Goal: Task Accomplishment & Management: Complete application form

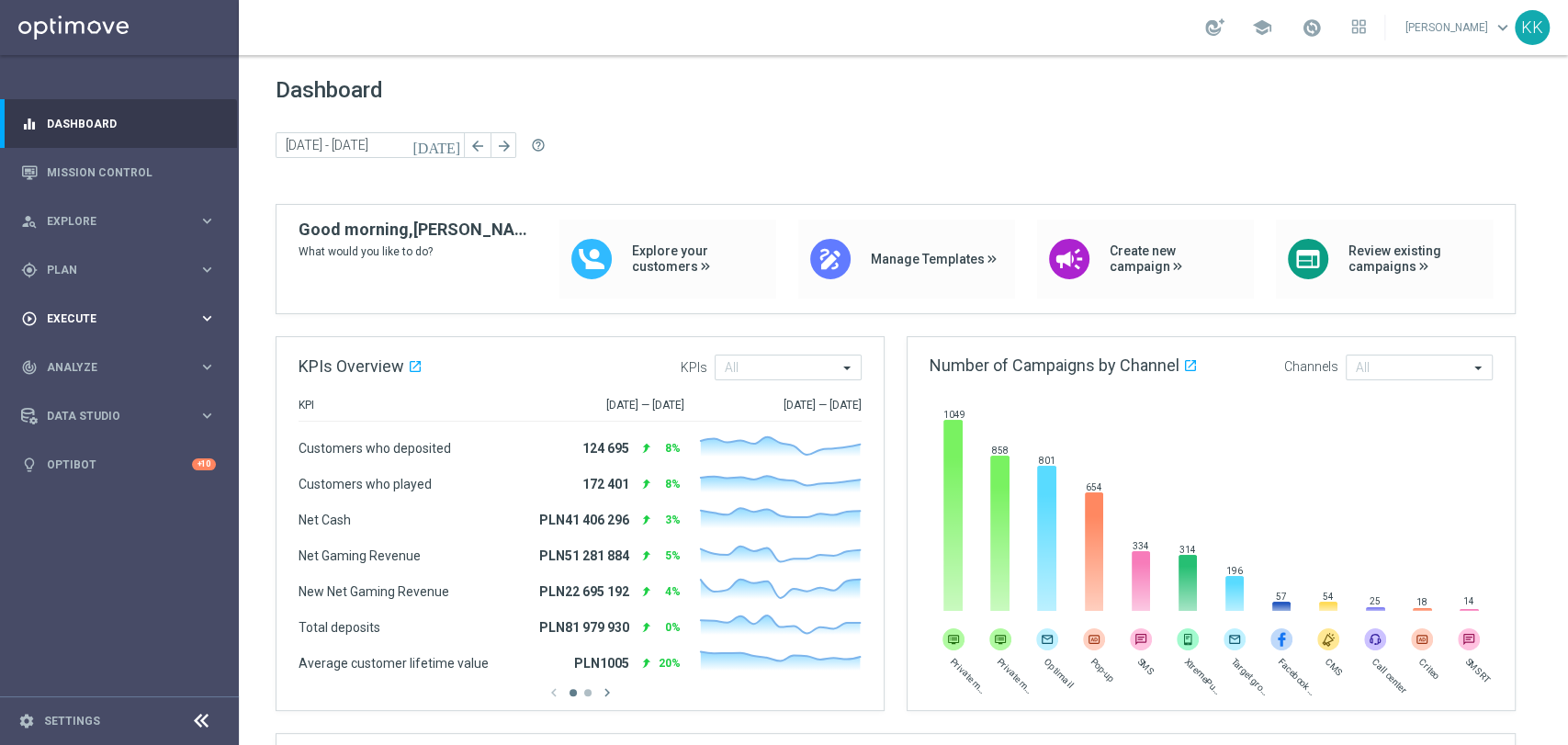
click at [77, 323] on span "Execute" at bounding box center [123, 318] width 152 height 11
click at [80, 353] on link "Campaign Builder" at bounding box center [120, 356] width 143 height 15
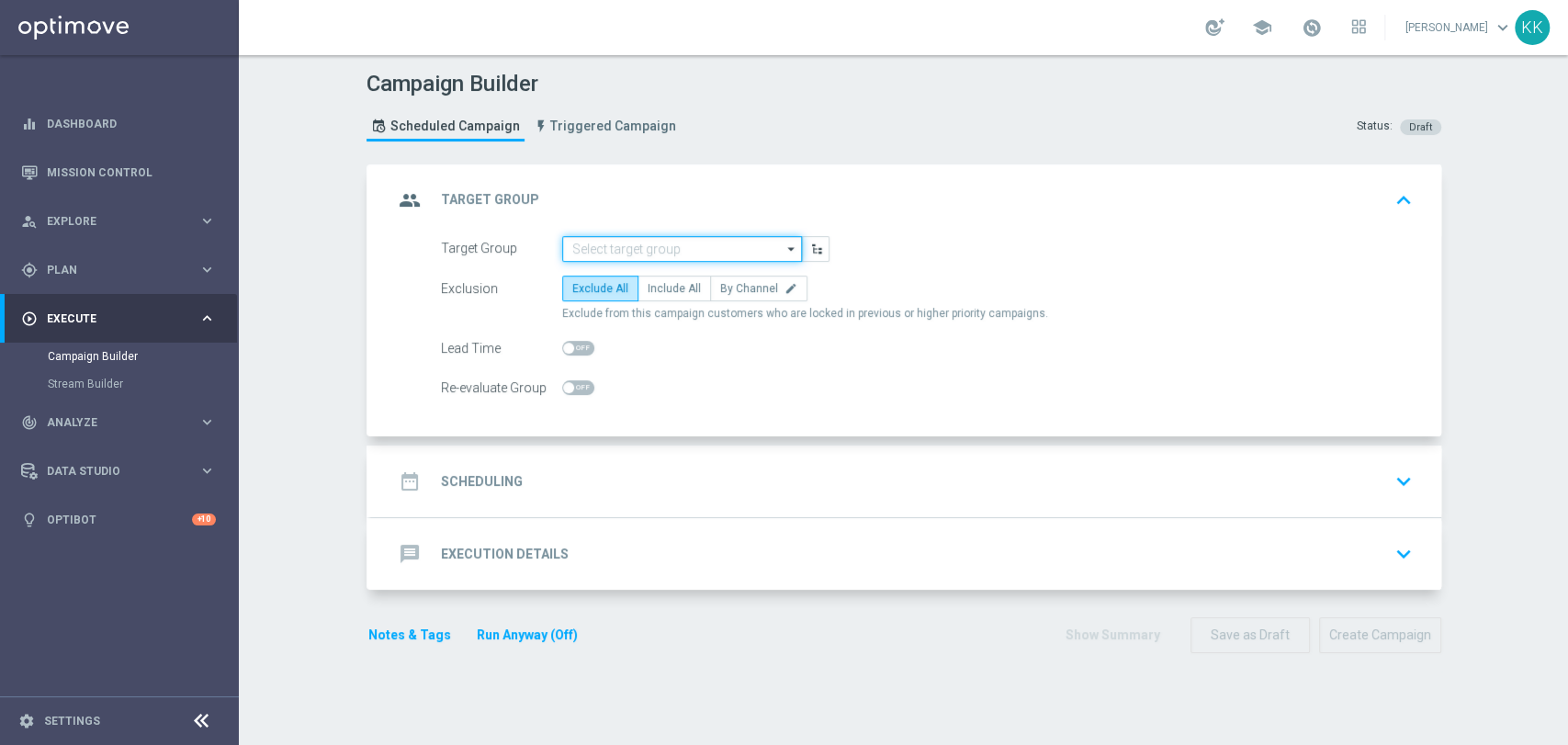
click at [715, 251] on input at bounding box center [682, 249] width 239 height 25
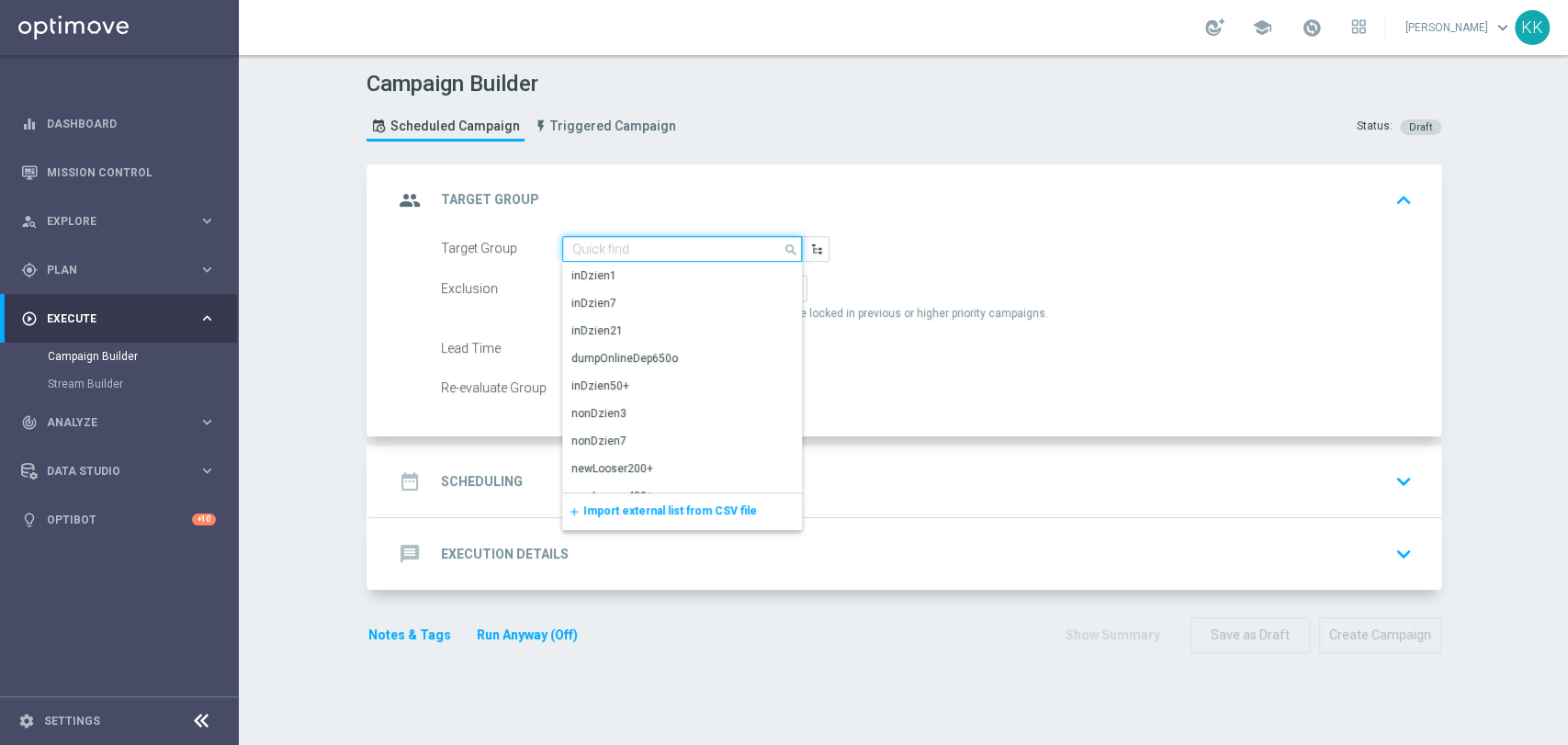
paste input "D_MIN-LOW_TARGET_WAGER_100% do 100 PLN_PLMECZE_030925"
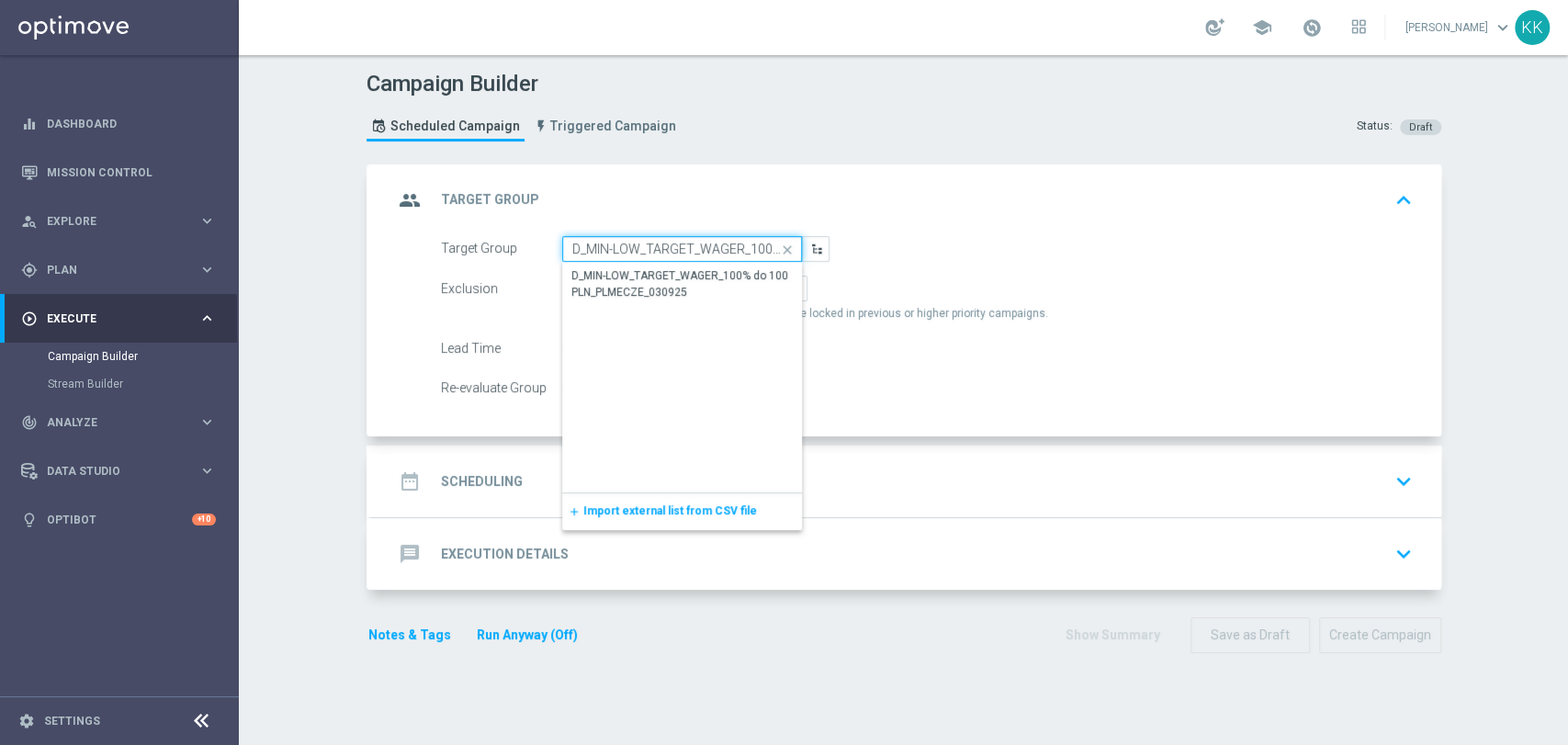
scroll to position [0, 174]
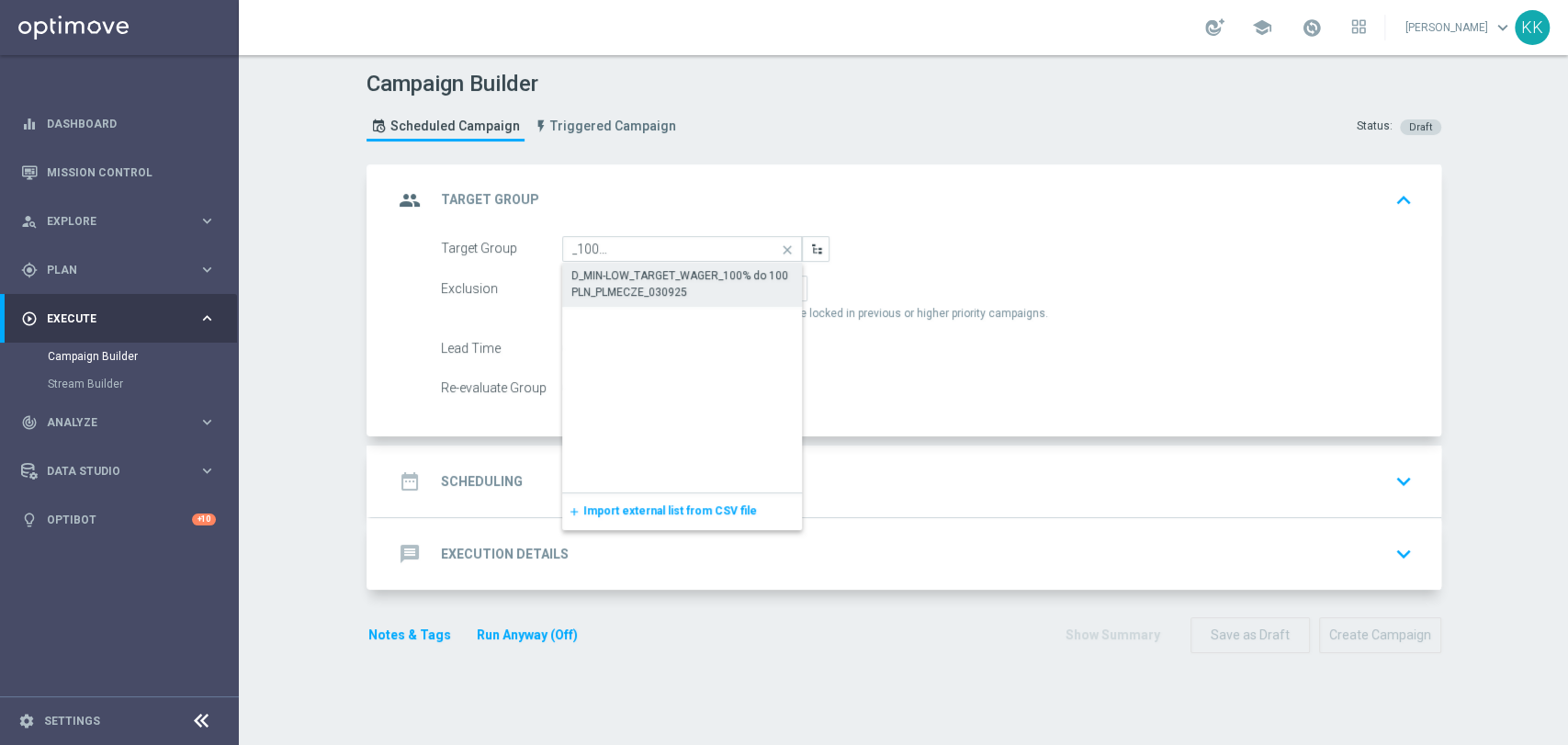
click at [683, 282] on div "D_MIN-LOW_TARGET_WAGER_100% do 100 PLN_PLMECZE_030925" at bounding box center [683, 284] width 223 height 33
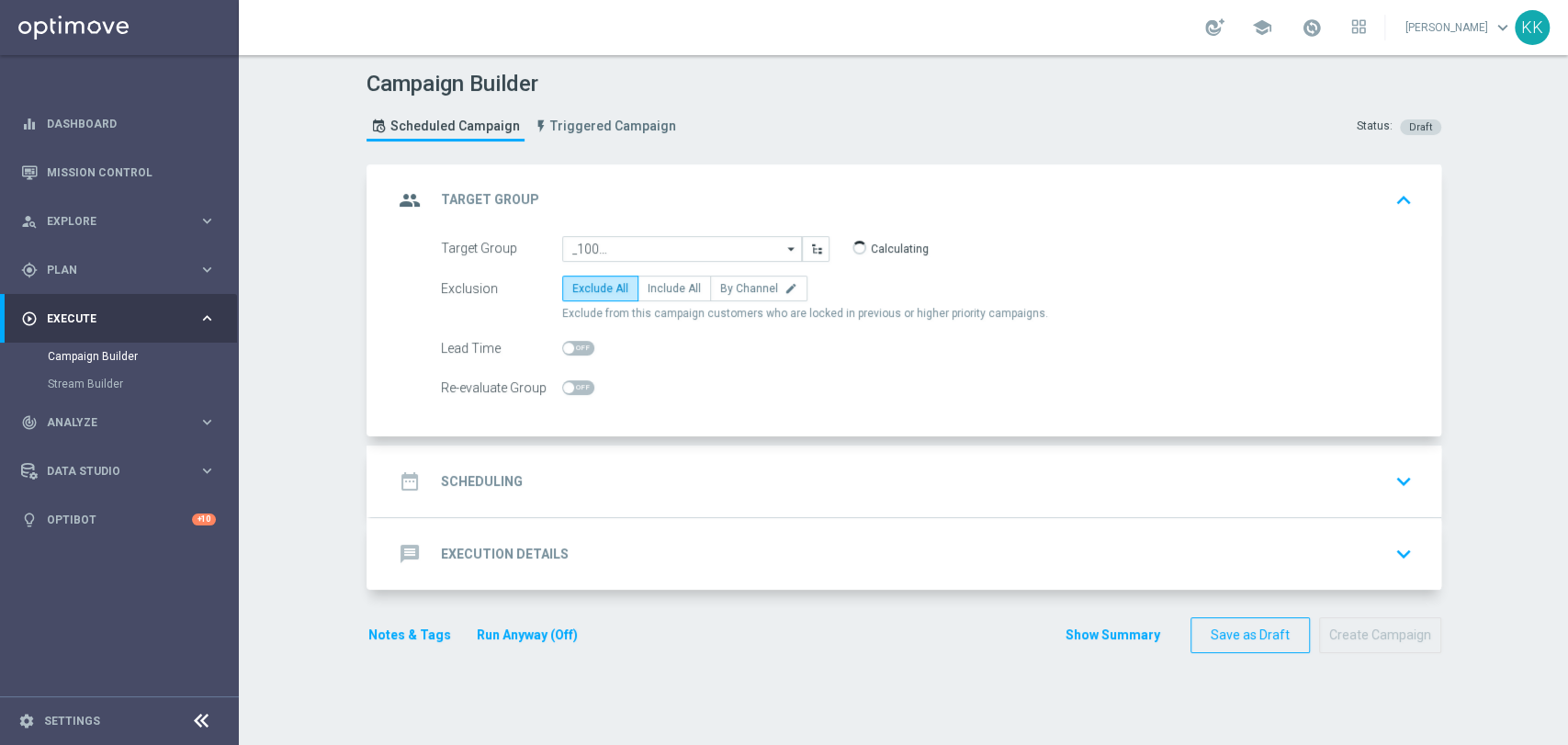
type input "D_MIN-LOW_TARGET_WAGER_100% do 100 PLN_PLMECZE_030925"
click at [784, 290] on icon "edit" at bounding box center [790, 288] width 13 height 13
click at [733, 290] on input "By Channel edit" at bounding box center [726, 291] width 12 height 12
radio input "true"
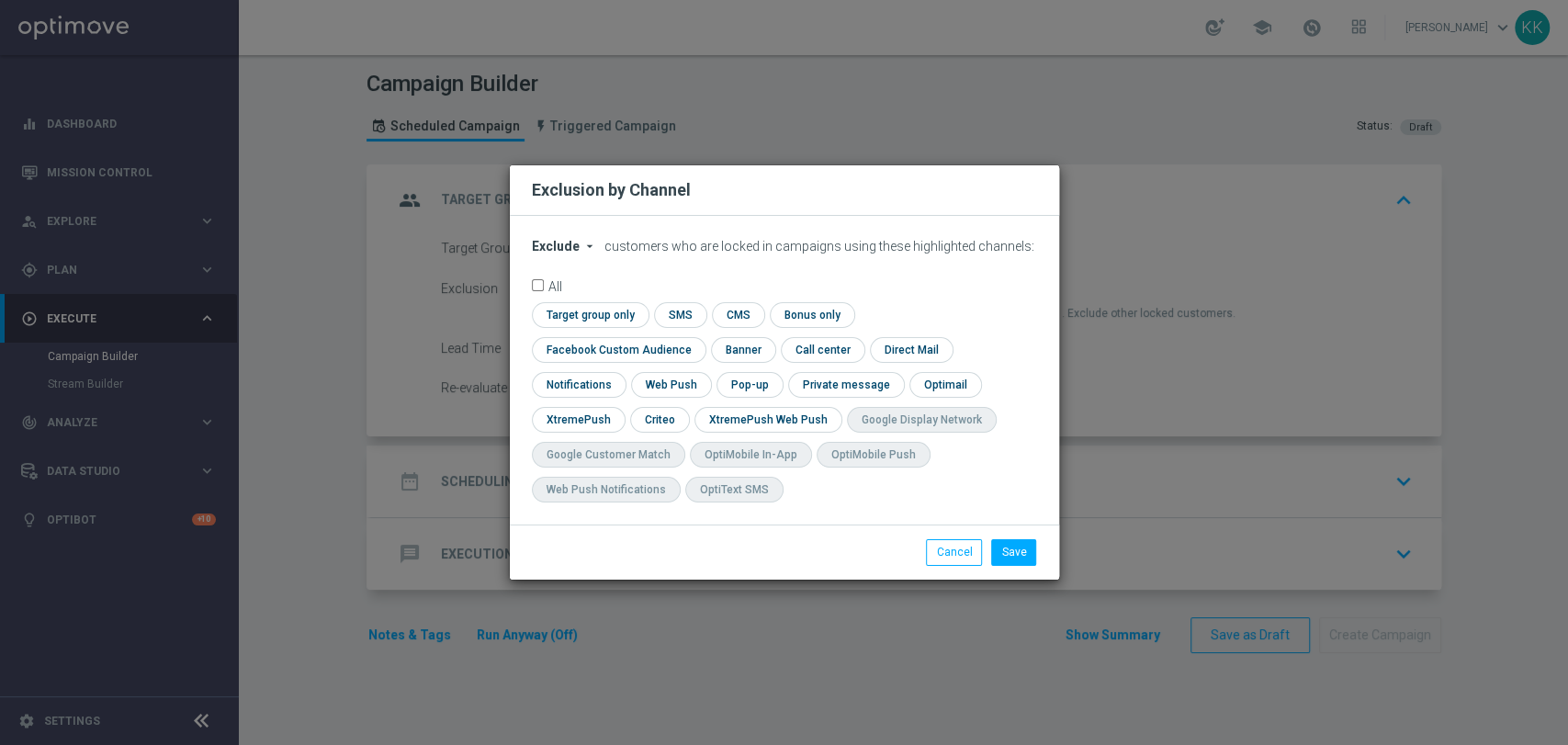
click at [568, 254] on span "Exclude" at bounding box center [555, 246] width 48 height 15
click at [0, 0] on span "Include" at bounding box center [0, 0] width 0 height 0
click at [698, 337] on input "checkbox" at bounding box center [615, 349] width 167 height 25
checkbox input "true"
click at [669, 419] on input "checkbox" at bounding box center [659, 419] width 57 height 25
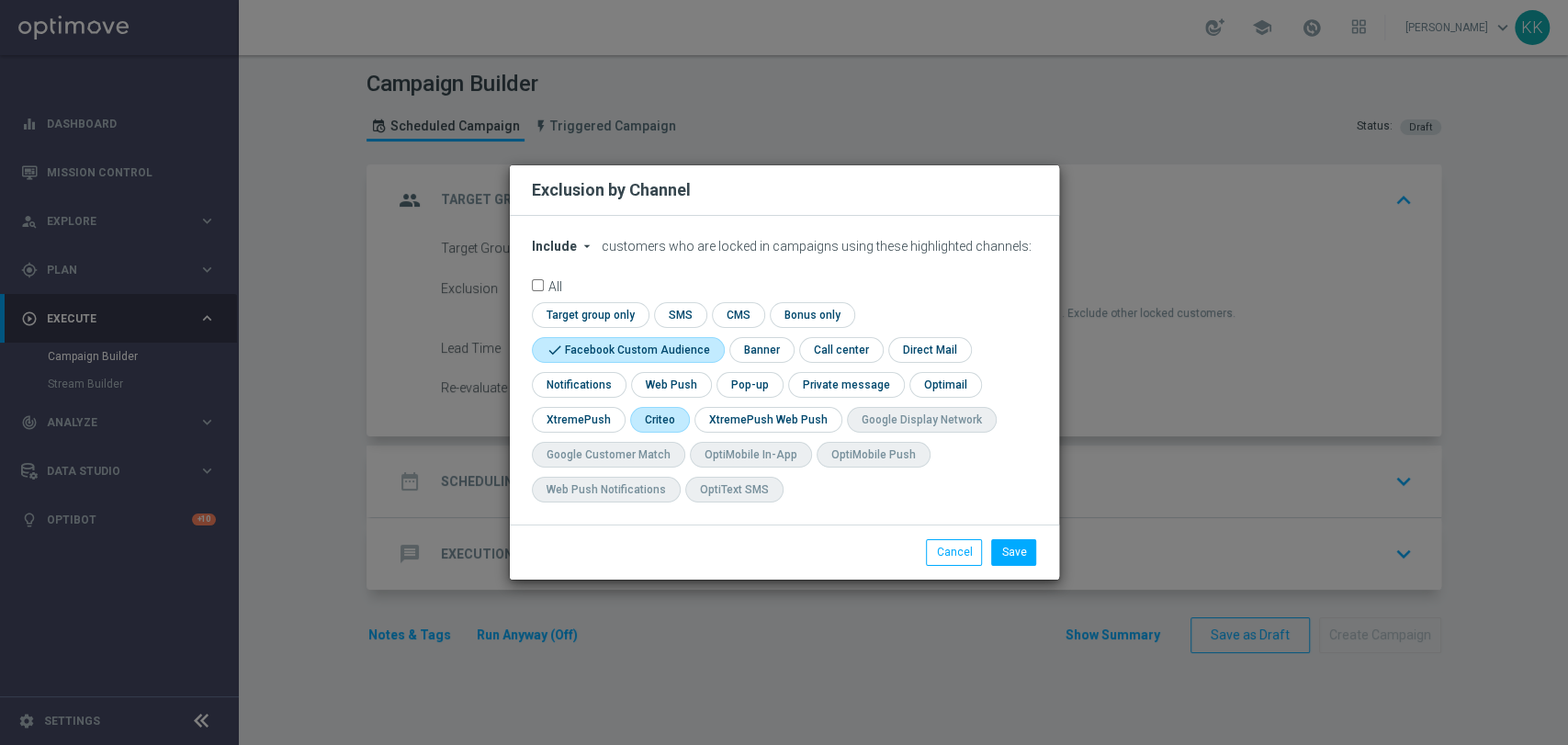
checkbox input "true"
click at [1005, 545] on button "Save" at bounding box center [1014, 552] width 45 height 25
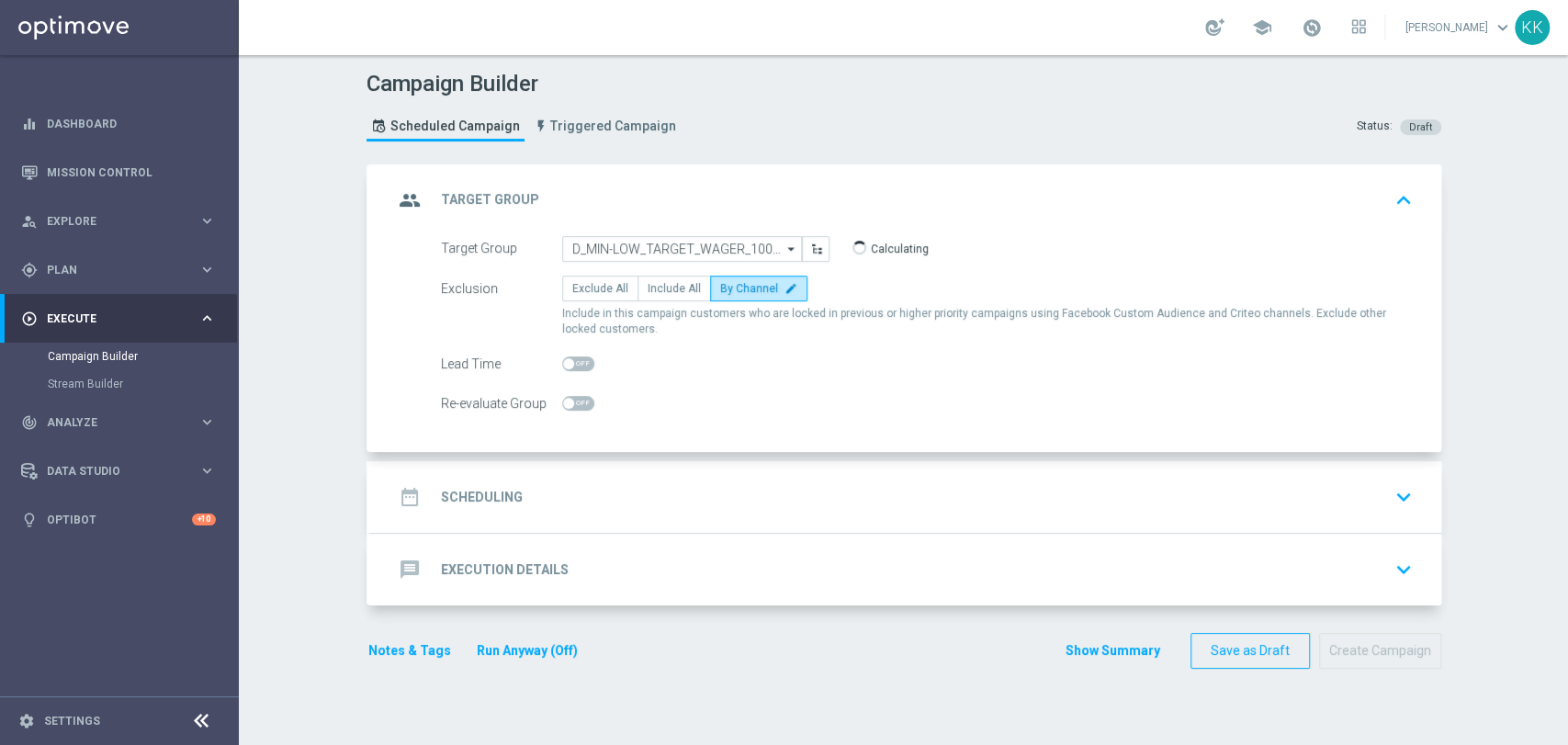
click at [731, 496] on div "date_range Scheduling keyboard_arrow_down" at bounding box center [906, 497] width 1026 height 35
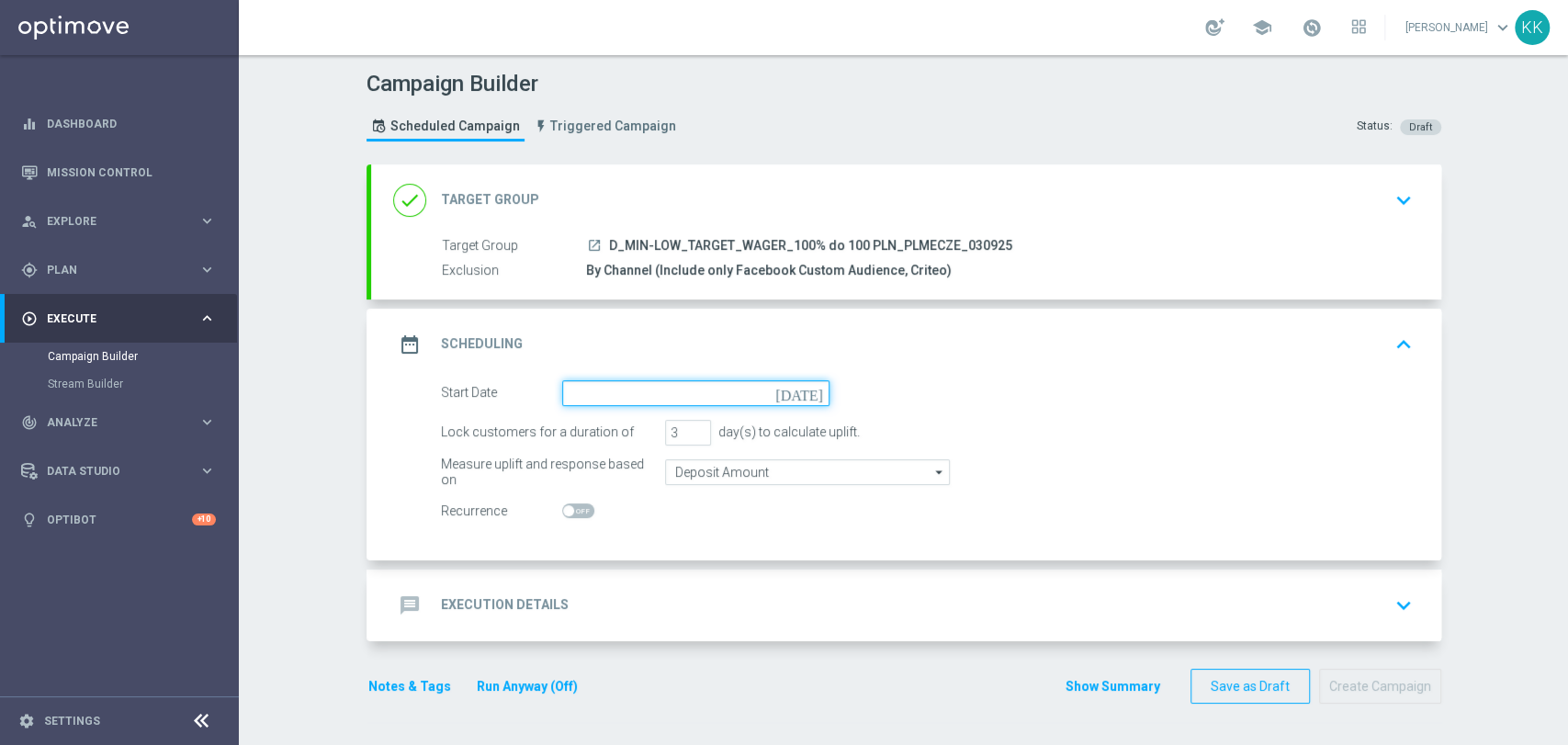
click at [567, 392] on input at bounding box center [695, 393] width 268 height 25
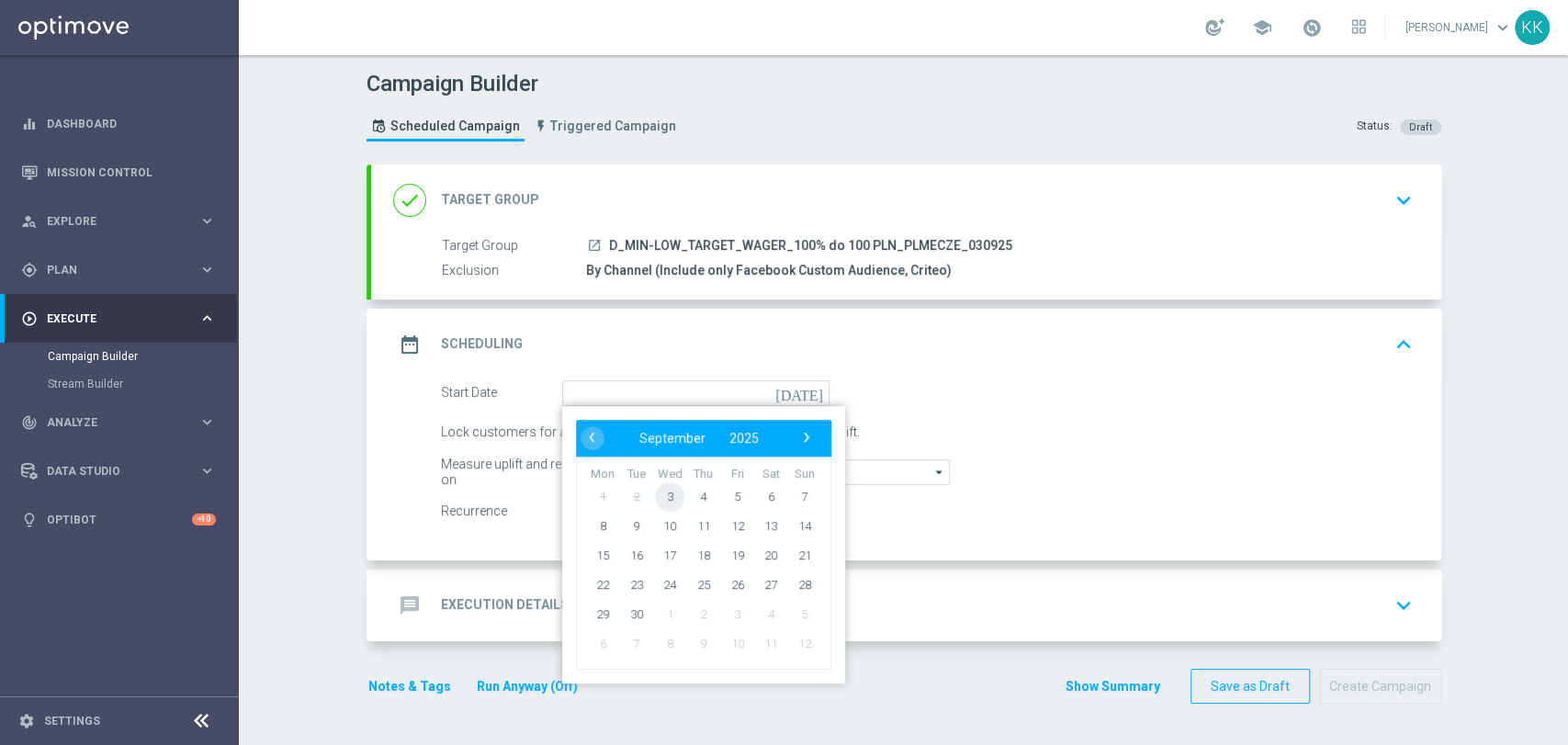
click at [660, 501] on span "3" at bounding box center [670, 496] width 29 height 29
type input "[DATE]"
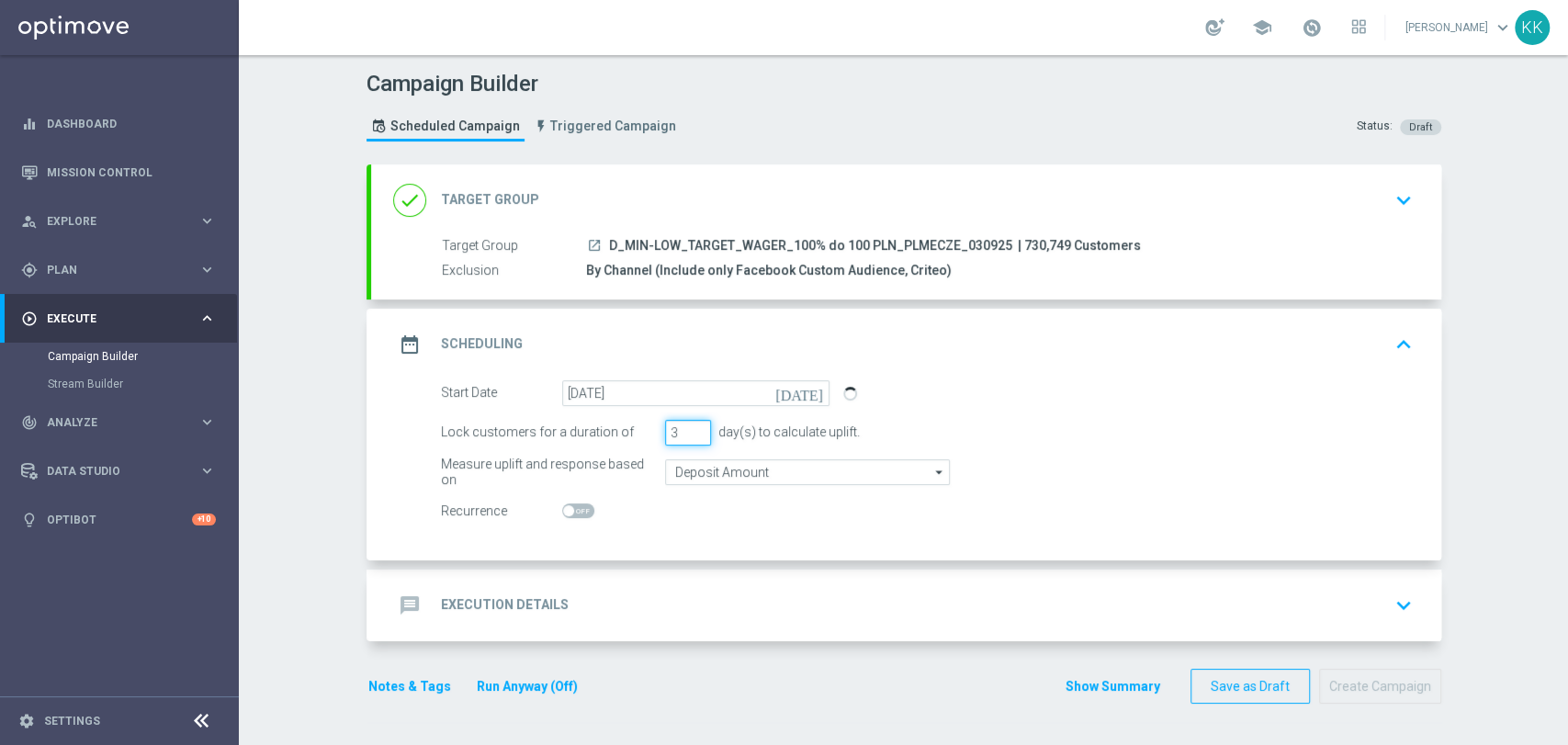
drag, startPoint x: 674, startPoint y: 427, endPoint x: 646, endPoint y: 425, distance: 28.1
click at [646, 425] on div "Lock customers for a duration of 3 day(s) to calculate uplift." at bounding box center [927, 432] width 999 height 25
type input "5"
click at [763, 465] on input "Deposit Amount" at bounding box center [807, 472] width 284 height 25
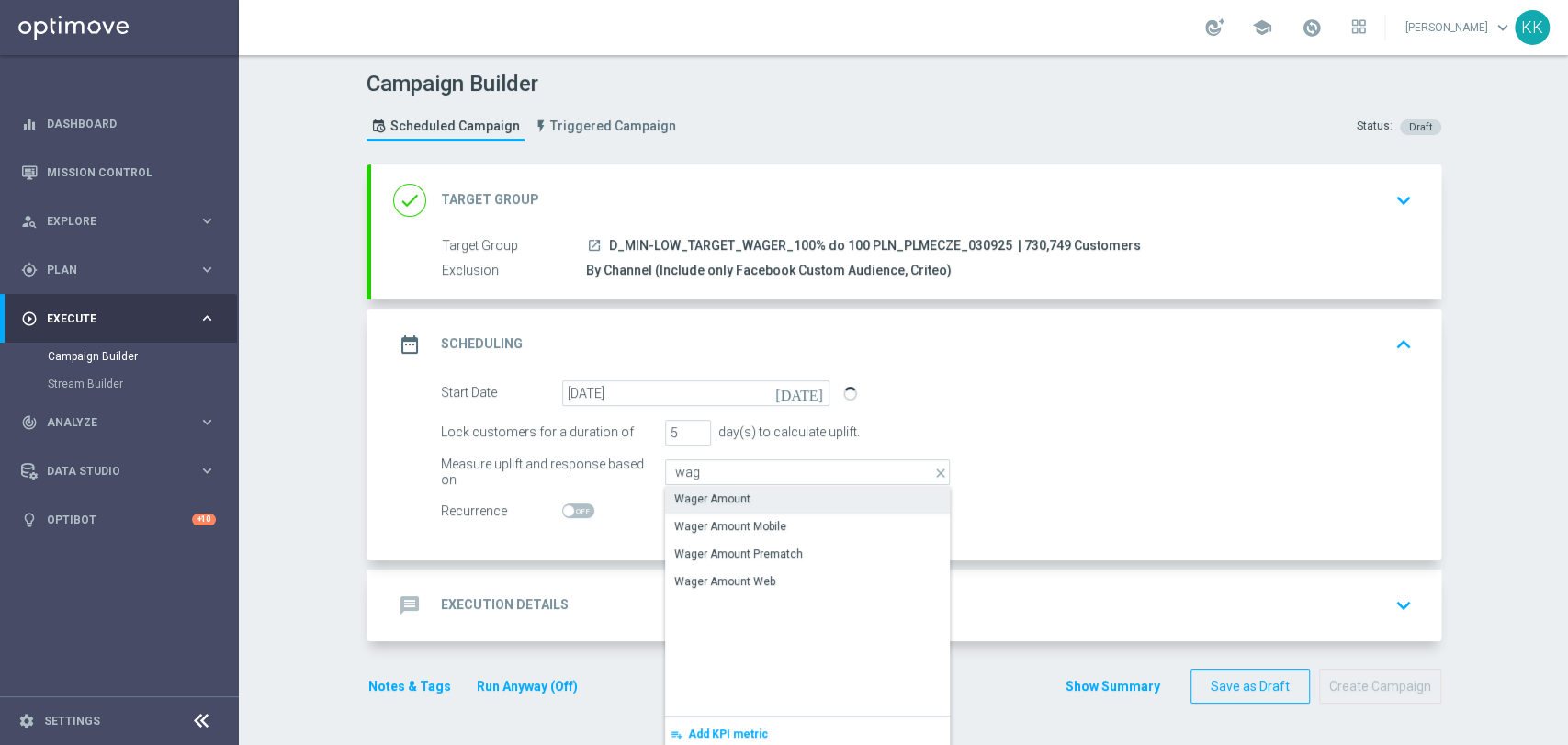
click at [696, 490] on div "Wager Amount" at bounding box center [712, 498] width 76 height 17
type input "Wager Amount"
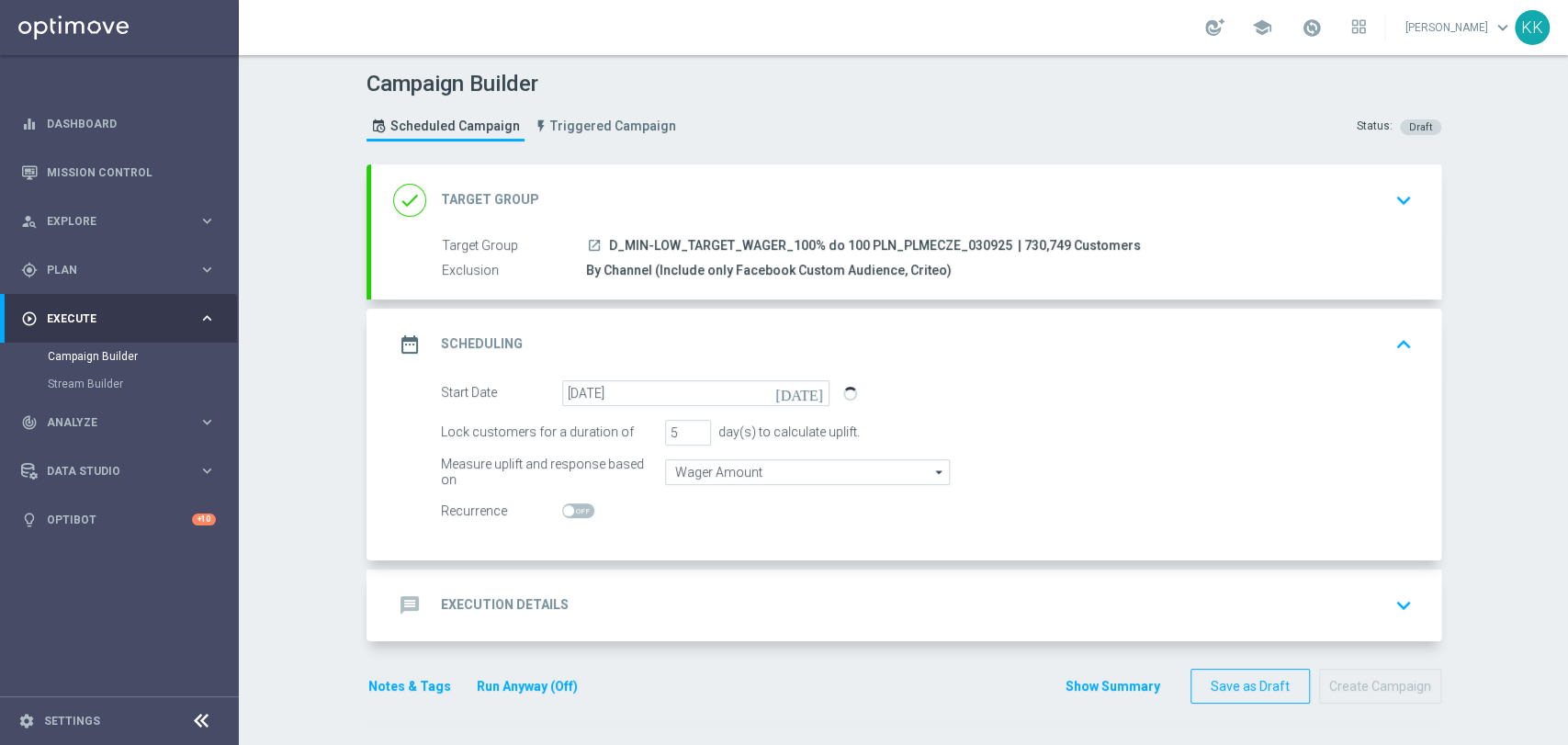
click at [703, 623] on div "message Execution Details keyboard_arrow_down" at bounding box center [905, 605] width 1070 height 72
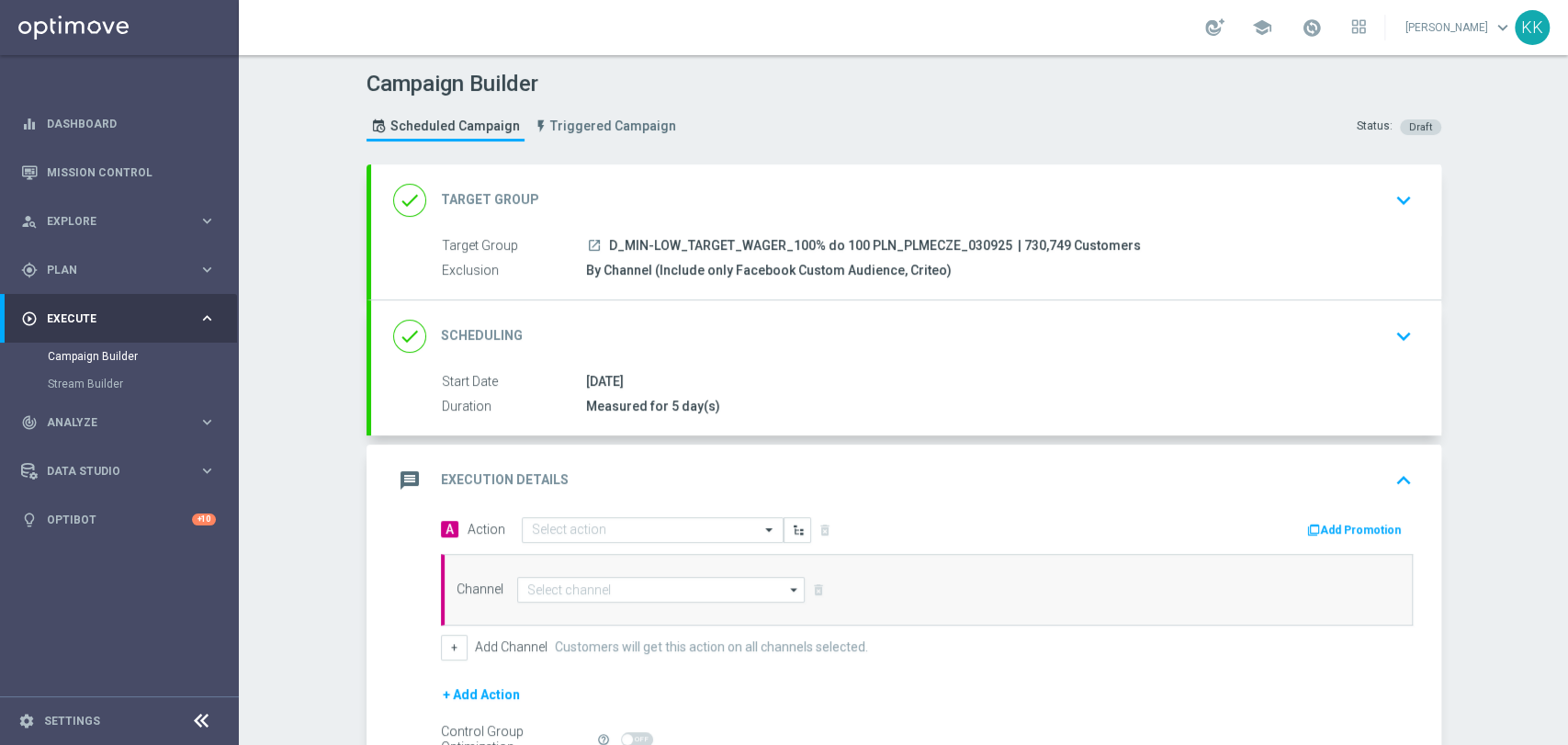
scroll to position [203, 0]
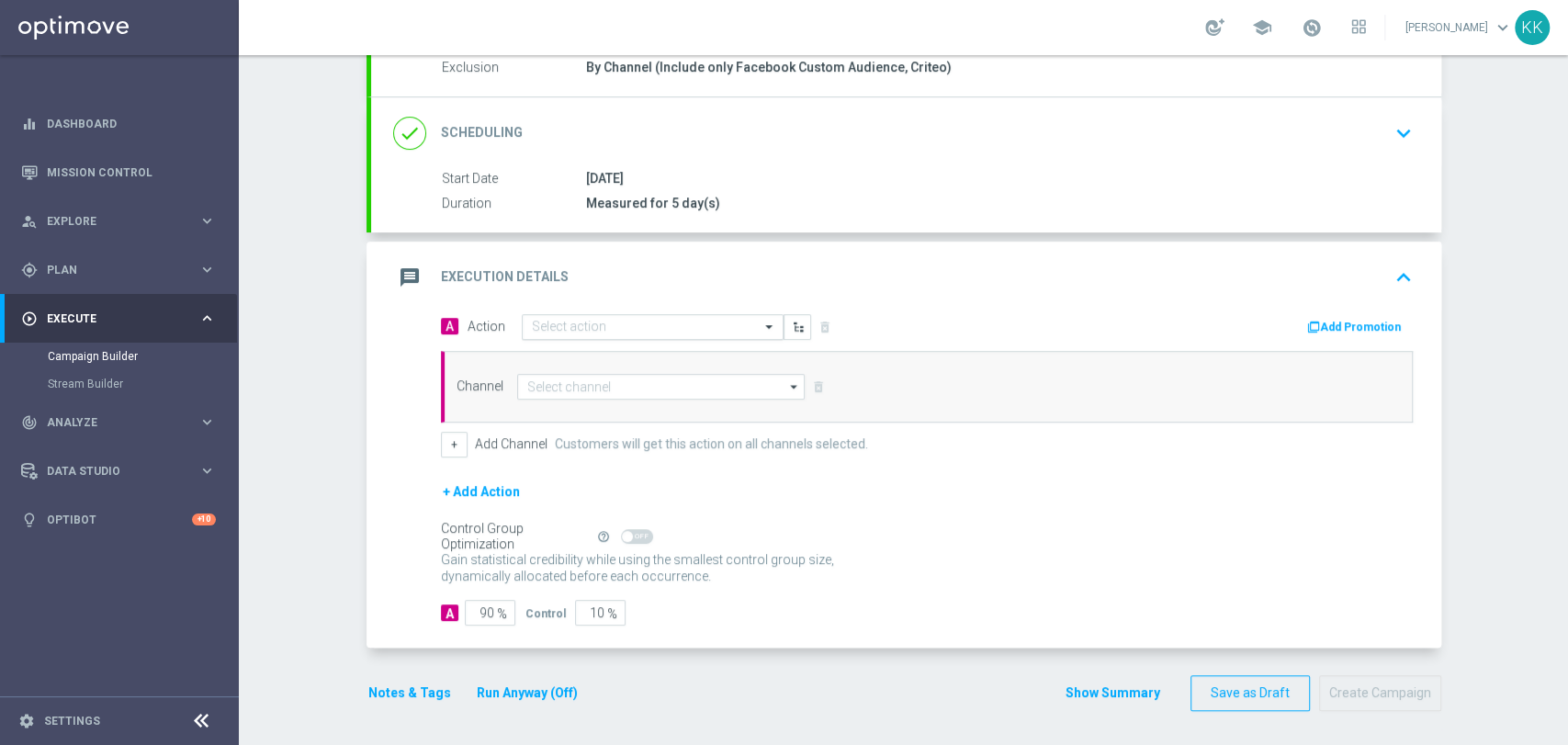
click at [632, 324] on input "text" at bounding box center [633, 327] width 205 height 16
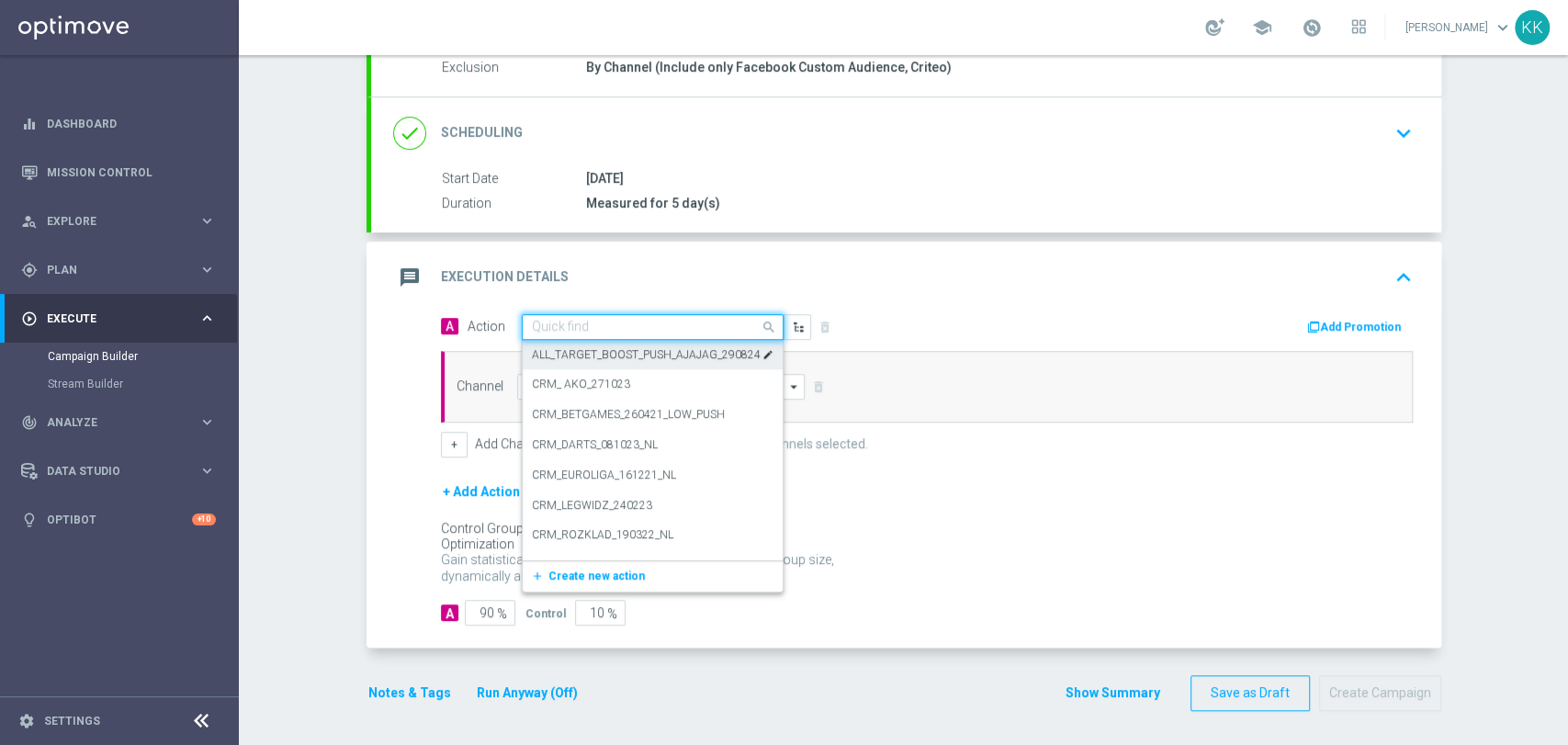
paste input "D_MIN-LOW_TARGET_WAGER_100% do 100 PLN_PLMECZE_030925"
type input "D_MIN-LOW_TARGET_WAGER_100% do 100 PLN_PLMECZE_030925"
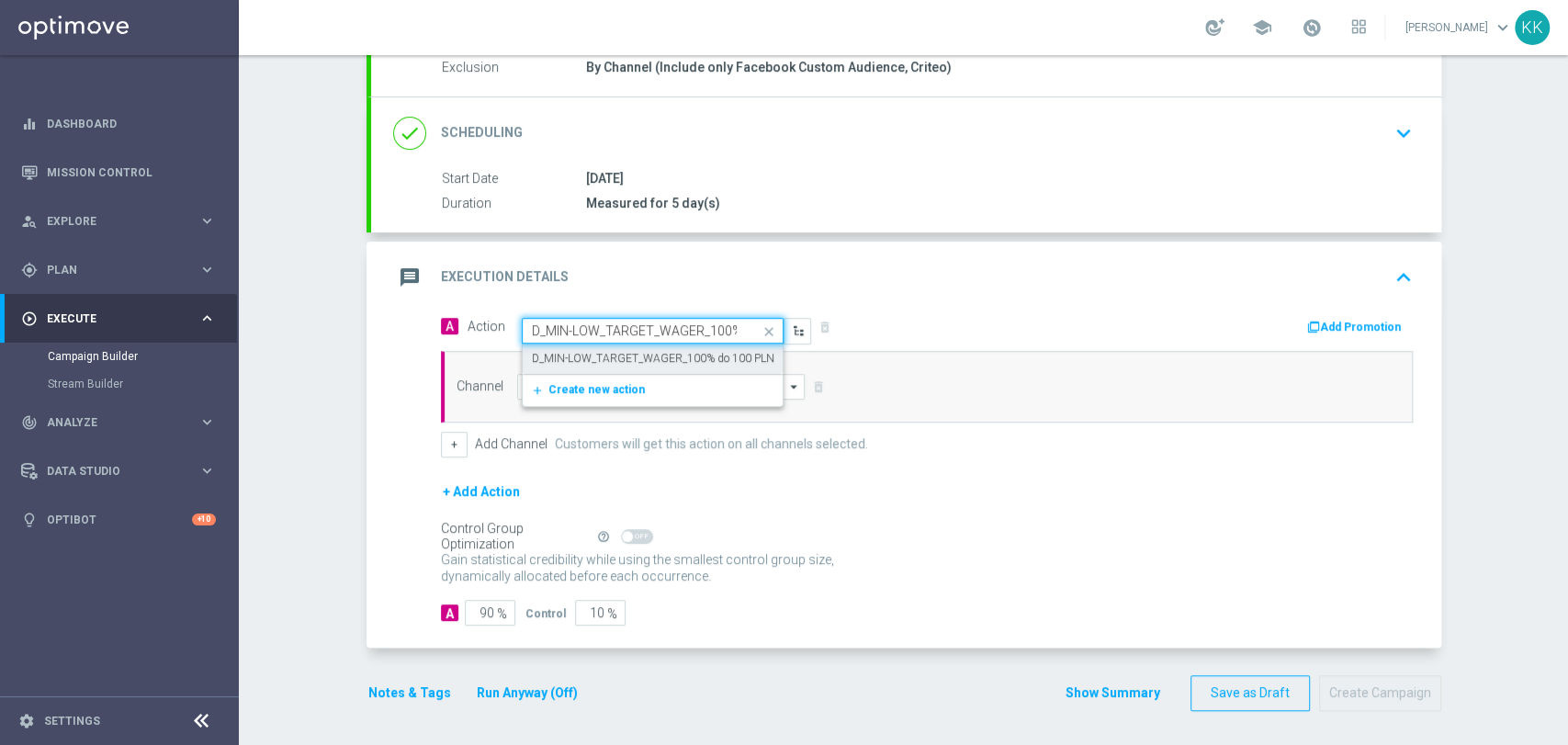
scroll to position [0, 180]
click at [602, 351] on label "D_MIN-LOW_TARGET_WAGER_100% do 100 PLN_PLMECZE_030925" at bounding box center [701, 359] width 340 height 16
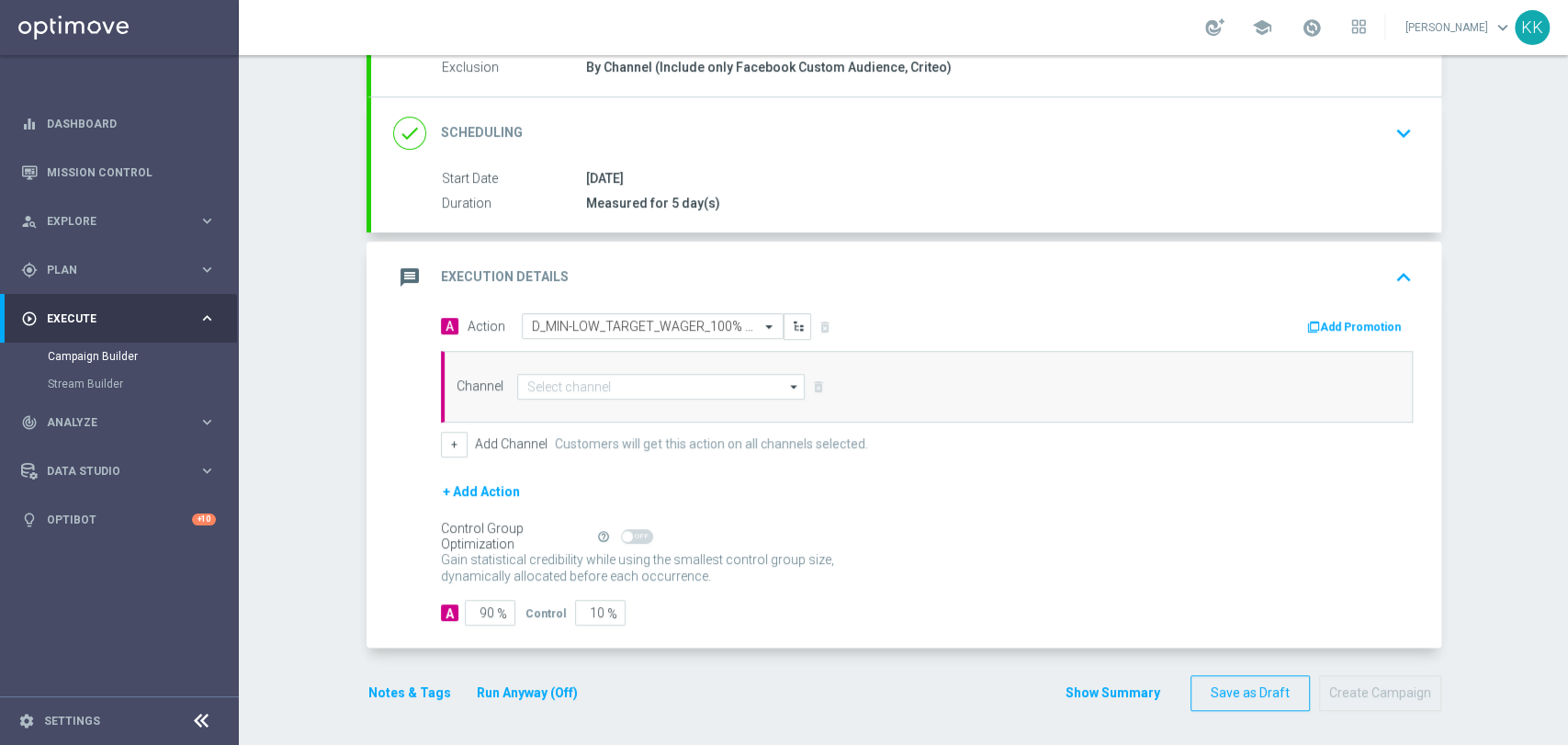
scroll to position [0, 0]
click at [610, 382] on input at bounding box center [661, 386] width 288 height 25
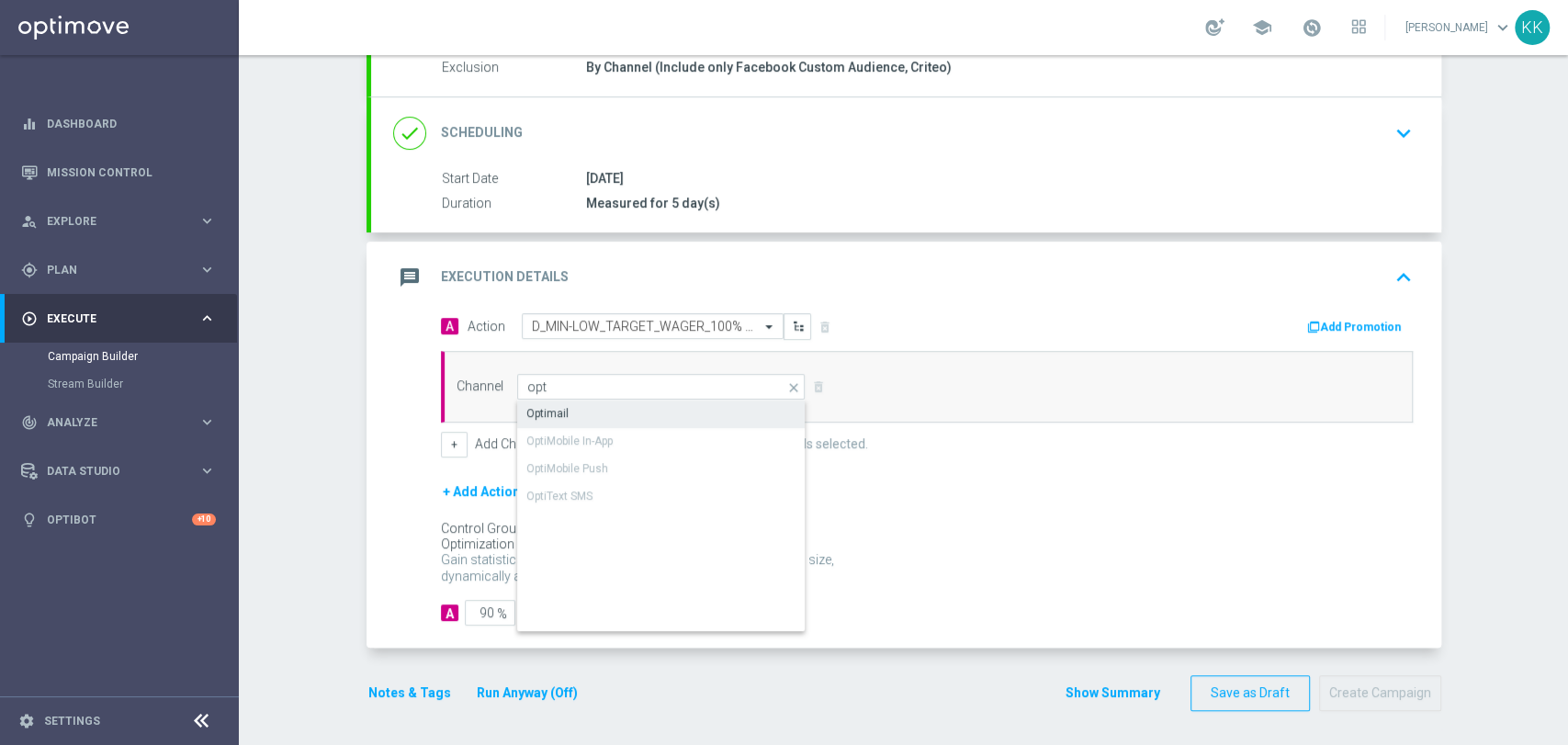
click at [605, 409] on div "Optimail" at bounding box center [661, 413] width 289 height 25
type input "Optimail"
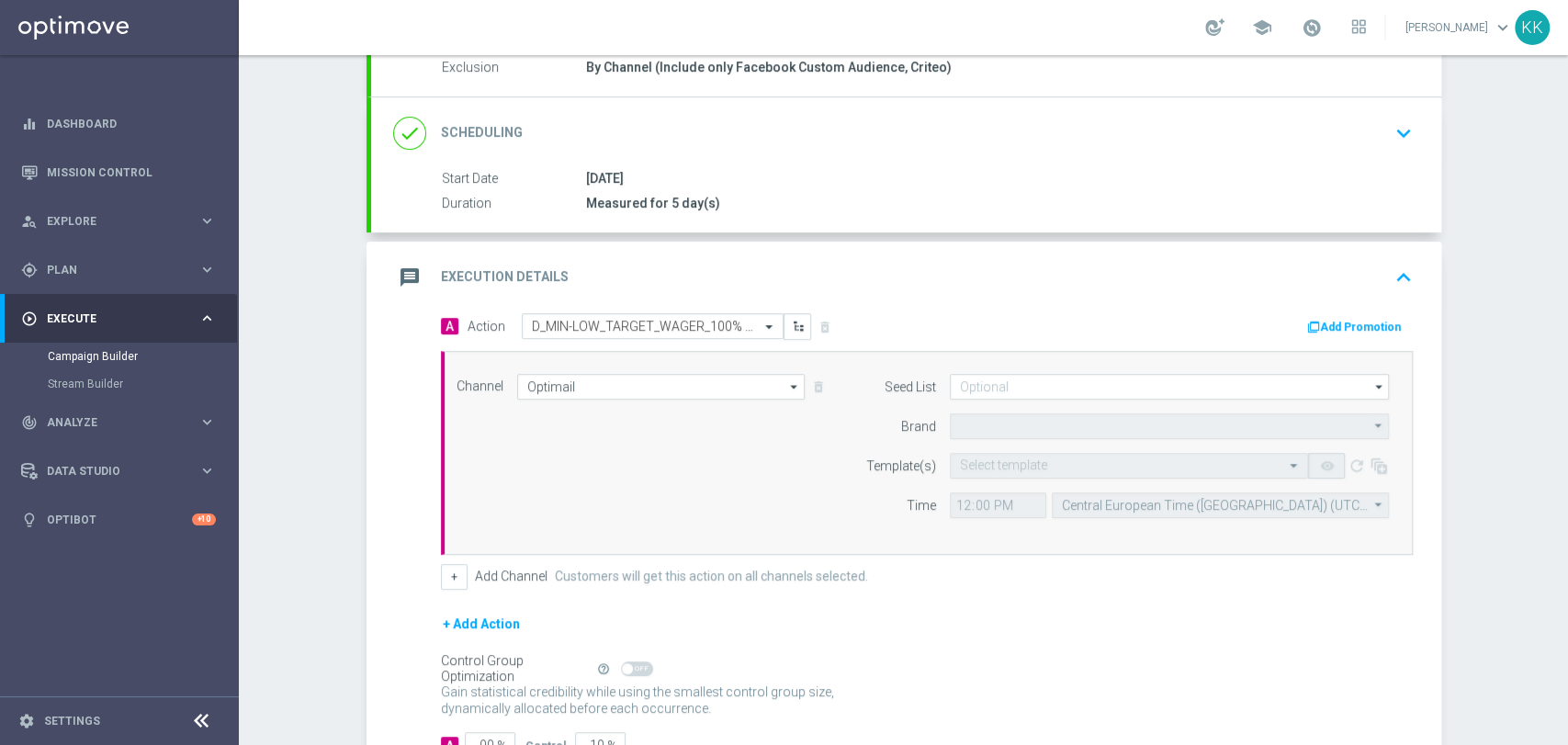
type input "STS"
click at [449, 577] on button "+" at bounding box center [454, 576] width 26 height 25
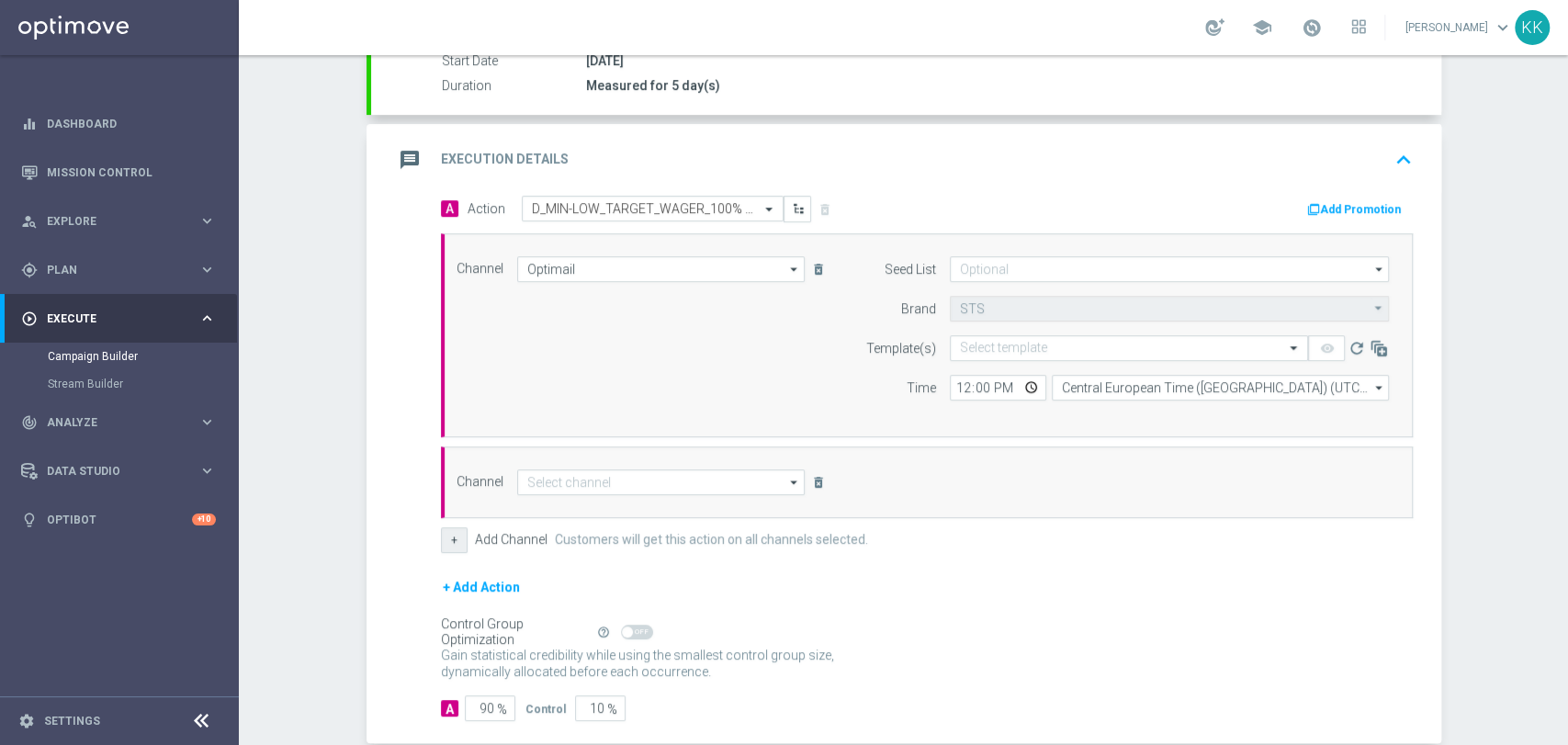
scroll to position [407, 0]
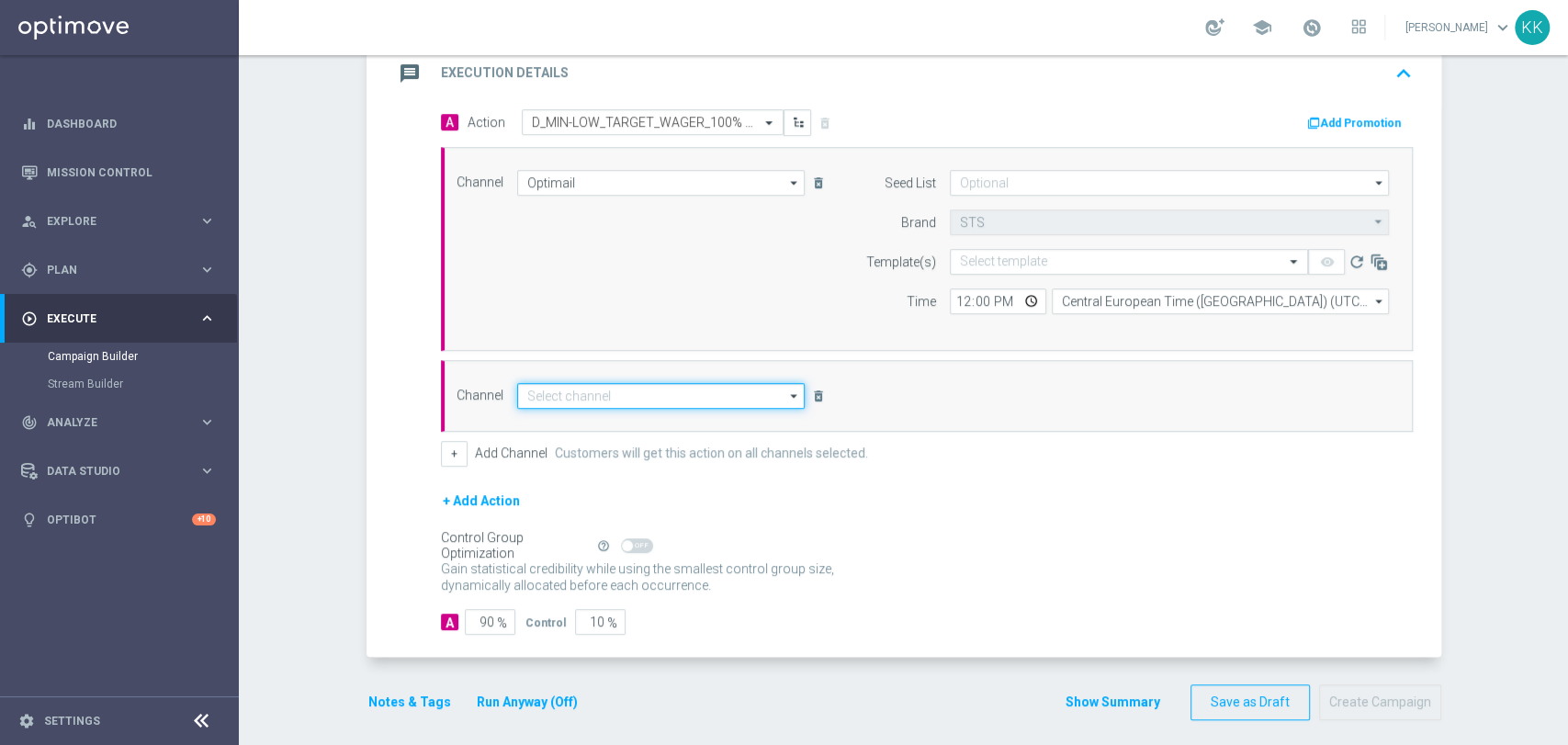
click at [574, 401] on input at bounding box center [661, 396] width 288 height 25
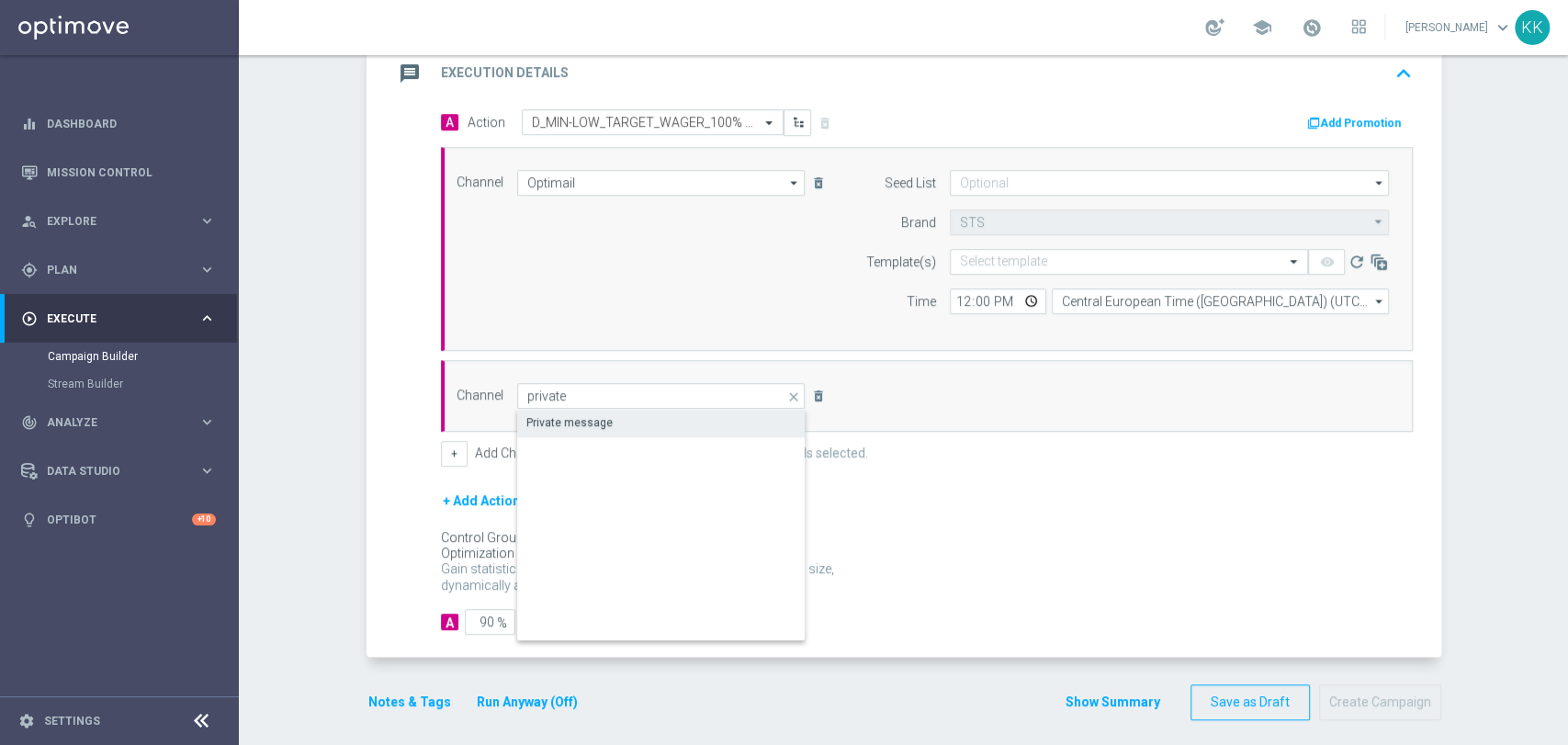
click at [574, 414] on div "Private message" at bounding box center [570, 422] width 86 height 17
type input "Private message"
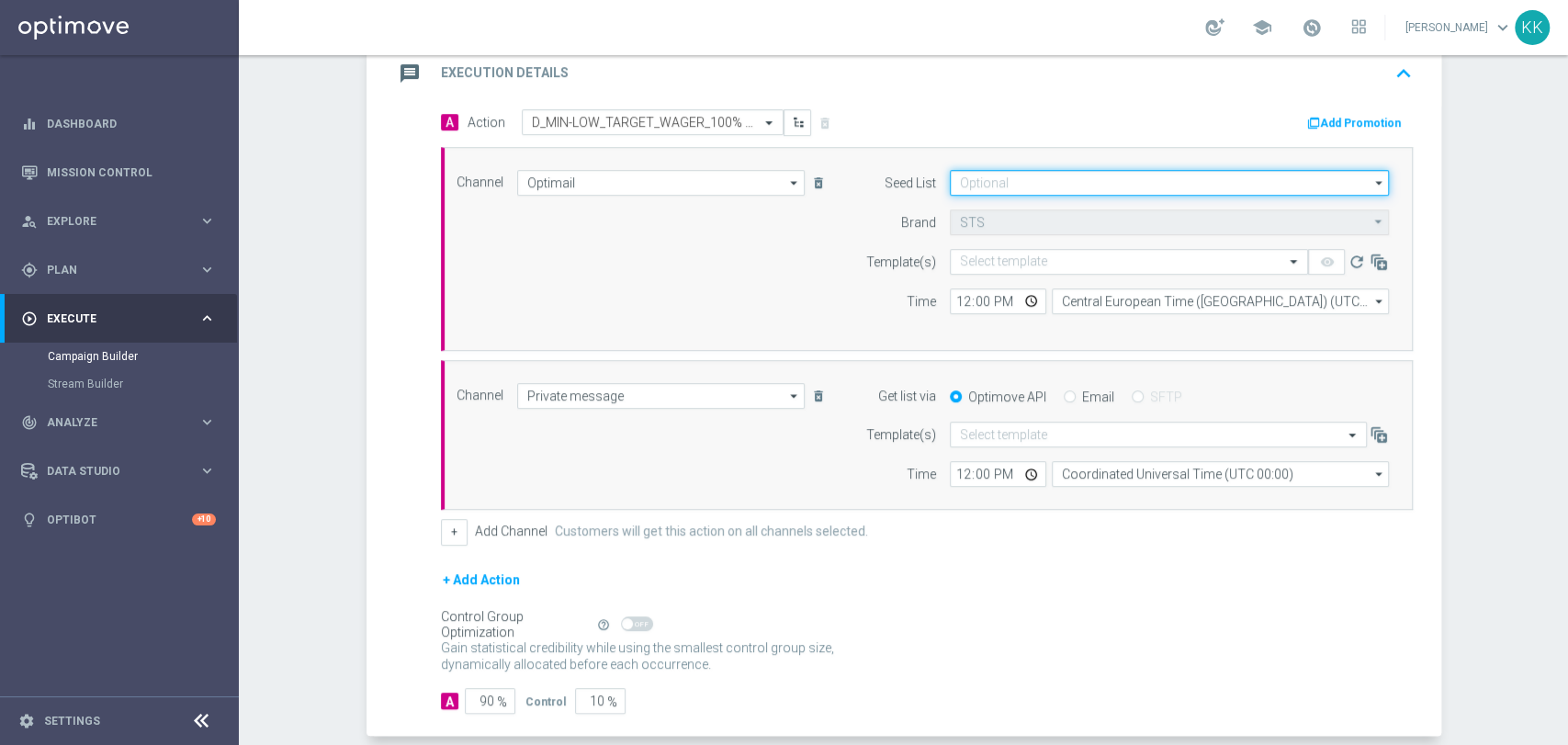
click at [1000, 183] on input at bounding box center [1169, 182] width 439 height 25
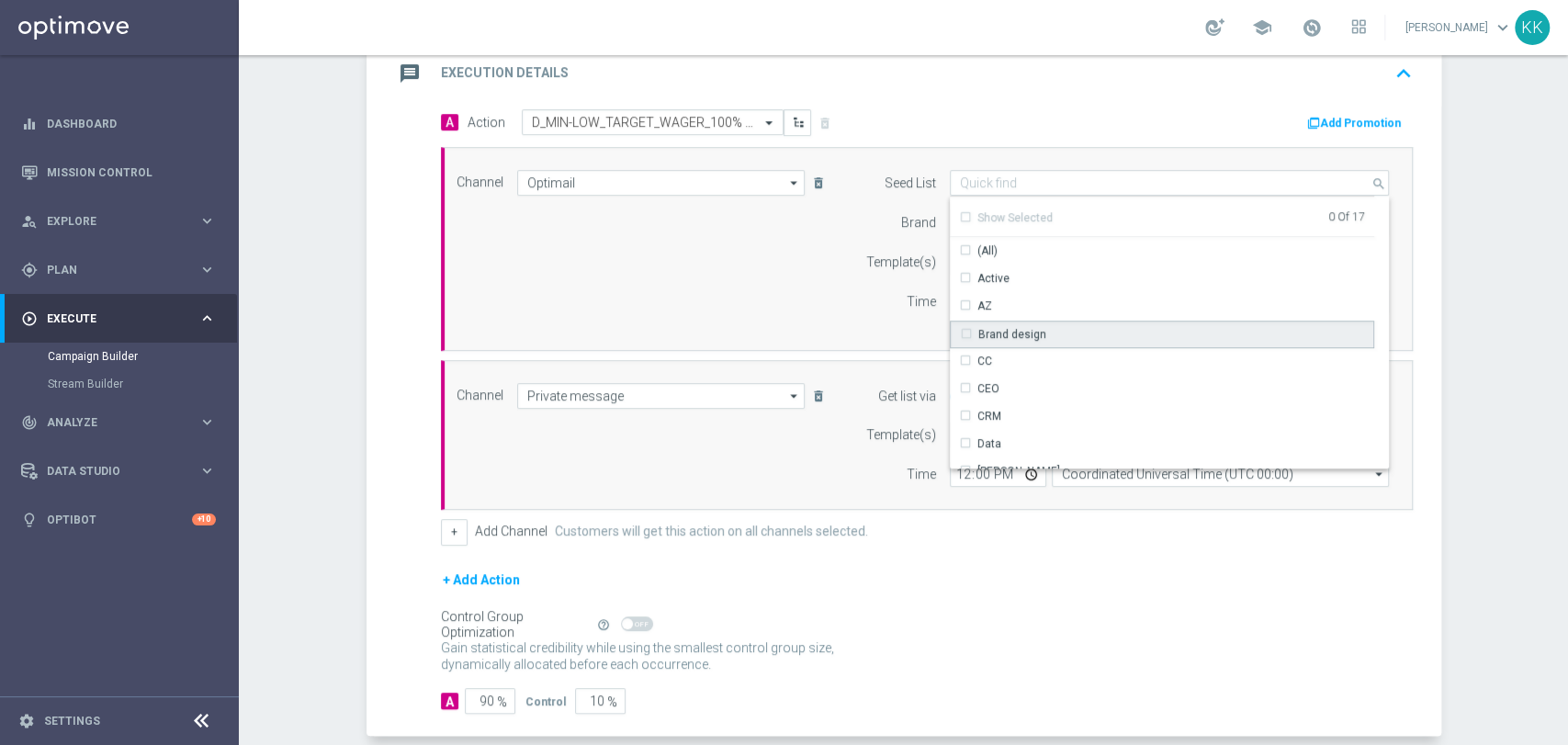
click at [998, 330] on div "Brand design" at bounding box center [1012, 334] width 68 height 17
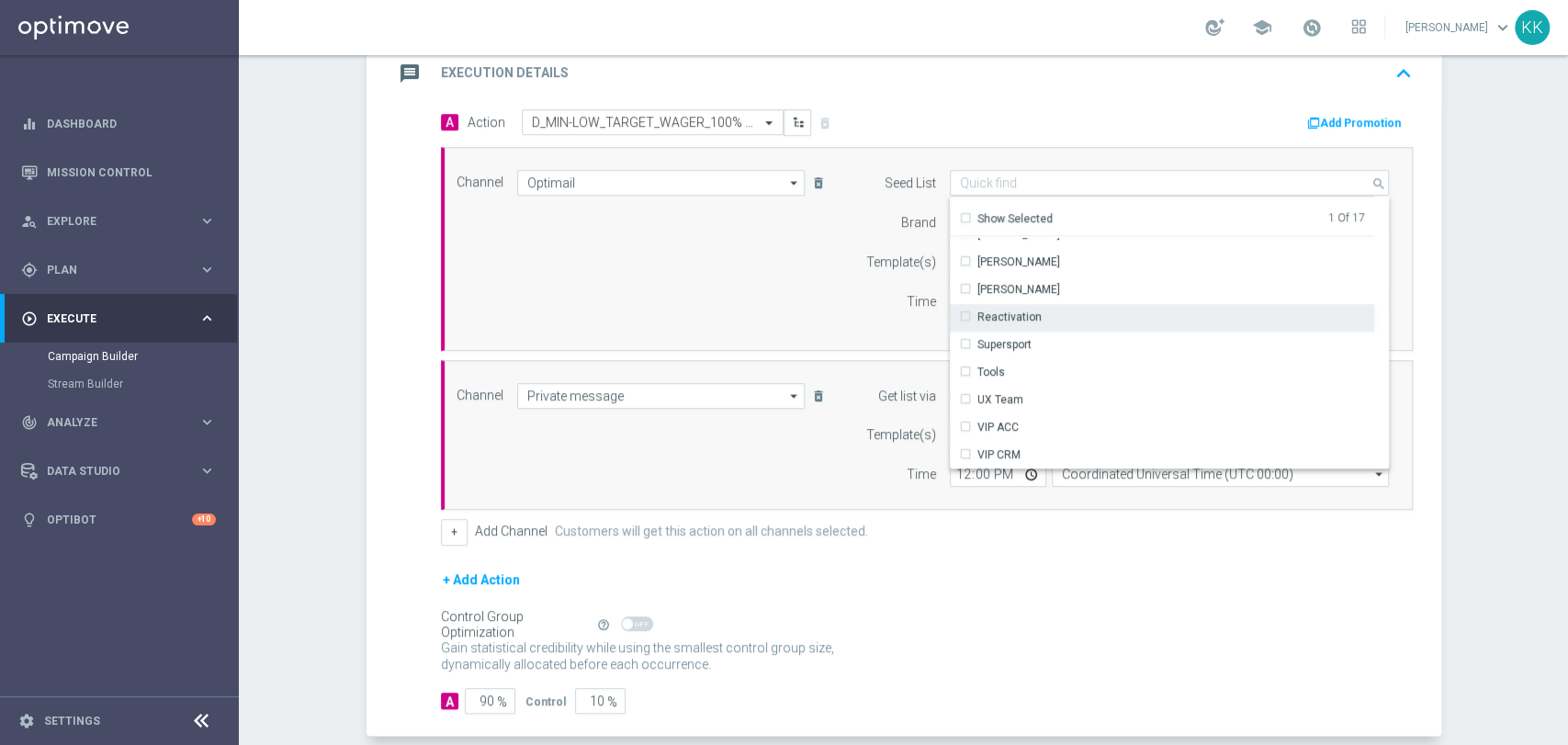
click at [1041, 319] on div "Reactivation" at bounding box center [1161, 317] width 425 height 25
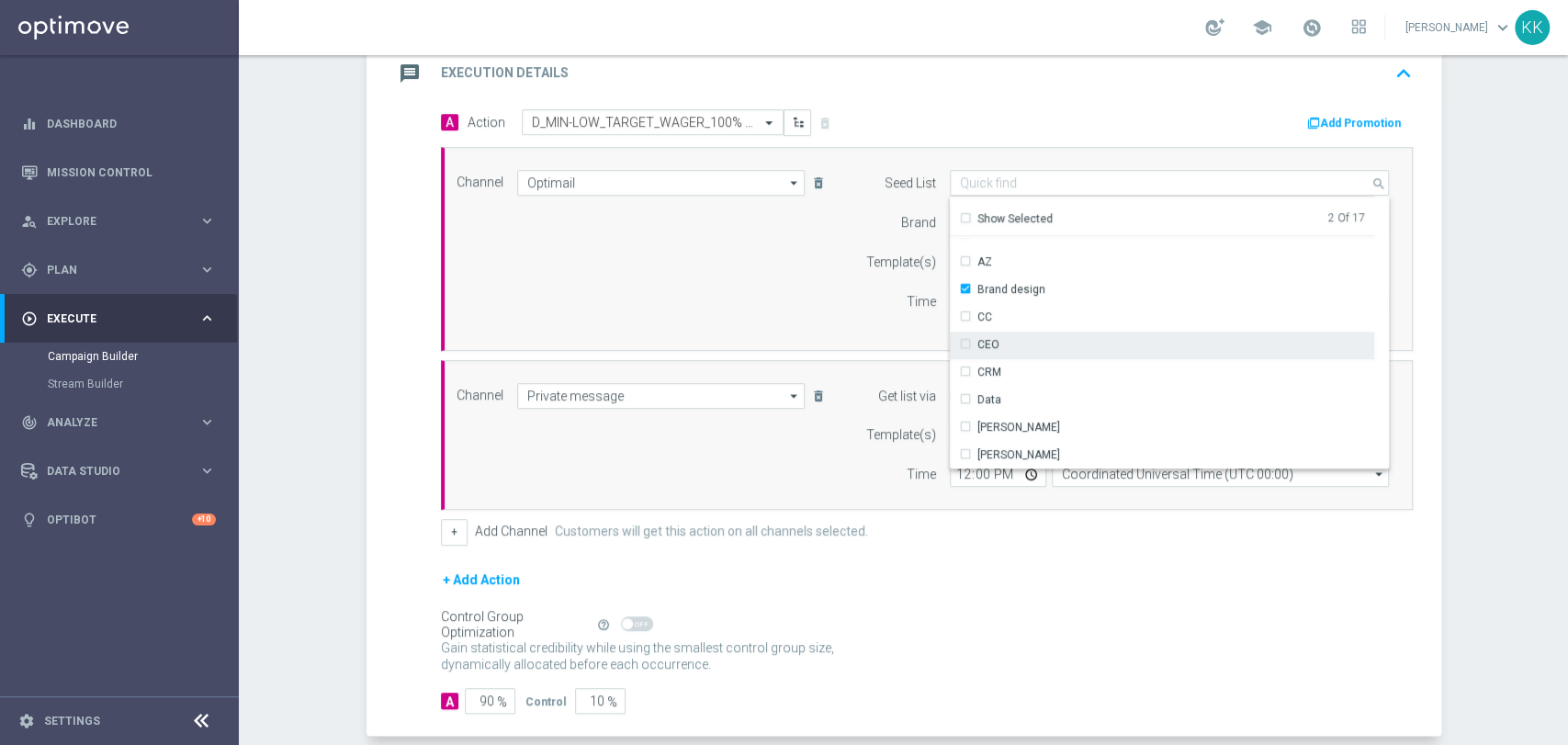
scroll to position [0, 0]
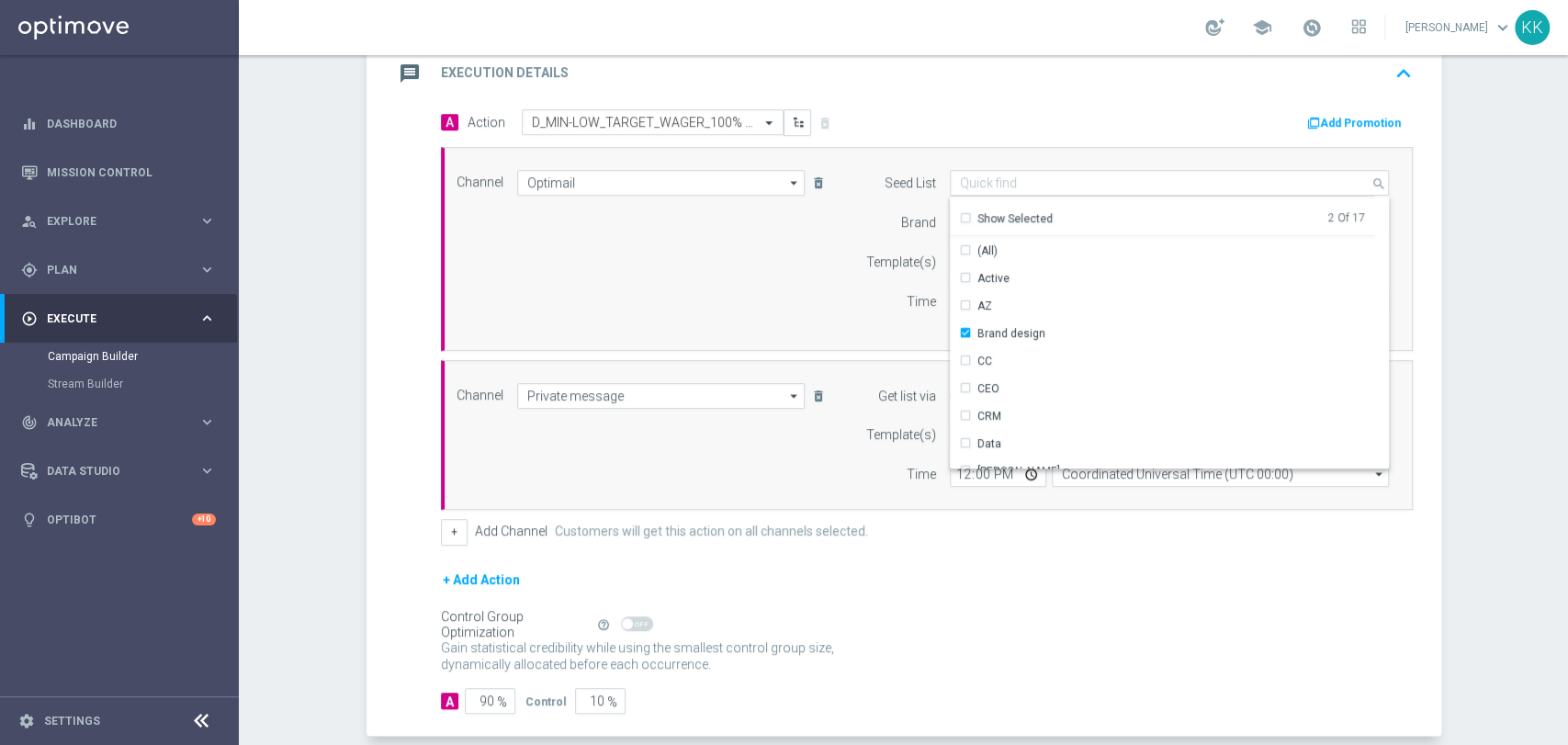
click at [767, 262] on div "Channel Optimail Optimail arrow_drop_down Show Selected 1 of 22 Target group on…" at bounding box center [923, 248] width 961 height 158
type input "Selected 2 of 17"
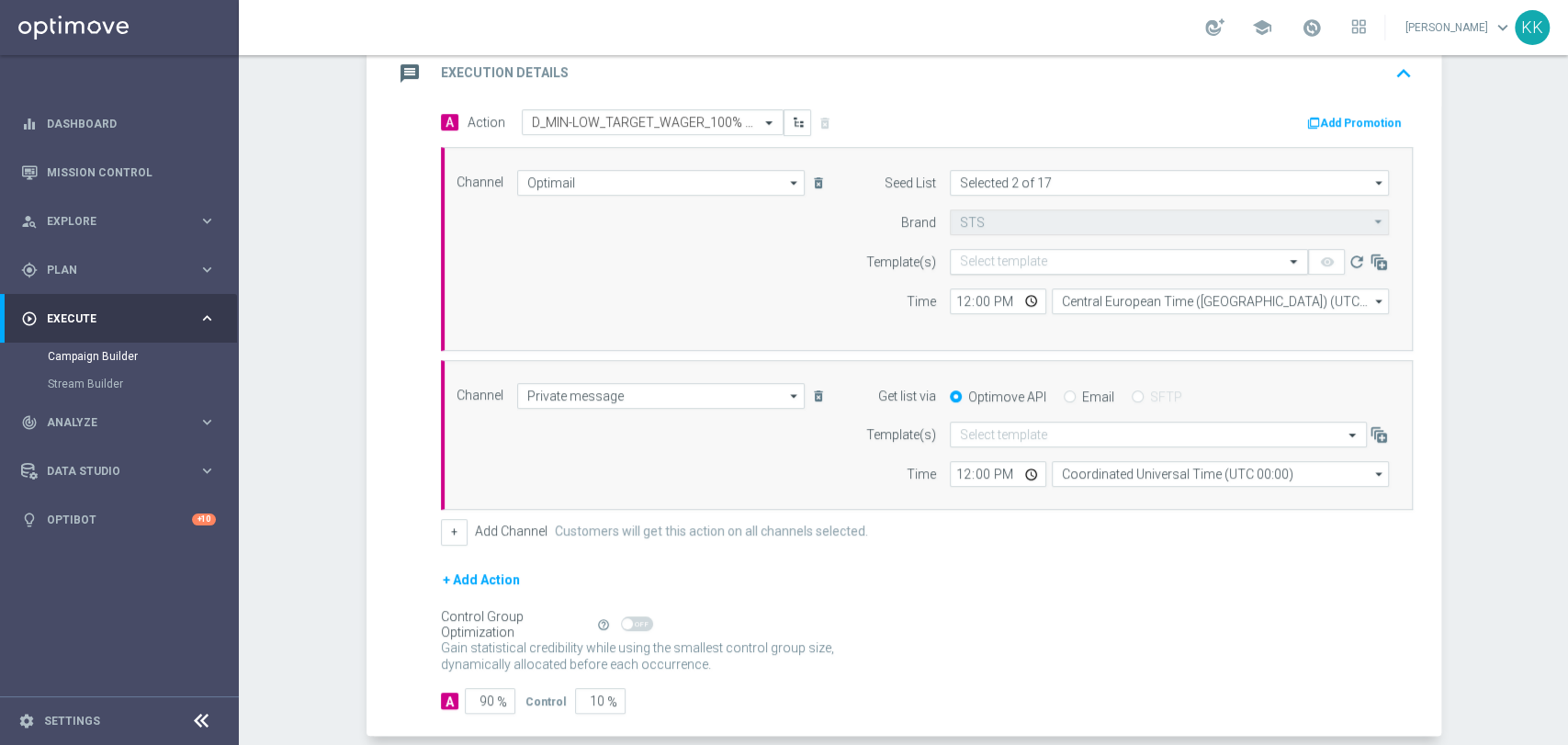
click at [990, 256] on input "text" at bounding box center [1110, 262] width 301 height 16
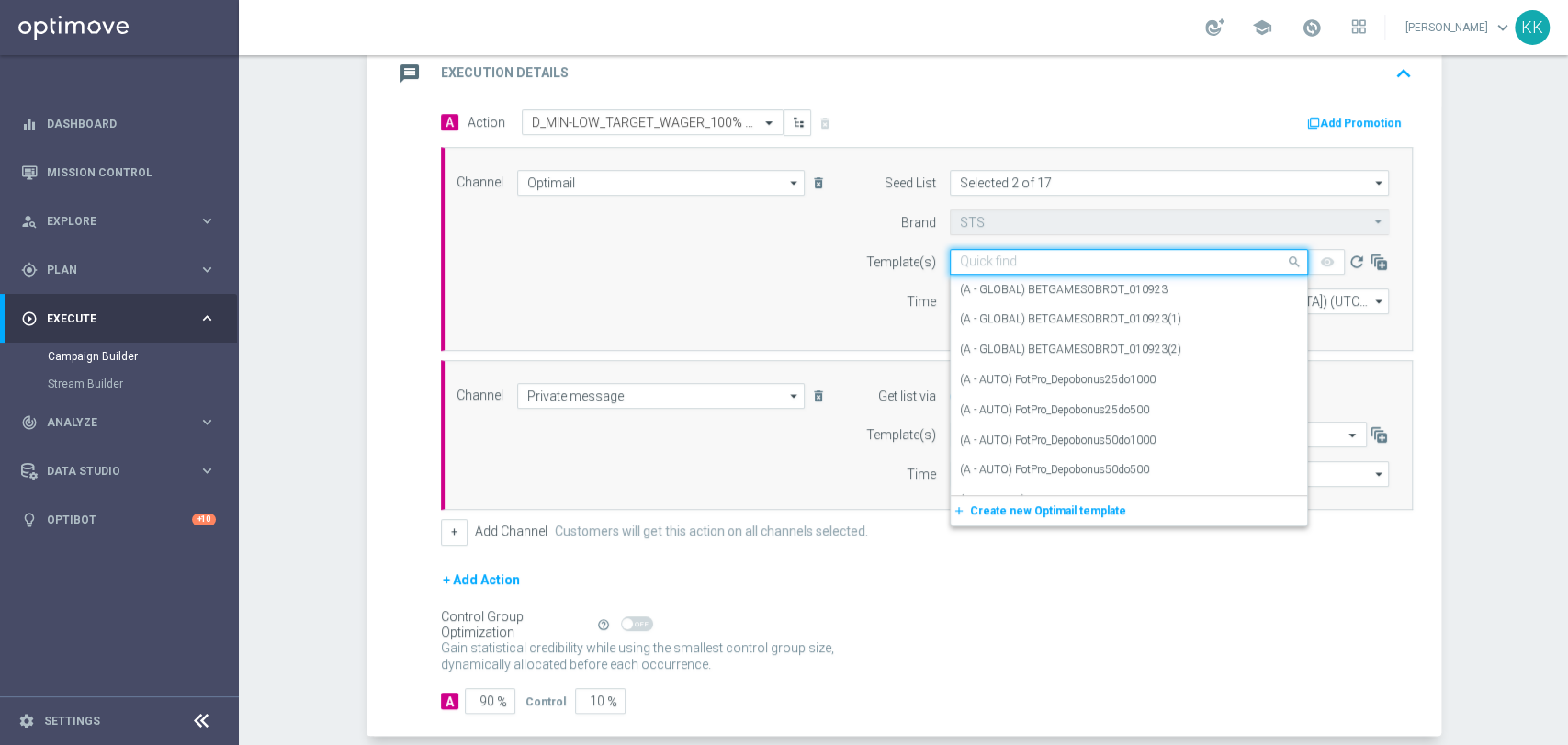
paste input "D_MIN-LOW_TARGET_WAGER_100% do 100 PLN_PLMECZE_030925"
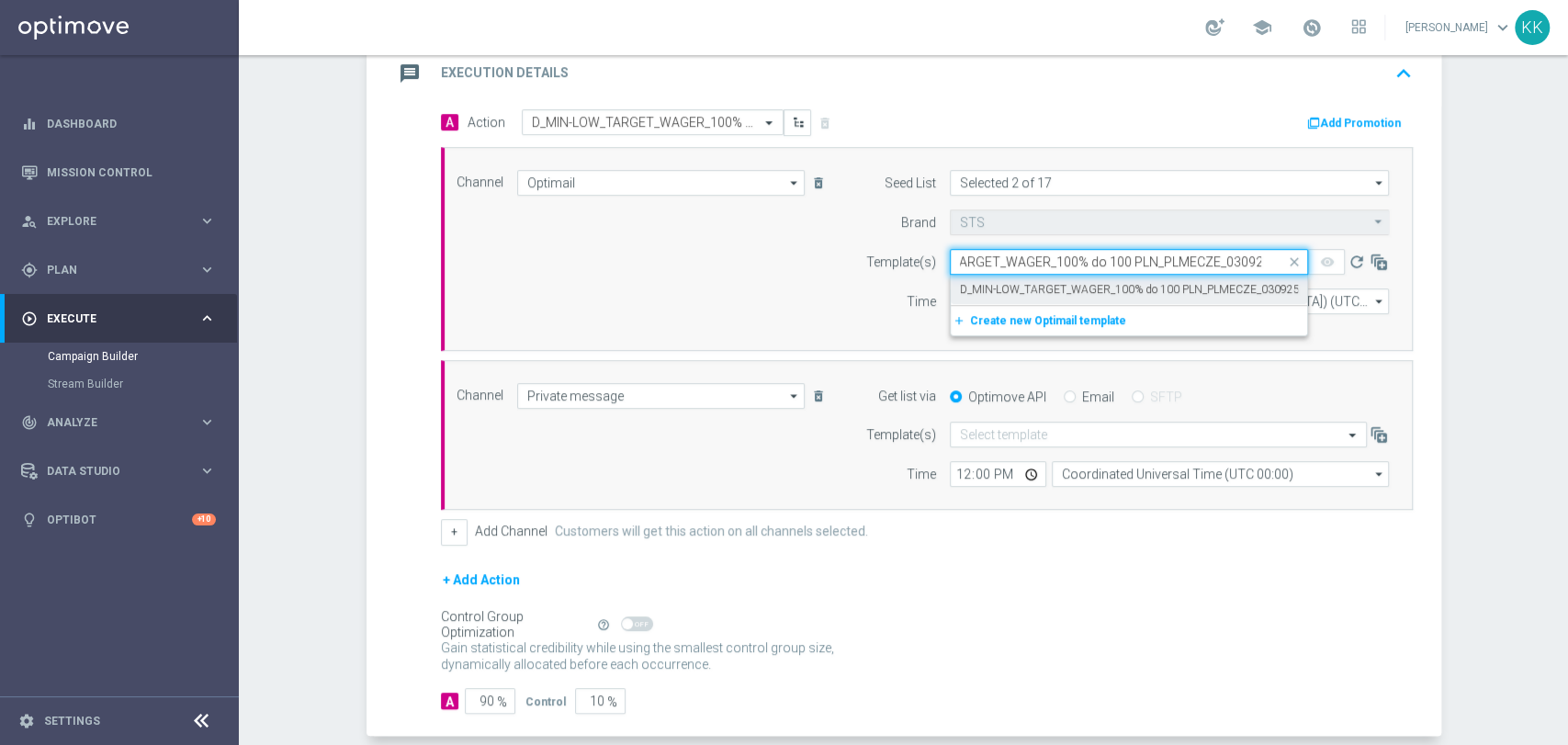
click at [992, 282] on label "D_MIN-LOW_TARGET_WAGER_100% do 100 PLN_PLMECZE_030925" at bounding box center [1130, 290] width 340 height 16
type input "D_MIN-LOW_TARGET_WAGER_100% do 100 PLN_PLMECZE_030925"
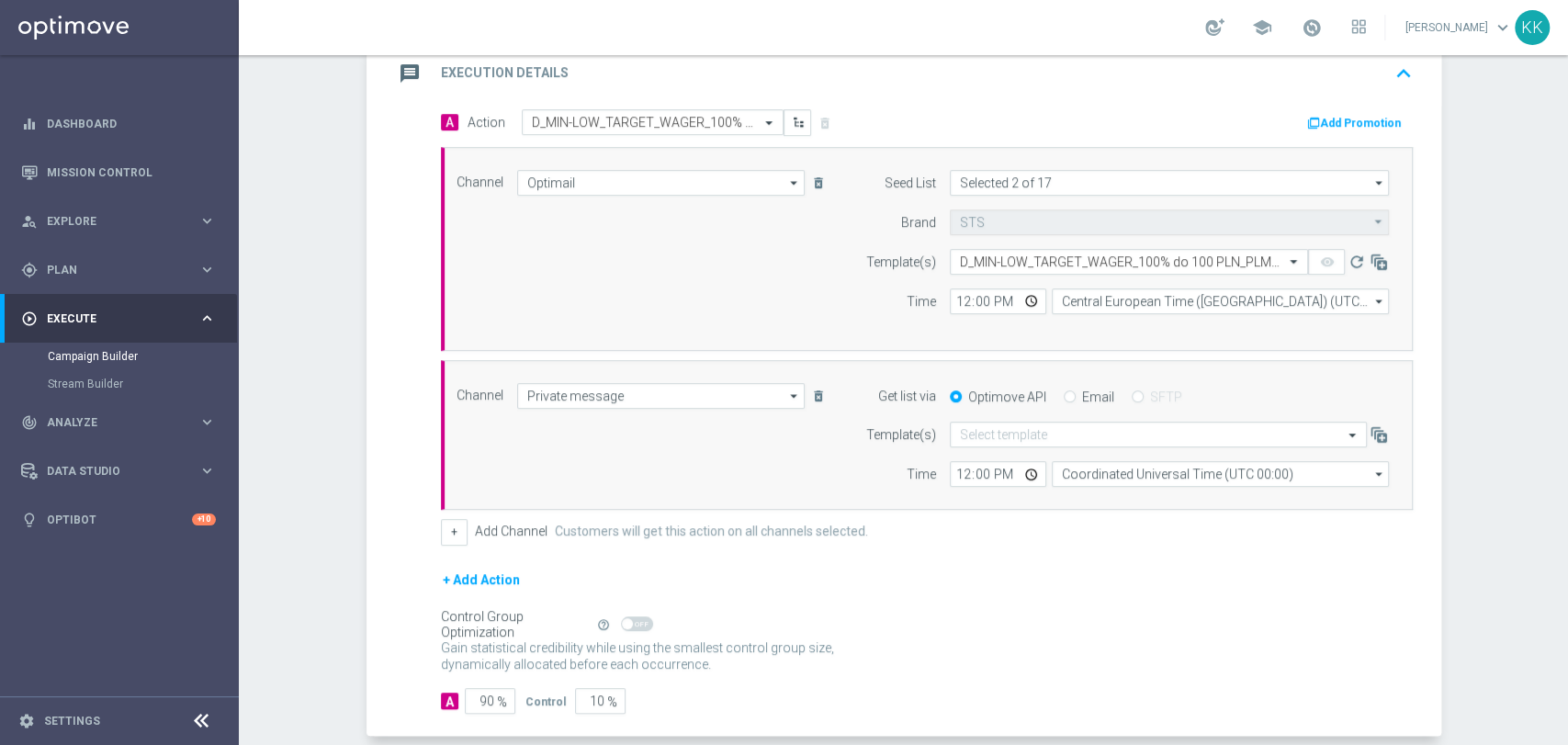
scroll to position [0, 0]
click at [1005, 433] on input "text" at bounding box center [1139, 435] width 360 height 16
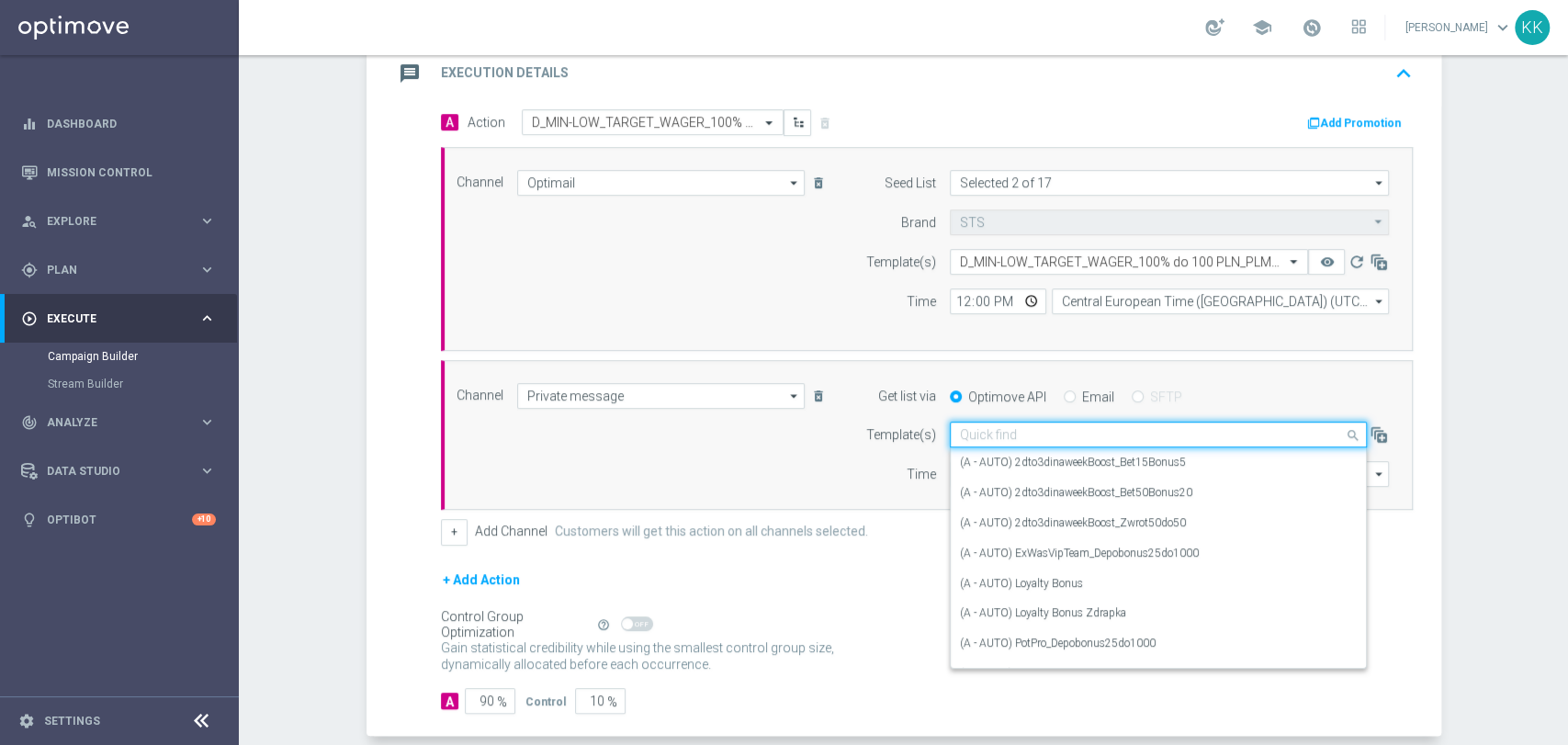
paste input "D_MIN-LOW_TARGET_WAGER_100% do 100 PLN_PLMECZE_030925"
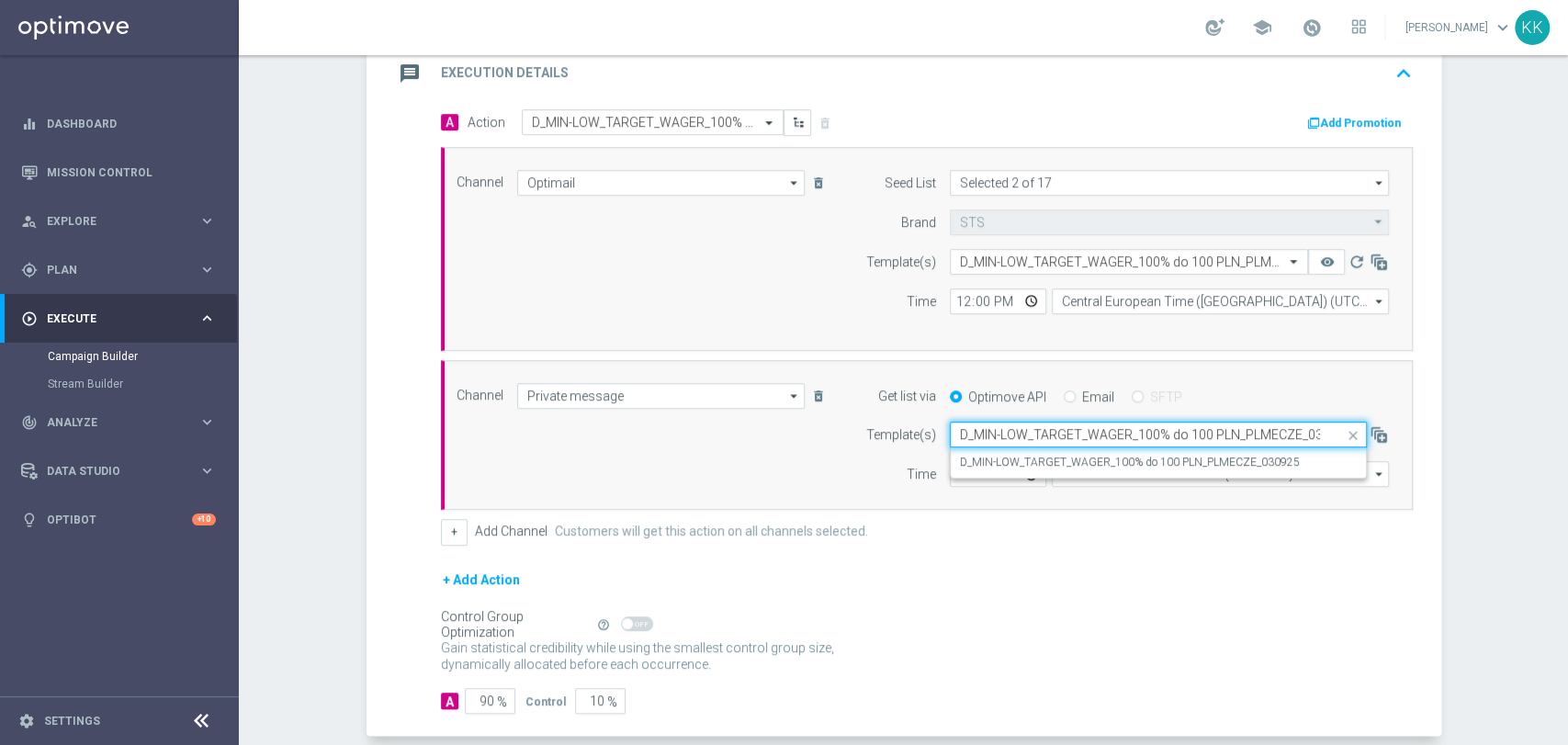
scroll to position [0, 23]
click at [960, 460] on label "D_MIN-LOW_TARGET_WAGER_100% do 100 PLN_PLMECZE_030925" at bounding box center [1130, 463] width 340 height 16
type input "D_MIN-LOW_TARGET_WAGER_100% do 100 PLN_PLMECZE_030925"
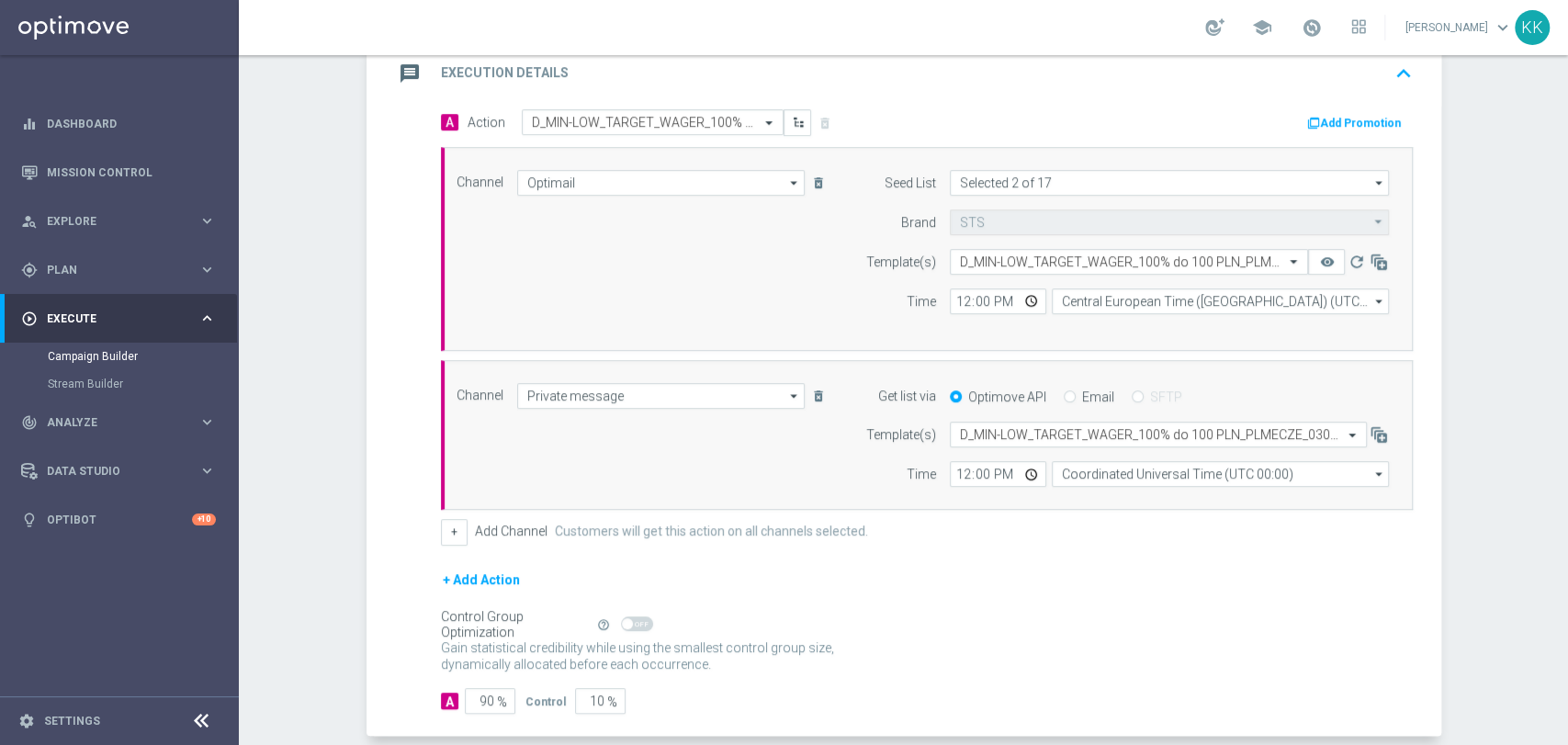
scroll to position [0, 0]
click at [957, 303] on input "12:00" at bounding box center [997, 301] width 96 height 25
type input "14:31"
click at [964, 477] on input "12:00" at bounding box center [997, 473] width 96 height 25
type input "14:31"
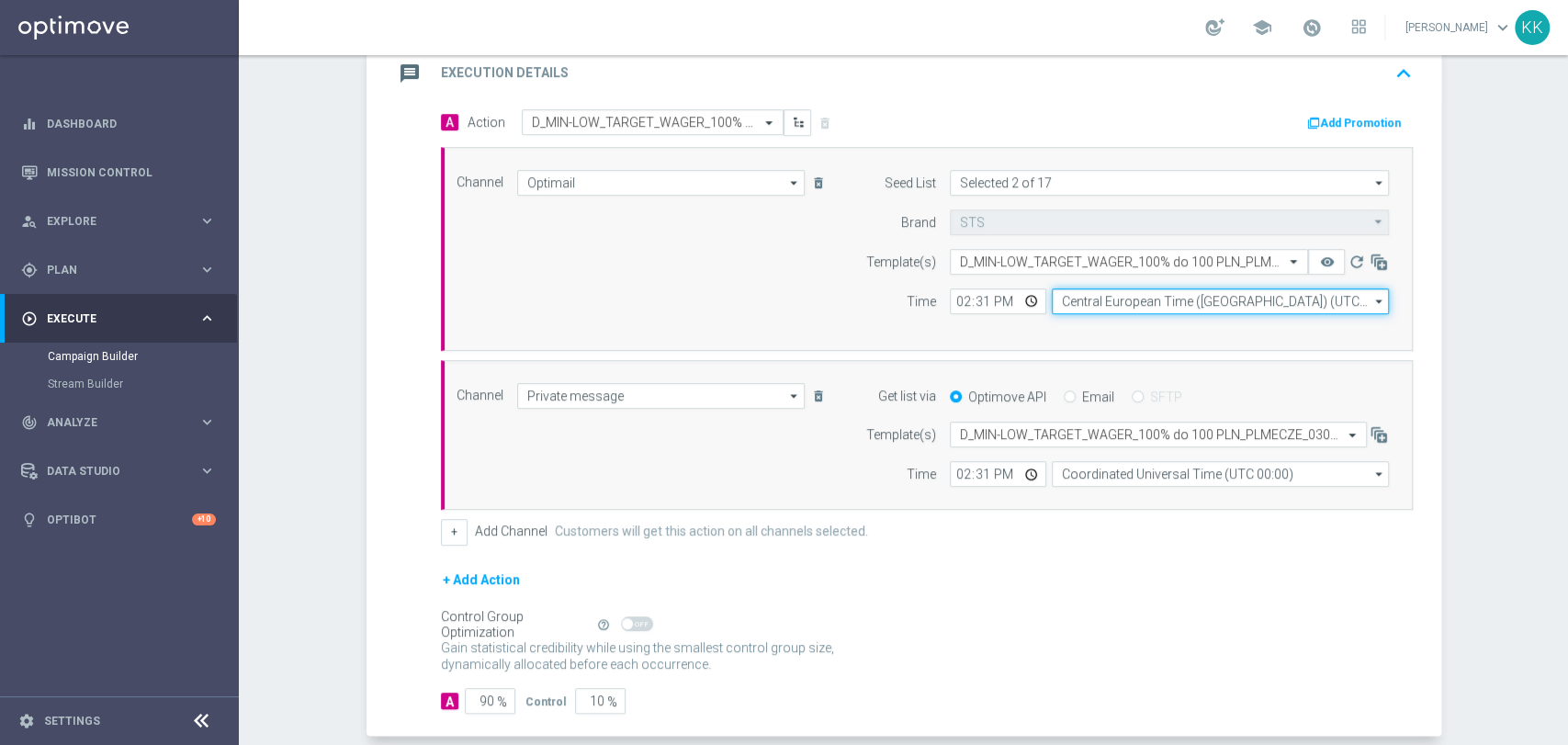
click at [1158, 297] on input "Central European Time ([GEOGRAPHIC_DATA]) (UTC +02:00)" at bounding box center [1220, 301] width 337 height 25
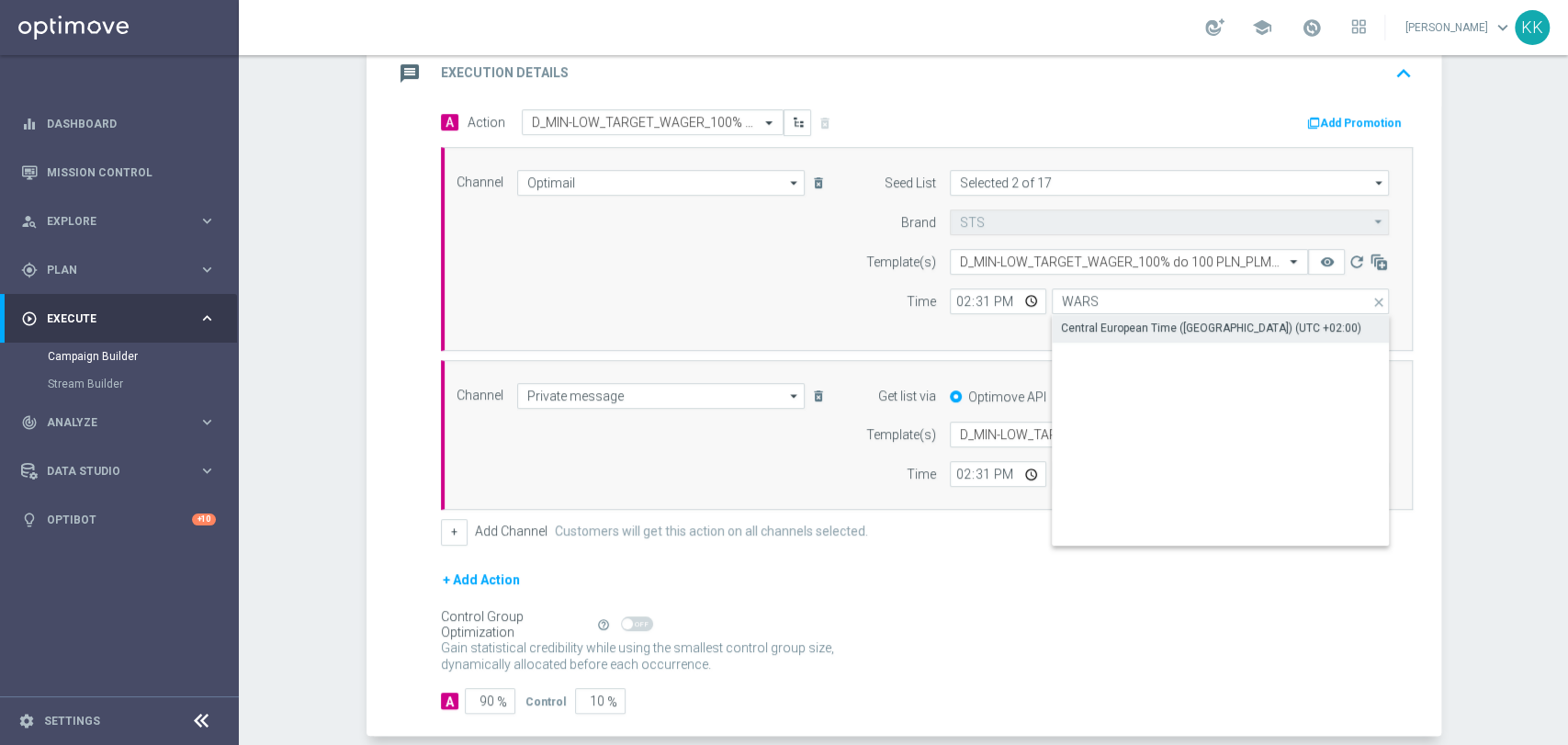
click at [1169, 328] on div "Central European Time ([GEOGRAPHIC_DATA]) (UTC +02:00)" at bounding box center [1211, 327] width 300 height 17
type input "Central European Time ([GEOGRAPHIC_DATA]) (UTC +02:00)"
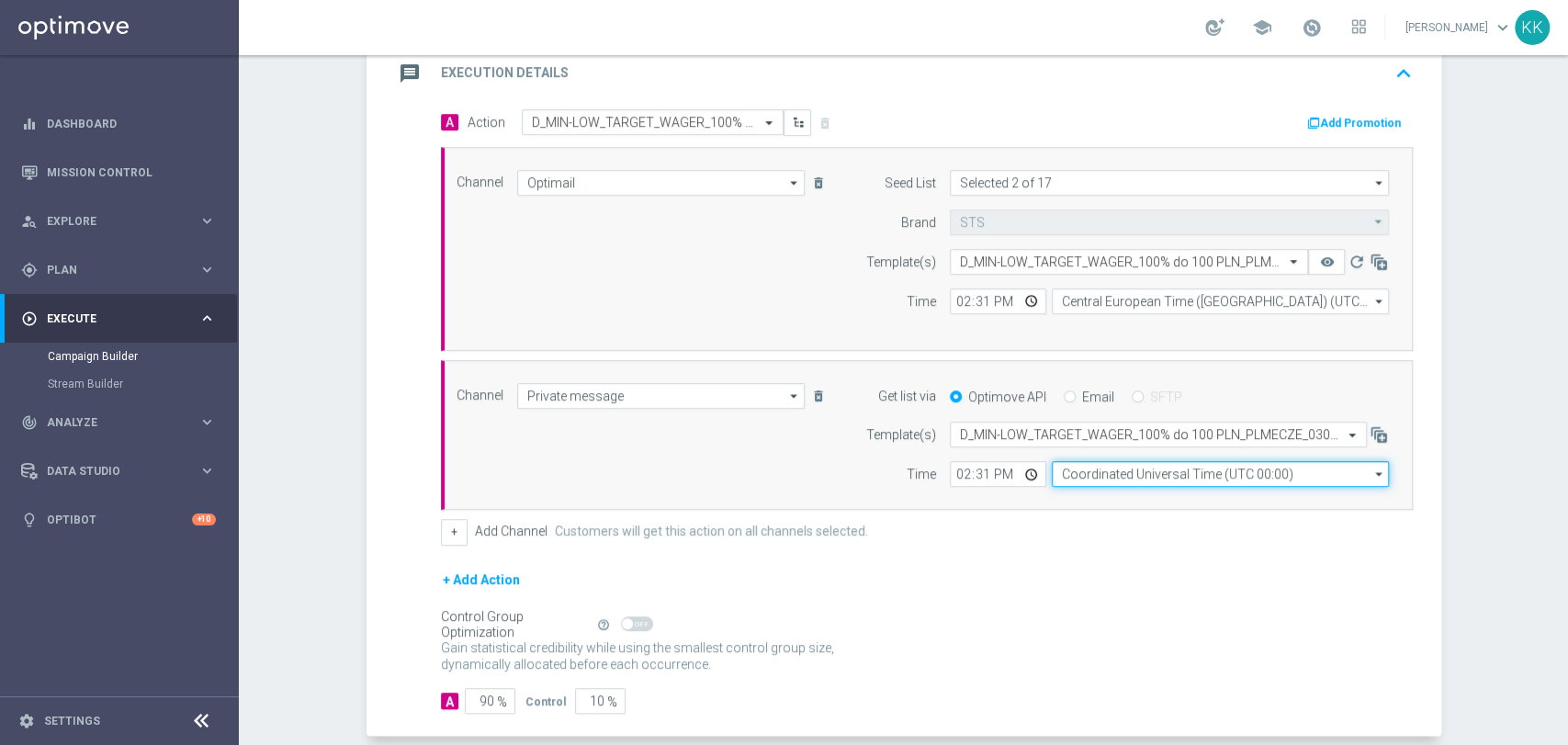
click at [1167, 480] on input "Coordinated Universal Time (UTC 00:00)" at bounding box center [1220, 473] width 337 height 25
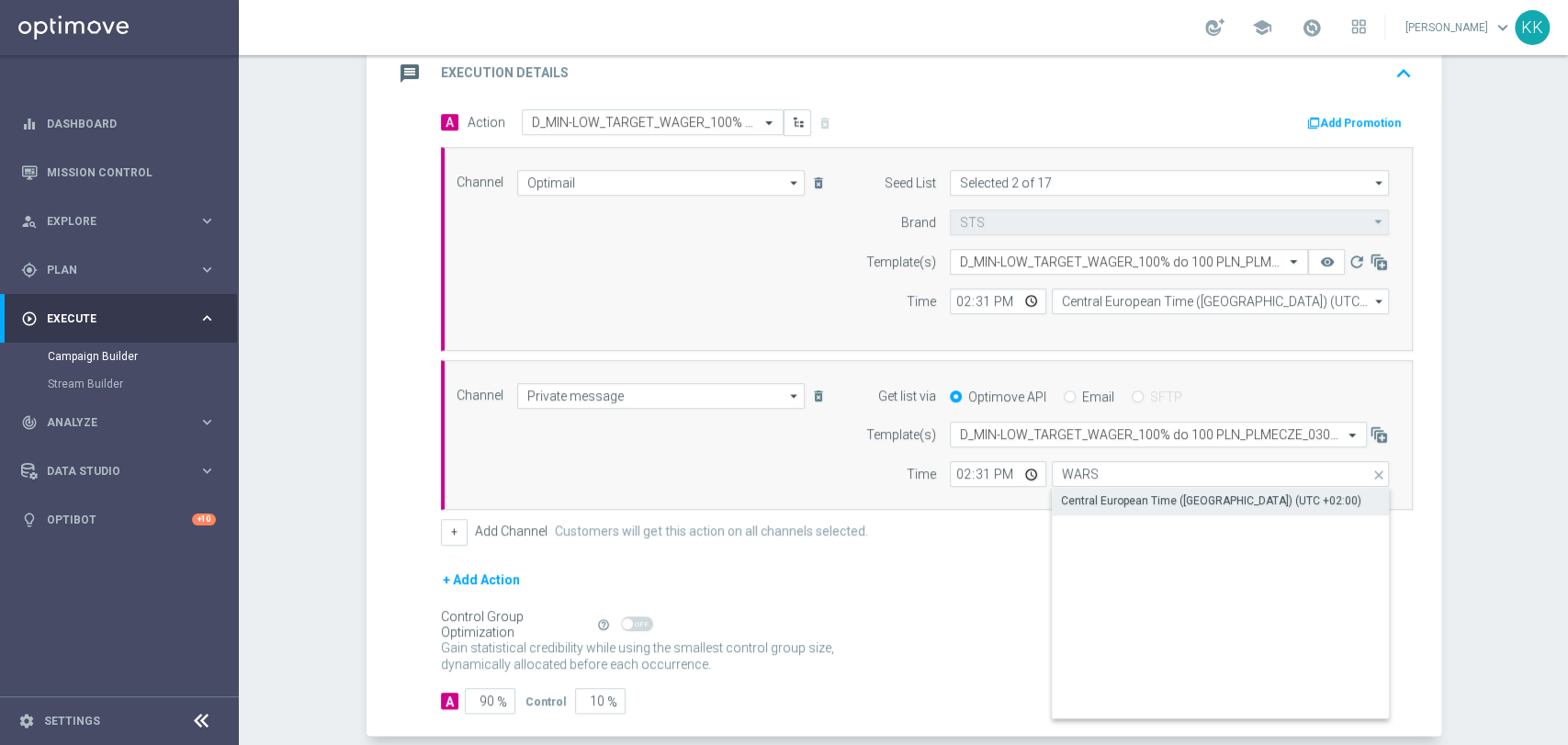
click at [1151, 494] on div "Central European Time ([GEOGRAPHIC_DATA]) (UTC +02:00)" at bounding box center [1211, 500] width 300 height 17
type input "Central European Time ([GEOGRAPHIC_DATA]) (UTC +02:00)"
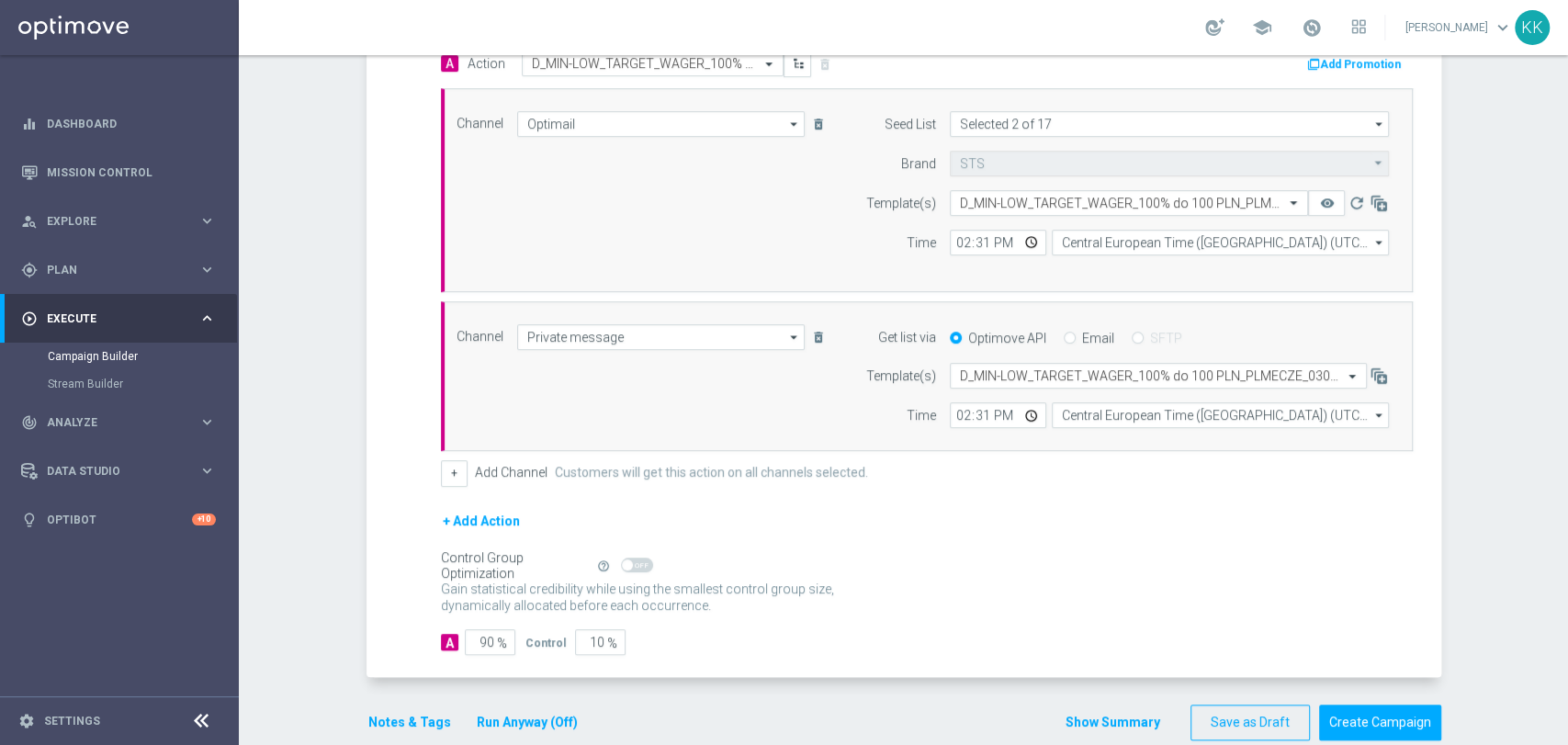
scroll to position [494, 0]
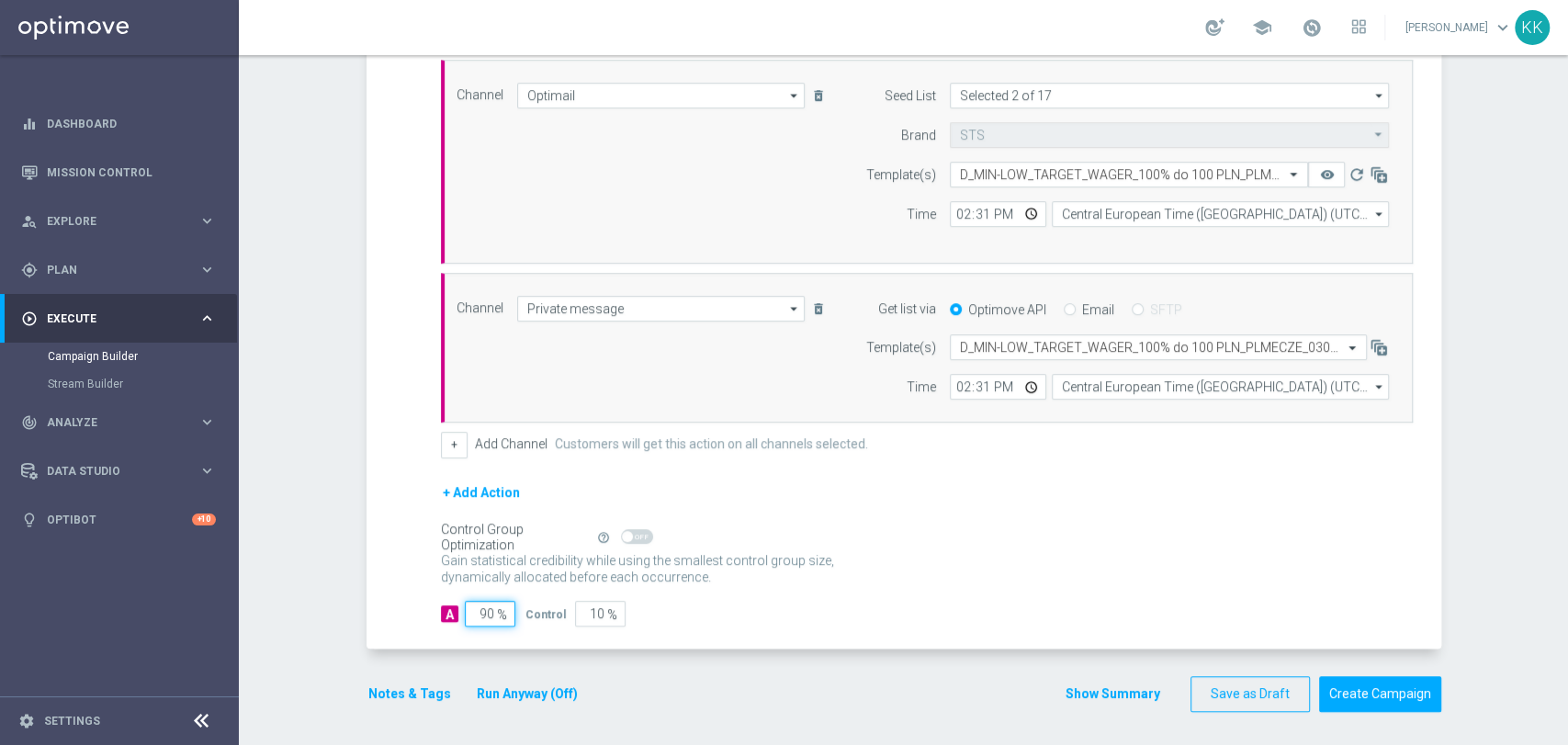
click at [485, 604] on input "90" at bounding box center [490, 614] width 51 height 25
type input "9"
type input "91"
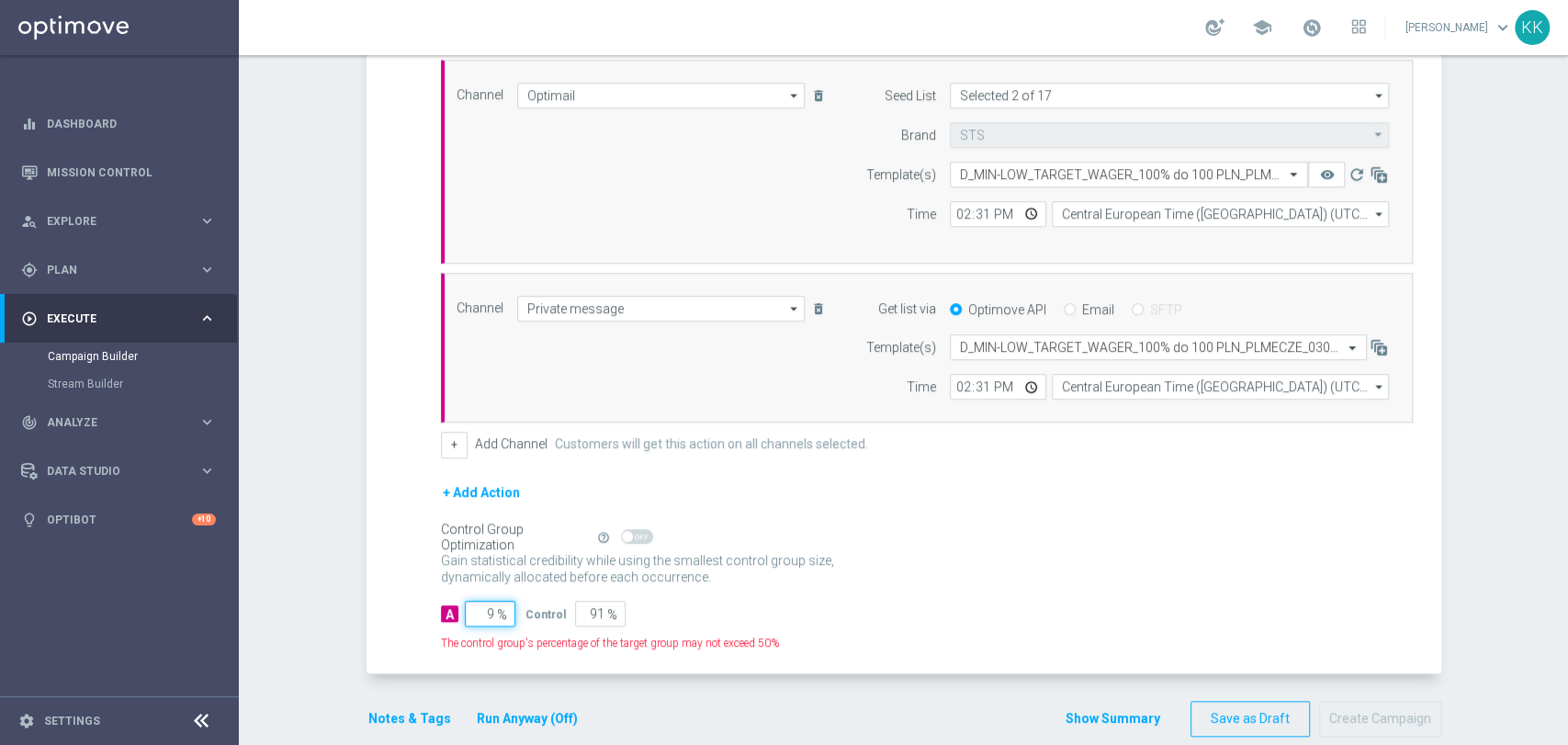
type input "98"
type input "2"
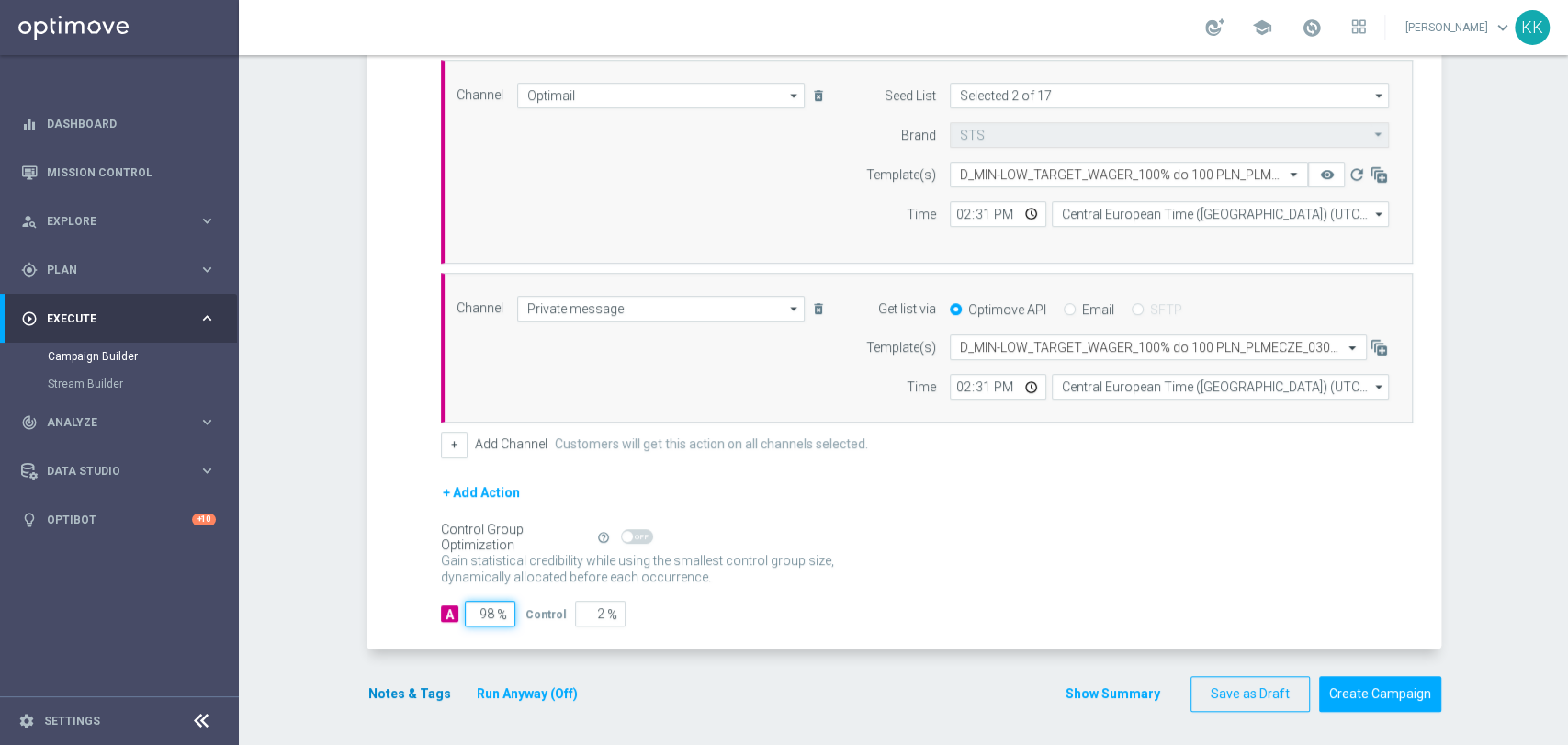
type input "98"
click at [381, 694] on button "Notes & Tags" at bounding box center [410, 693] width 86 height 23
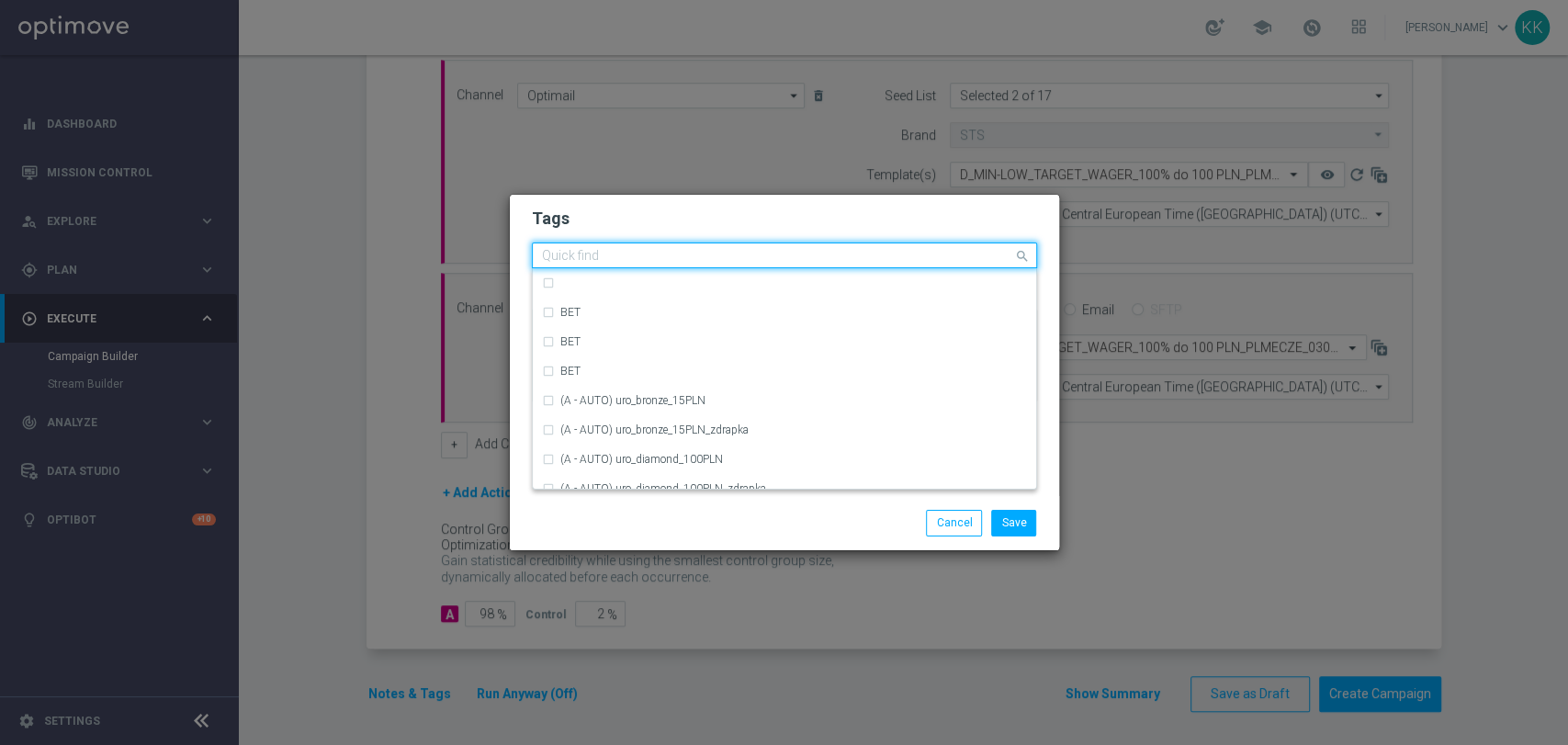
click at [634, 247] on div "Quick find" at bounding box center [773, 255] width 481 height 23
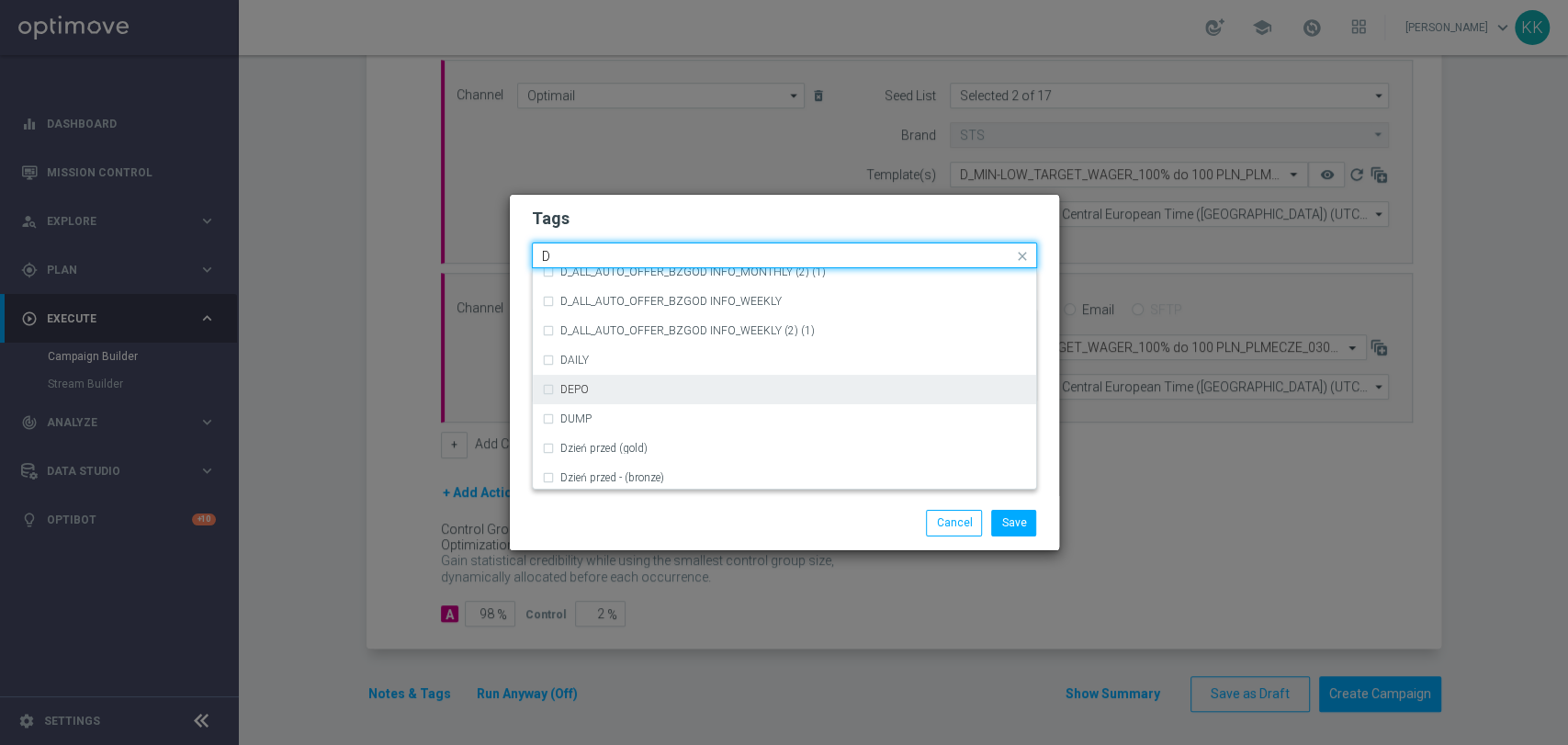
scroll to position [2040, 0]
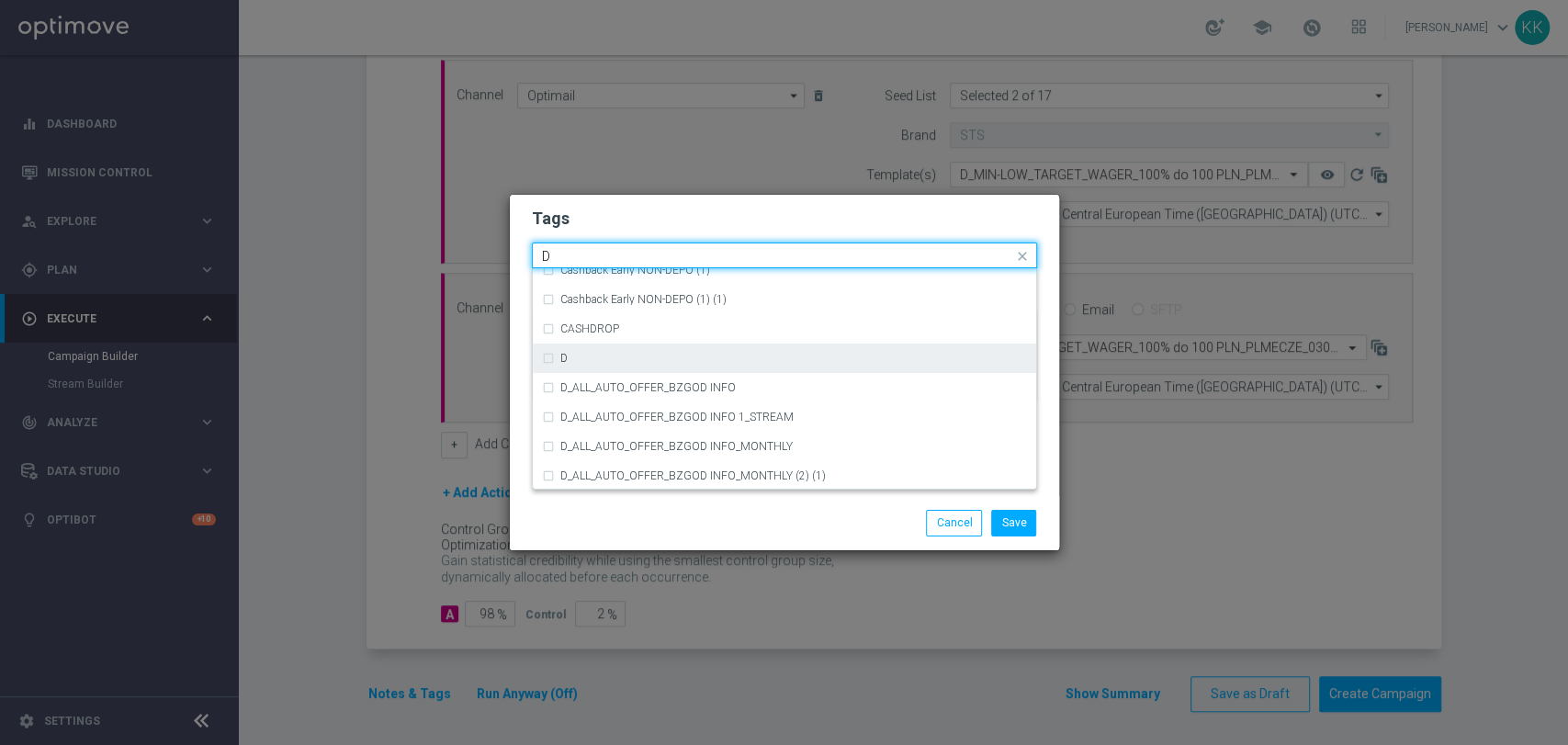
click at [619, 359] on div "D" at bounding box center [793, 358] width 467 height 11
type input "D"
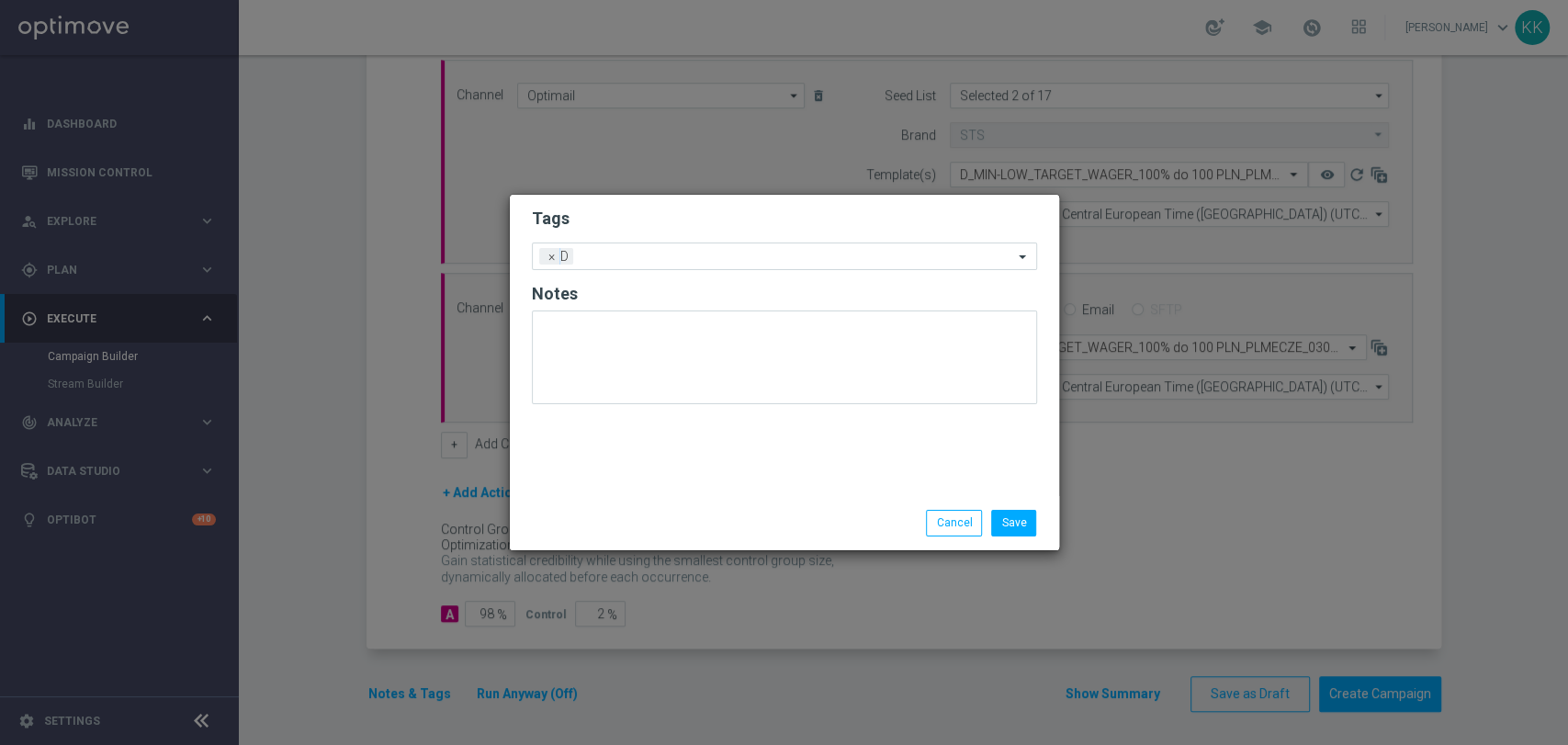
click at [646, 204] on form "Tags Add a new tag × D Notes" at bounding box center [784, 310] width 505 height 215
click at [666, 249] on div "Add a new tag × D" at bounding box center [773, 256] width 481 height 25
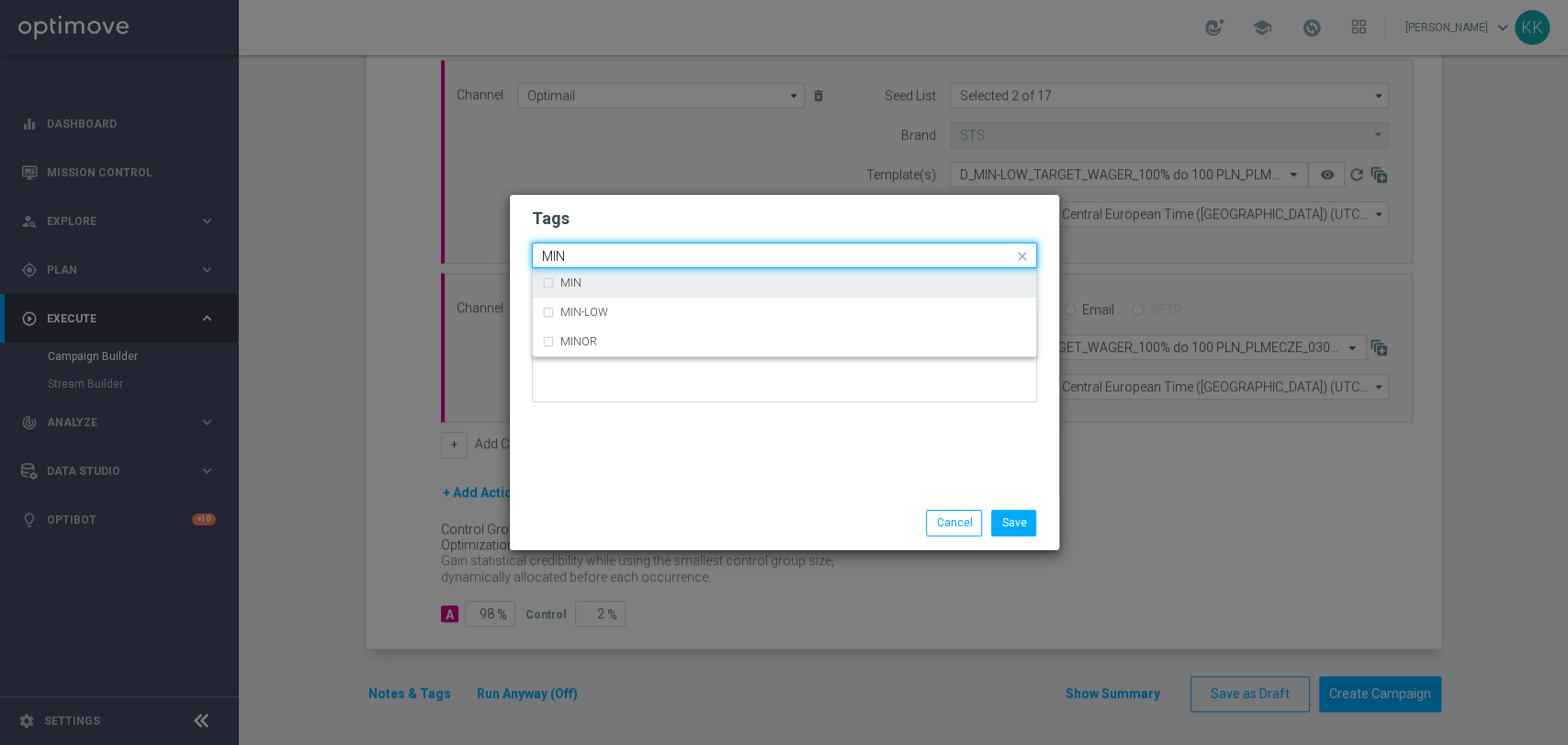
click at [573, 277] on label "MIN" at bounding box center [571, 282] width 22 height 11
type input "MIN"
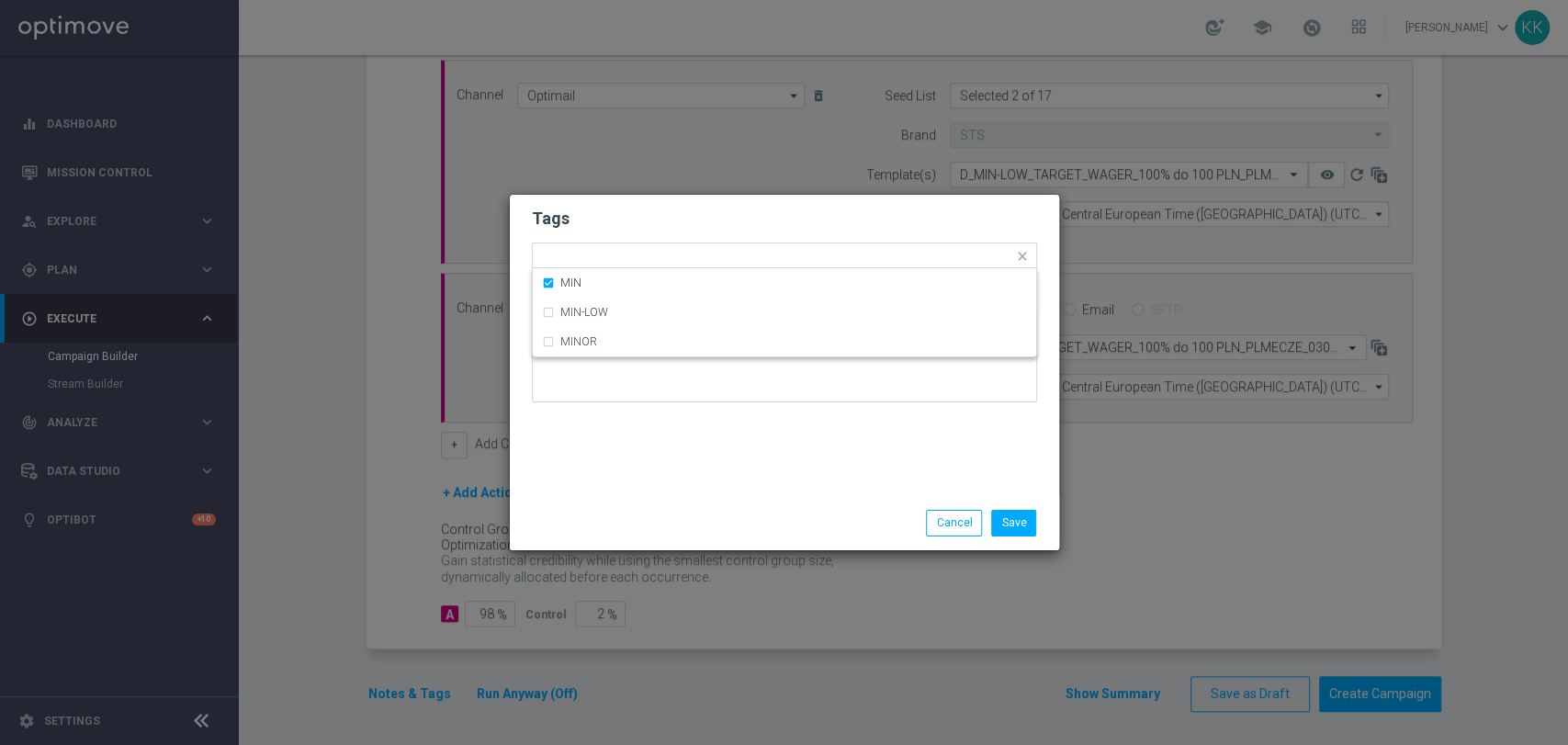
drag, startPoint x: 597, startPoint y: 210, endPoint x: 597, endPoint y: 239, distance: 29.0
click at [596, 210] on h2 "Tags" at bounding box center [784, 219] width 505 height 22
click at [645, 270] on ng-select "Add a new tag × D × MIN" at bounding box center [784, 256] width 505 height 27
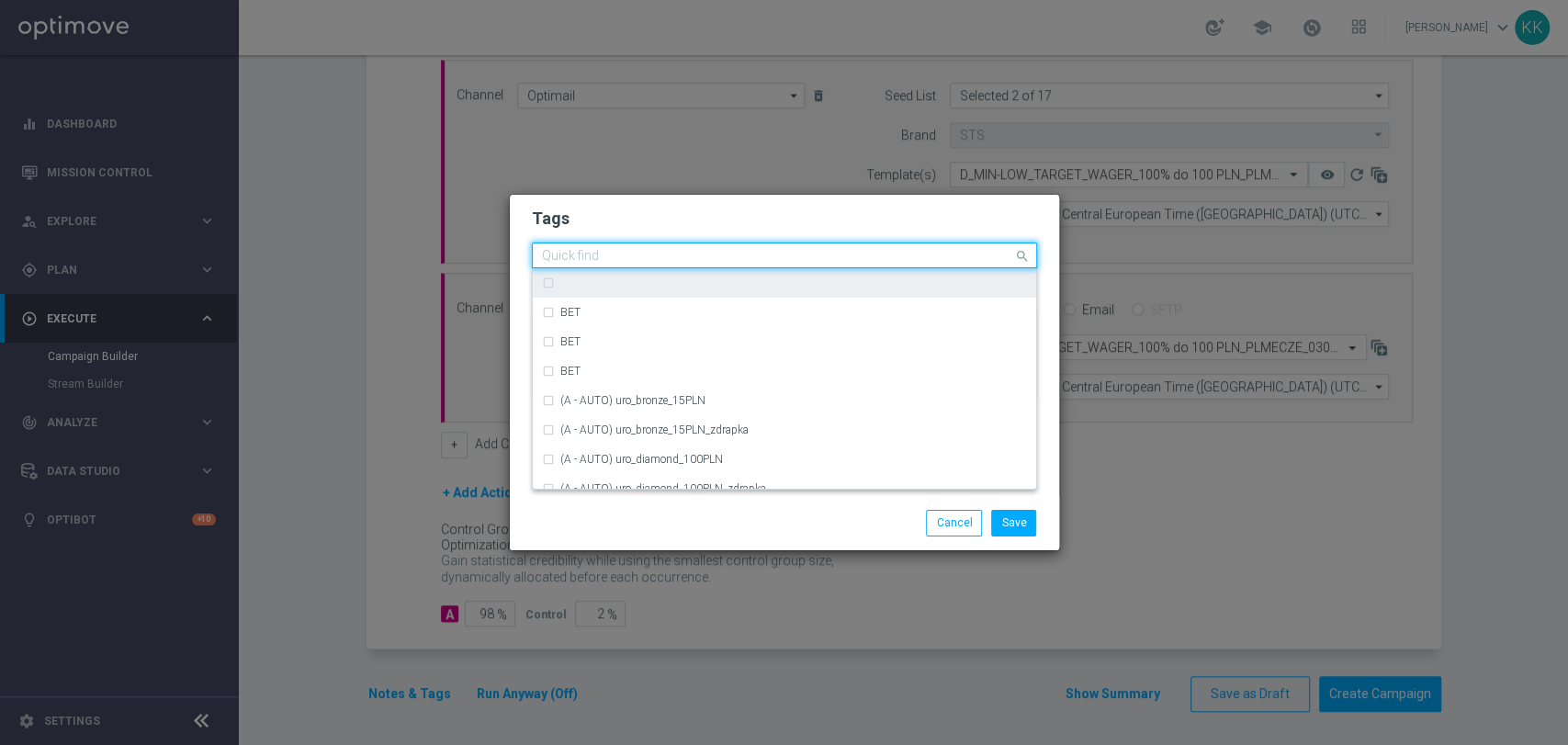
type input "O"
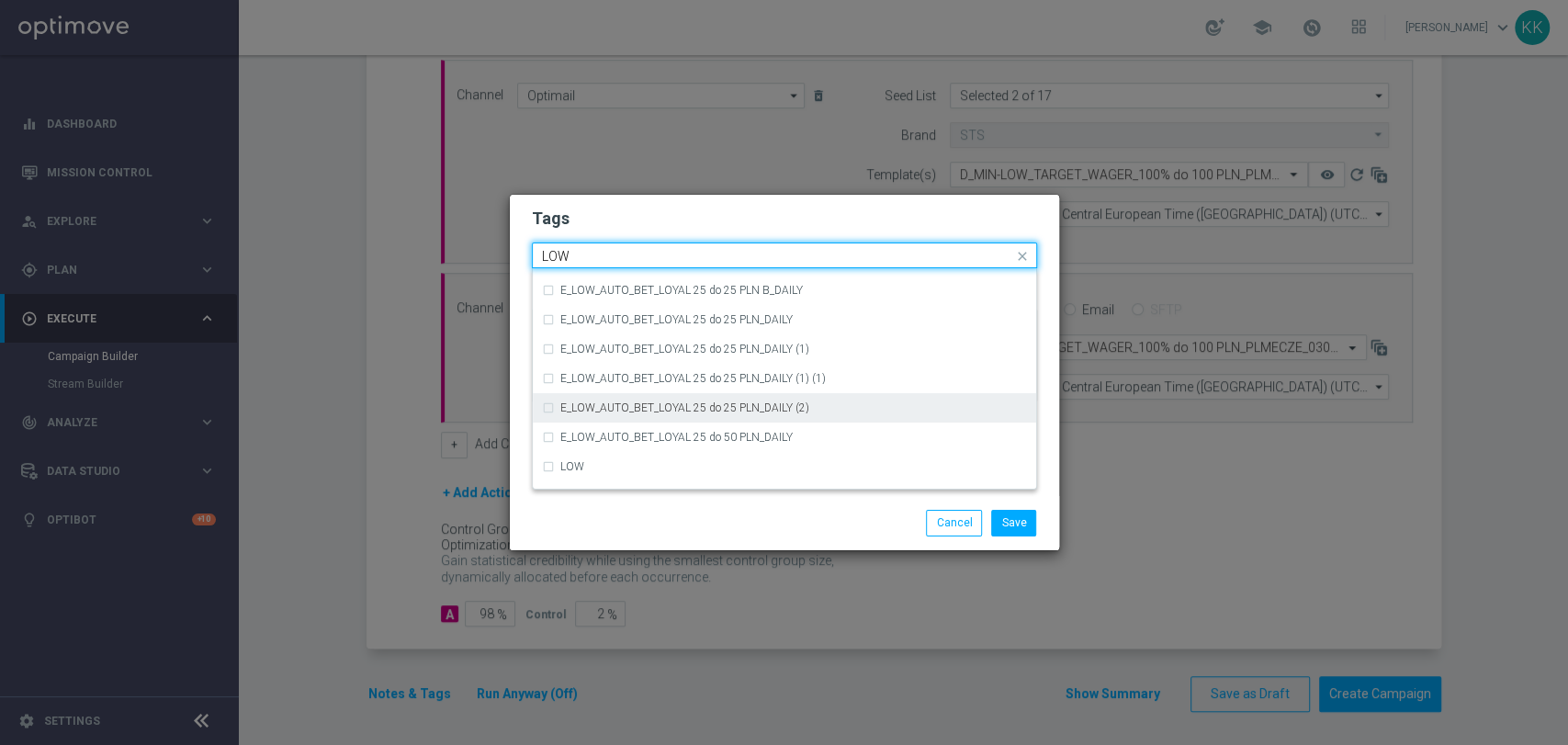
scroll to position [896, 0]
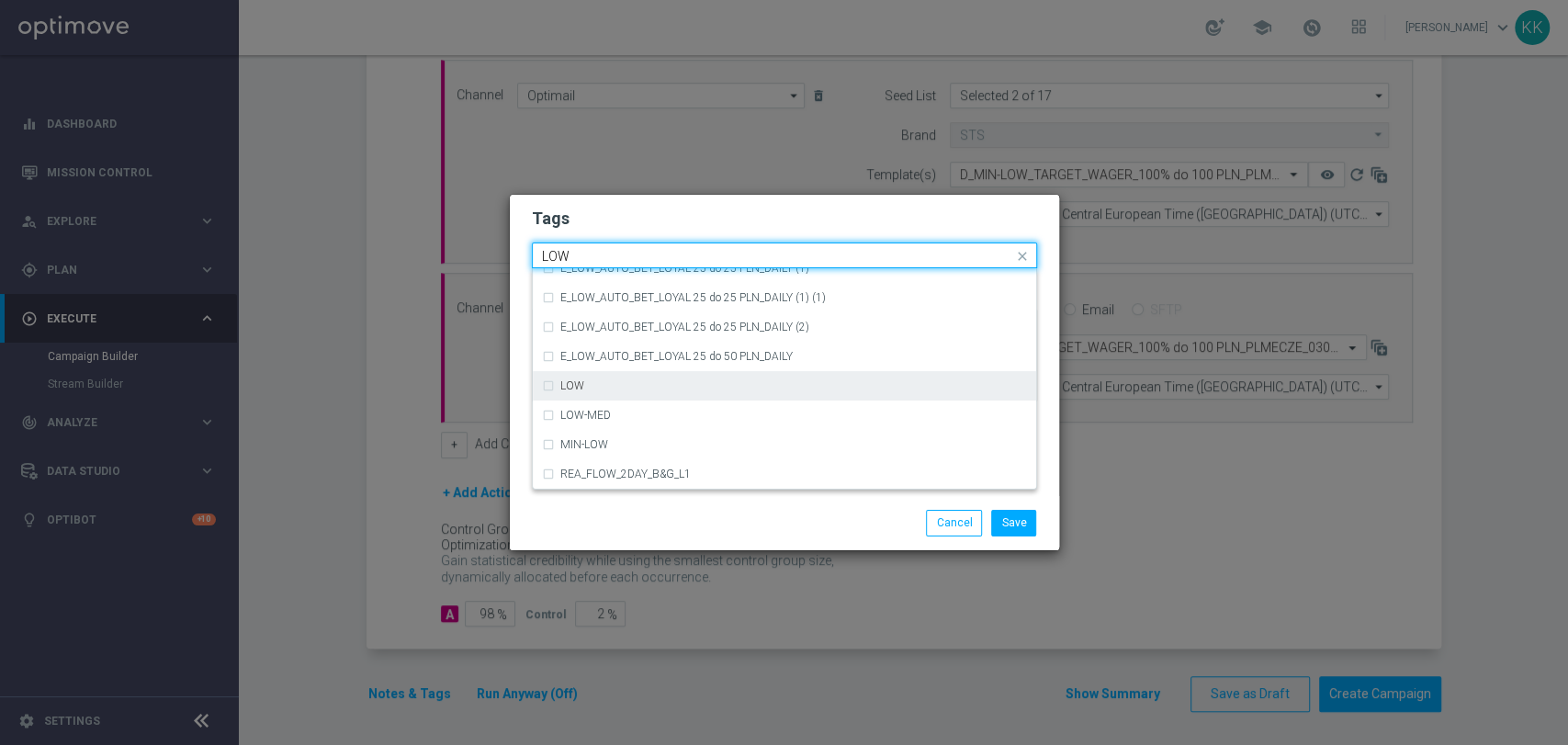
click at [610, 391] on div "LOW" at bounding box center [793, 385] width 467 height 11
type input "LOW"
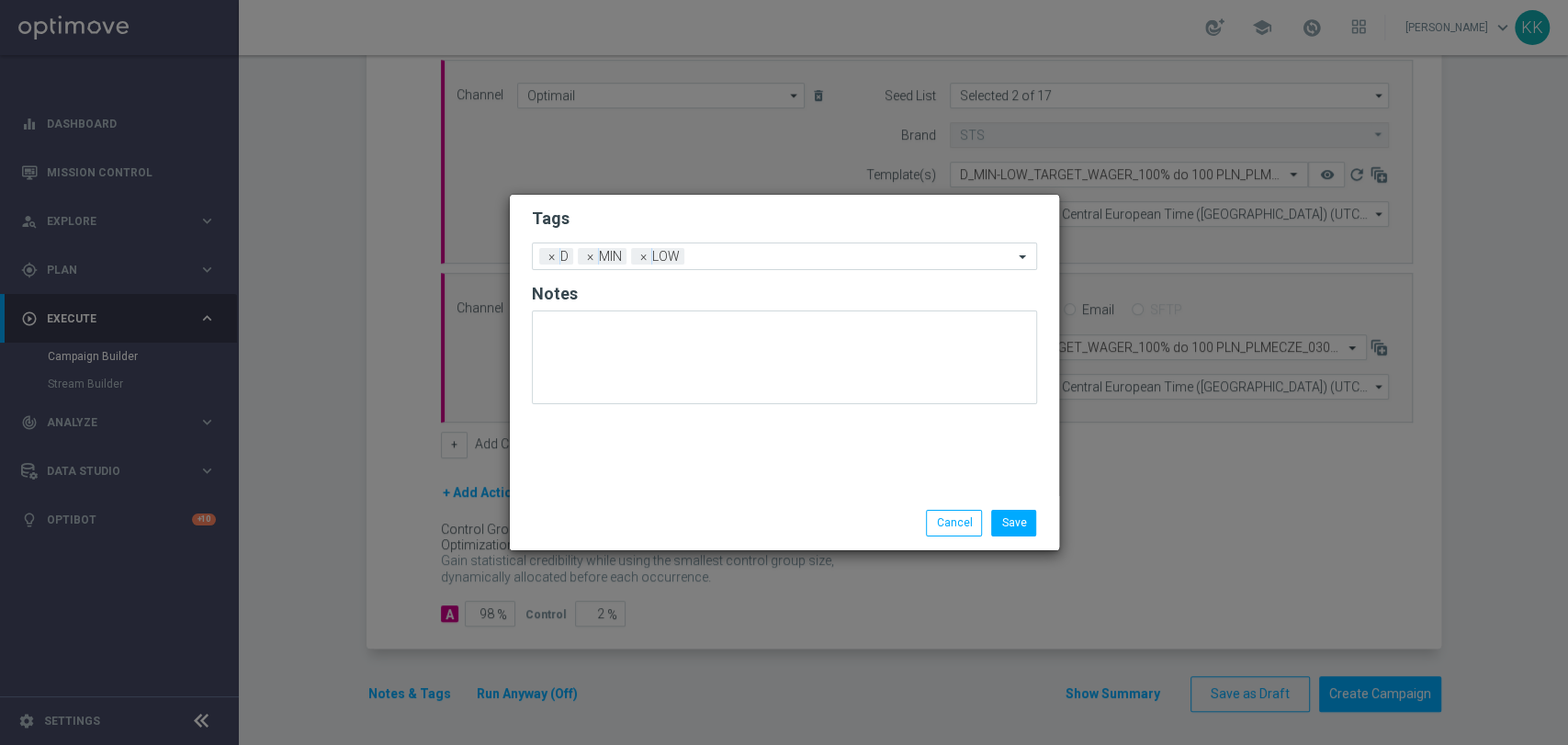
click at [666, 219] on h2 "Tags" at bounding box center [784, 219] width 505 height 22
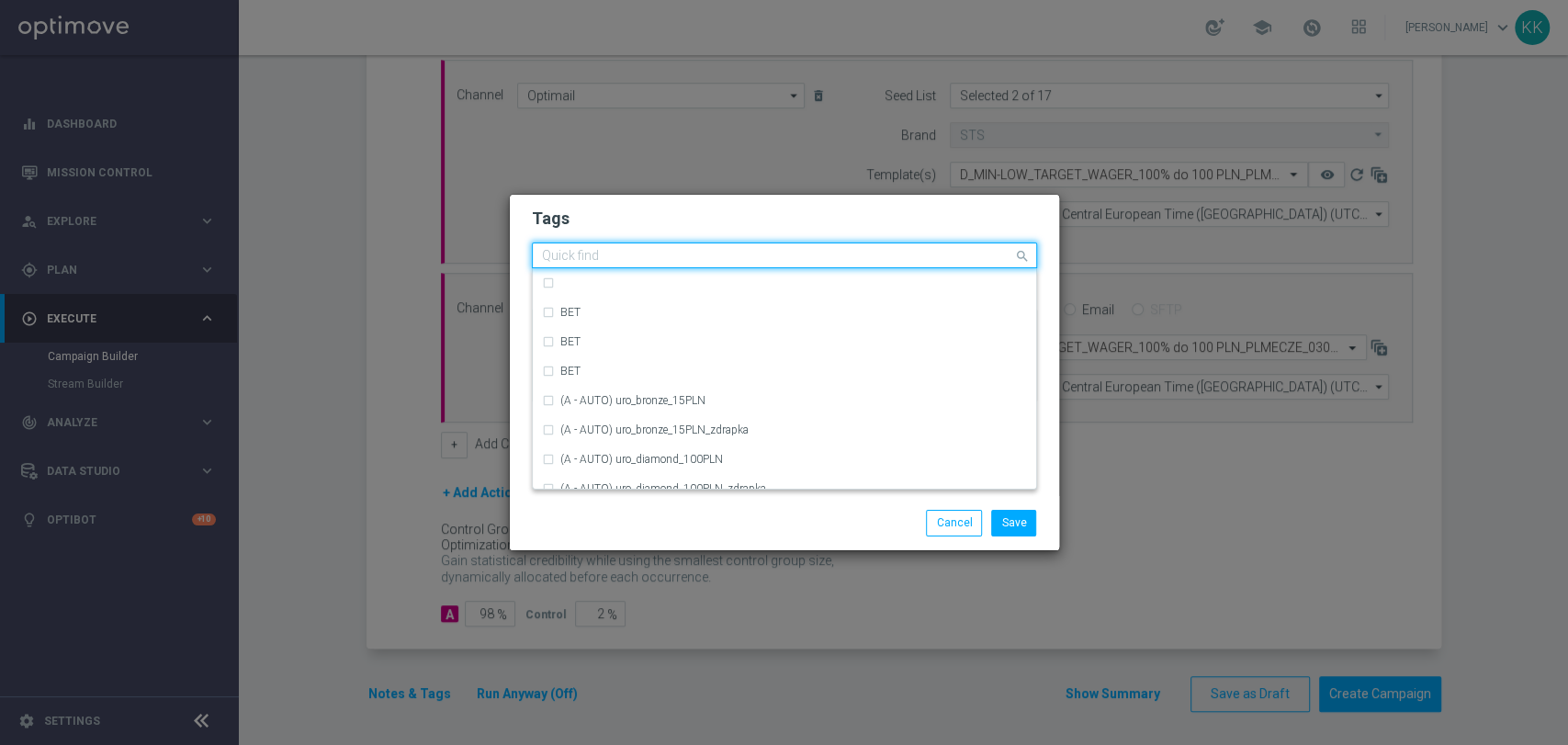
click at [742, 255] on input "text" at bounding box center [778, 257] width 471 height 16
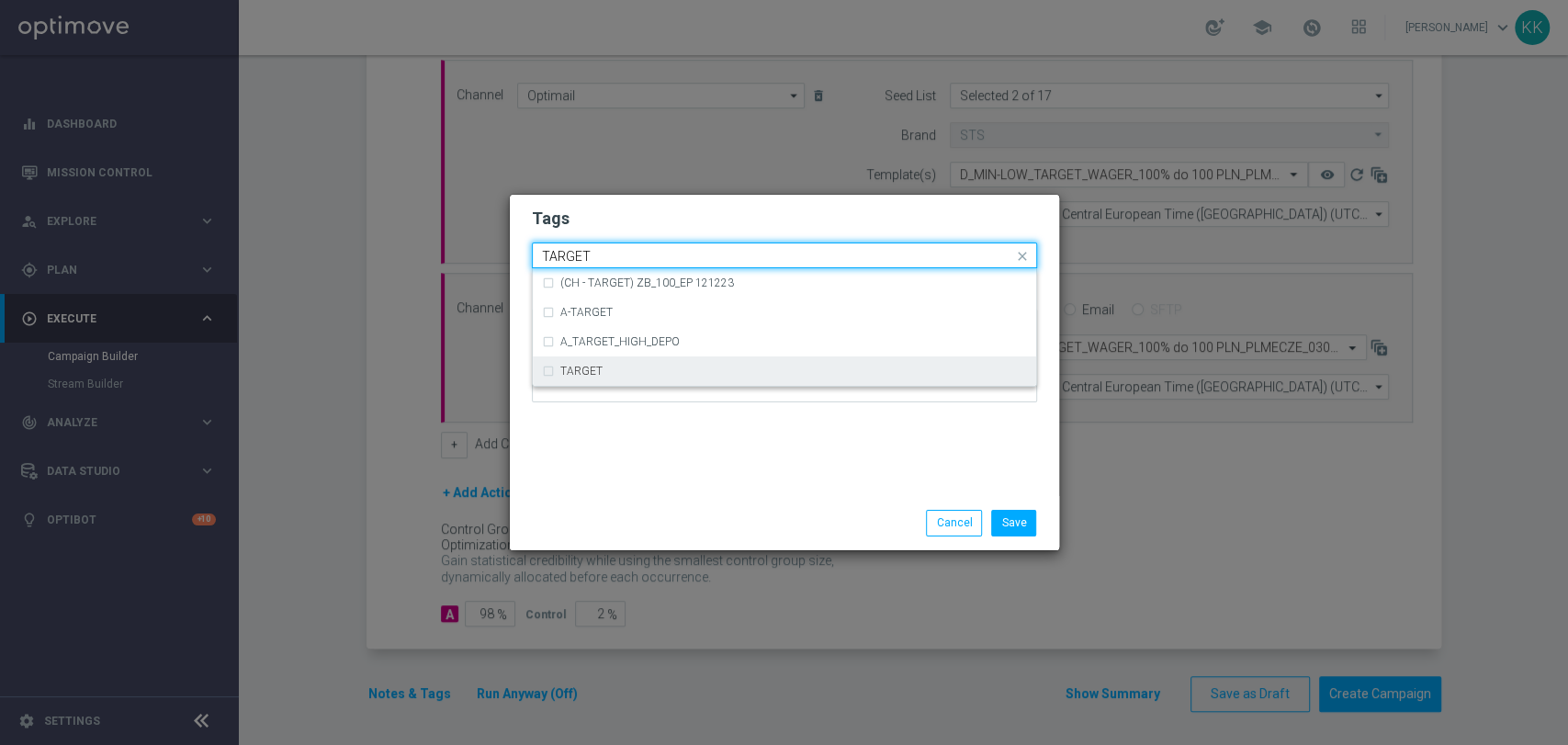
click at [708, 366] on div "TARGET" at bounding box center [793, 371] width 467 height 11
type input "TARGET"
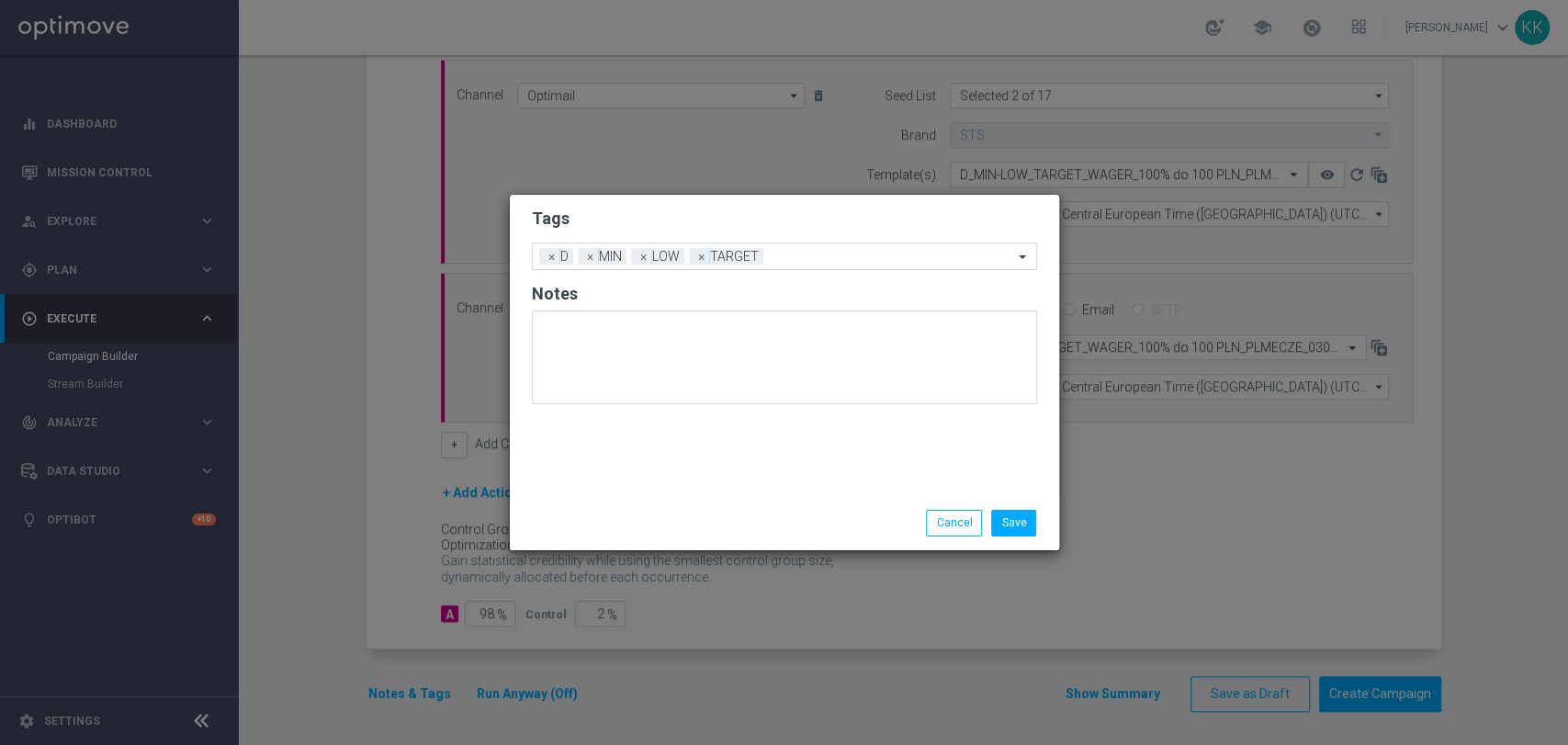
click at [706, 515] on div "Save Cancel" at bounding box center [873, 522] width 355 height 25
click at [801, 260] on input "text" at bounding box center [891, 258] width 242 height 16
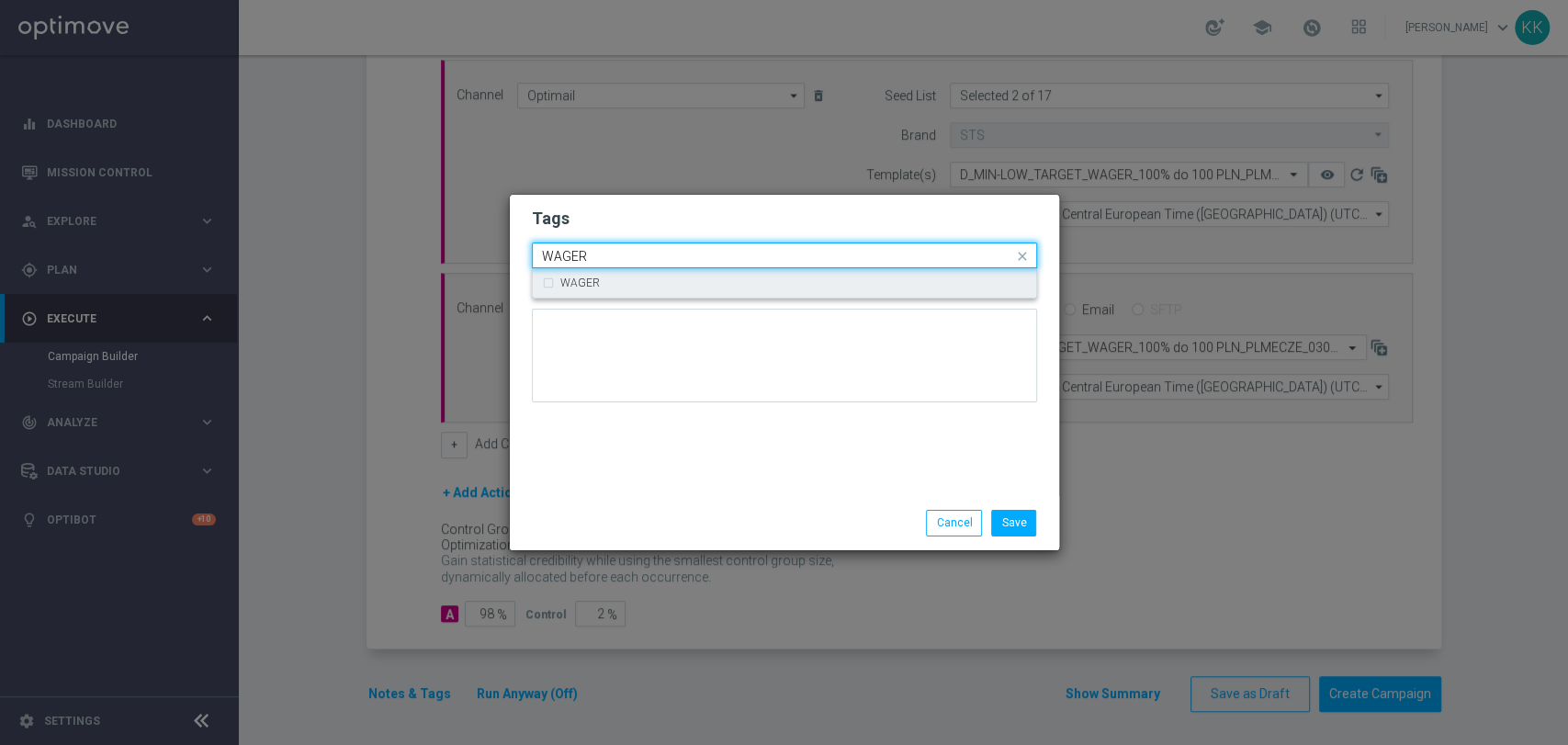
click at [805, 281] on div "WAGER" at bounding box center [793, 282] width 467 height 11
type input "WAGER"
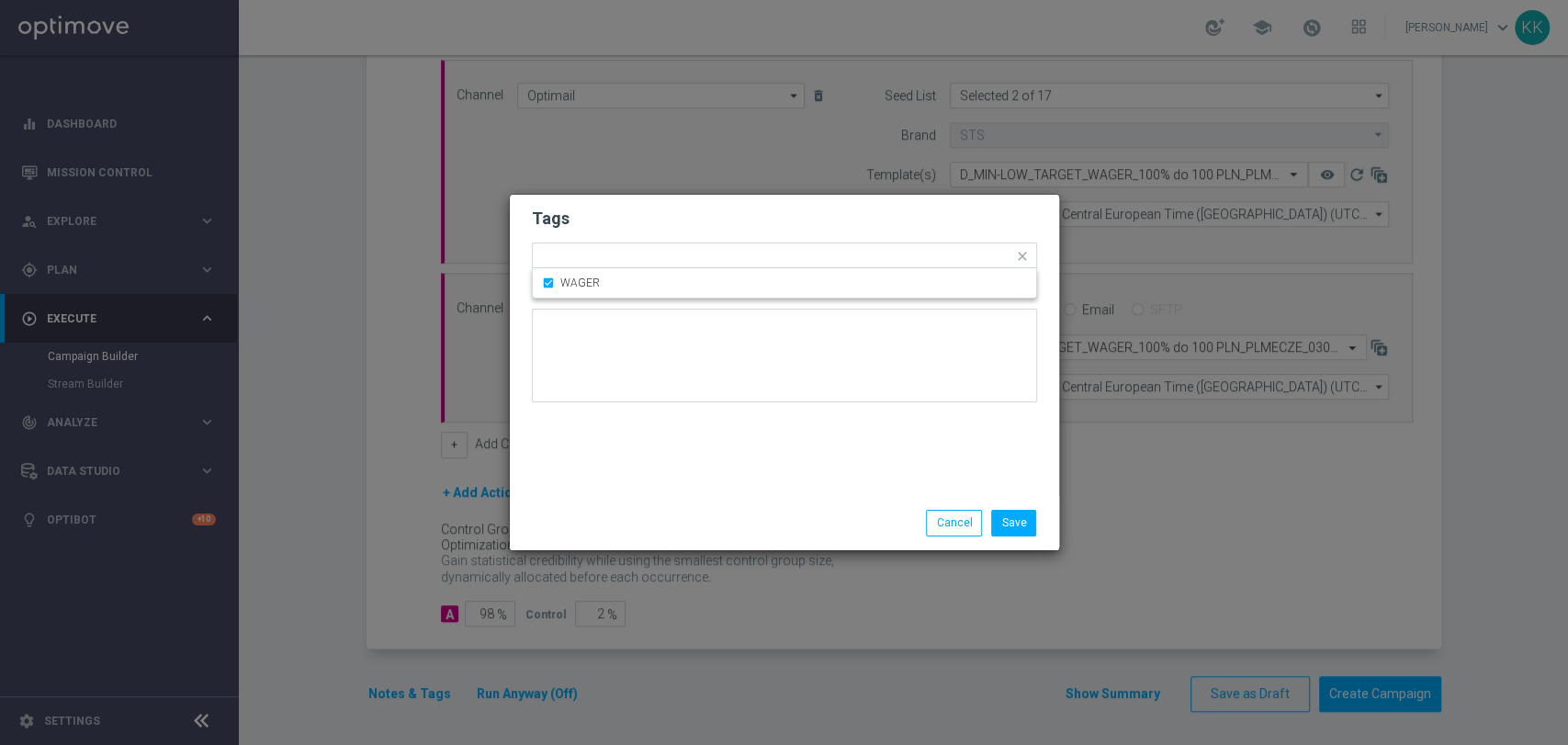
click at [801, 219] on h2 "Tags" at bounding box center [784, 219] width 505 height 22
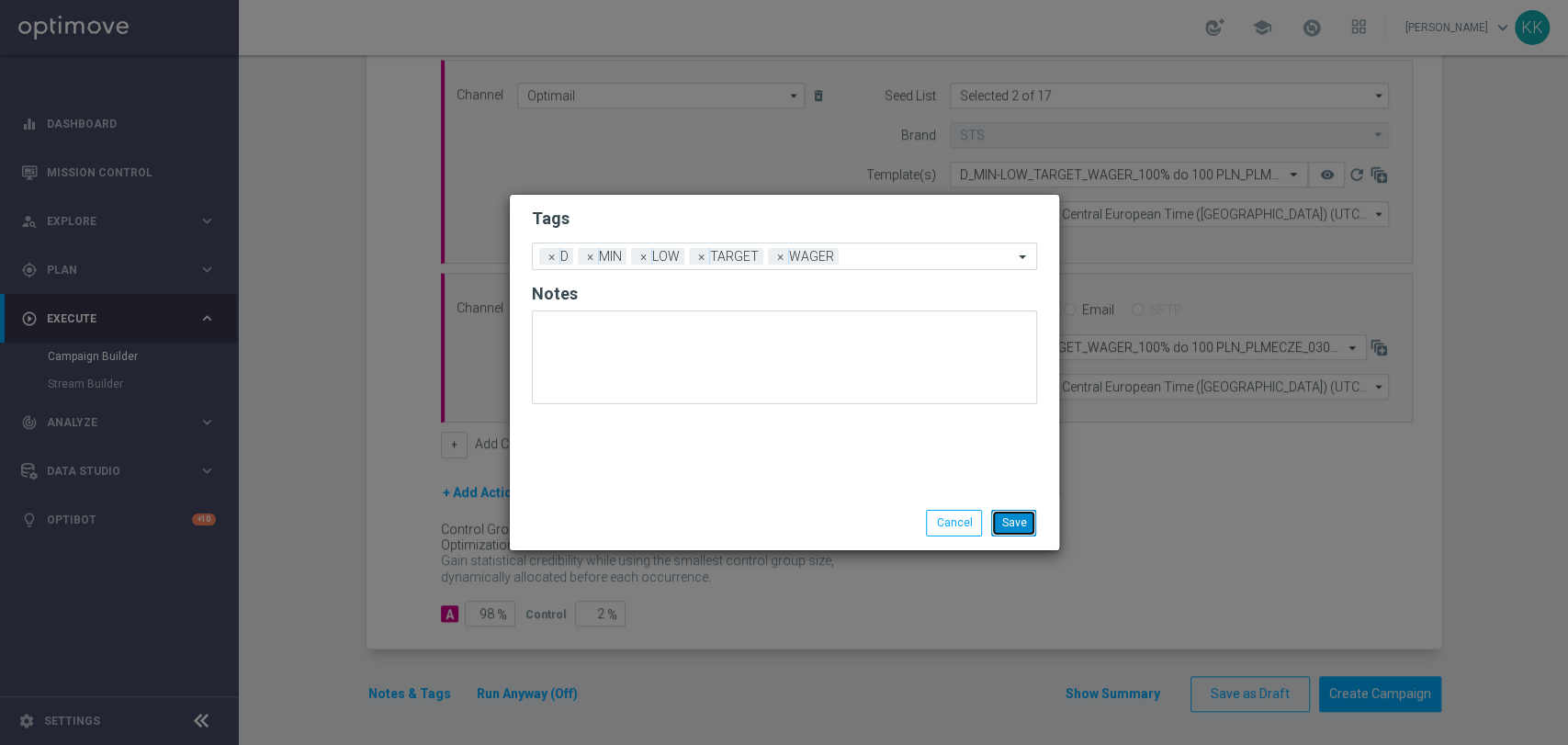
click at [1017, 529] on button "Save" at bounding box center [1014, 522] width 45 height 25
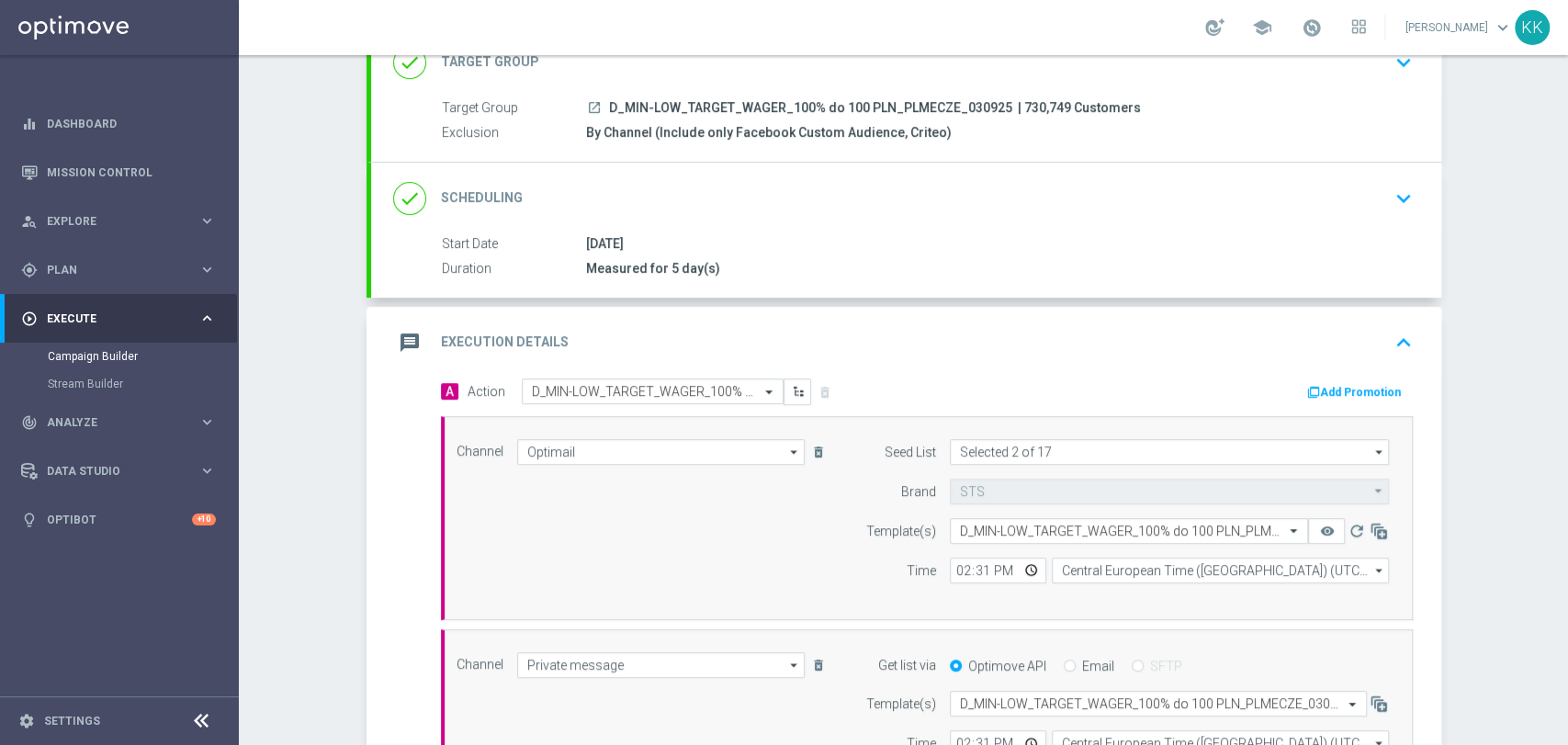
scroll to position [0, 0]
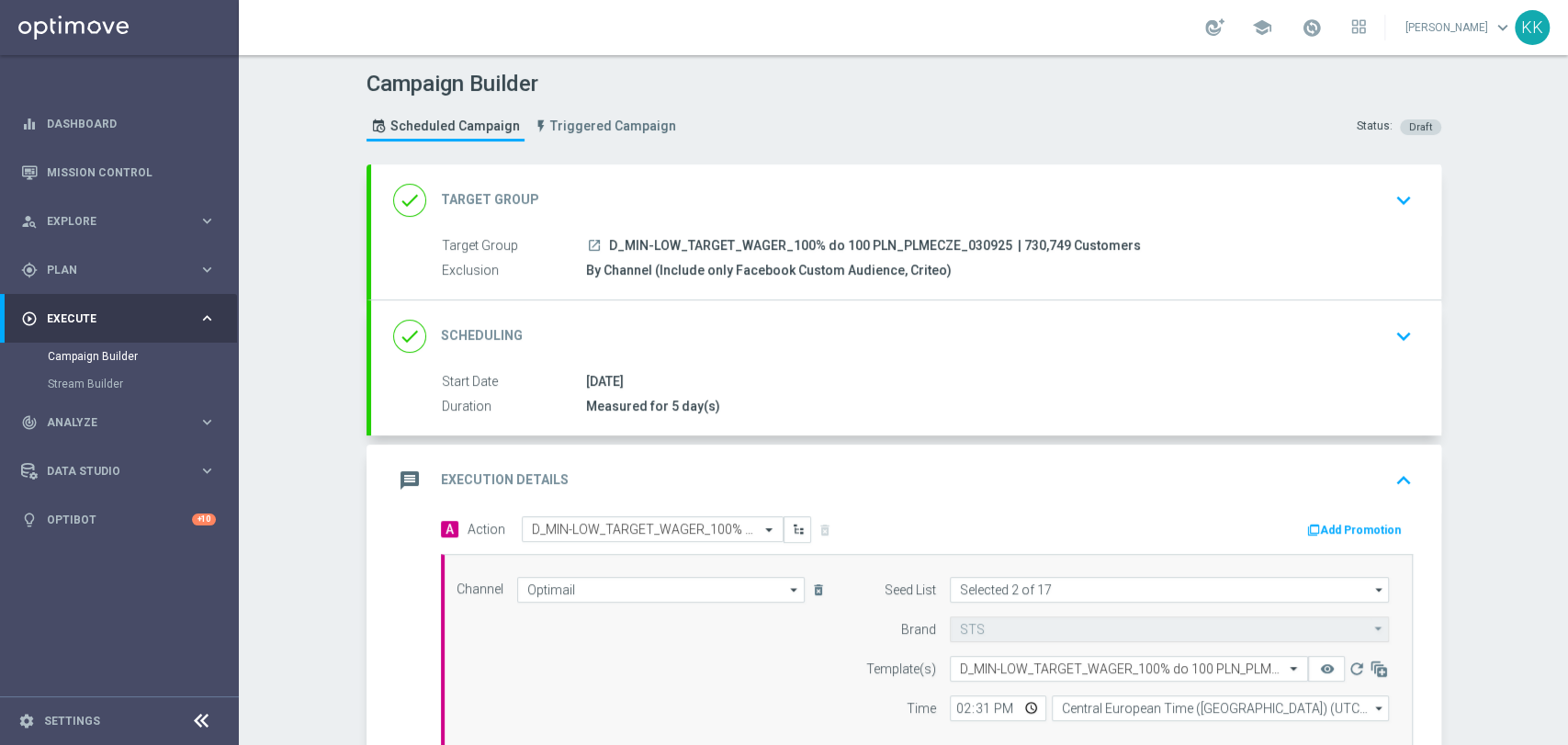
click at [1375, 202] on div "done Target Group keyboard_arrow_down" at bounding box center [906, 200] width 1026 height 35
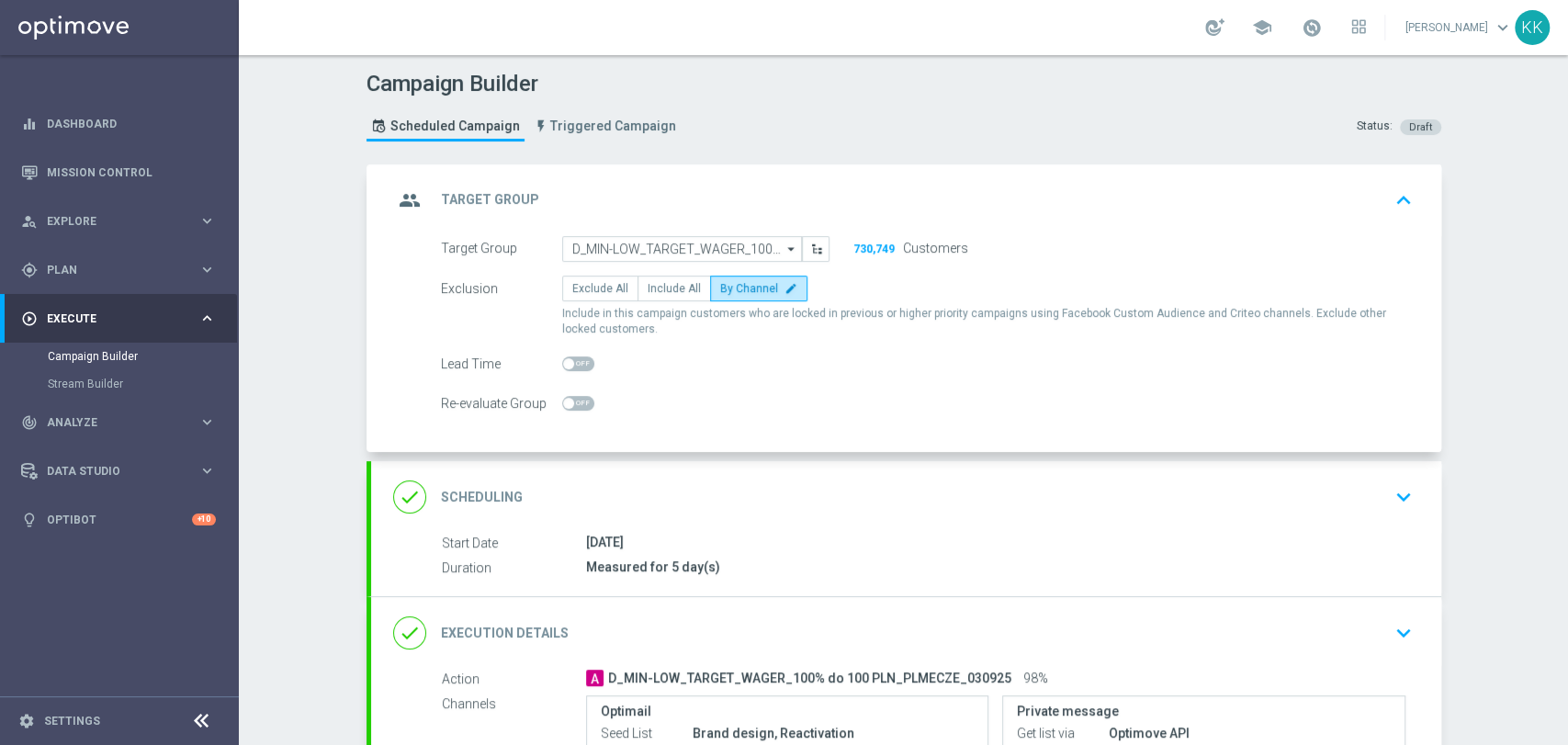
click at [1425, 494] on div "done Scheduling keyboard_arrow_down" at bounding box center [905, 496] width 1070 height 72
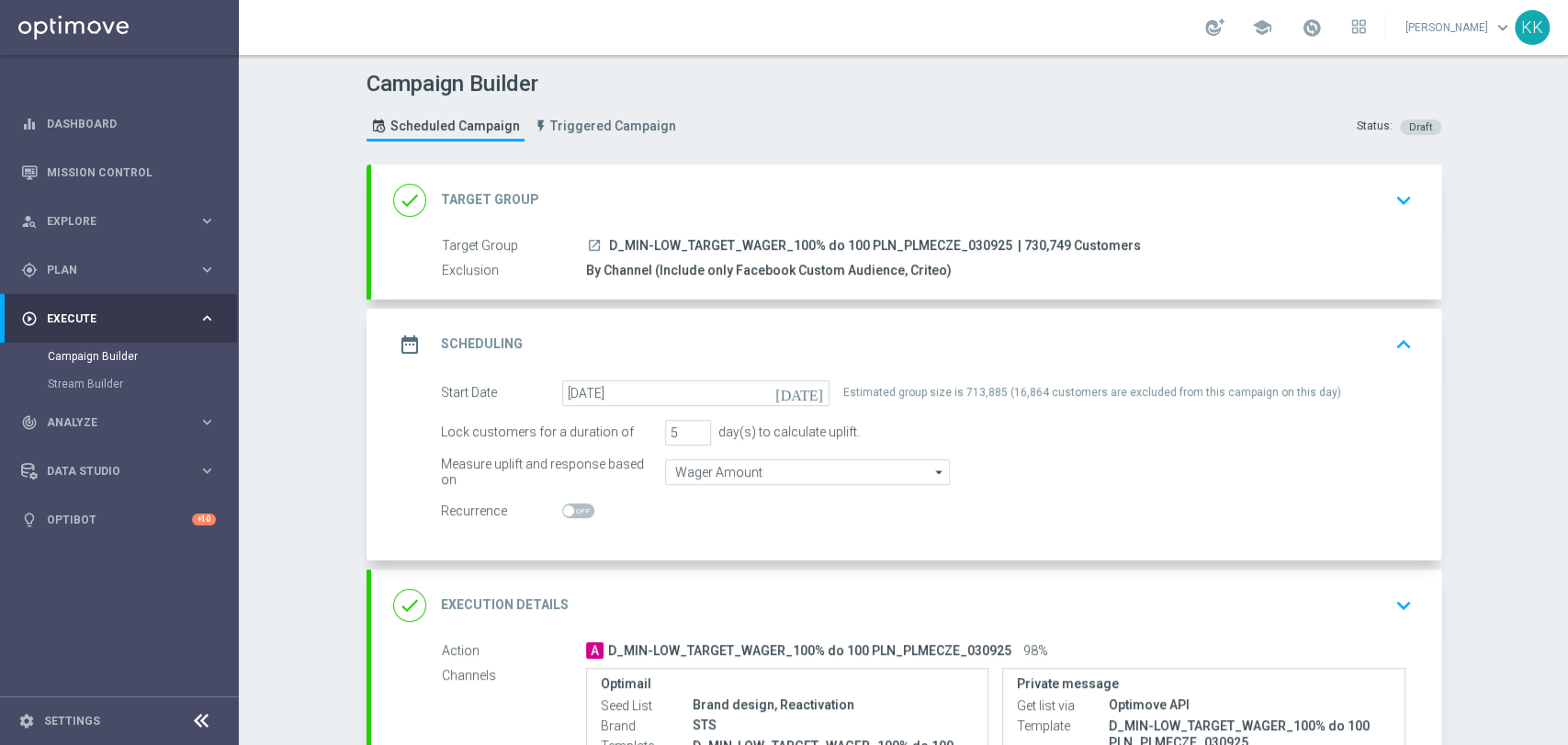
scroll to position [102, 0]
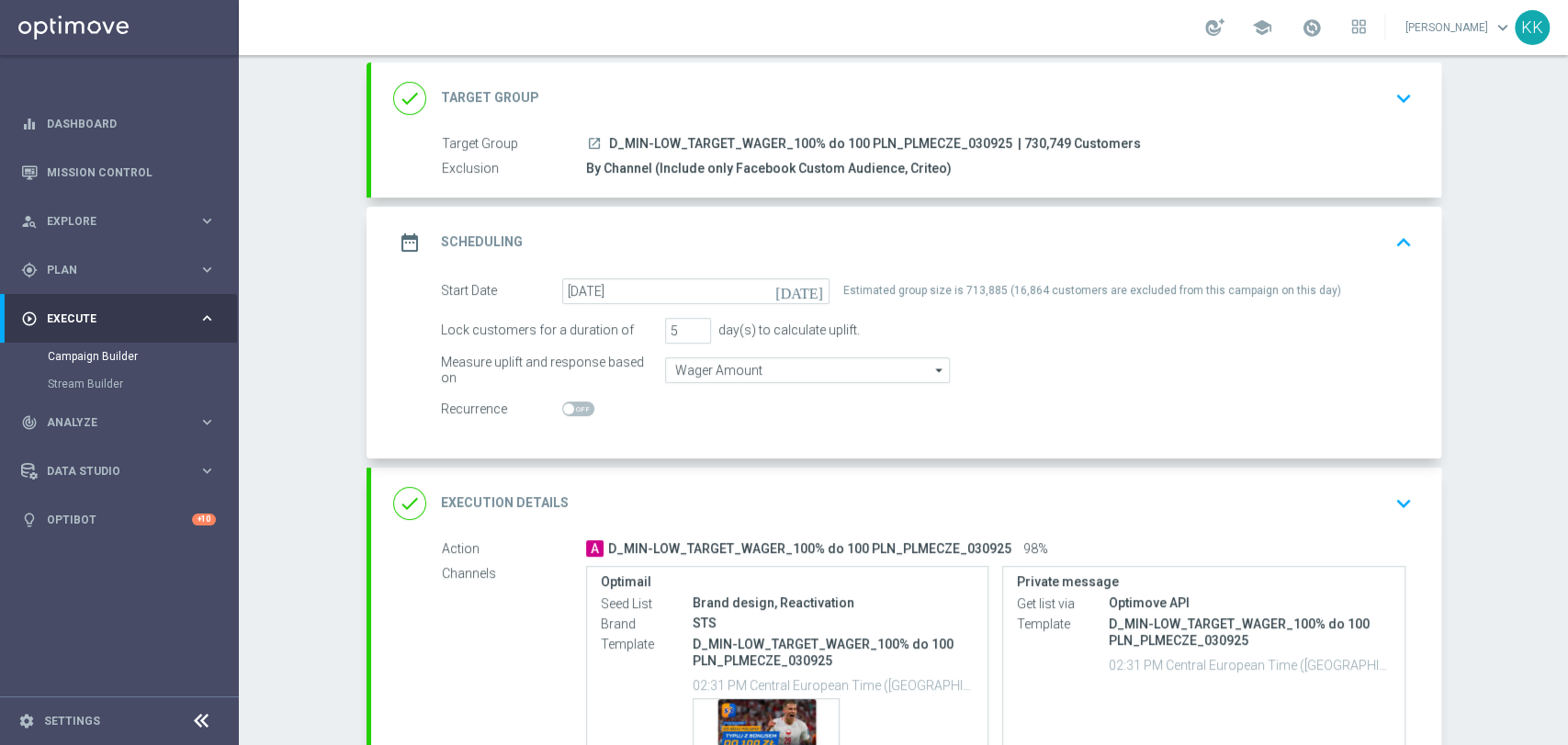
click at [1388, 485] on button "keyboard_arrow_down" at bounding box center [1403, 503] width 31 height 35
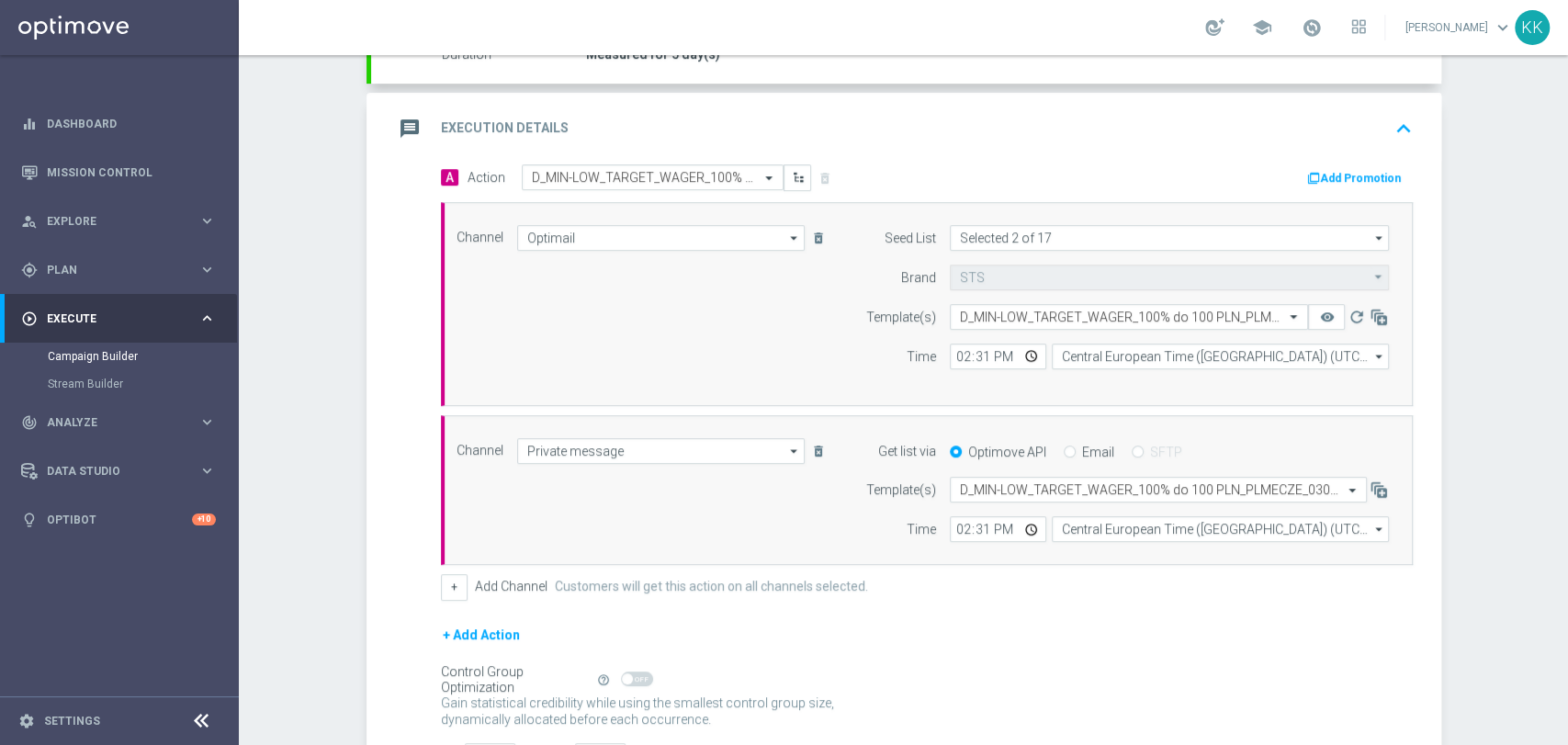
scroll to position [290, 0]
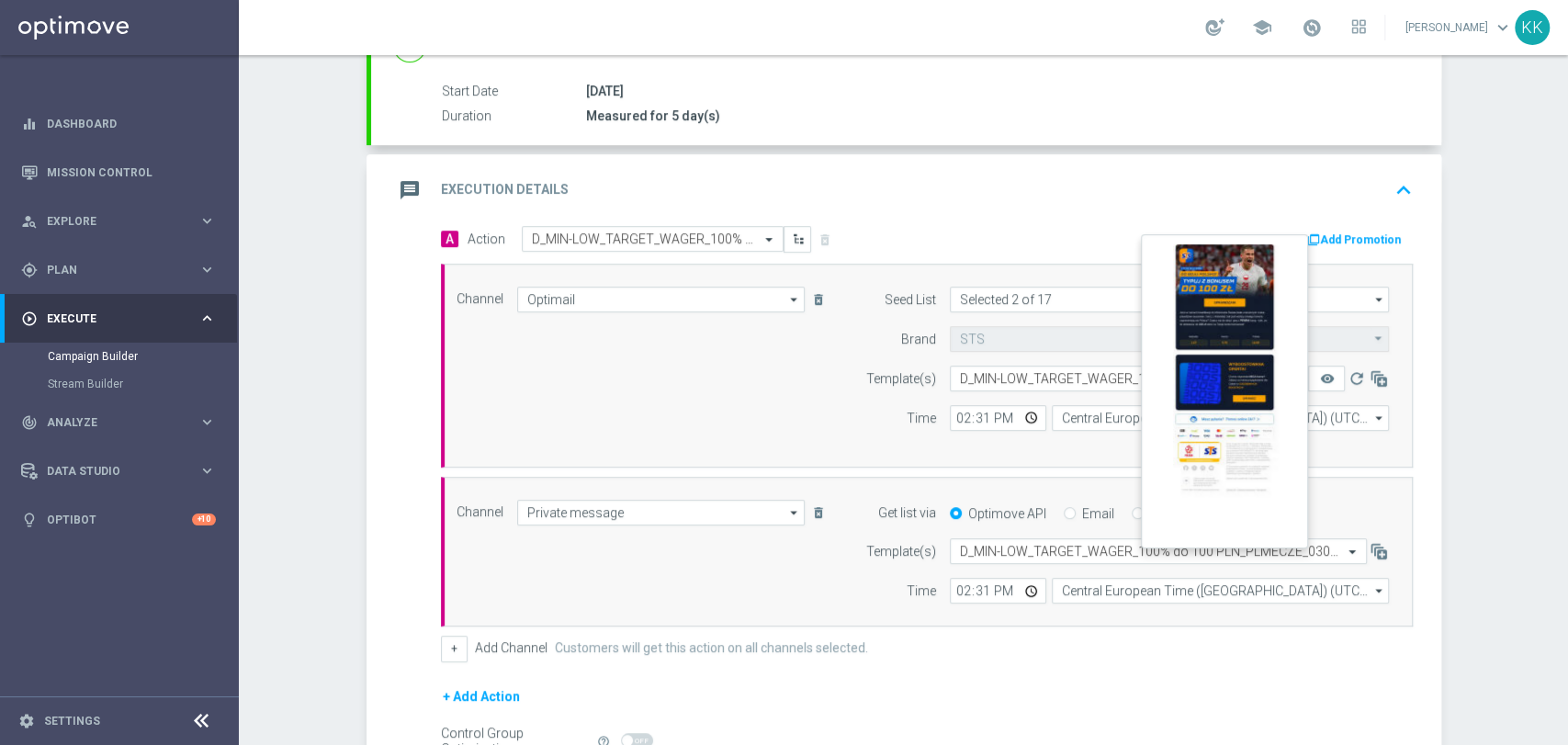
click at [1329, 380] on button "remove_red_eye" at bounding box center [1326, 378] width 36 height 25
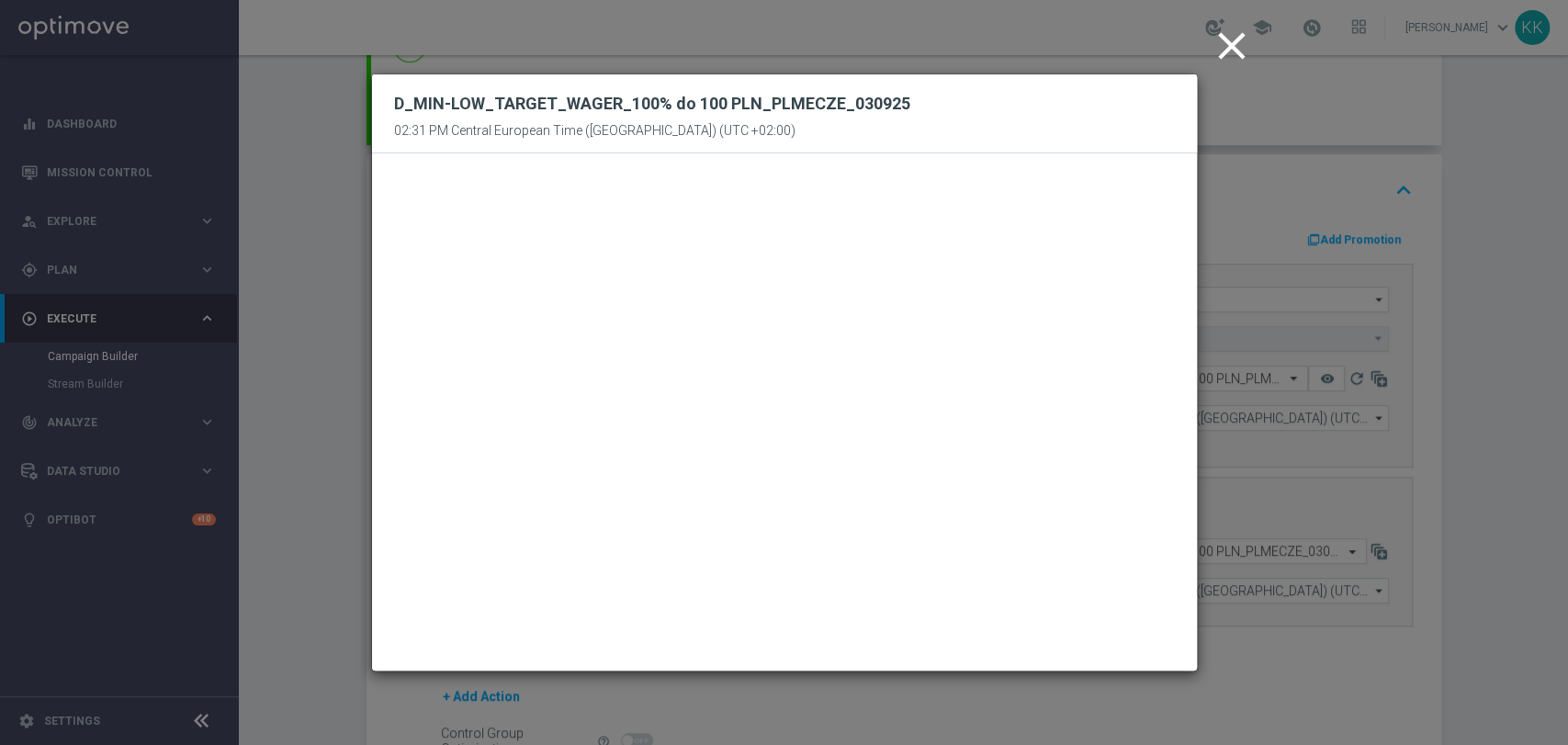
click at [1233, 47] on icon "close" at bounding box center [1232, 45] width 46 height 46
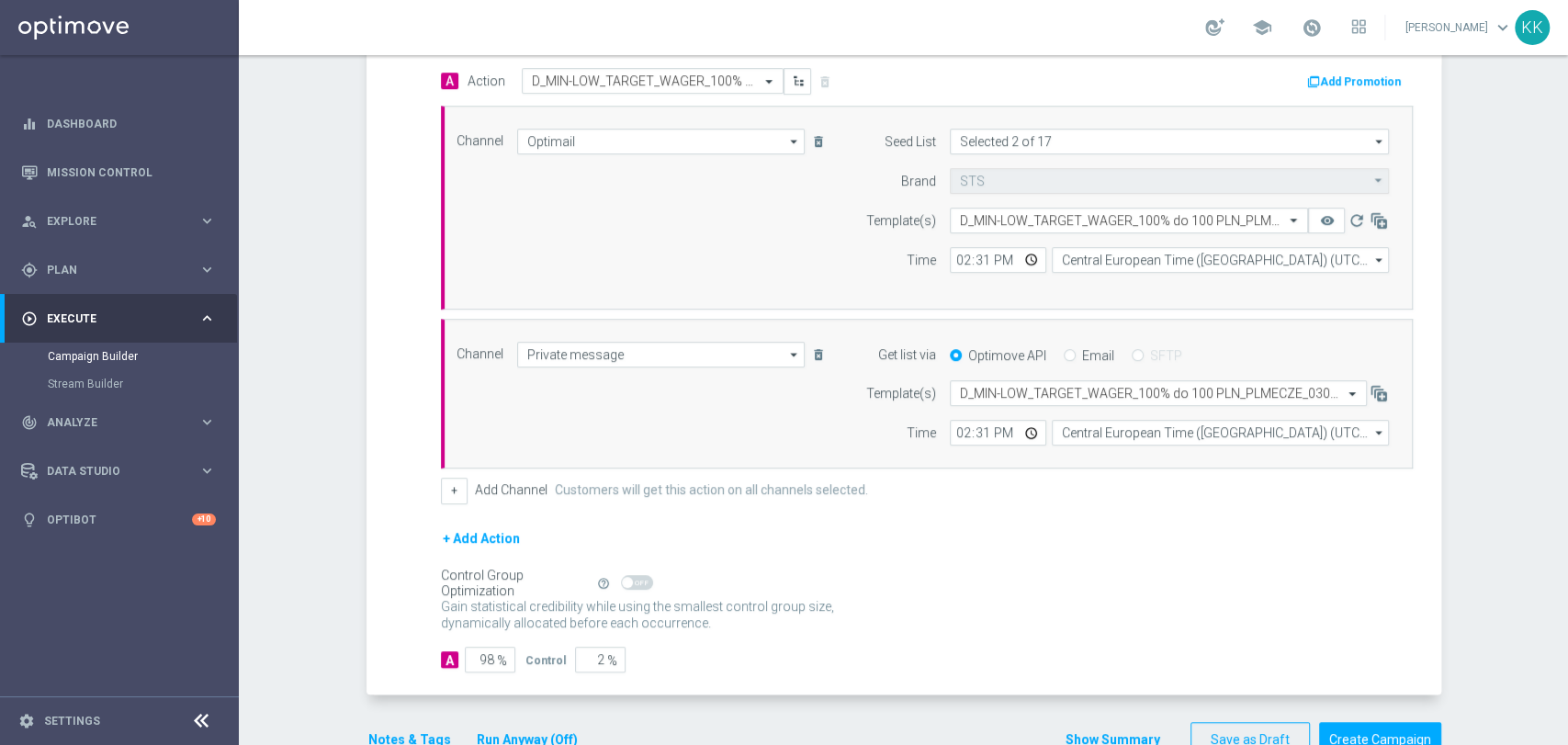
scroll to position [494, 0]
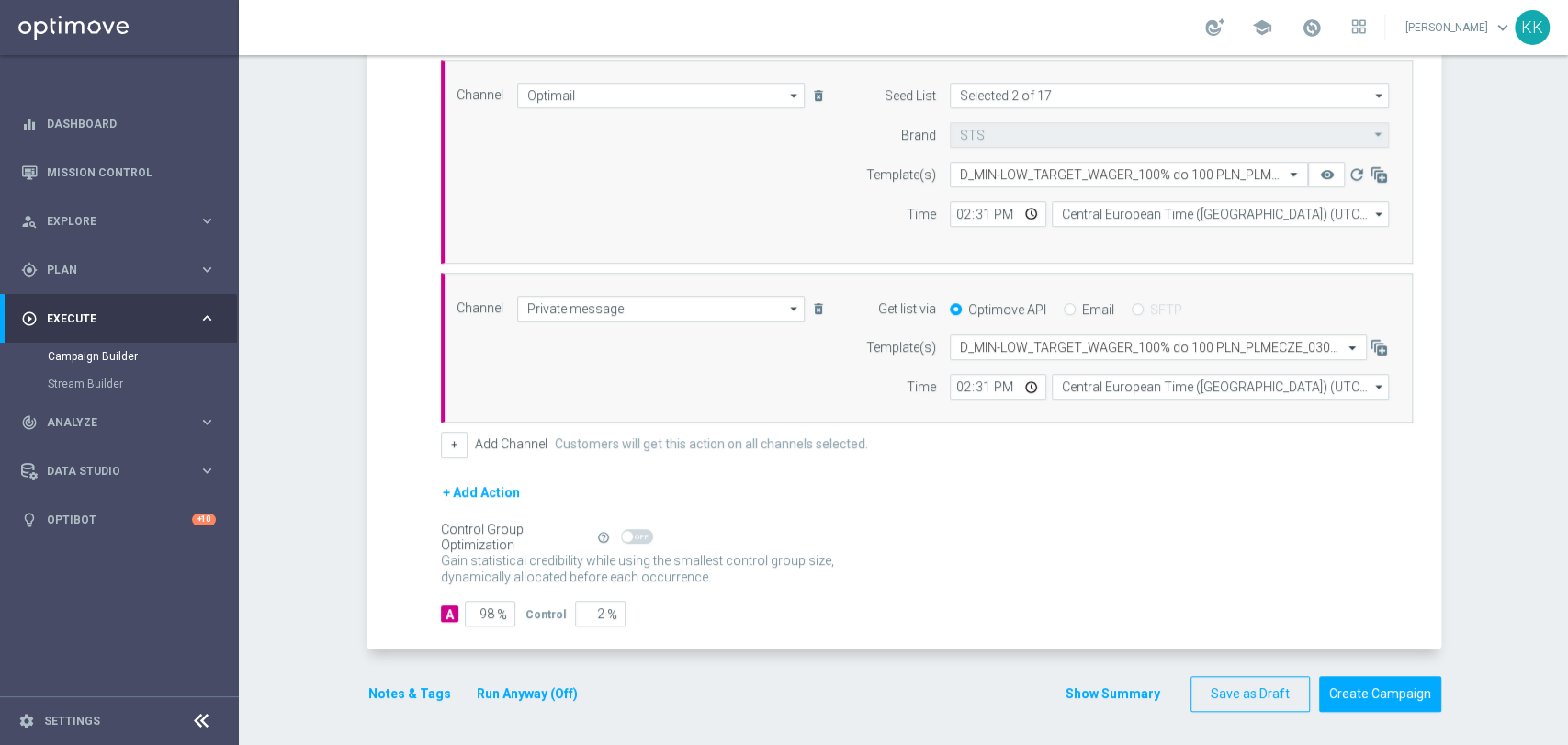
click at [394, 697] on button "Notes & Tags" at bounding box center [410, 693] width 86 height 23
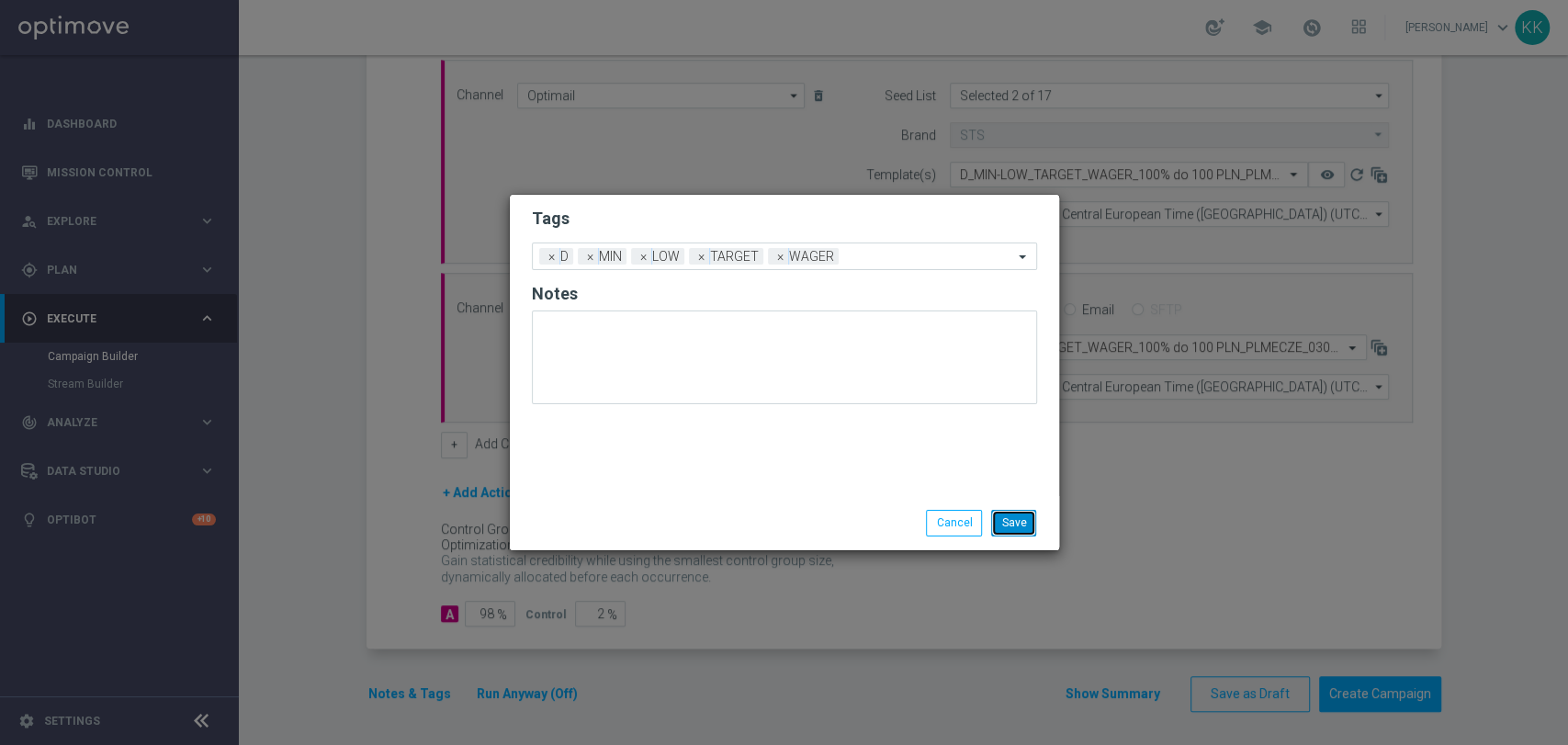
drag, startPoint x: 1031, startPoint y: 531, endPoint x: 1026, endPoint y: 523, distance: 9.4
click at [1030, 531] on button "Save" at bounding box center [1014, 522] width 45 height 25
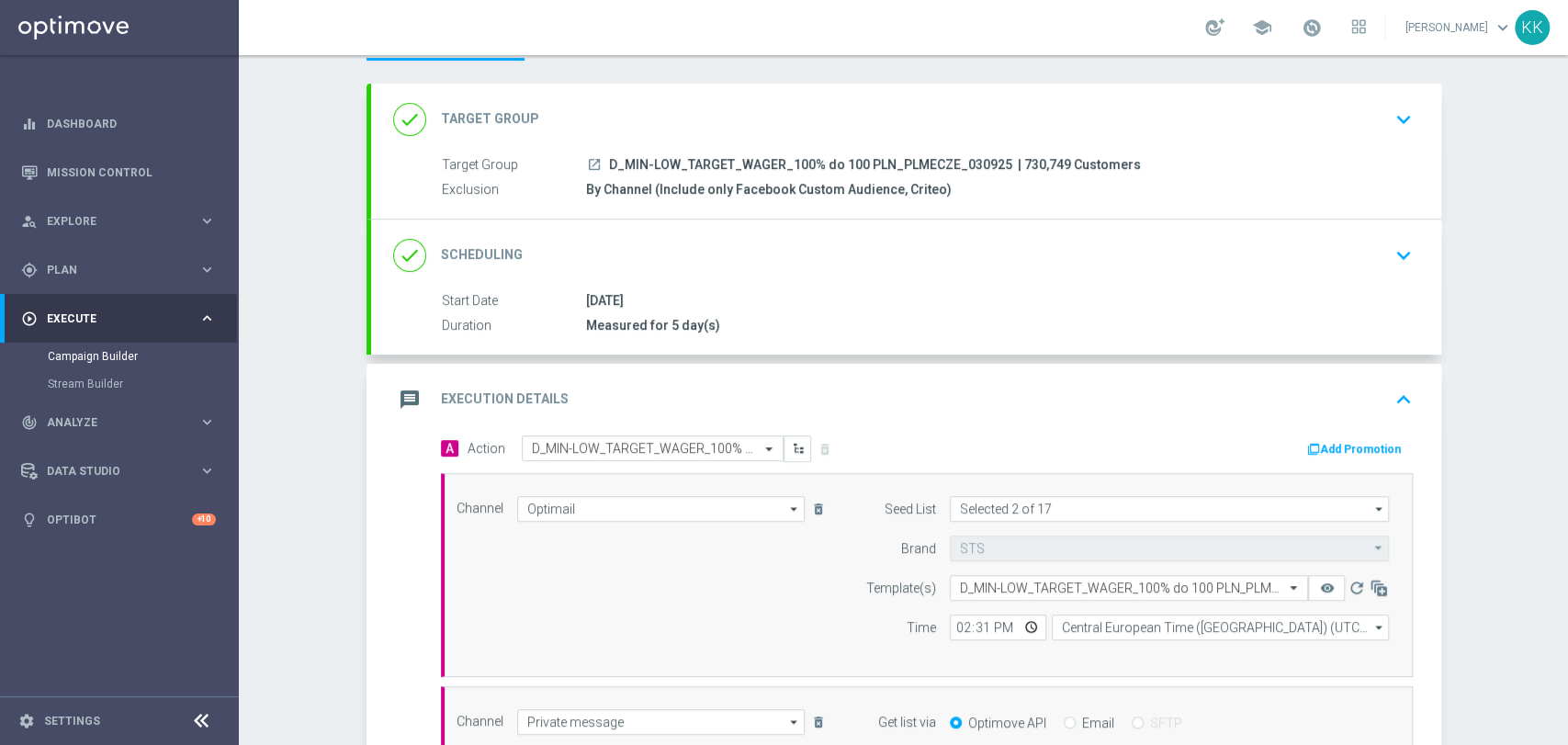
scroll to position [0, 0]
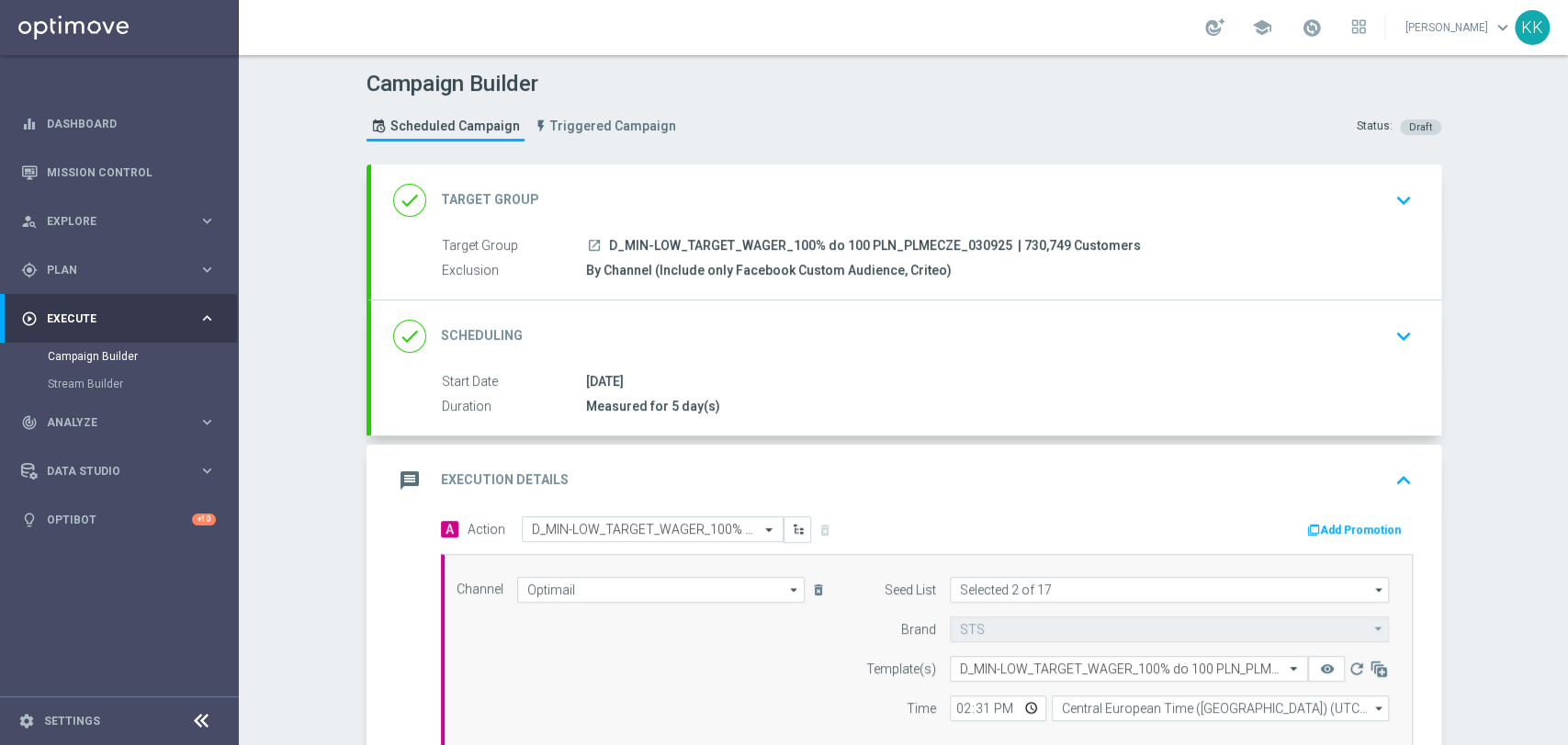
click at [1396, 198] on icon "keyboard_arrow_down" at bounding box center [1403, 200] width 27 height 27
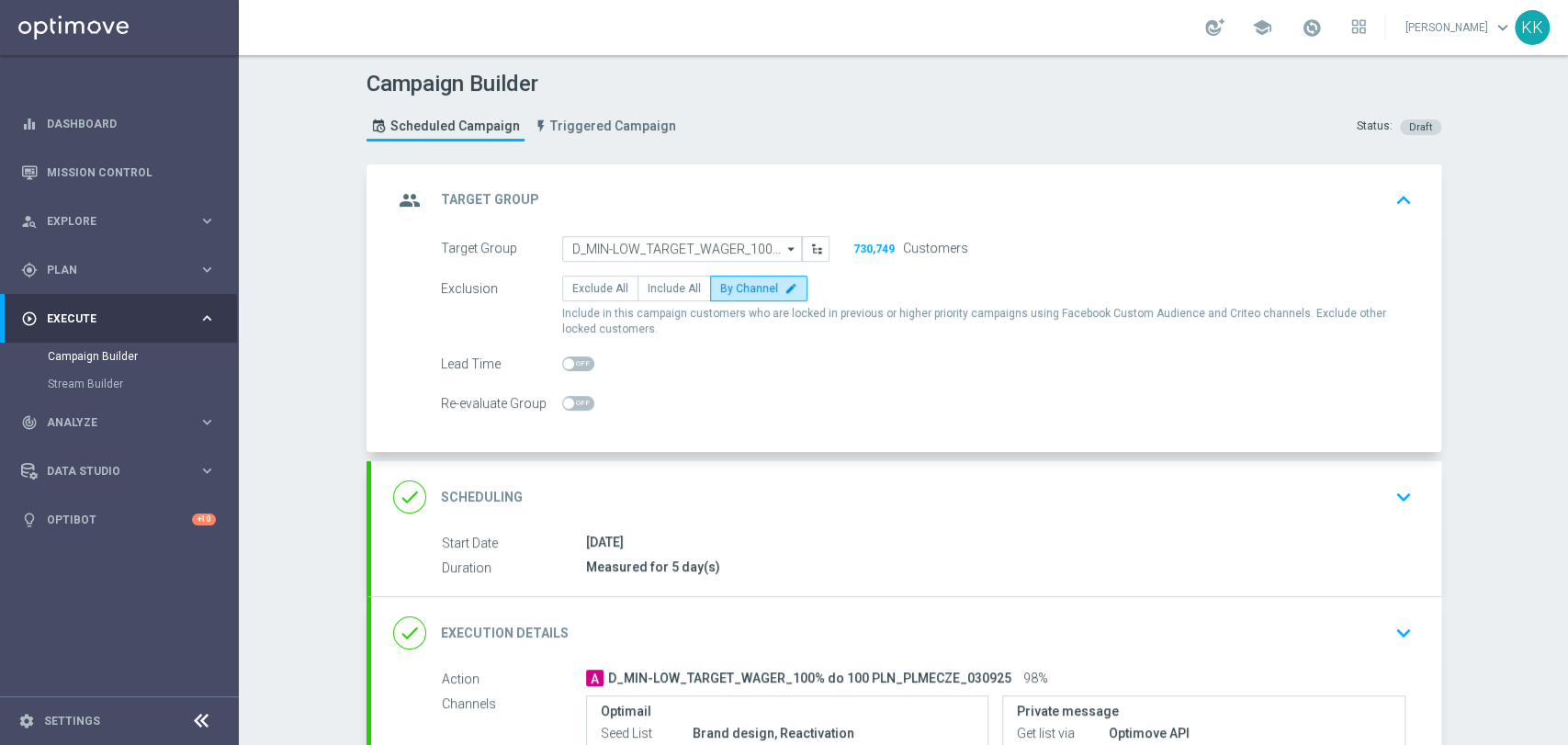
scroll to position [204, 0]
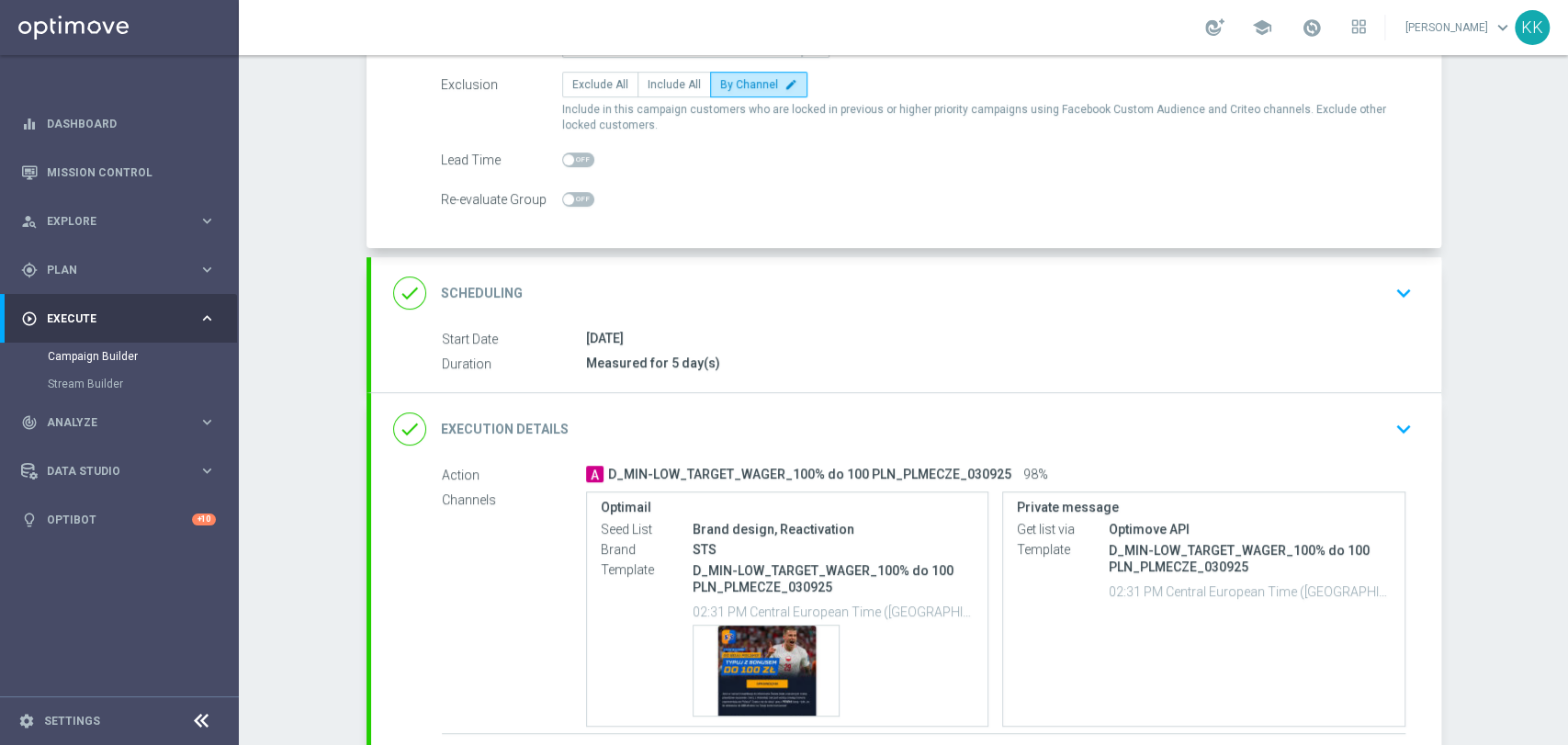
click at [1395, 262] on div "done Scheduling keyboard_arrow_down" at bounding box center [905, 292] width 1070 height 72
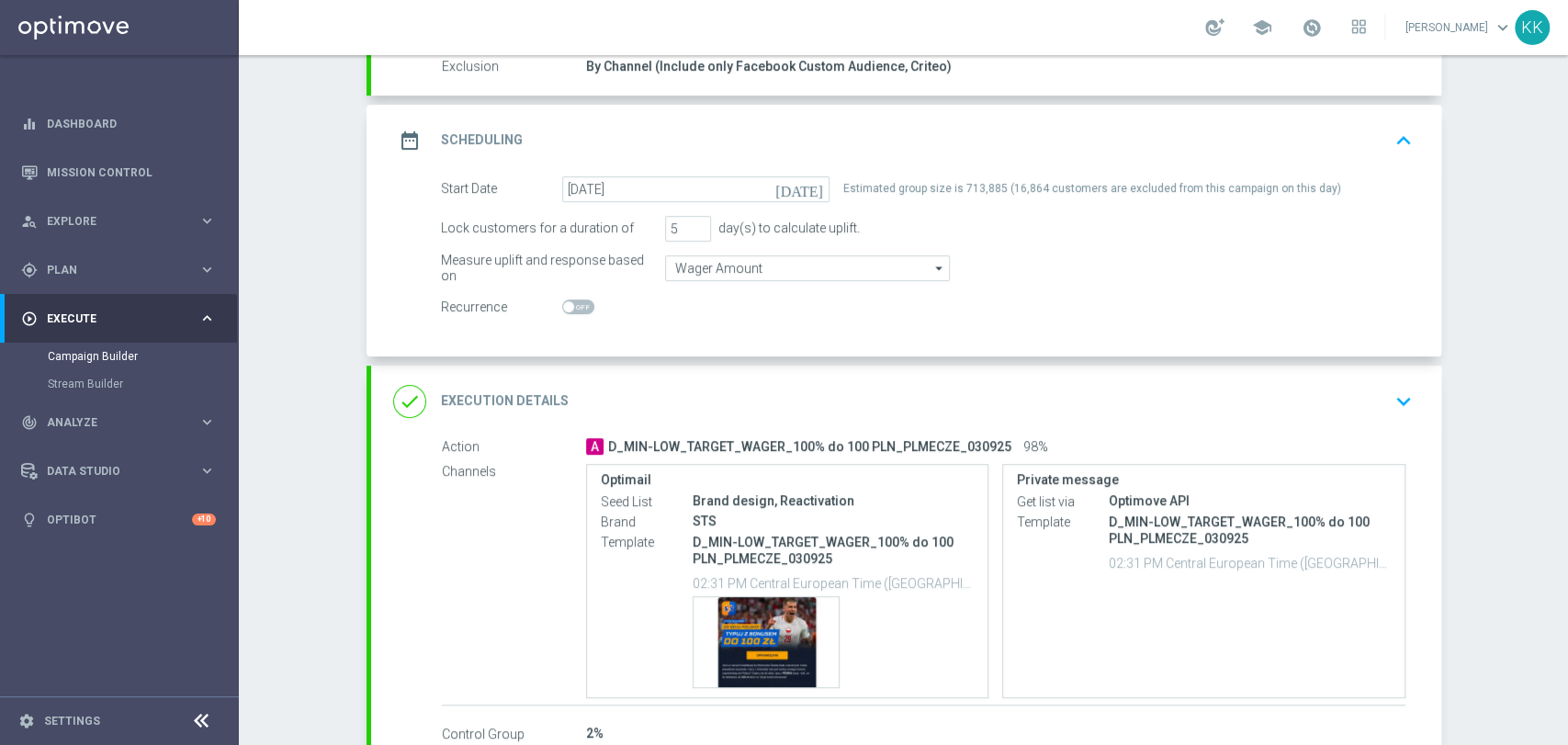
click at [1395, 408] on icon "keyboard_arrow_down" at bounding box center [1403, 401] width 27 height 27
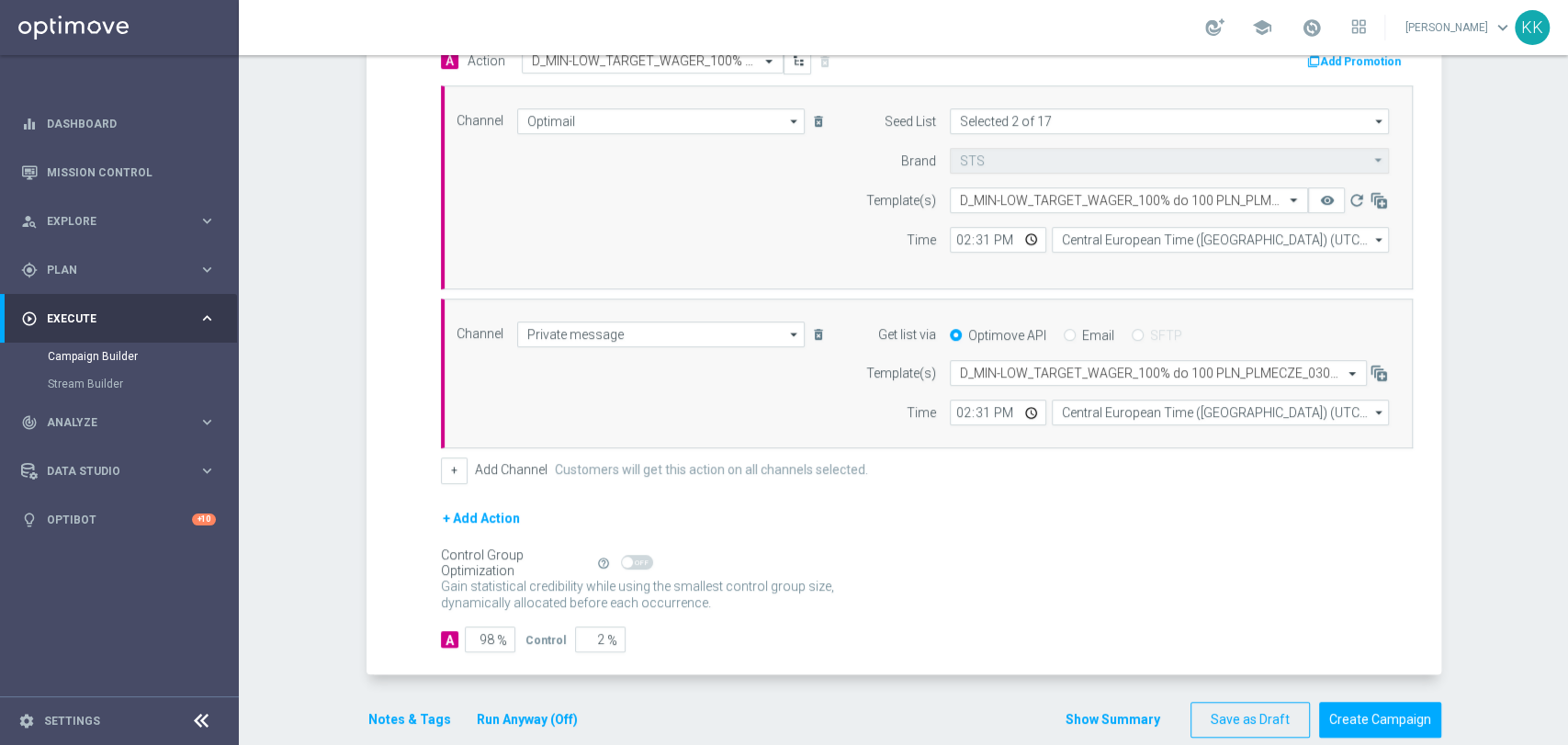
scroll to position [494, 0]
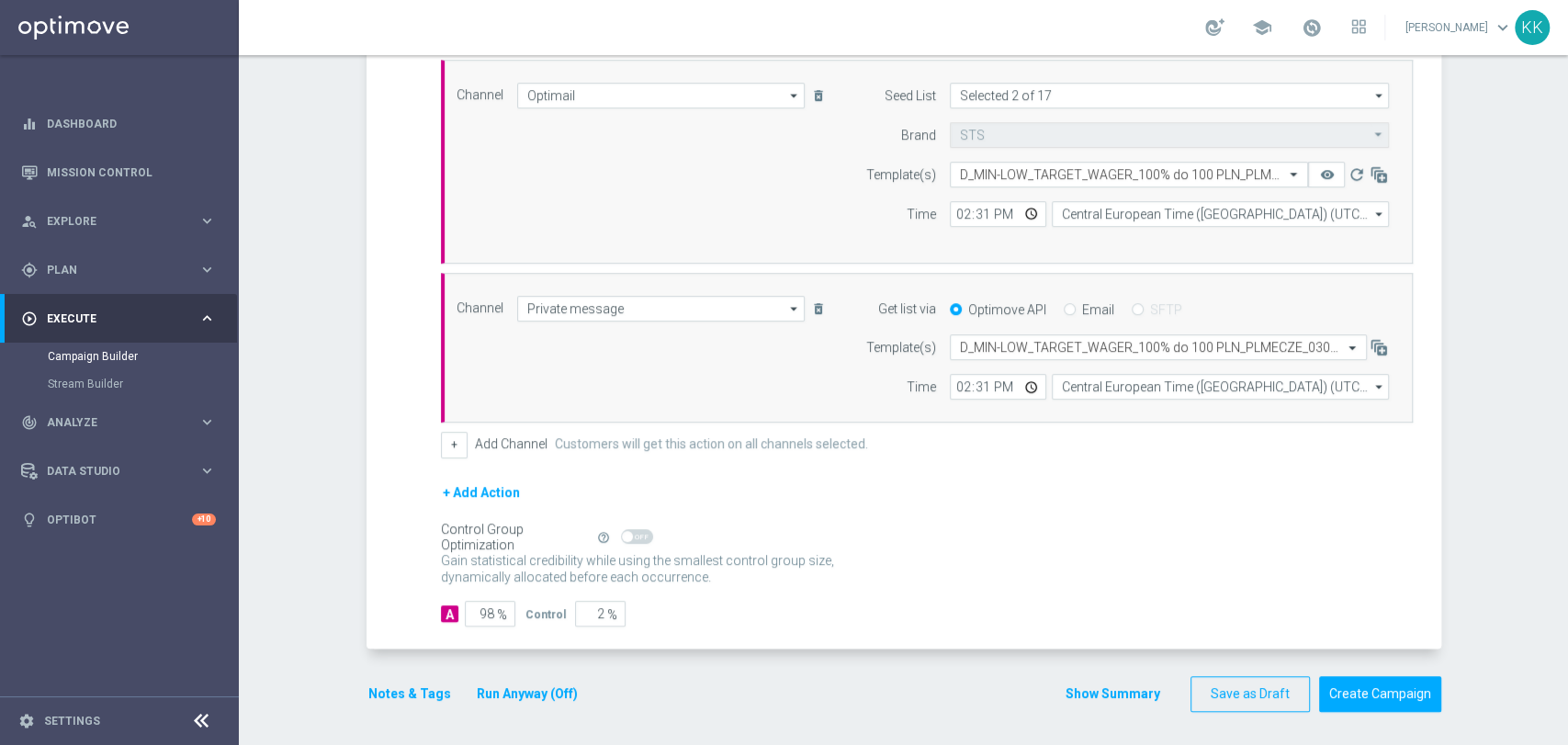
click at [396, 693] on button "Notes & Tags" at bounding box center [410, 693] width 86 height 23
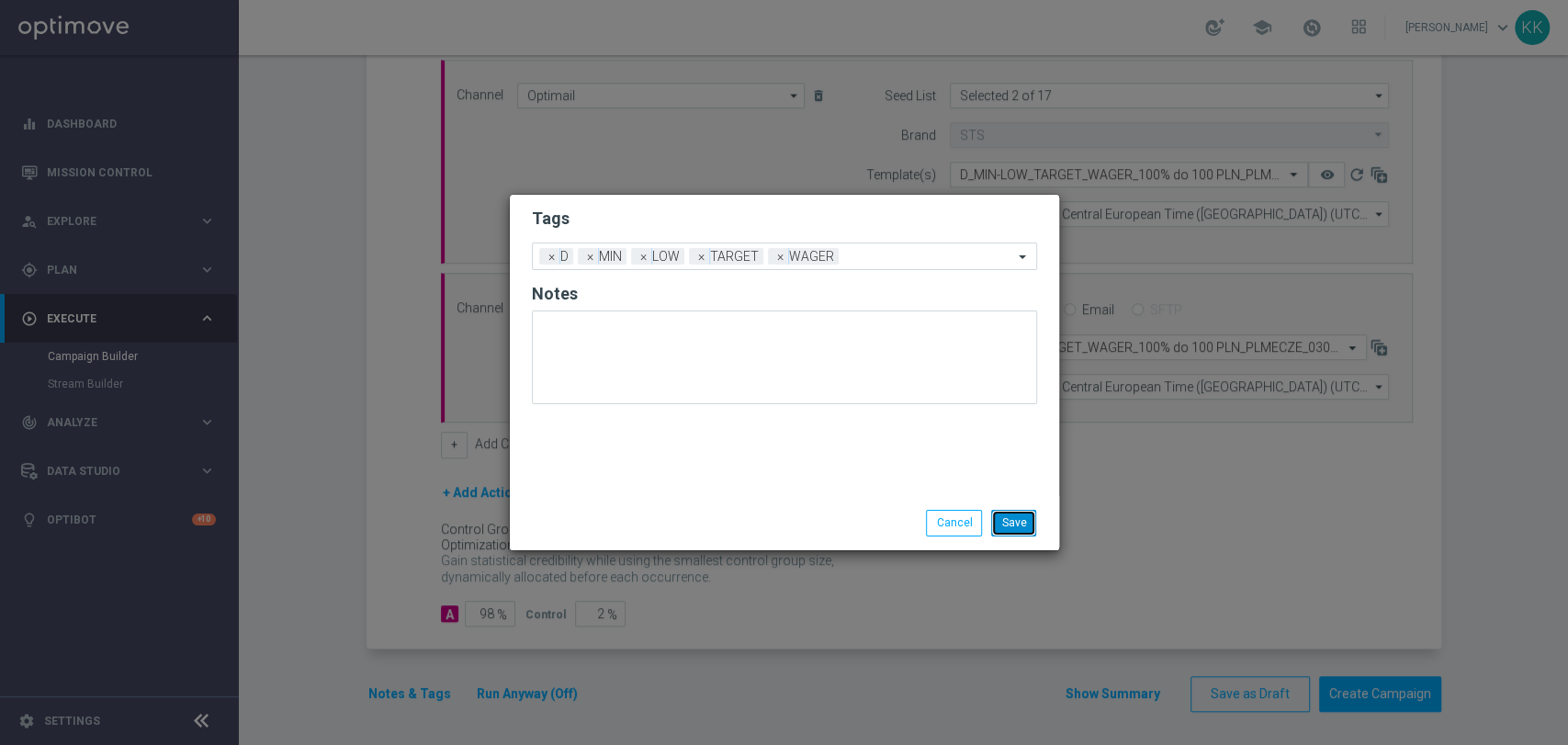
click at [1022, 522] on button "Save" at bounding box center [1014, 522] width 45 height 25
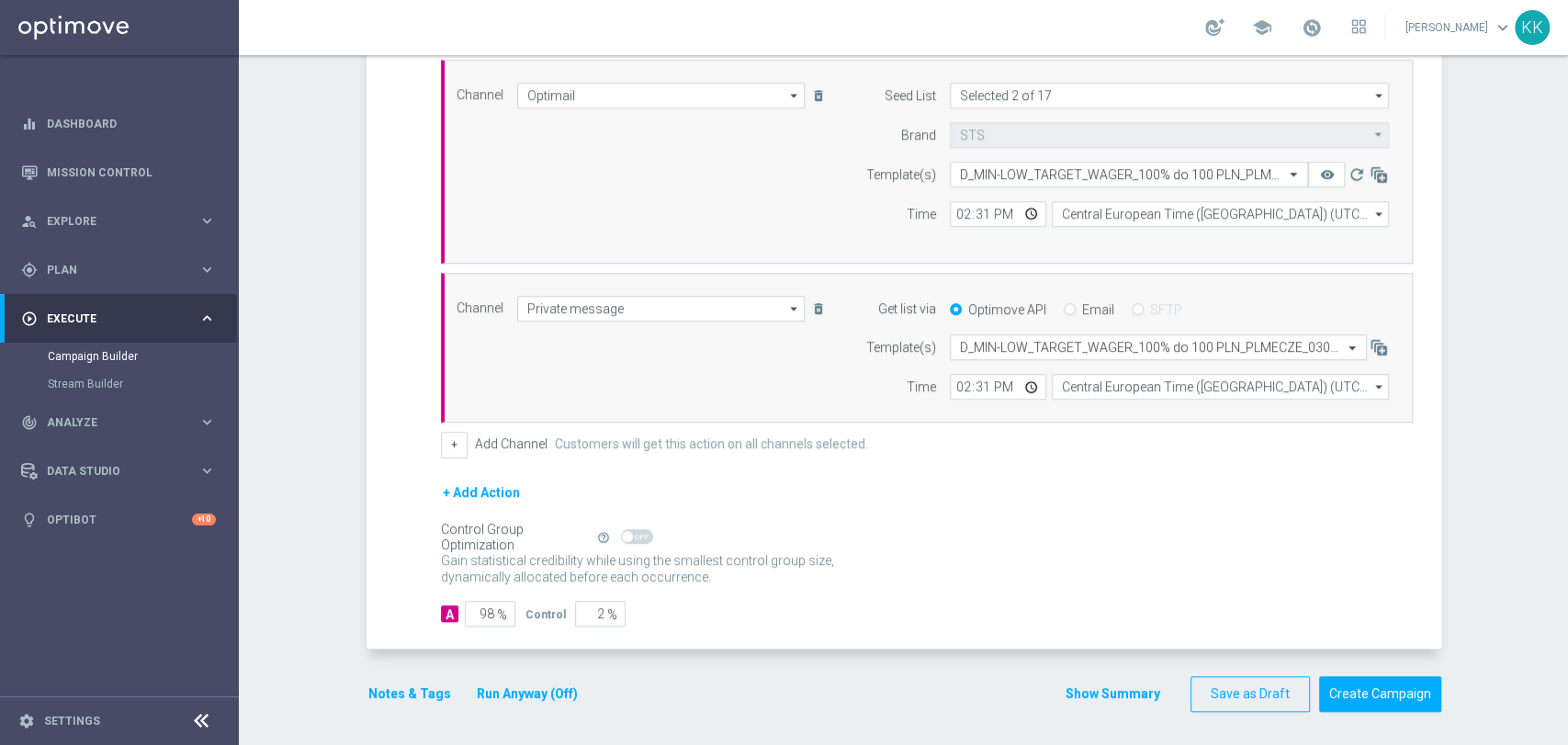
click at [1378, 667] on form "done Target Group keyboard_arrow_down Target Group launch D_MIN-LOW_TARGET_WAGE…" at bounding box center [904, 191] width 1075 height 1041
click at [1382, 685] on button "Create Campaign" at bounding box center [1380, 693] width 123 height 36
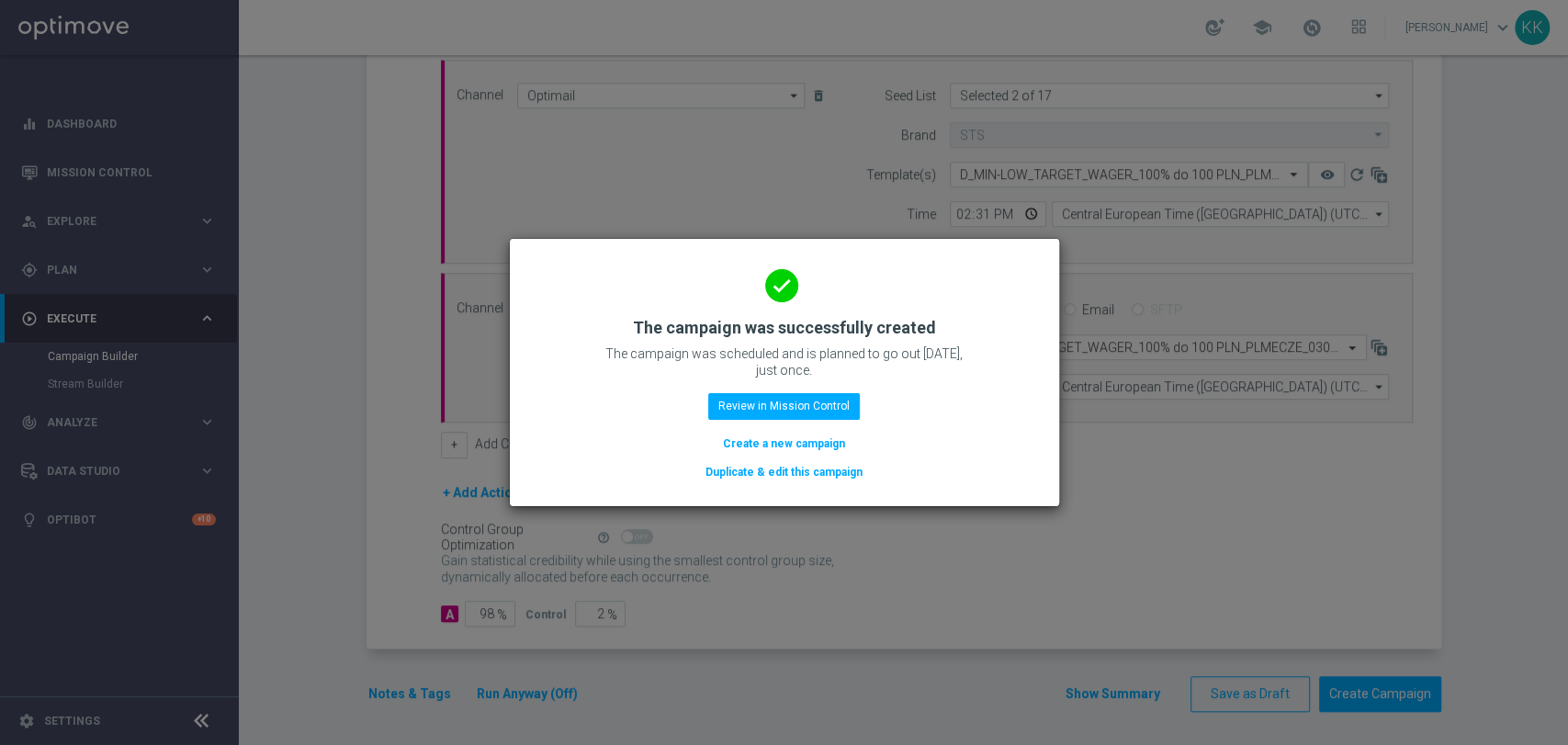
click at [784, 445] on button "Create a new campaign" at bounding box center [784, 443] width 126 height 21
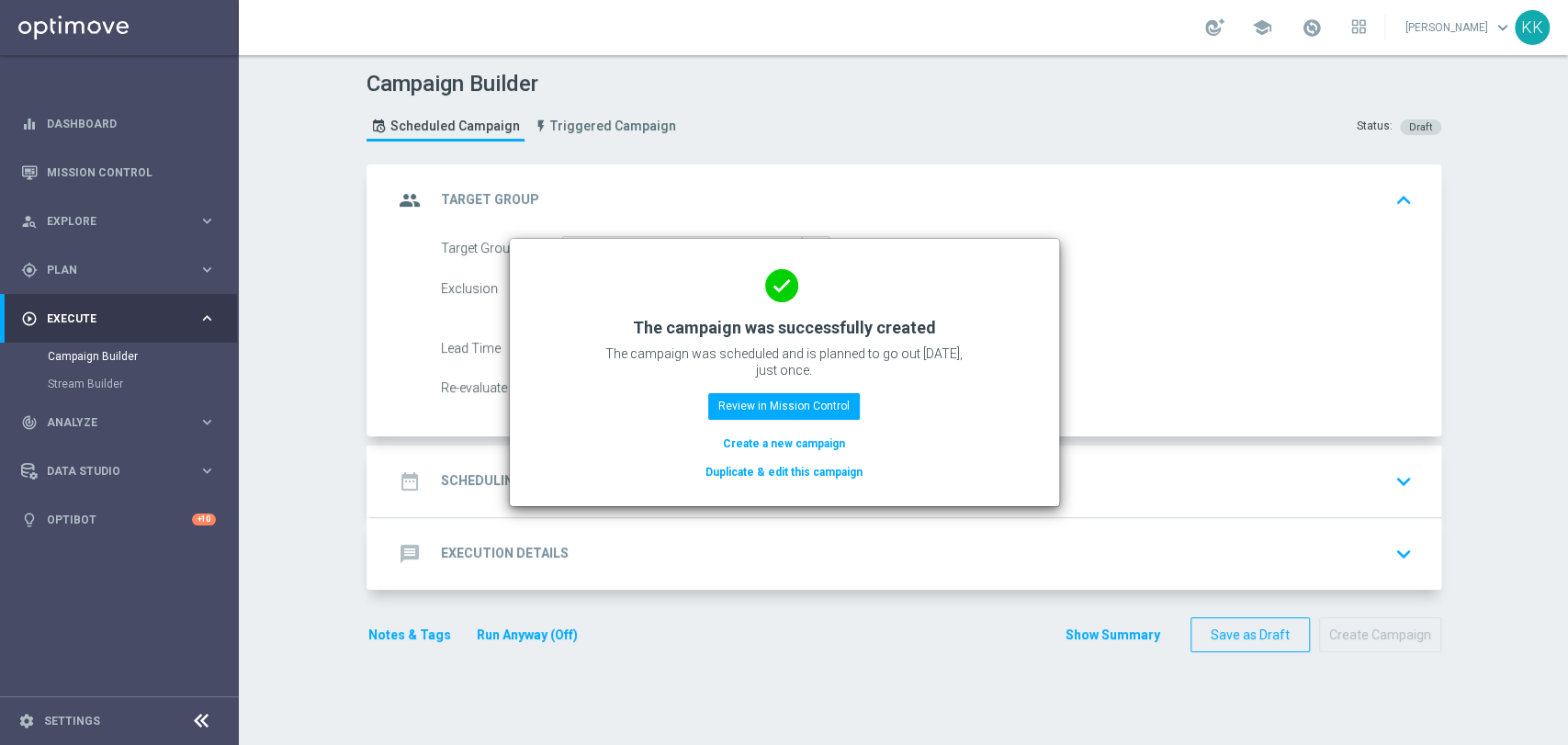
scroll to position [0, 0]
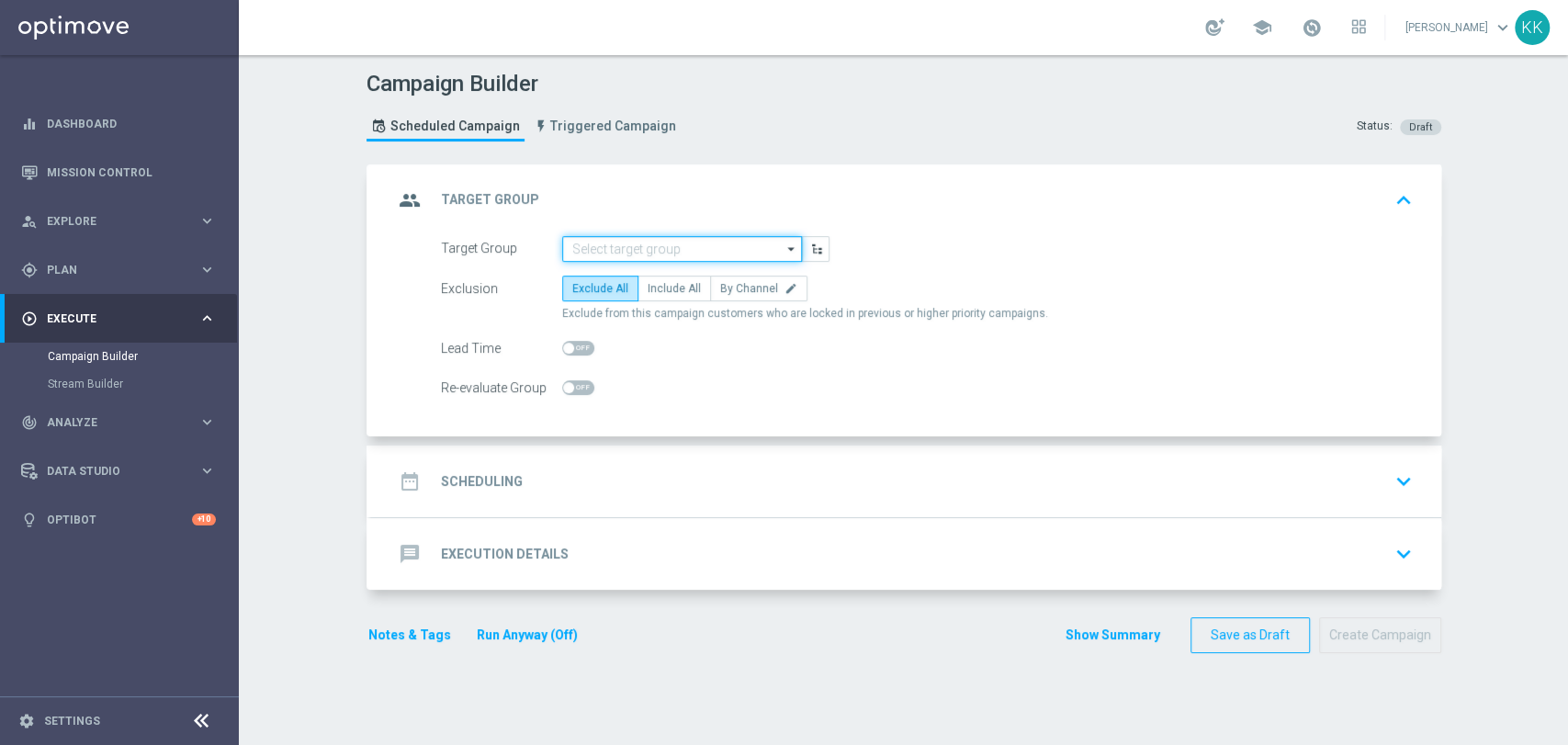
click at [669, 247] on input at bounding box center [682, 249] width 239 height 25
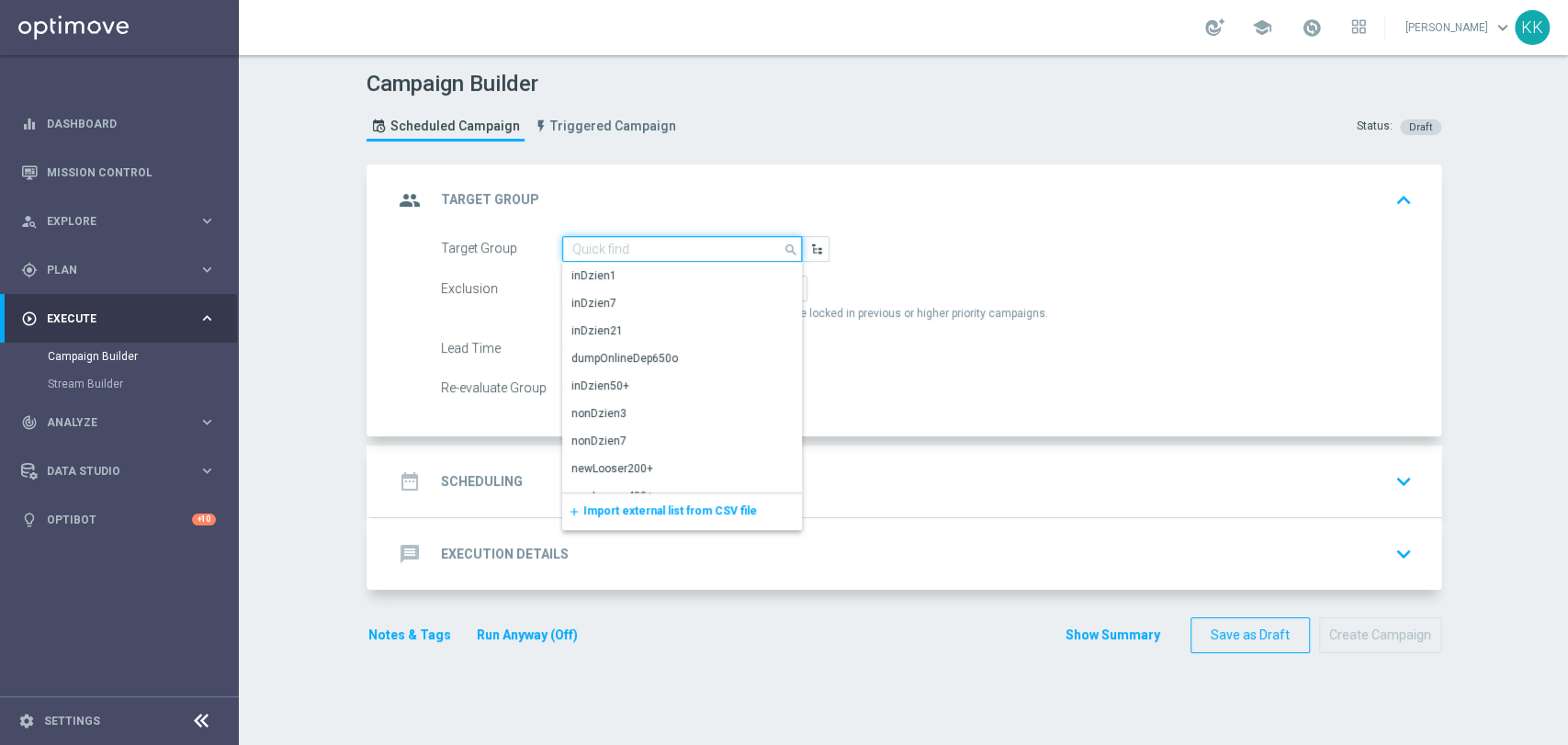
paste input "D_MED_TARGET_WAGER_100% do 300 PLN_PLMECZE_030925"
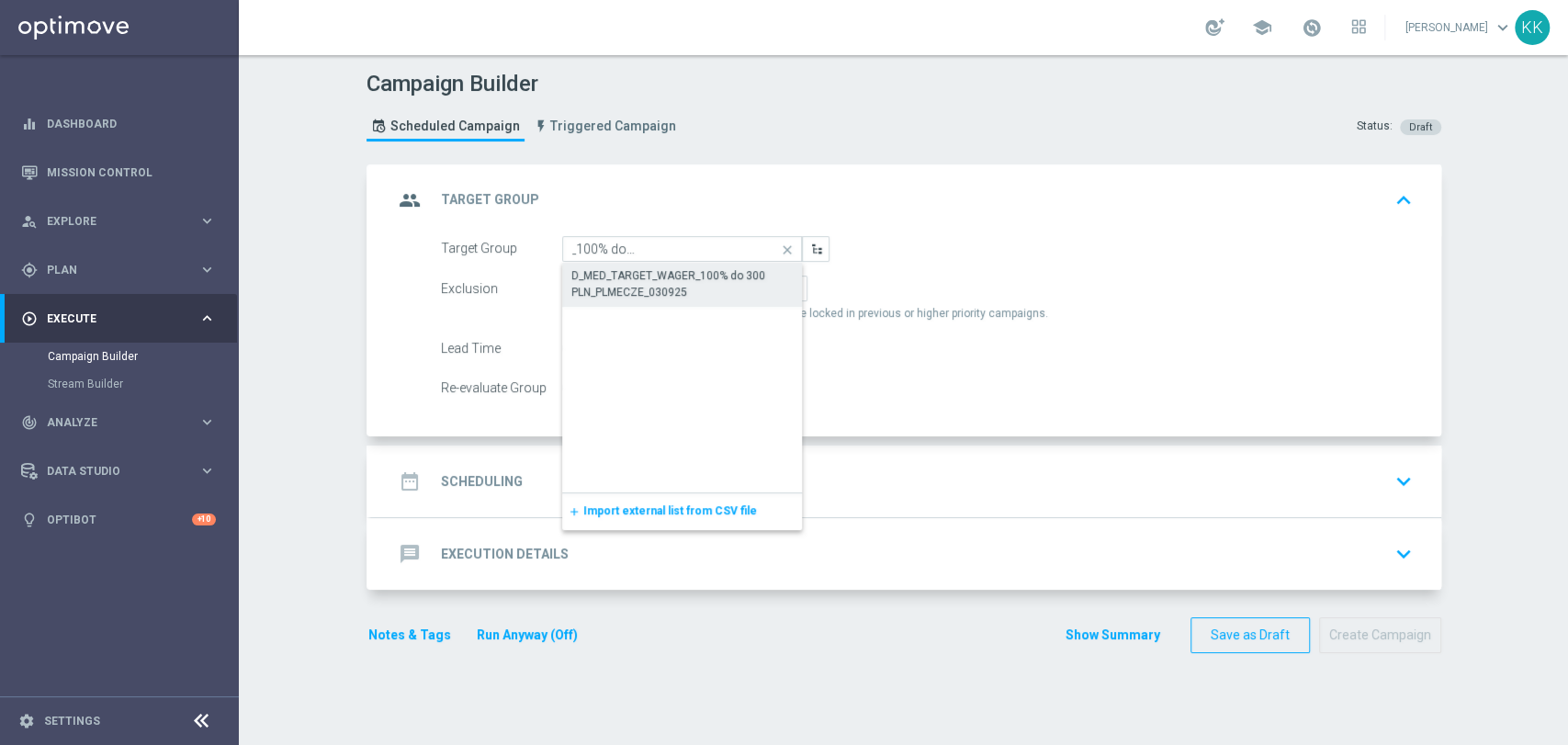
click at [663, 282] on div "D_MED_TARGET_WAGER_100% do 300 PLN_PLMECZE_030925" at bounding box center [683, 284] width 223 height 33
type input "D_MED_TARGET_WAGER_100% do 300 PLN_PLMECZE_030925"
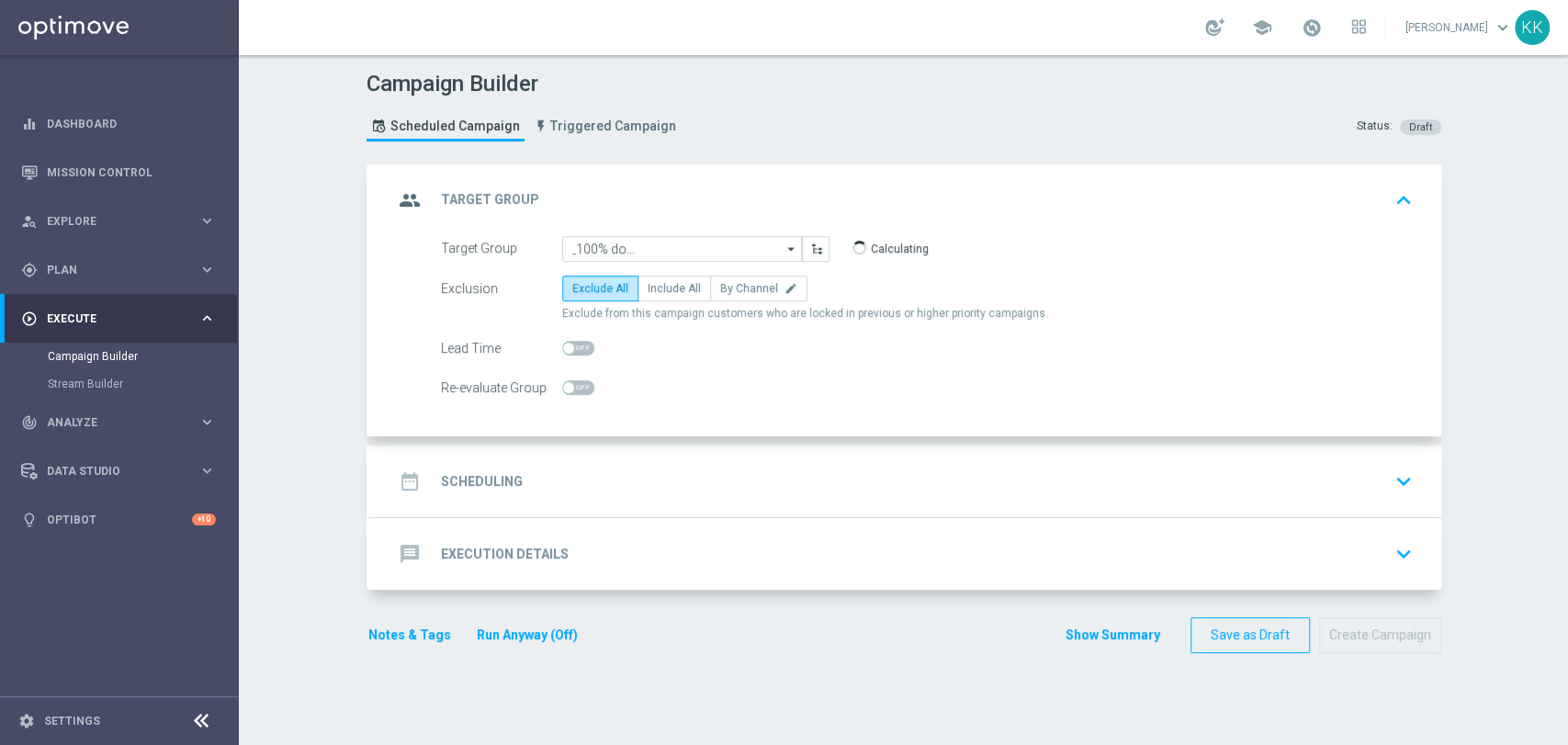
scroll to position [0, 0]
click at [667, 282] on span "Include All" at bounding box center [674, 288] width 53 height 13
click at [660, 285] on input "Include All" at bounding box center [653, 291] width 12 height 12
radio input "true"
click at [747, 301] on div "Exclusion Exclude All Include All By Channel edit Include in this campaign cust…" at bounding box center [927, 298] width 972 height 46
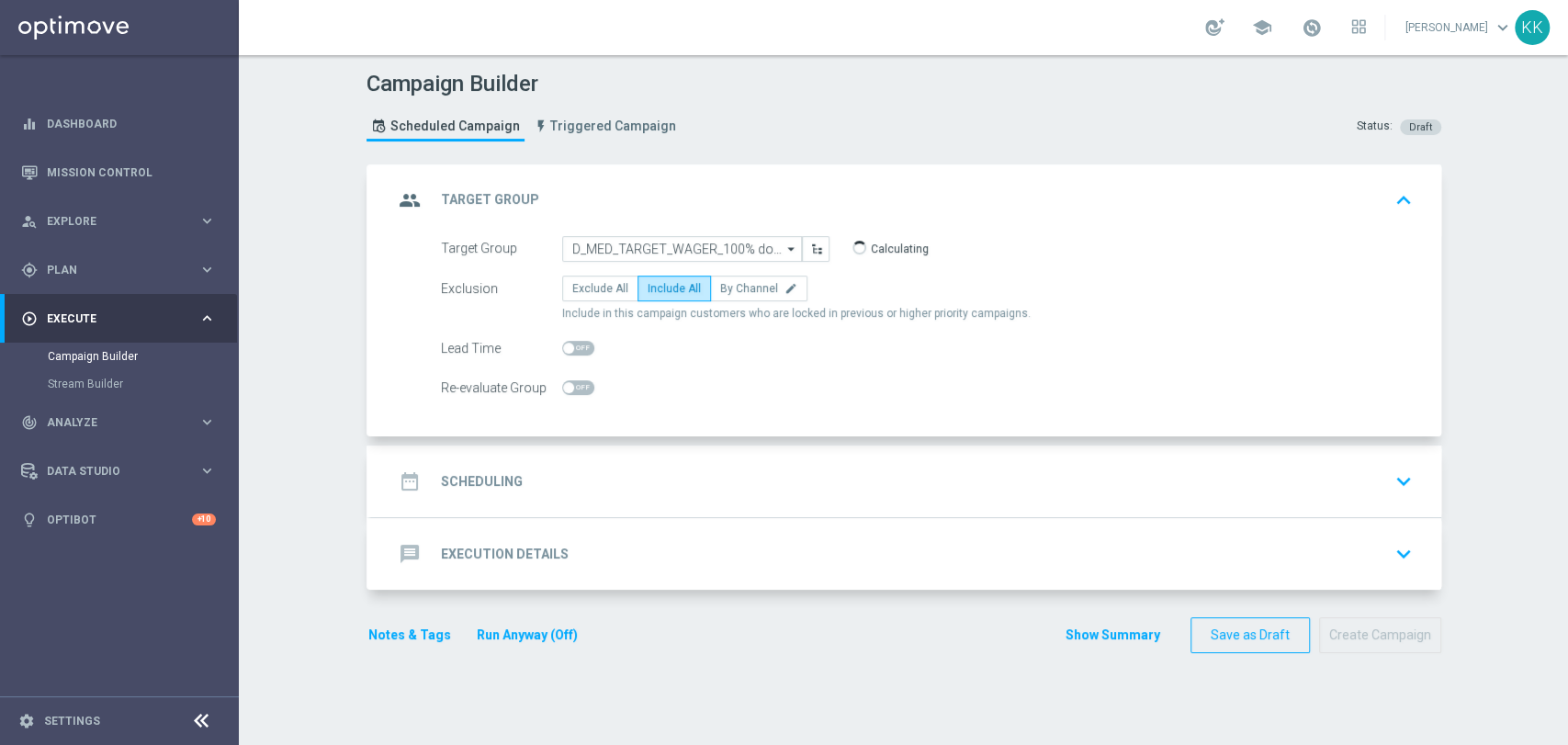
click at [745, 301] on div "Exclusion Exclude All Include All By Channel edit Include in this campaign cust…" at bounding box center [927, 298] width 972 height 46
click at [745, 292] on span "By Channel" at bounding box center [748, 288] width 58 height 13
click at [733, 292] on input "By Channel edit" at bounding box center [726, 291] width 12 height 12
radio input "true"
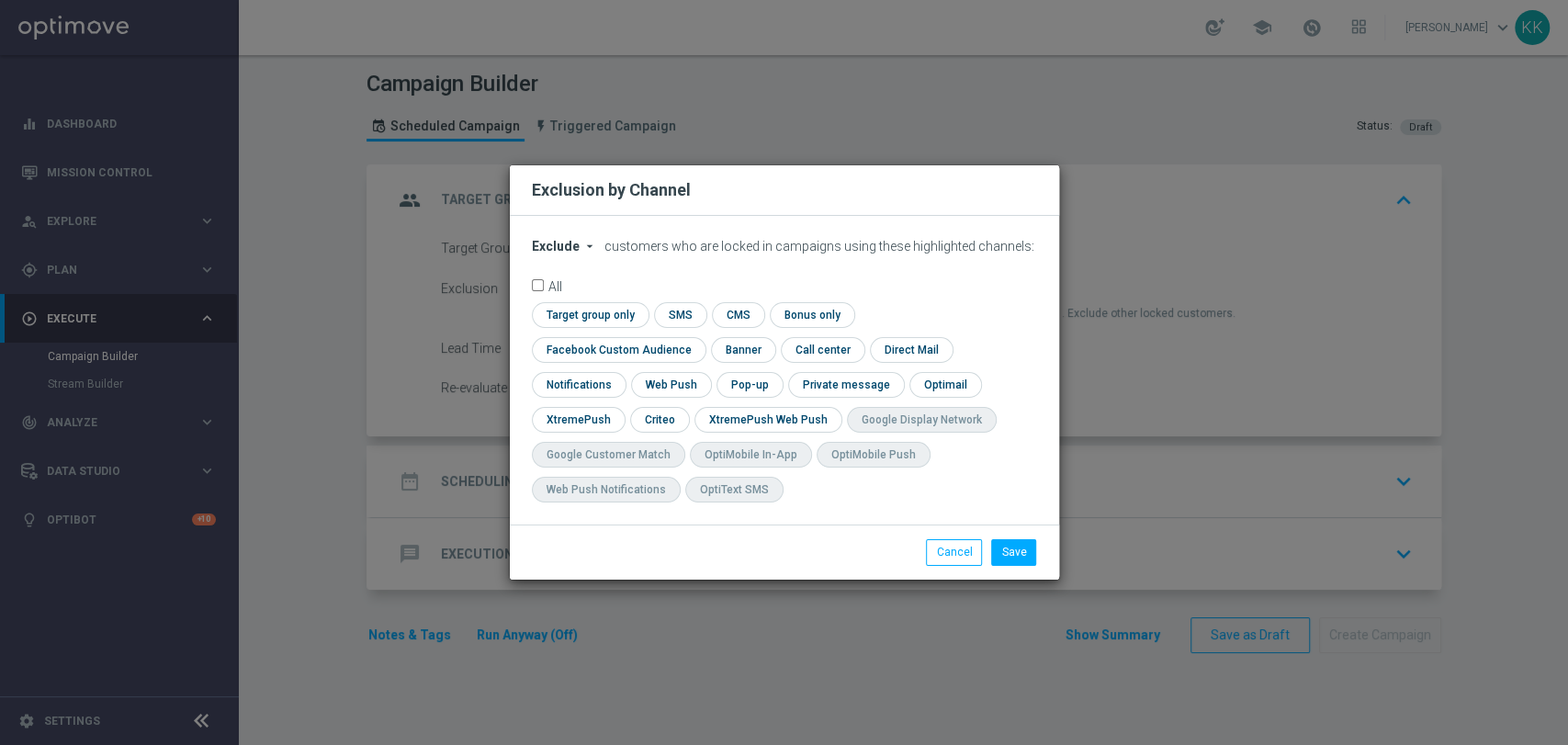
click at [551, 254] on div "Exclude arrow_drop_down × Exclude customers who are locked in campaigns using t…" at bounding box center [784, 370] width 549 height 309
click at [560, 254] on span "Exclude" at bounding box center [555, 246] width 48 height 15
click at [0, 0] on span "Include" at bounding box center [0, 0] width 0 height 0
click at [698, 337] on input "checkbox" at bounding box center [615, 349] width 167 height 25
checkbox input "true"
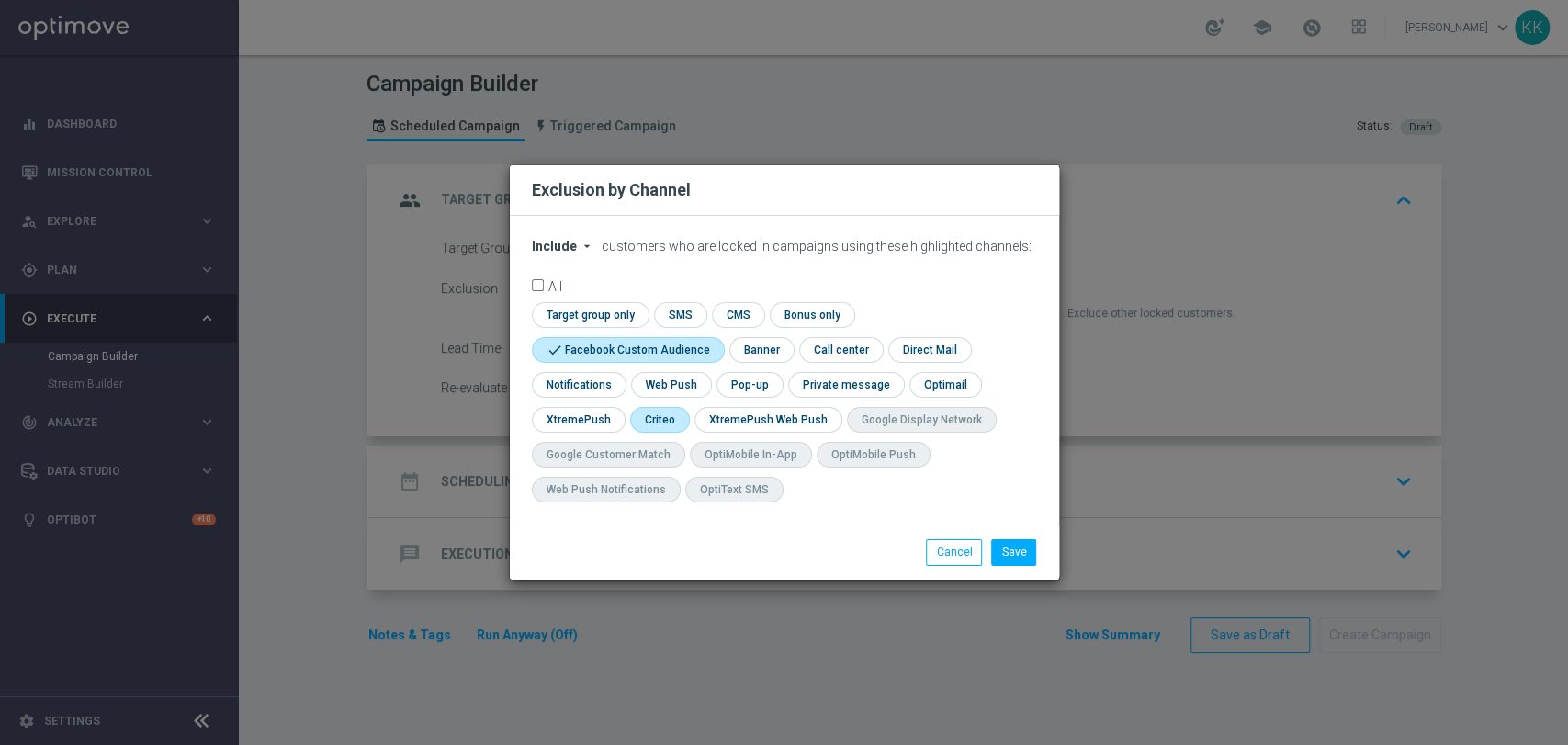
click at [658, 418] on input "checkbox" at bounding box center [659, 419] width 57 height 25
checkbox input "true"
click at [1020, 554] on button "Save" at bounding box center [1014, 552] width 45 height 25
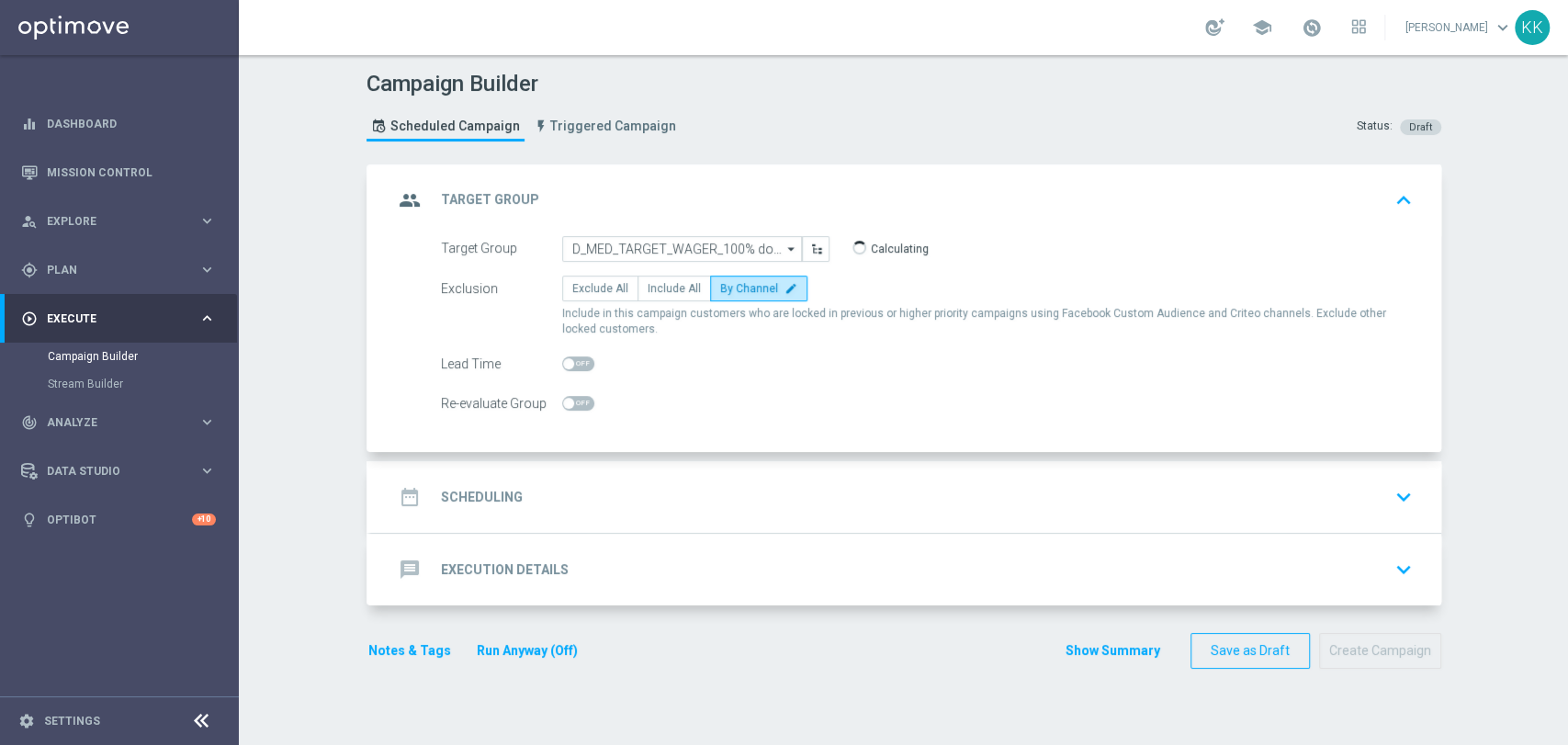
click at [942, 480] on div "date_range Scheduling keyboard_arrow_down" at bounding box center [906, 497] width 1026 height 35
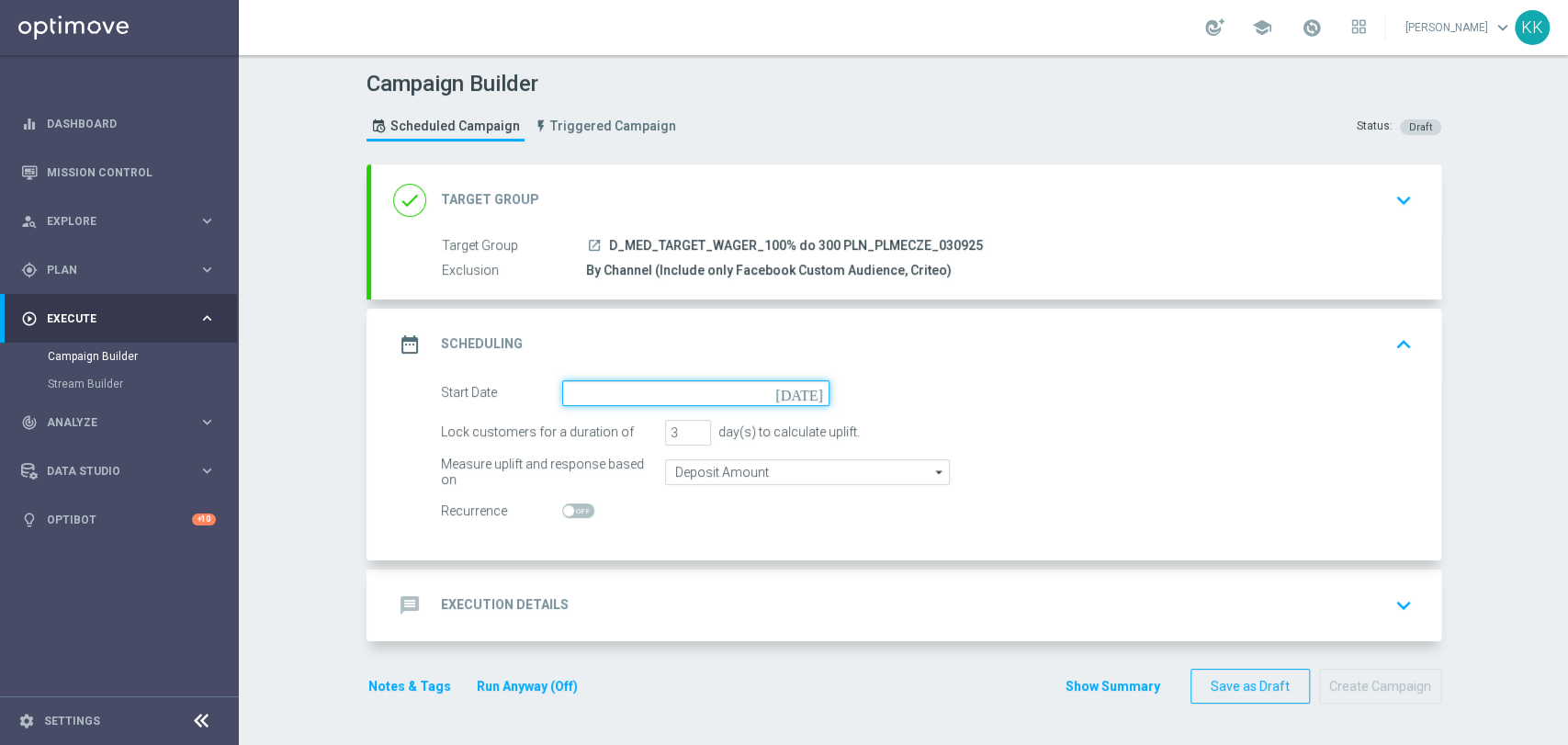
click at [636, 388] on input at bounding box center [695, 393] width 268 height 25
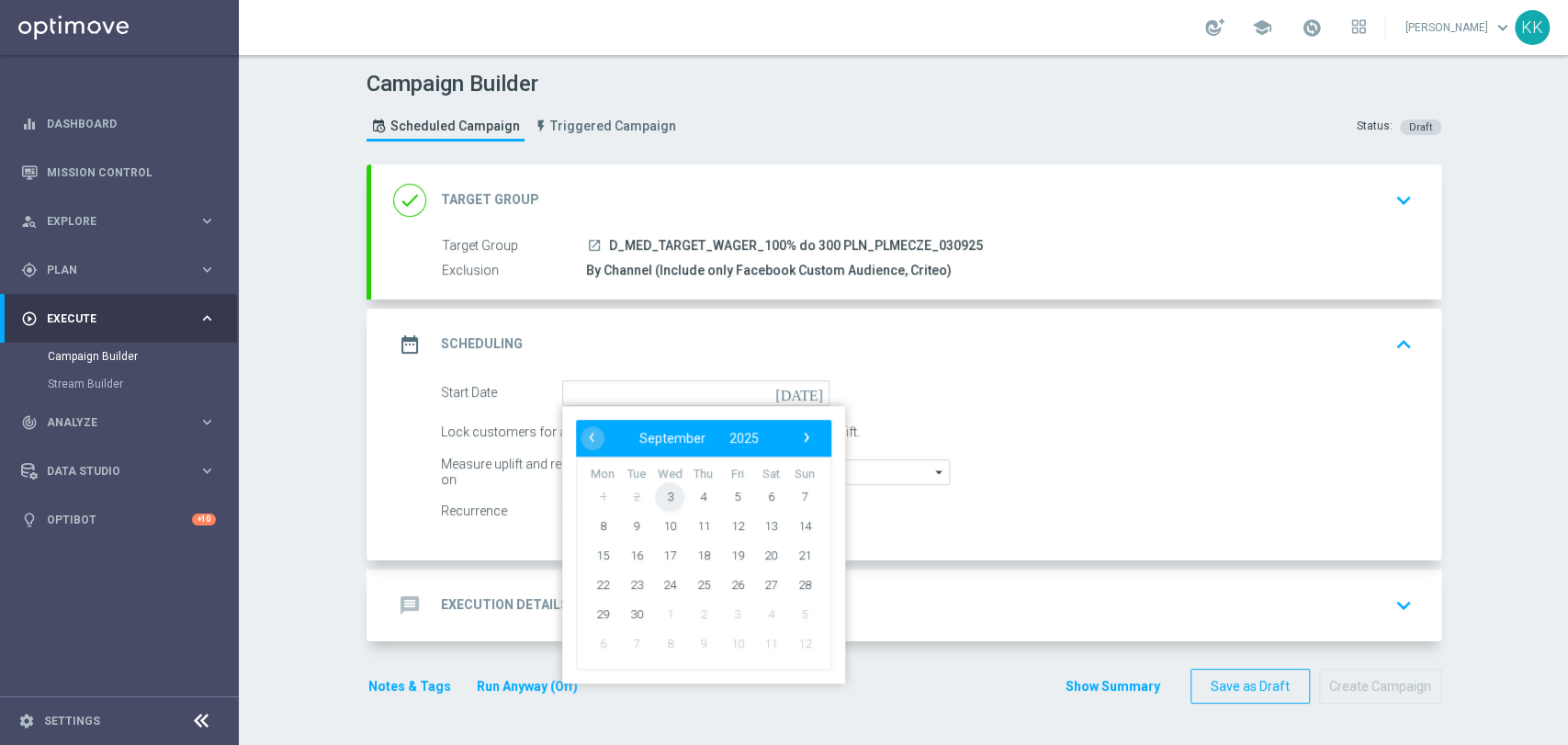
click at [663, 494] on span "3" at bounding box center [670, 496] width 29 height 29
type input "[DATE]"
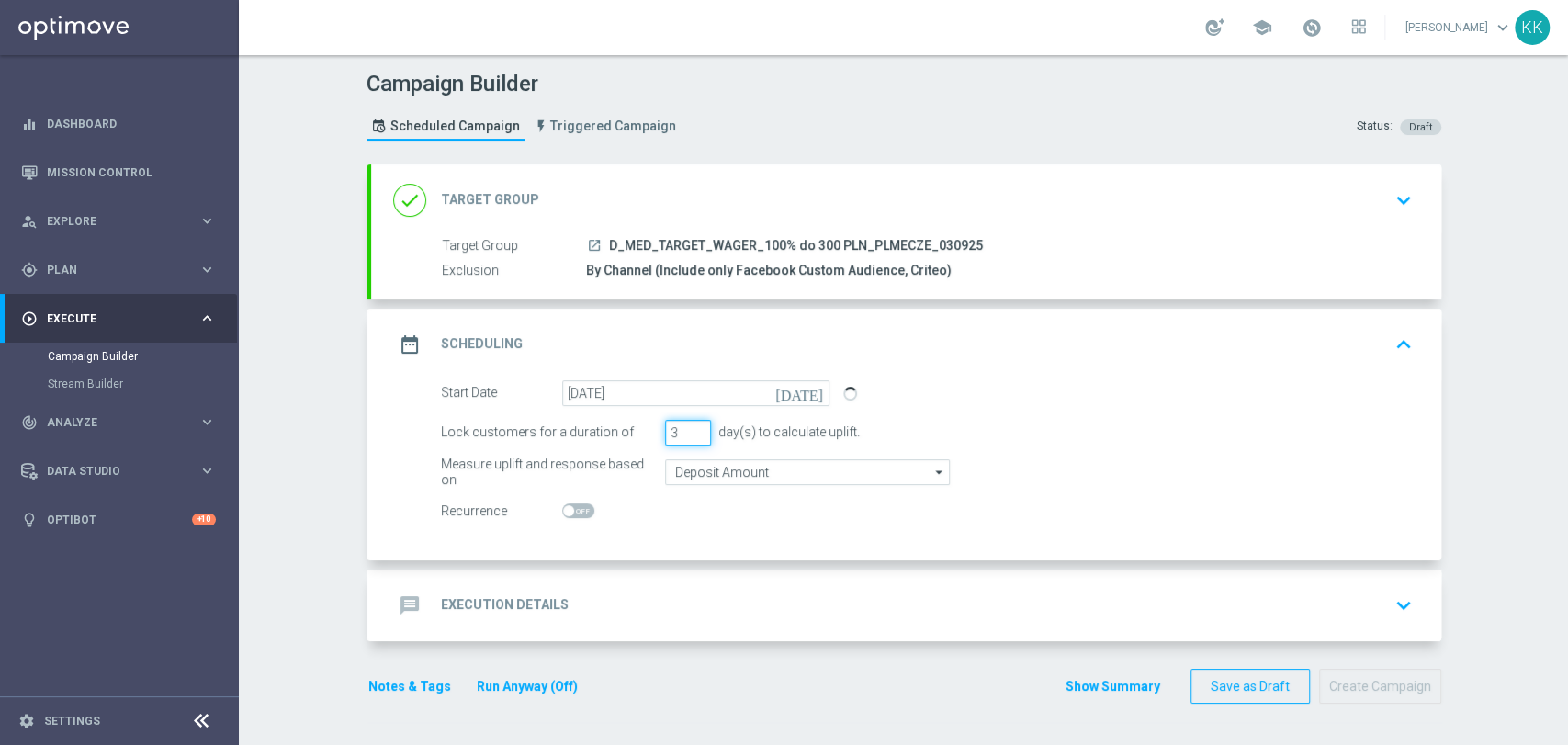
drag, startPoint x: 665, startPoint y: 431, endPoint x: 645, endPoint y: 427, distance: 20.4
click at [645, 427] on div "Lock customers for a duration of 3 day(s) to calculate uplift." at bounding box center [927, 432] width 999 height 25
type input "5"
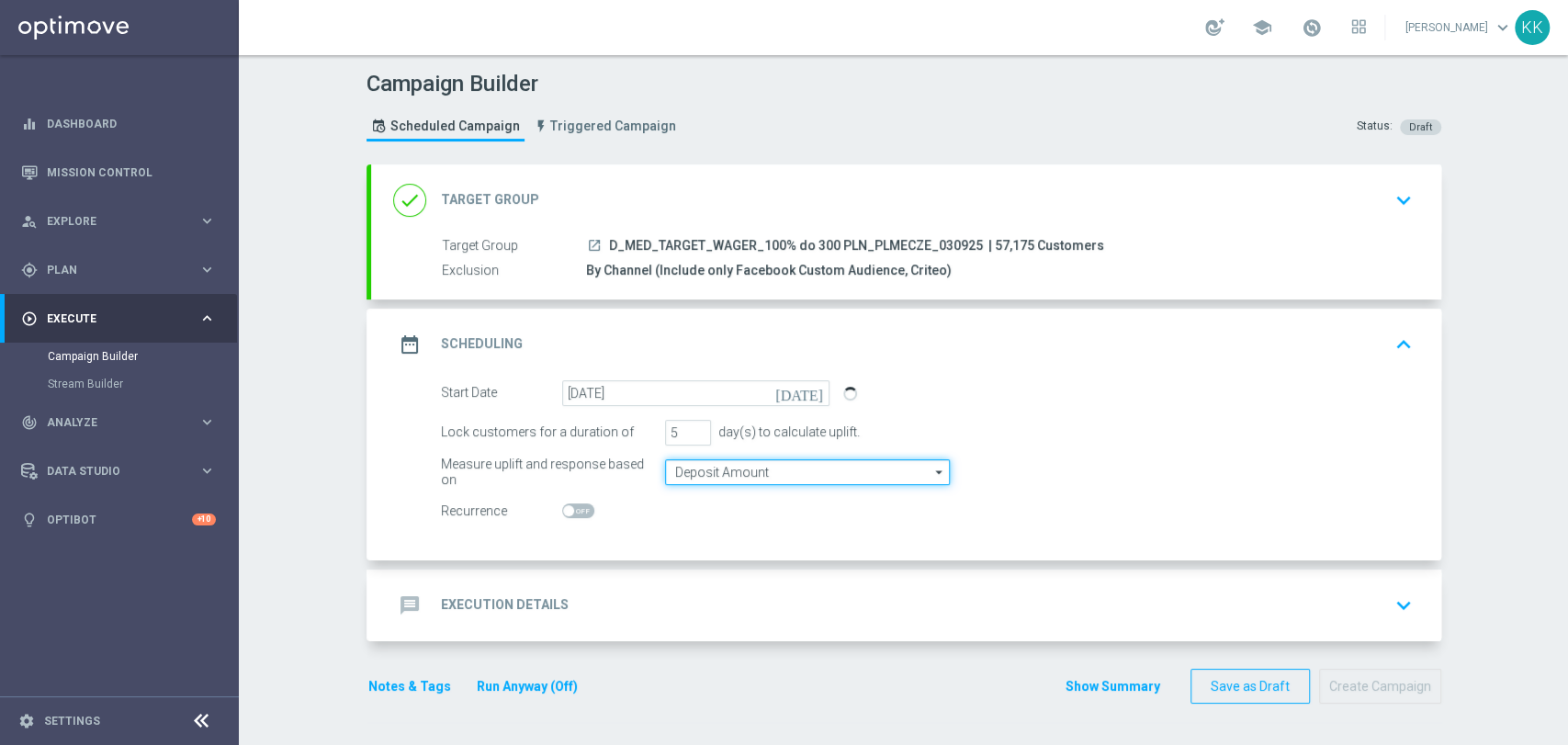
click at [690, 466] on input "Deposit Amount" at bounding box center [807, 472] width 284 height 25
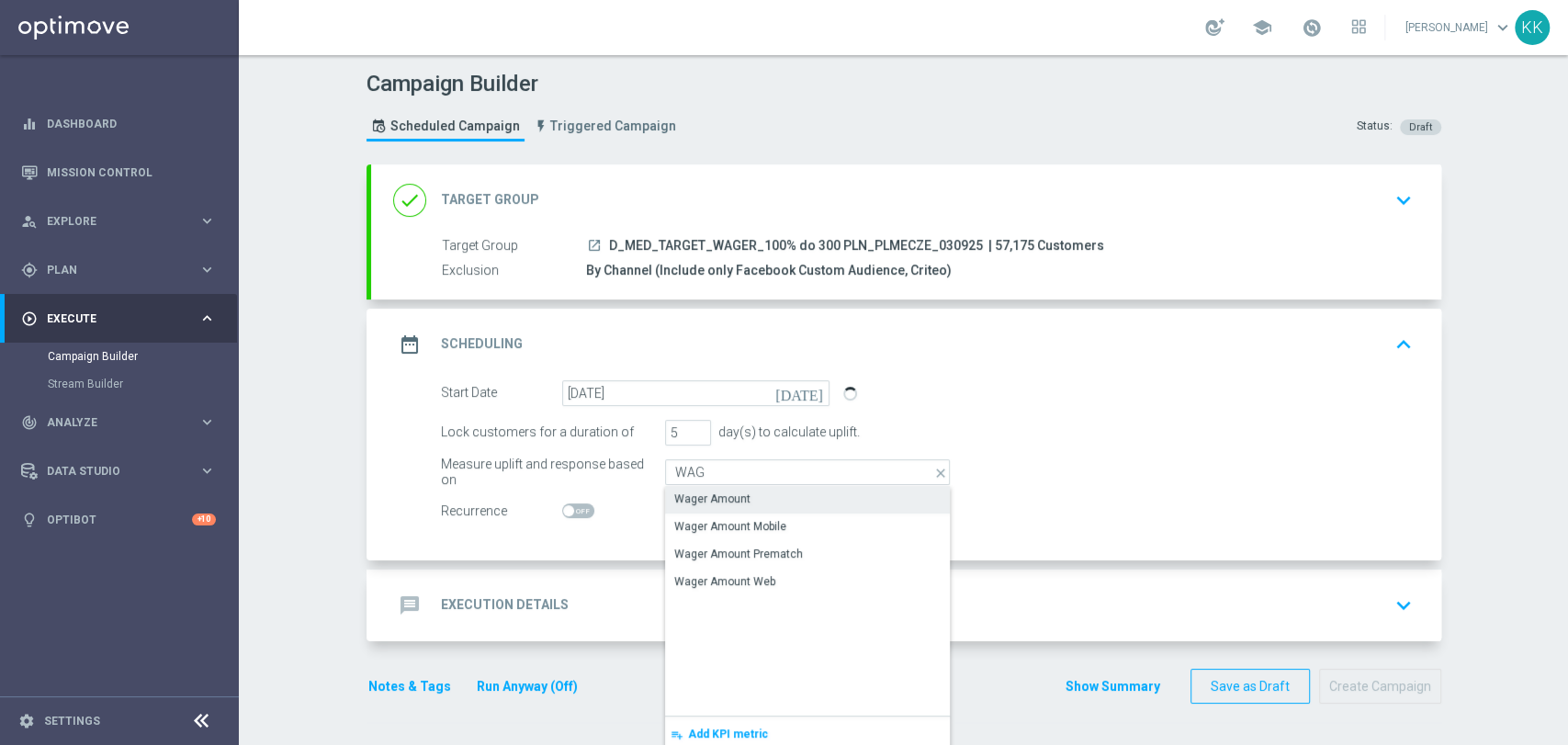
click at [708, 487] on div "Wager Amount" at bounding box center [807, 498] width 284 height 25
type input "Wager Amount"
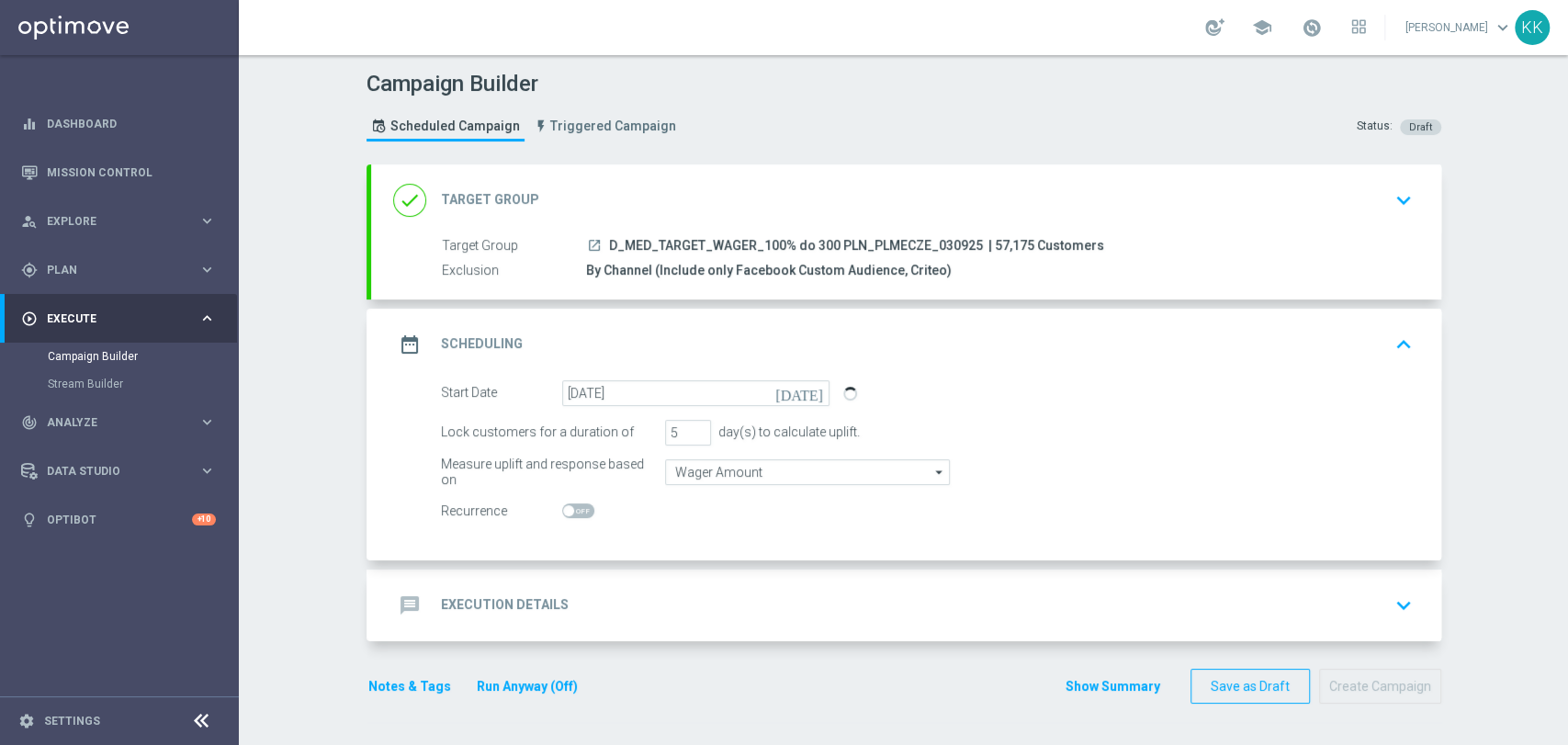
click at [834, 595] on div "message Execution Details keyboard_arrow_down" at bounding box center [906, 605] width 1026 height 35
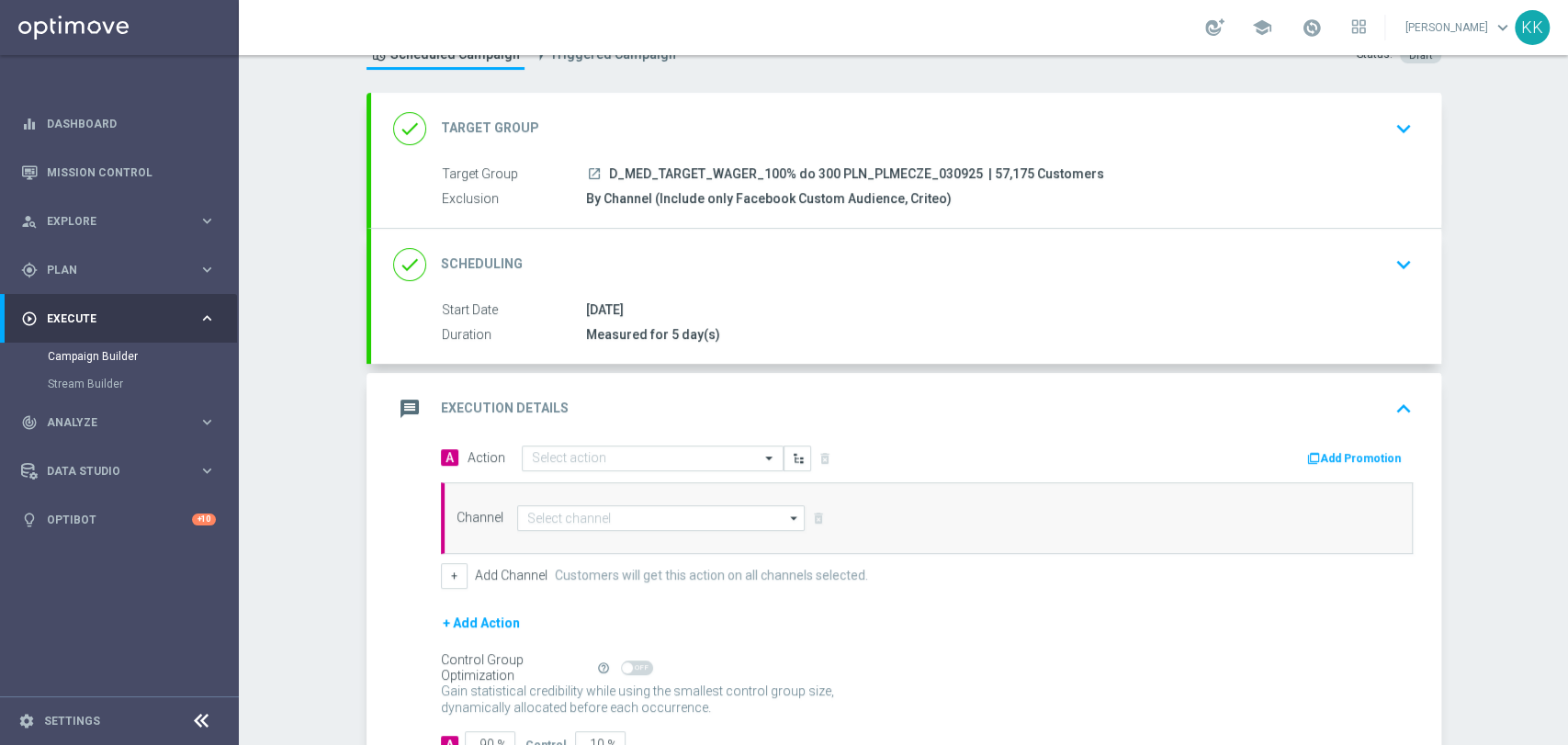
scroll to position [133, 0]
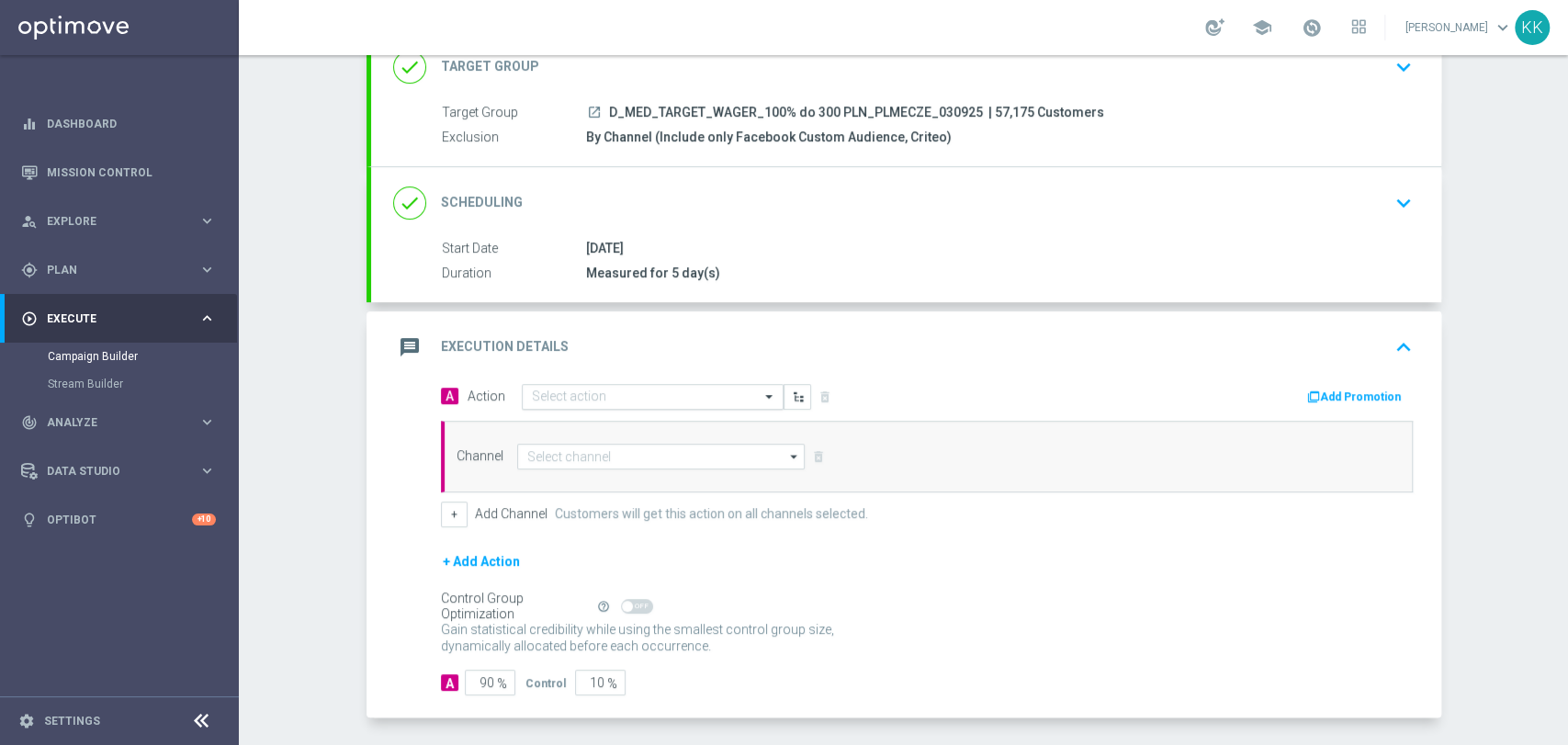
click at [657, 404] on div "Select action" at bounding box center [652, 397] width 262 height 25
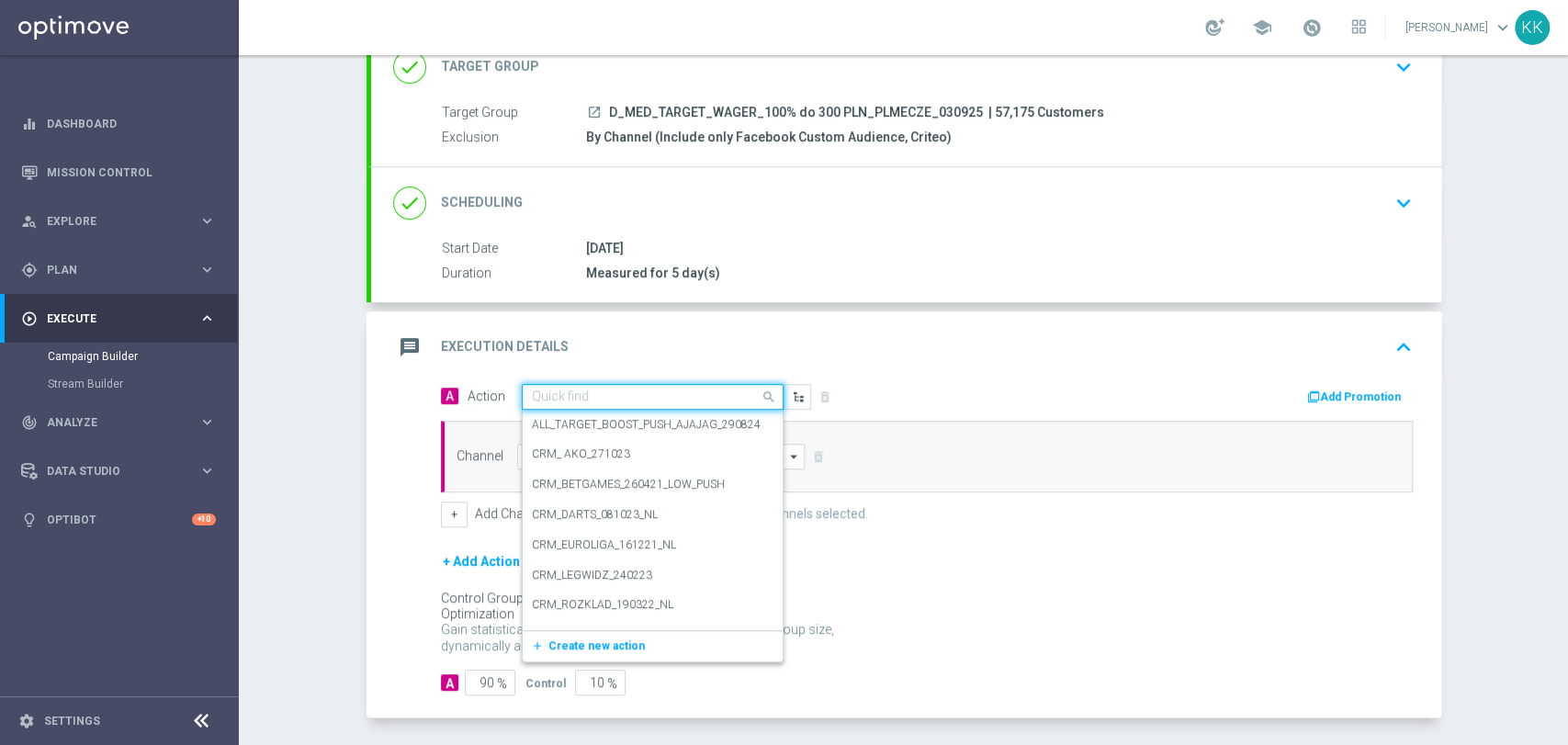
paste input "D_MED_TARGET_WAGER_100% do 300 PLN_PLMECZE_030925"
type input "D_MED_TARGET_WAGER_100% do 300 PLN_PLMECZE_030925"
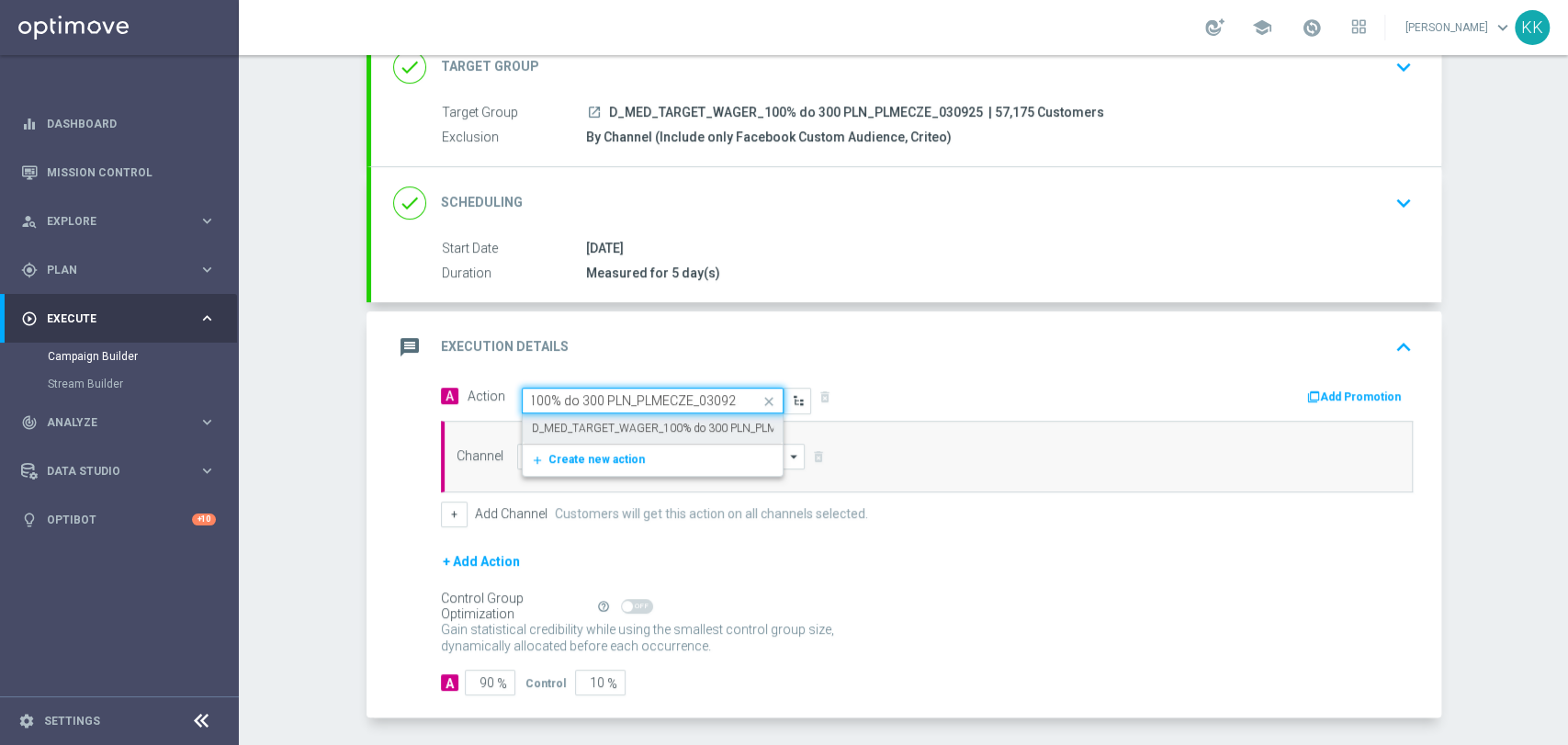
click at [649, 425] on label "D_MED_TARGET_WAGER_100% do 300 PLN_PLMECZE_030925" at bounding box center [689, 428] width 316 height 16
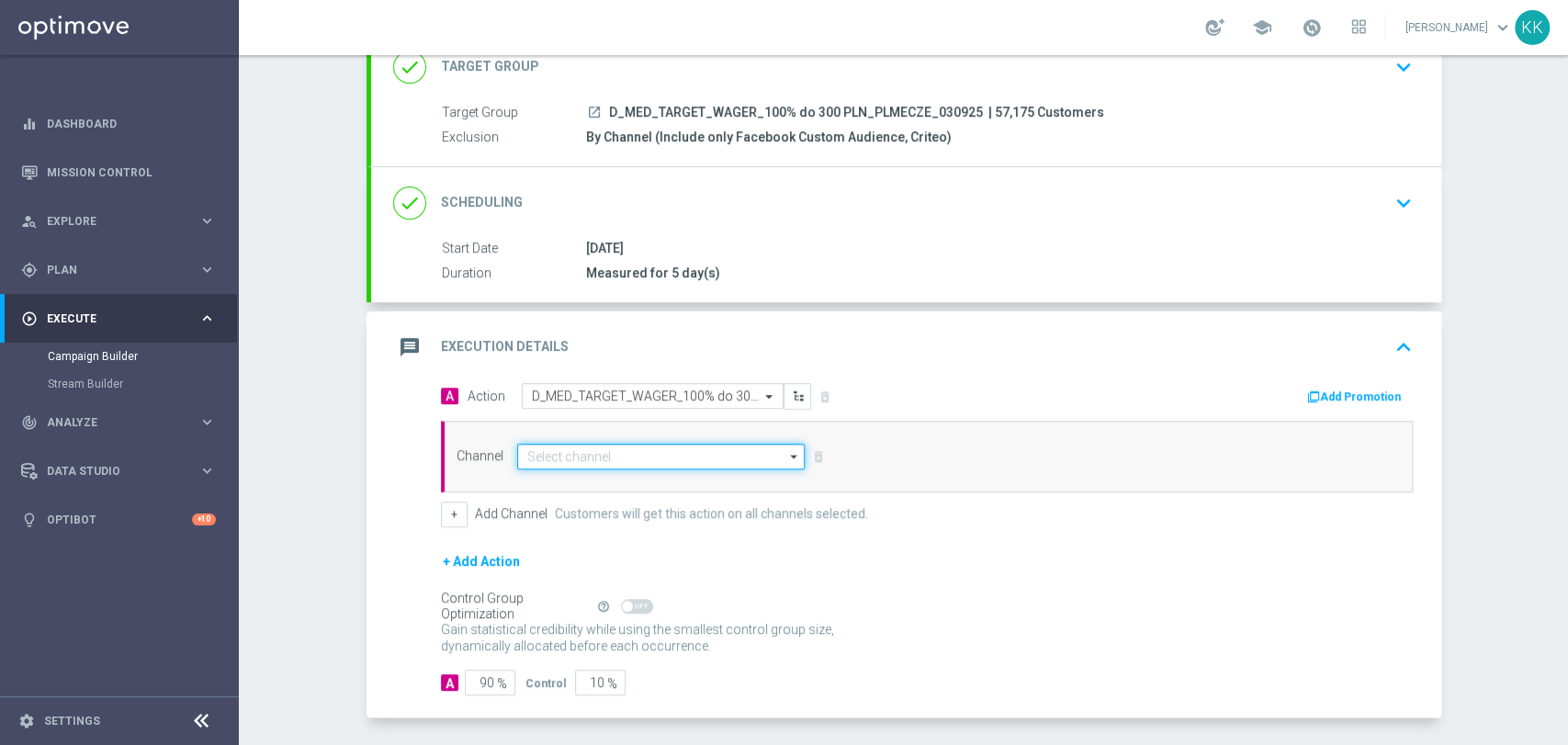
click at [623, 445] on input at bounding box center [661, 456] width 288 height 25
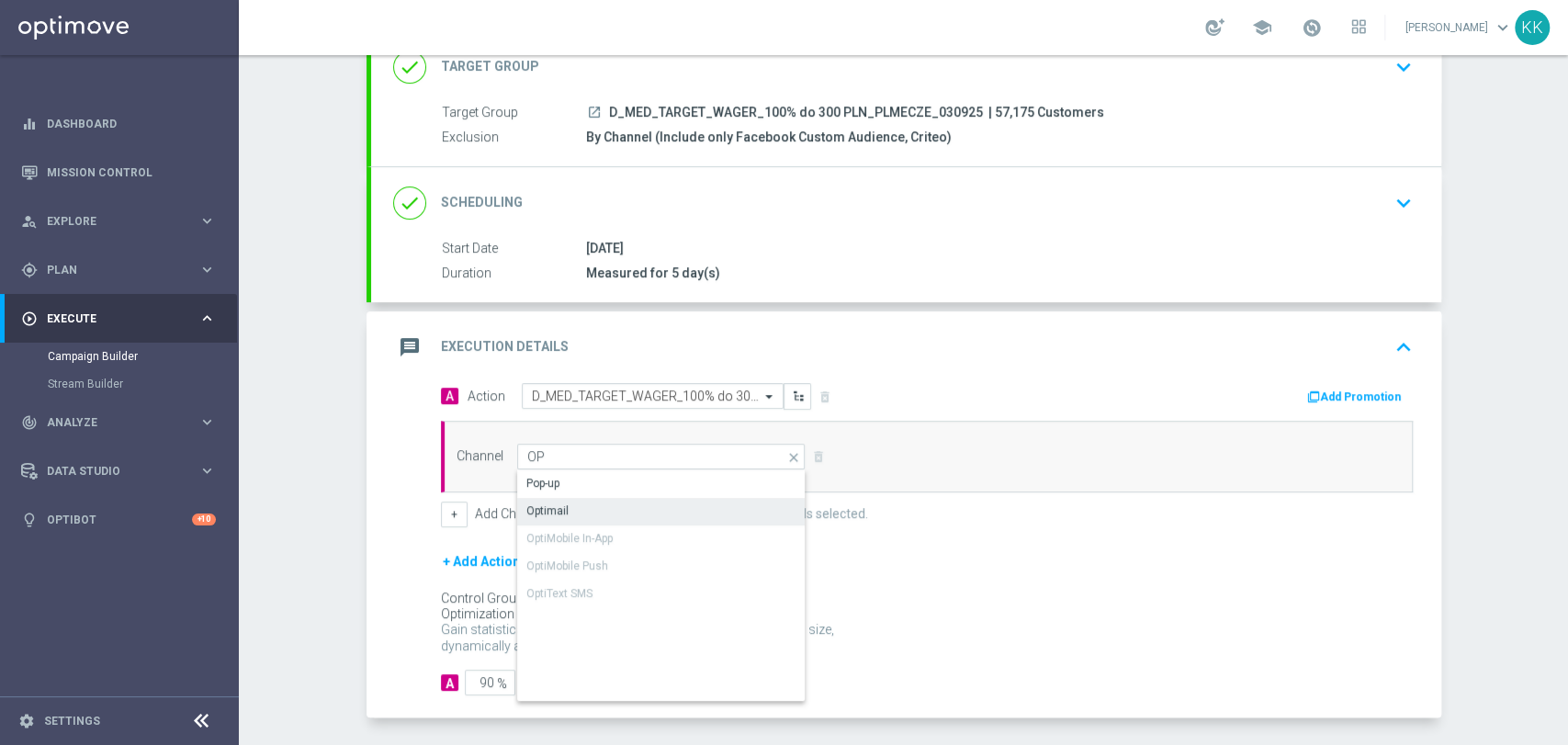
click at [613, 517] on div "Optimail" at bounding box center [661, 511] width 289 height 25
type input "Optimail"
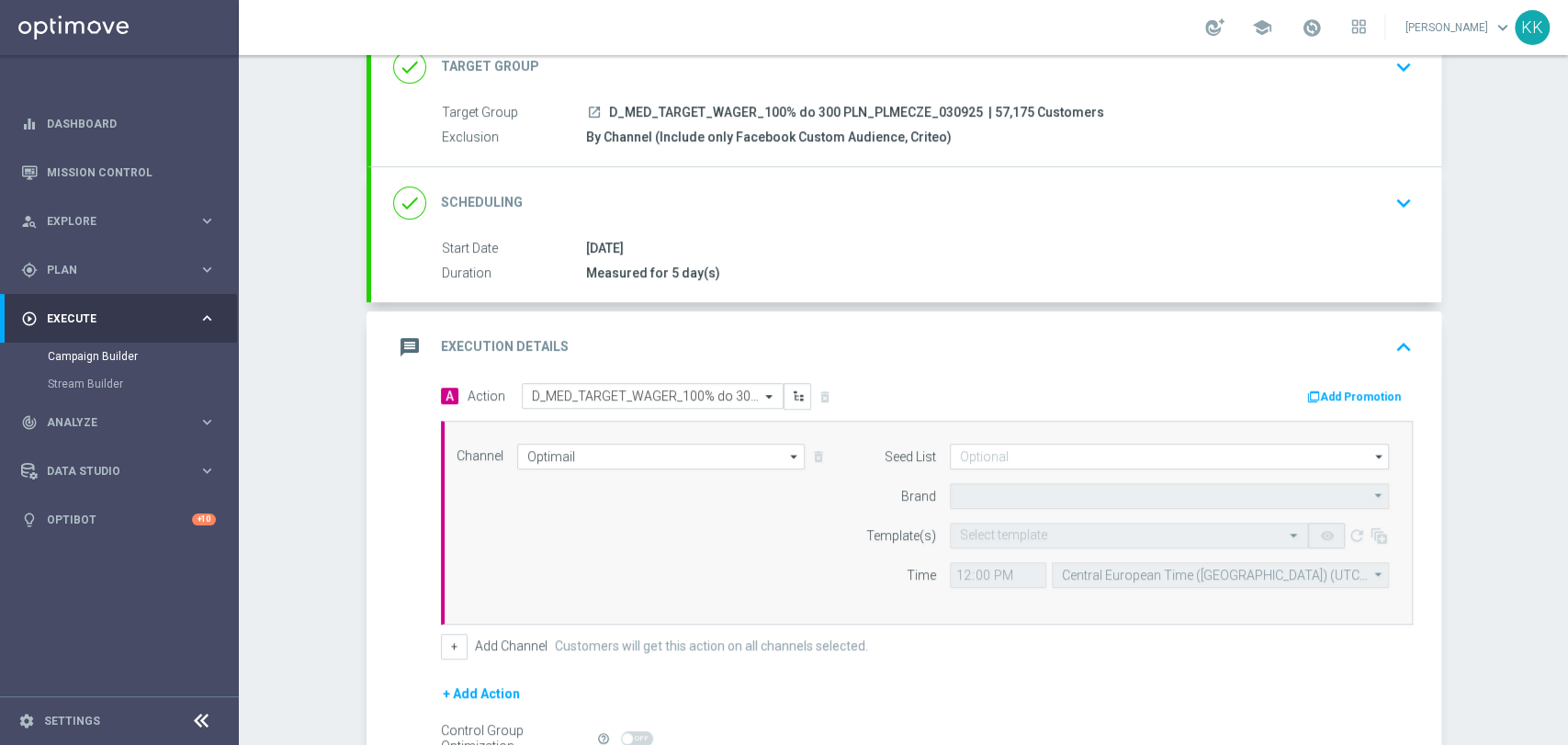
type input "STS"
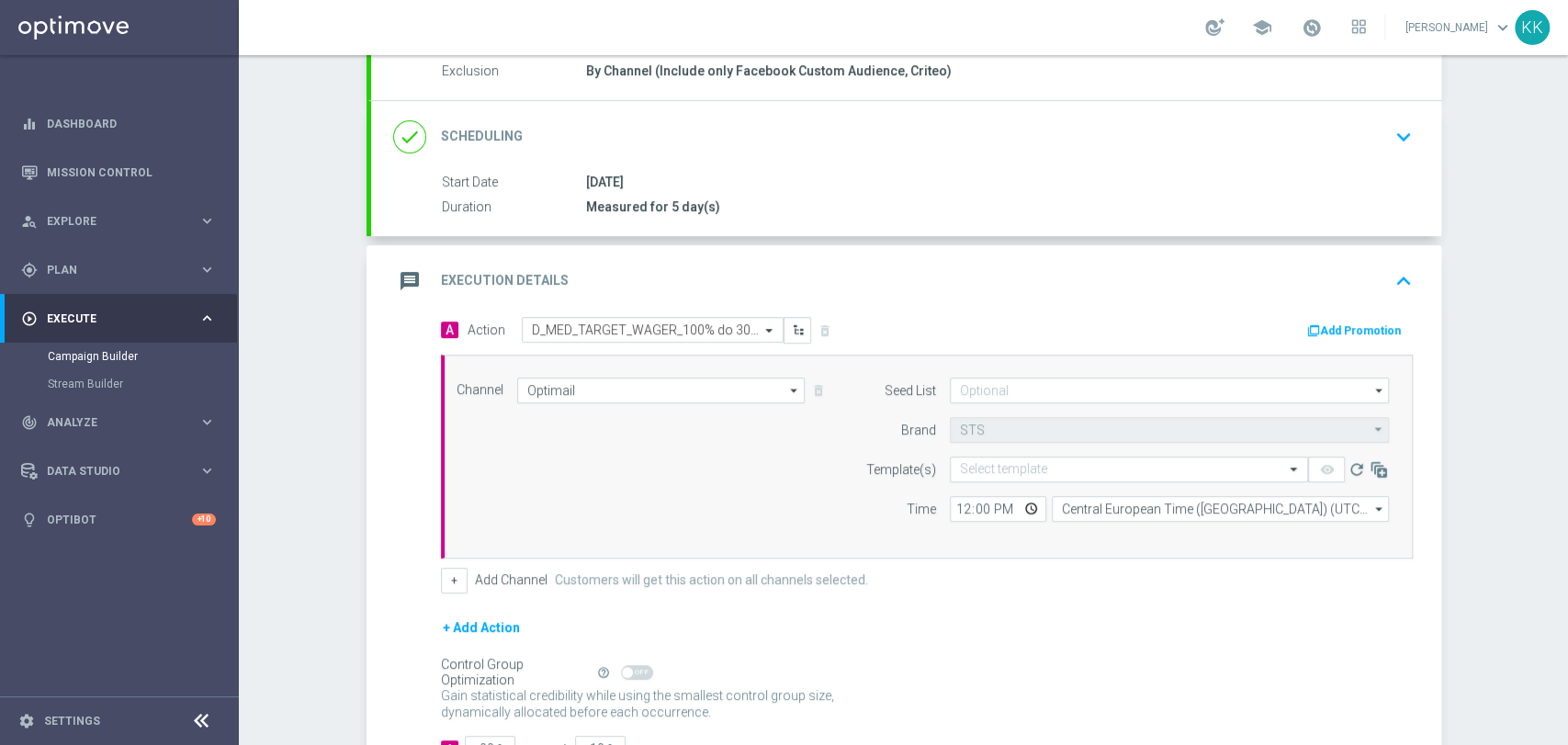
scroll to position [235, 0]
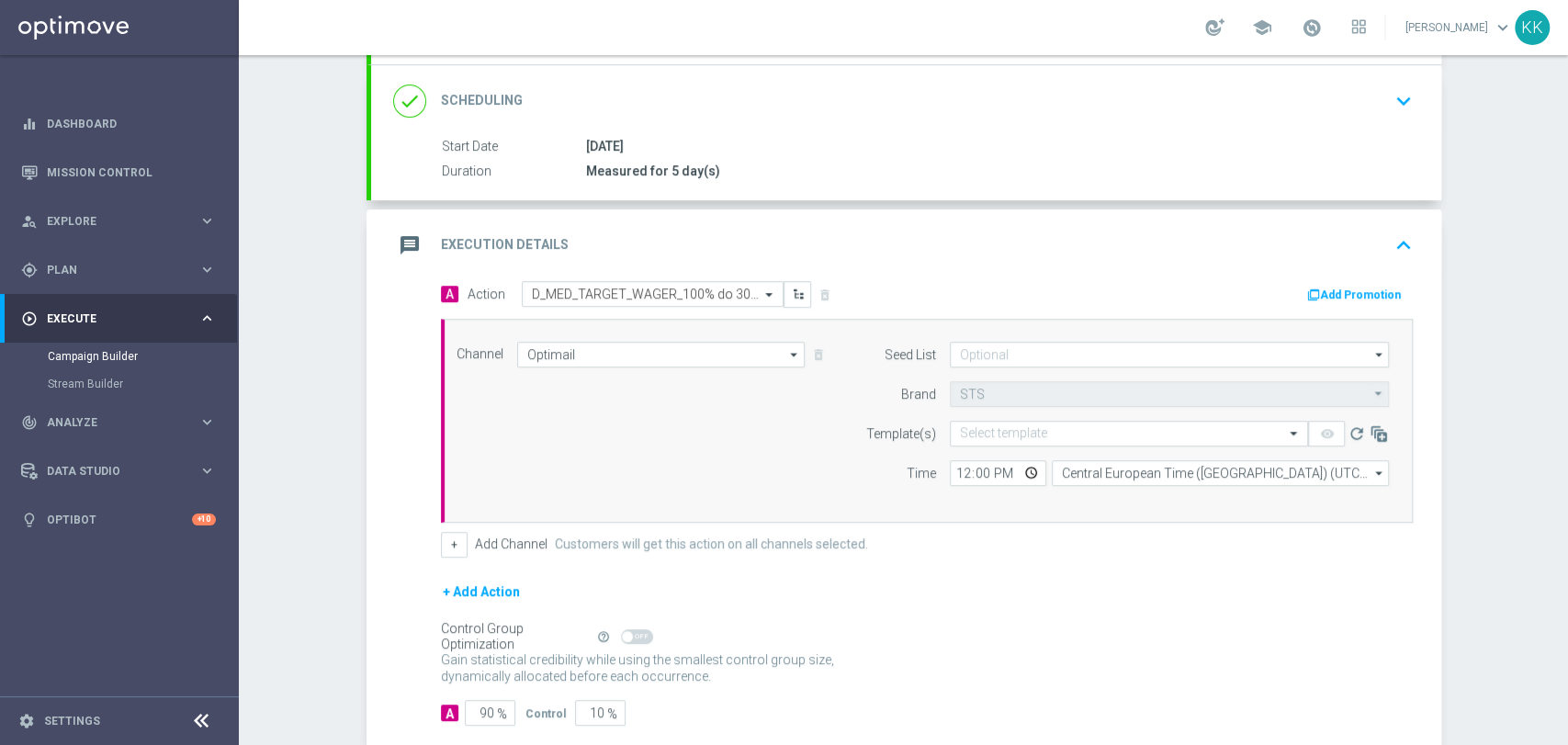
click at [459, 540] on div "+ Add Channel Customers will get this action on all channels selected." at bounding box center [927, 544] width 972 height 25
click at [450, 542] on button "+" at bounding box center [454, 544] width 26 height 25
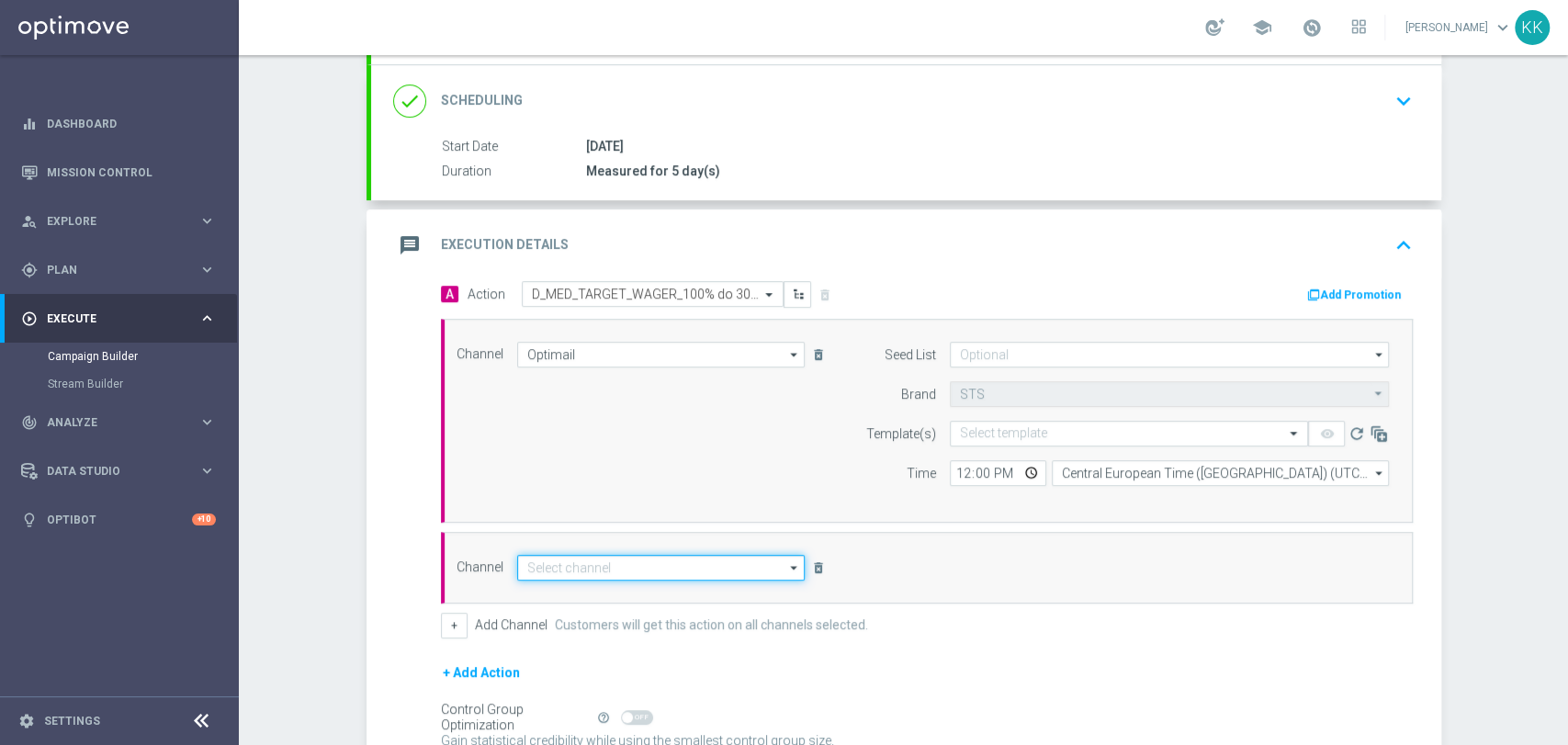
click at [640, 565] on input at bounding box center [661, 568] width 288 height 25
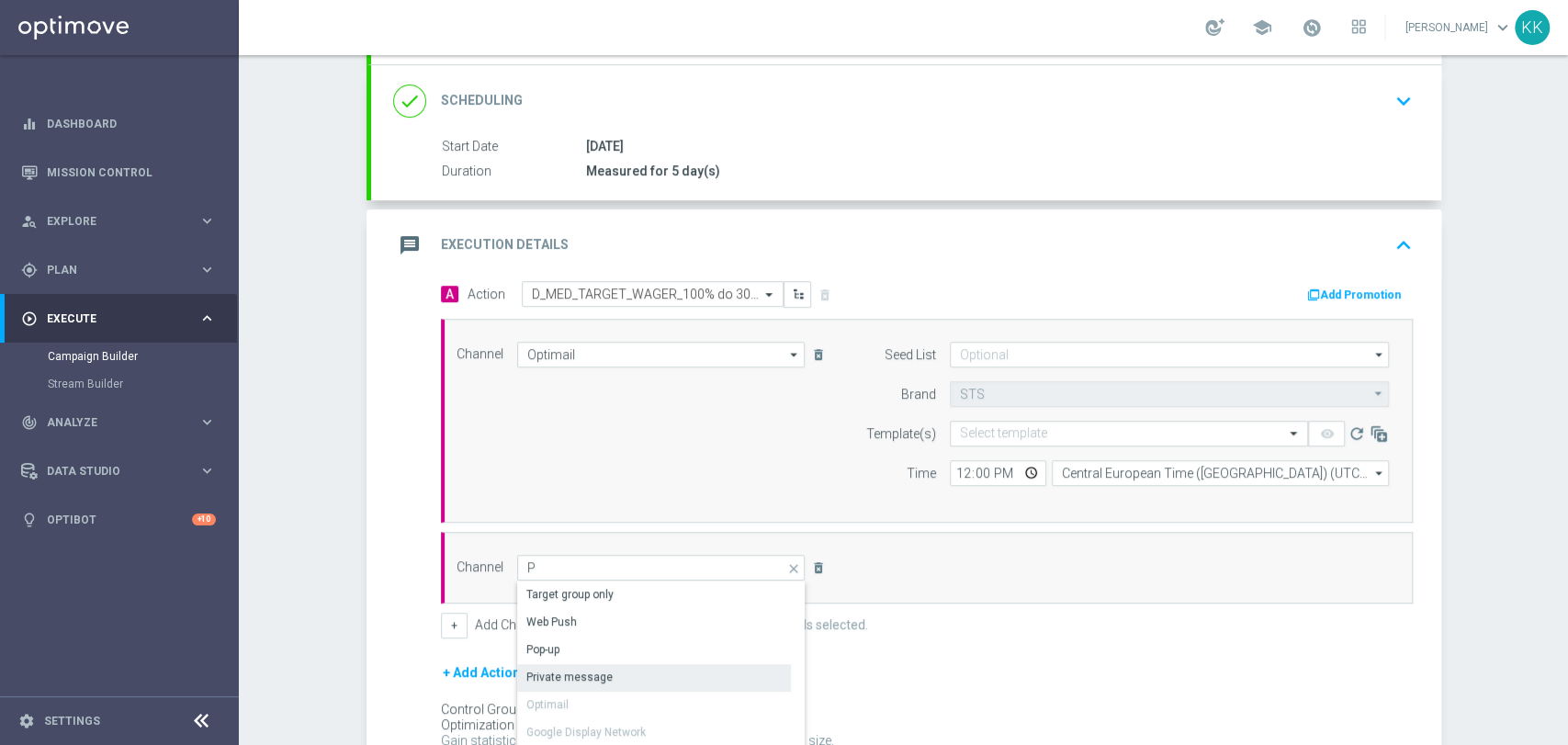
click at [603, 685] on div "Private message" at bounding box center [653, 676] width 274 height 25
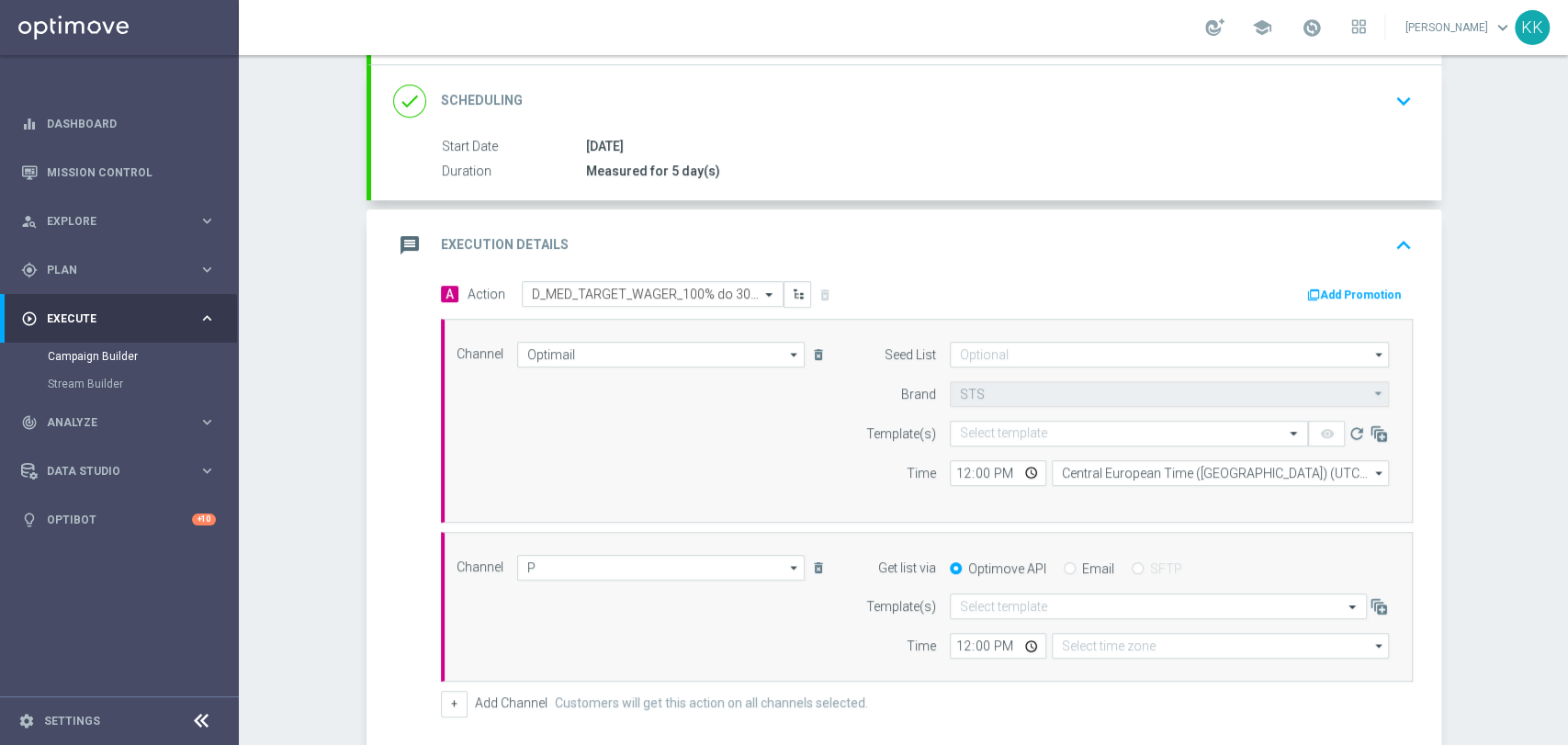
type input "Private message"
type input "Coordinated Universal Time (UTC 00:00)"
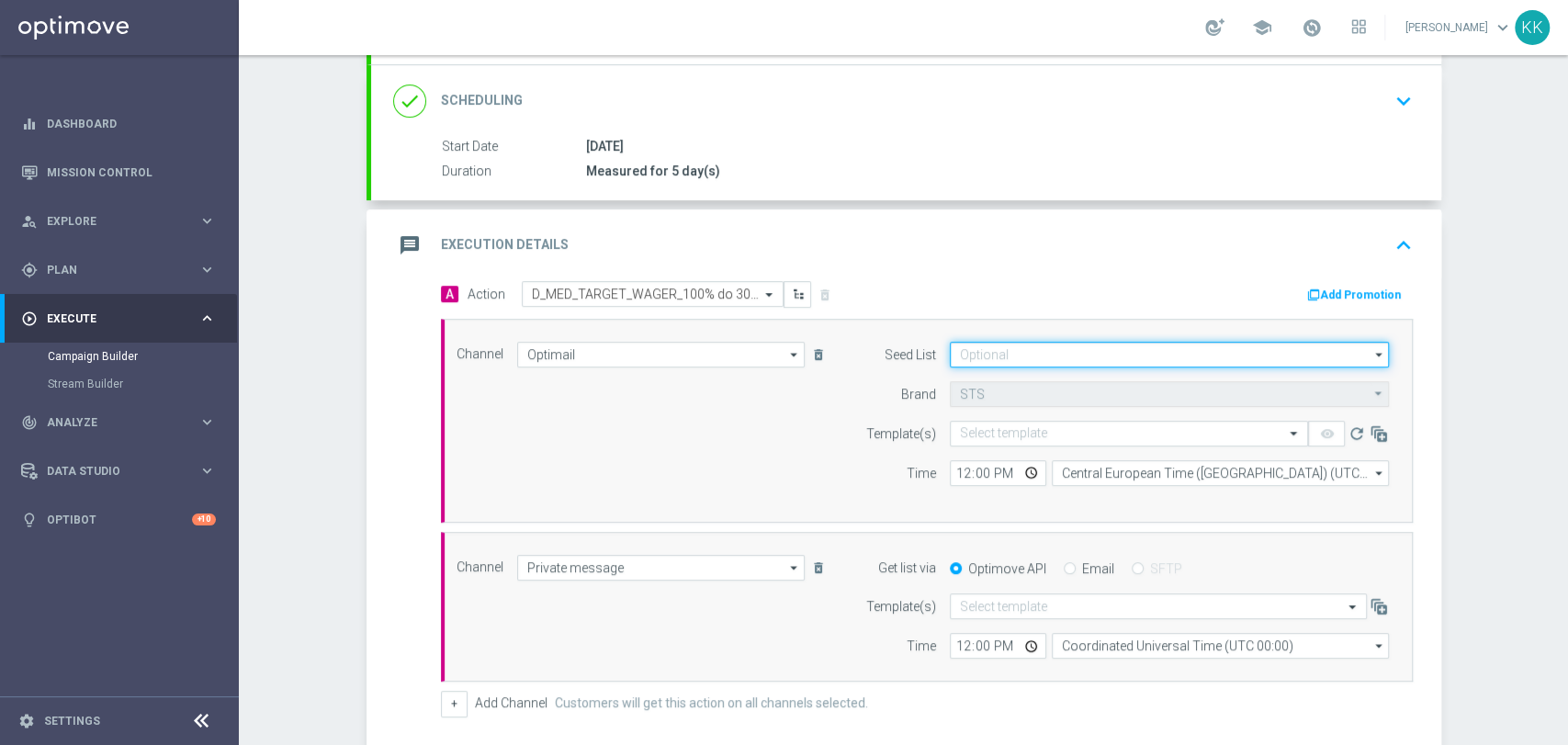
click at [1014, 347] on input at bounding box center [1169, 354] width 439 height 25
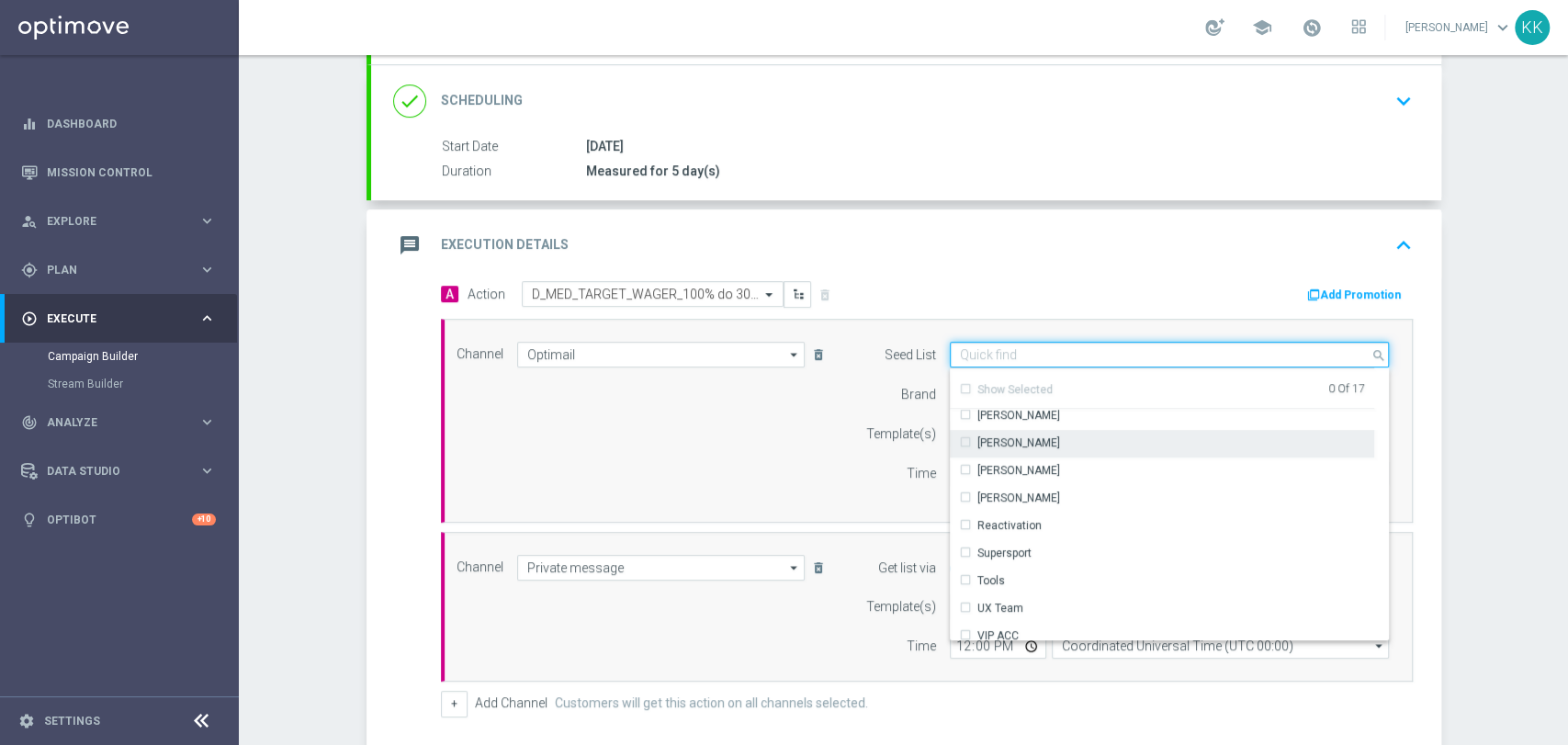
scroll to position [265, 0]
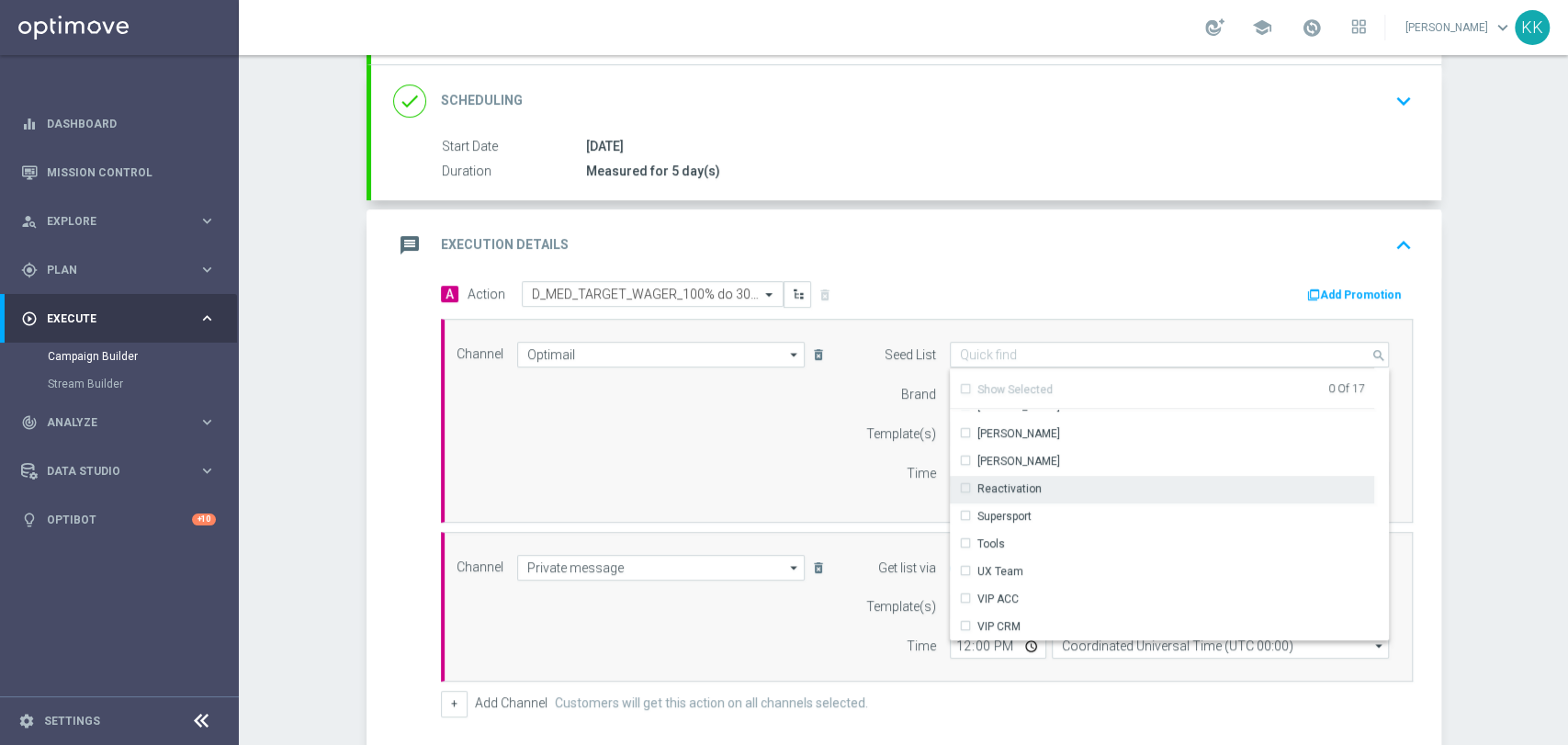
click at [1022, 480] on div "Reactivation" at bounding box center [1010, 488] width 65 height 17
click at [716, 448] on div "Channel Optimail Optimail arrow_drop_down Show Selected 1 of 22 Target group on…" at bounding box center [923, 420] width 961 height 158
type input "Reactivation"
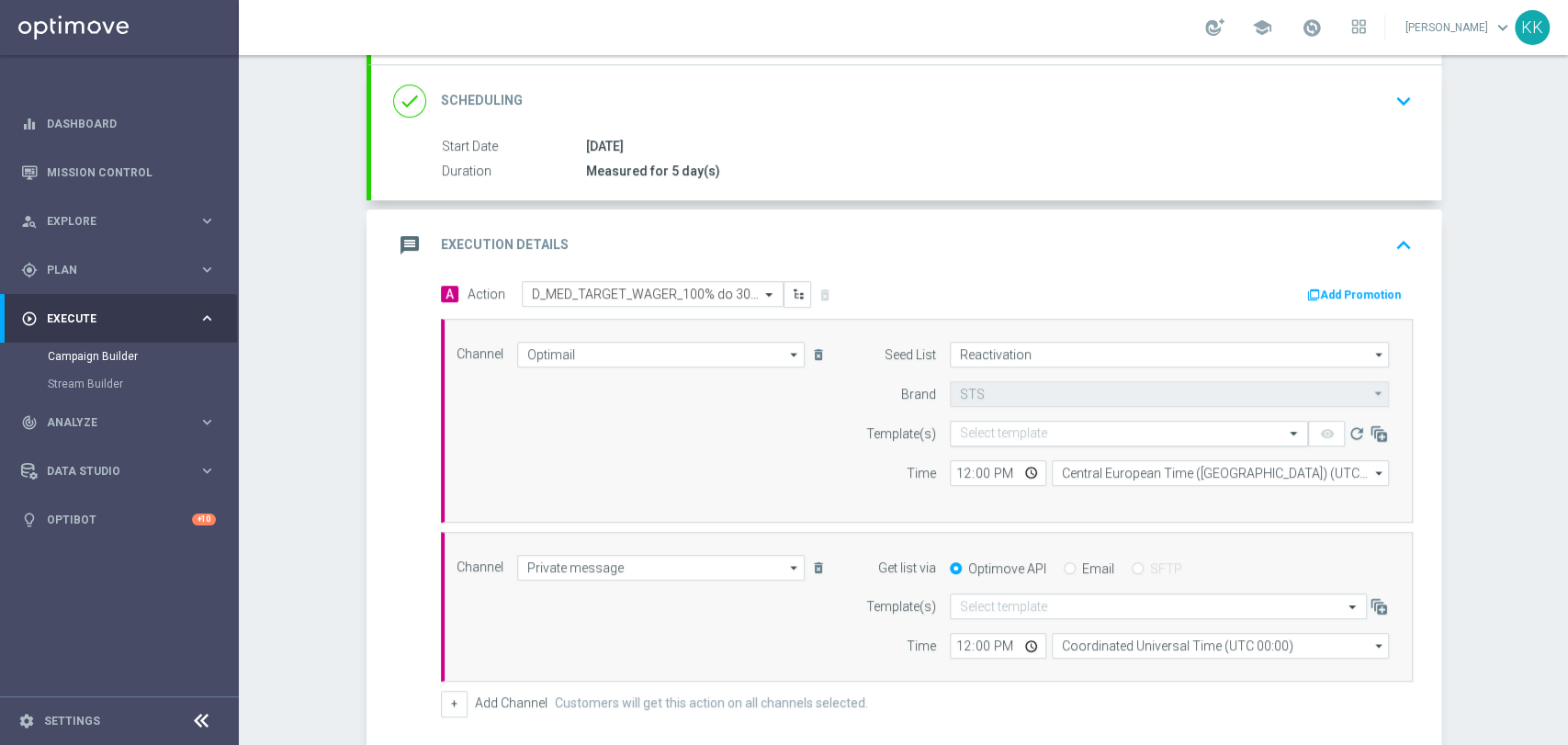
click at [1025, 435] on input "text" at bounding box center [1110, 434] width 301 height 16
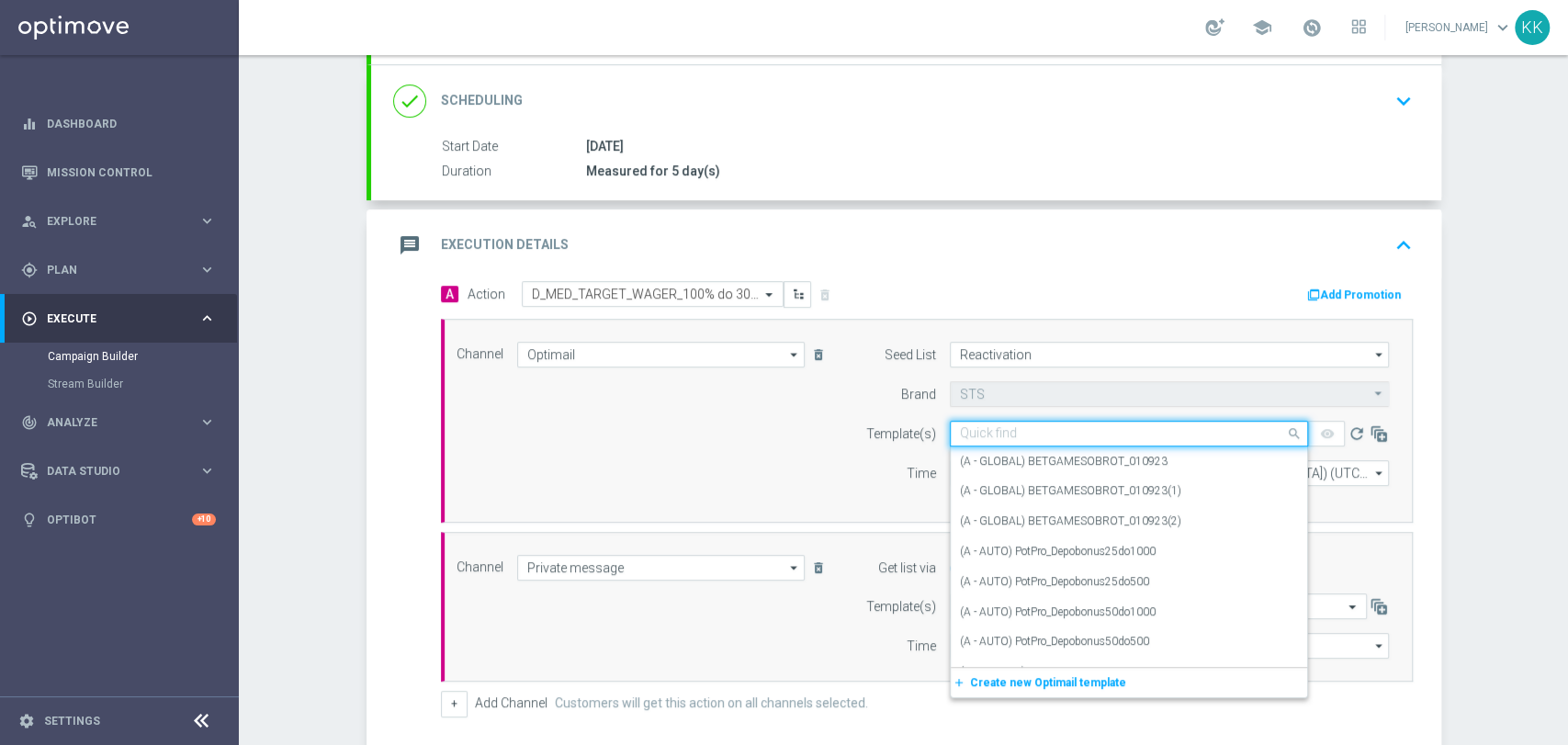
paste input "D_MED_TARGET_WAGER_100% do 300 PLN_PLMECZE_030925"
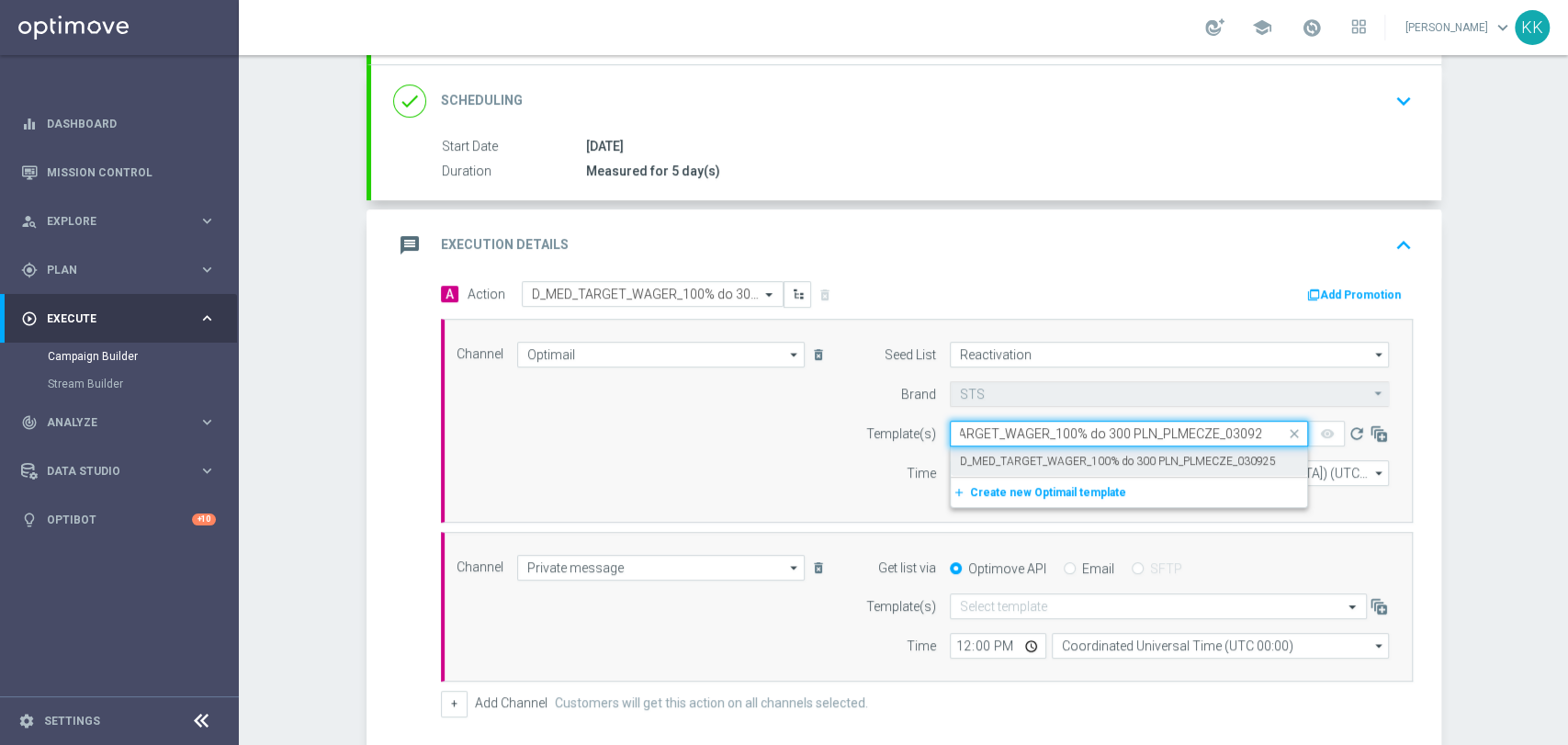
click at [1017, 468] on div "D_MED_TARGET_WAGER_100% do 300 PLN_PLMECZE_030925" at bounding box center [1129, 461] width 338 height 30
type input "D_MED_TARGET_WAGER_100% do 300 PLN_PLMECZE_030925"
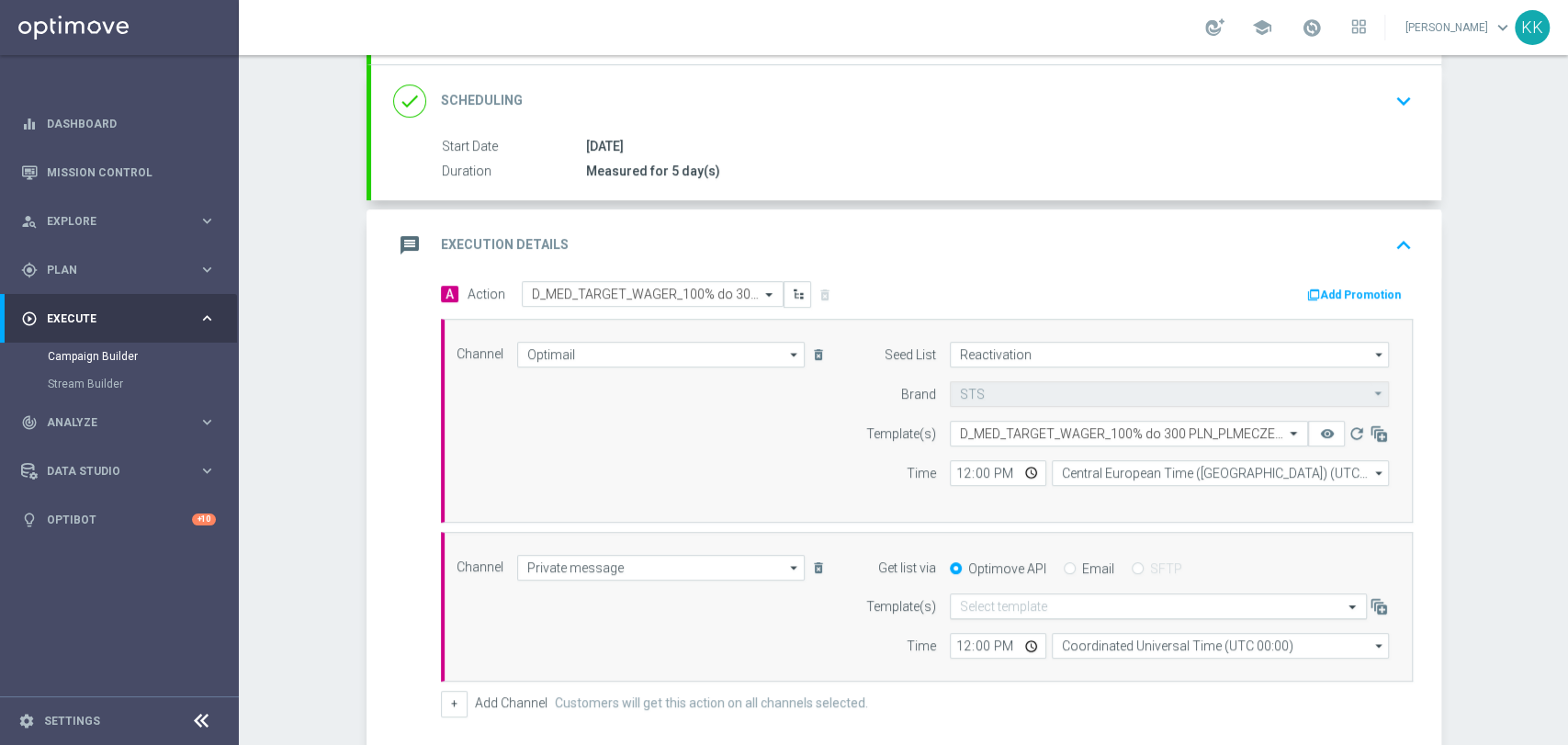
click at [992, 601] on input "text" at bounding box center [1139, 607] width 360 height 16
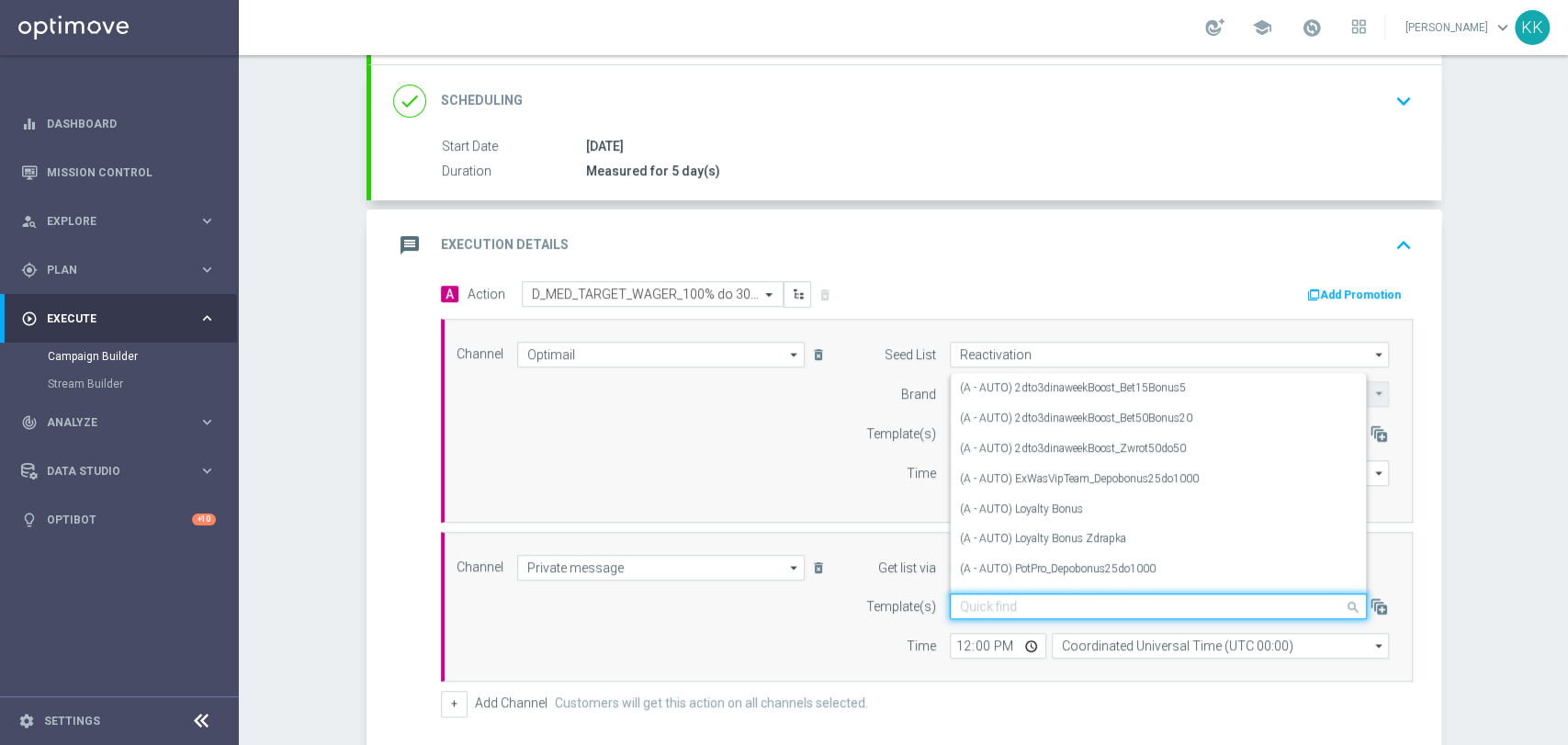
paste input "D_MED_TARGET_WAGER_100% do 300 PLN_PLMECZE_030925"
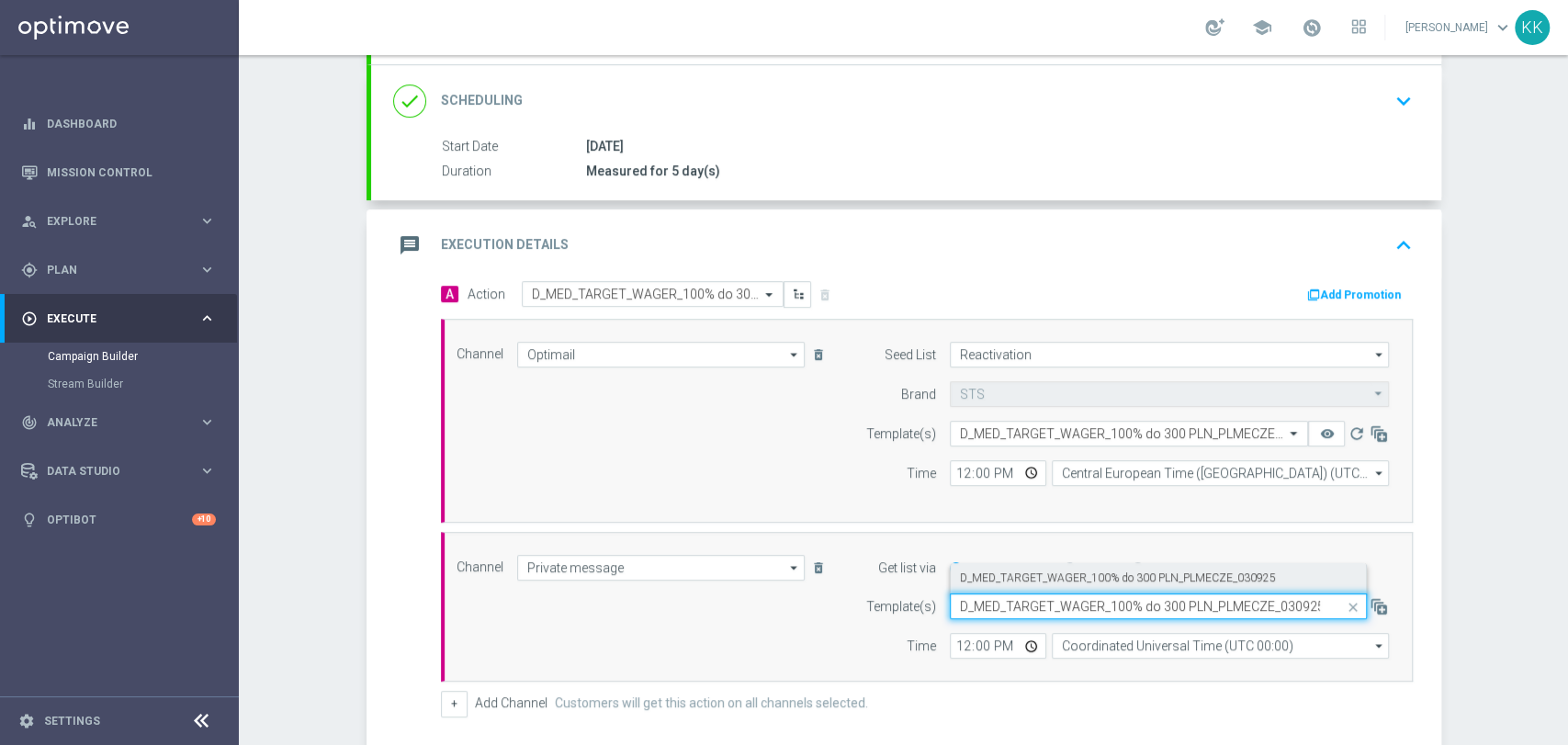
click at [992, 571] on label "D_MED_TARGET_WAGER_100% do 300 PLN_PLMECZE_030925" at bounding box center [1118, 578] width 316 height 16
type input "D_MED_TARGET_WAGER_100% do 300 PLN_PLMECZE_030925"
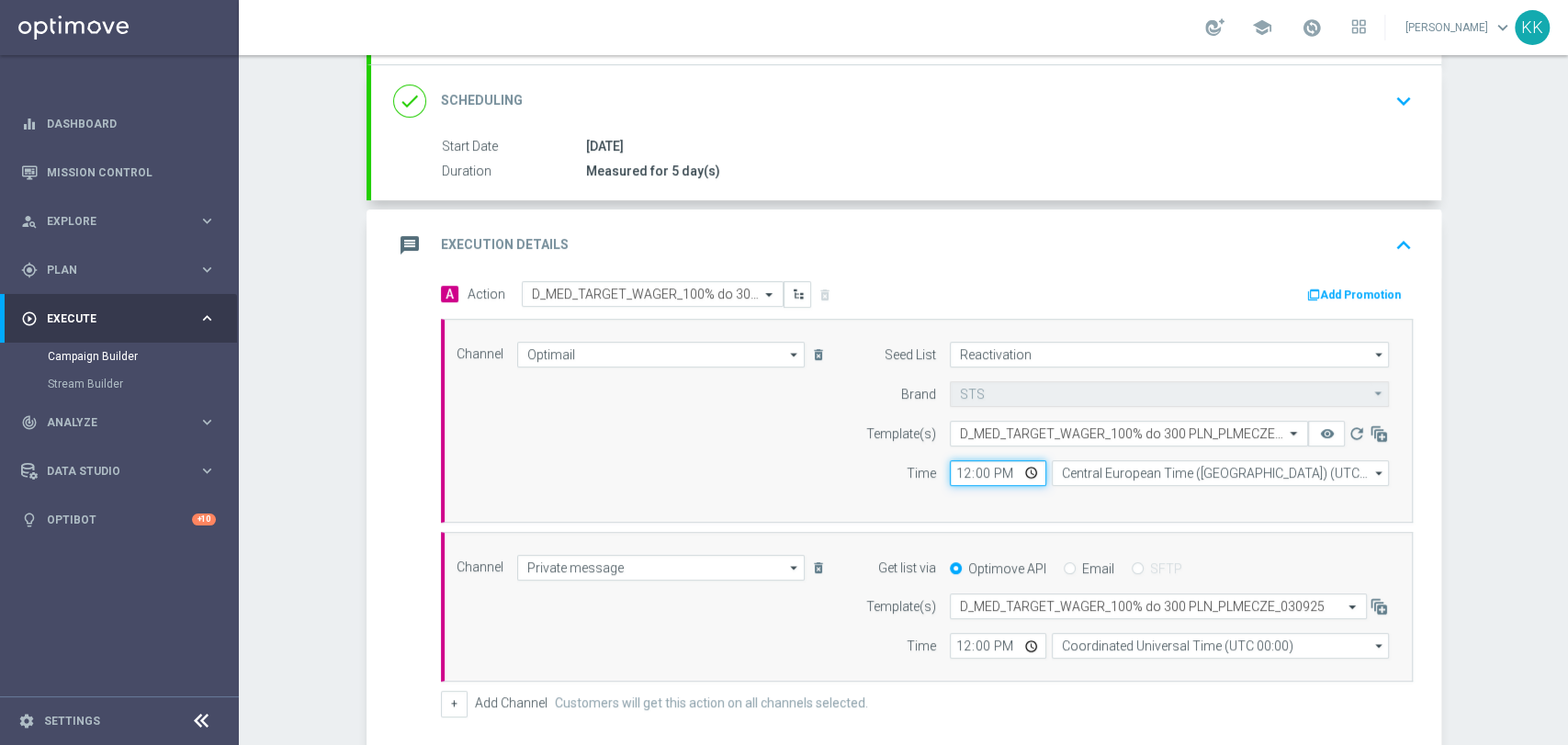
click at [958, 468] on input "12:00" at bounding box center [997, 472] width 96 height 25
type input "14:46"
click at [951, 639] on input "12:00" at bounding box center [997, 645] width 96 height 25
type input "14:46"
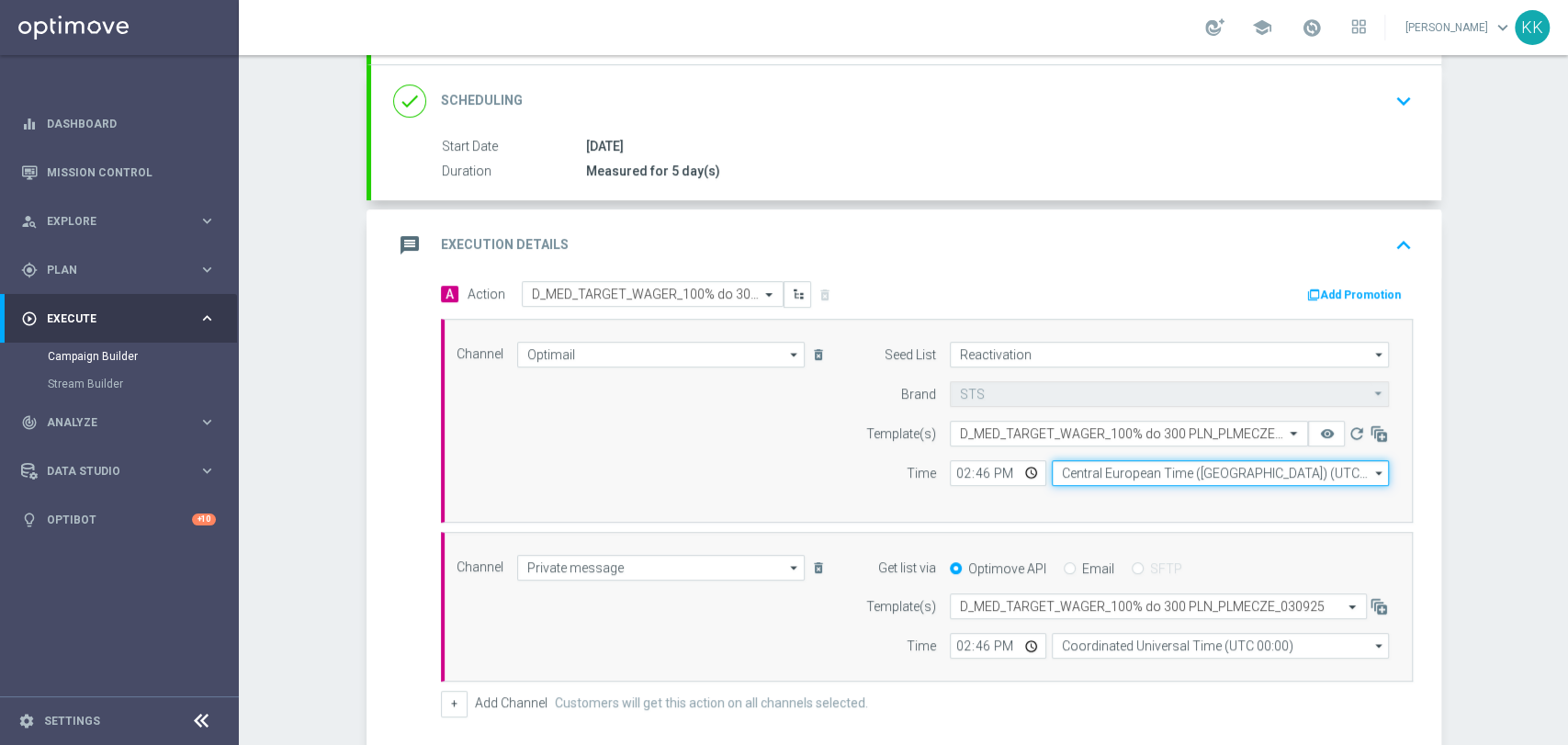
click at [1102, 461] on input "Central European Time ([GEOGRAPHIC_DATA]) (UTC +02:00)" at bounding box center [1220, 472] width 337 height 25
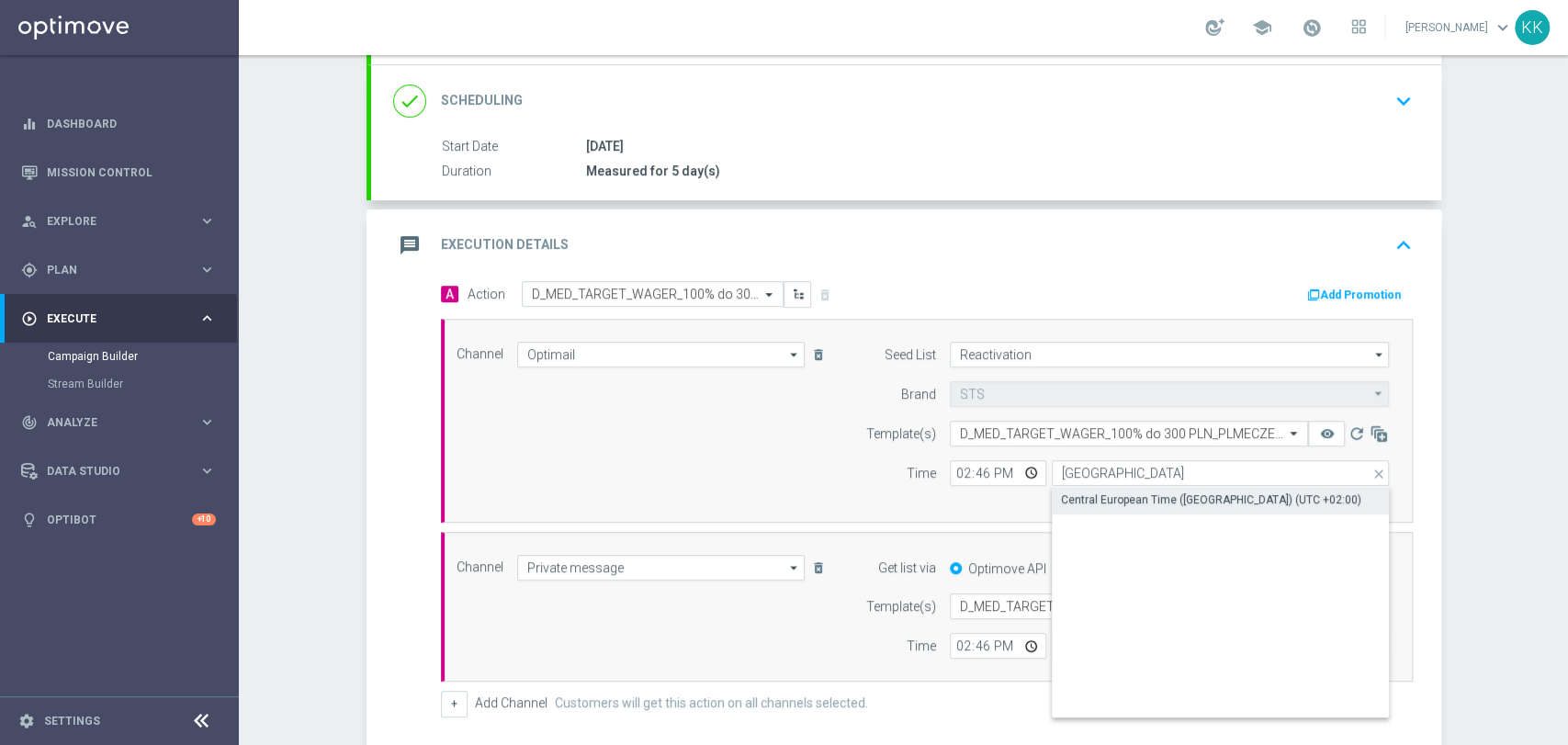
click at [1094, 496] on div "Central European Time ([GEOGRAPHIC_DATA]) (UTC +02:00)" at bounding box center [1211, 499] width 300 height 17
type input "Central European Time ([GEOGRAPHIC_DATA]) (UTC +02:00)"
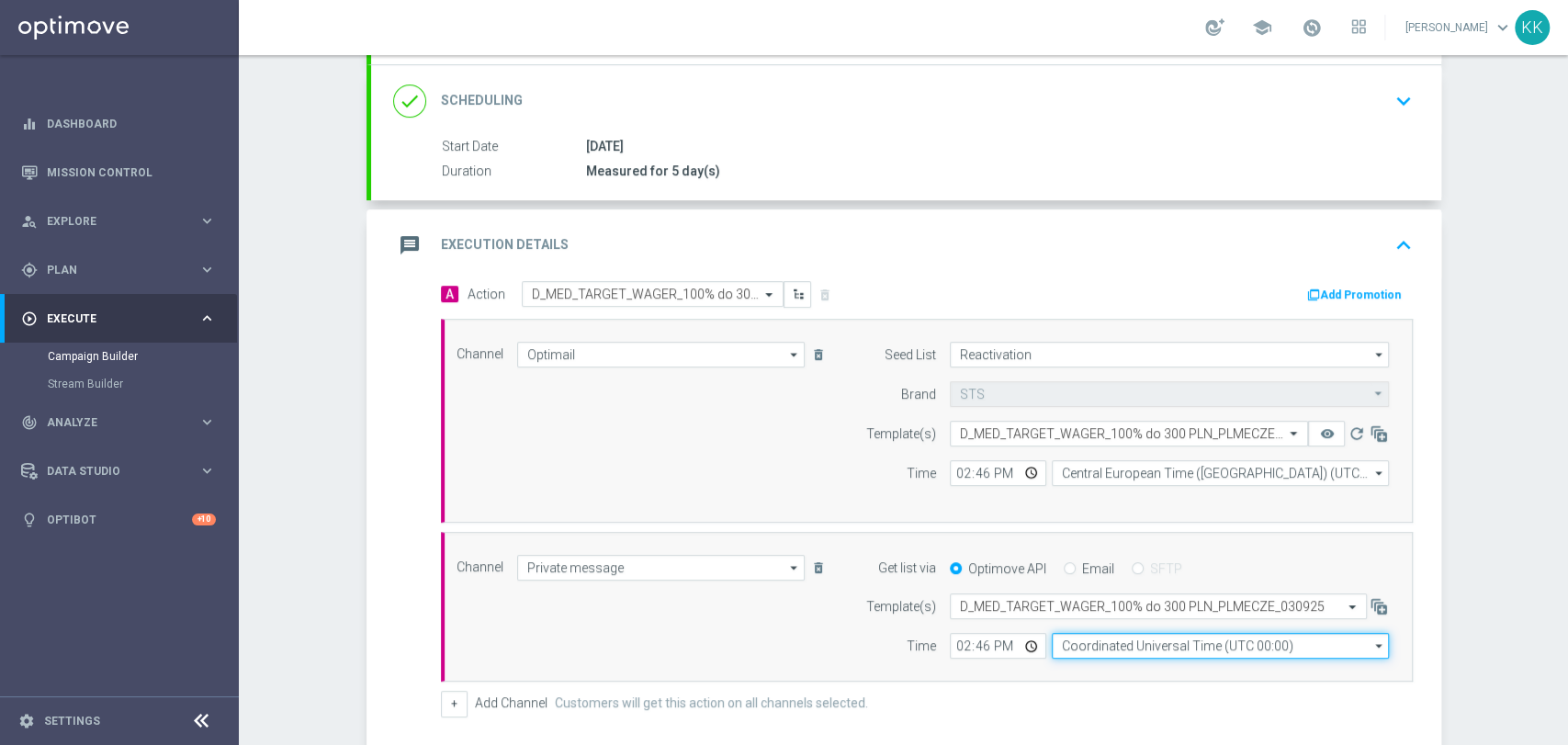
click at [1098, 641] on input "Coordinated Universal Time (UTC 00:00)" at bounding box center [1220, 645] width 337 height 25
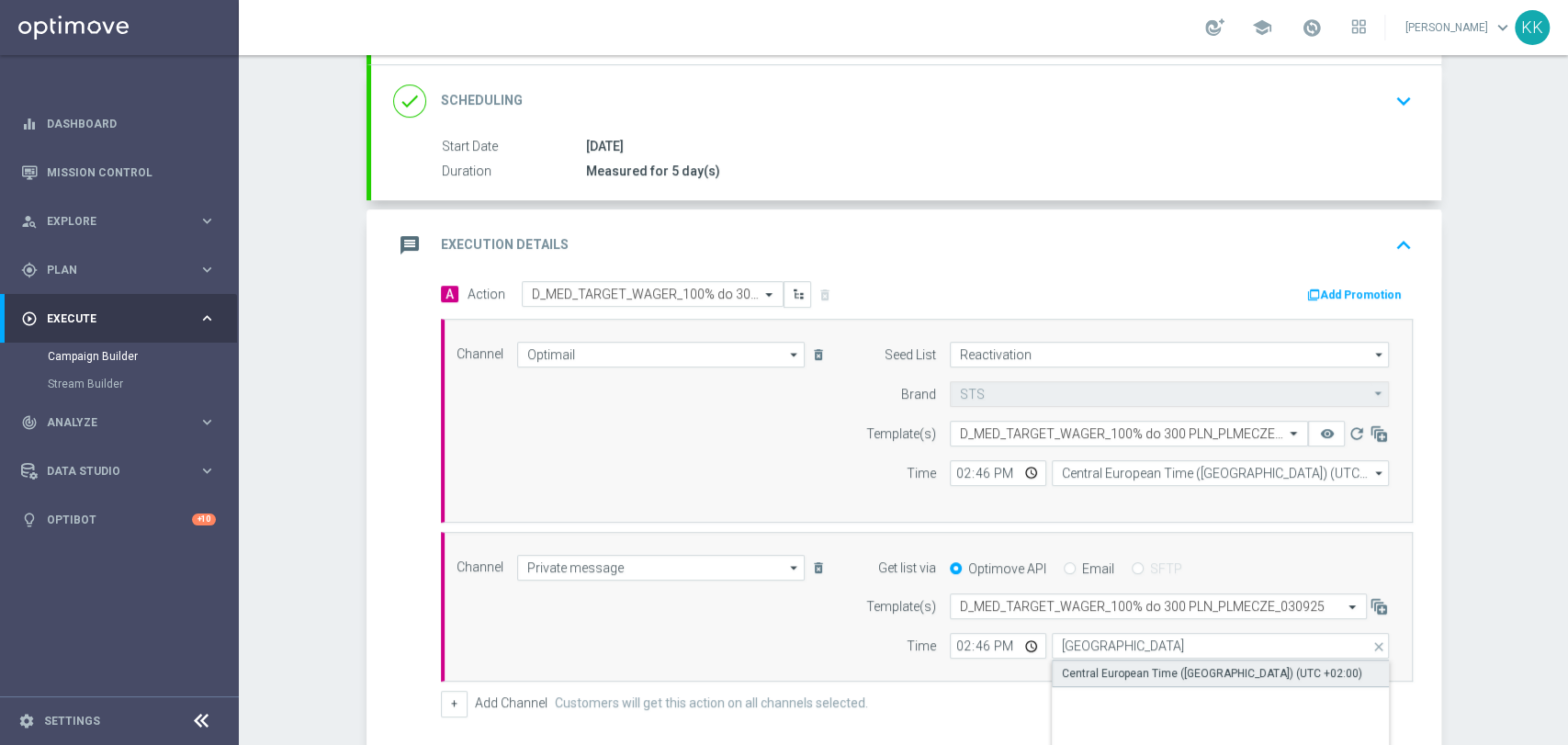
click at [1092, 665] on div "Central European Time ([GEOGRAPHIC_DATA]) (UTC +02:00)" at bounding box center [1212, 672] width 300 height 17
type input "Central European Time ([GEOGRAPHIC_DATA]) (UTC +02:00)"
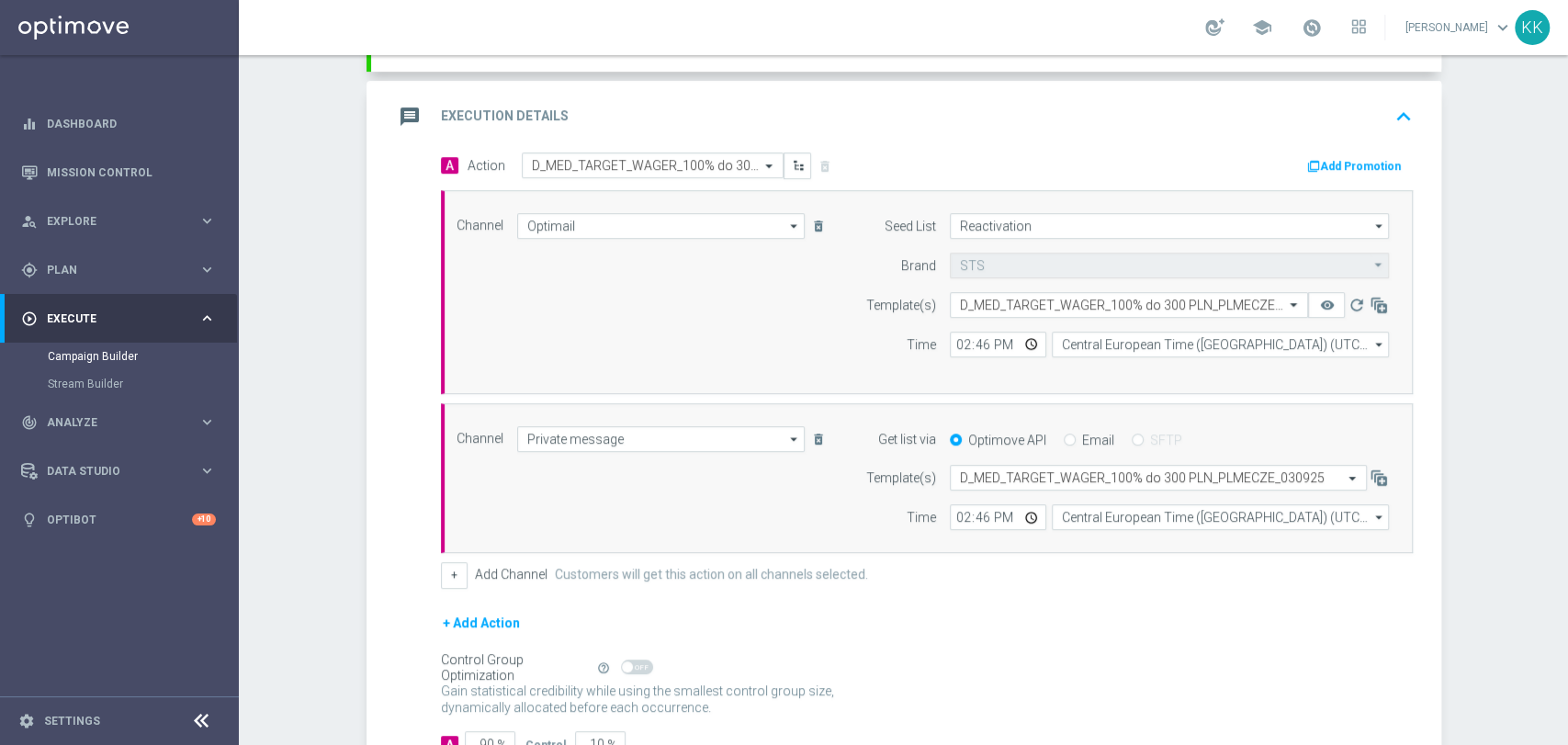
scroll to position [494, 0]
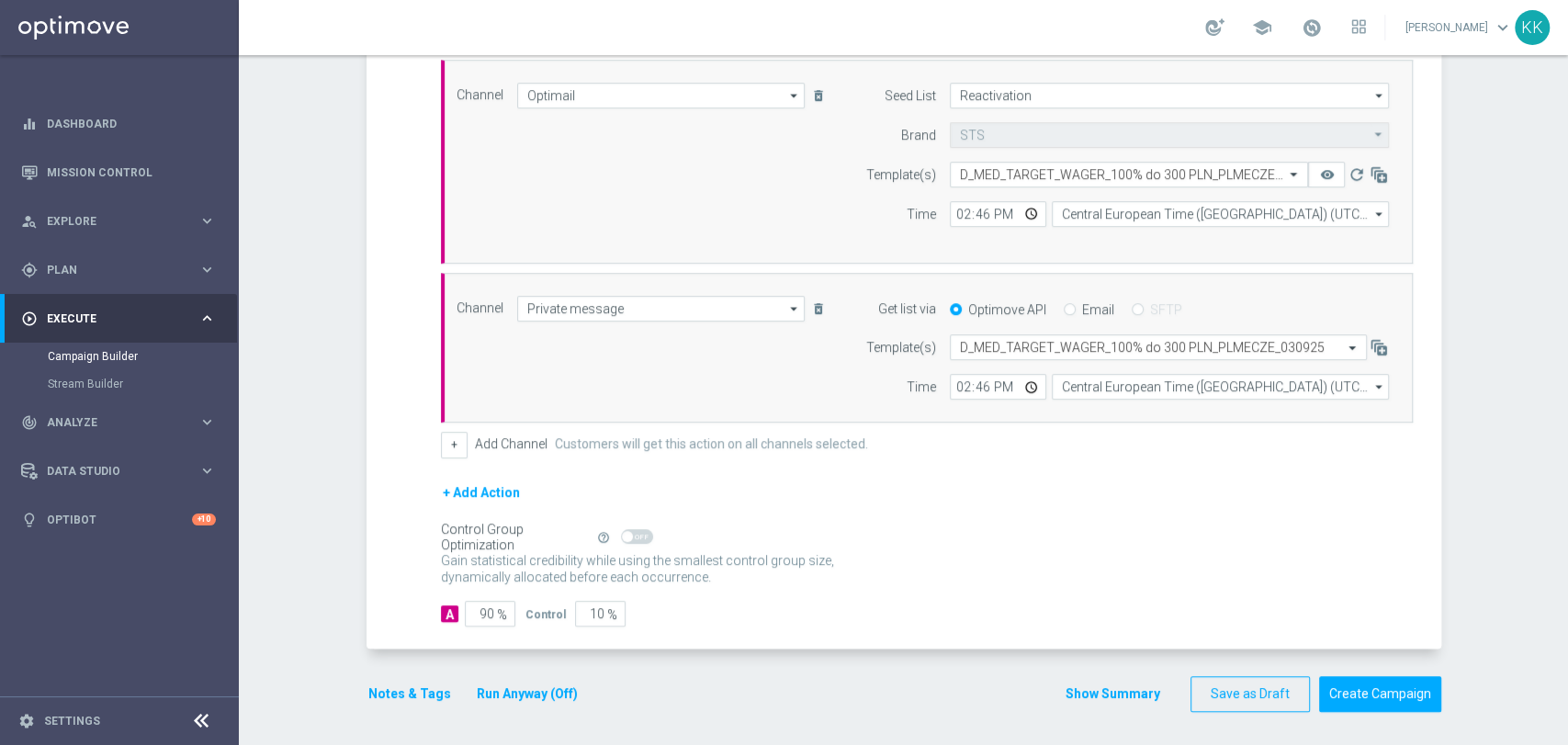
click at [497, 609] on span "%" at bounding box center [502, 615] width 10 height 16
click at [486, 609] on input "90" at bounding box center [490, 614] width 51 height 25
type input "9"
type input "91"
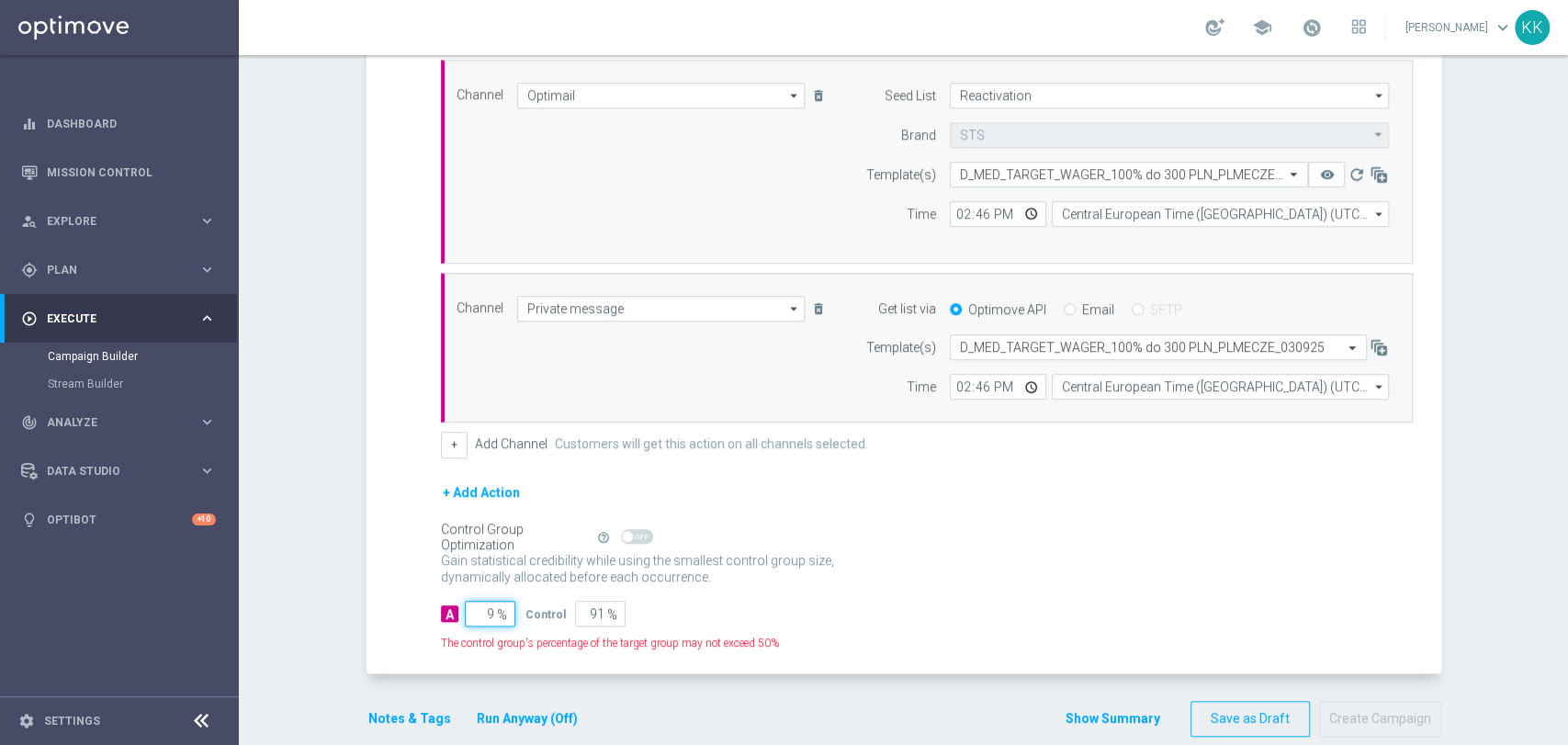
type input "98"
type input "2"
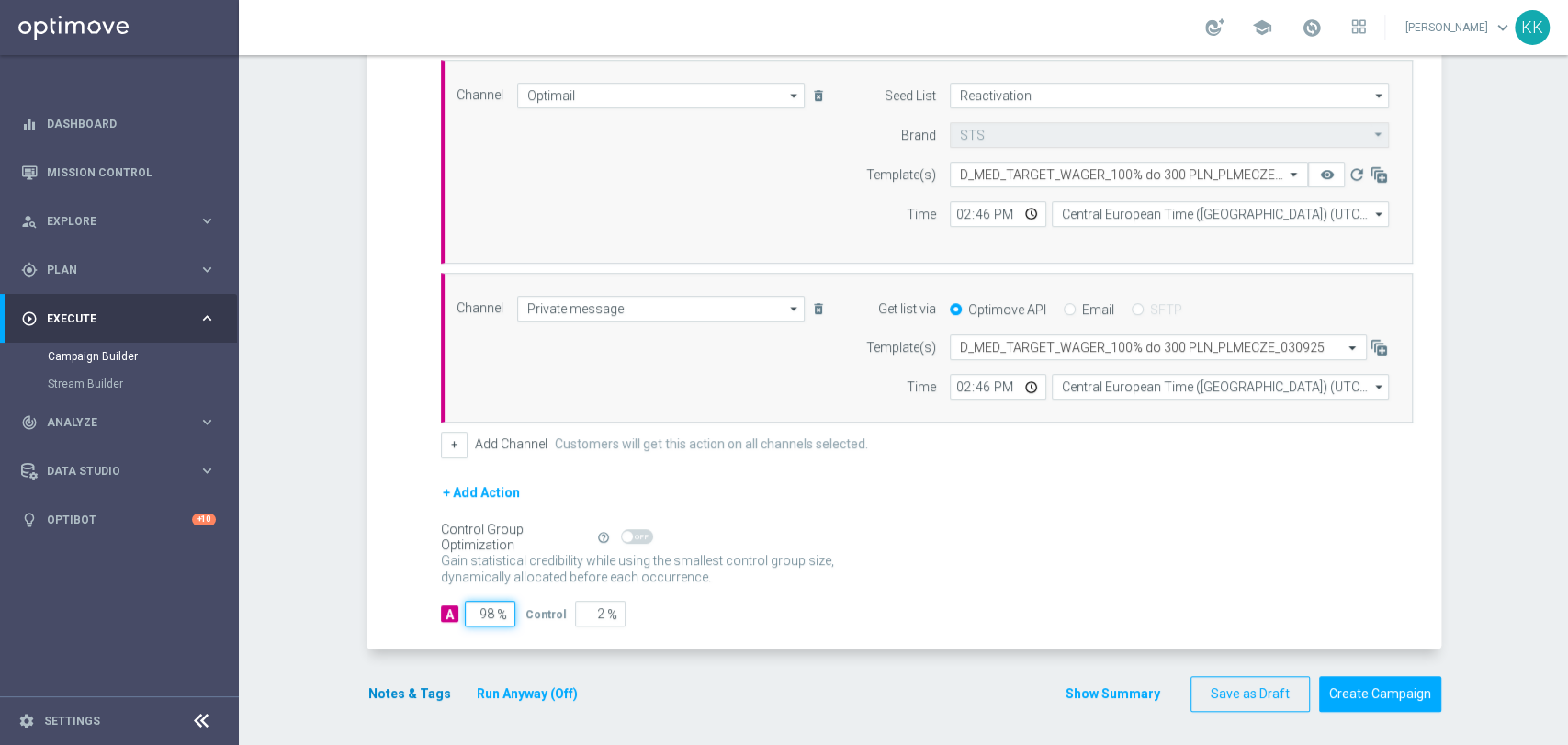
type input "98"
click at [427, 685] on button "Notes & Tags" at bounding box center [410, 693] width 86 height 23
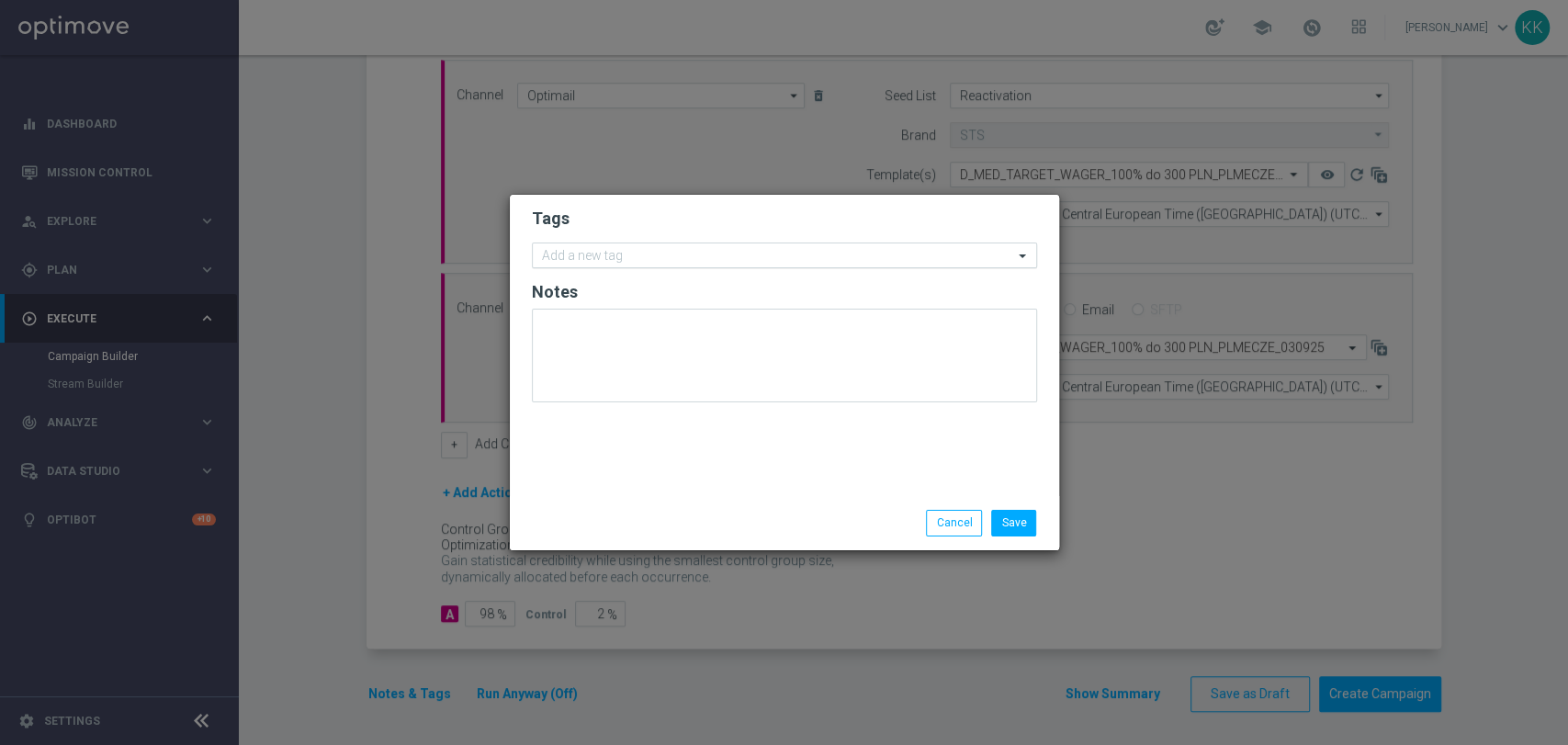
click at [658, 259] on input "text" at bounding box center [778, 257] width 471 height 16
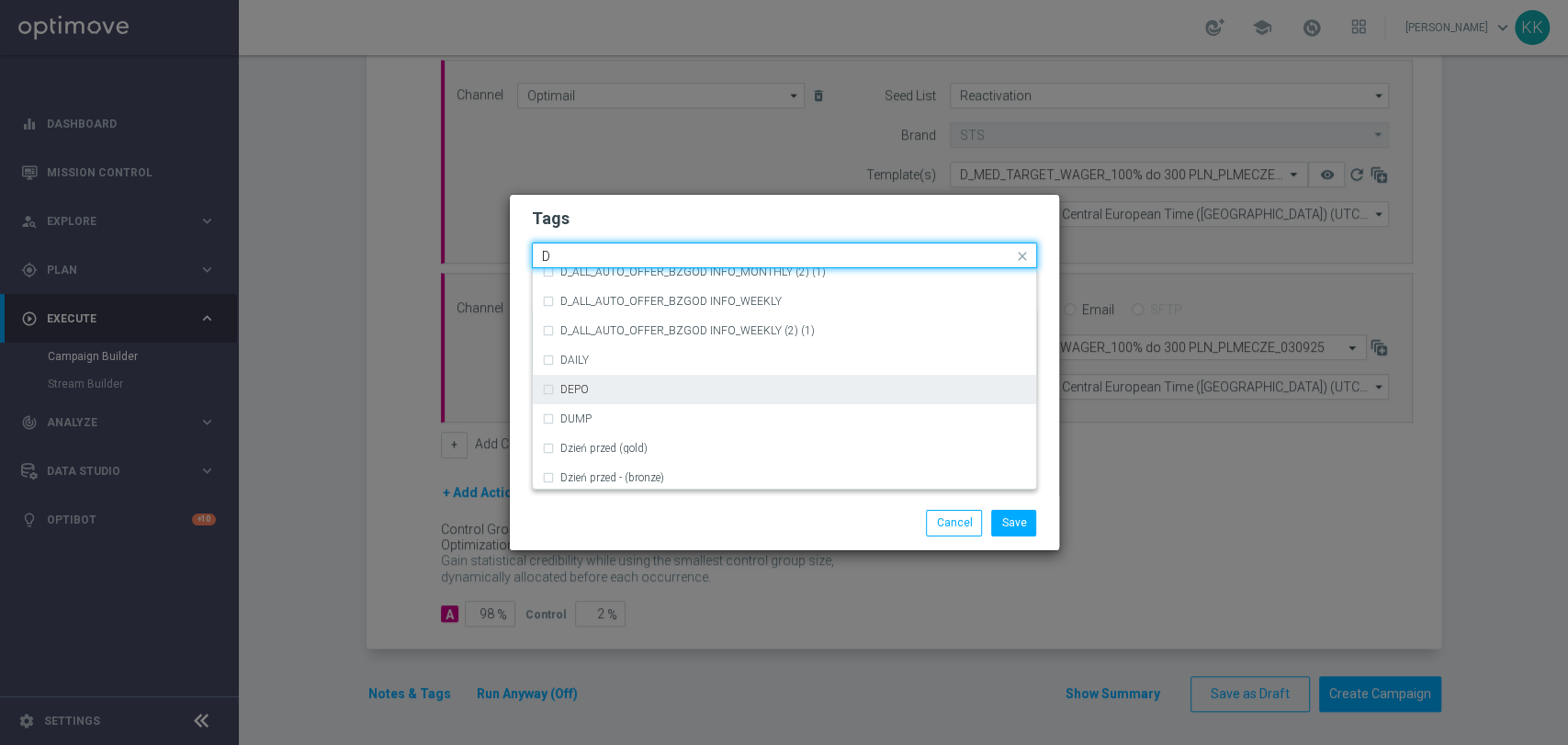
scroll to position [2040, 0]
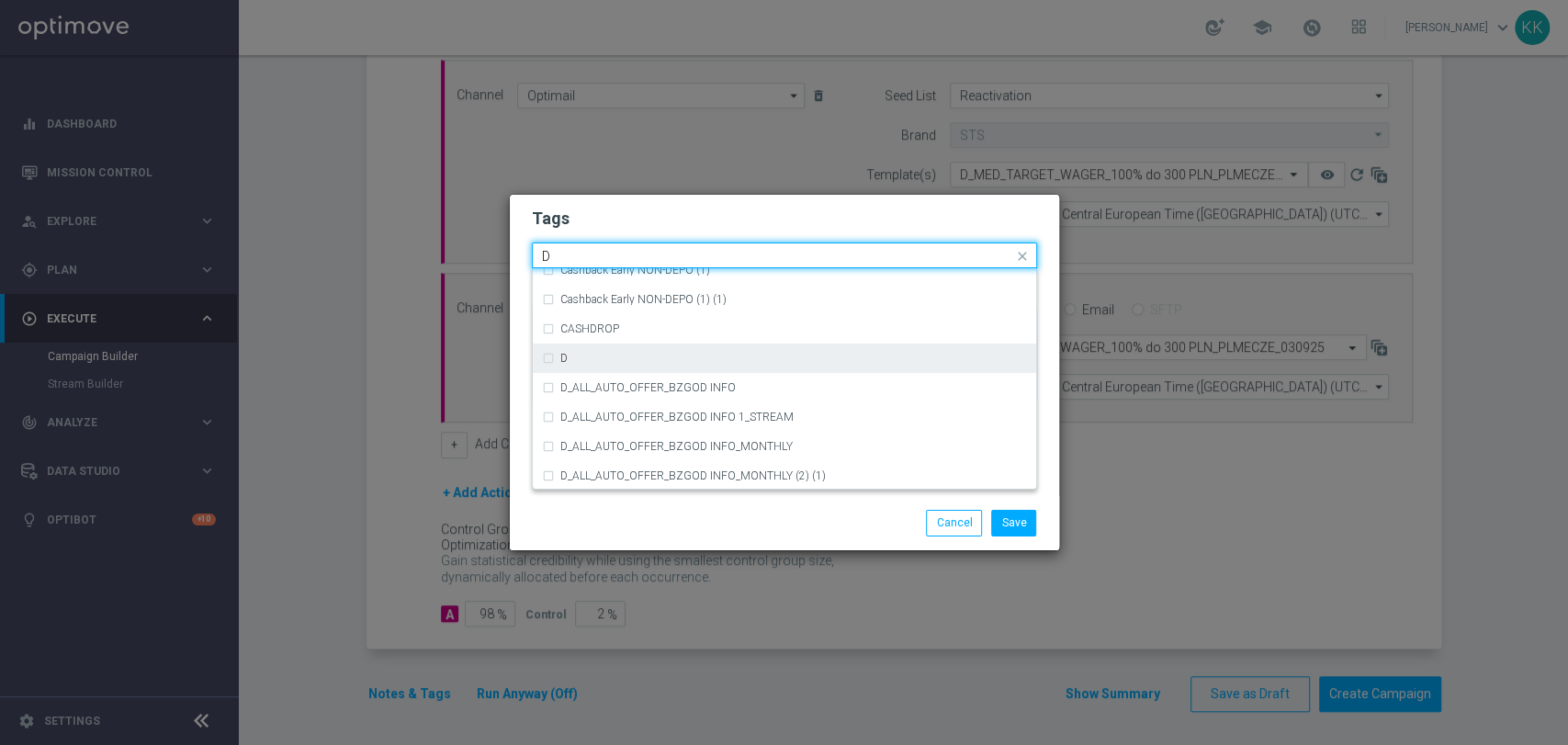
click at [656, 369] on div "D" at bounding box center [784, 358] width 485 height 29
type input "D"
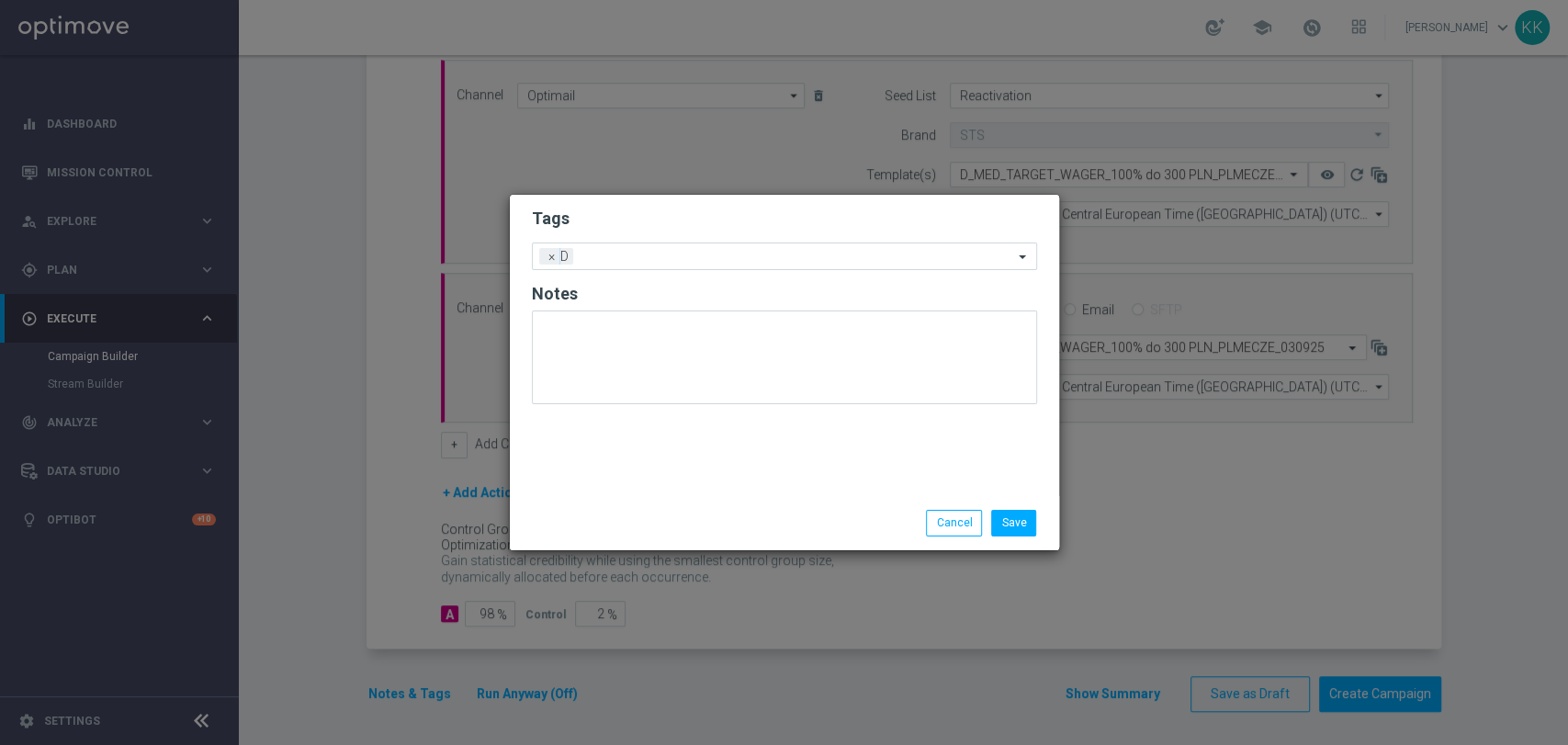
click at [654, 220] on h2 "Tags" at bounding box center [784, 219] width 505 height 22
click at [664, 259] on input "text" at bounding box center [796, 258] width 432 height 16
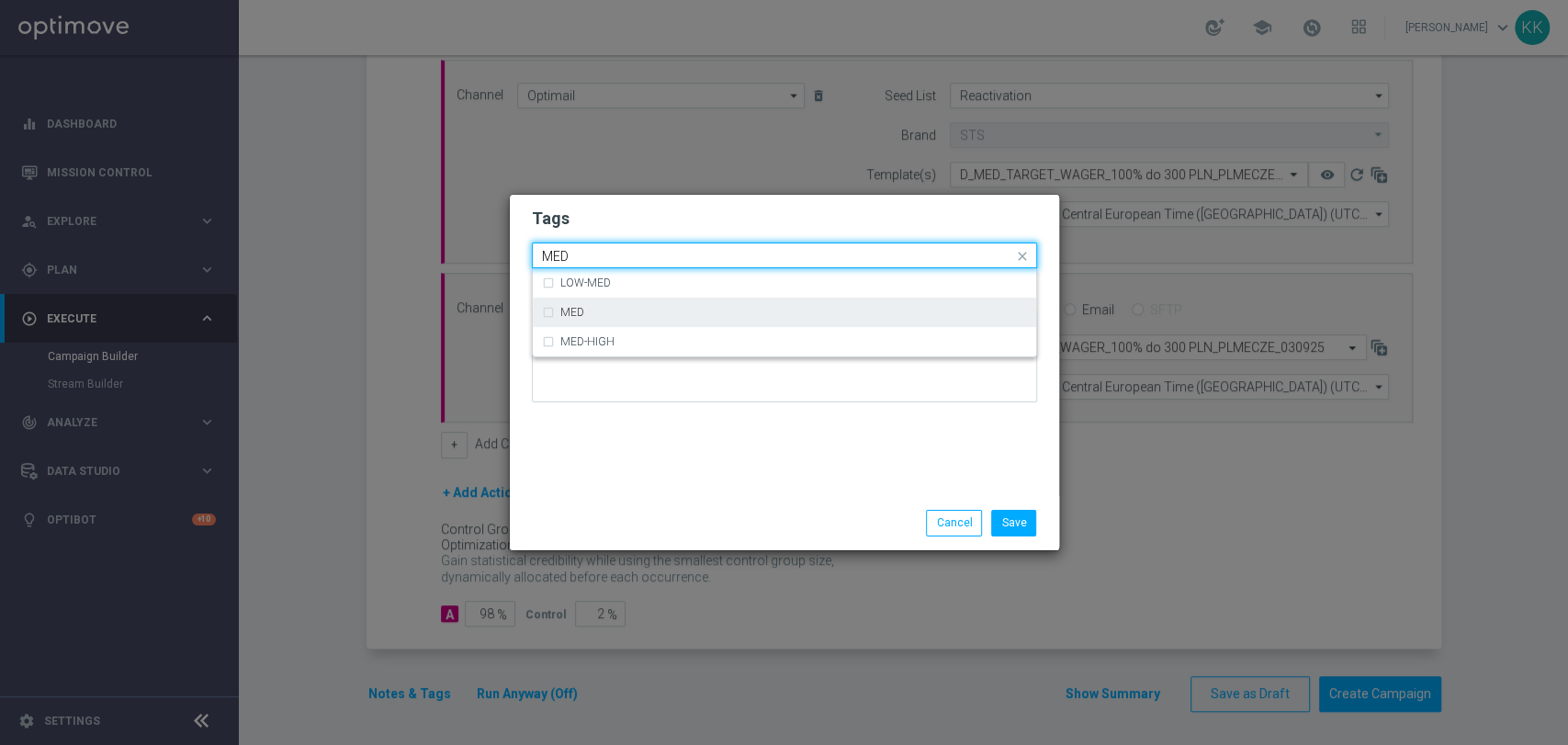
click at [645, 316] on div "MED" at bounding box center [793, 312] width 467 height 11
type input "MED"
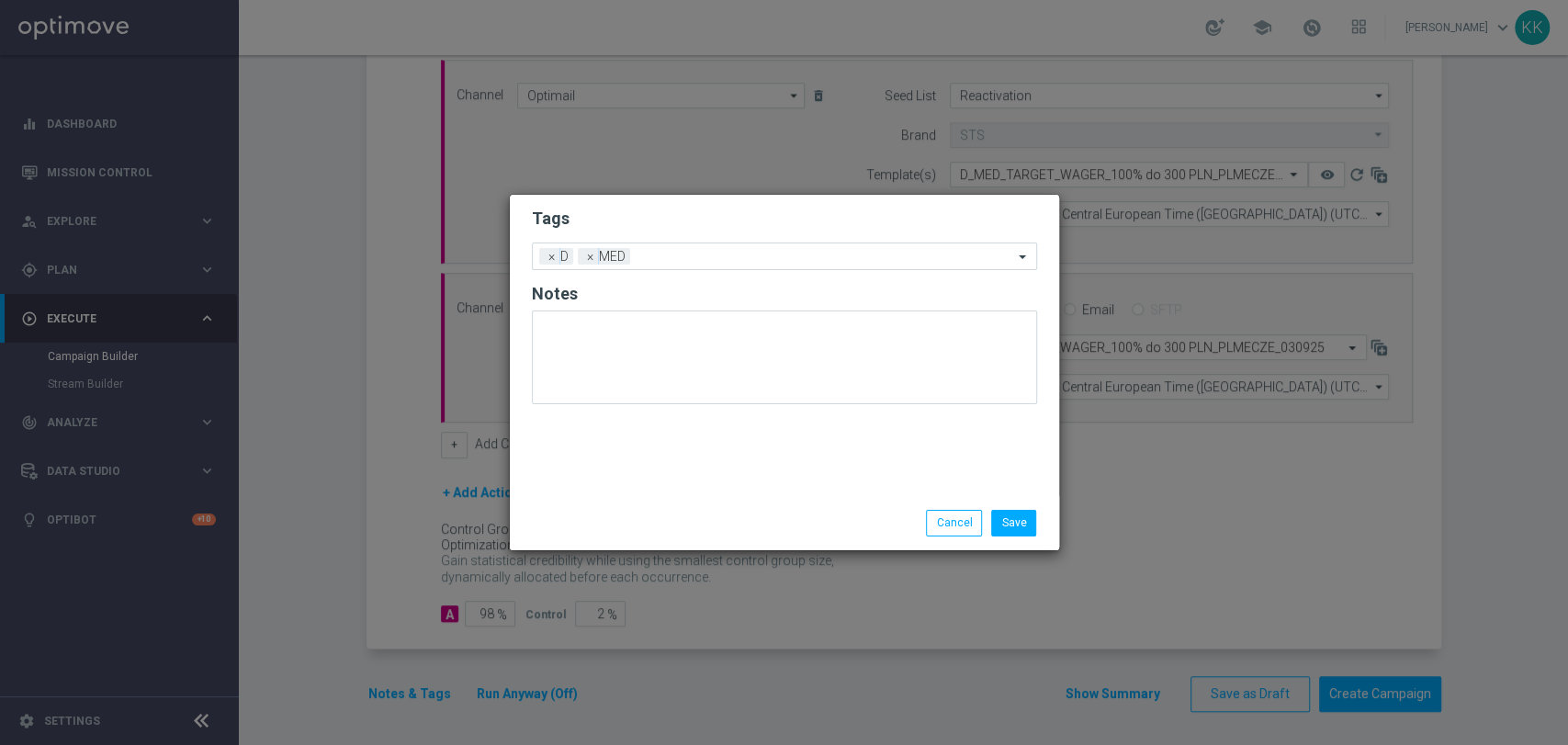
click at [662, 217] on h2 "Tags" at bounding box center [784, 219] width 505 height 22
click at [679, 261] on input "text" at bounding box center [825, 258] width 376 height 16
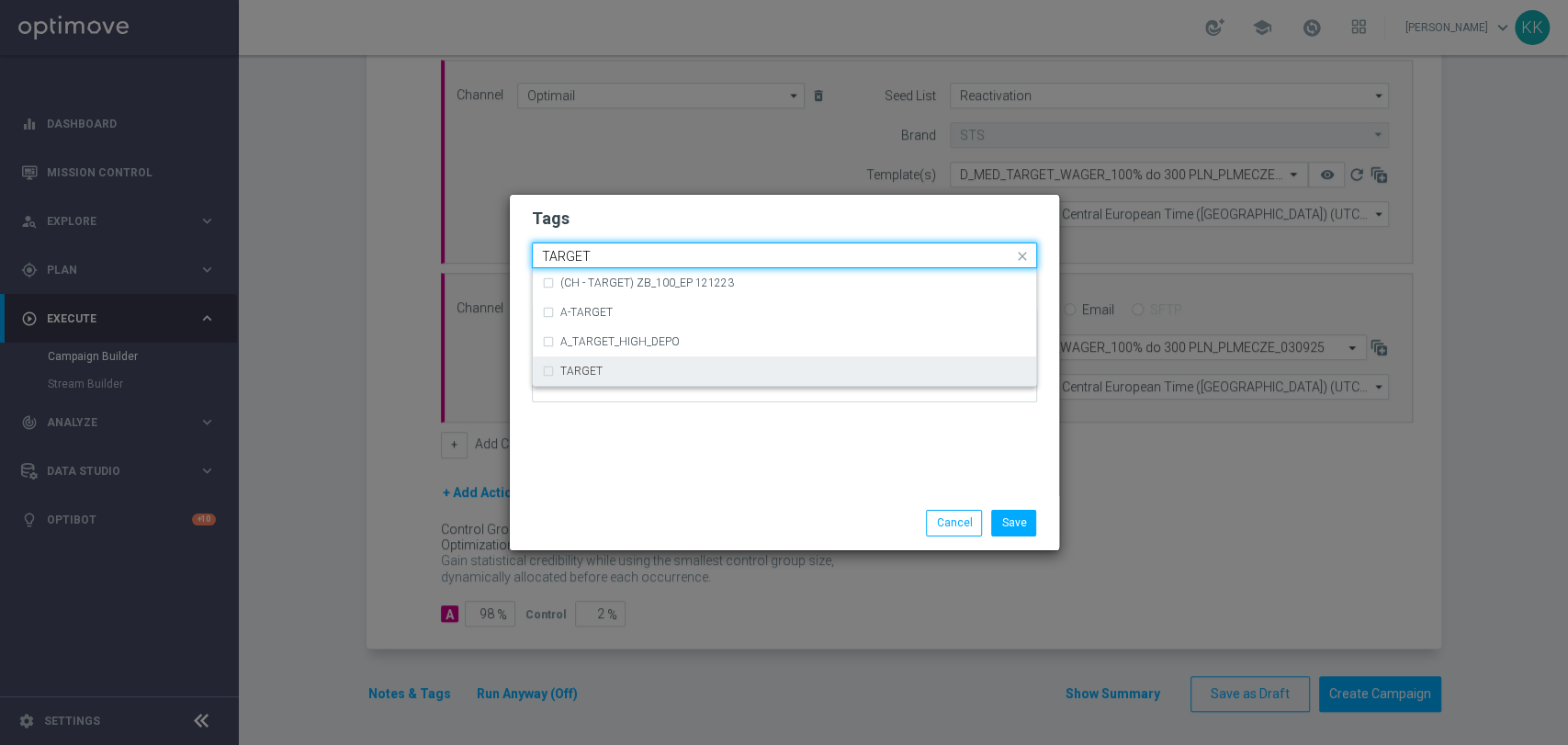
click at [652, 372] on div "TARGET" at bounding box center [793, 371] width 467 height 11
type input "TARGET"
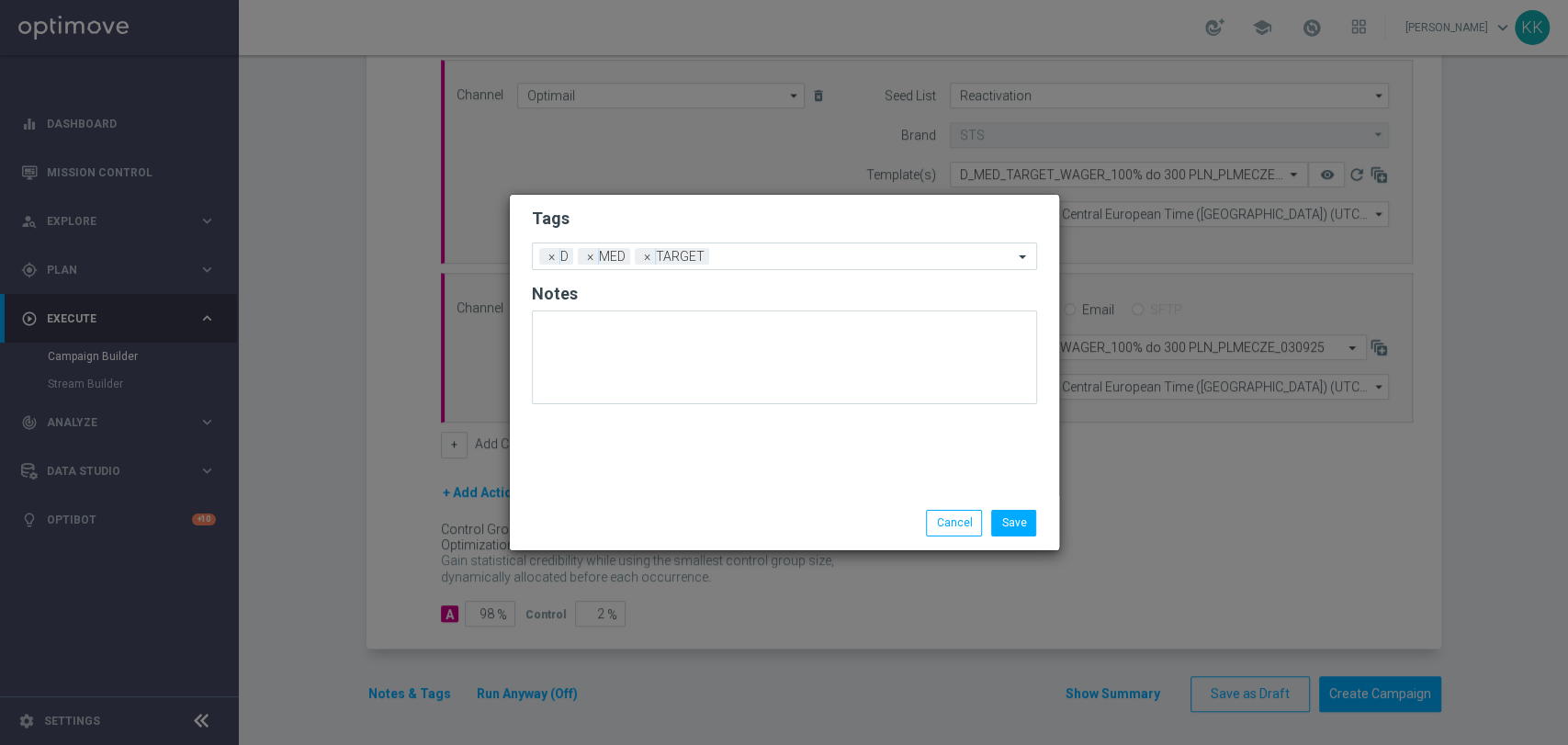
click at [645, 417] on div "Tags Add a new tag × D × MED × TARGET Notes" at bounding box center [784, 345] width 549 height 301
click at [789, 254] on input "text" at bounding box center [865, 258] width 297 height 16
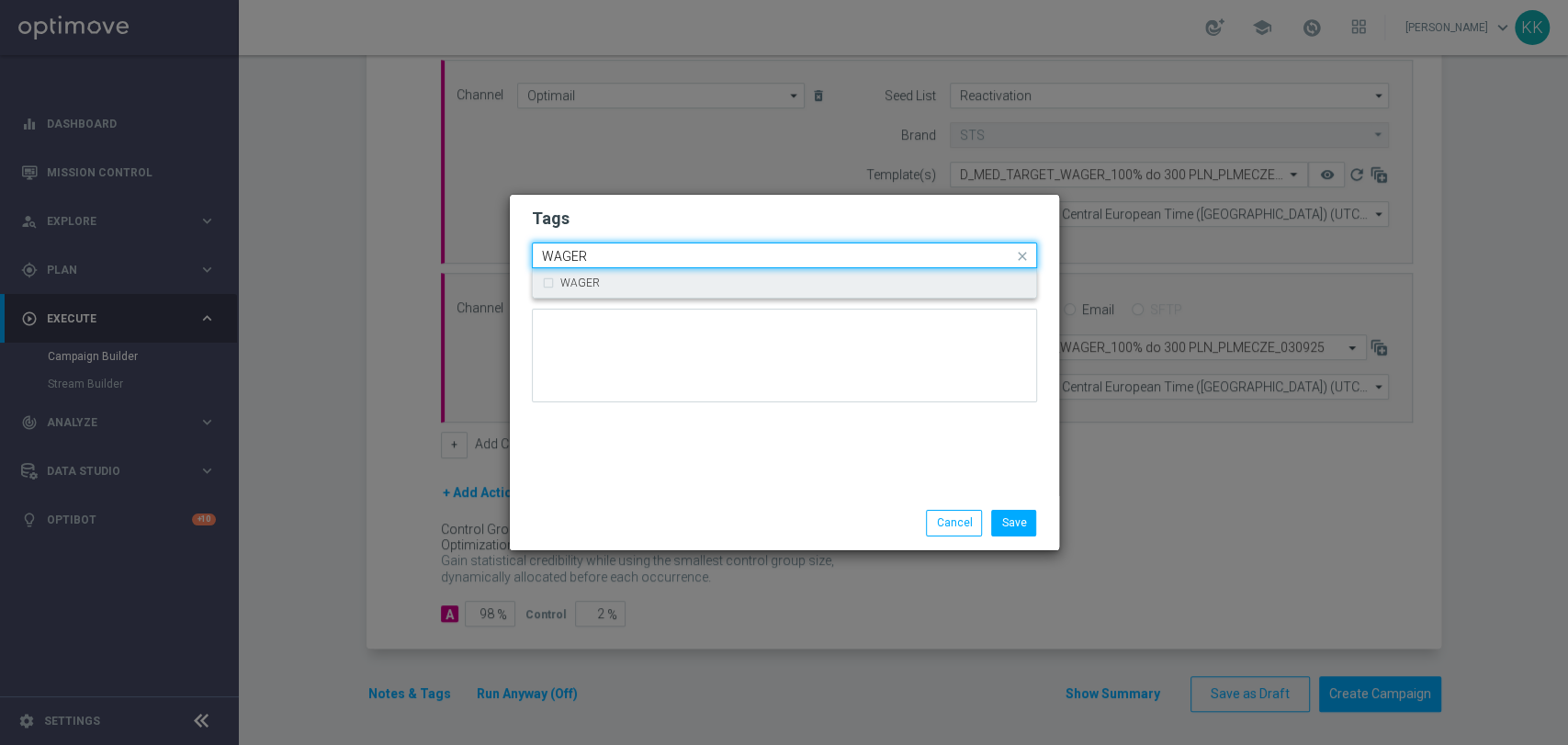
click at [774, 283] on div "WAGER" at bounding box center [793, 282] width 467 height 11
type input "WAGER"
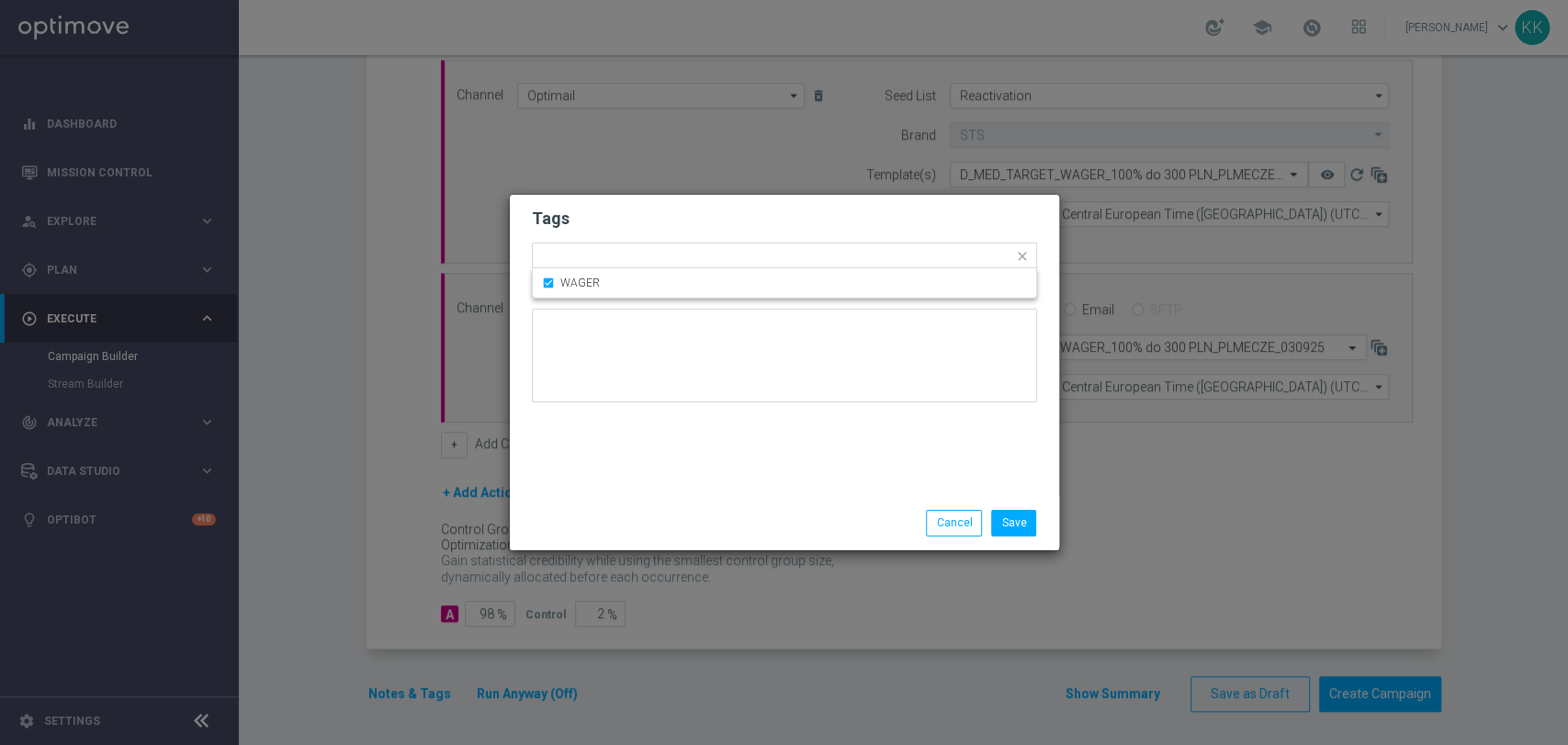
click at [803, 213] on h2 "Tags" at bounding box center [784, 219] width 505 height 22
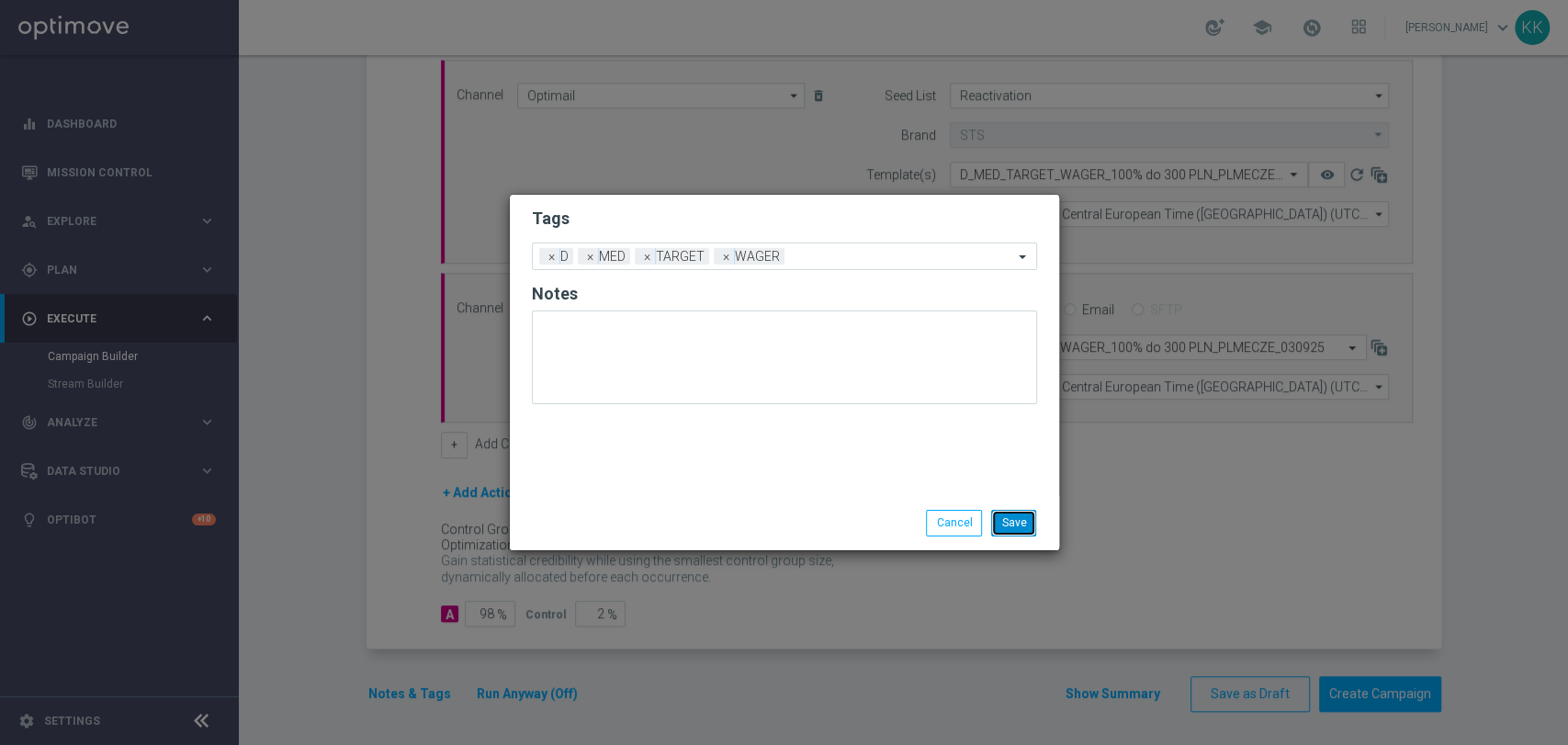
click at [1010, 523] on button "Save" at bounding box center [1014, 522] width 45 height 25
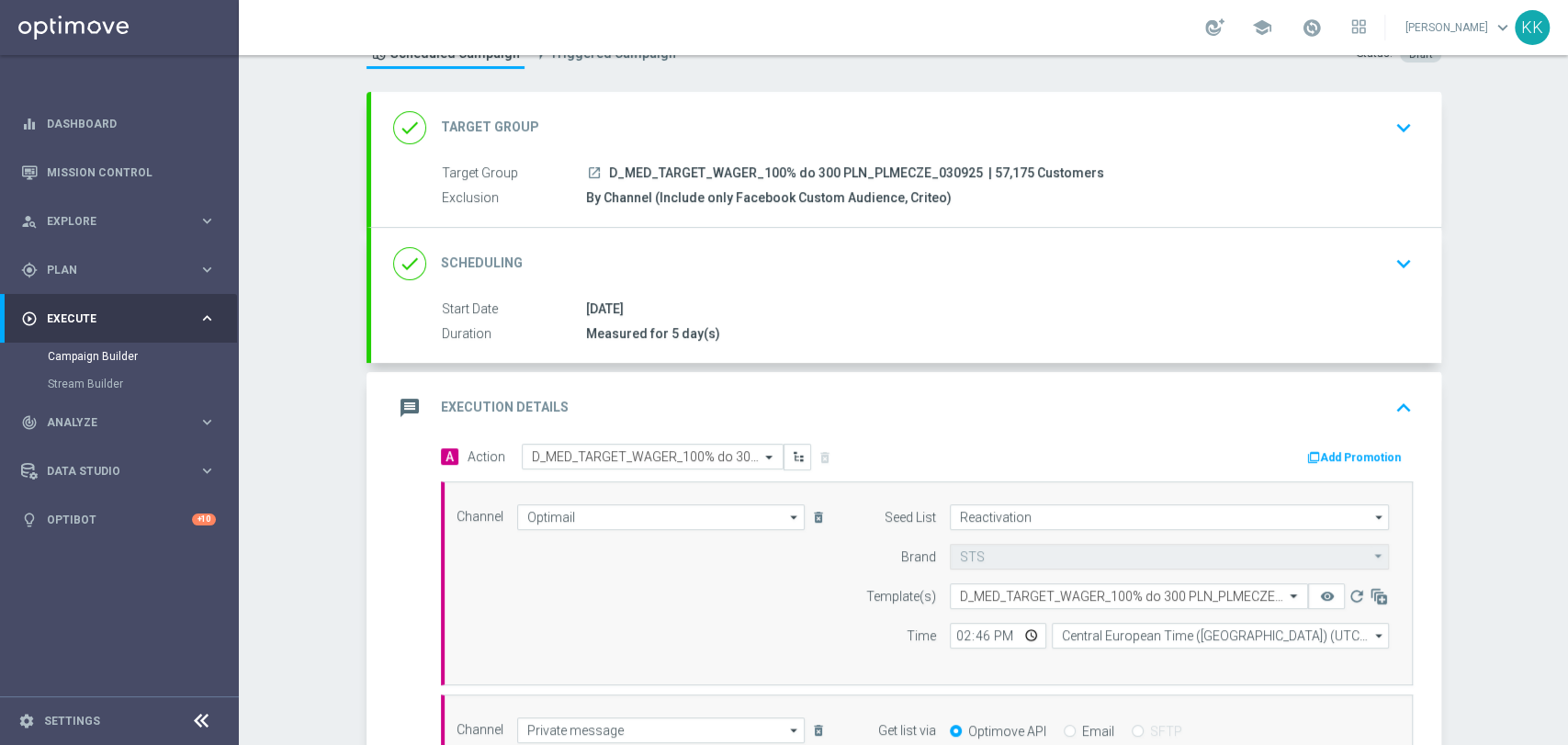
scroll to position [0, 0]
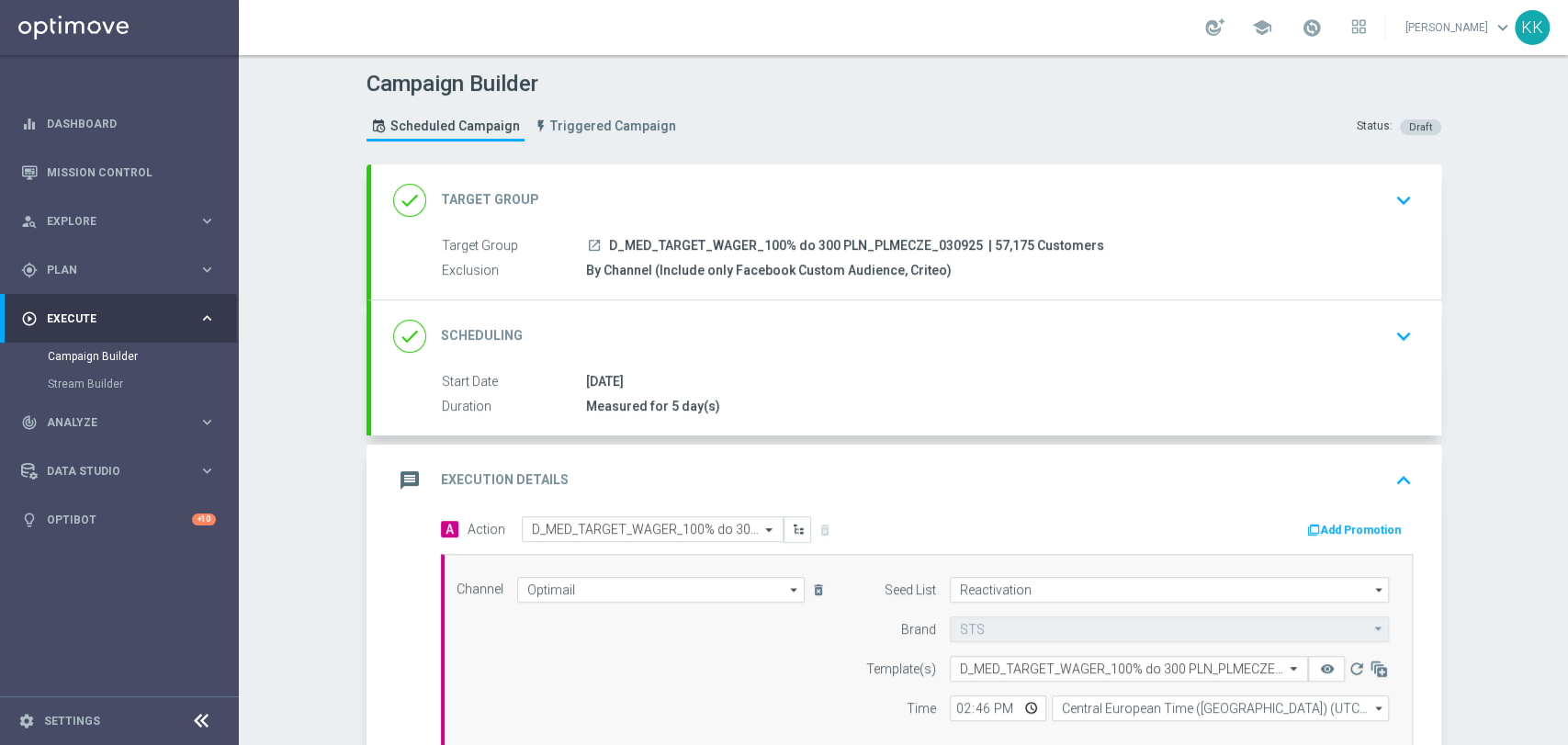
click at [1370, 214] on div "done Target Group keyboard_arrow_down" at bounding box center [906, 200] width 1026 height 35
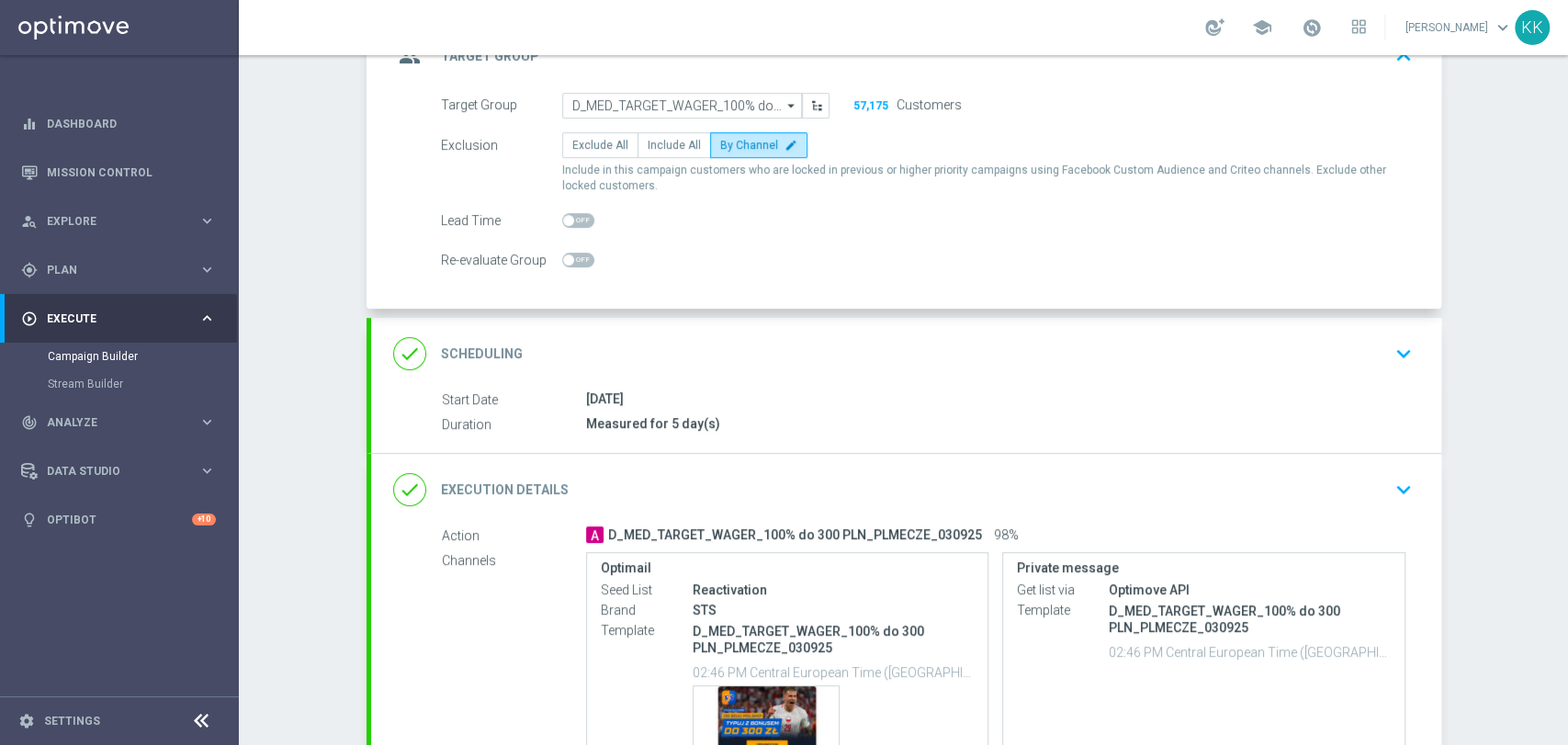
scroll to position [204, 0]
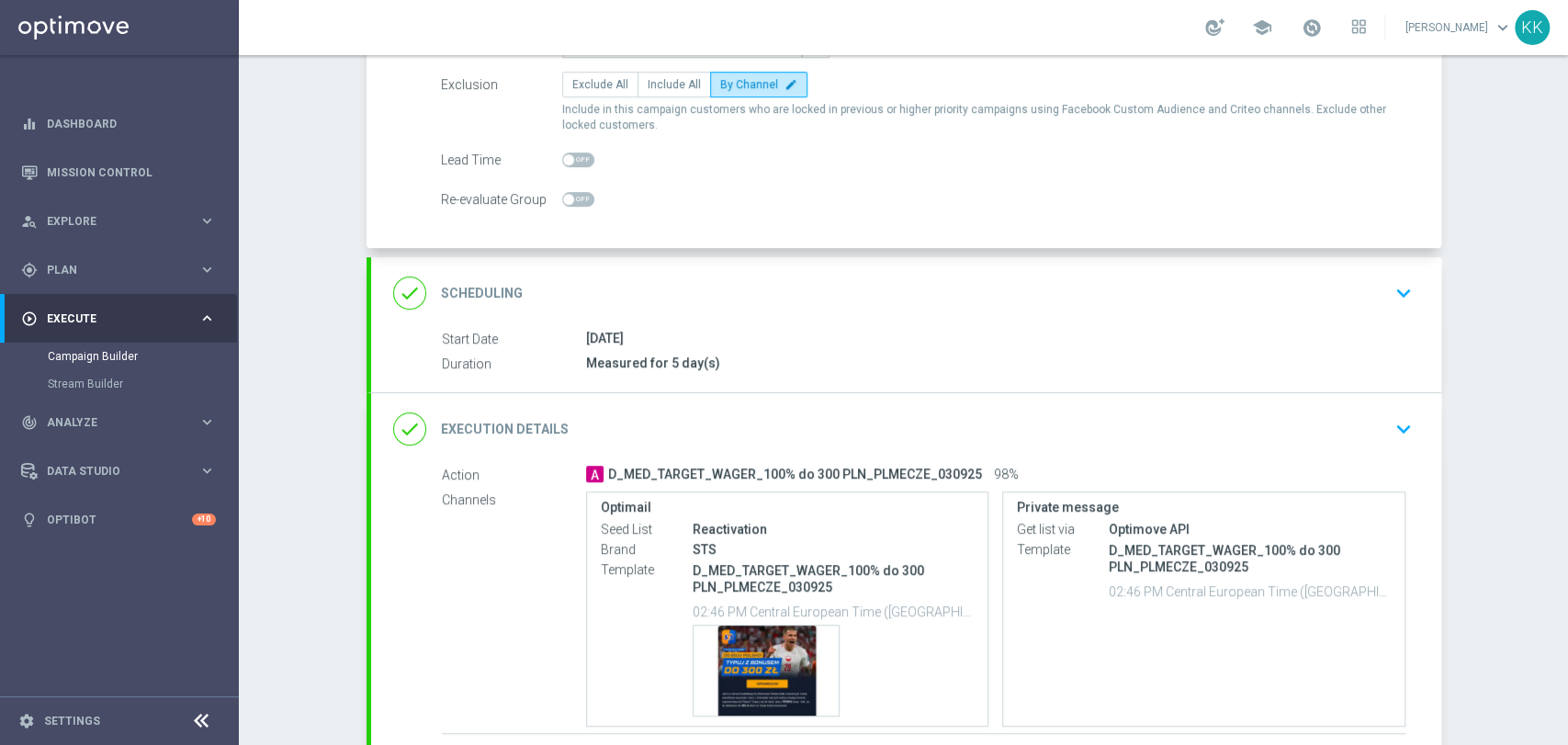
click at [1396, 317] on div "done Scheduling keyboard_arrow_down" at bounding box center [905, 292] width 1070 height 72
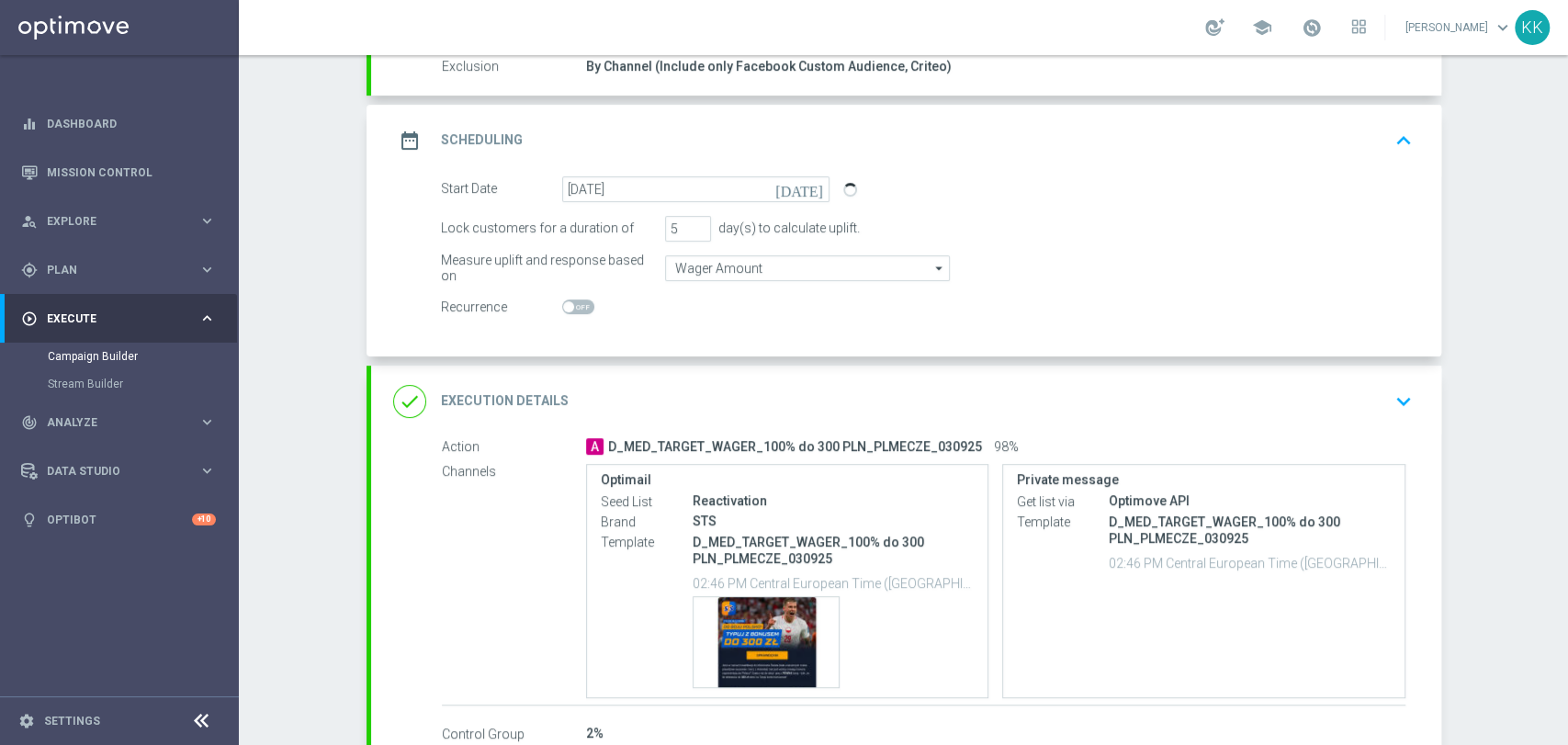
click at [1396, 409] on icon "keyboard_arrow_down" at bounding box center [1403, 401] width 27 height 27
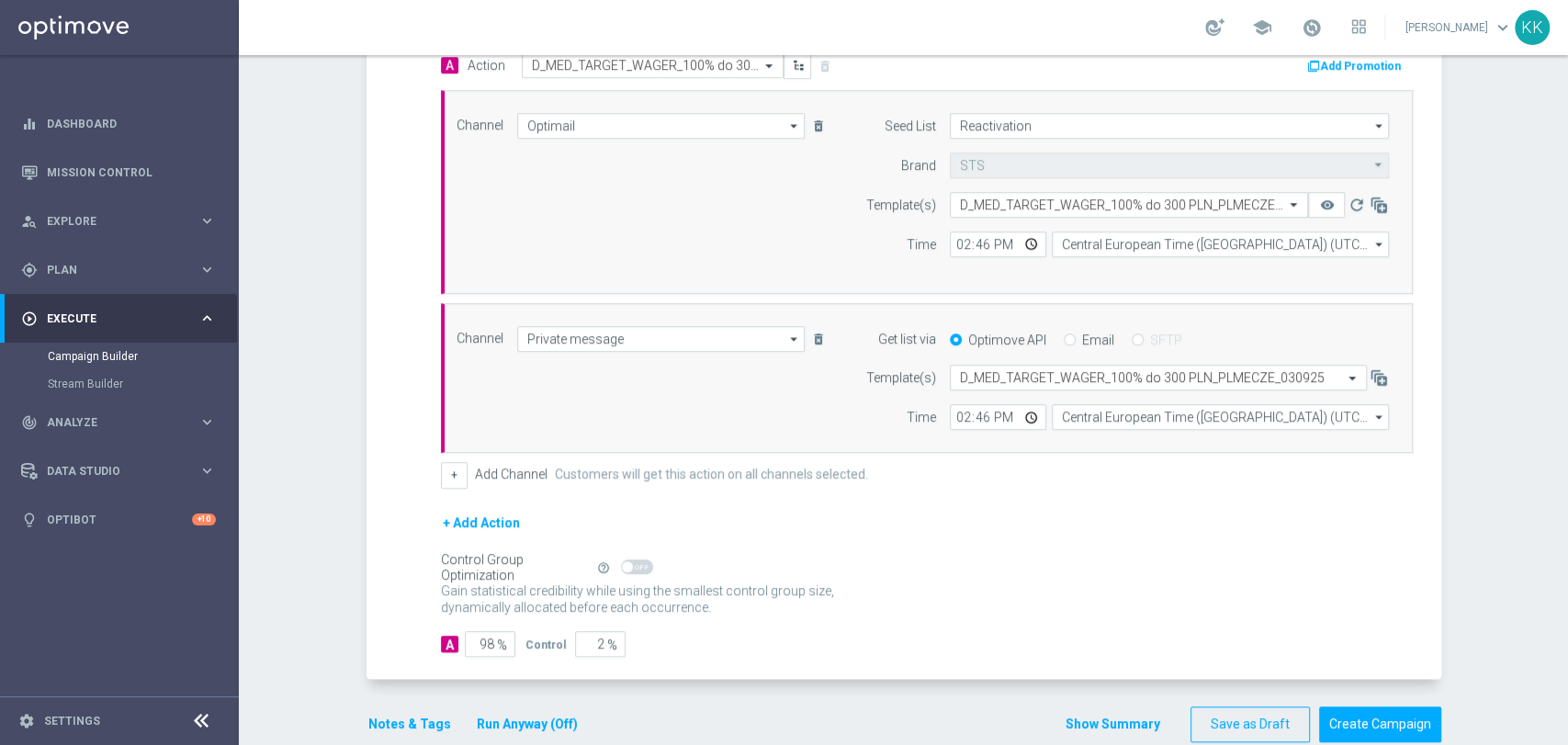
scroll to position [494, 0]
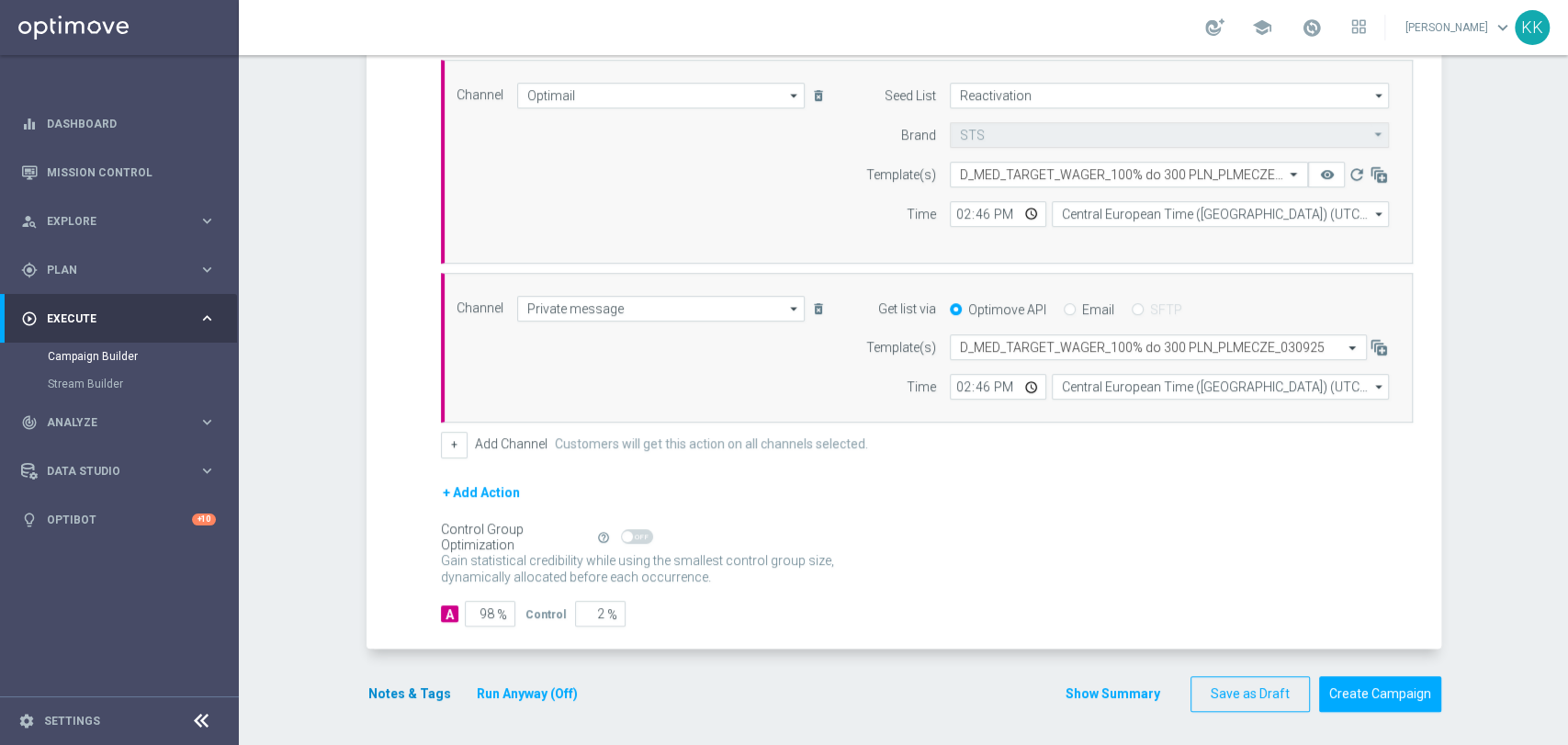
click at [376, 677] on div "Notes & Tags Run Anyway (Off)" at bounding box center [484, 693] width 235 height 36
click at [410, 692] on button "Notes & Tags" at bounding box center [410, 693] width 86 height 23
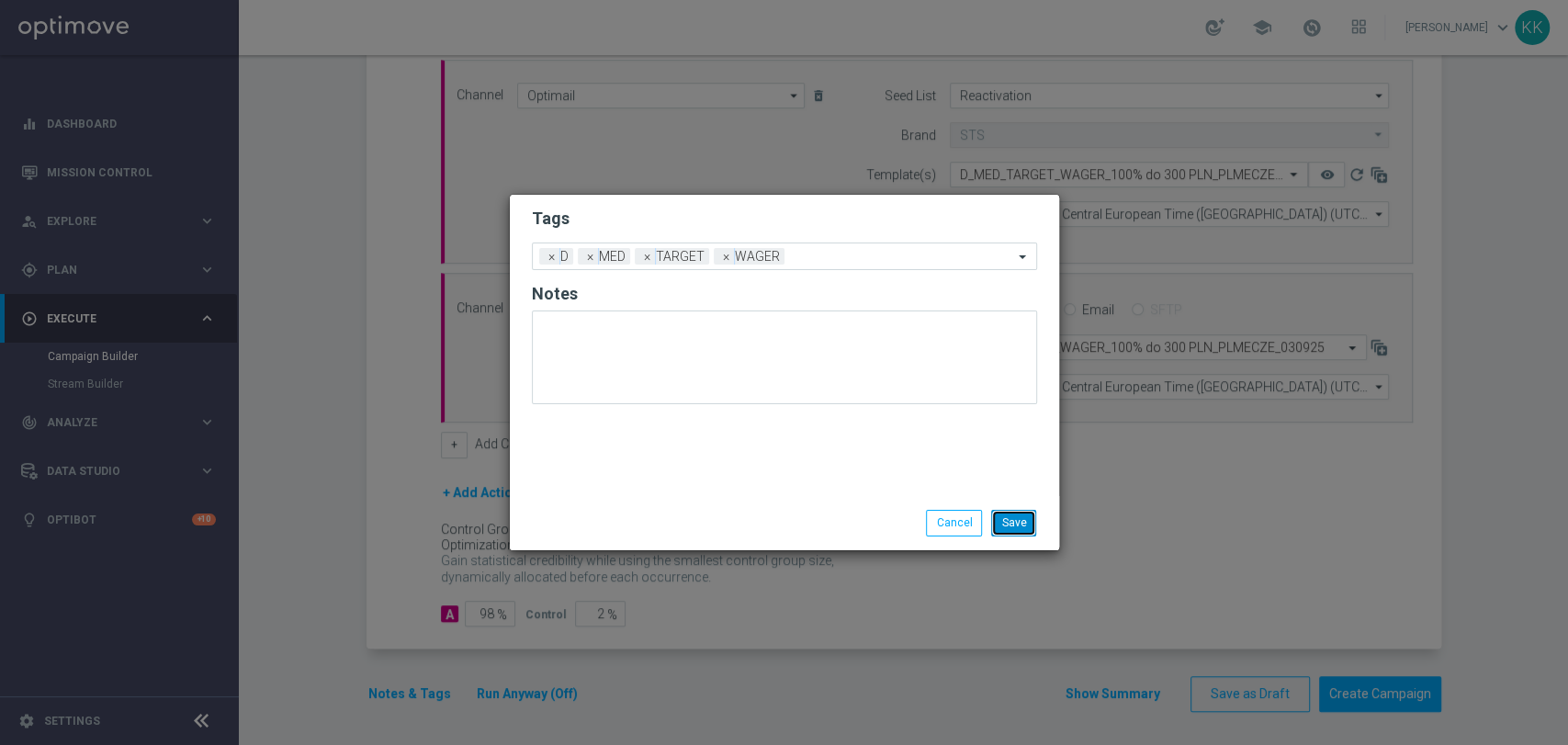
click at [1022, 525] on button "Save" at bounding box center [1014, 522] width 45 height 25
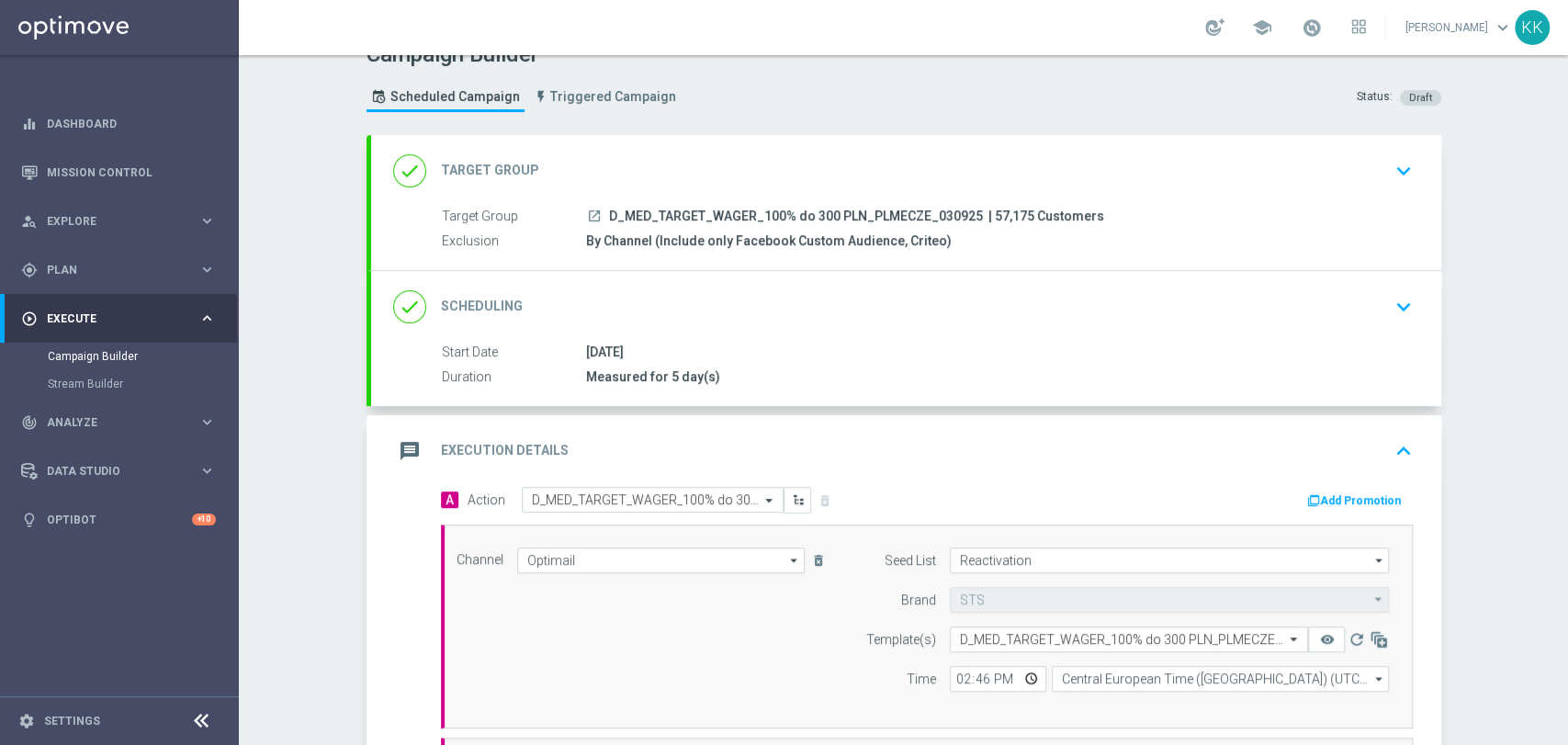
scroll to position [0, 0]
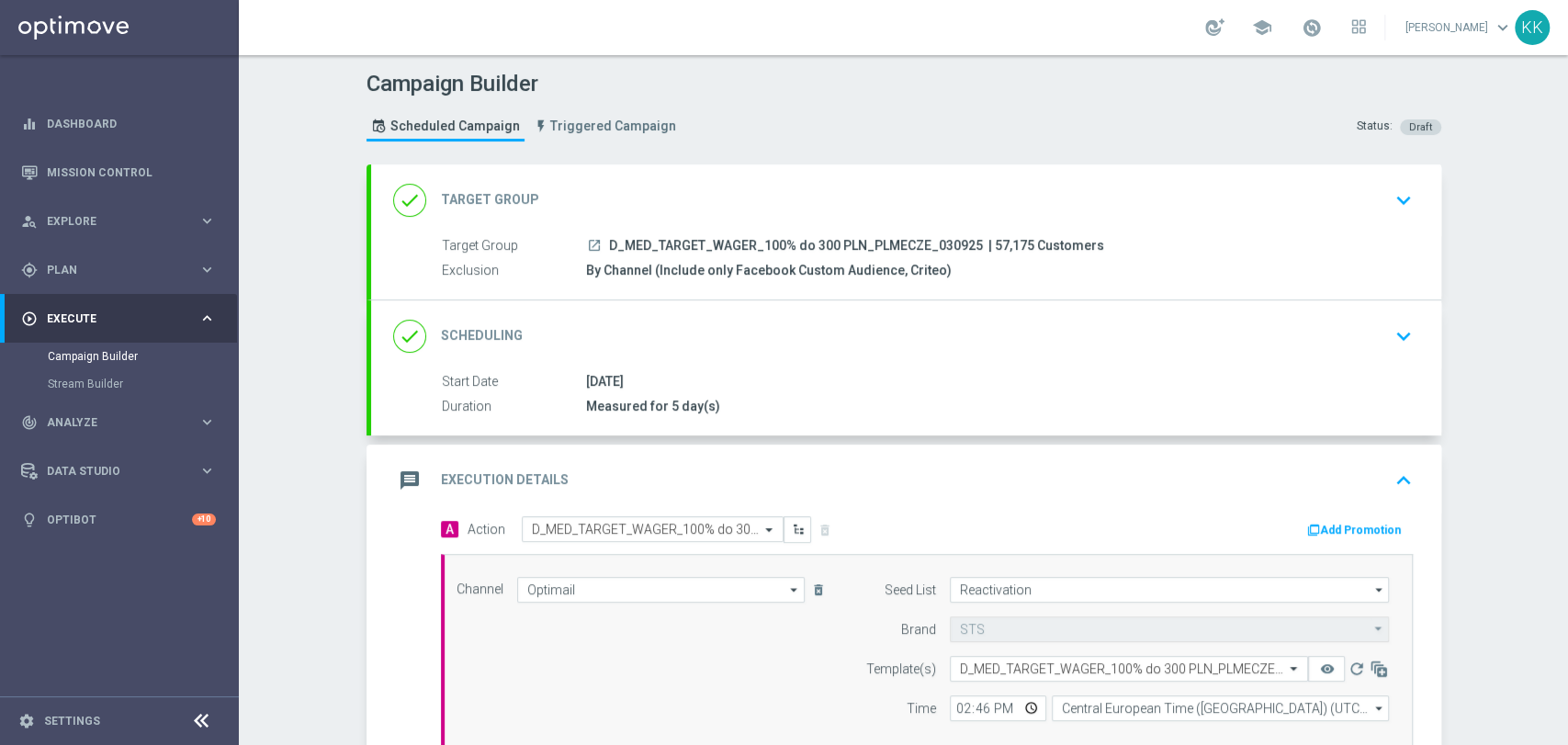
click at [1389, 182] on button "keyboard_arrow_down" at bounding box center [1403, 200] width 31 height 35
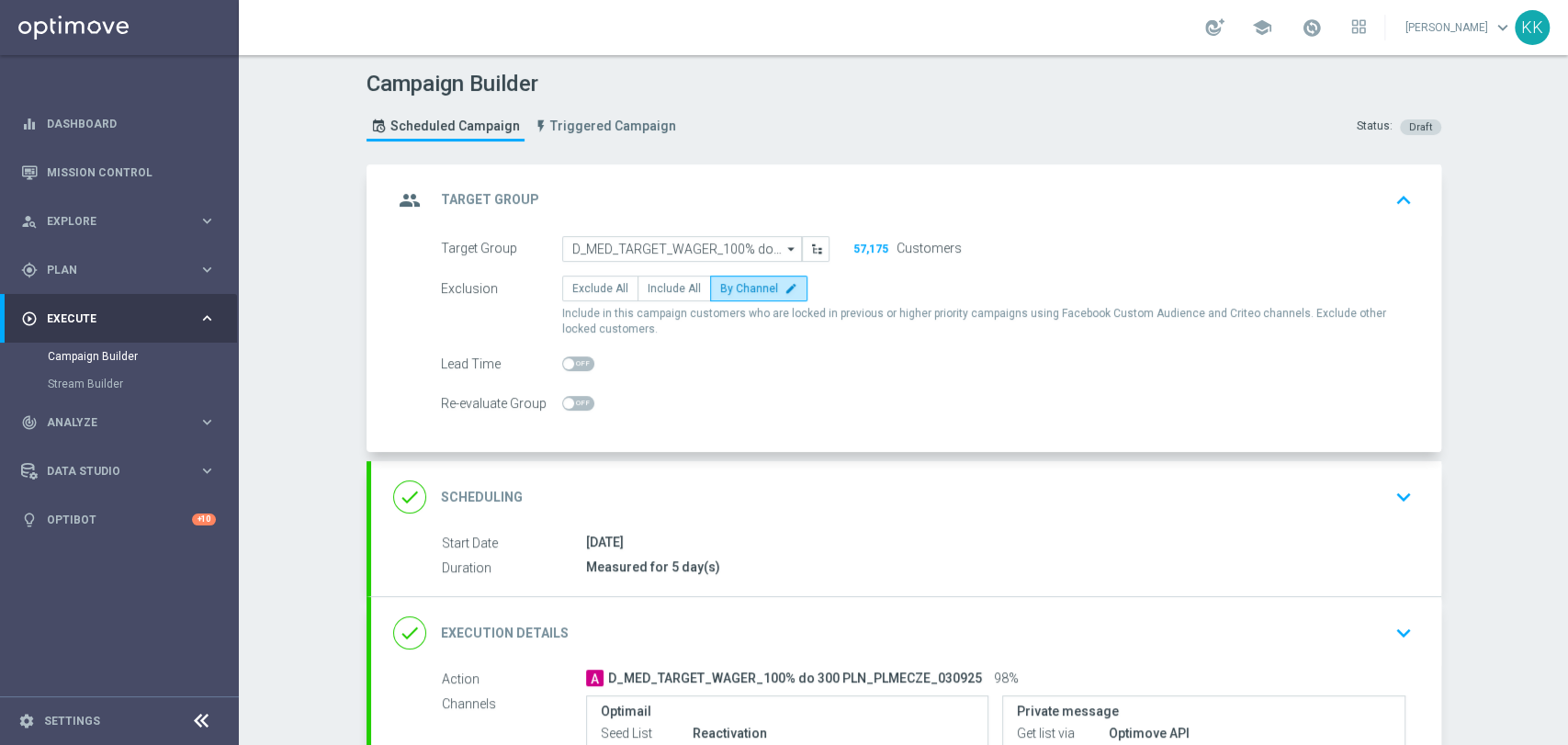
click at [1397, 471] on div "done Scheduling keyboard_arrow_down" at bounding box center [905, 496] width 1070 height 72
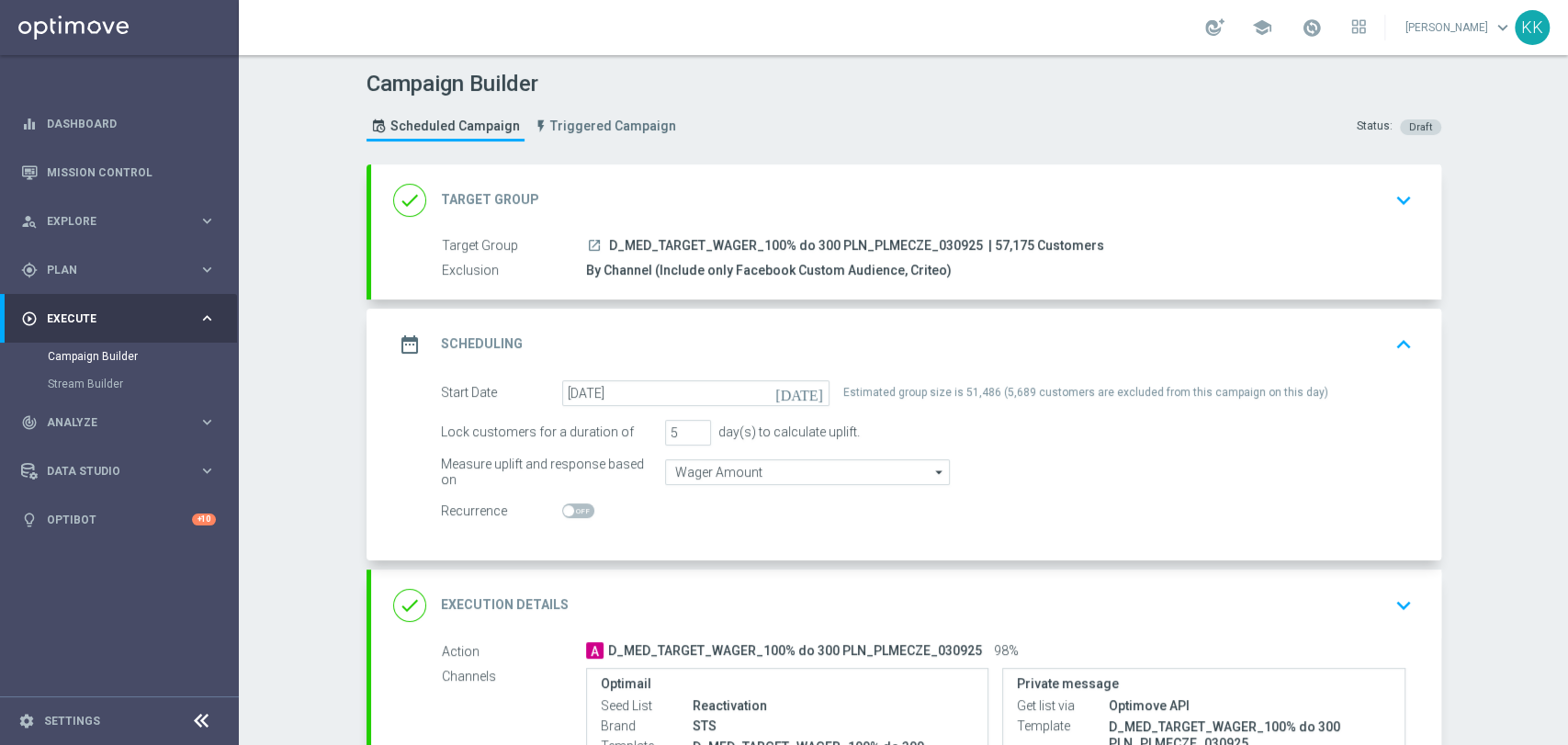
scroll to position [102, 0]
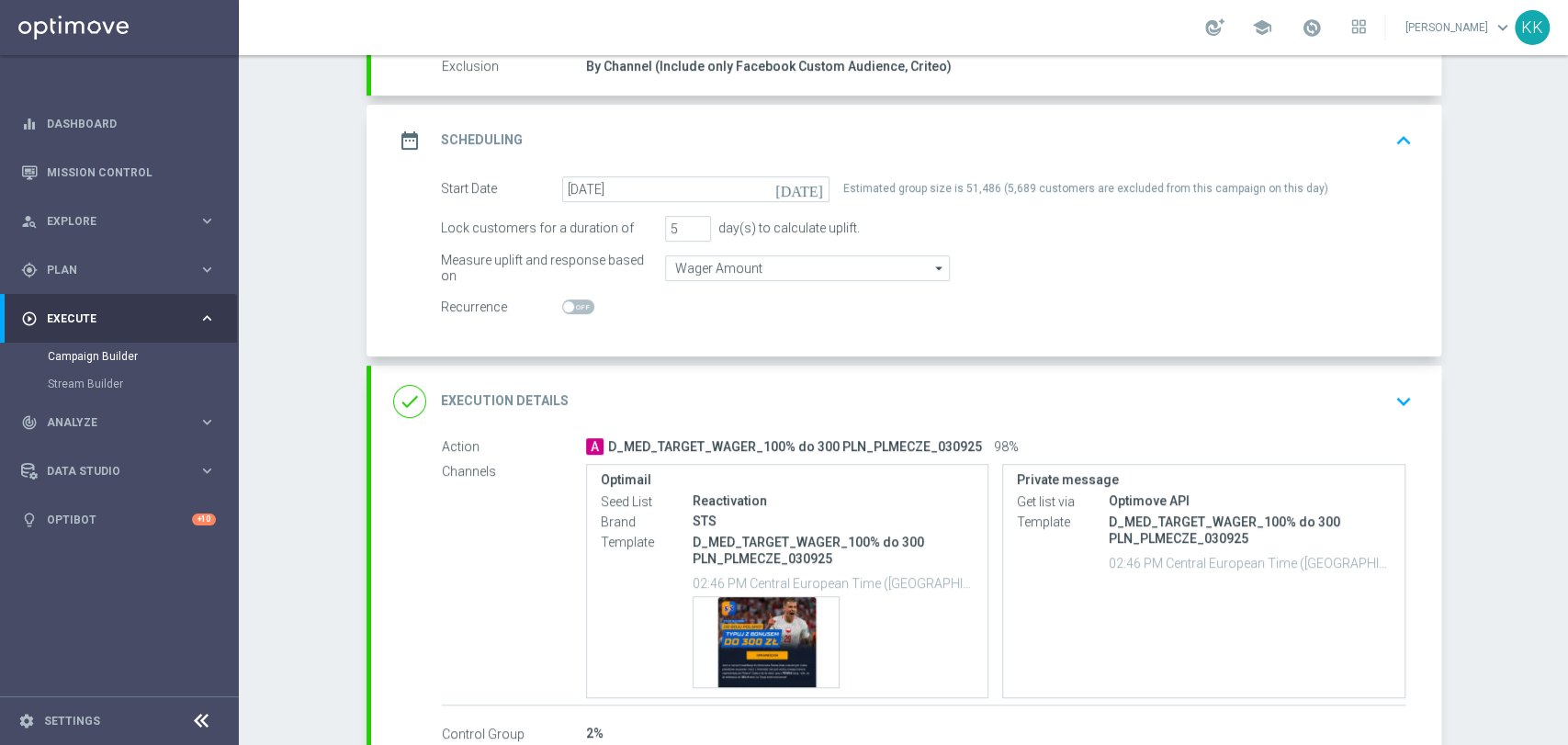
click at [1374, 405] on div "done Execution Details keyboard_arrow_down" at bounding box center [906, 402] width 1026 height 35
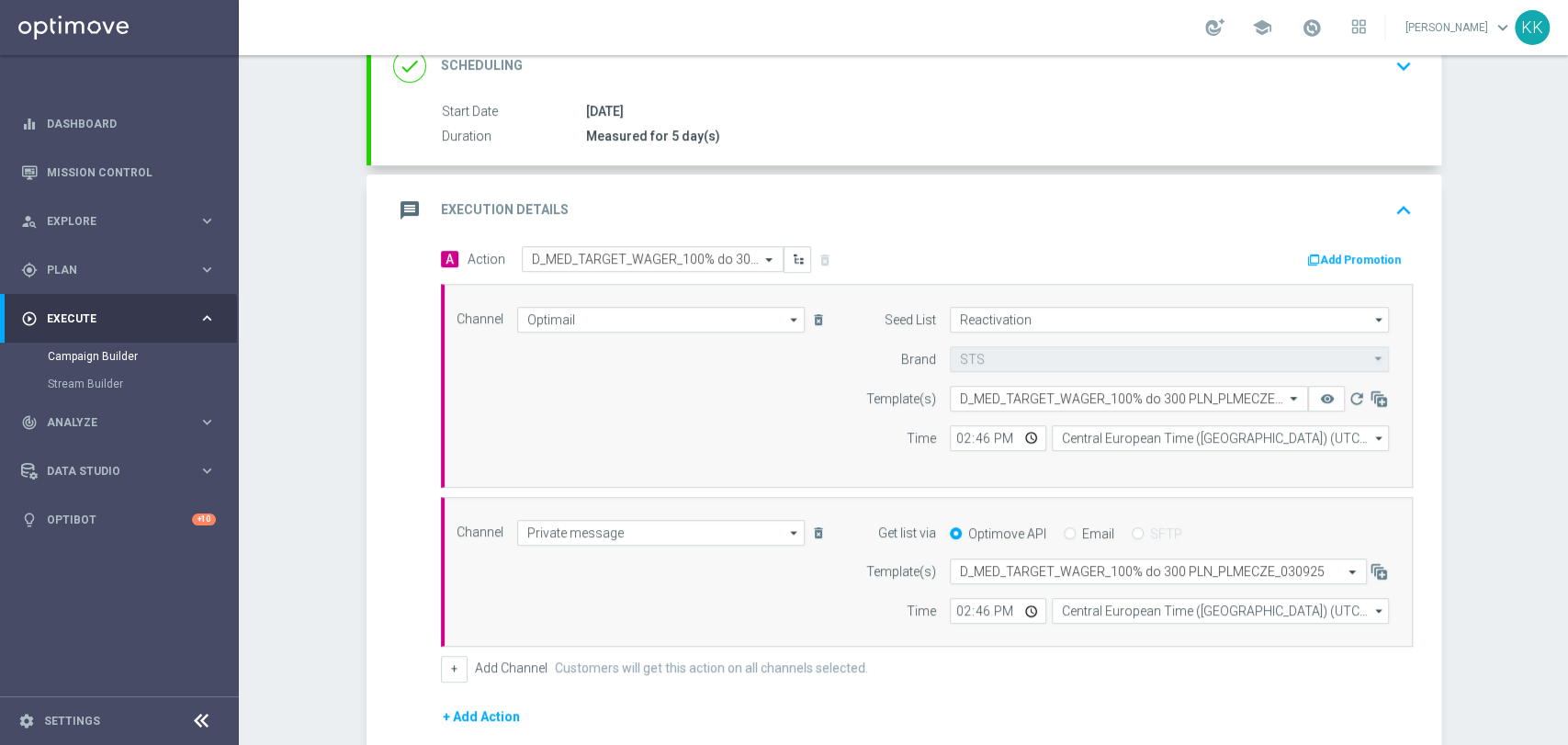
scroll to position [306, 0]
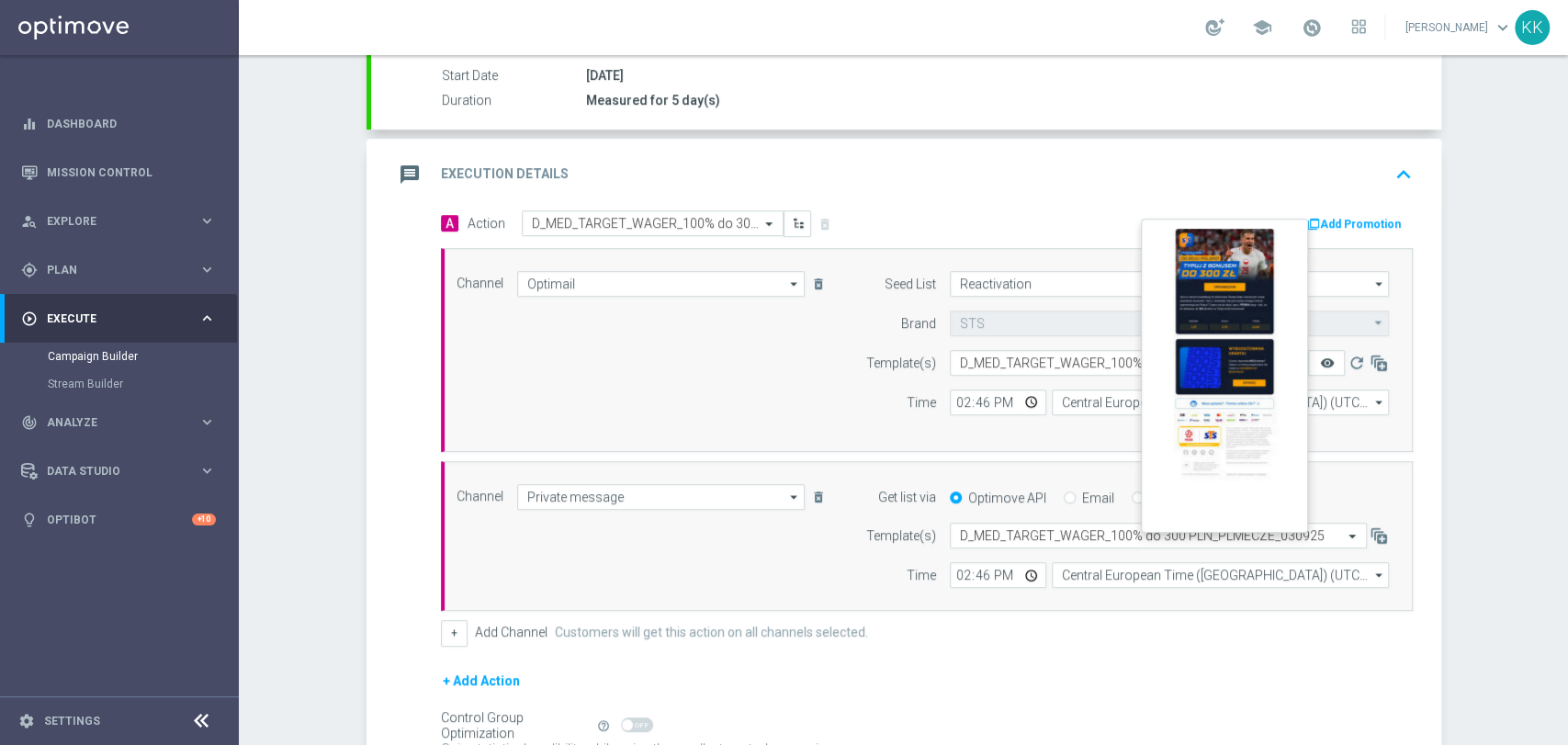
click at [1326, 360] on button "remove_red_eye" at bounding box center [1326, 363] width 36 height 25
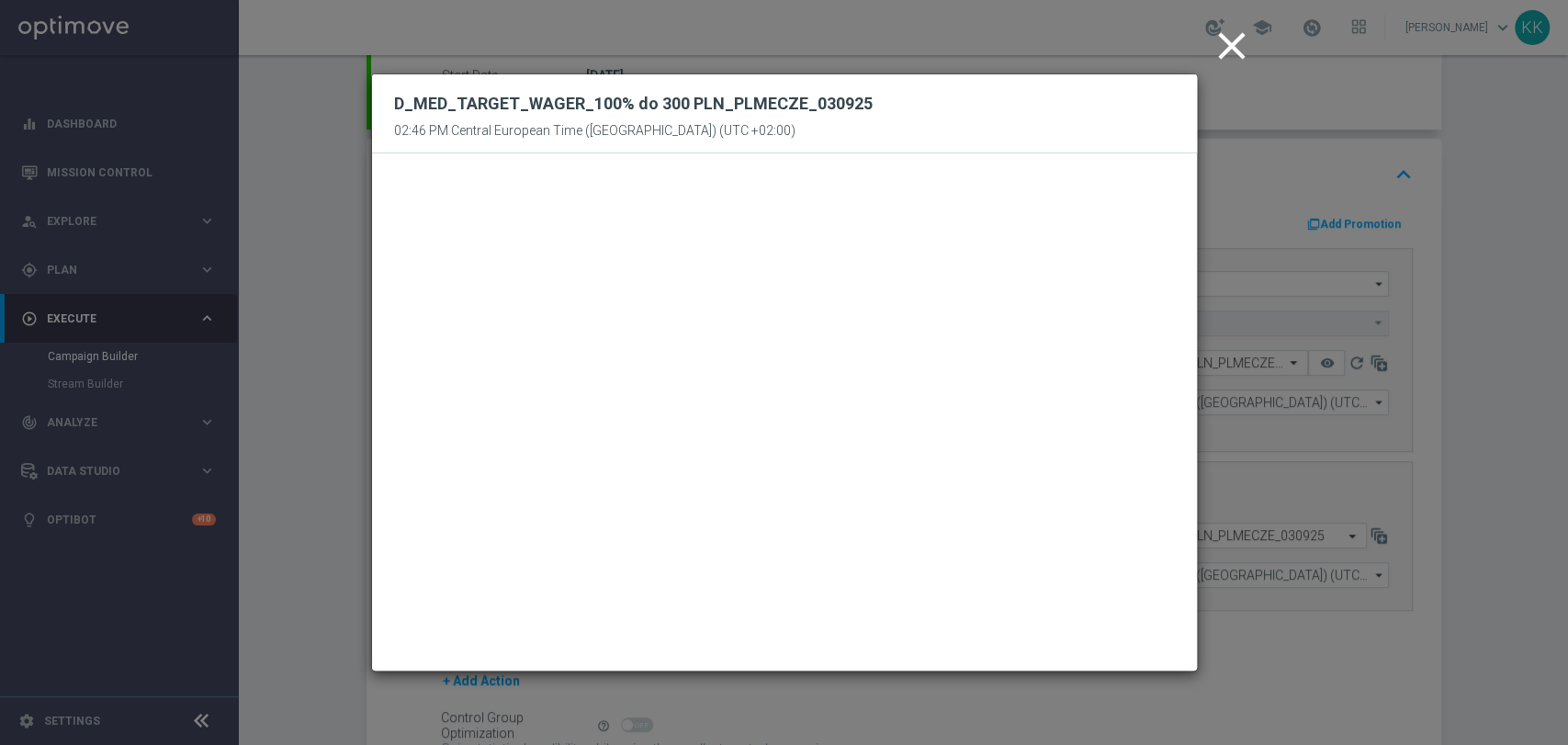
click at [1223, 37] on icon "close" at bounding box center [1232, 45] width 46 height 46
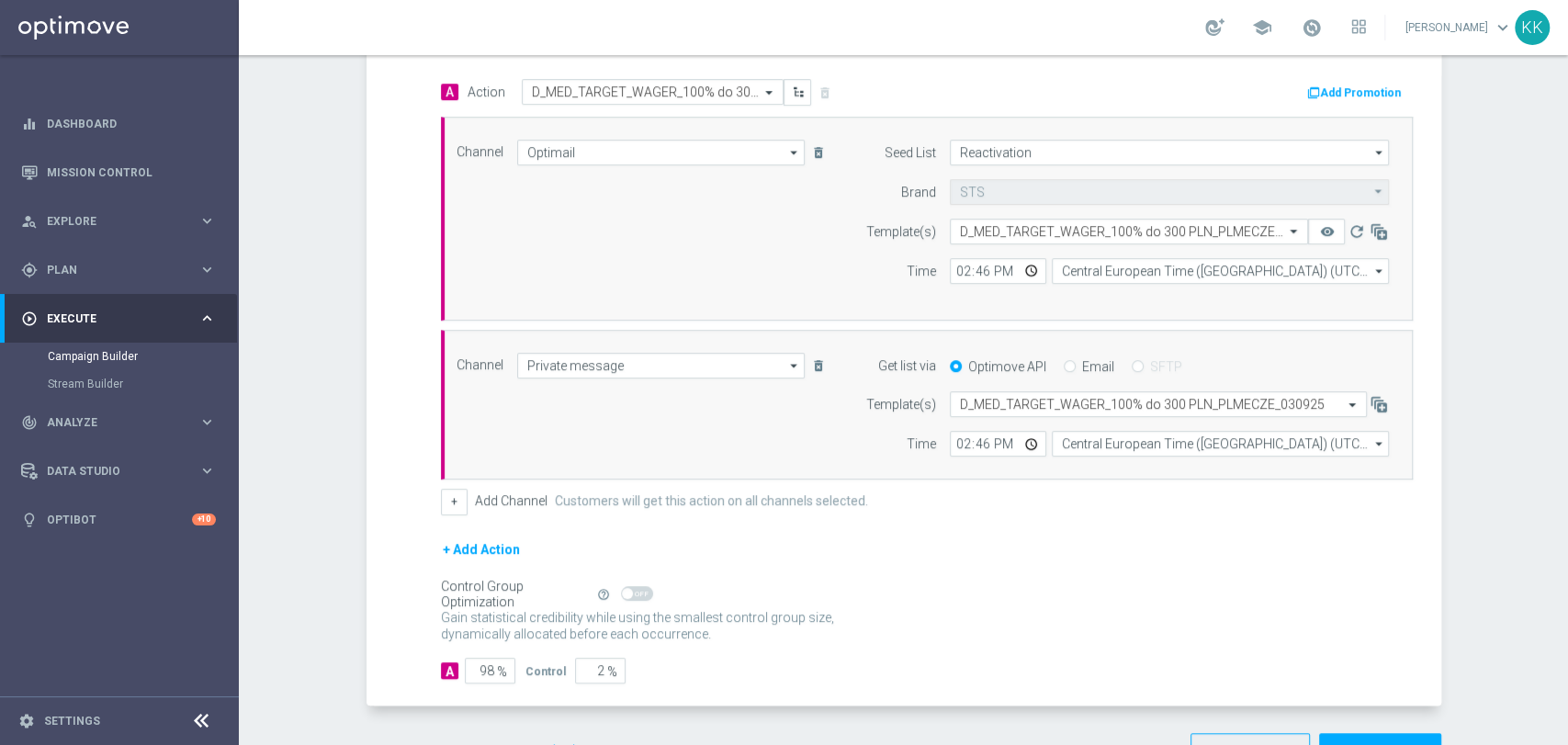
scroll to position [494, 0]
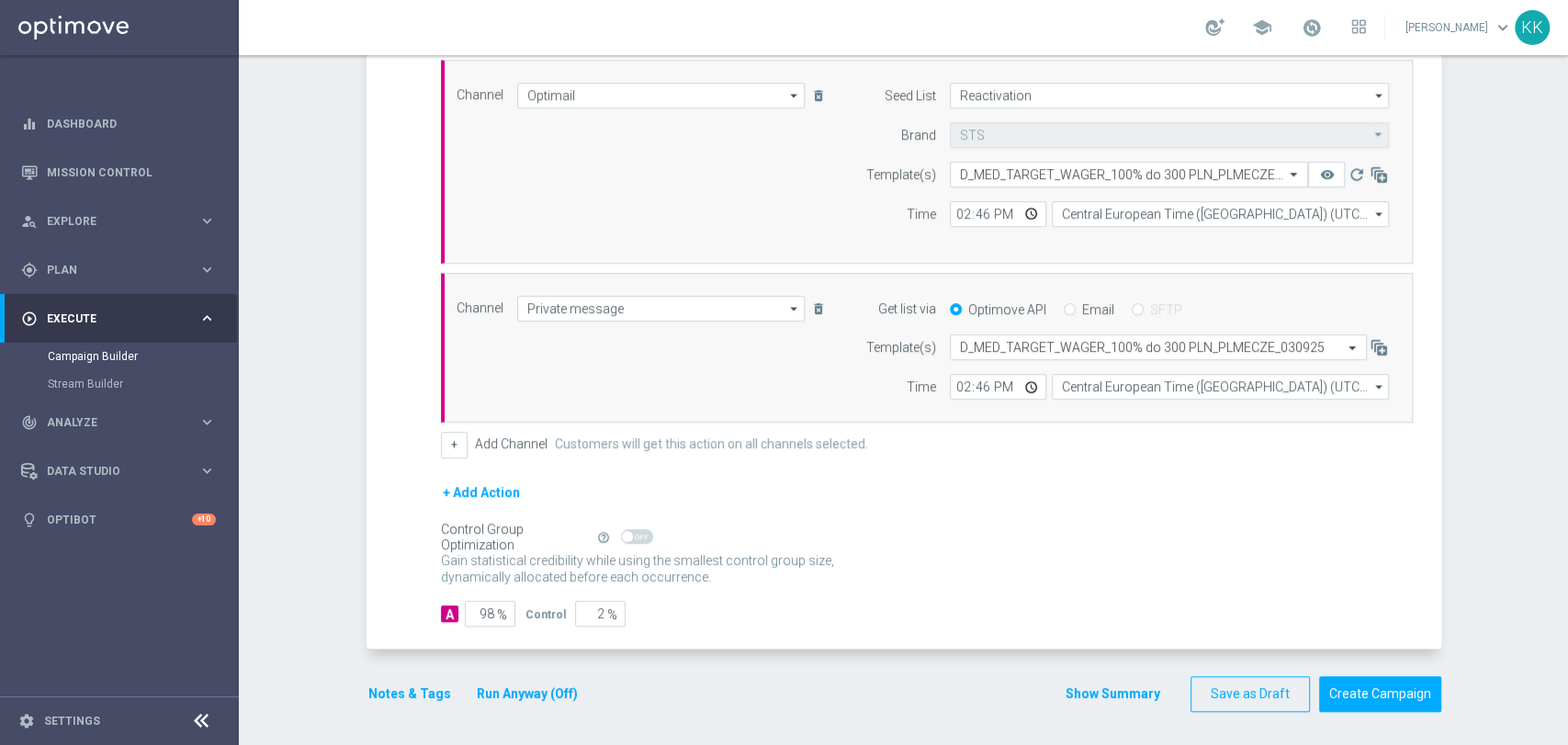
click at [369, 700] on button "Notes & Tags" at bounding box center [410, 693] width 86 height 23
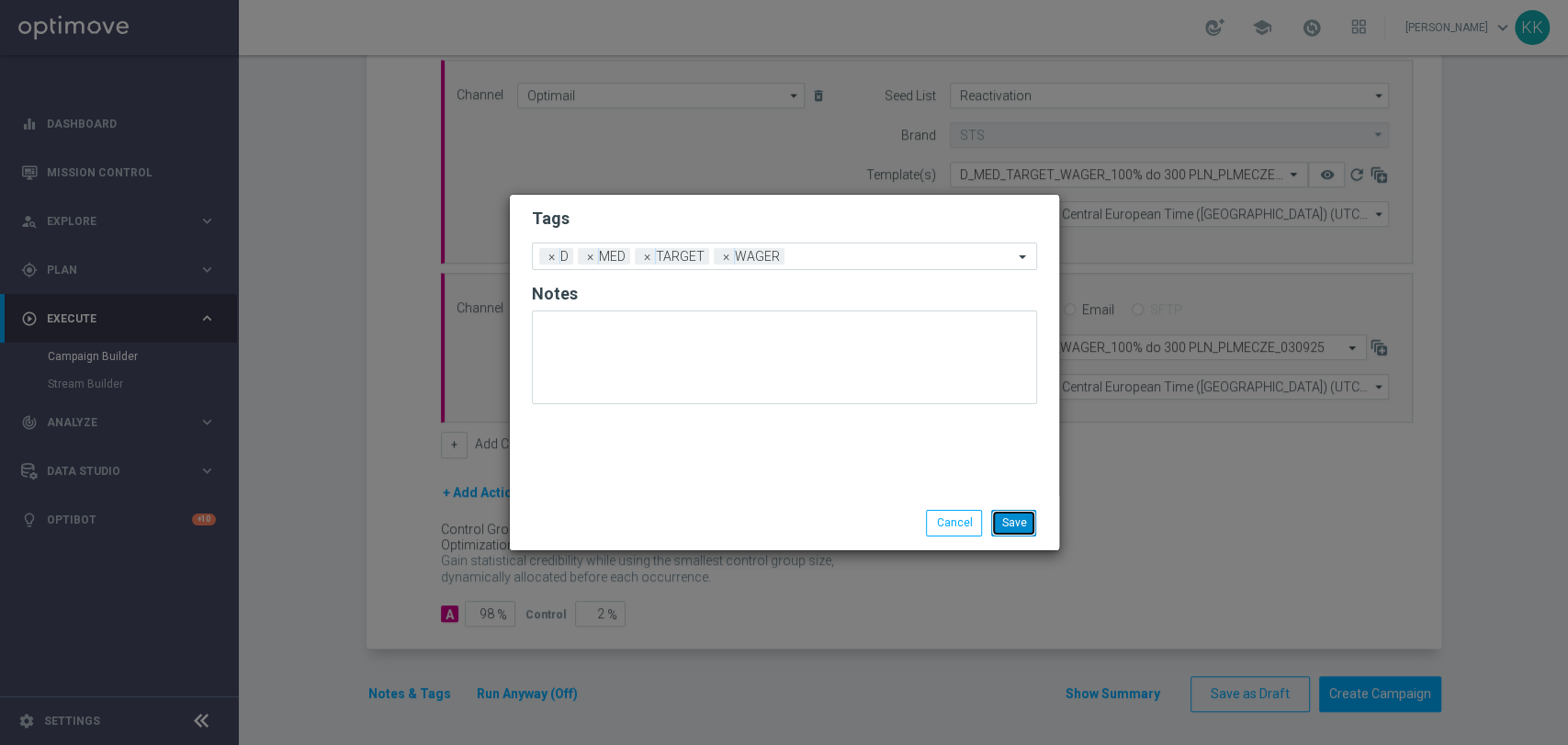
click at [1029, 516] on button "Save" at bounding box center [1014, 522] width 45 height 25
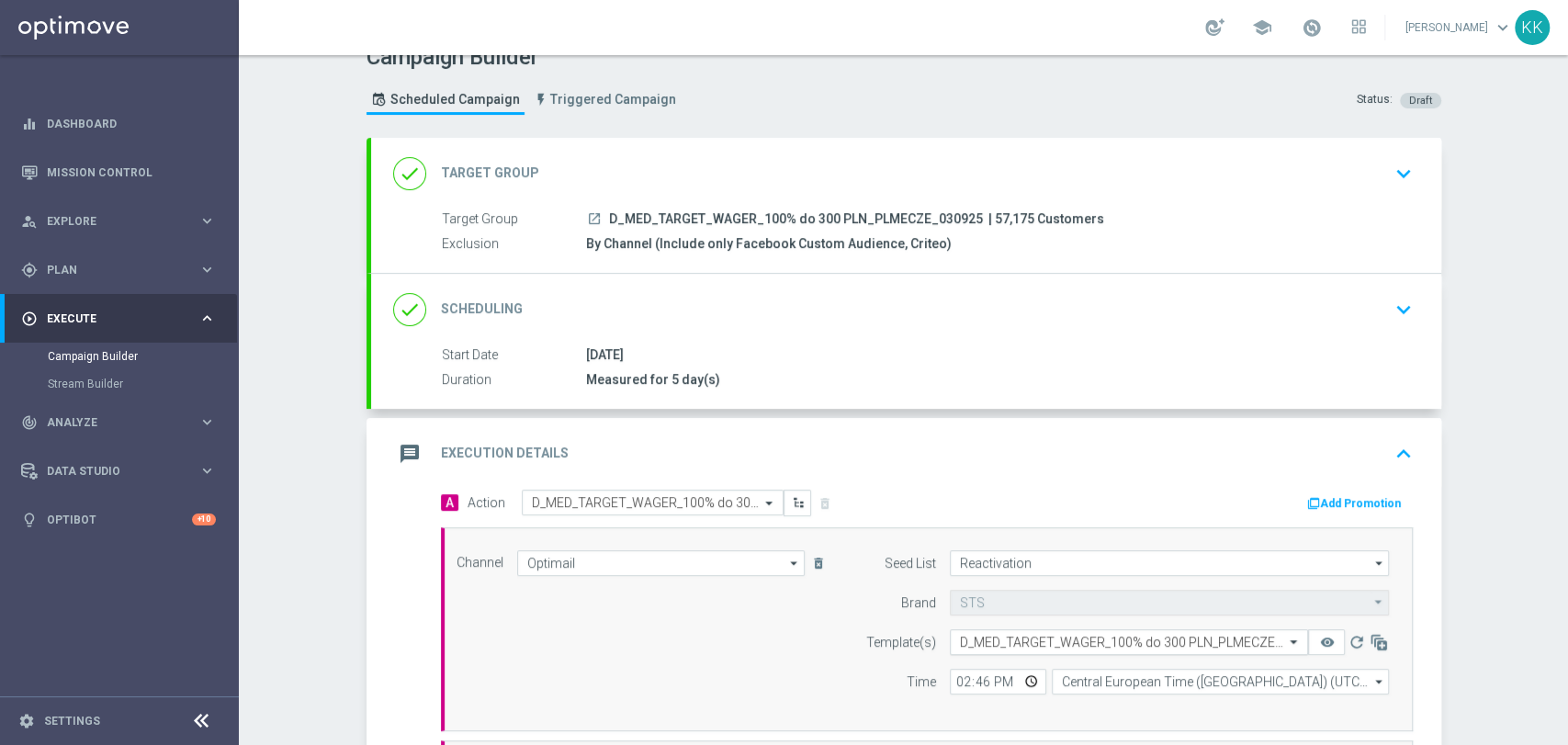
scroll to position [0, 0]
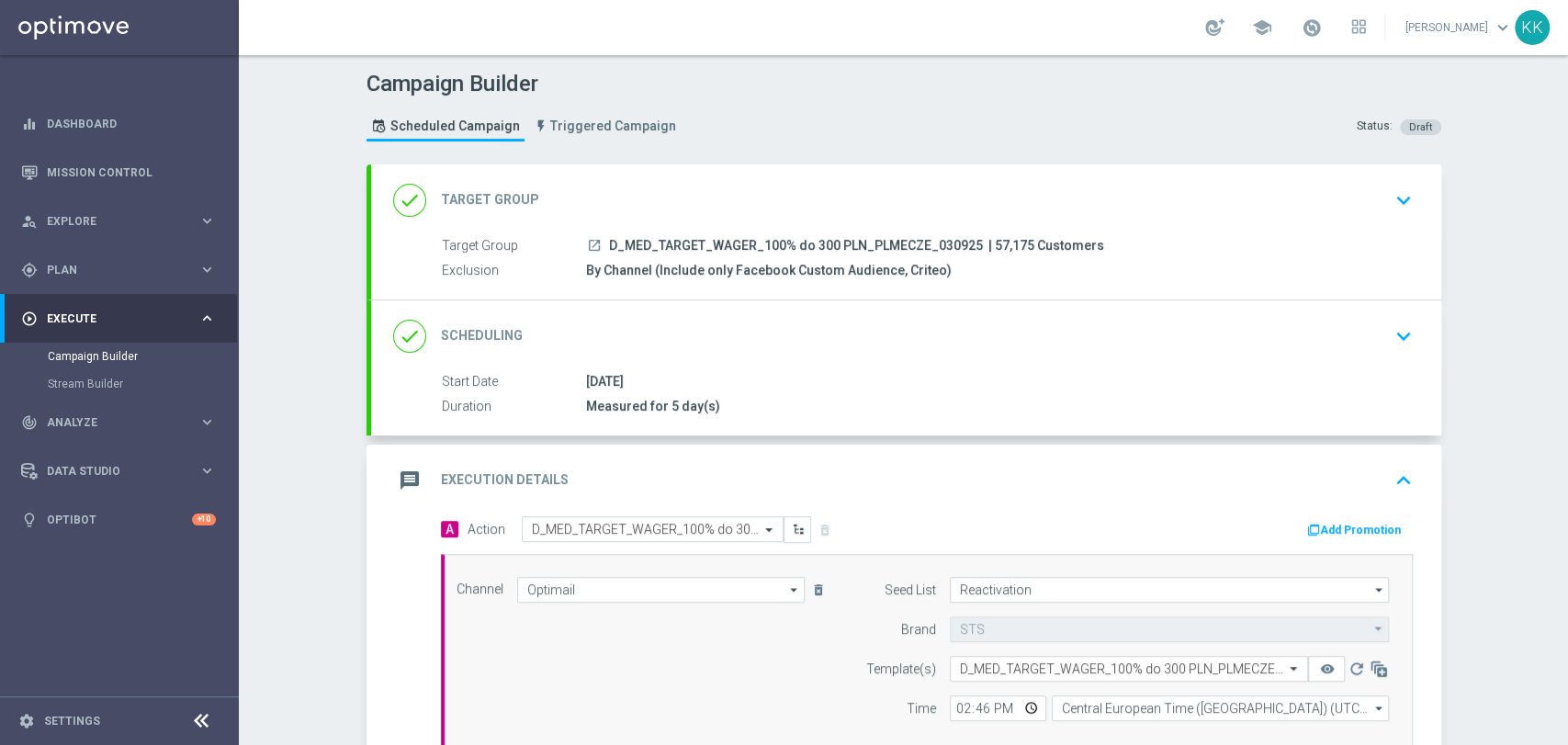
click at [1388, 185] on button "keyboard_arrow_down" at bounding box center [1403, 200] width 31 height 35
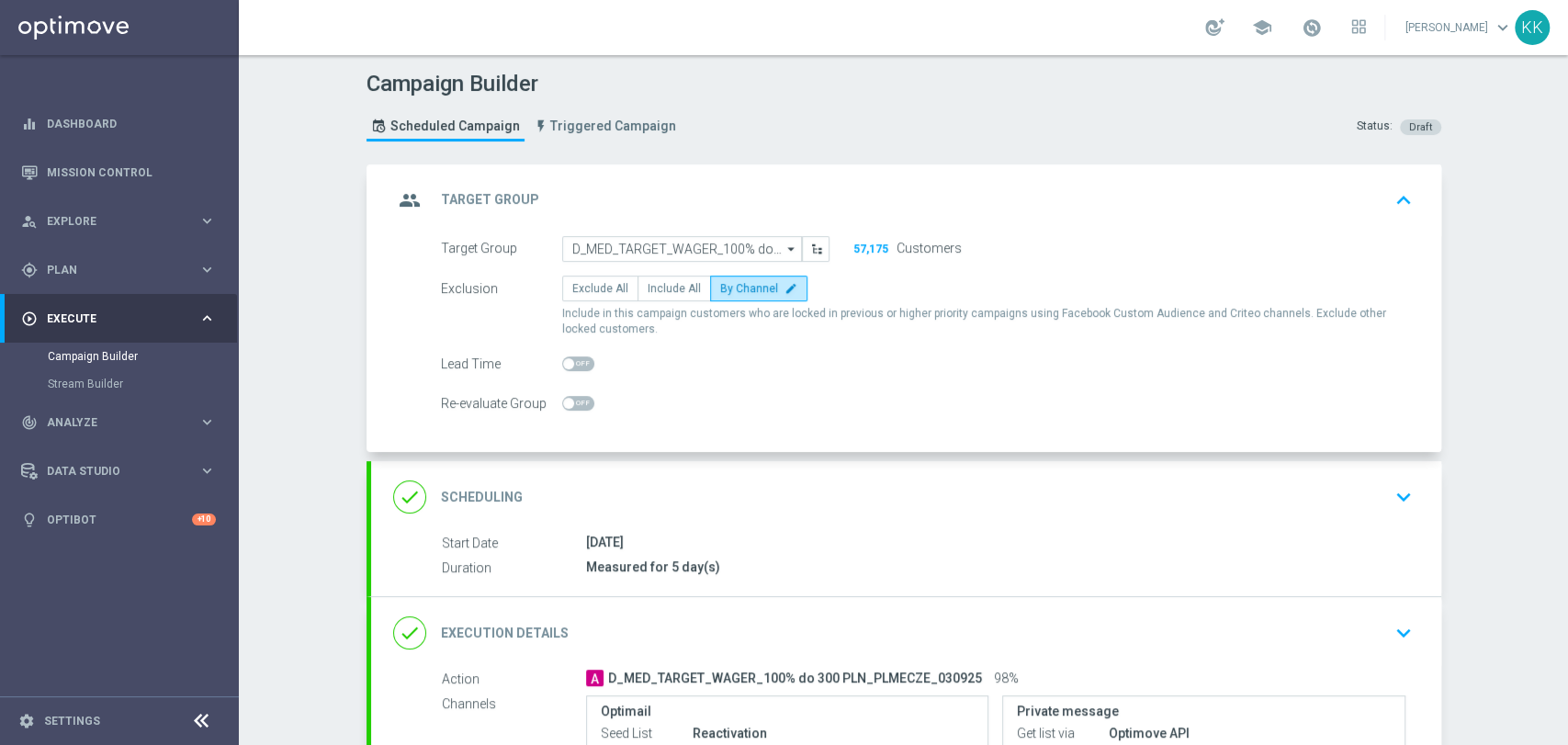
click at [288, 332] on div "Campaign Builder Scheduled Campaign Triggered Campaign Status: Draft group Targ…" at bounding box center [903, 399] width 1329 height 689
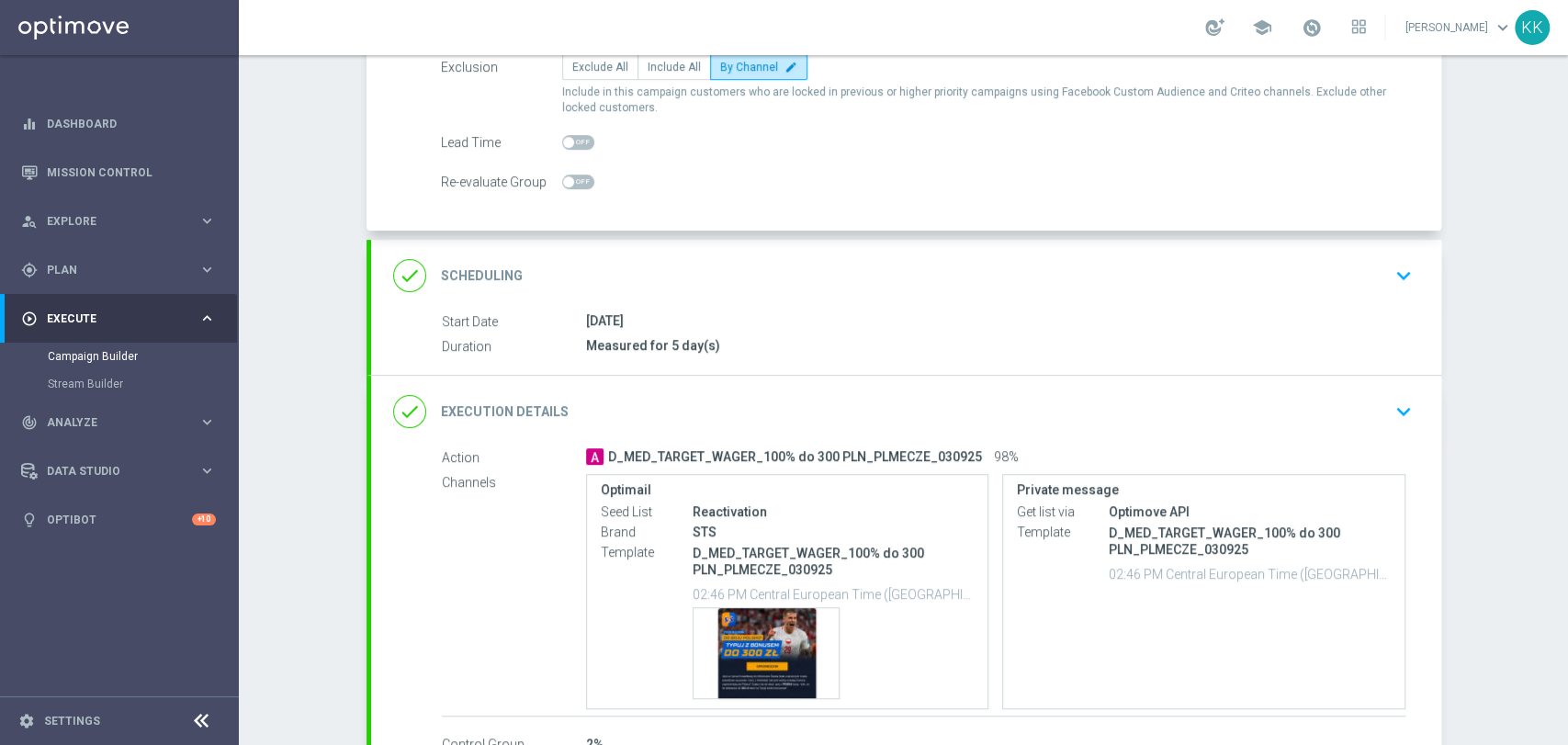
scroll to position [306, 0]
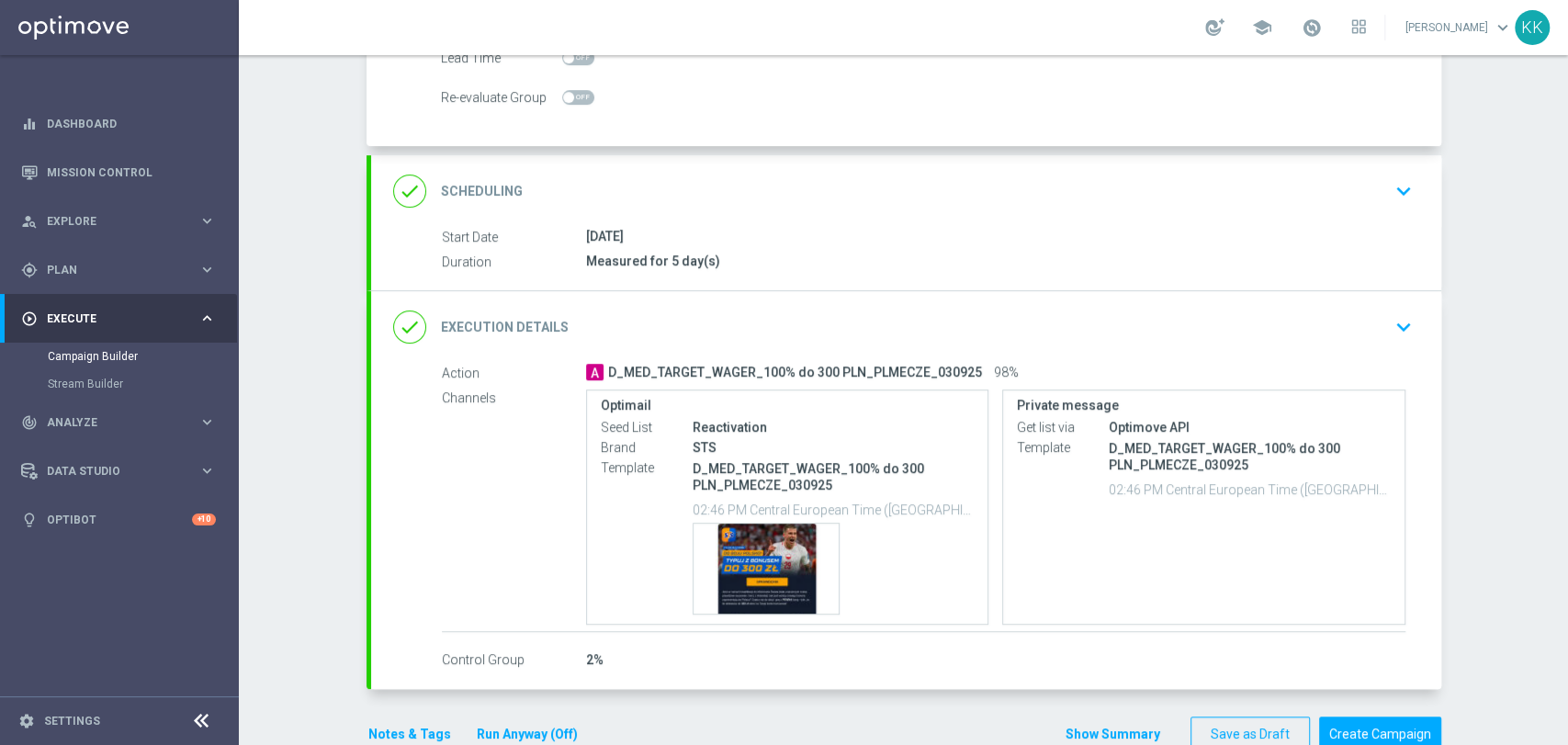
click at [1399, 177] on icon "keyboard_arrow_down" at bounding box center [1403, 191] width 27 height 27
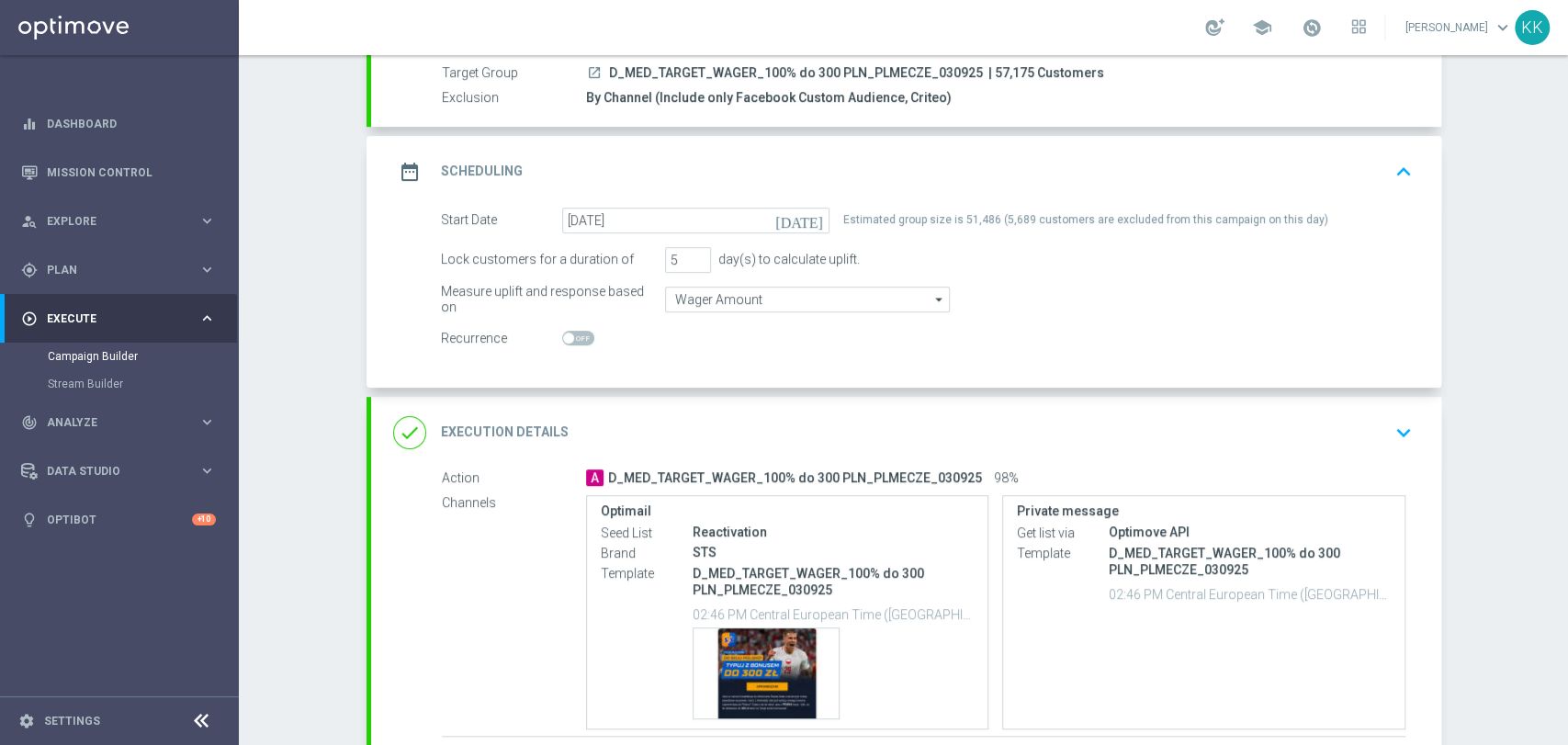
scroll to position [204, 0]
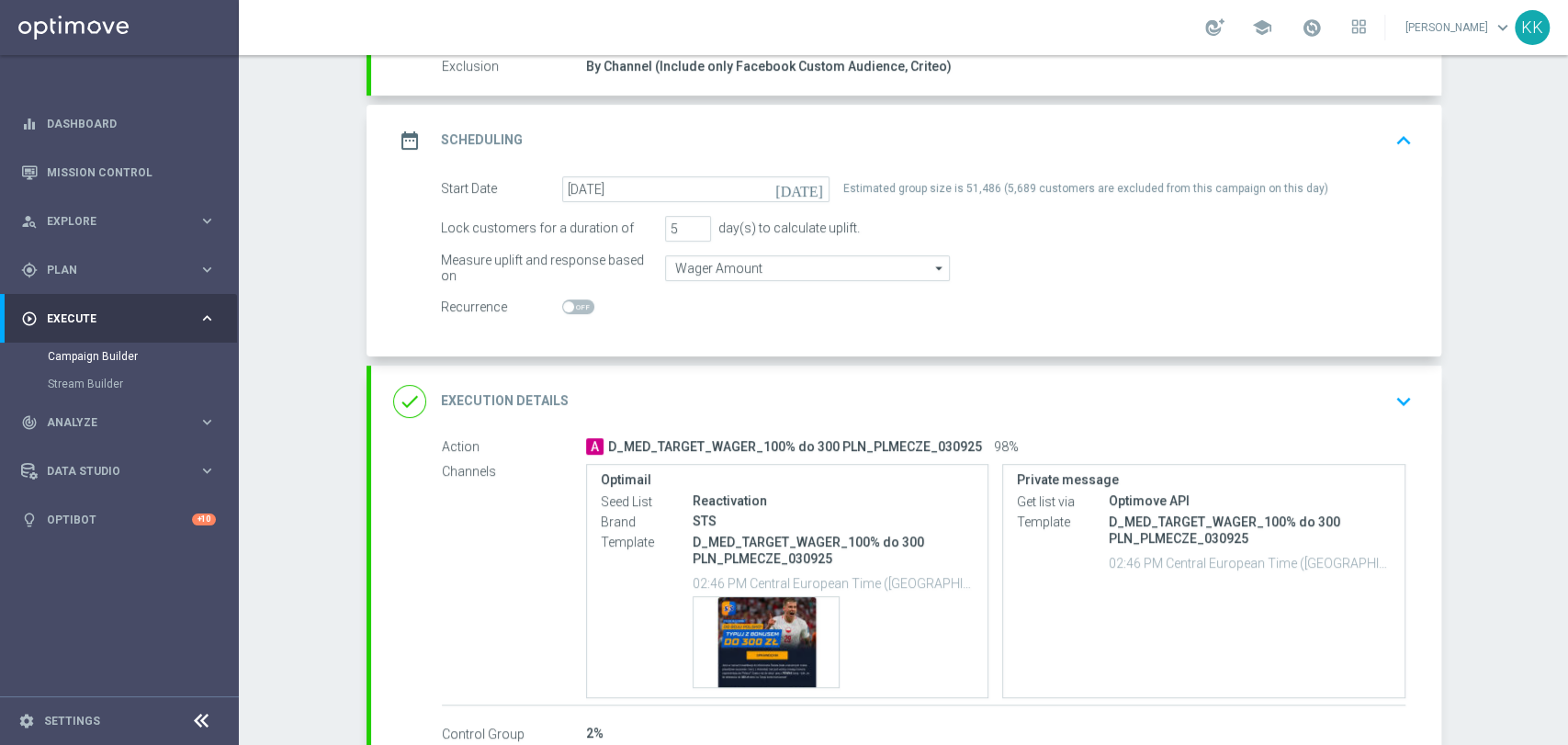
click at [1408, 409] on icon "keyboard_arrow_down" at bounding box center [1403, 401] width 27 height 27
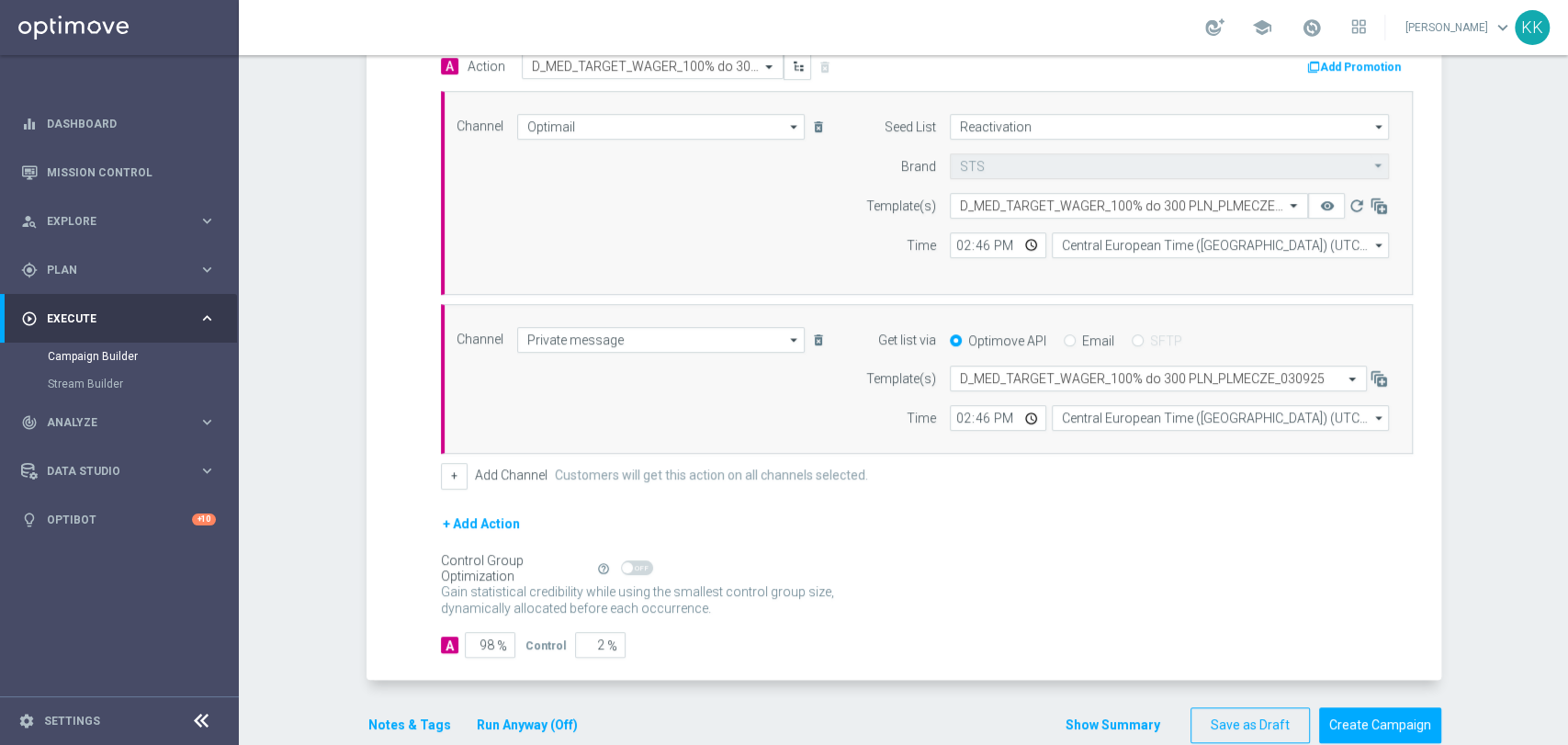
scroll to position [494, 0]
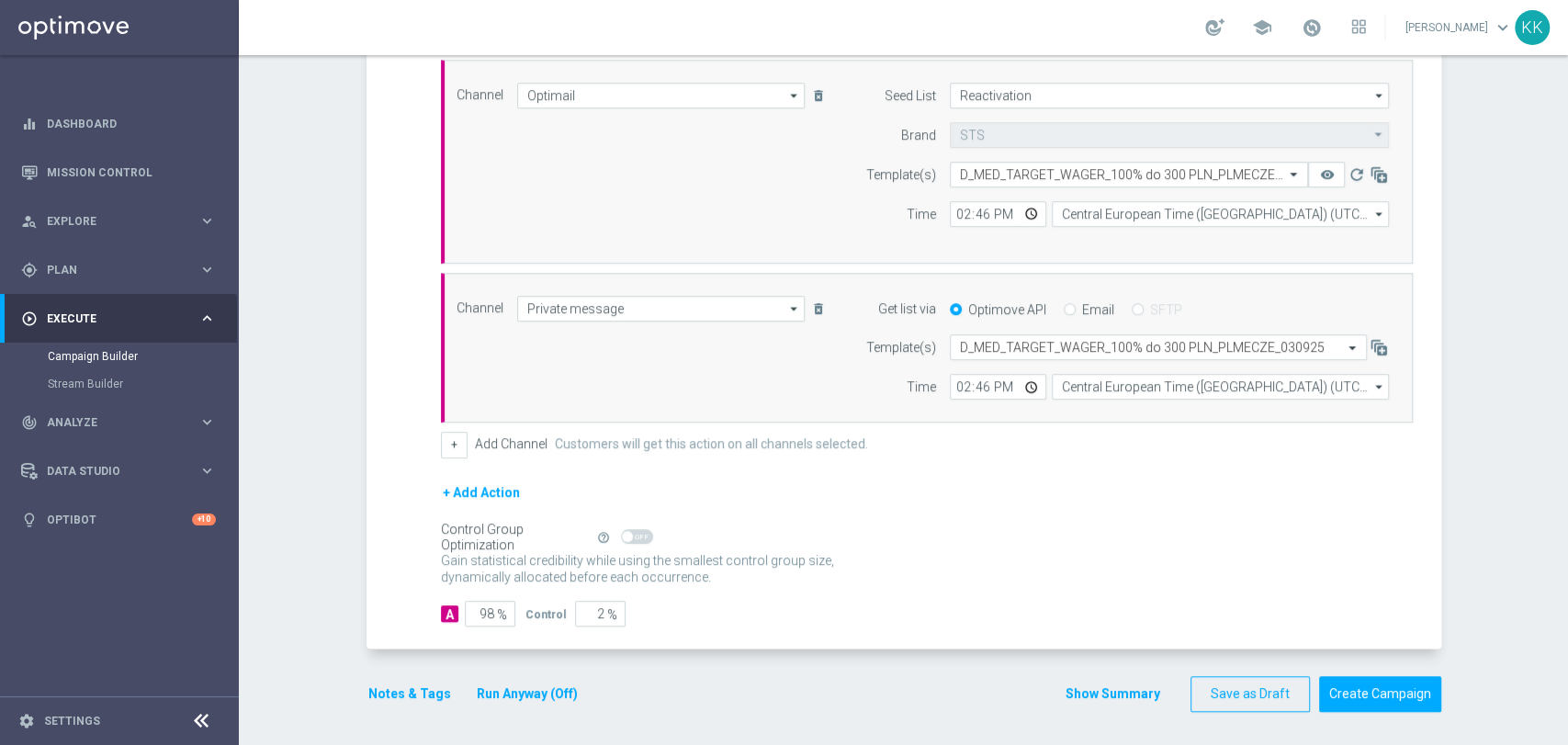
click at [415, 688] on button "Notes & Tags" at bounding box center [410, 693] width 86 height 23
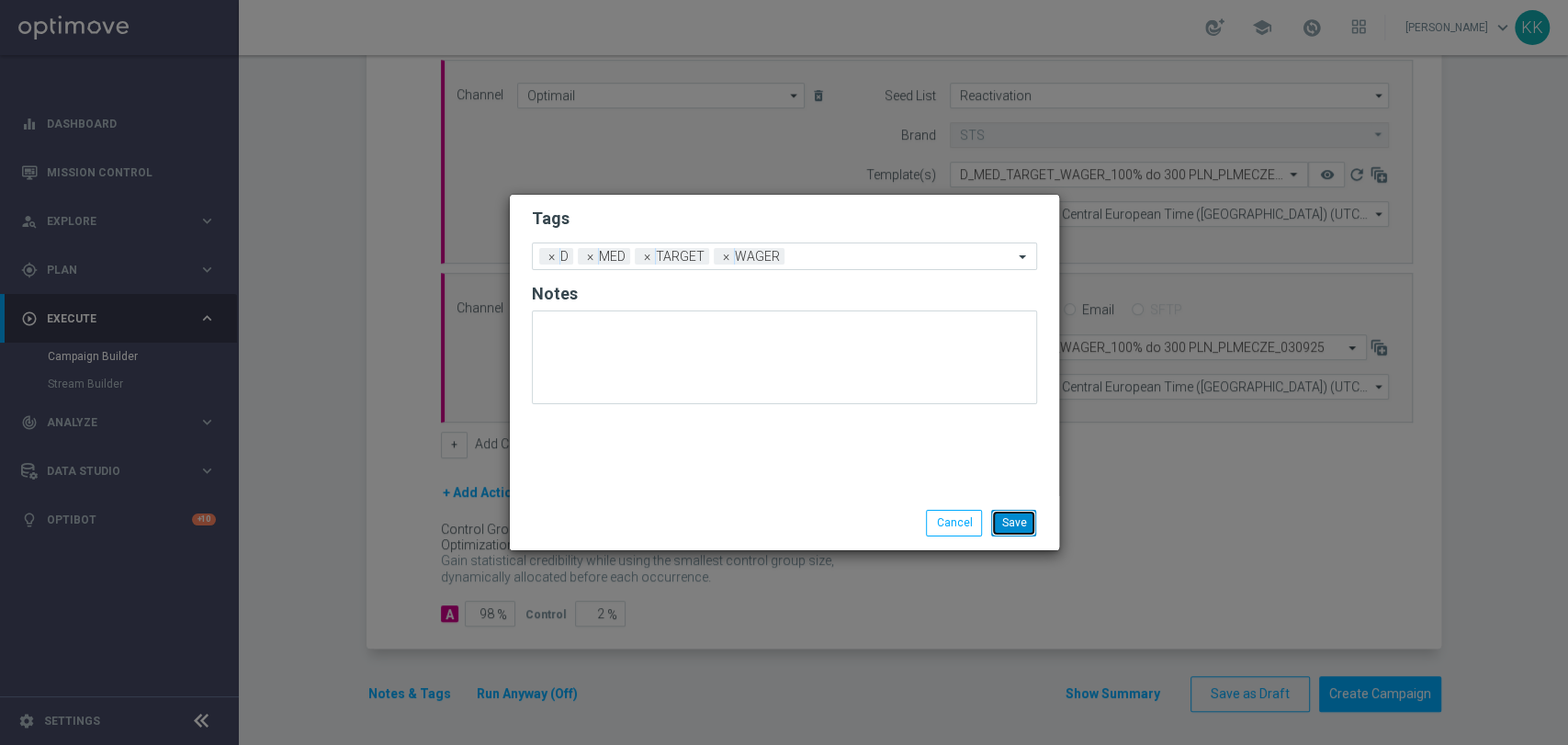
click at [1024, 528] on button "Save" at bounding box center [1014, 522] width 45 height 25
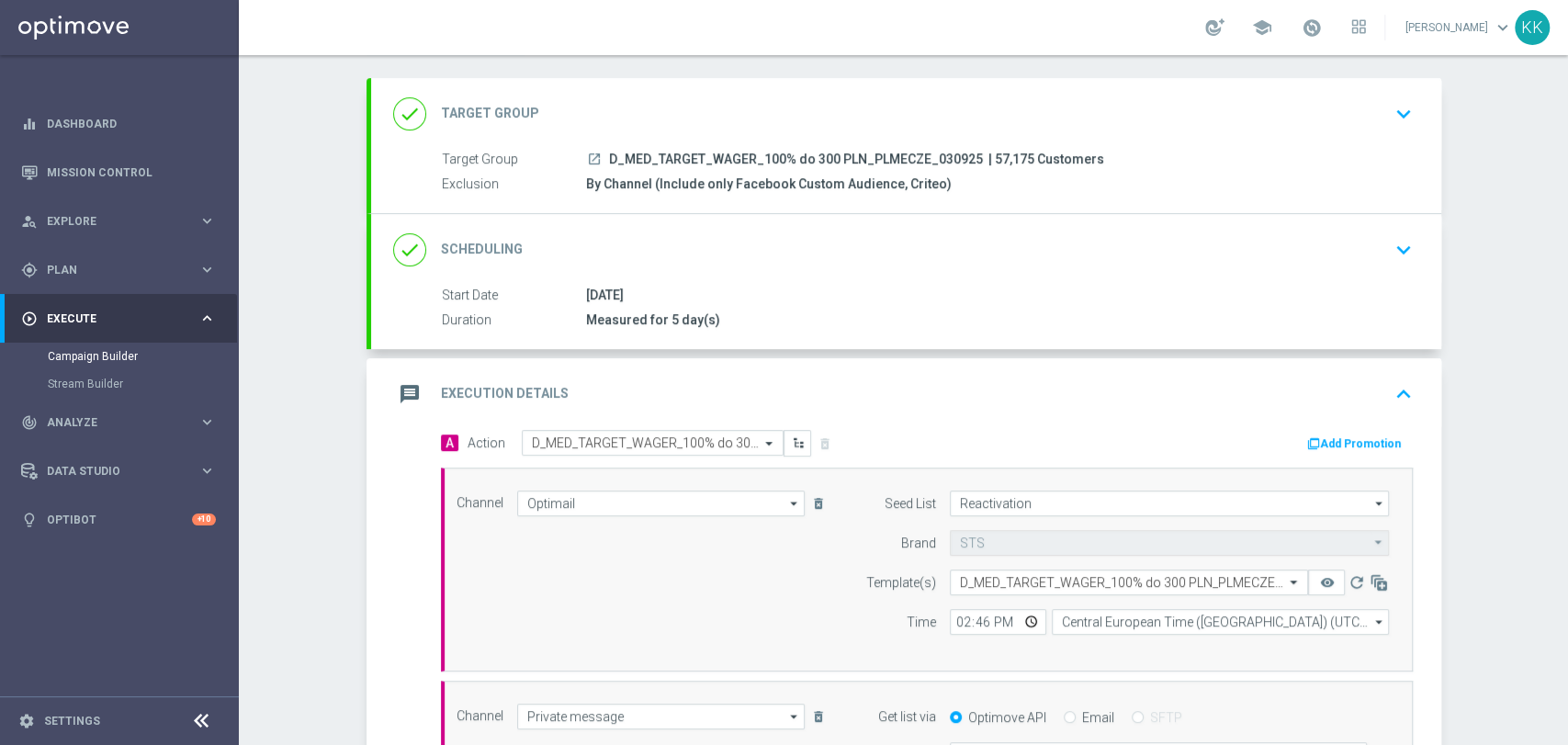
scroll to position [0, 0]
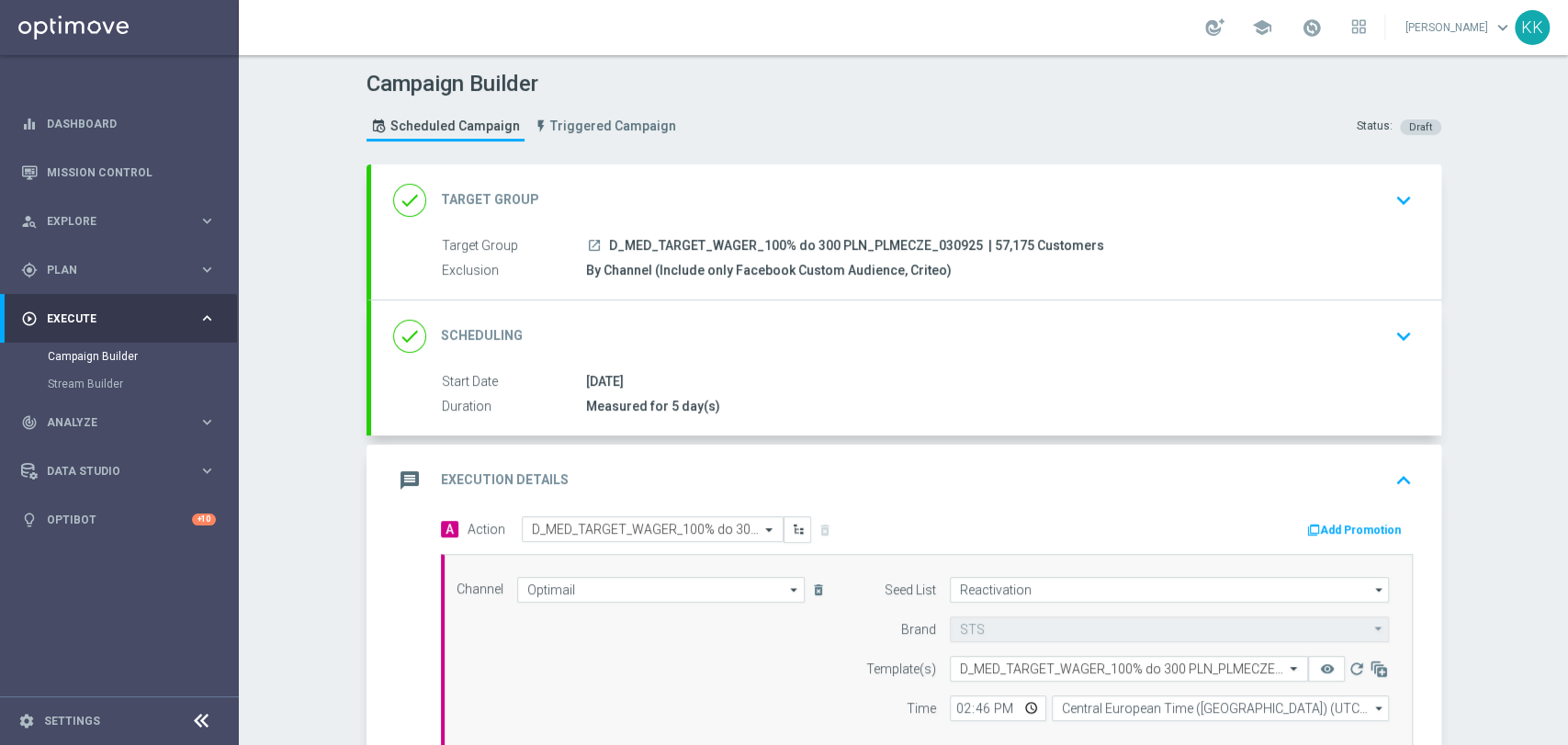
click at [1374, 210] on div "done Target Group keyboard_arrow_down" at bounding box center [906, 200] width 1026 height 35
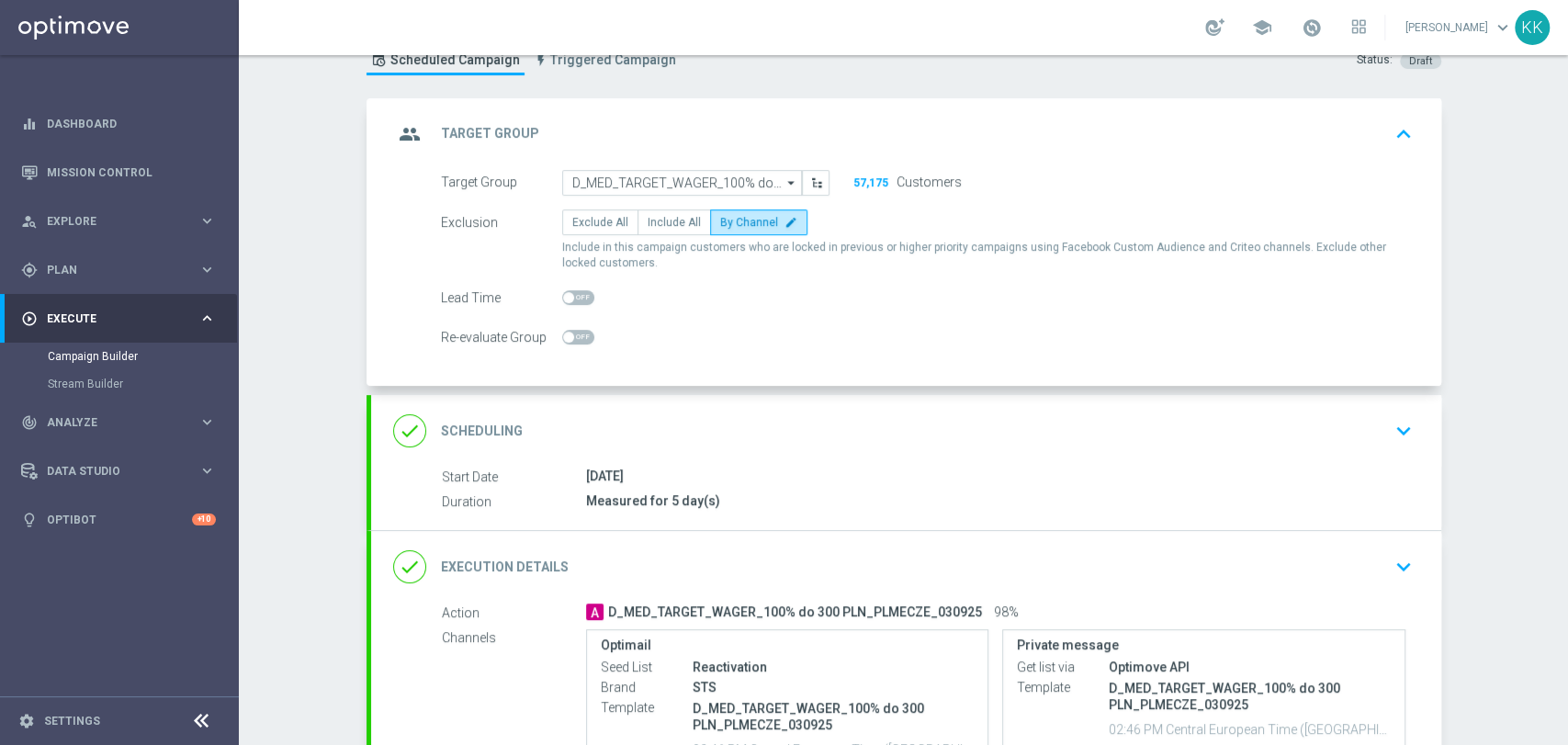
scroll to position [102, 0]
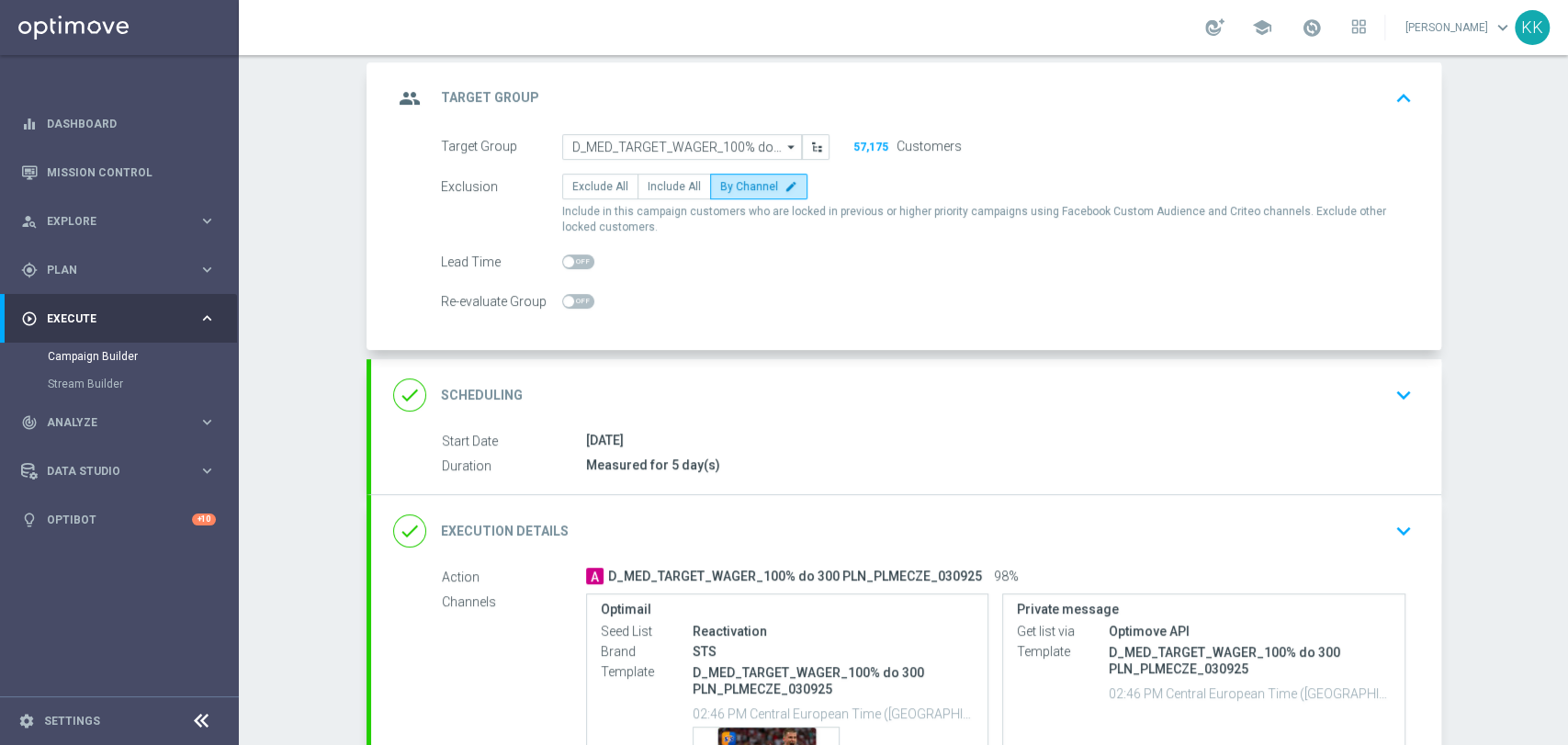
click at [1366, 406] on div "done Scheduling keyboard_arrow_down" at bounding box center [906, 395] width 1026 height 35
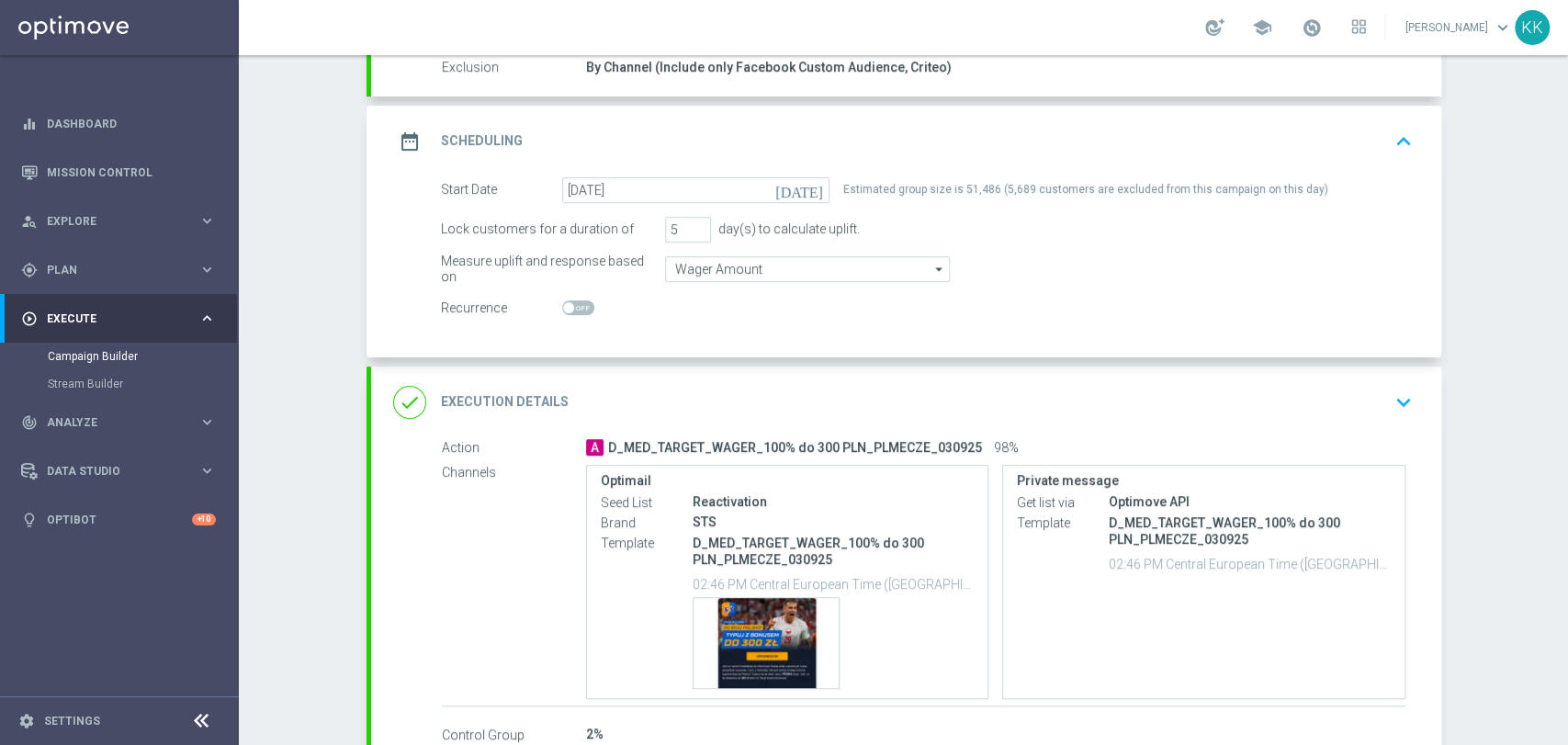
scroll to position [204, 0]
click at [1388, 399] on button "keyboard_arrow_down" at bounding box center [1403, 402] width 31 height 35
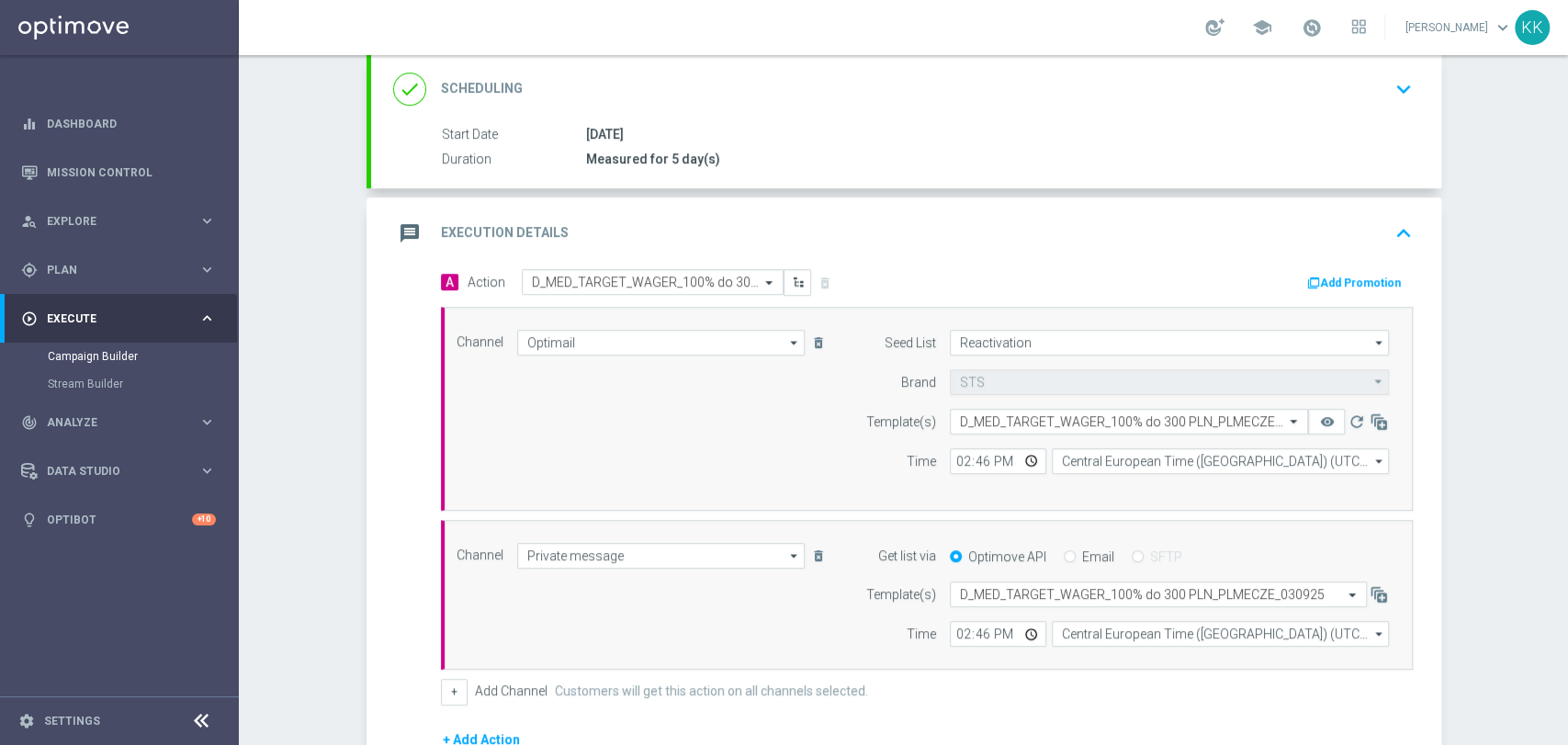
scroll to position [408, 0]
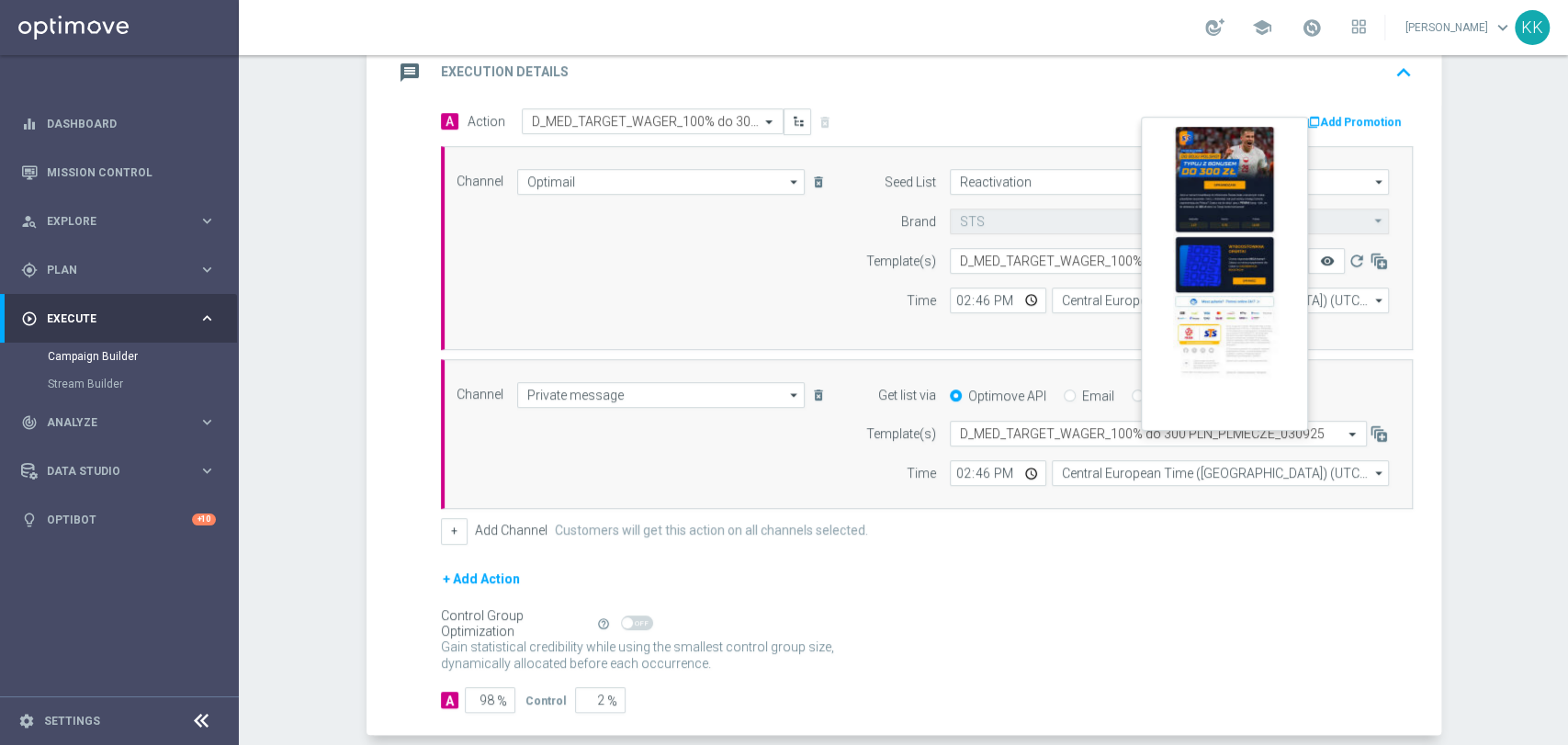
click at [1319, 259] on icon "remove_red_eye" at bounding box center [1326, 261] width 15 height 15
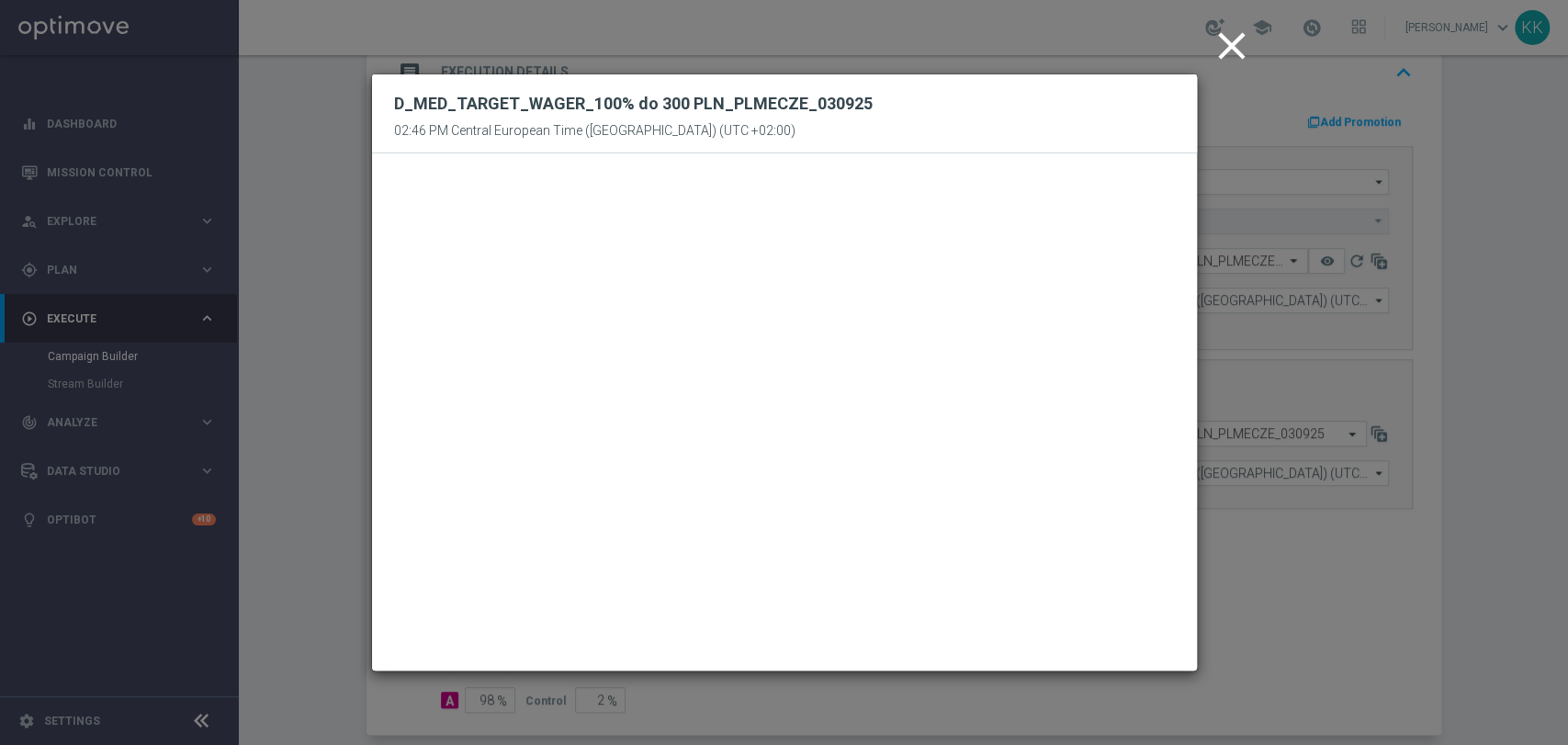
click at [1236, 46] on icon "close" at bounding box center [1232, 45] width 46 height 46
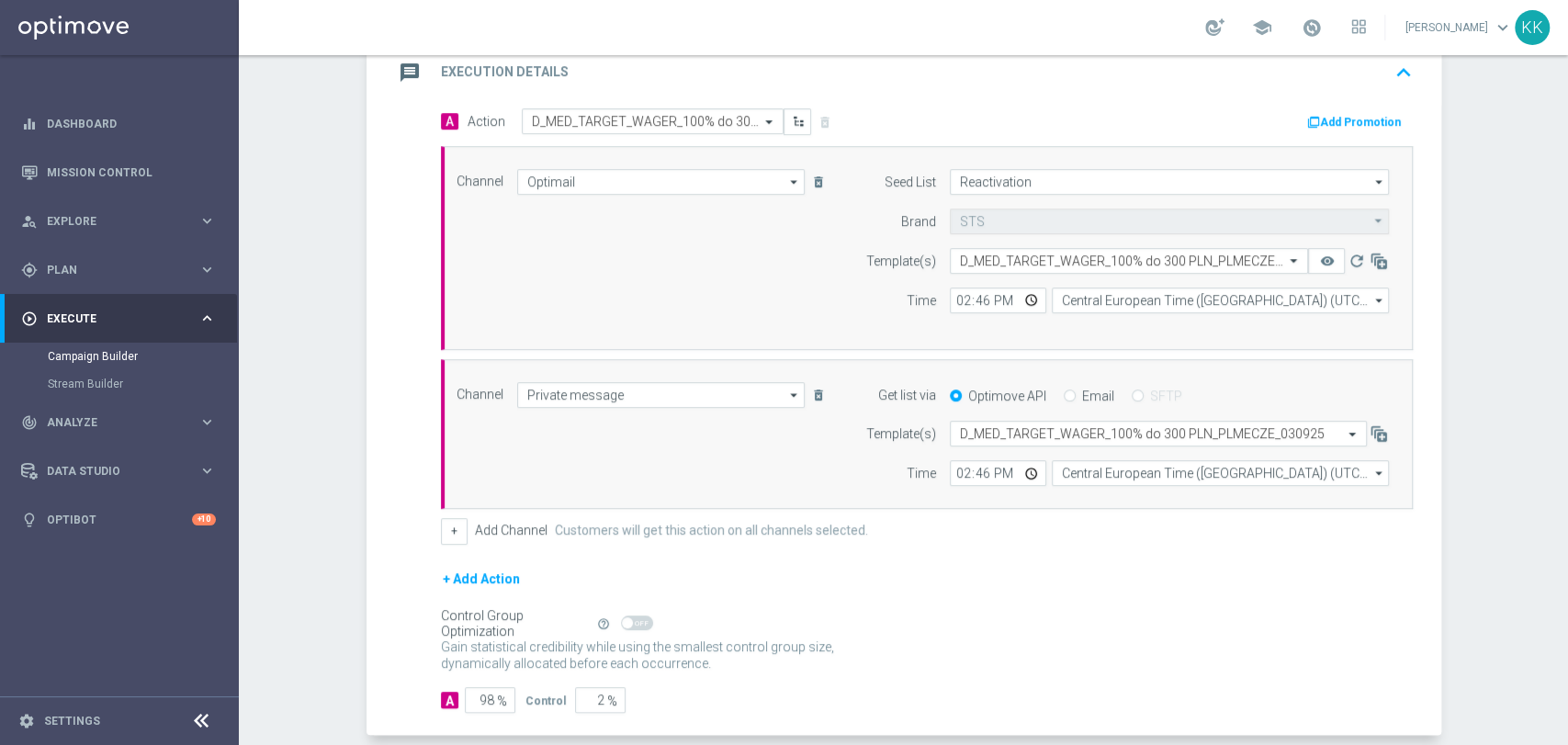
scroll to position [494, 0]
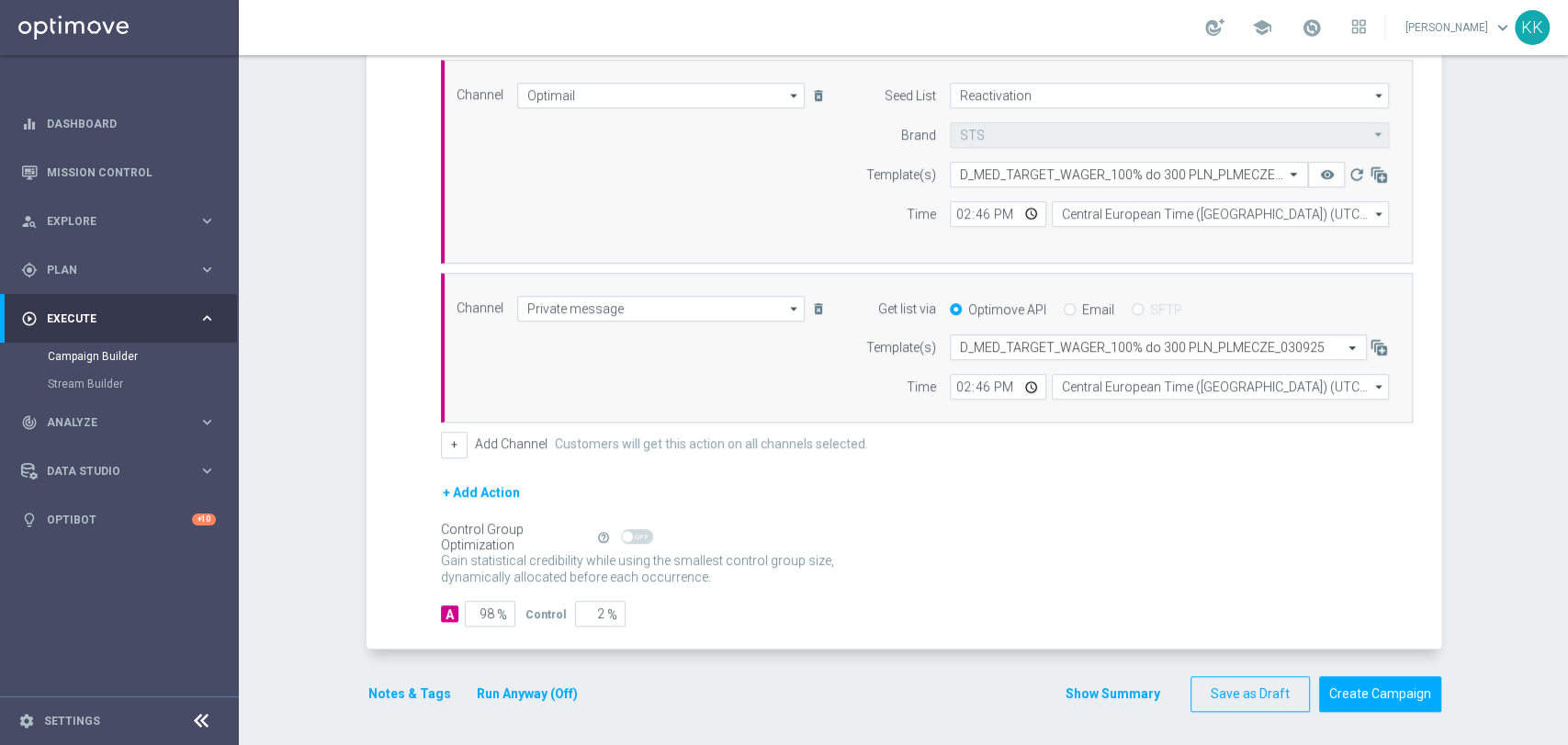
click at [409, 688] on button "Notes & Tags" at bounding box center [410, 693] width 86 height 23
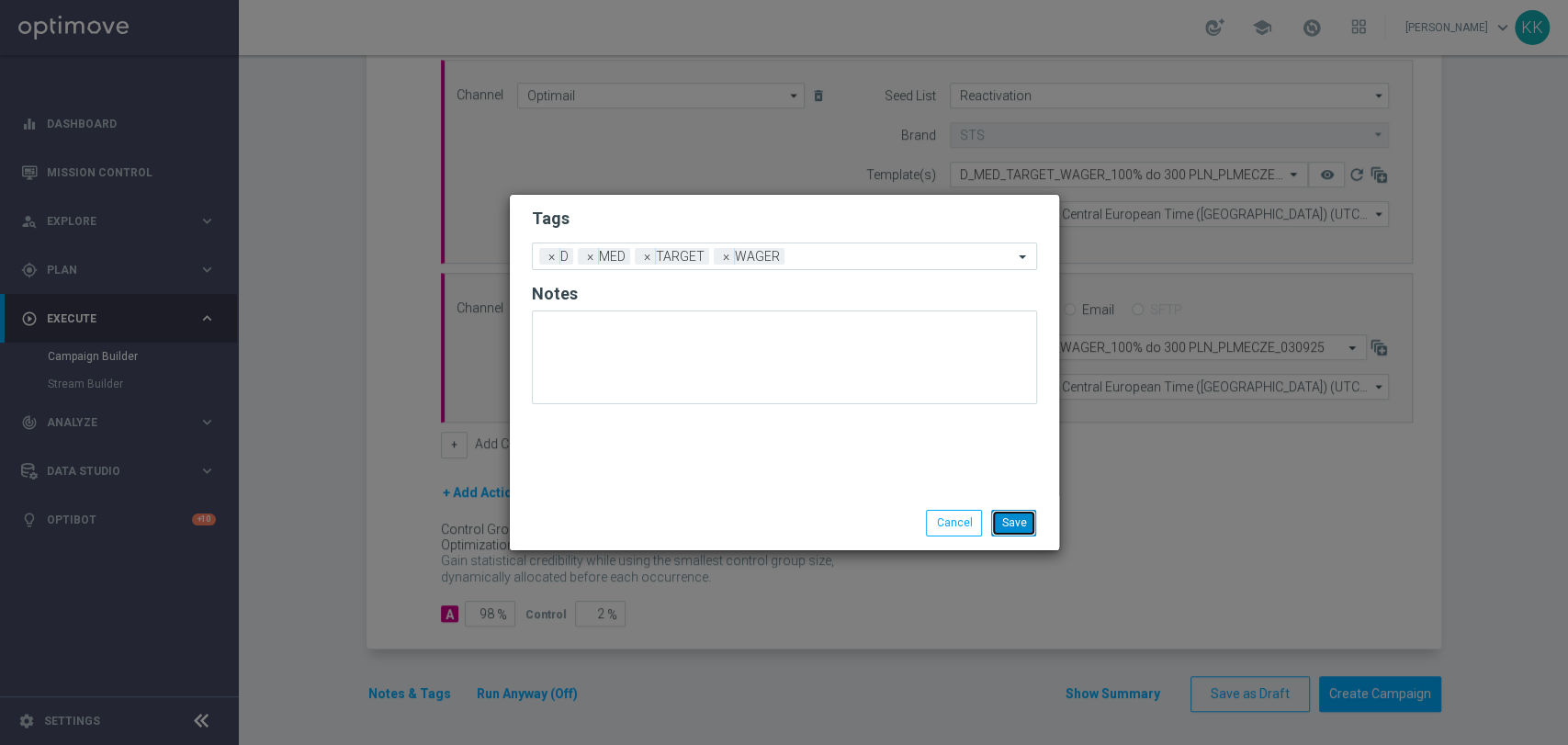
click at [1024, 527] on button "Save" at bounding box center [1014, 522] width 45 height 25
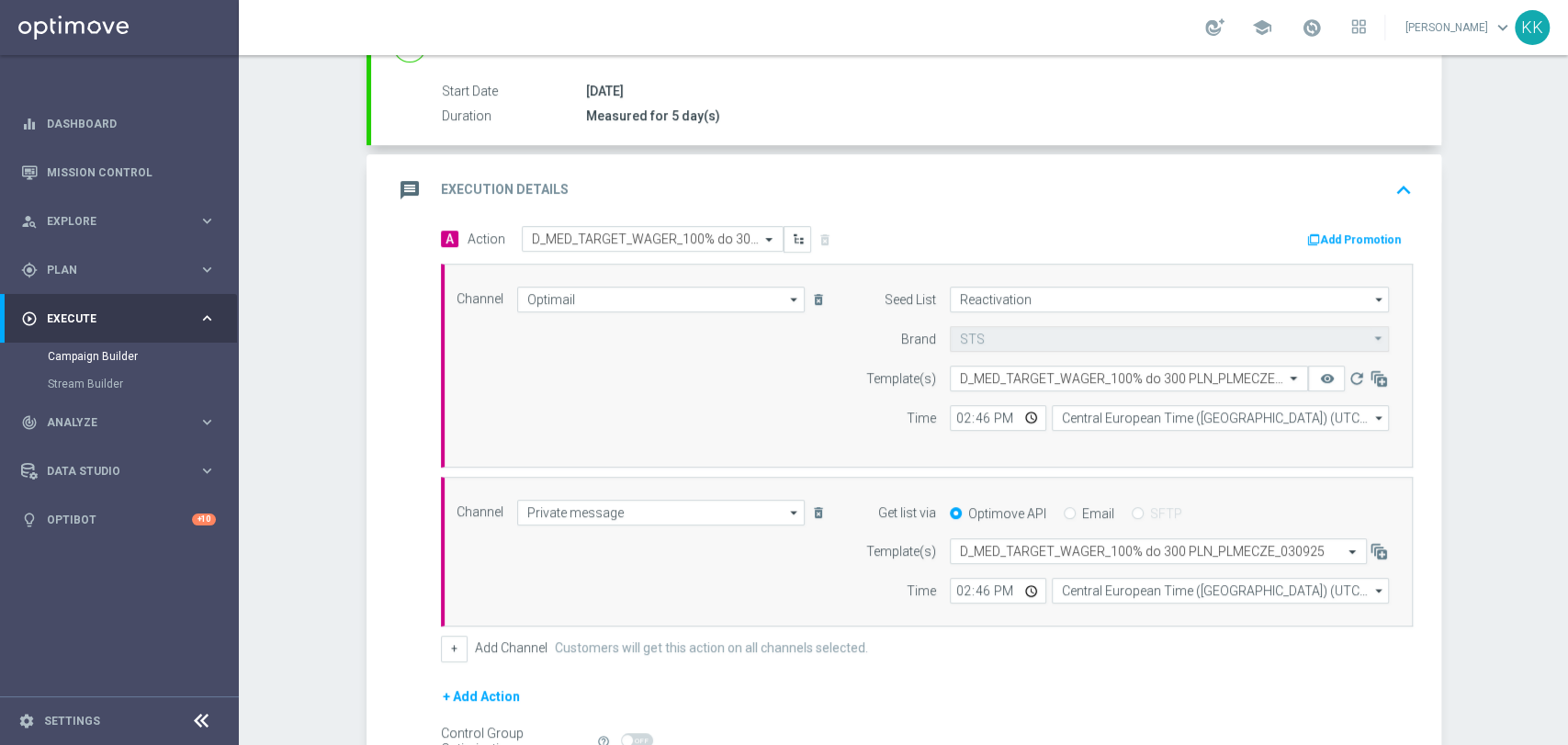
scroll to position [0, 0]
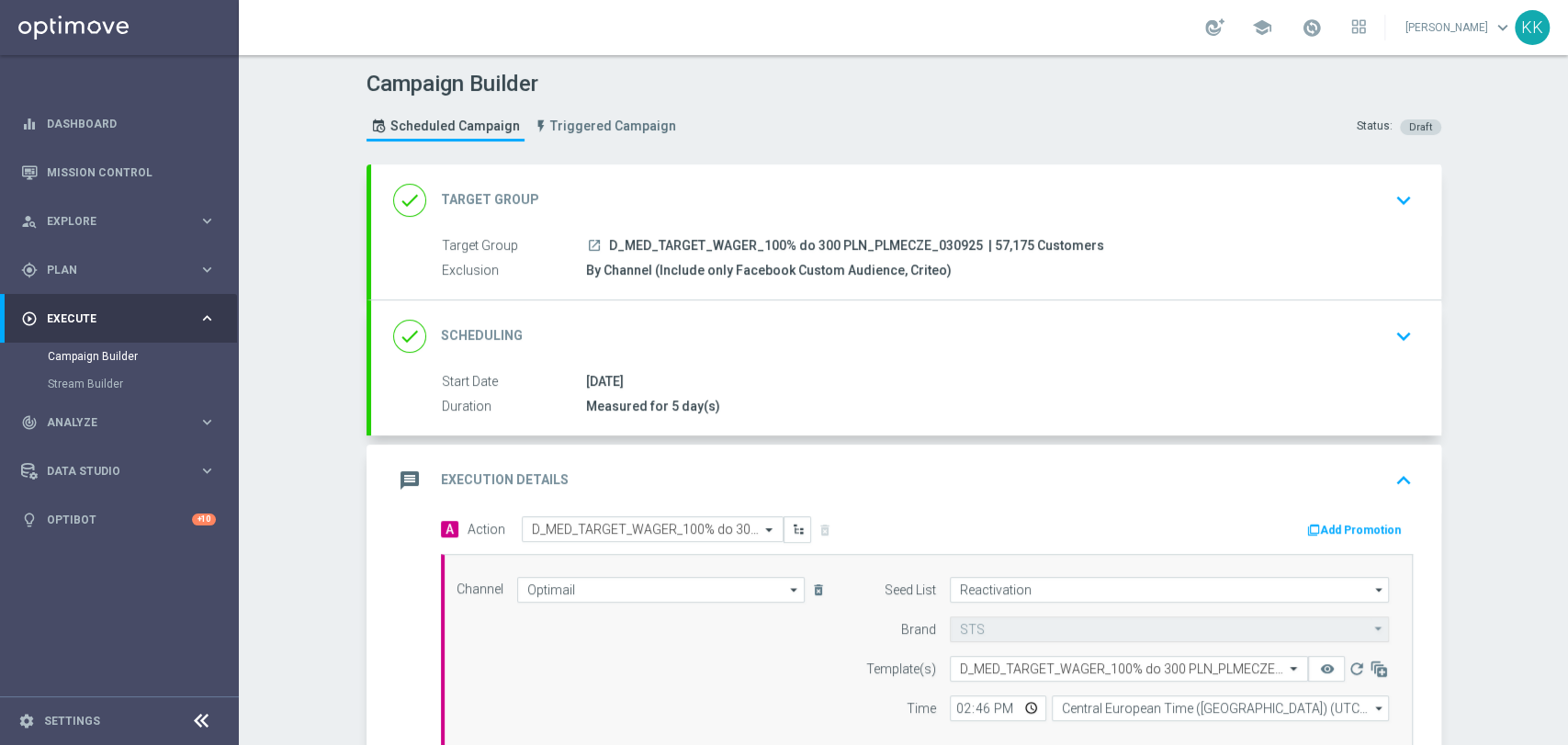
click at [1400, 200] on icon "keyboard_arrow_down" at bounding box center [1403, 200] width 27 height 27
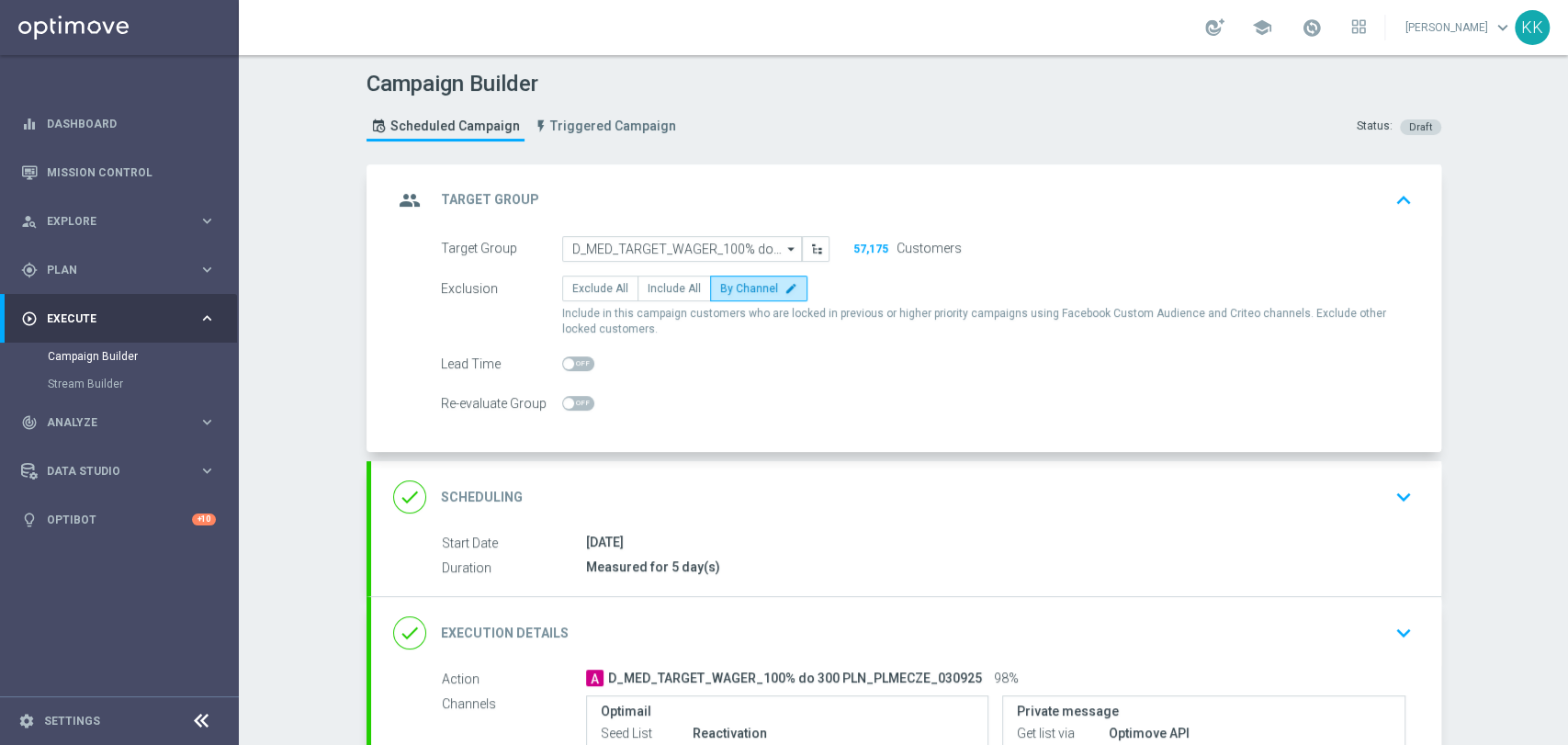
click at [1390, 507] on icon "keyboard_arrow_down" at bounding box center [1403, 497] width 27 height 27
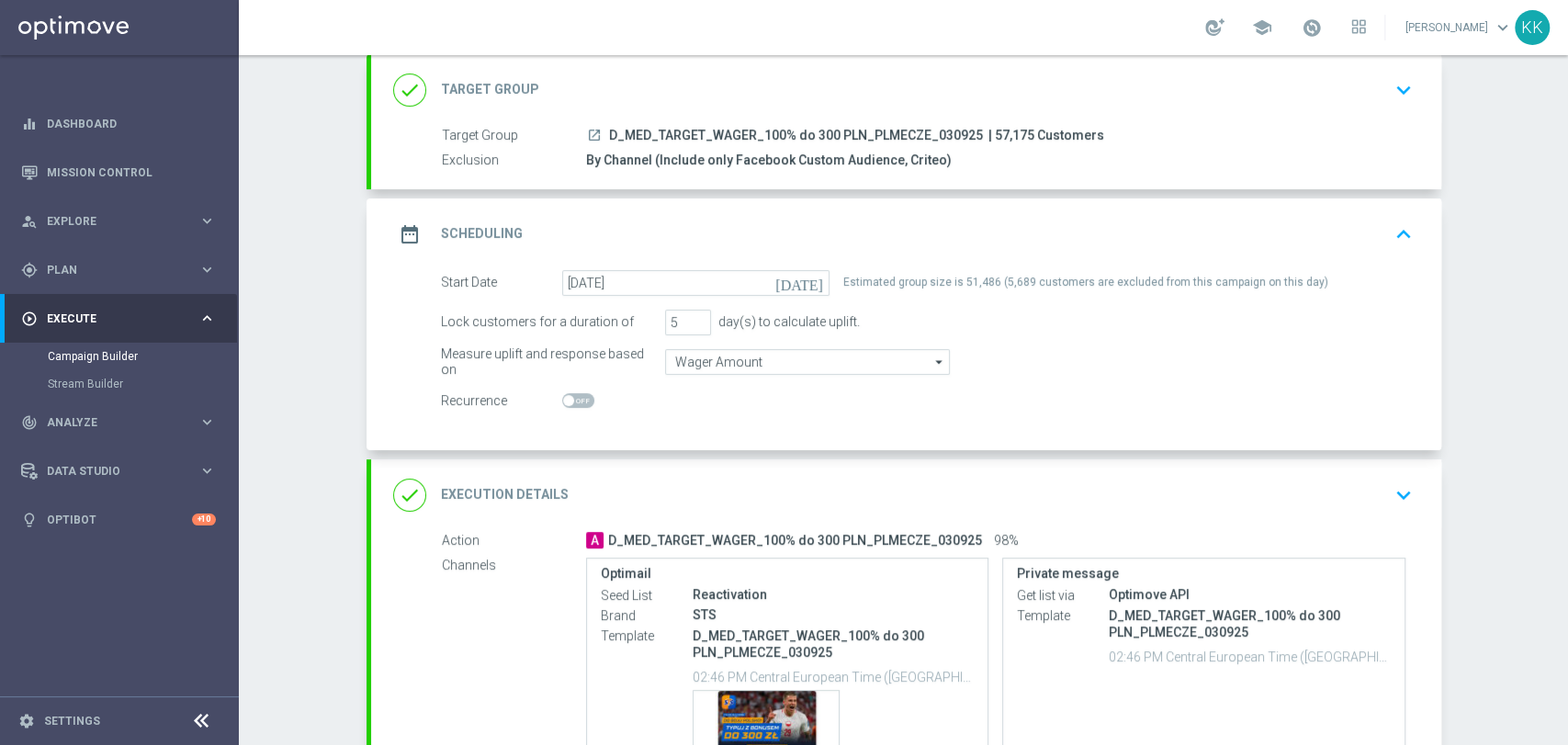
scroll to position [204, 0]
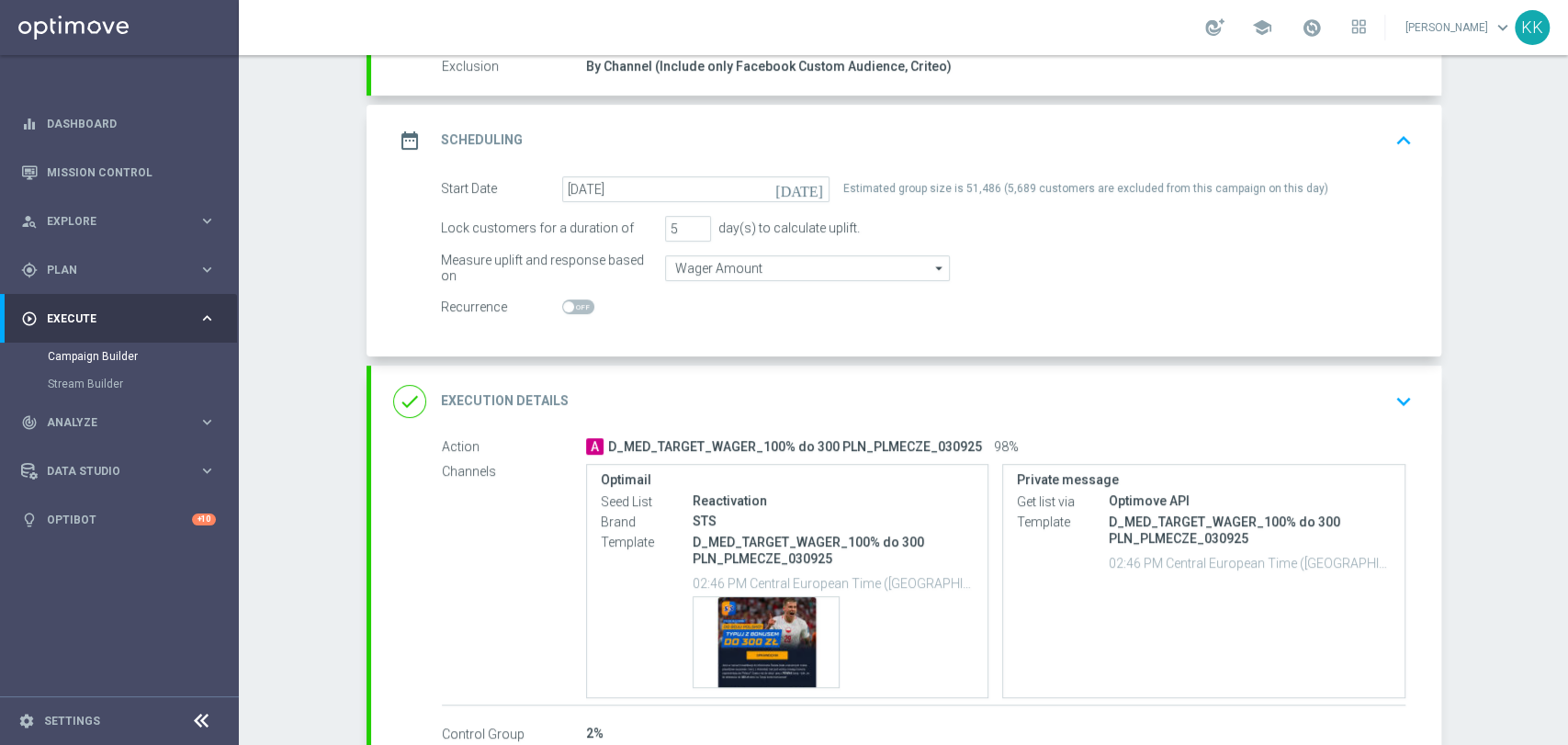
click at [1408, 398] on button "keyboard_arrow_down" at bounding box center [1403, 402] width 31 height 35
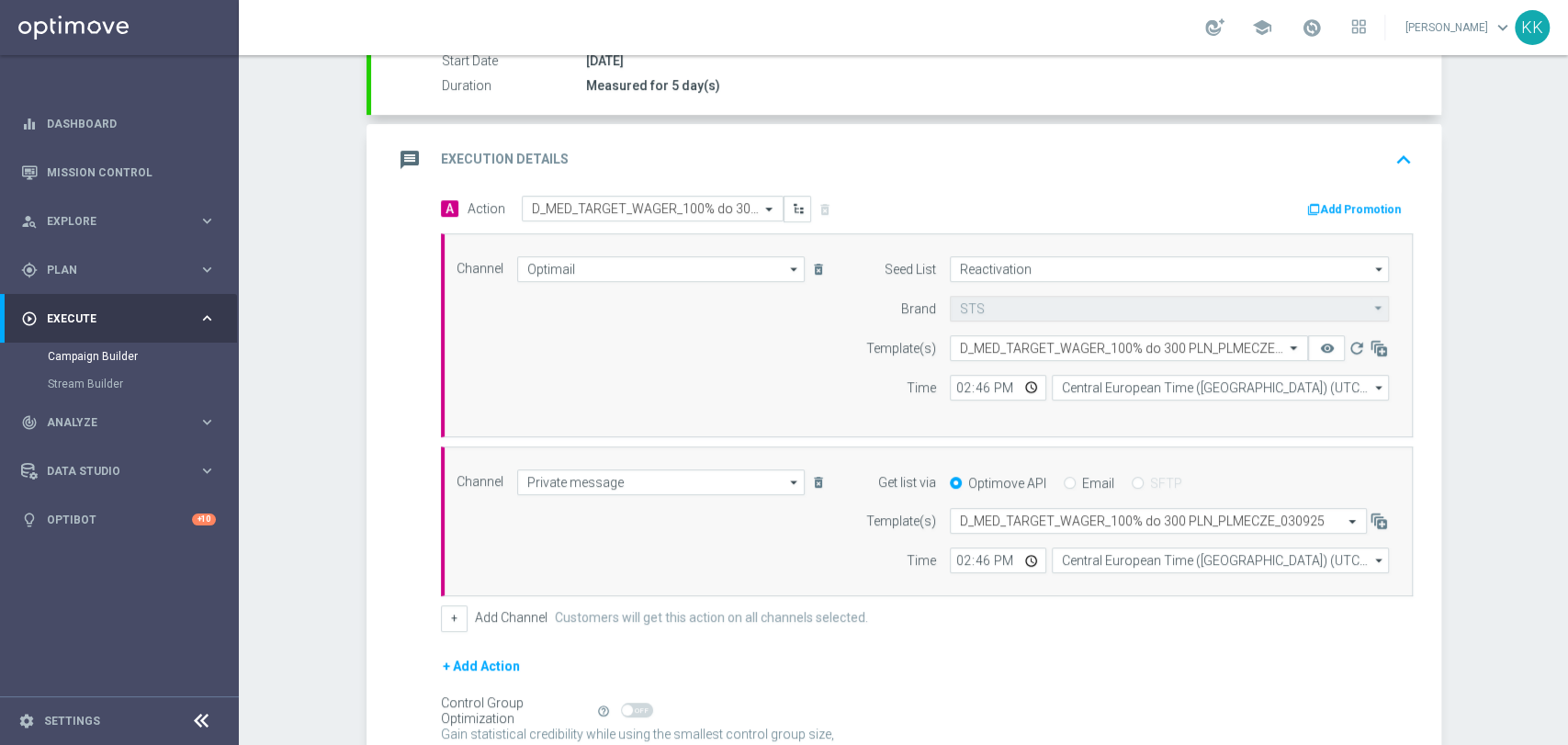
scroll to position [408, 0]
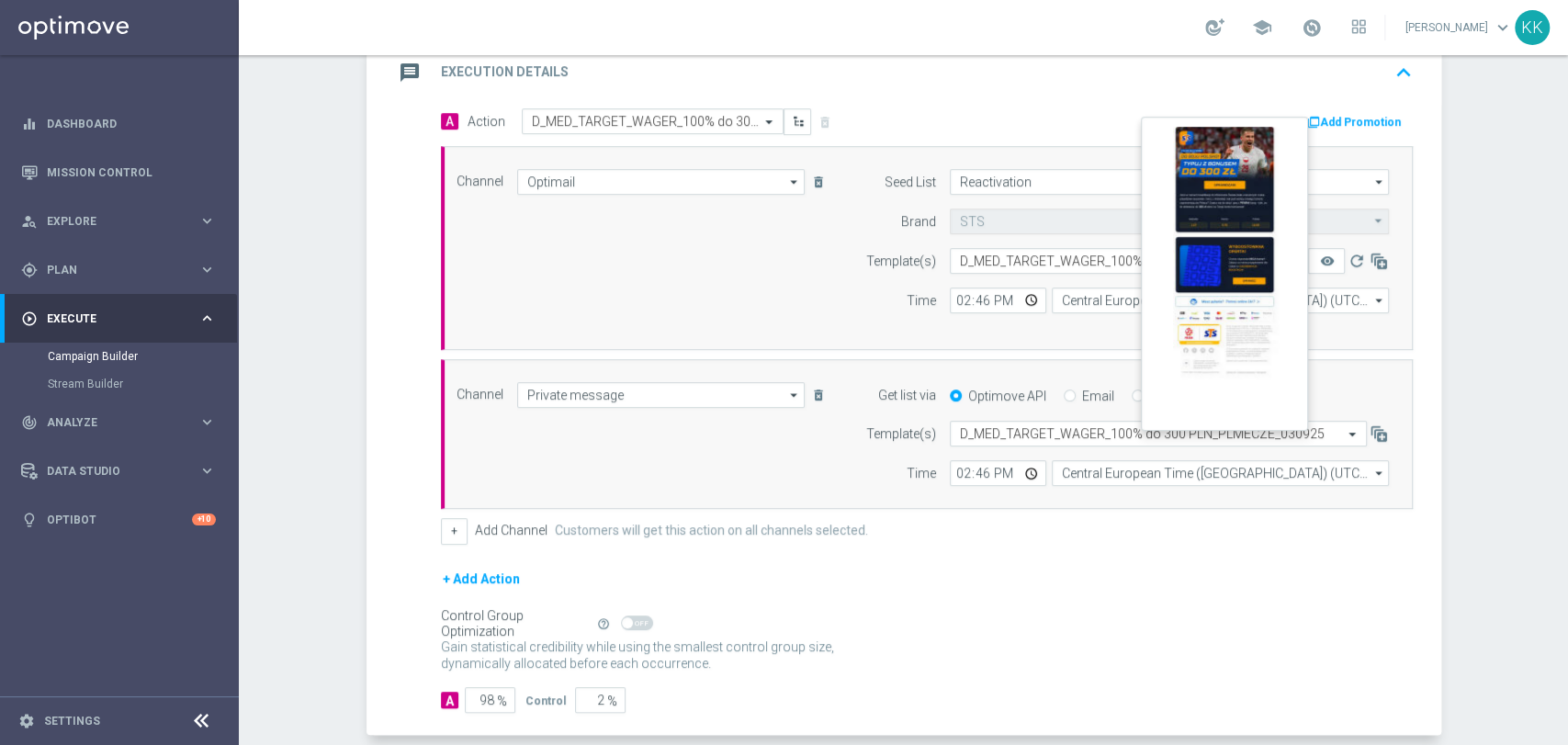
click at [1329, 249] on button "remove_red_eye" at bounding box center [1326, 261] width 36 height 25
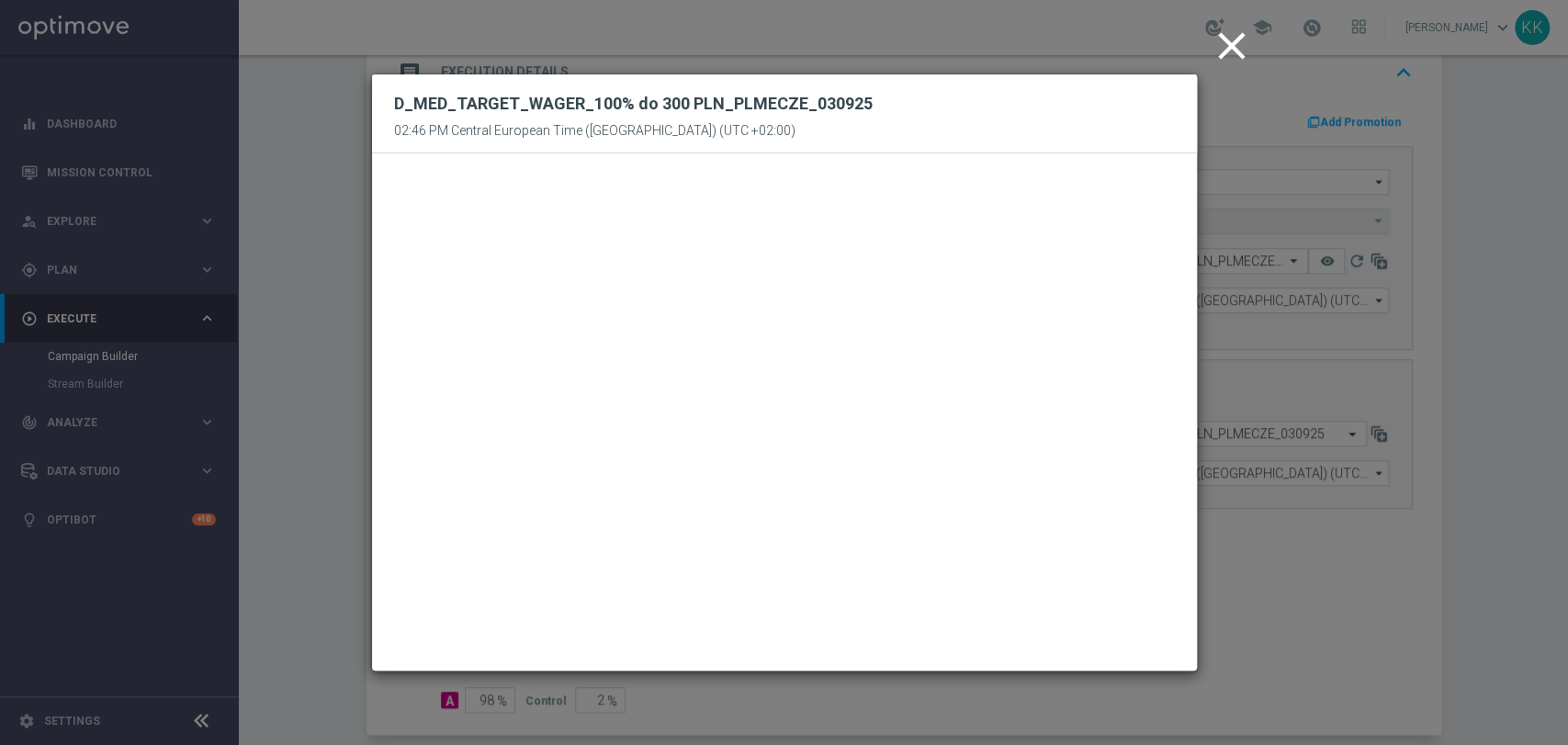
drag, startPoint x: 1239, startPoint y: 54, endPoint x: 1235, endPoint y: 63, distance: 9.8
click at [1239, 54] on icon "close" at bounding box center [1232, 45] width 46 height 46
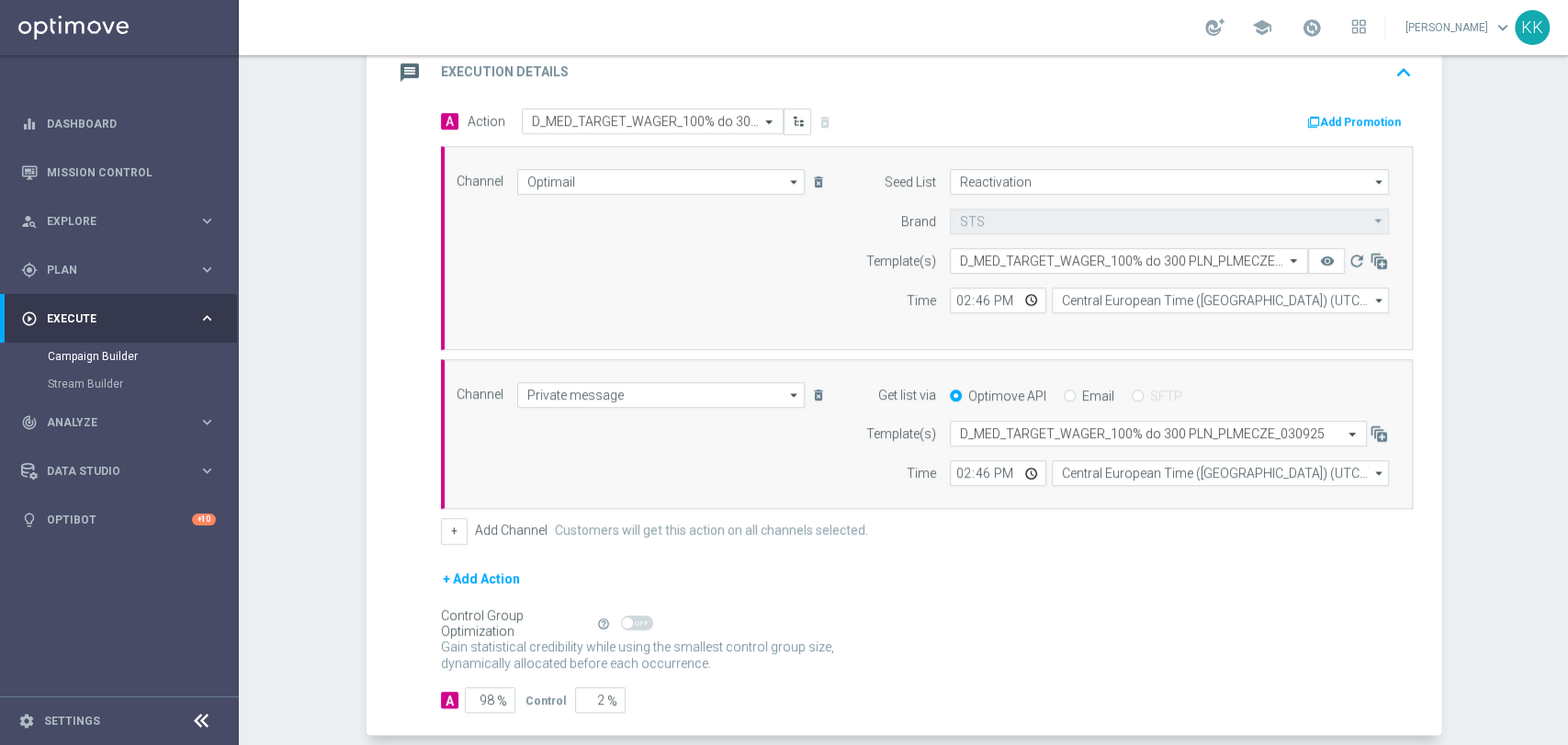
scroll to position [494, 0]
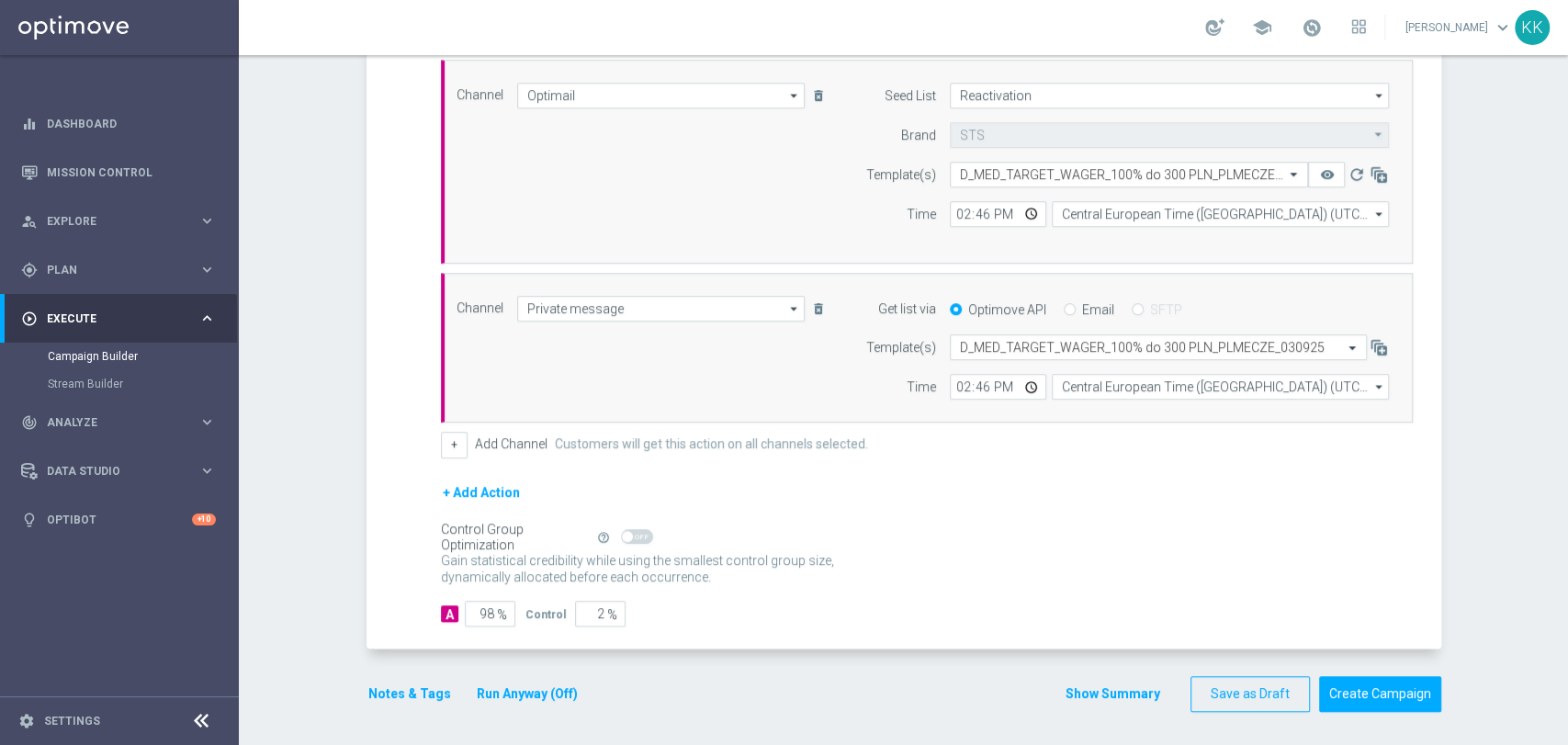
click at [411, 685] on button "Notes & Tags" at bounding box center [410, 693] width 86 height 23
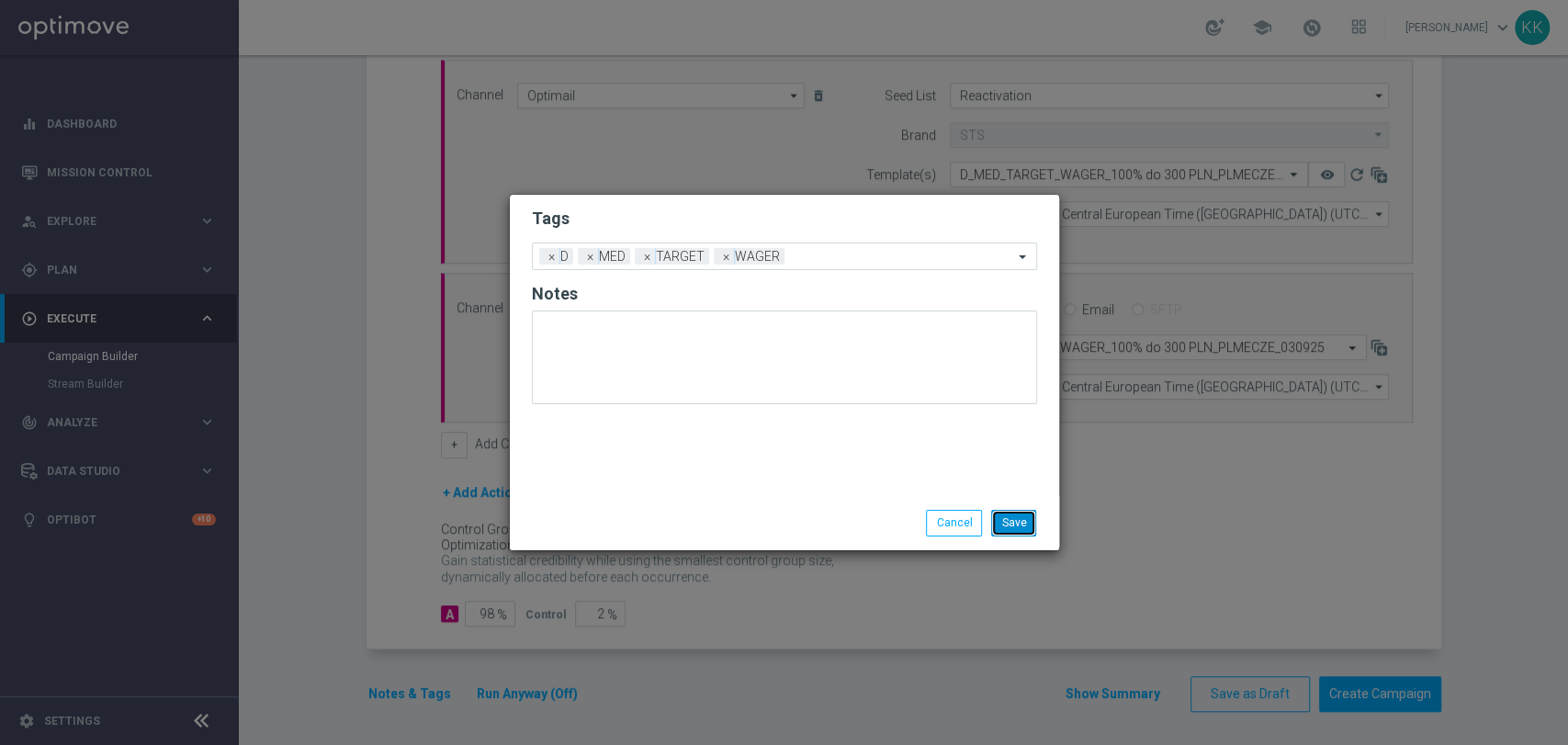
click at [1022, 530] on button "Save" at bounding box center [1014, 522] width 45 height 25
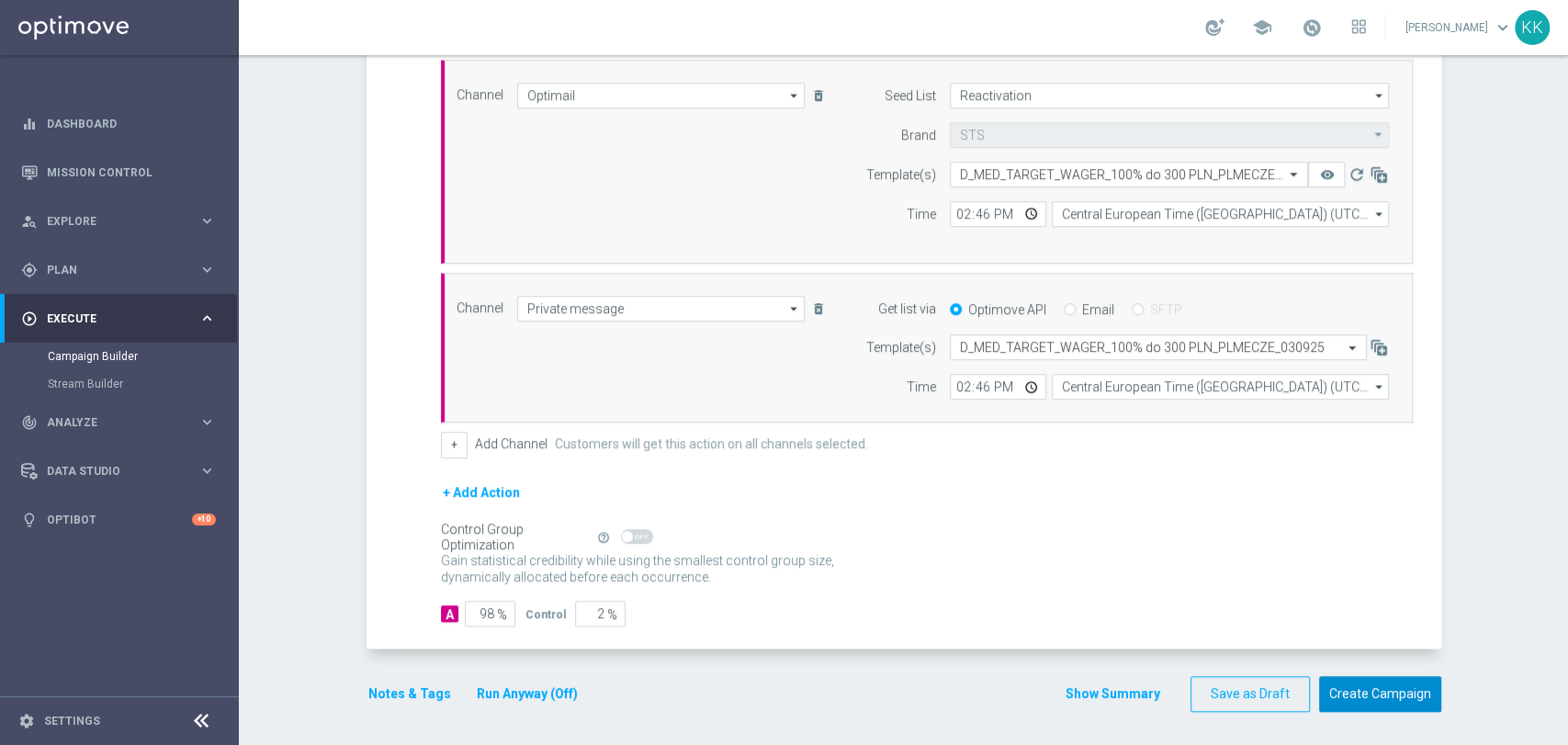
click at [1385, 686] on button "Create Campaign" at bounding box center [1380, 693] width 123 height 36
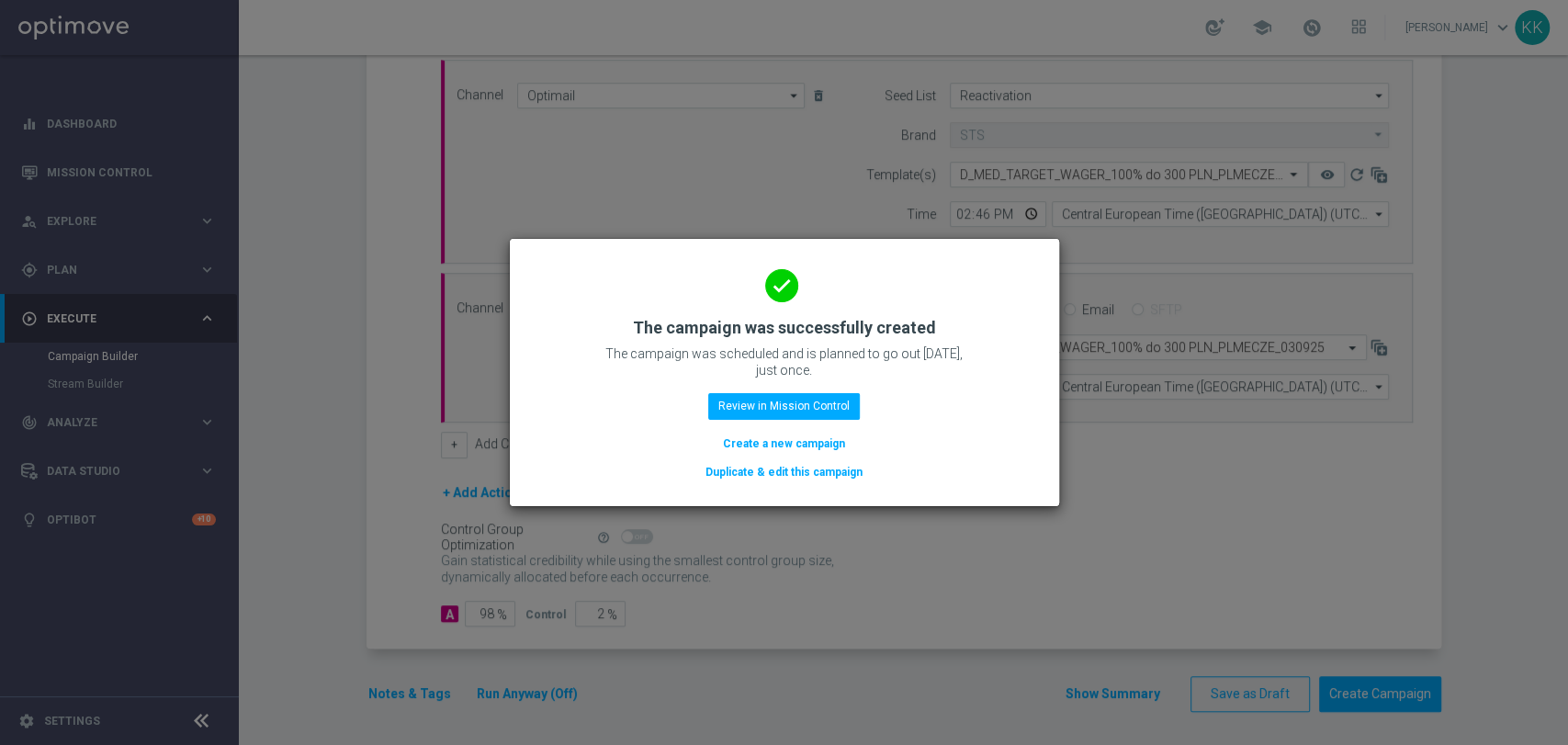
click at [772, 450] on button "Create a new campaign" at bounding box center [784, 443] width 126 height 21
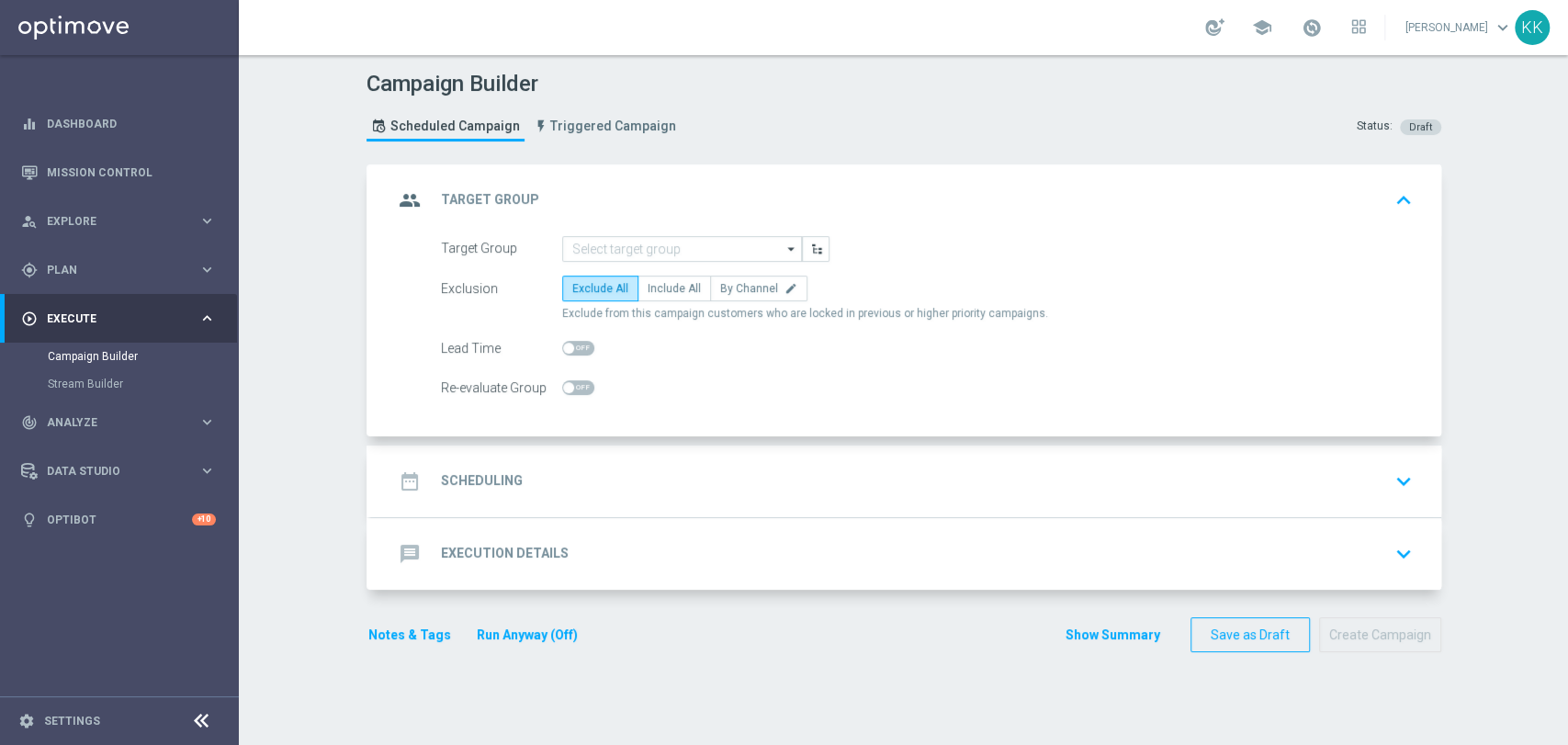
scroll to position [0, 0]
click at [710, 238] on input at bounding box center [682, 249] width 239 height 25
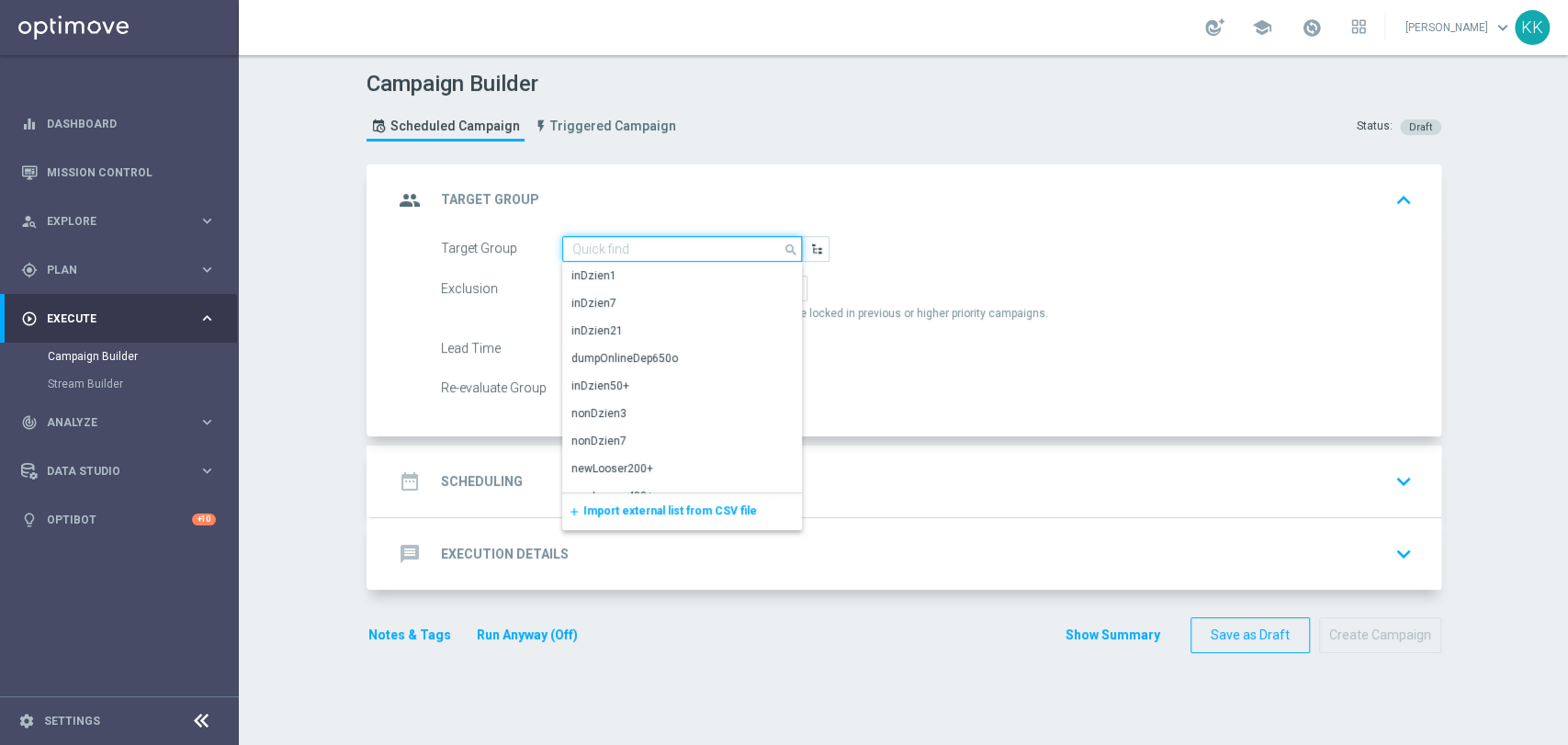
paste input "D_HIGH_TARGET_WAGER_100% do 500 PLN_PLMECZE_030925"
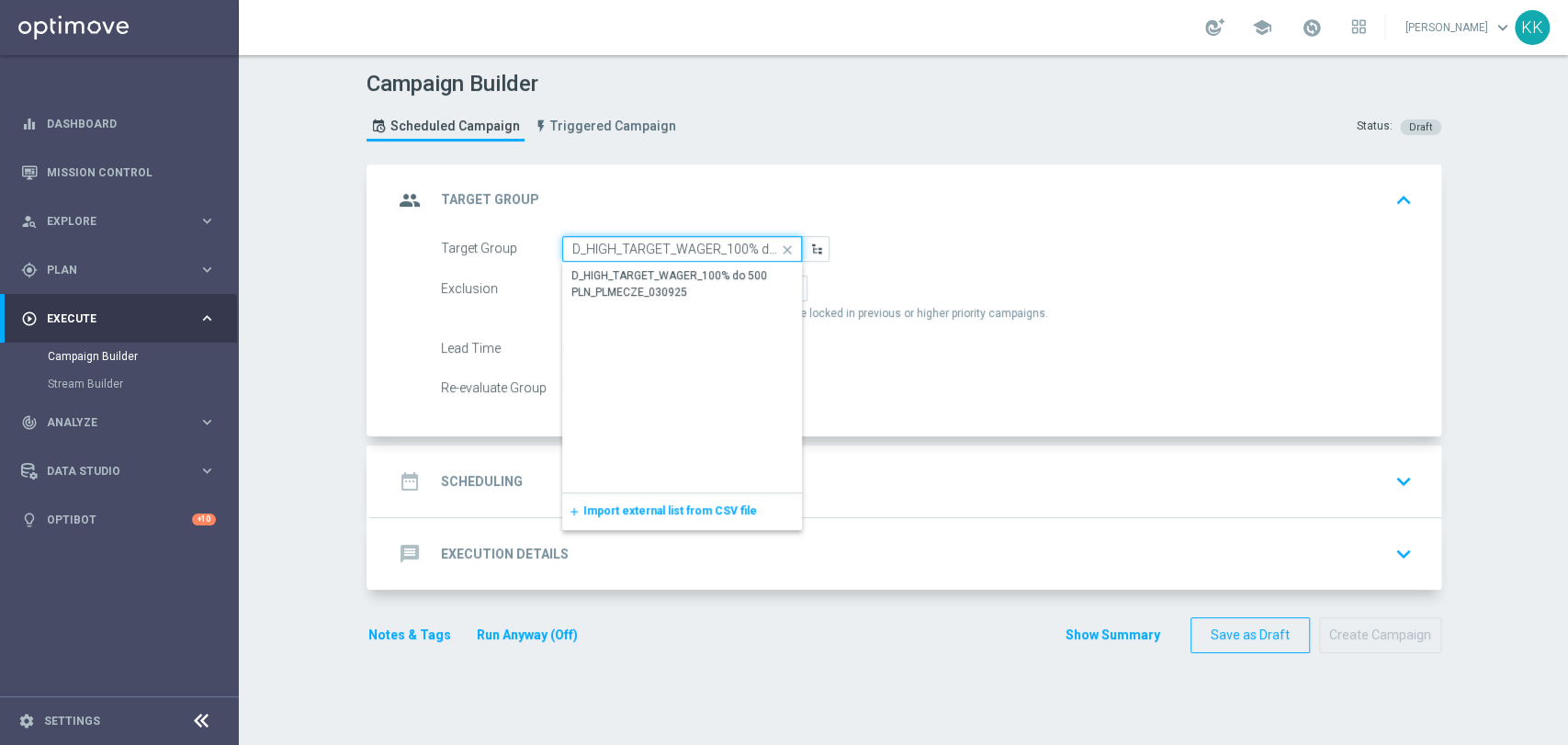
scroll to position [0, 151]
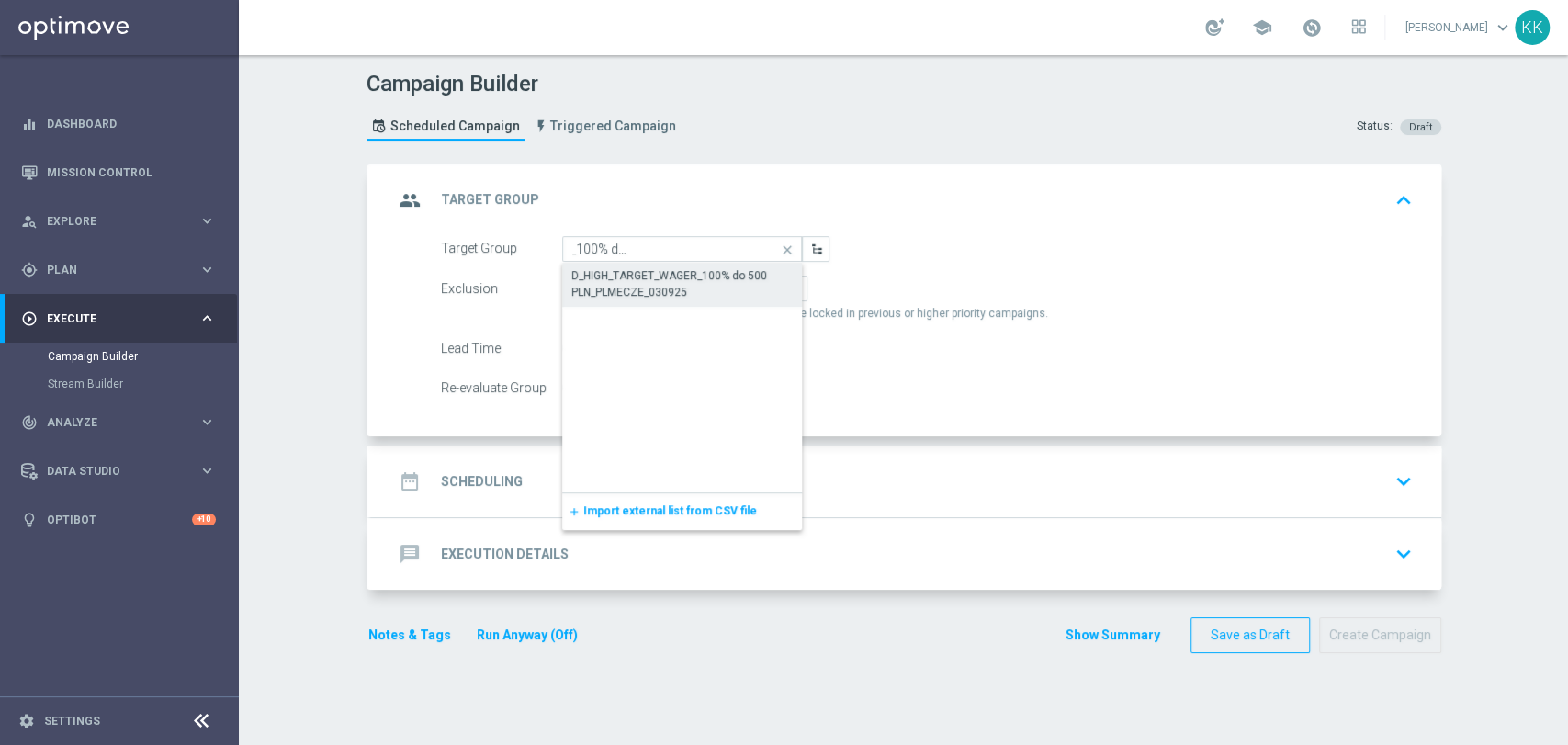
click at [703, 274] on div "D_HIGH_TARGET_WAGER_100% do 500 PLN_PLMECZE_030925" at bounding box center [683, 284] width 223 height 33
type input "D_HIGH_TARGET_WAGER_100% do 500 PLN_PLMECZE_030925"
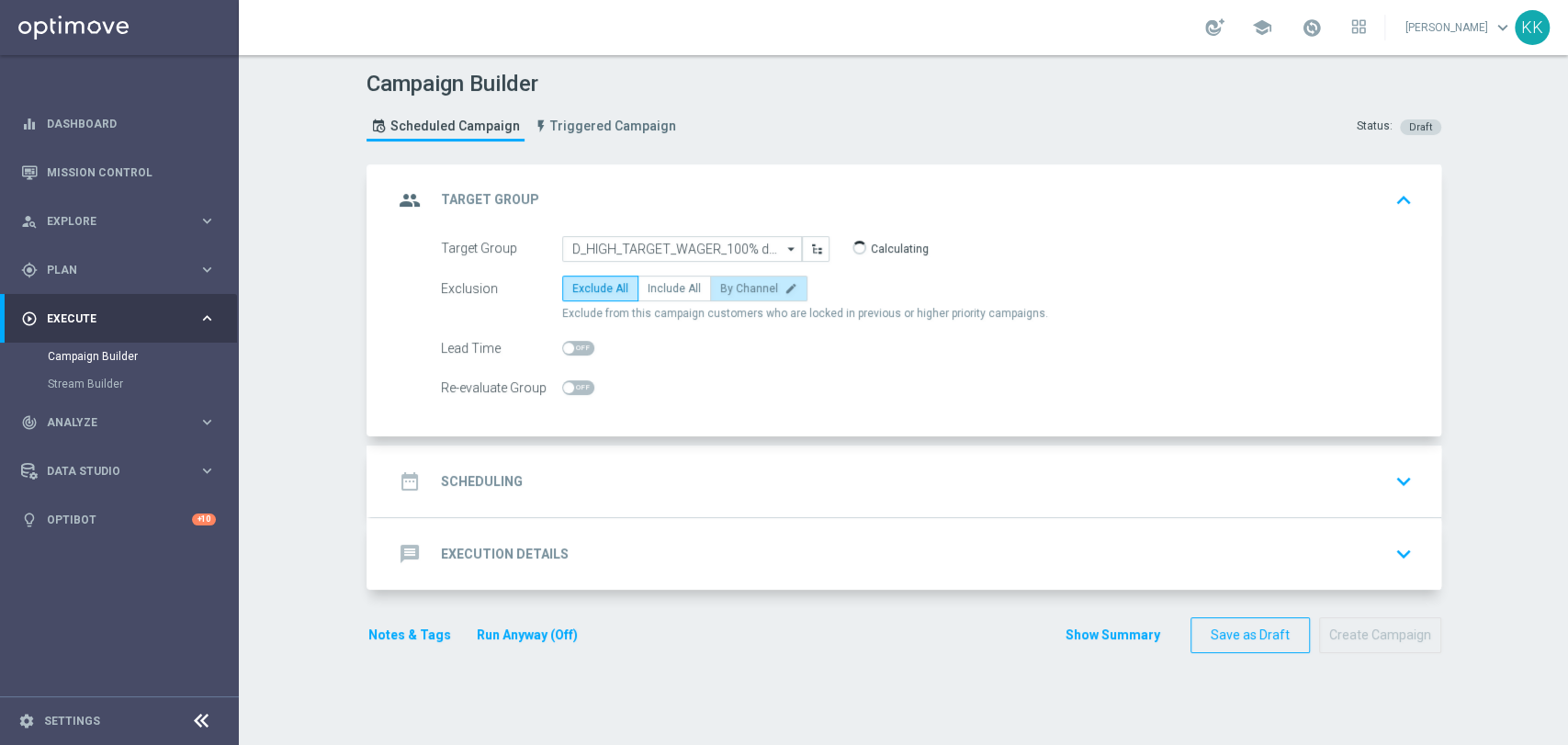
click at [784, 285] on icon "edit" at bounding box center [790, 288] width 13 height 13
click at [733, 285] on input "By Channel edit" at bounding box center [726, 291] width 12 height 12
radio input "true"
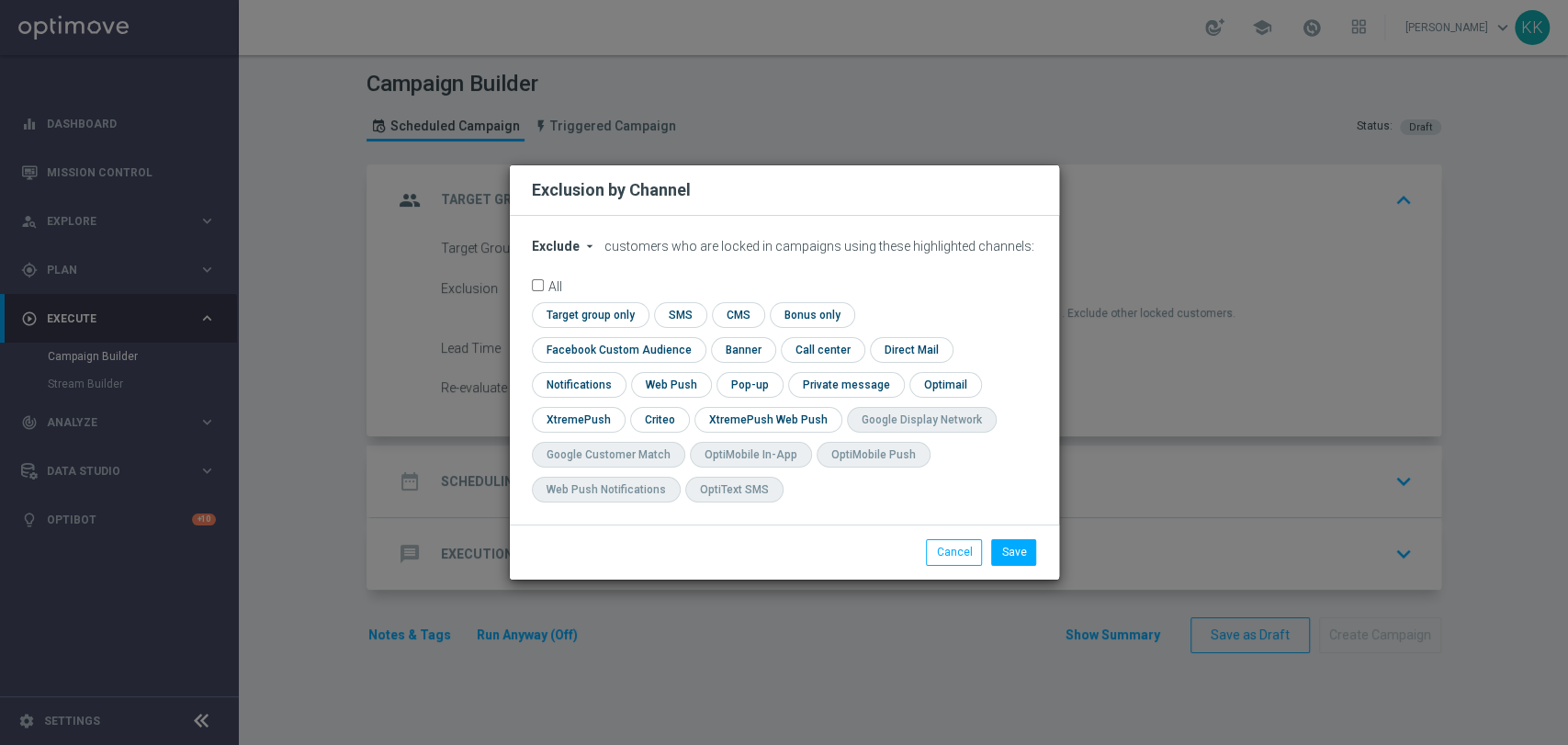
click at [573, 254] on span "Exclude" at bounding box center [555, 246] width 48 height 15
click at [580, 299] on div "Include" at bounding box center [566, 288] width 68 height 22
click at [698, 337] on input "checkbox" at bounding box center [615, 349] width 167 height 25
checkbox input "true"
click at [667, 423] on input "checkbox" at bounding box center [659, 419] width 57 height 25
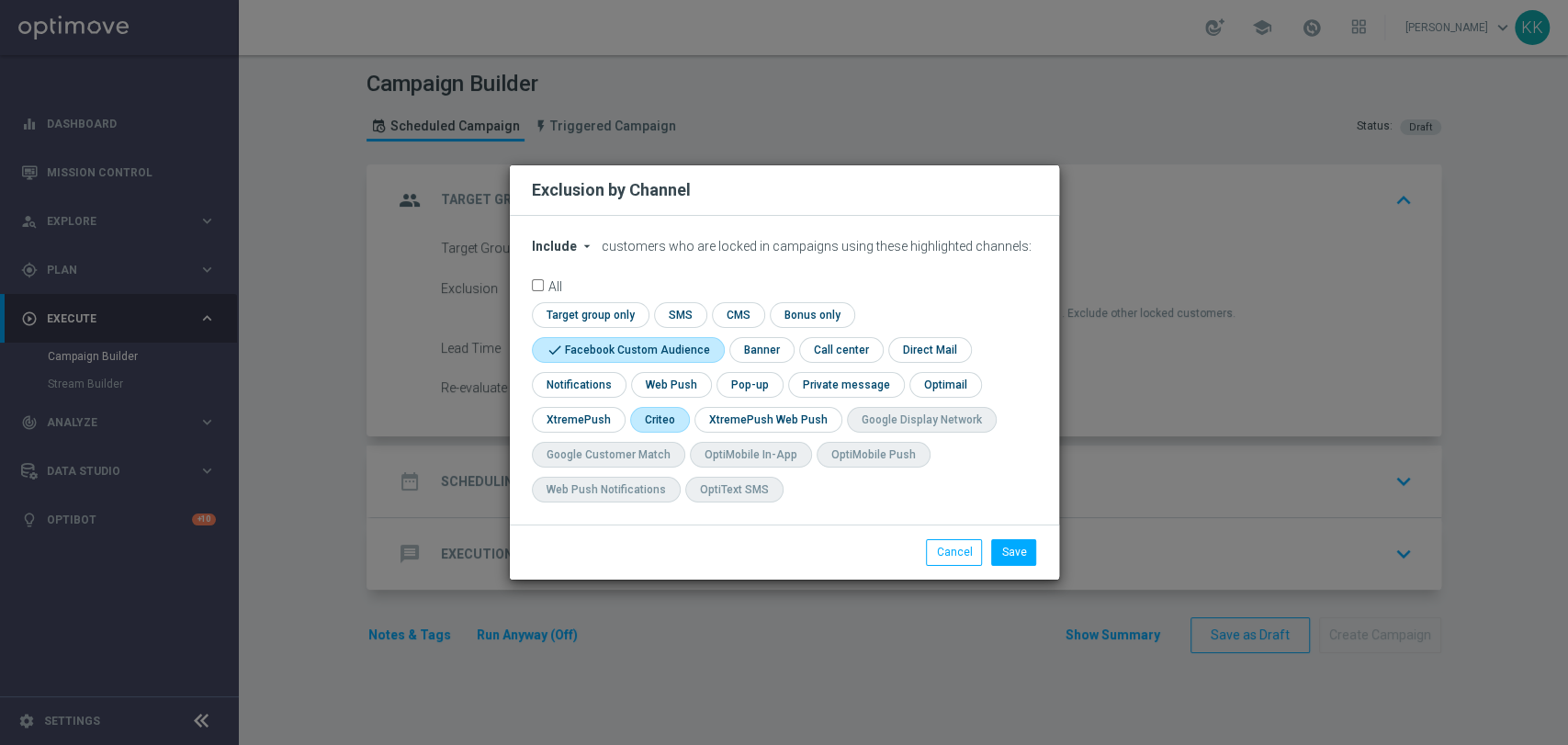
checkbox input "true"
click at [1052, 559] on div "Save Cancel" at bounding box center [784, 551] width 549 height 54
click at [1021, 556] on button "Save" at bounding box center [1014, 552] width 45 height 25
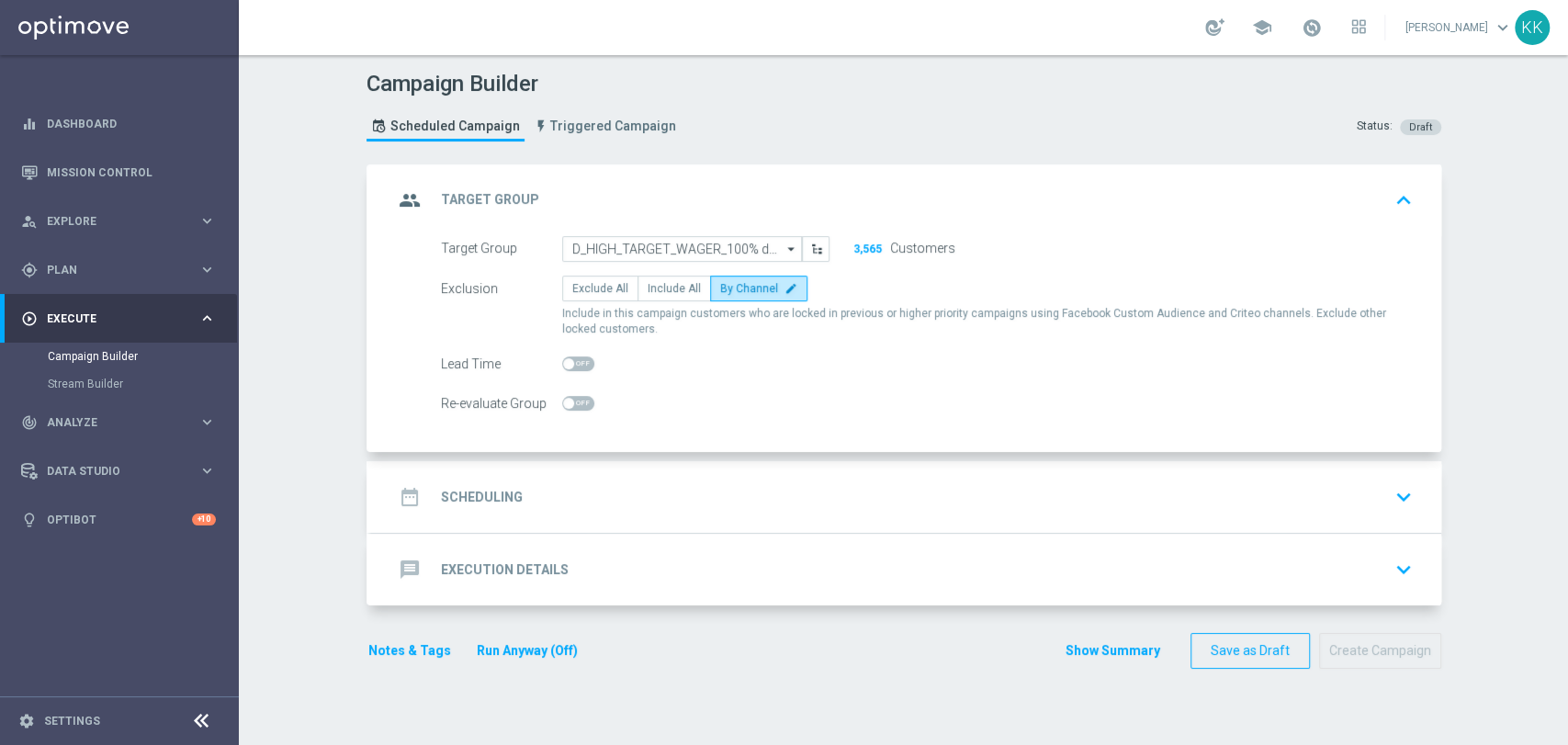
click at [638, 480] on div "date_range Scheduling keyboard_arrow_down" at bounding box center [906, 497] width 1026 height 35
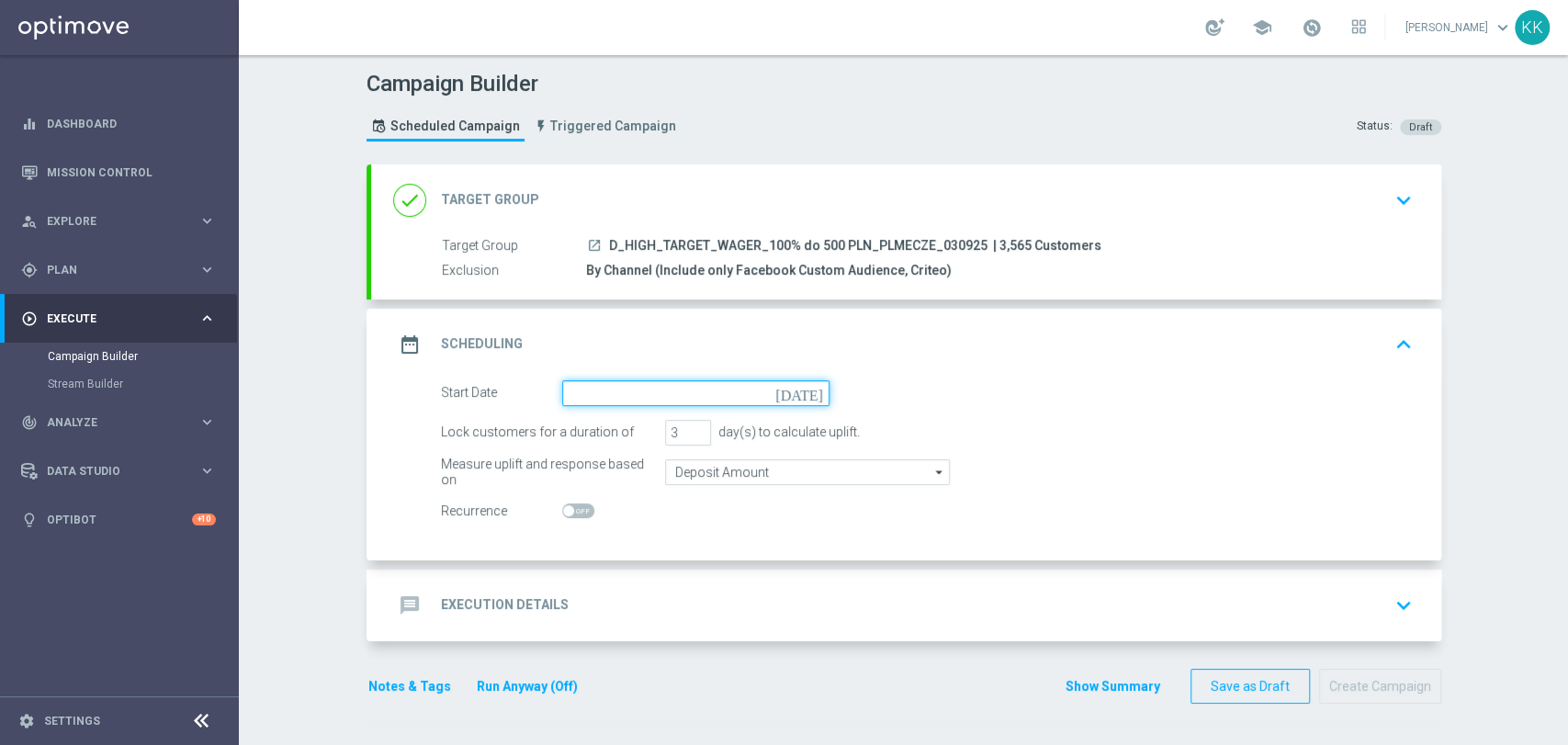
click at [617, 395] on input at bounding box center [695, 393] width 268 height 25
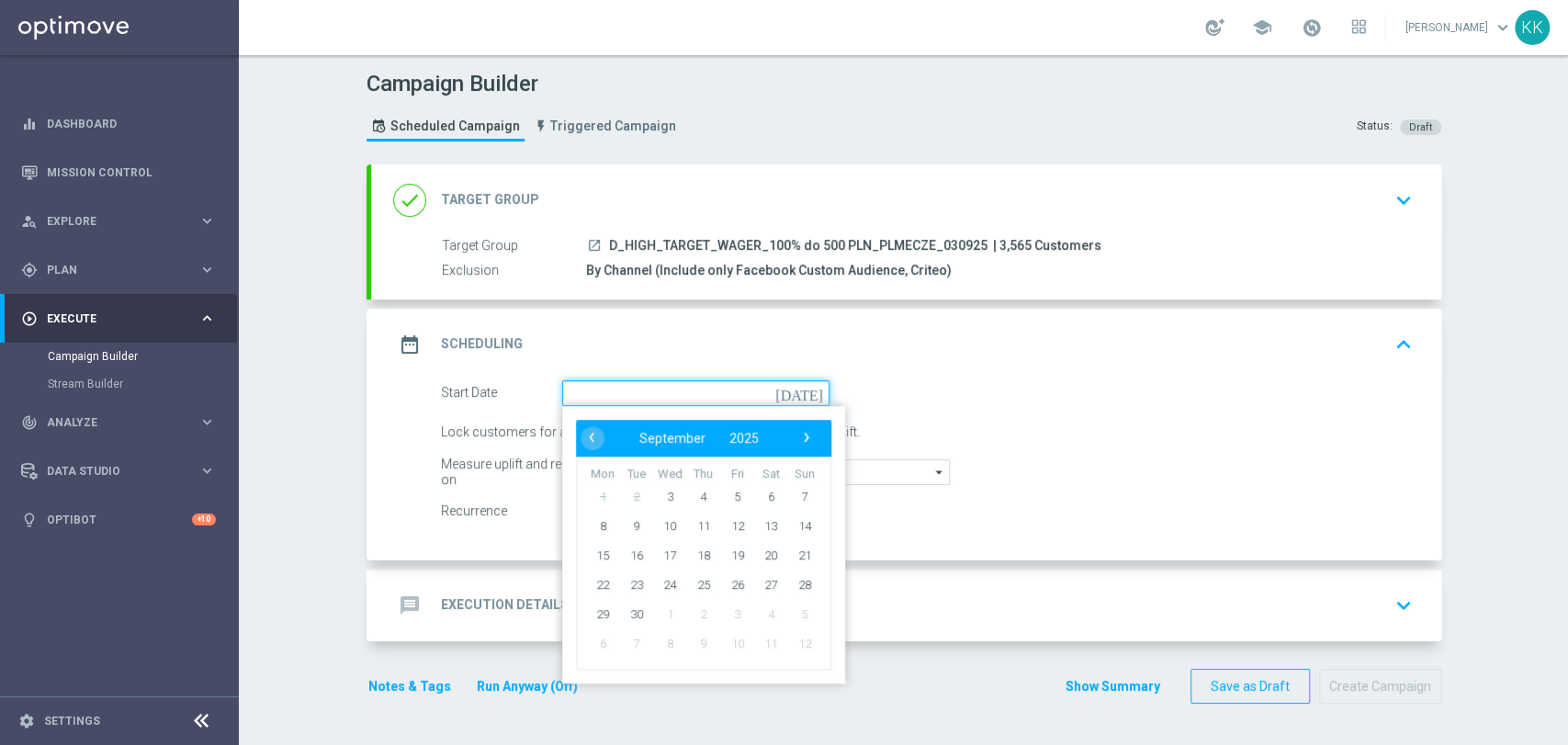
paste input "D_HIGH_TARGET_WAGER_100% do 500 PLN_PLMECZE_030925"
type input "D_HIGH_TARGET_WAGER_100% do 500 PLN_PLMECZE_030925"
click at [656, 500] on span "3" at bounding box center [670, 496] width 29 height 29
type input "[DATE]"
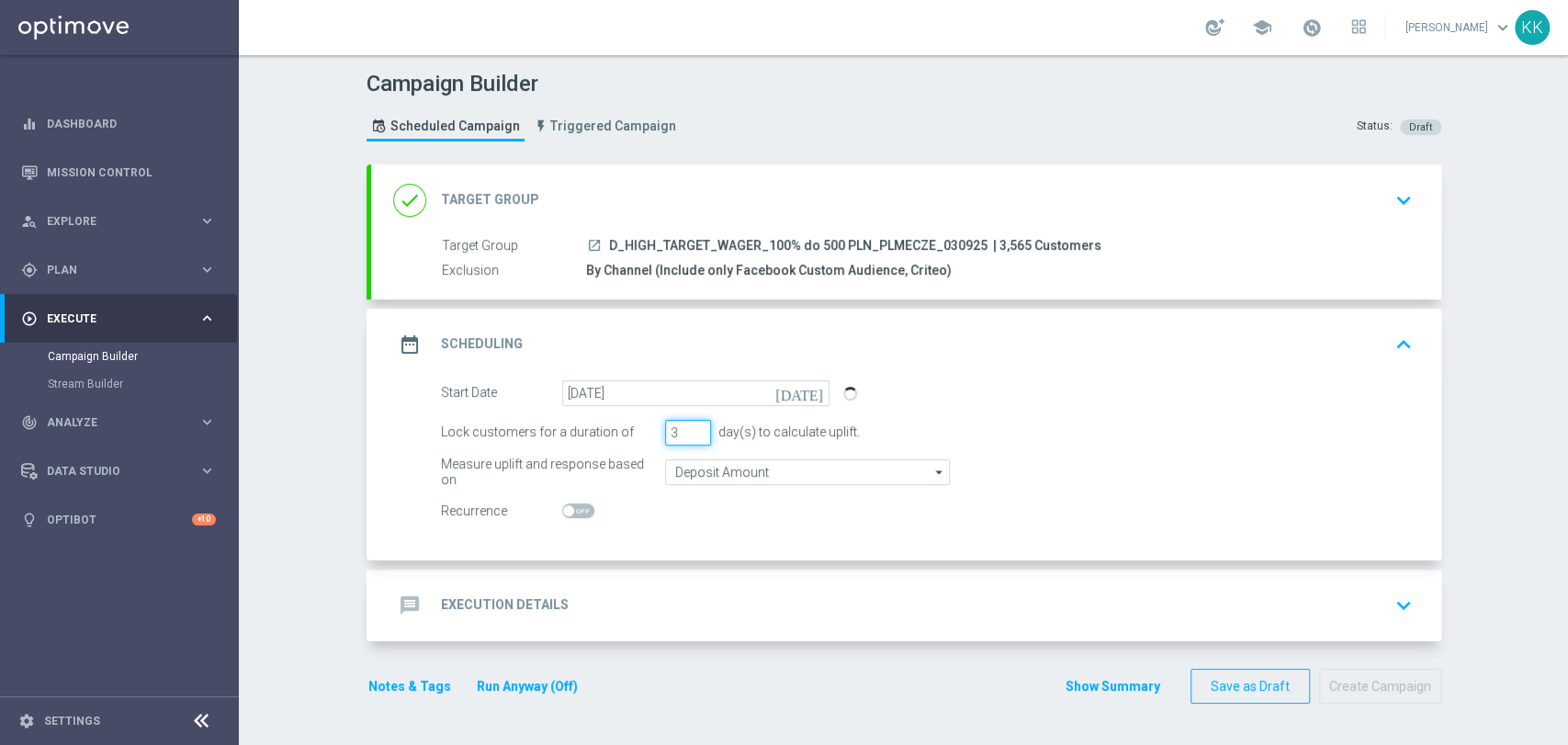
drag, startPoint x: 669, startPoint y: 427, endPoint x: 626, endPoint y: 432, distance: 43.3
click at [626, 432] on div "Lock customers for a duration of 3 day(s) to calculate uplift." at bounding box center [927, 432] width 999 height 25
type input "5"
click at [784, 492] on form "Start Date [DATE] [DATE] Lock customers for a duration of 5 day(s) to calculate…" at bounding box center [927, 452] width 972 height 144
click at [782, 479] on input "Deposit Amount" at bounding box center [807, 472] width 284 height 25
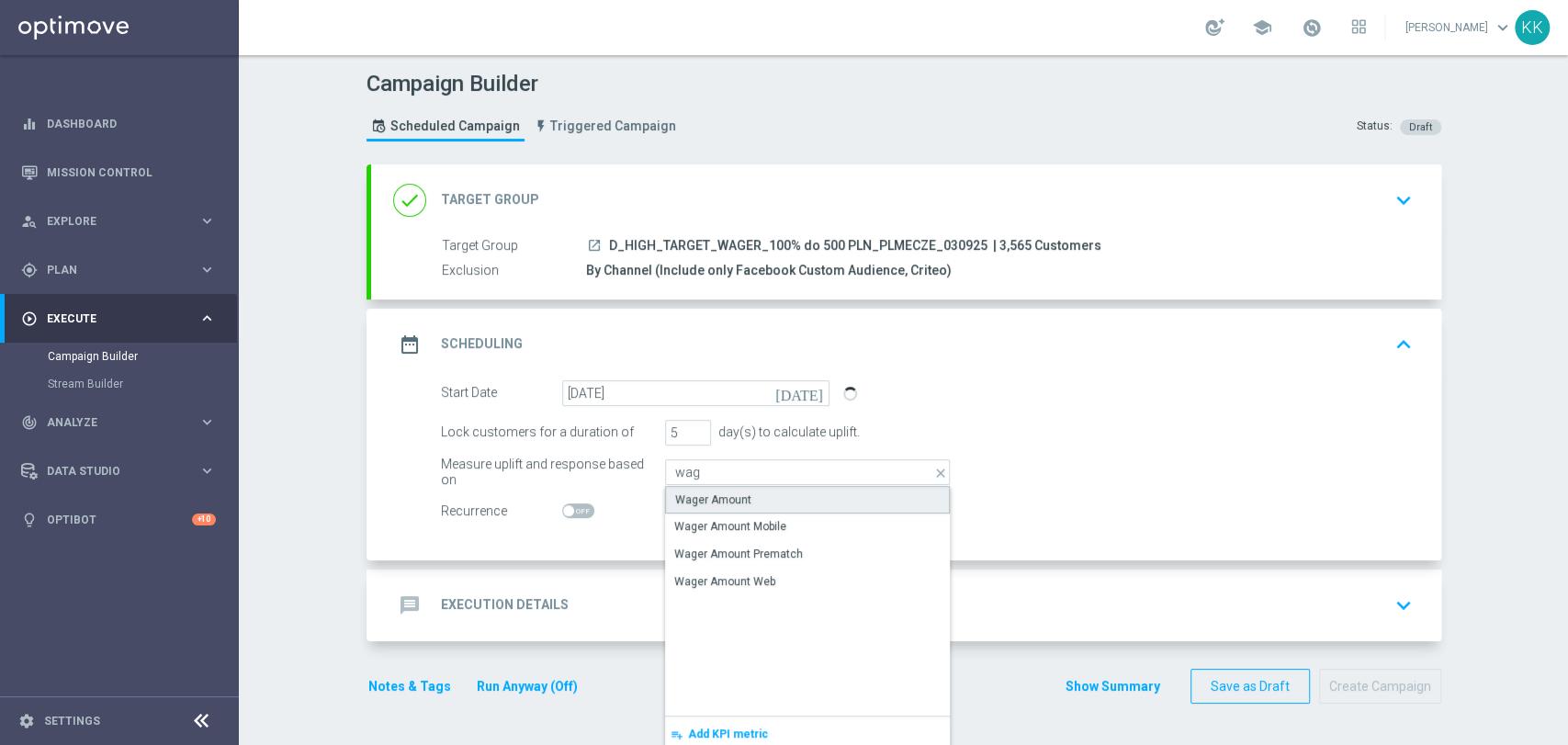
click at [770, 509] on div "Wager Amount" at bounding box center [807, 499] width 284 height 27
type input "Wager Amount"
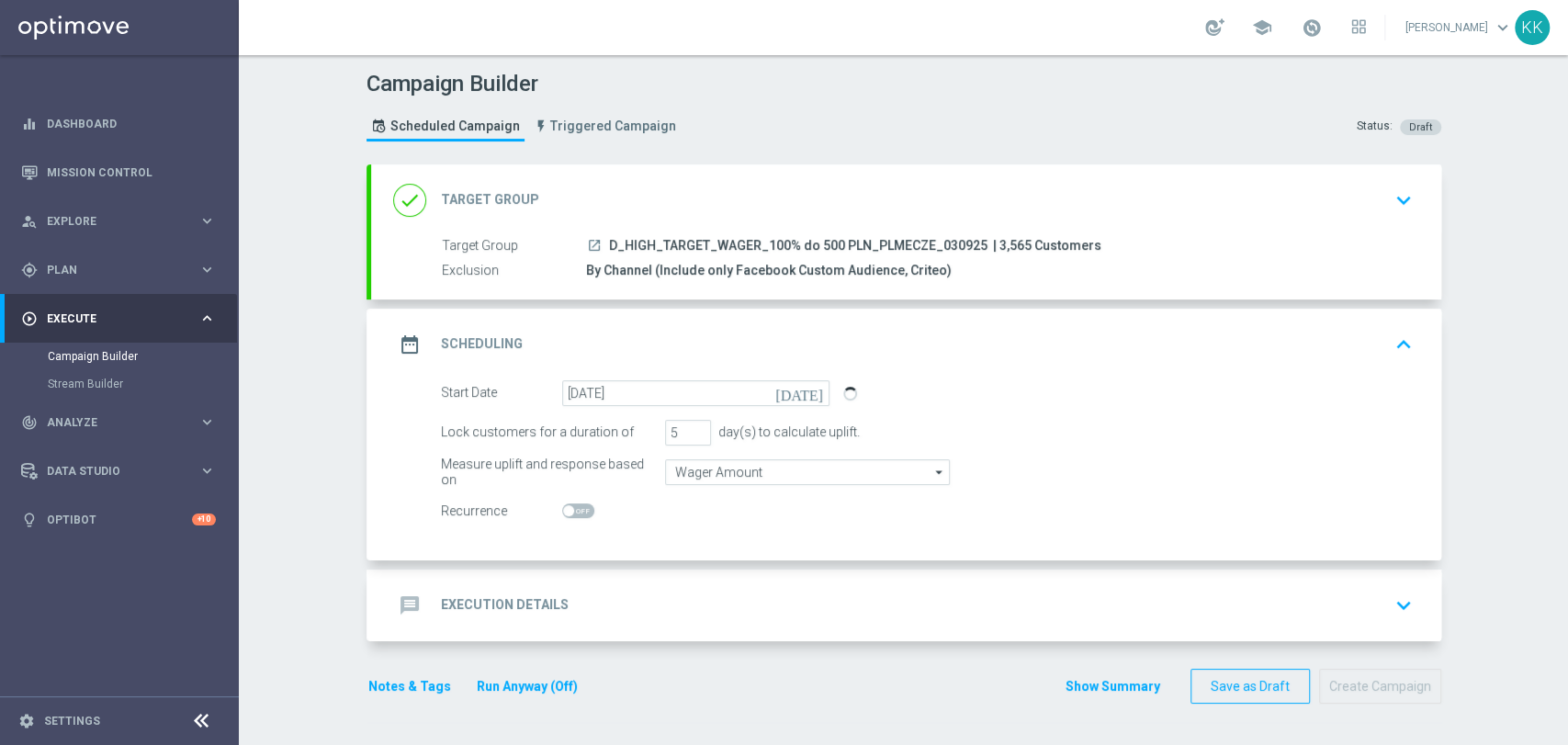
click at [751, 580] on div "message Execution Details keyboard_arrow_down" at bounding box center [905, 605] width 1070 height 72
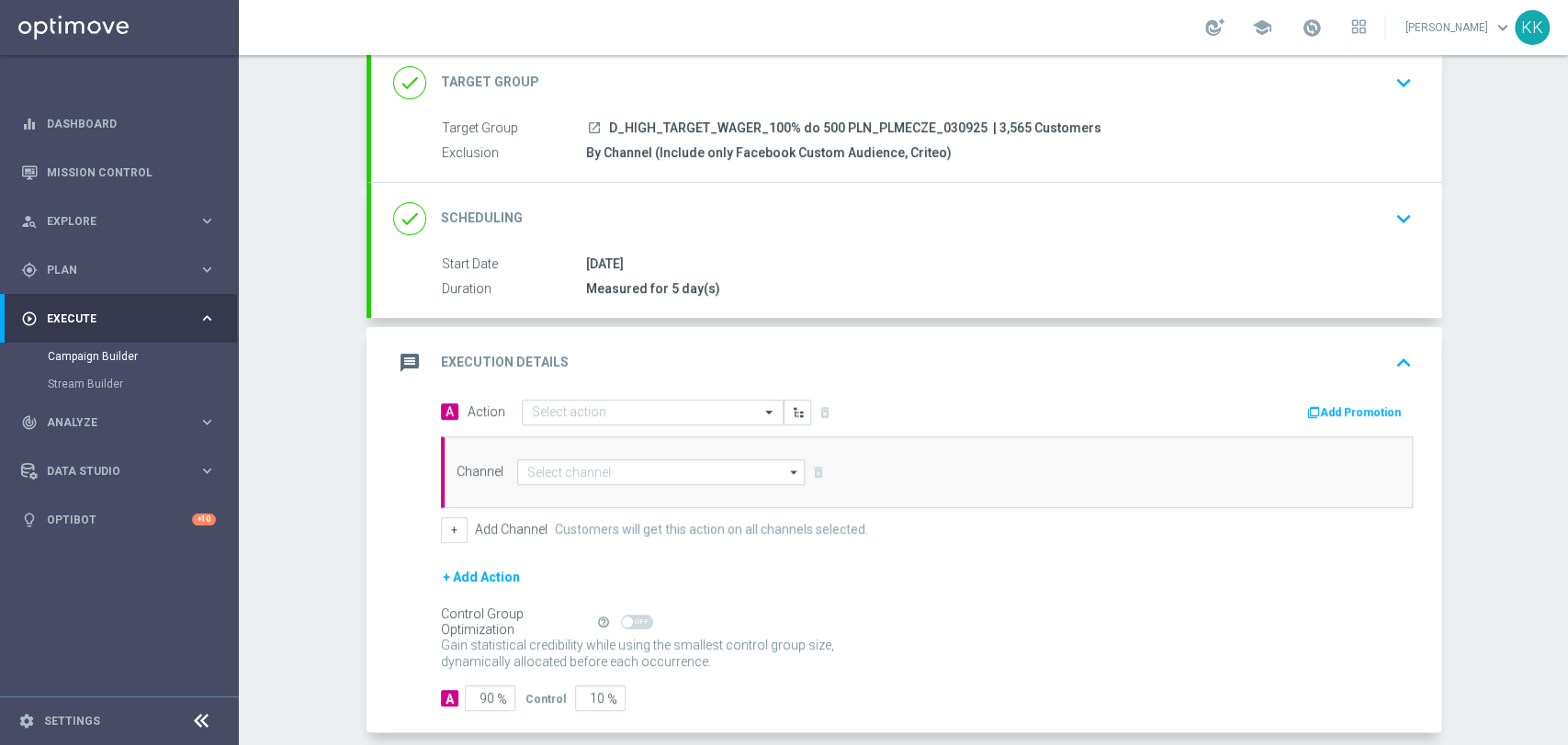
scroll to position [119, 0]
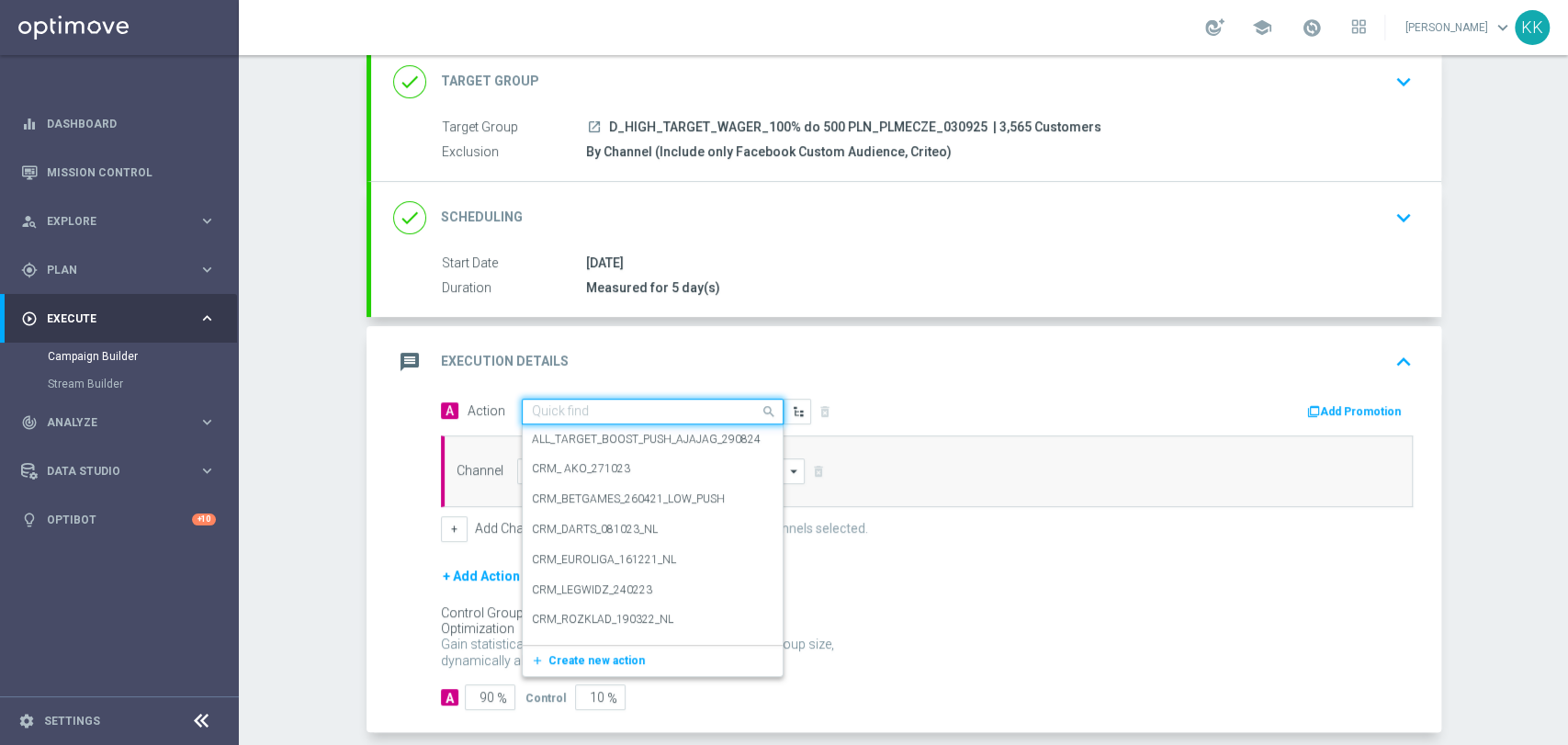
click at [594, 414] on input "text" at bounding box center [633, 412] width 205 height 16
paste input "D_HIGH_TARGET_WAGER_100% do 500 PLN_PLMECZE_030925"
type input "D_HIGH_TARGET_WAGER_100% do 500 PLN_PLMECZE_030925"
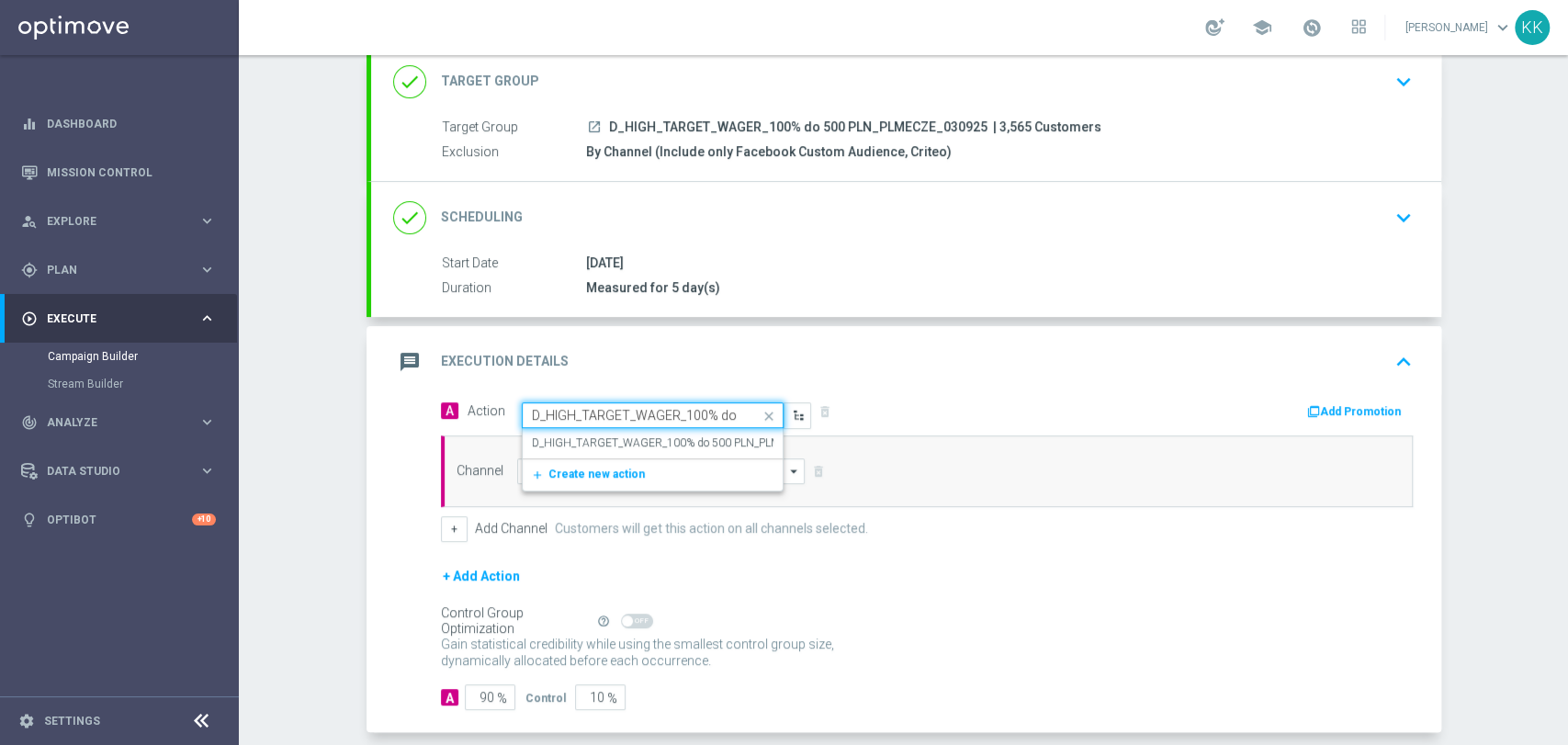
scroll to position [0, 157]
click at [608, 438] on label "D_HIGH_TARGET_WAGER_100% do 500 PLN_PLMECZE_030925" at bounding box center [691, 443] width 320 height 16
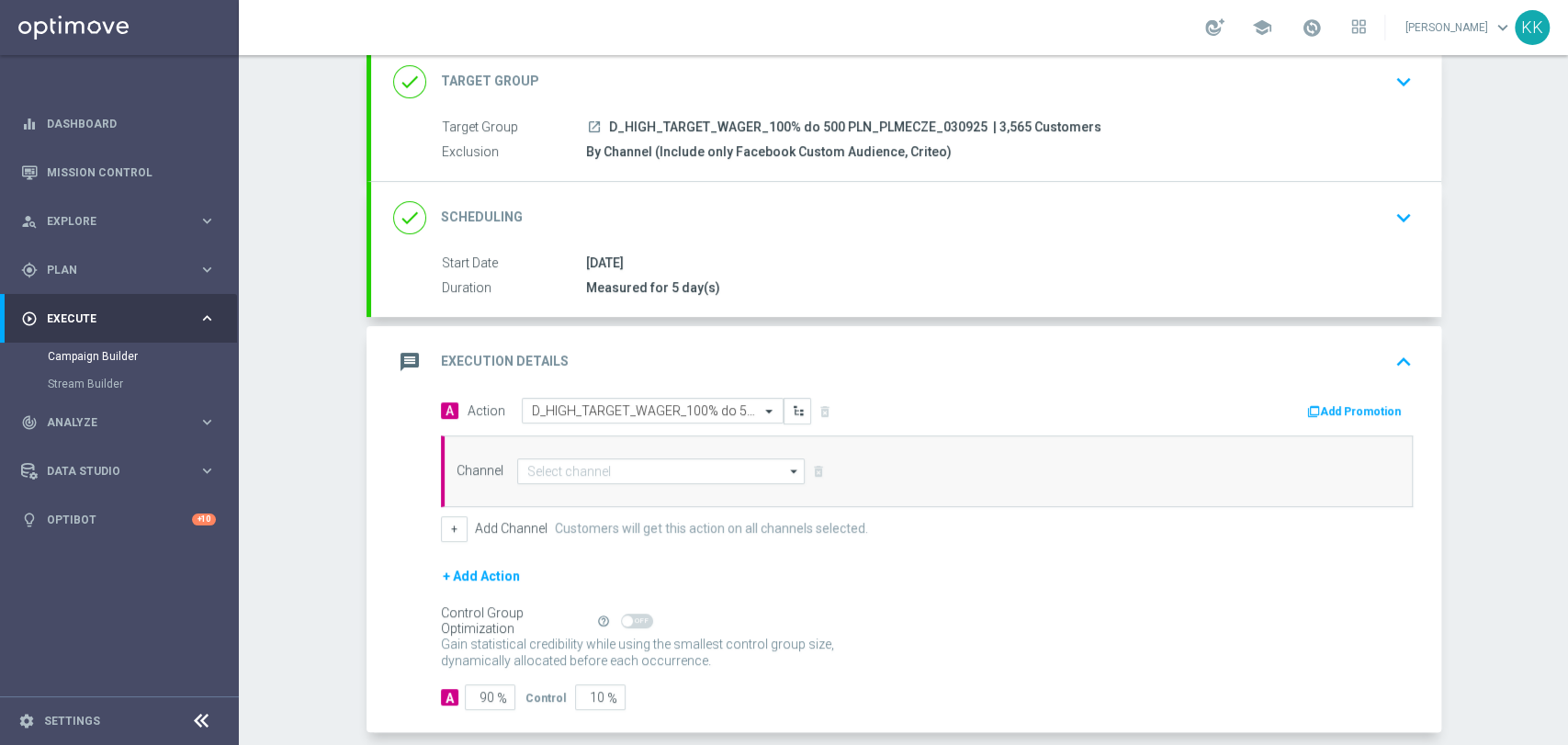
scroll to position [0, 0]
click at [608, 470] on input at bounding box center [661, 471] width 288 height 25
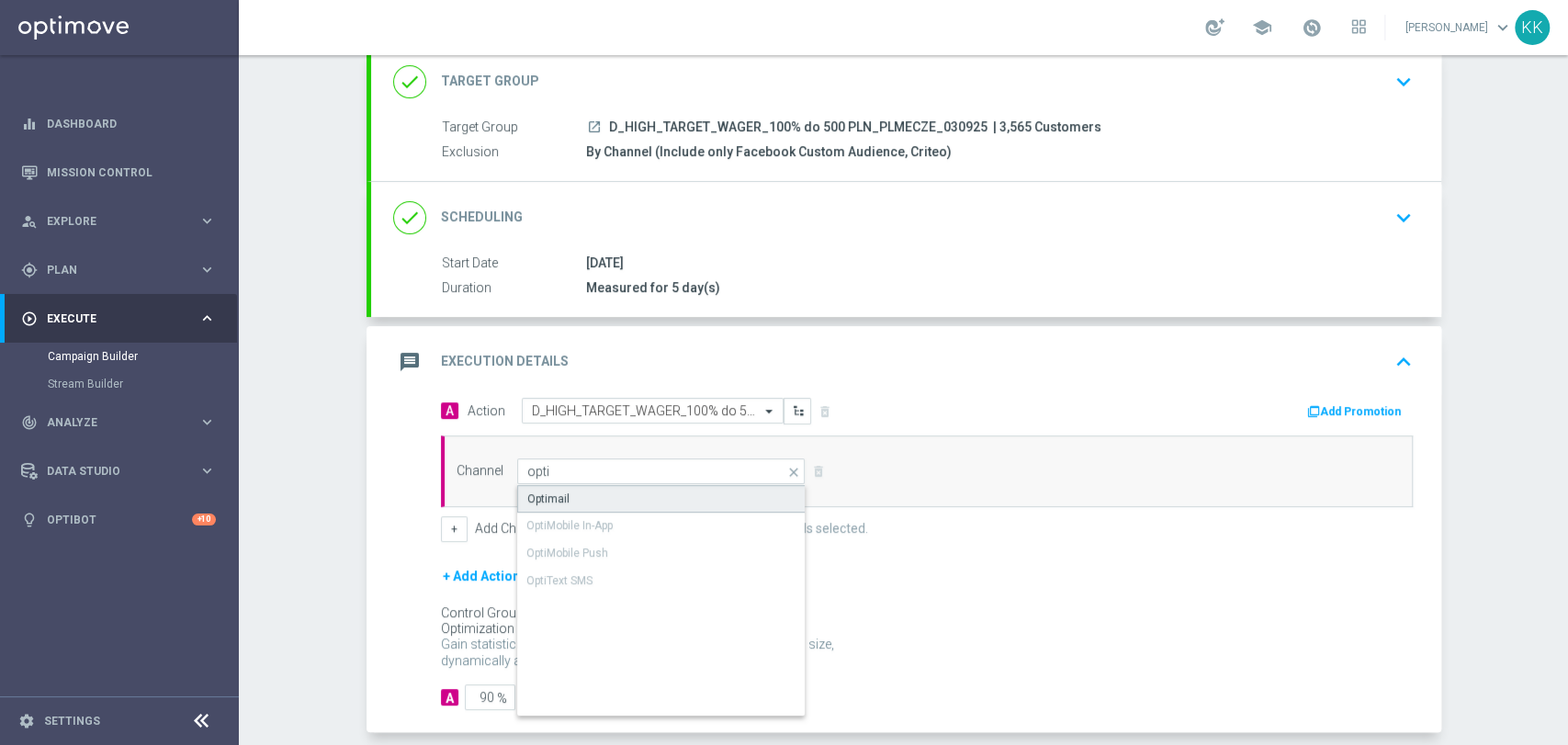
click at [683, 504] on div "Optimail" at bounding box center [661, 499] width 289 height 27
type input "Optimail"
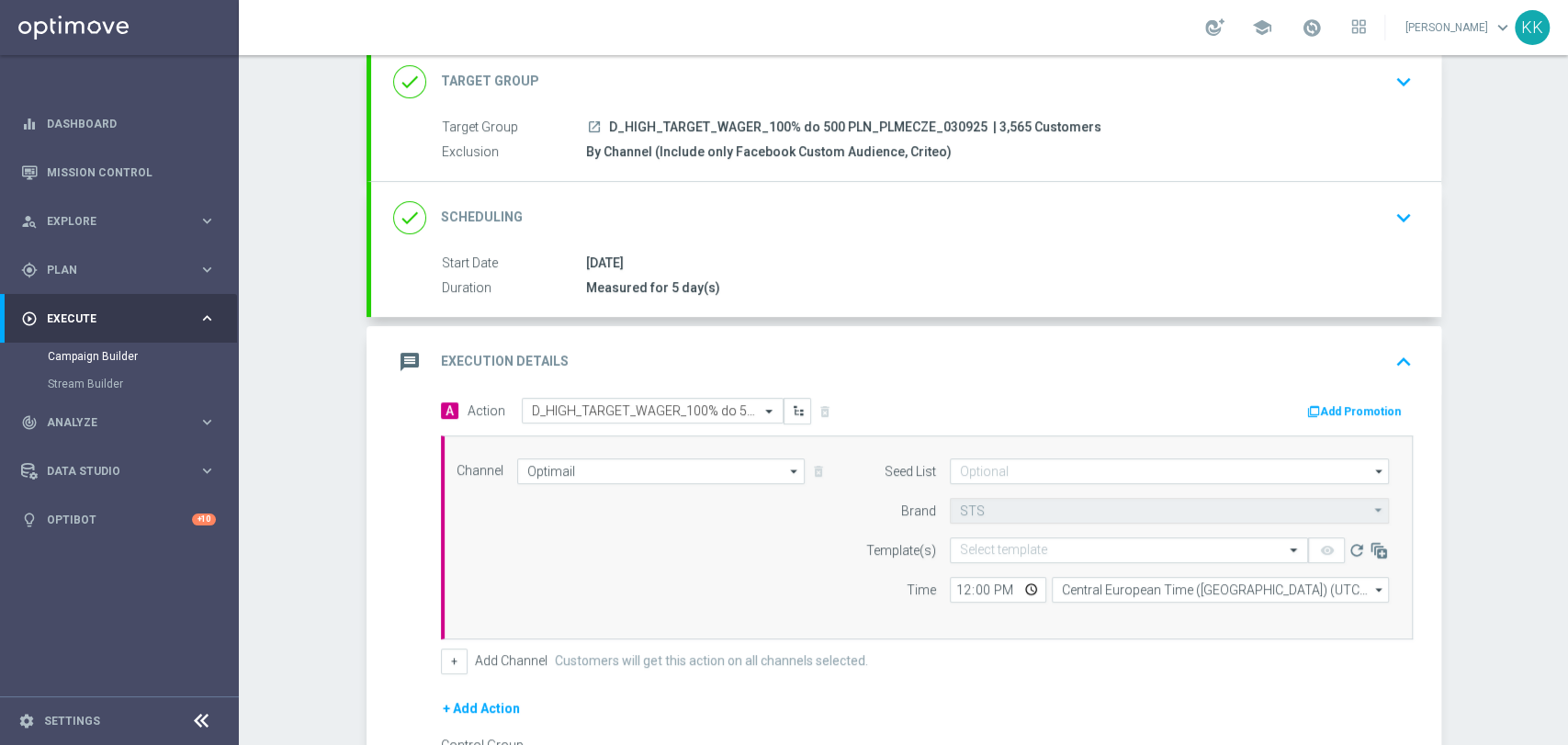
scroll to position [323, 0]
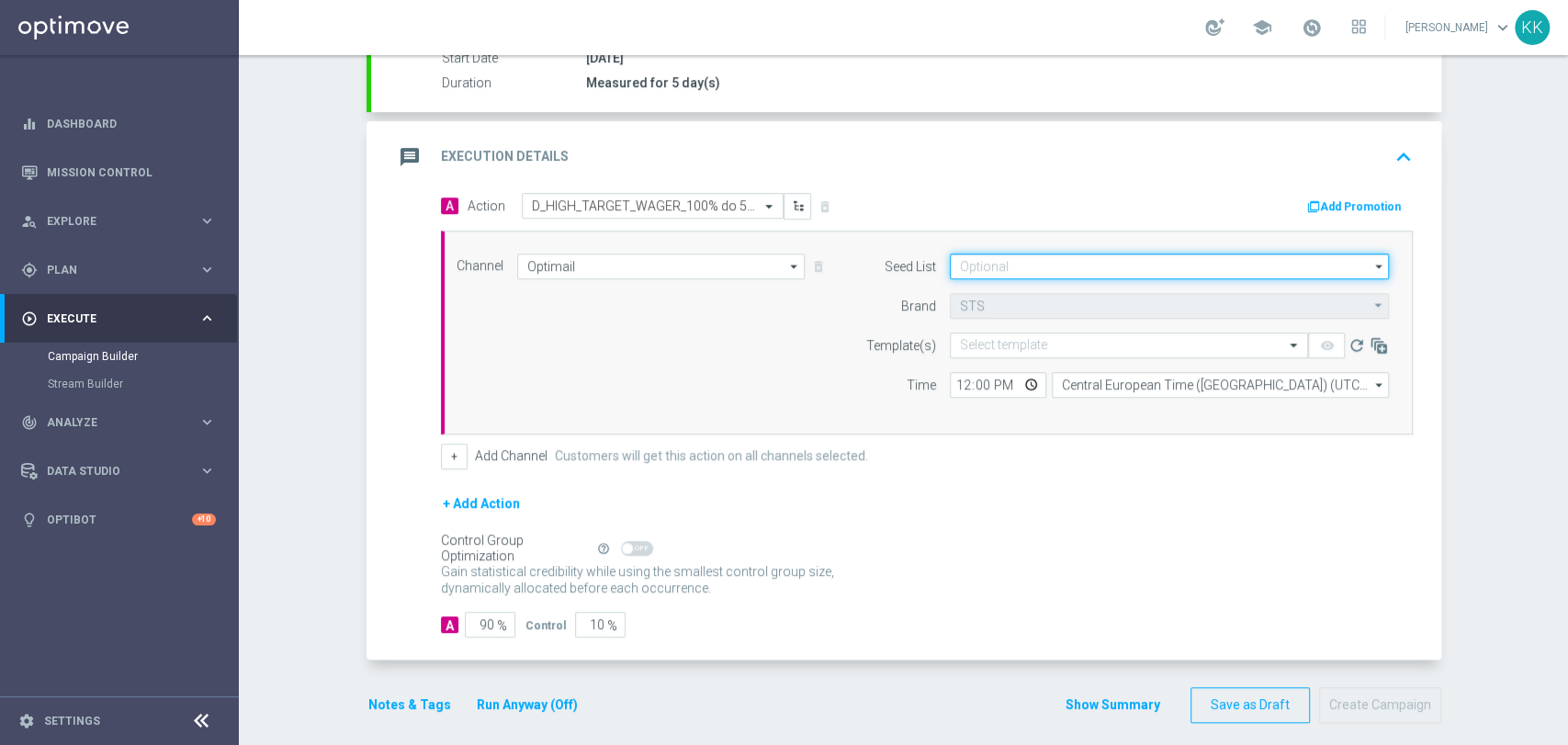
click at [1059, 269] on input at bounding box center [1169, 267] width 439 height 25
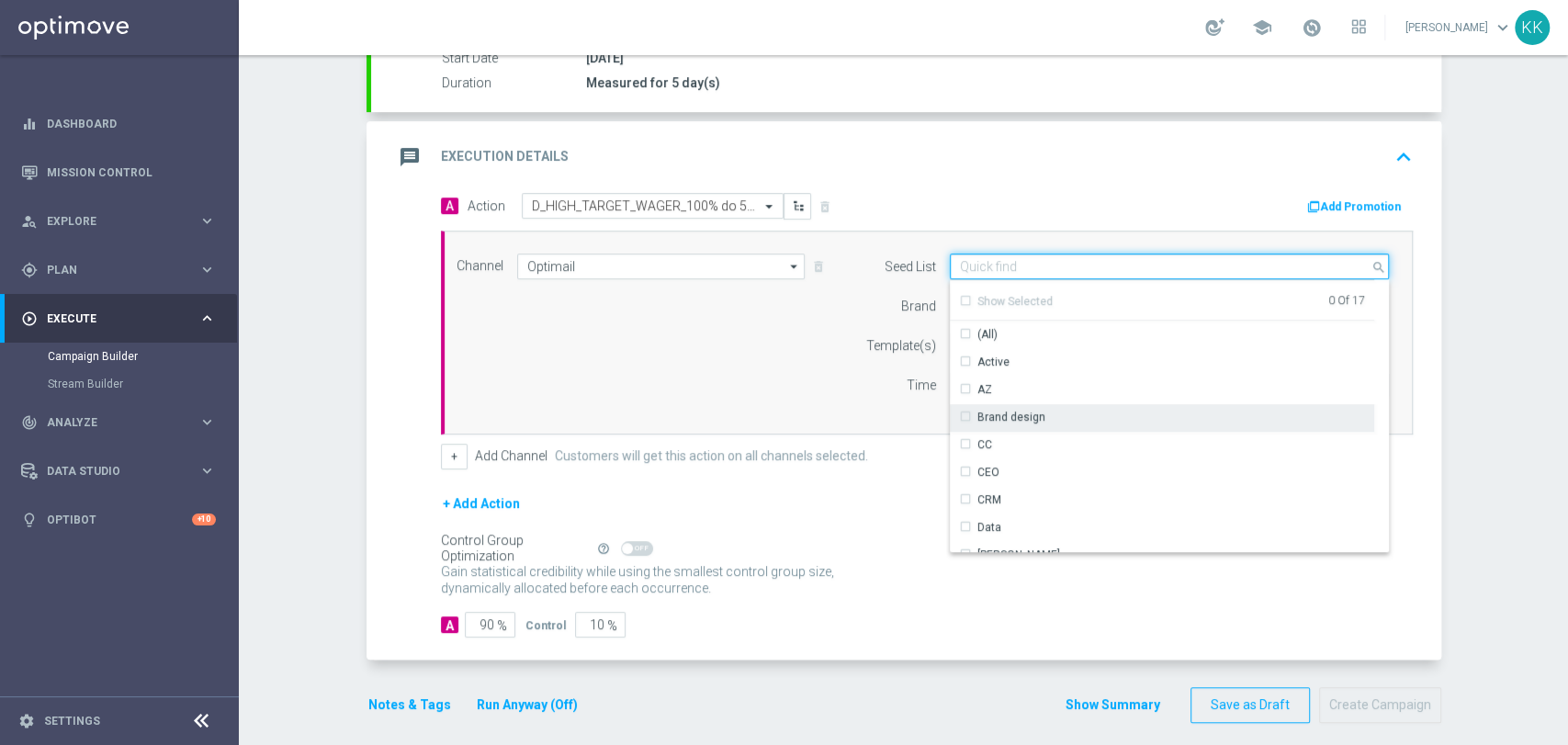
scroll to position [204, 0]
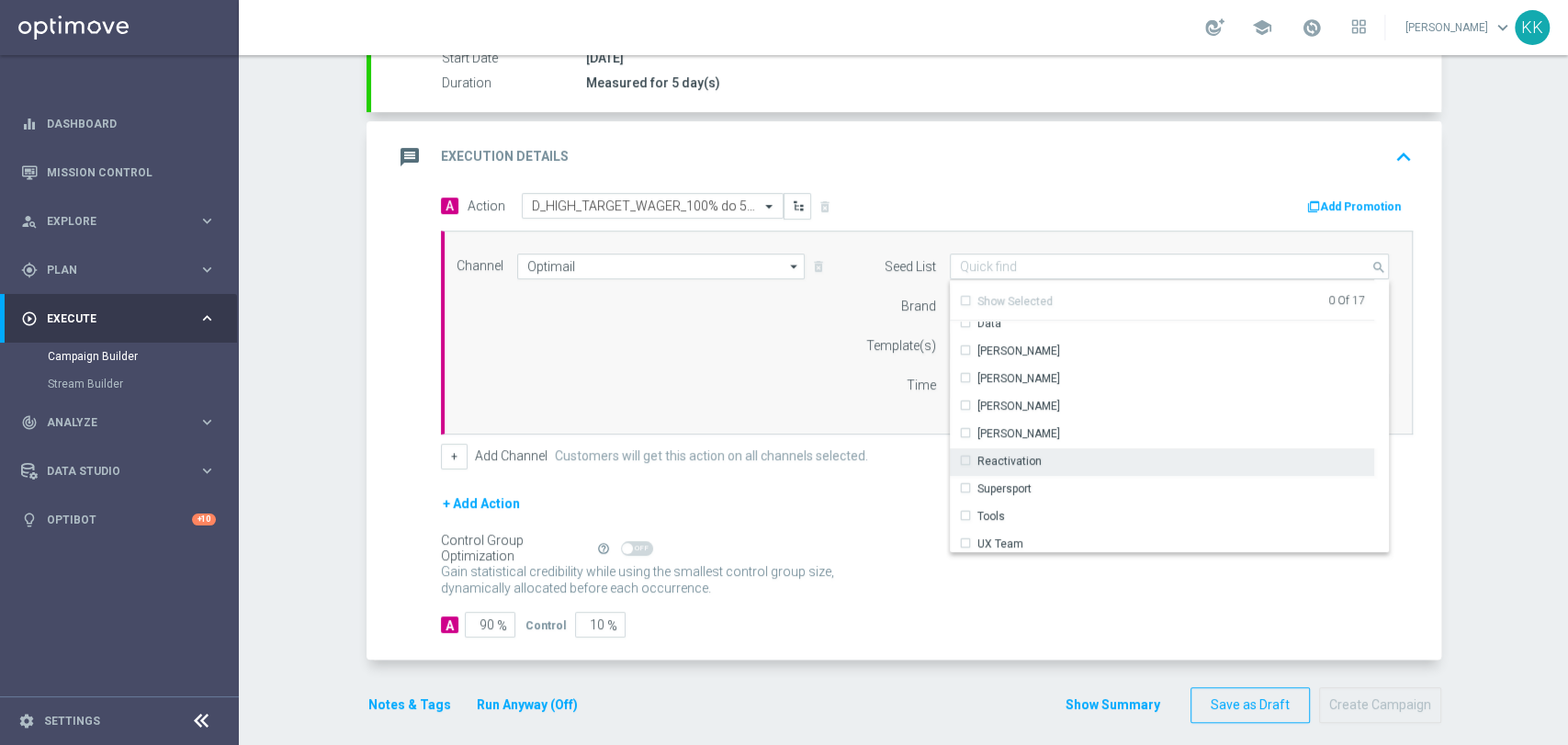
click at [1017, 460] on div "Reactivation" at bounding box center [1010, 461] width 65 height 17
click at [842, 404] on div "Seed List Reactivation search Show Selected 1 of 17 (All)" at bounding box center [1122, 332] width 560 height 158
type input "Reactivation"
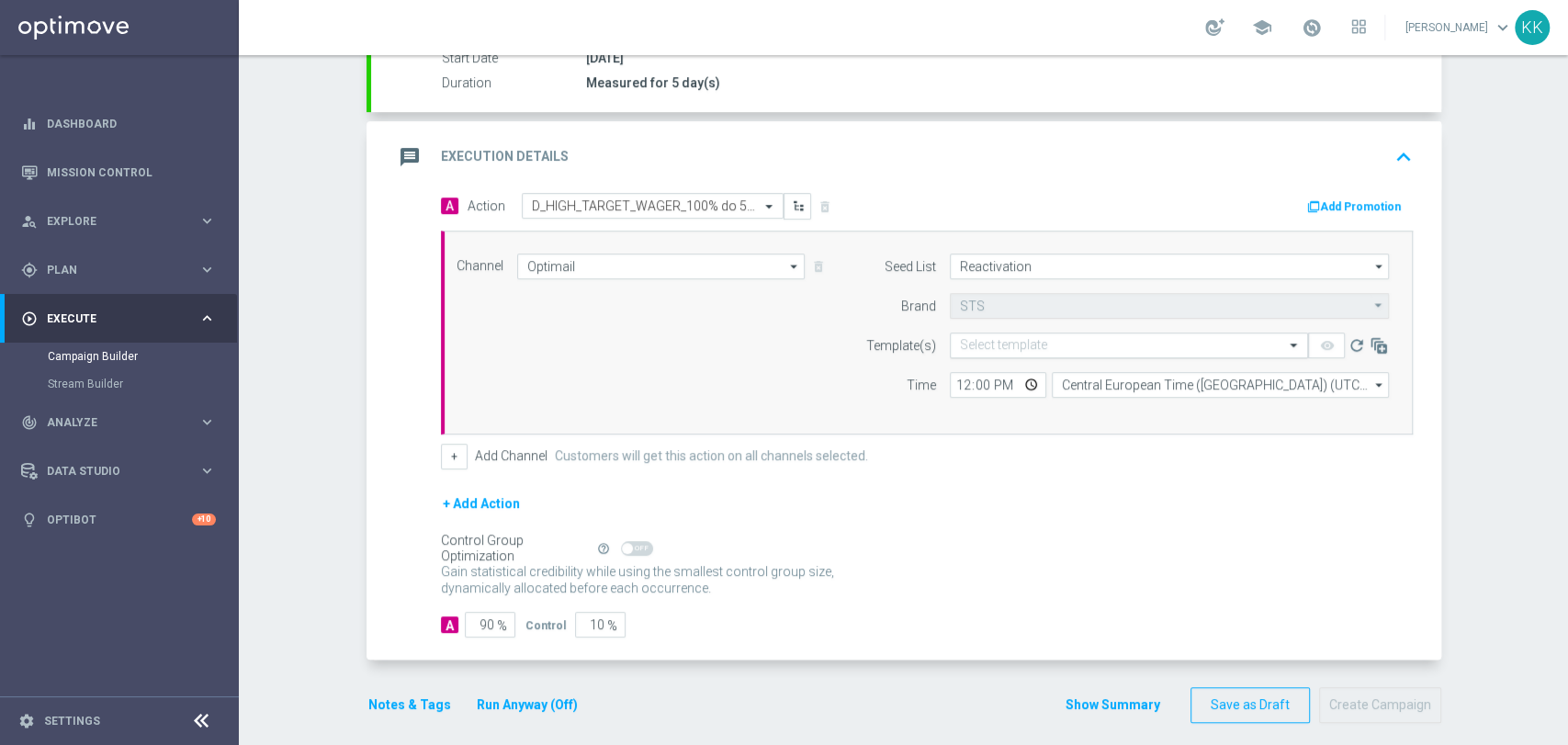
click at [961, 348] on input "text" at bounding box center [1110, 346] width 301 height 16
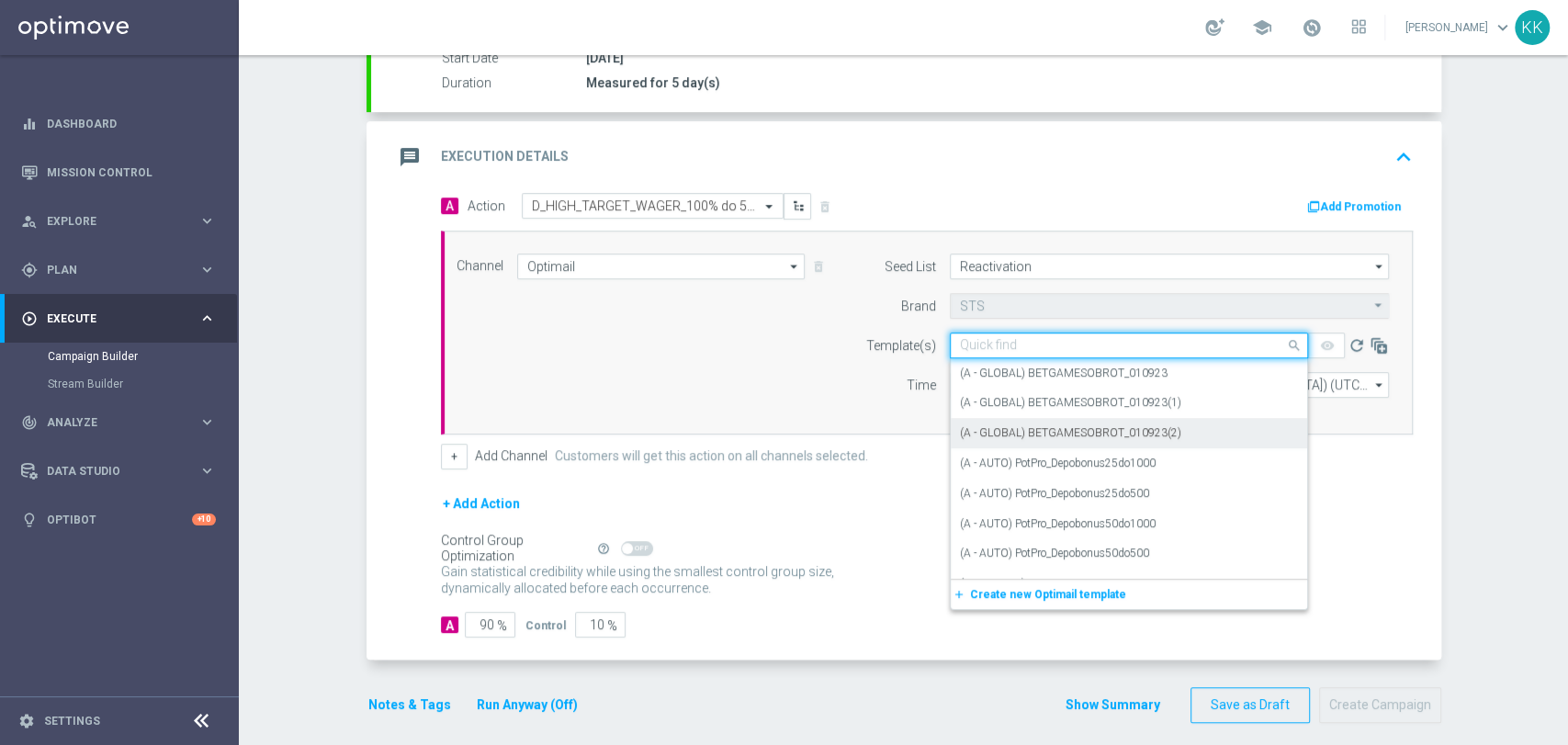
paste input "D_HIGH_TARGET_WAGER_100% do 500 PLN_PLMECZE_030925"
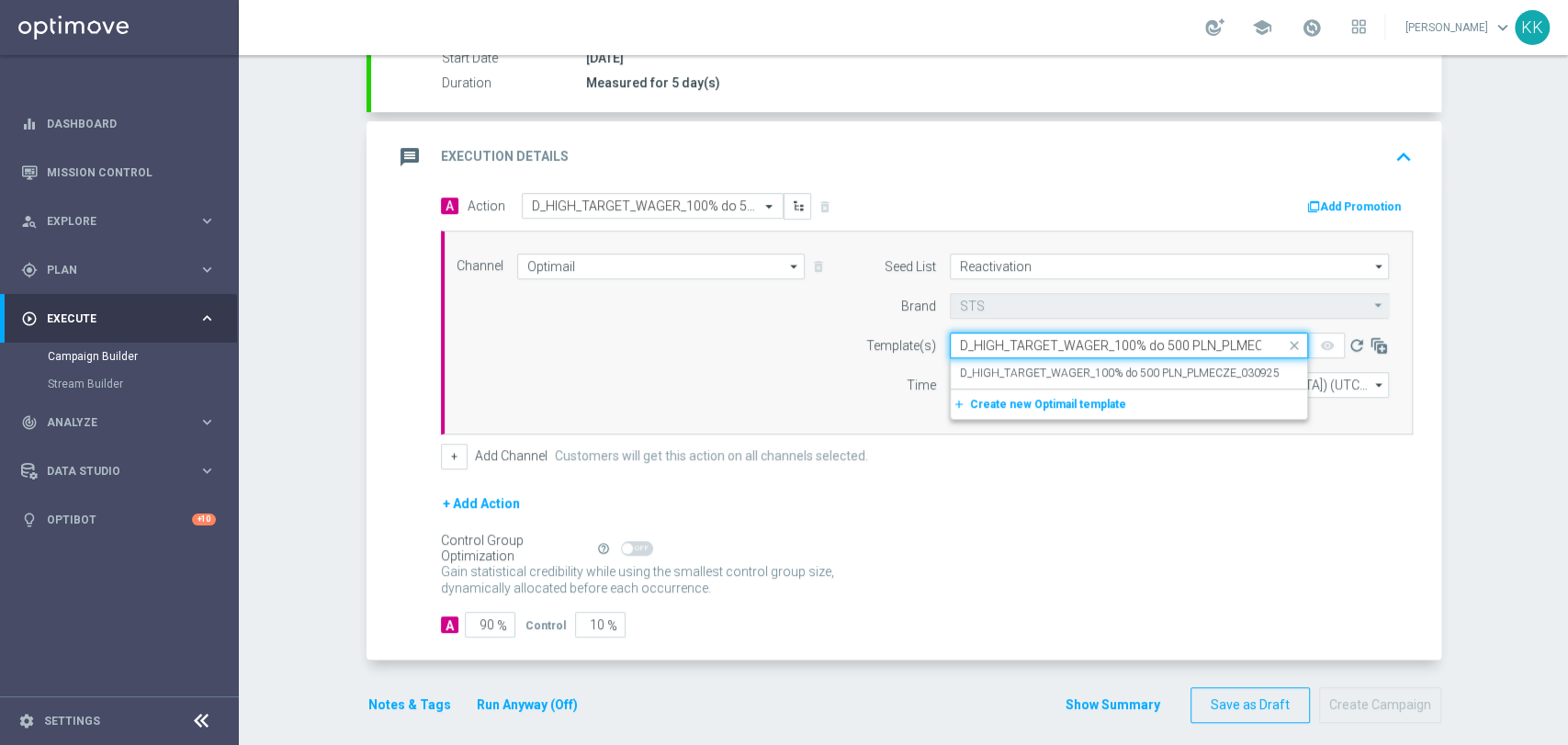
scroll to position [0, 59]
click at [999, 368] on label "D_HIGH_TARGET_WAGER_100% do 500 PLN_PLMECZE_030925" at bounding box center [1120, 373] width 320 height 16
type input "D_HIGH_TARGET_WAGER_100% do 500 PLN_PLMECZE_030925"
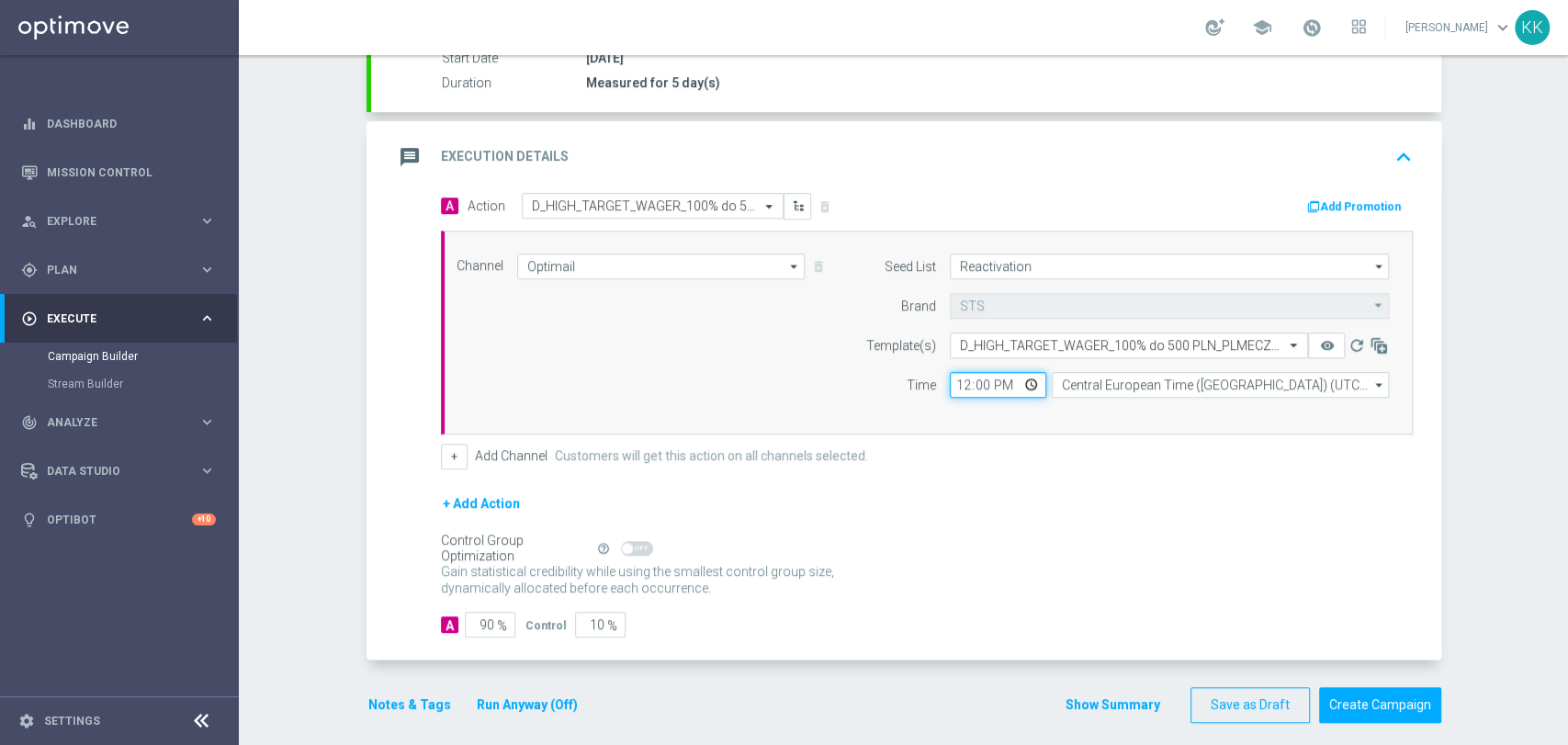
click at [963, 372] on input "12:00" at bounding box center [997, 384] width 96 height 25
click at [457, 449] on button "+" at bounding box center [454, 456] width 26 height 25
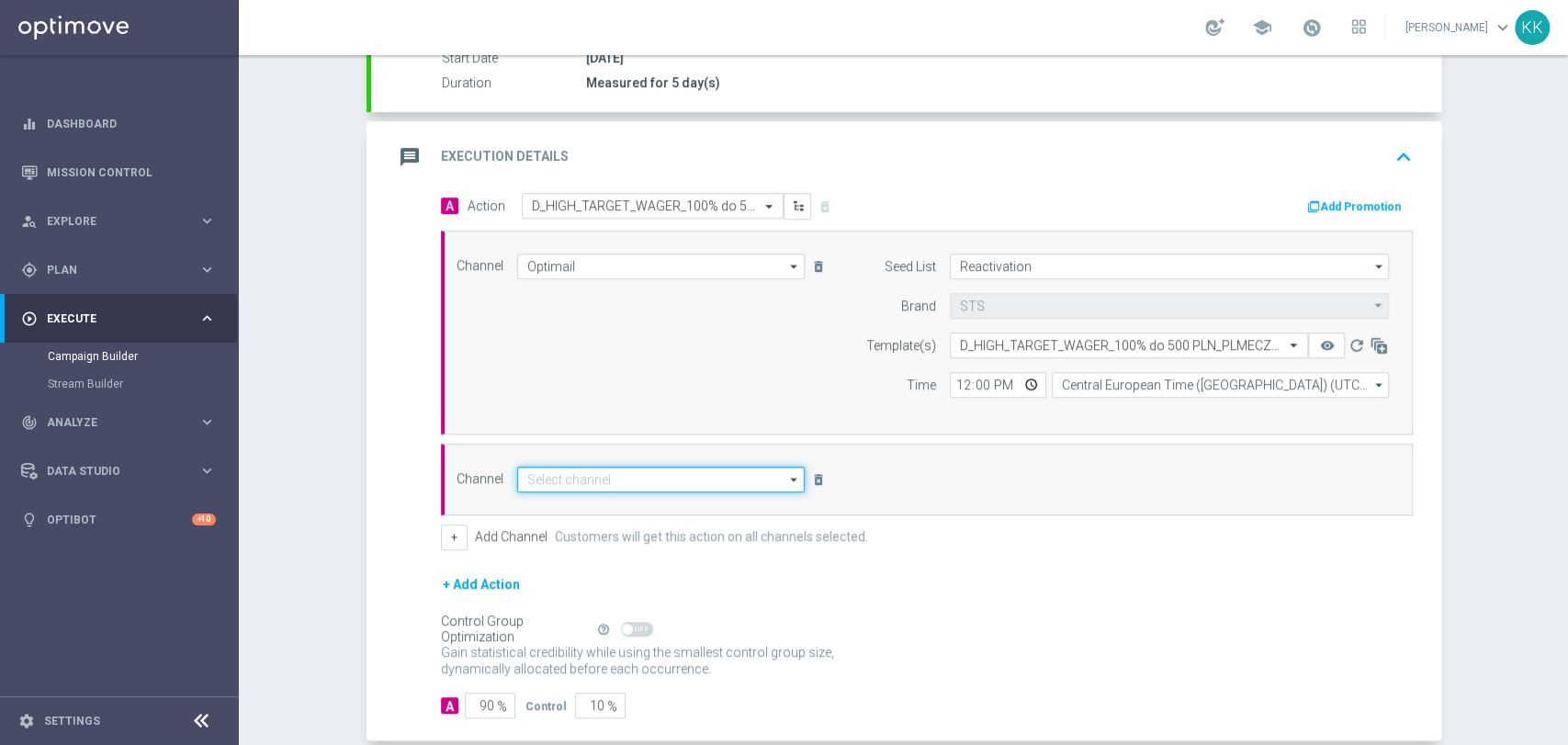
click at [615, 471] on input at bounding box center [661, 479] width 288 height 25
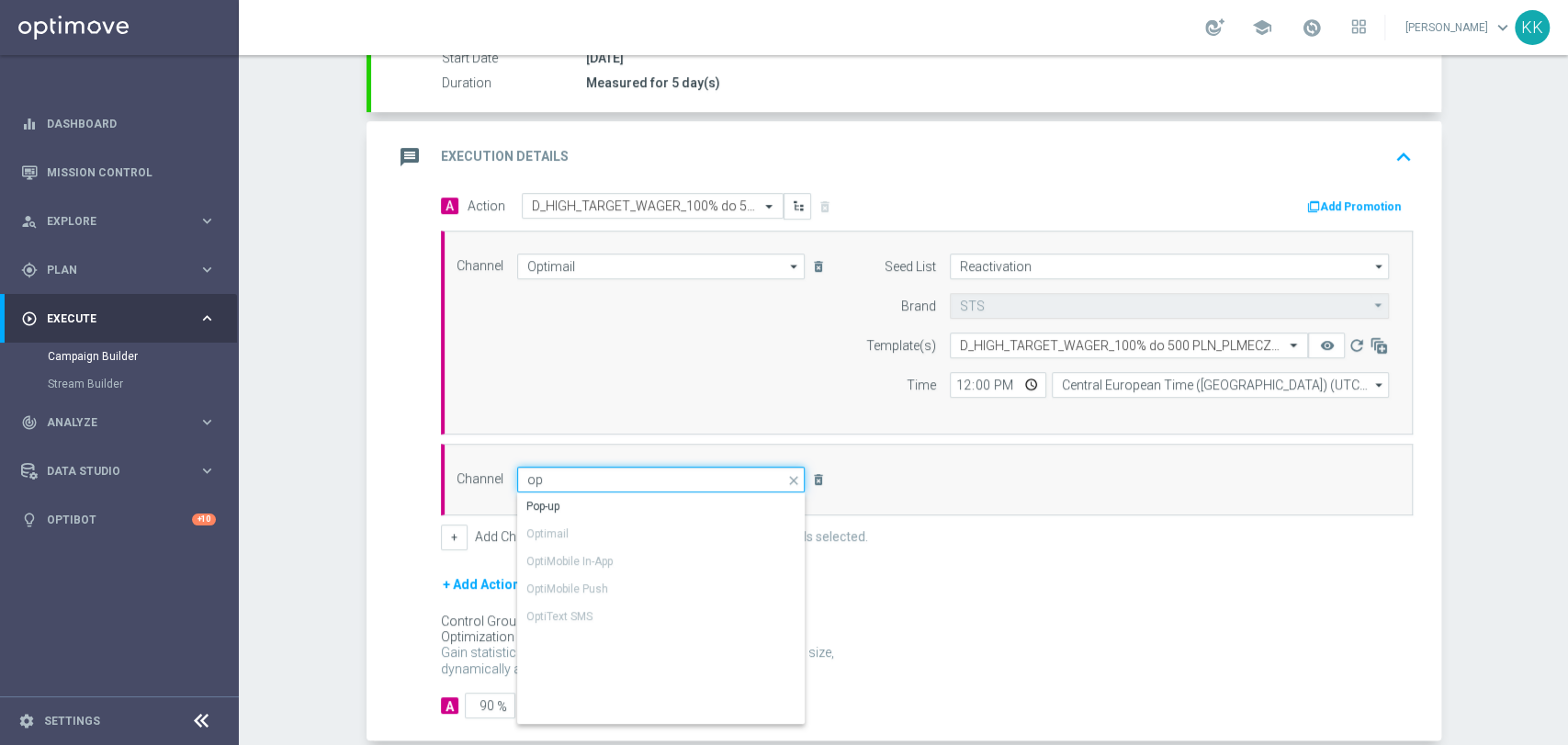
type input "o"
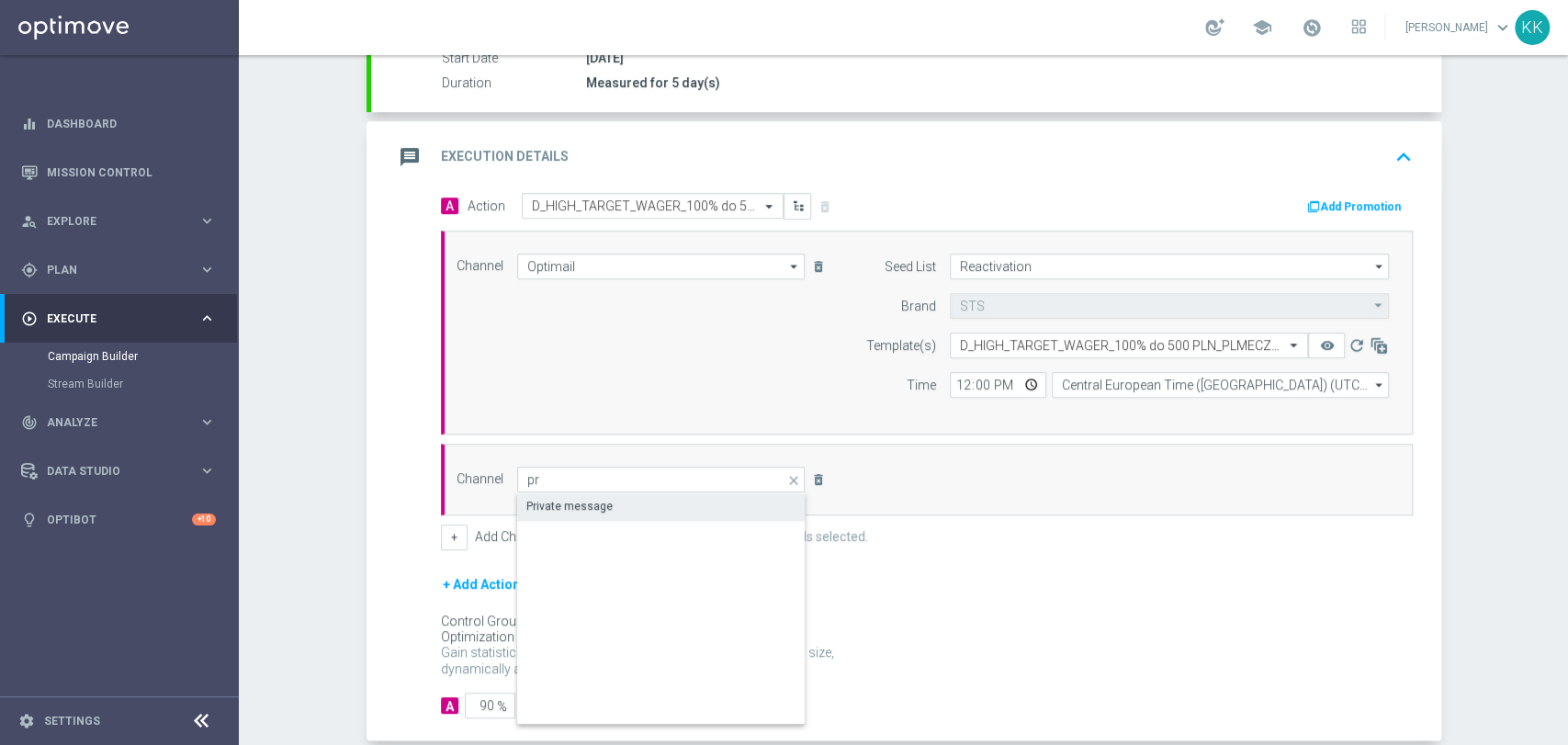
click at [616, 502] on div "Private message" at bounding box center [661, 506] width 289 height 25
type input "Private message"
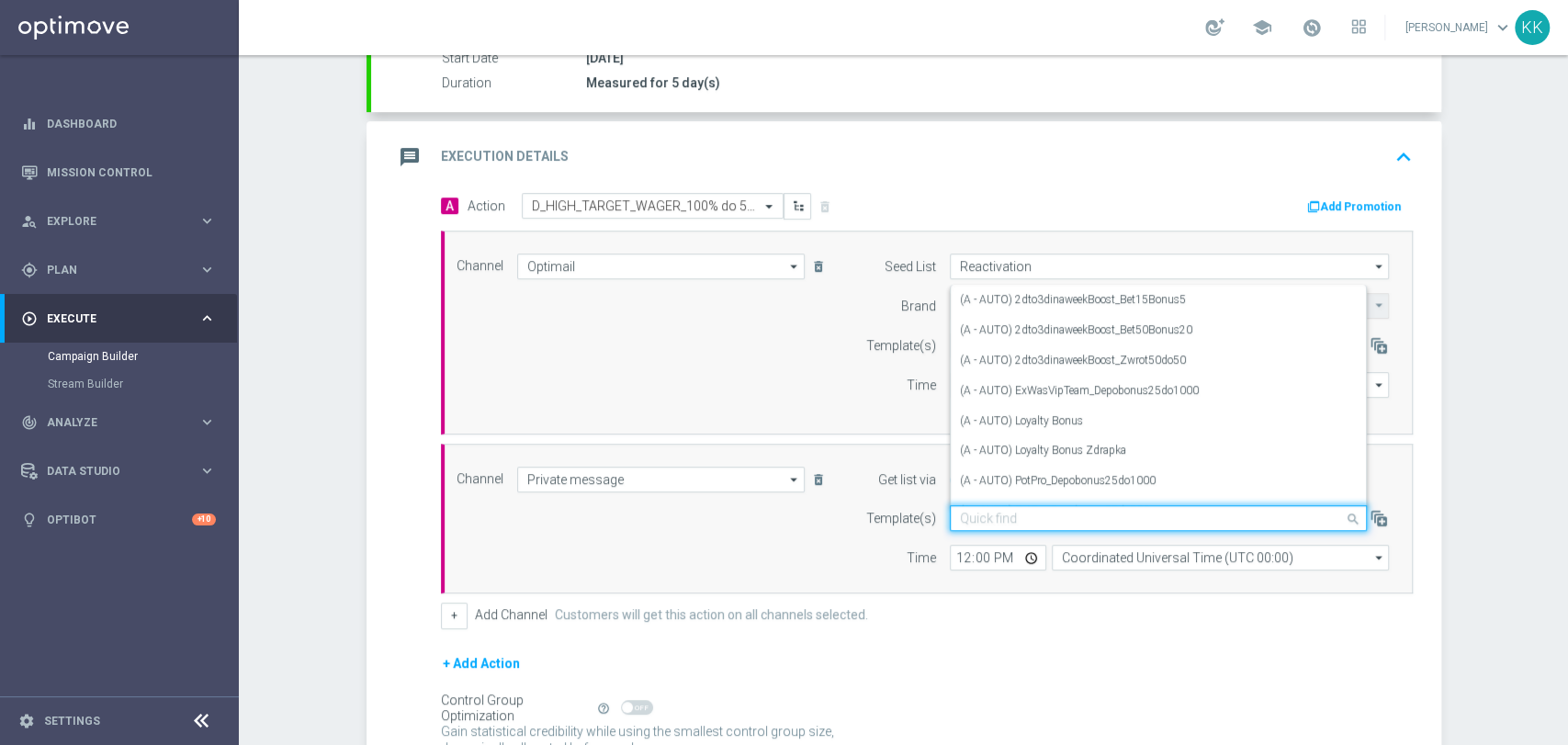
click at [985, 521] on input "text" at bounding box center [1139, 519] width 360 height 16
paste input "D_HIGH_TARGET_WAGER_100% do 500 PLN_PLMECZE_030925"
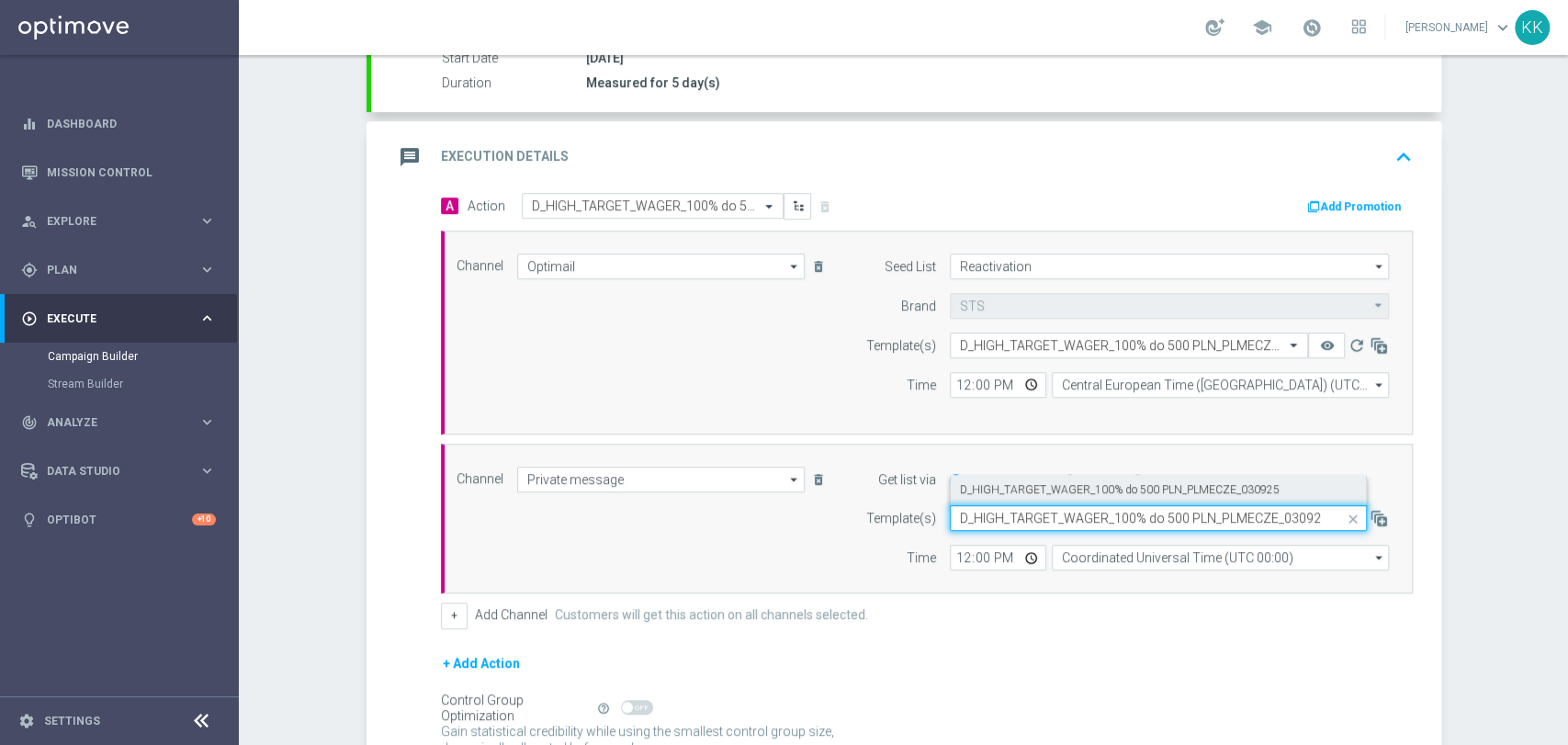
click at [1000, 499] on div "D_HIGH_TARGET_WAGER_100% do 500 PLN_PLMECZE_030925" at bounding box center [1158, 489] width 397 height 30
type input "D_HIGH_TARGET_WAGER_100% do 500 PLN_PLMECZE_030925"
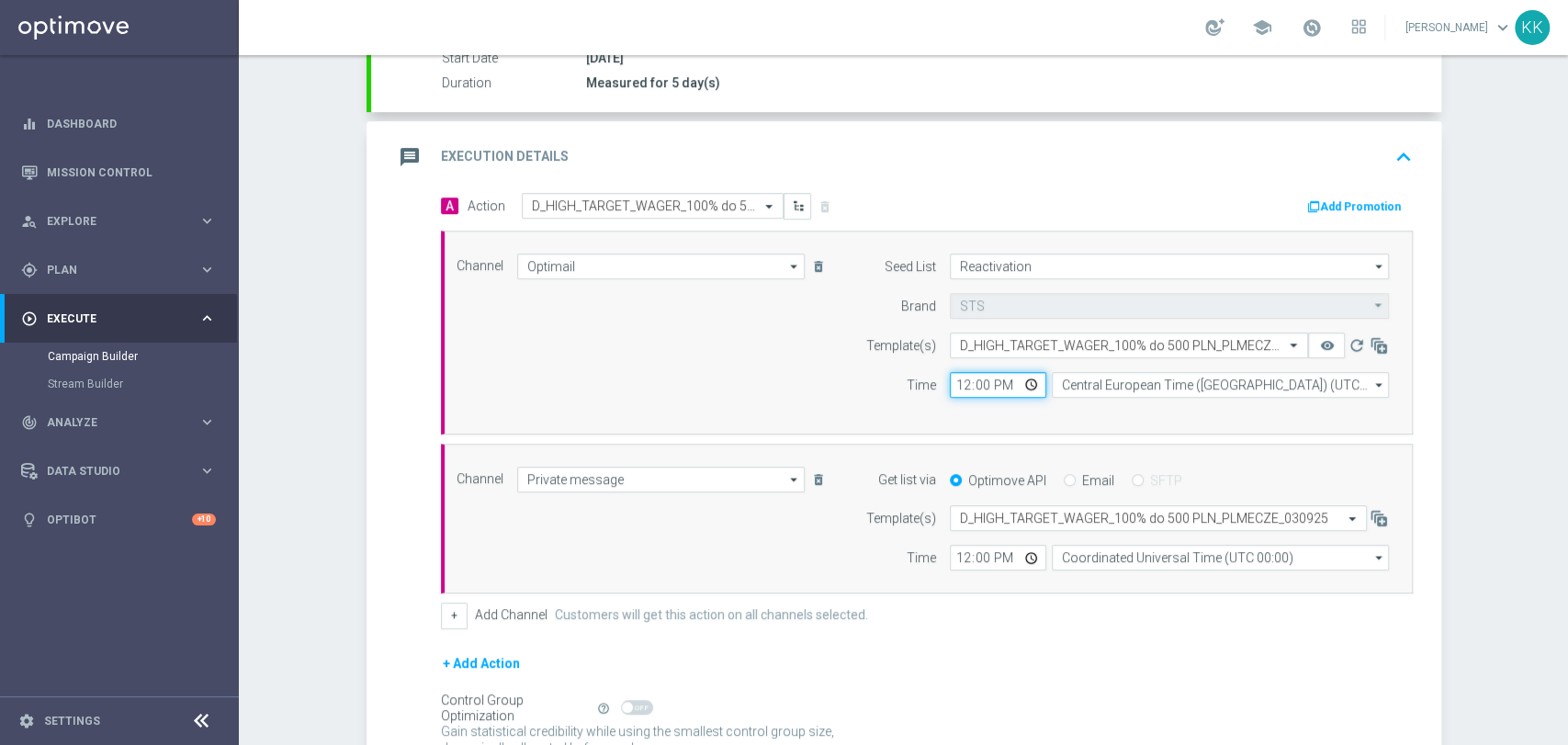
click at [963, 380] on input "12:00" at bounding box center [997, 384] width 96 height 25
type input "14:51"
click at [963, 563] on input "12:00" at bounding box center [997, 557] width 96 height 25
type input "14:51"
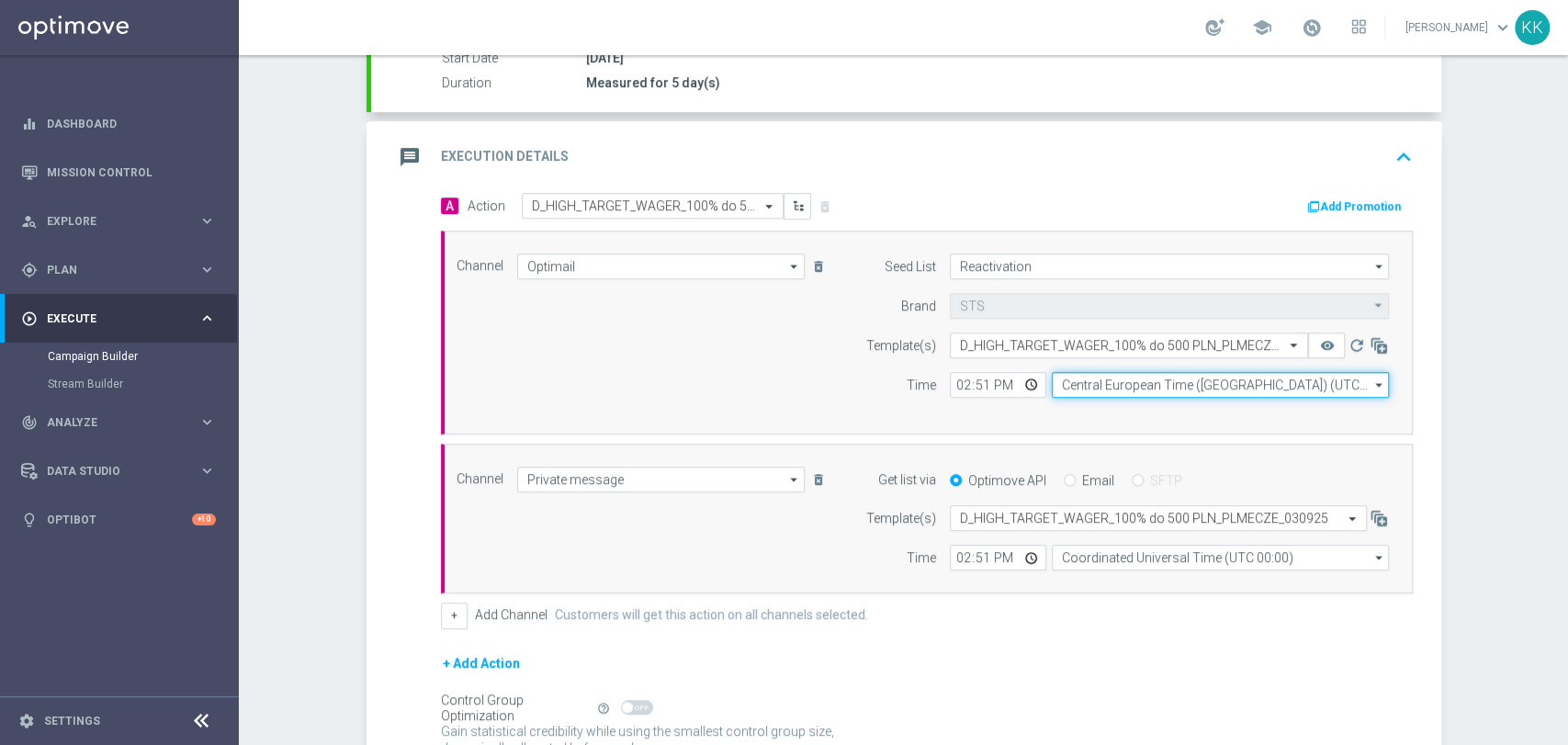
click at [1083, 380] on input "Central European Time ([GEOGRAPHIC_DATA]) (UTC +02:00)" at bounding box center [1220, 384] width 337 height 25
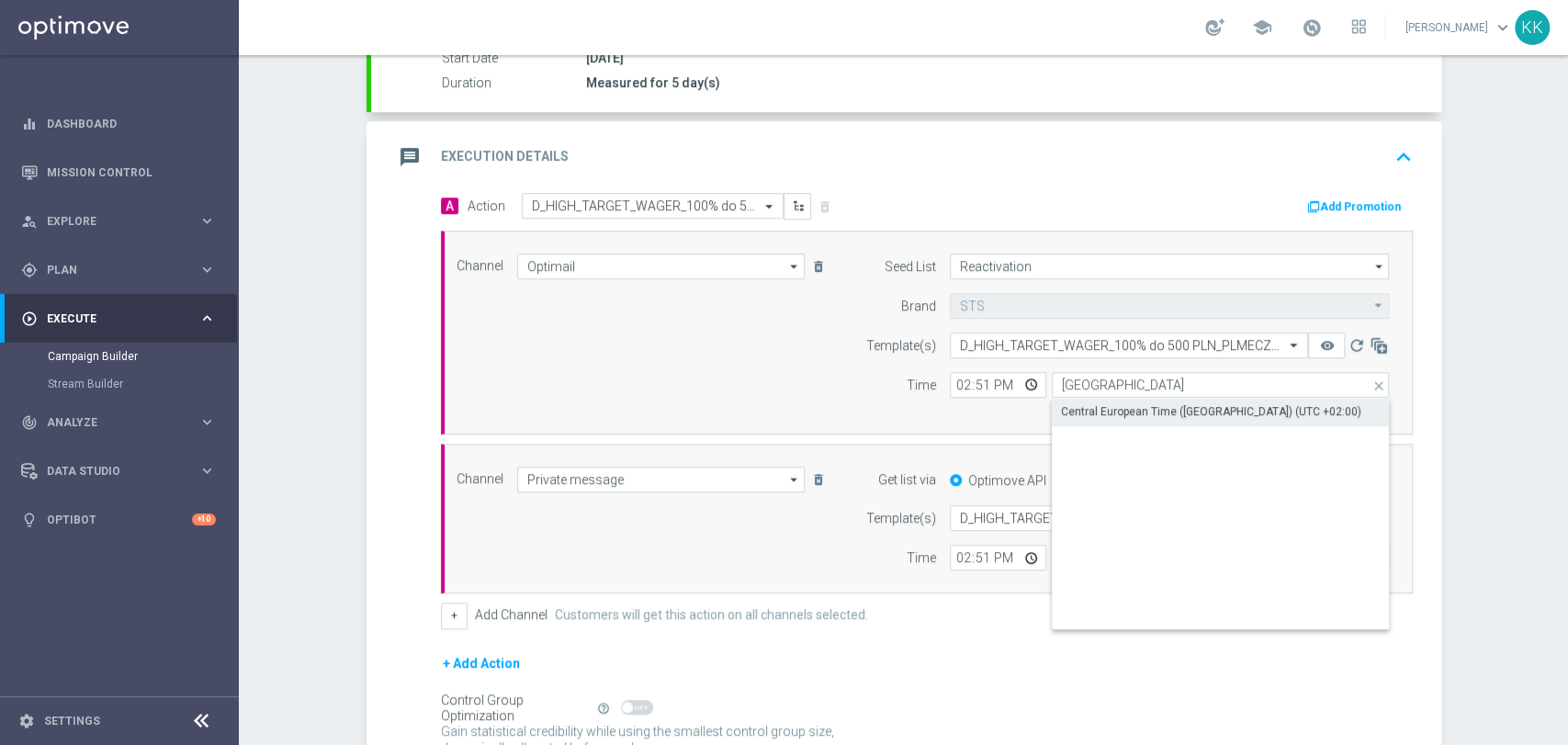
click at [1078, 414] on div "Central European Time ([GEOGRAPHIC_DATA]) (UTC +02:00)" at bounding box center [1211, 411] width 300 height 17
type input "Central European Time ([GEOGRAPHIC_DATA]) (UTC +02:00)"
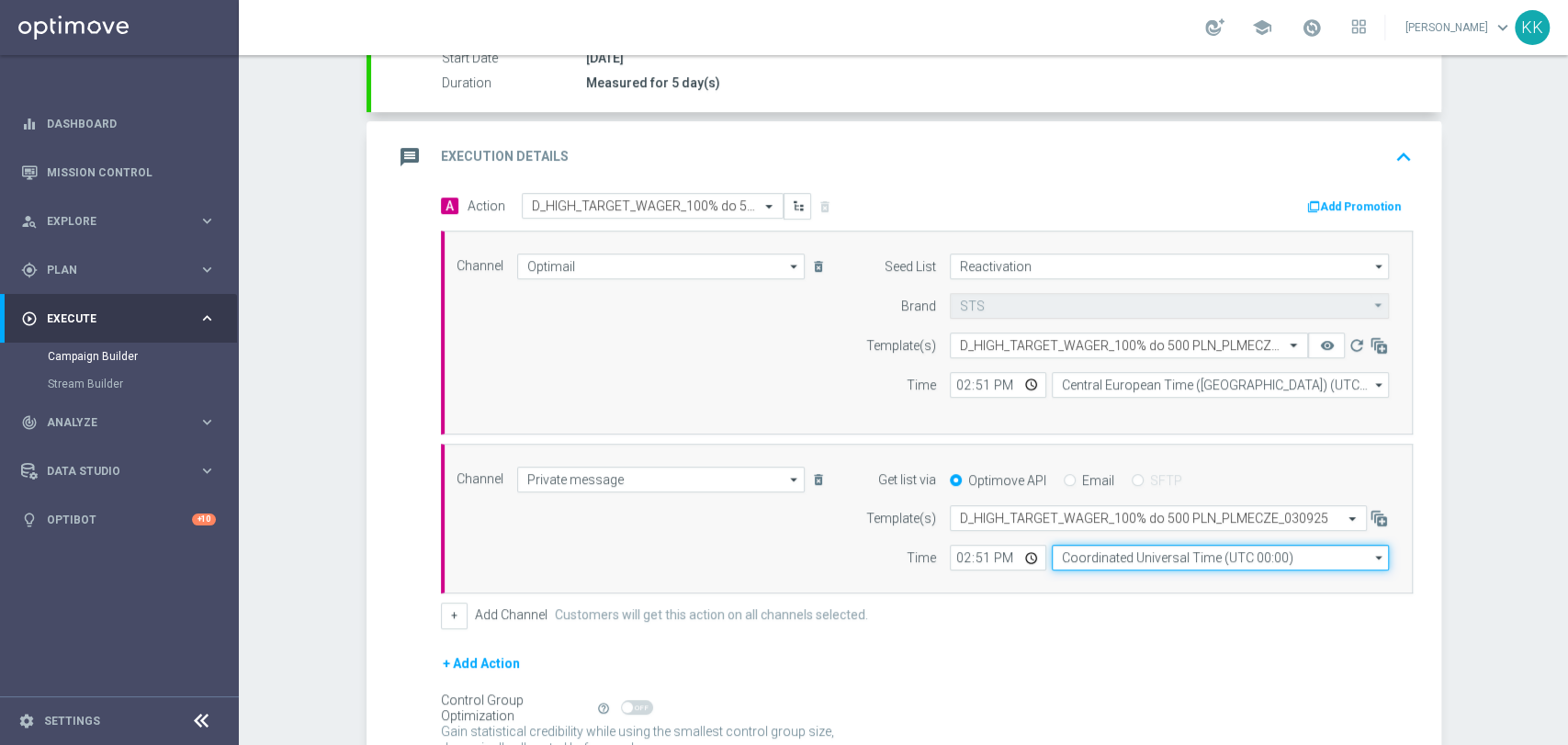
click at [1092, 554] on input "Coordinated Universal Time (UTC 00:00)" at bounding box center [1220, 557] width 337 height 25
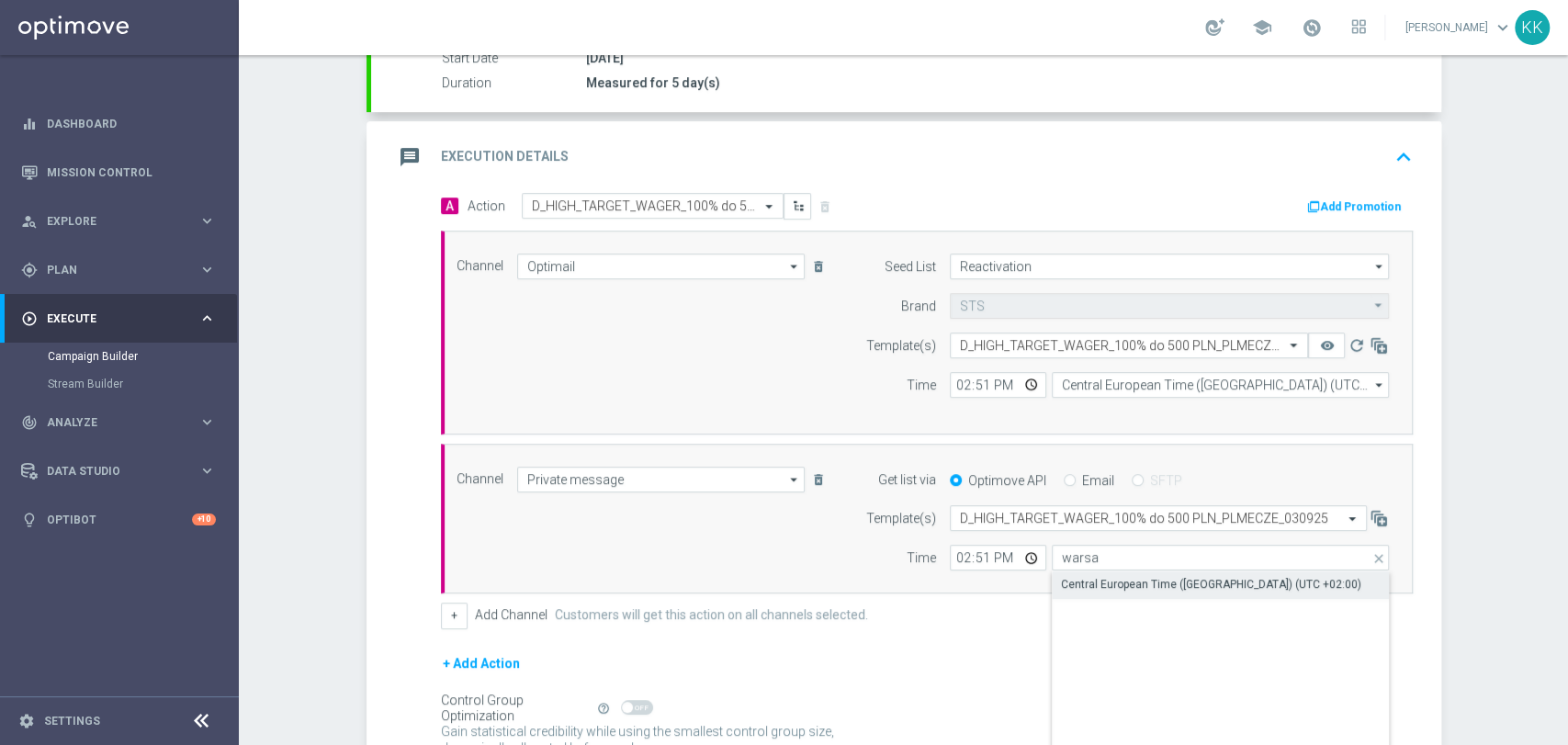
click at [1080, 583] on div "Central European Time ([GEOGRAPHIC_DATA]) (UTC +02:00)" at bounding box center [1211, 583] width 300 height 17
type input "Central European Time ([GEOGRAPHIC_DATA]) (UTC +02:00)"
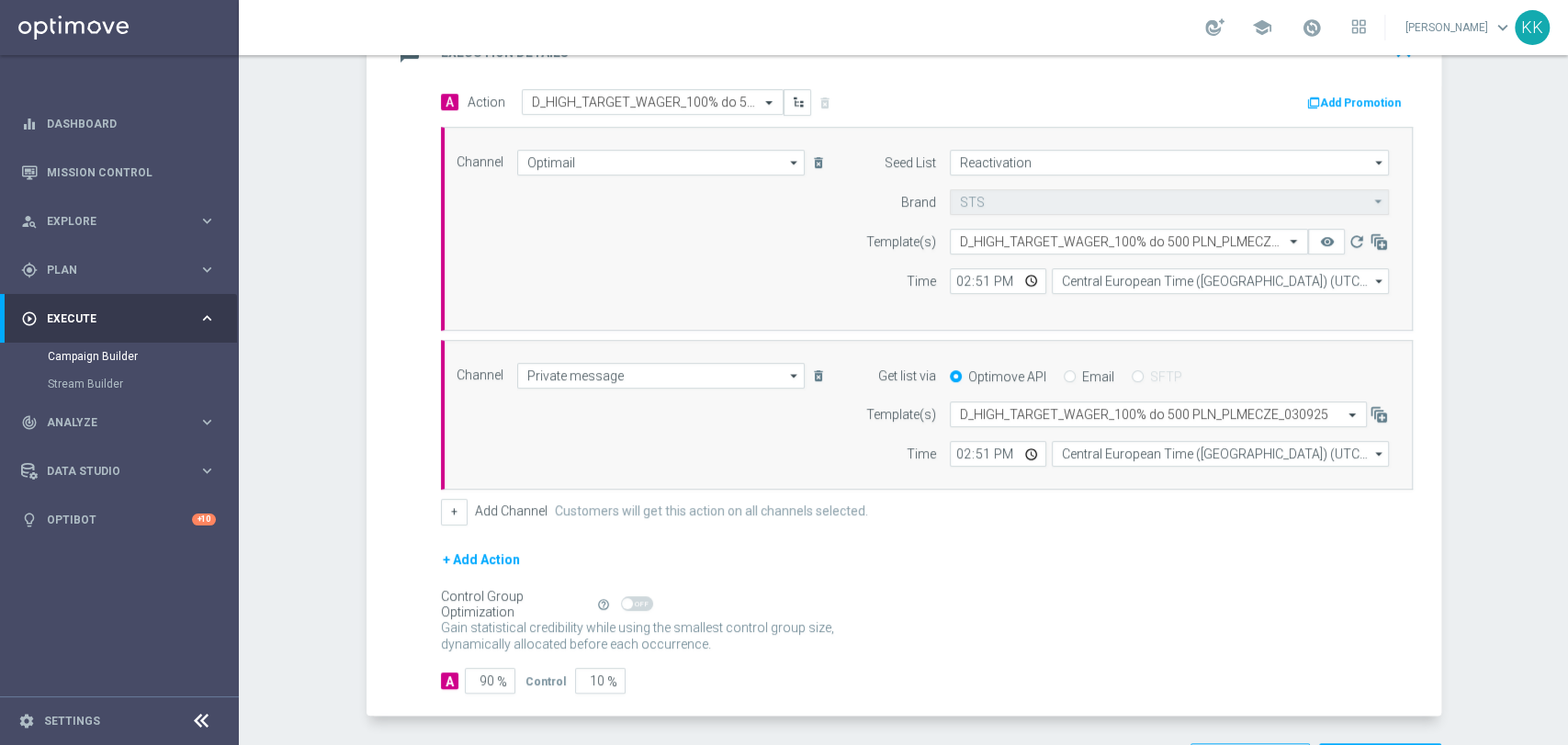
scroll to position [494, 0]
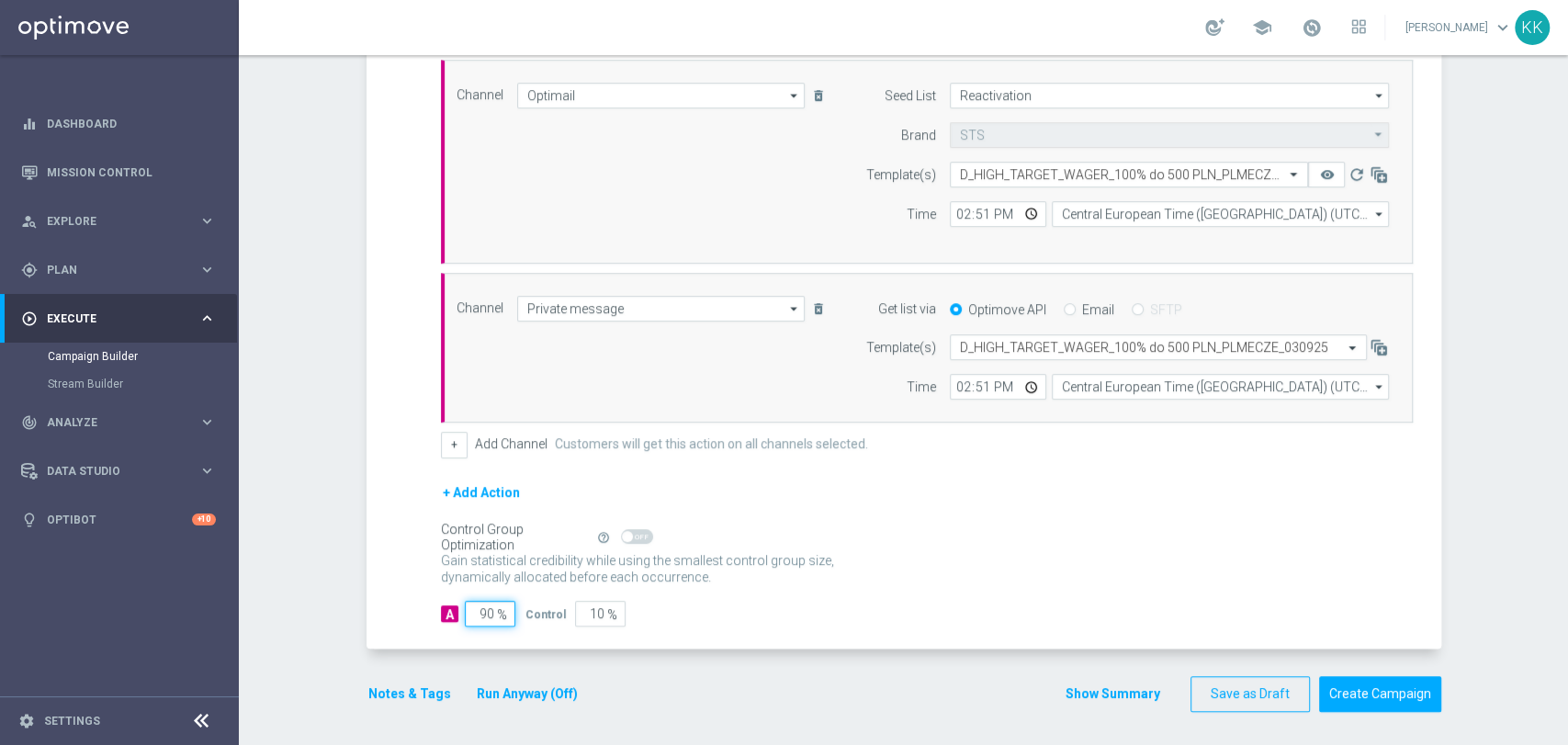
click at [484, 611] on input "90" at bounding box center [490, 614] width 51 height 25
type input "9"
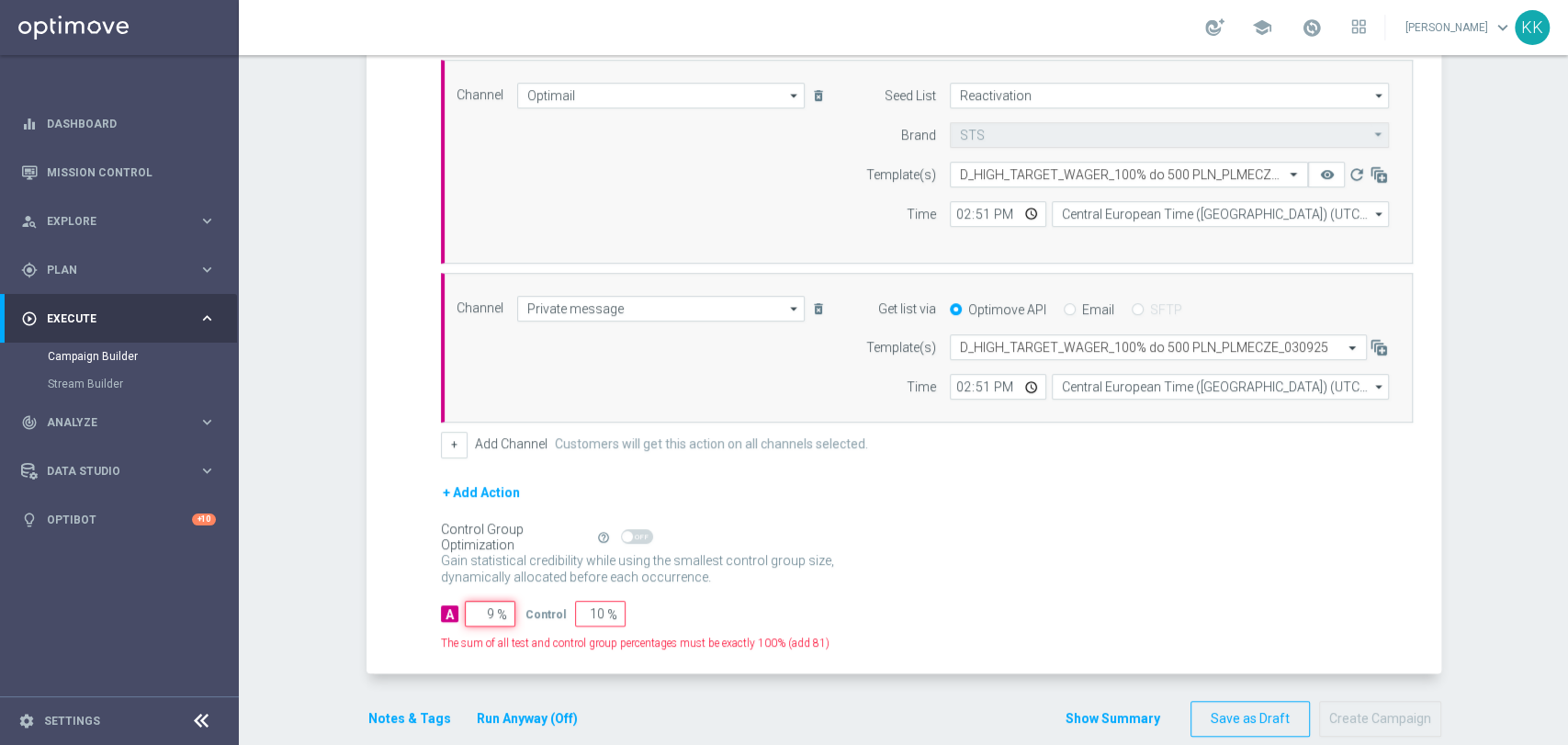
type input "91"
type input "95"
type input "5"
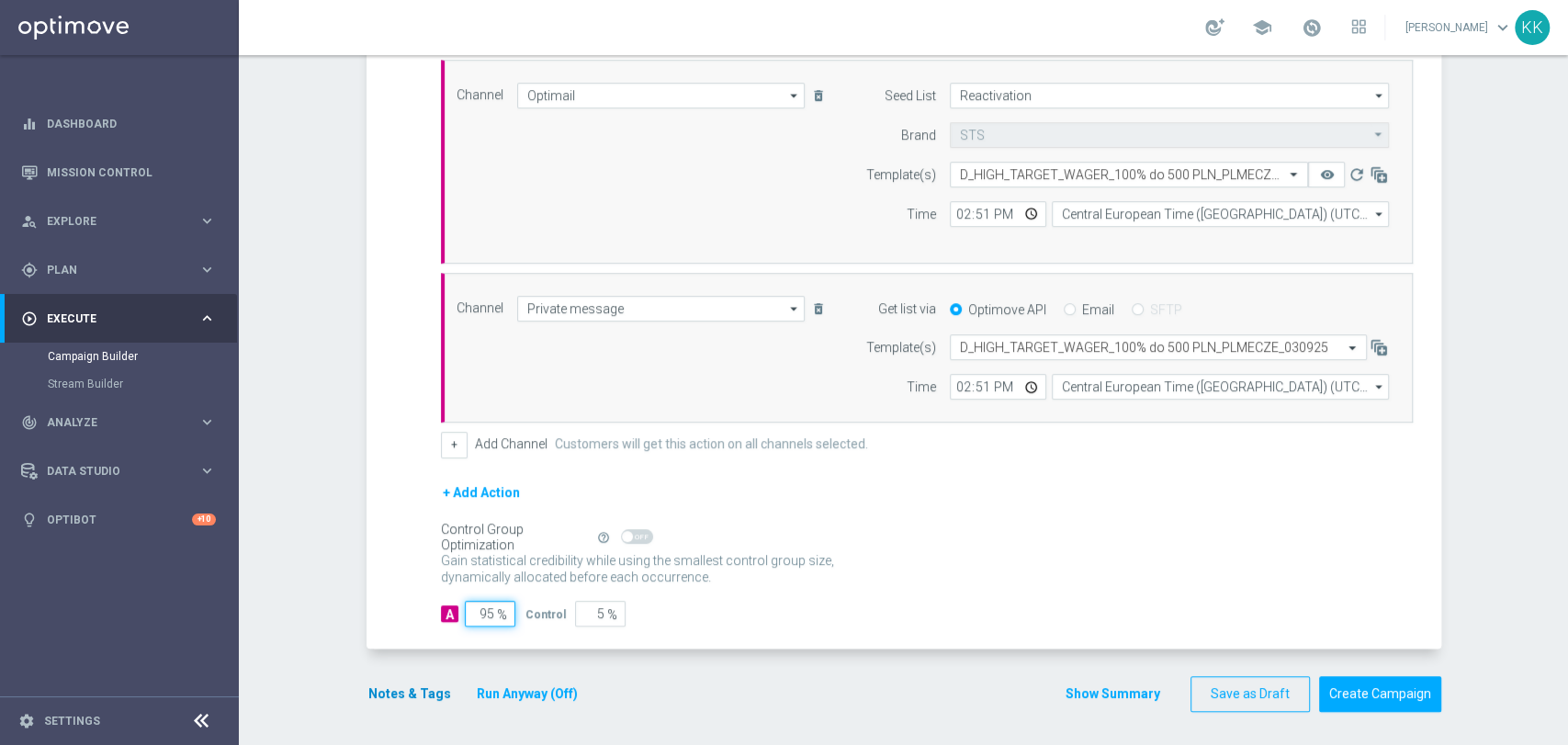
type input "95"
click at [422, 687] on button "Notes & Tags" at bounding box center [410, 693] width 86 height 23
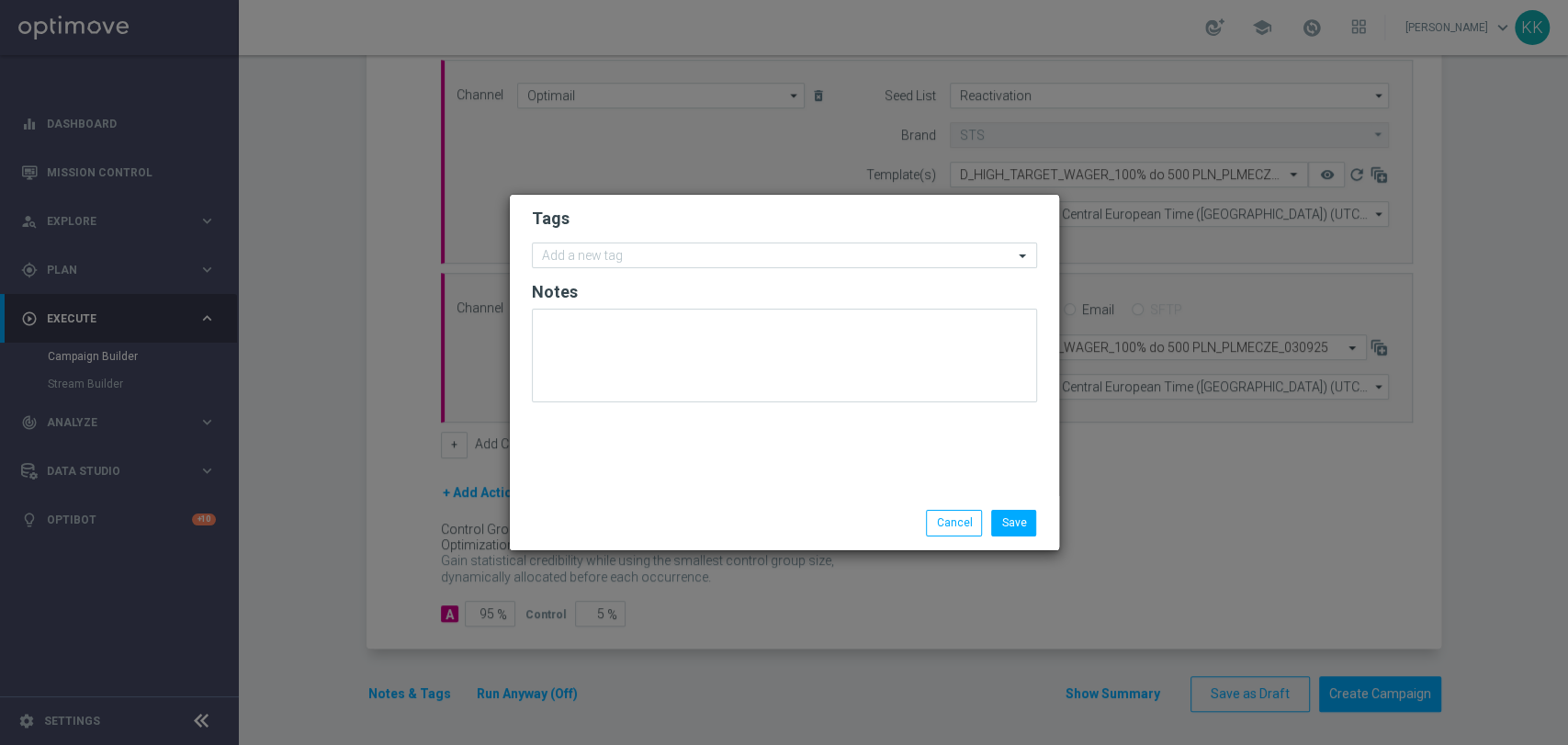
click at [673, 227] on h2 "Tags" at bounding box center [784, 219] width 505 height 22
click at [689, 271] on form "Tags Add a new tag Notes" at bounding box center [784, 309] width 505 height 213
click at [700, 253] on input "text" at bounding box center [778, 257] width 471 height 16
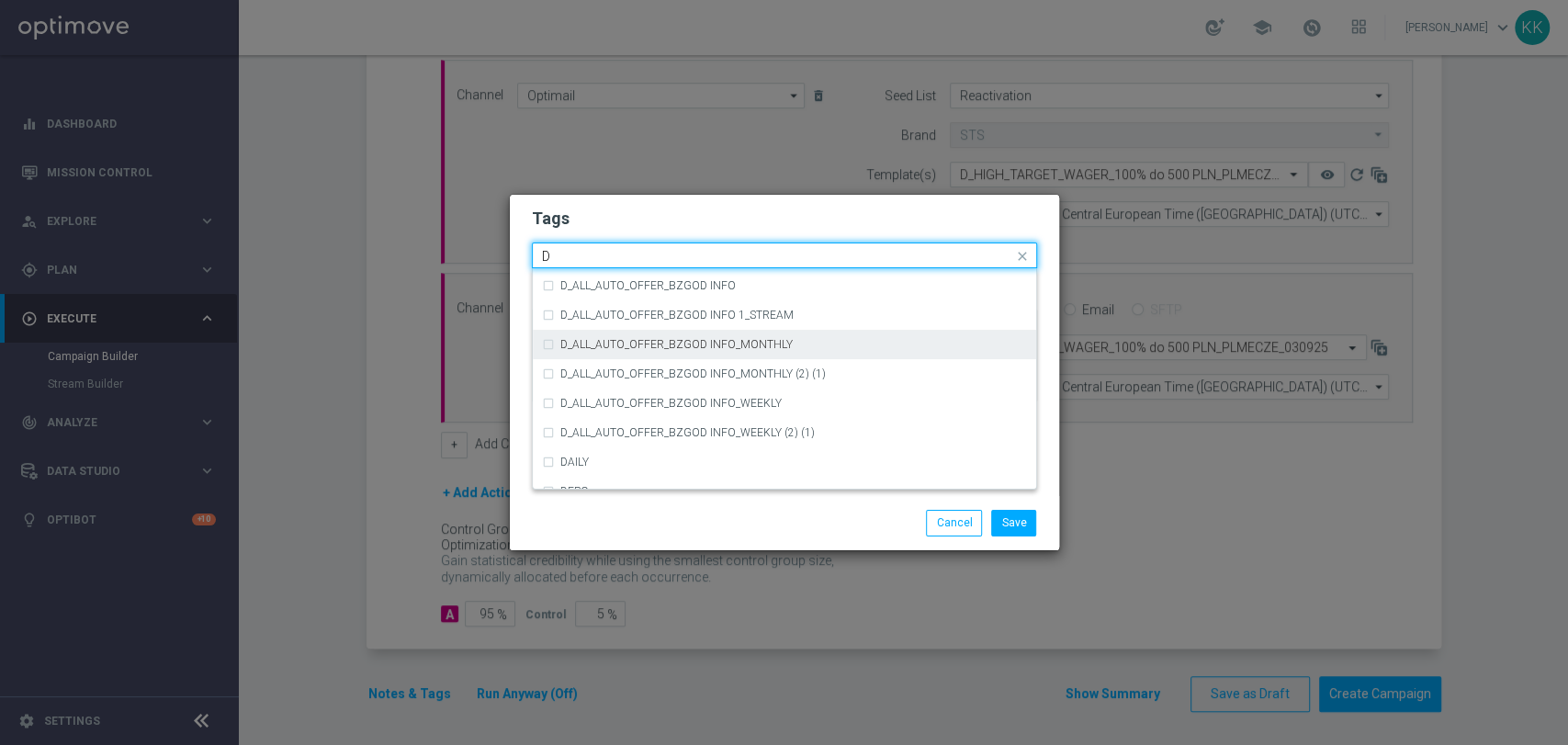
scroll to position [1938, 0]
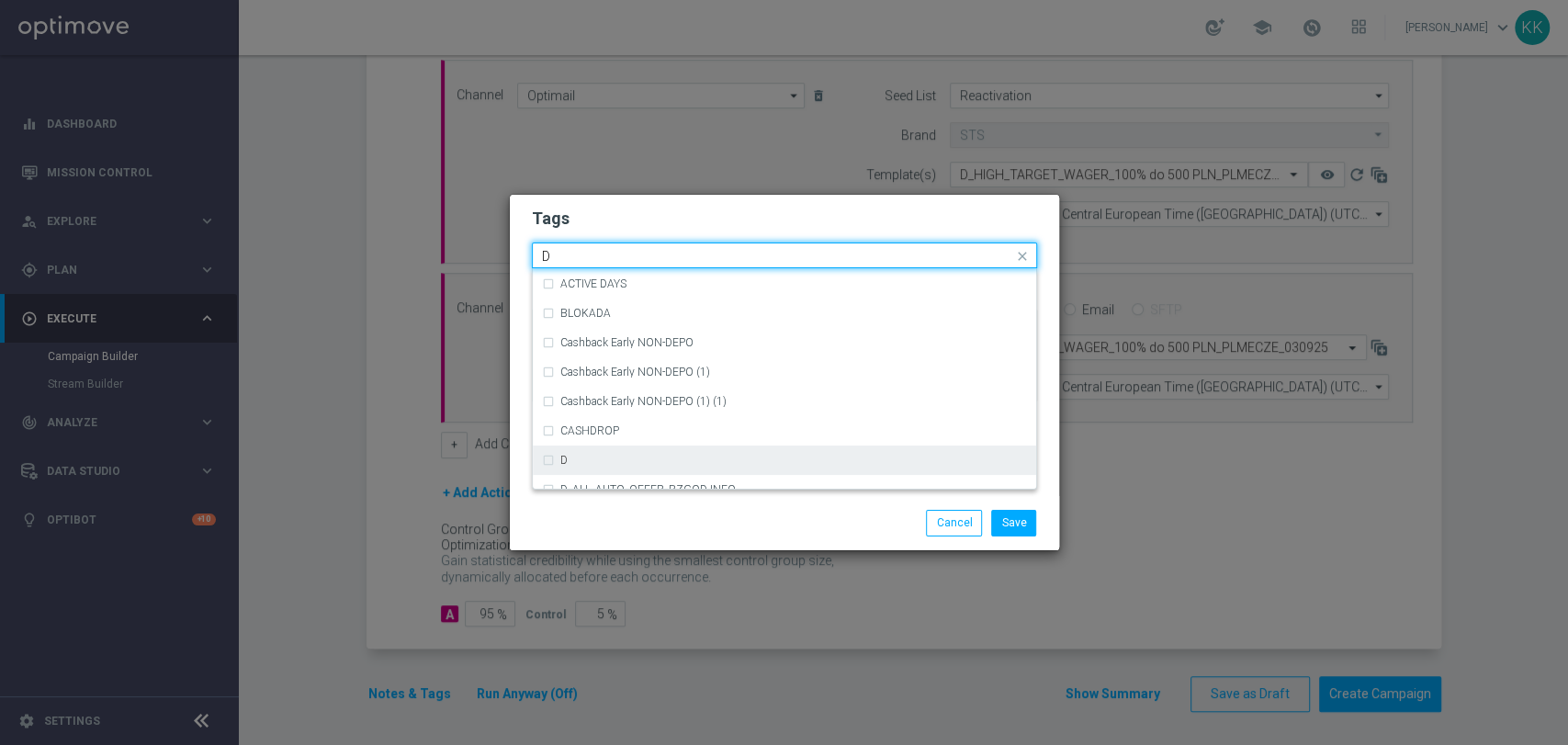
click at [642, 457] on div "D" at bounding box center [793, 460] width 467 height 11
type input "D"
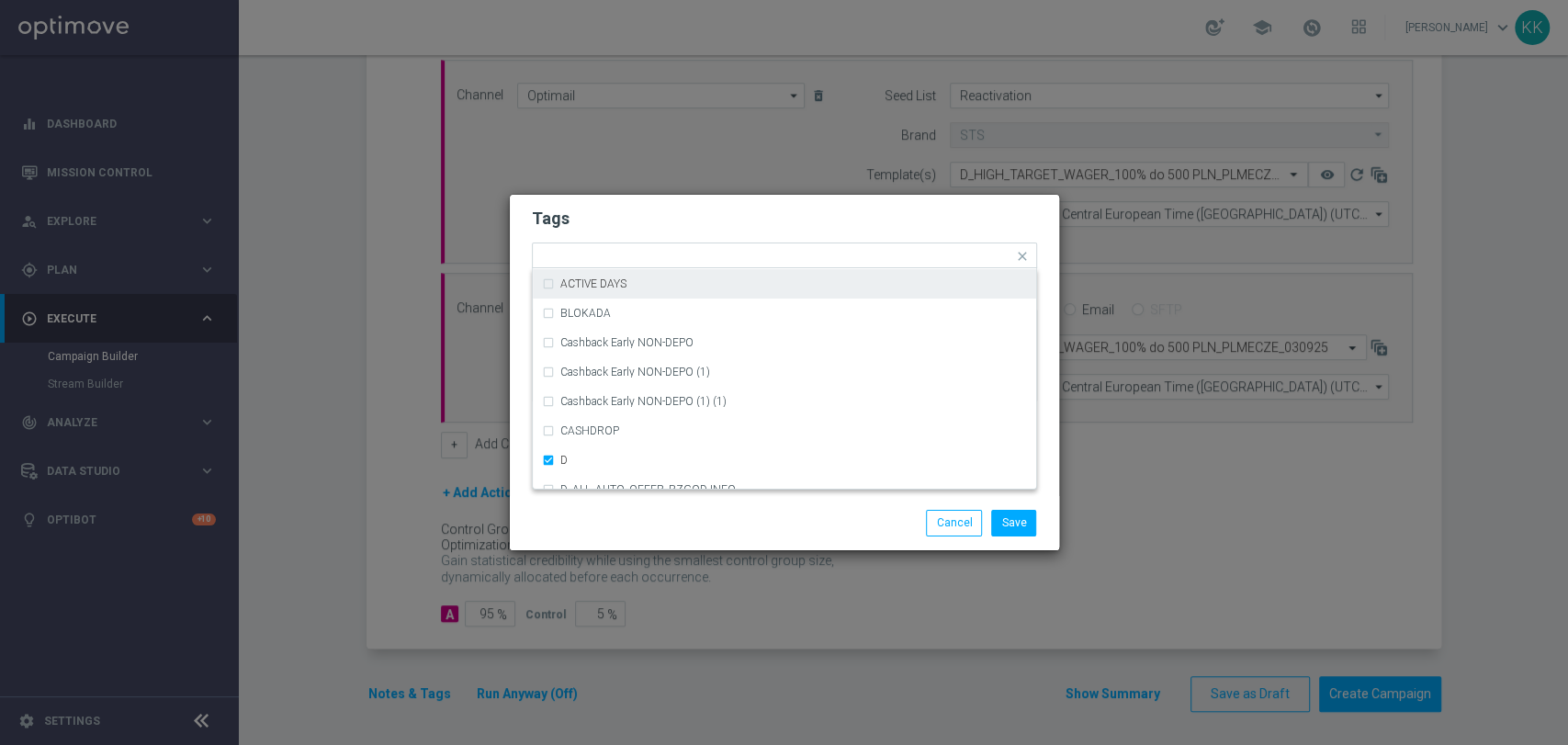
click at [689, 210] on h2 "Tags" at bounding box center [784, 219] width 505 height 22
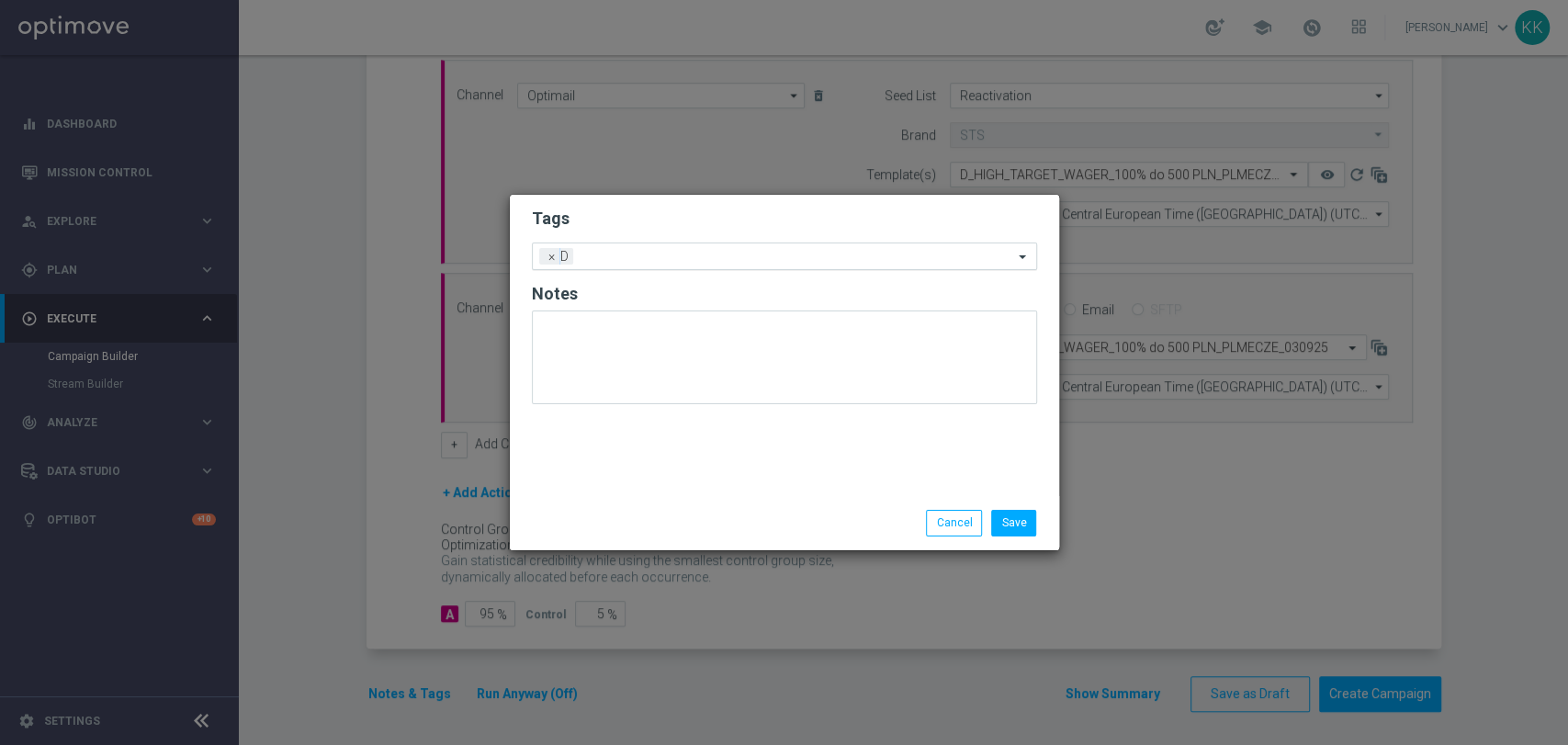
click at [691, 259] on input "text" at bounding box center [796, 258] width 432 height 16
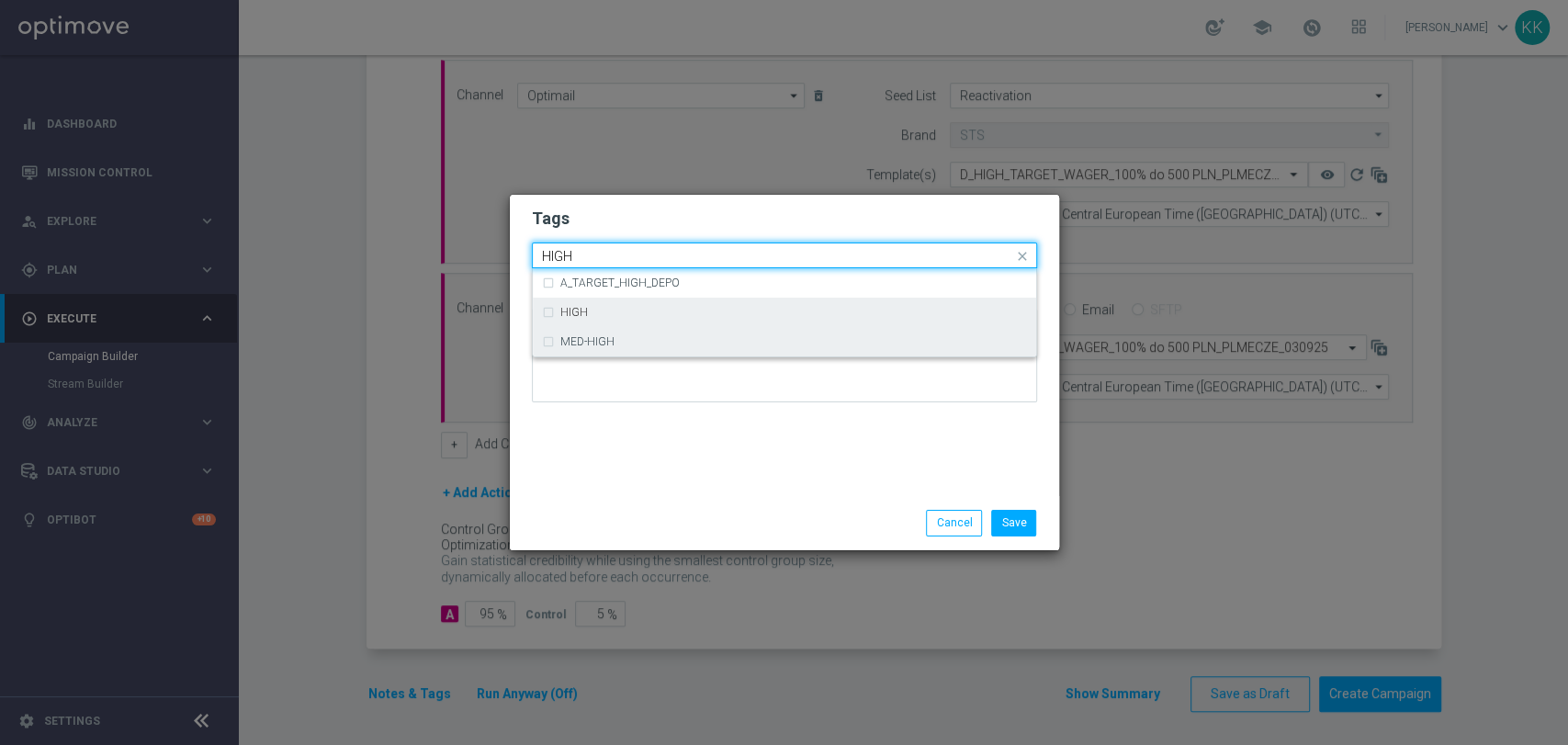
click at [656, 326] on div "A_TARGET_HIGH_DEPO HIGH MED-HIGH" at bounding box center [784, 313] width 503 height 88
click at [663, 326] on div "A_TARGET_HIGH_DEPO HIGH MED-HIGH" at bounding box center [784, 313] width 503 height 88
click at [668, 304] on div "HIGH" at bounding box center [784, 312] width 485 height 29
type input "HIGH"
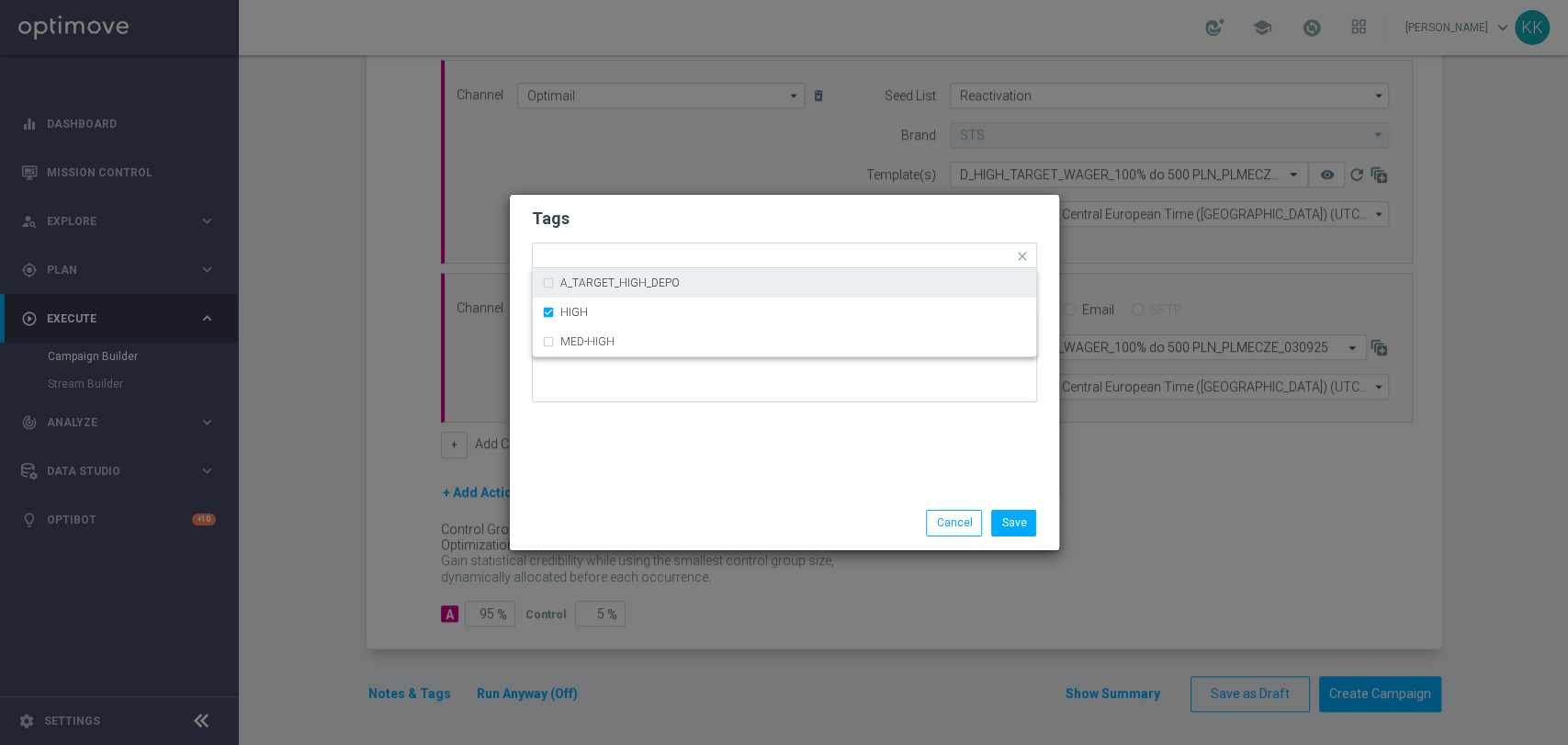
click at [688, 218] on h2 "Tags" at bounding box center [784, 219] width 505 height 22
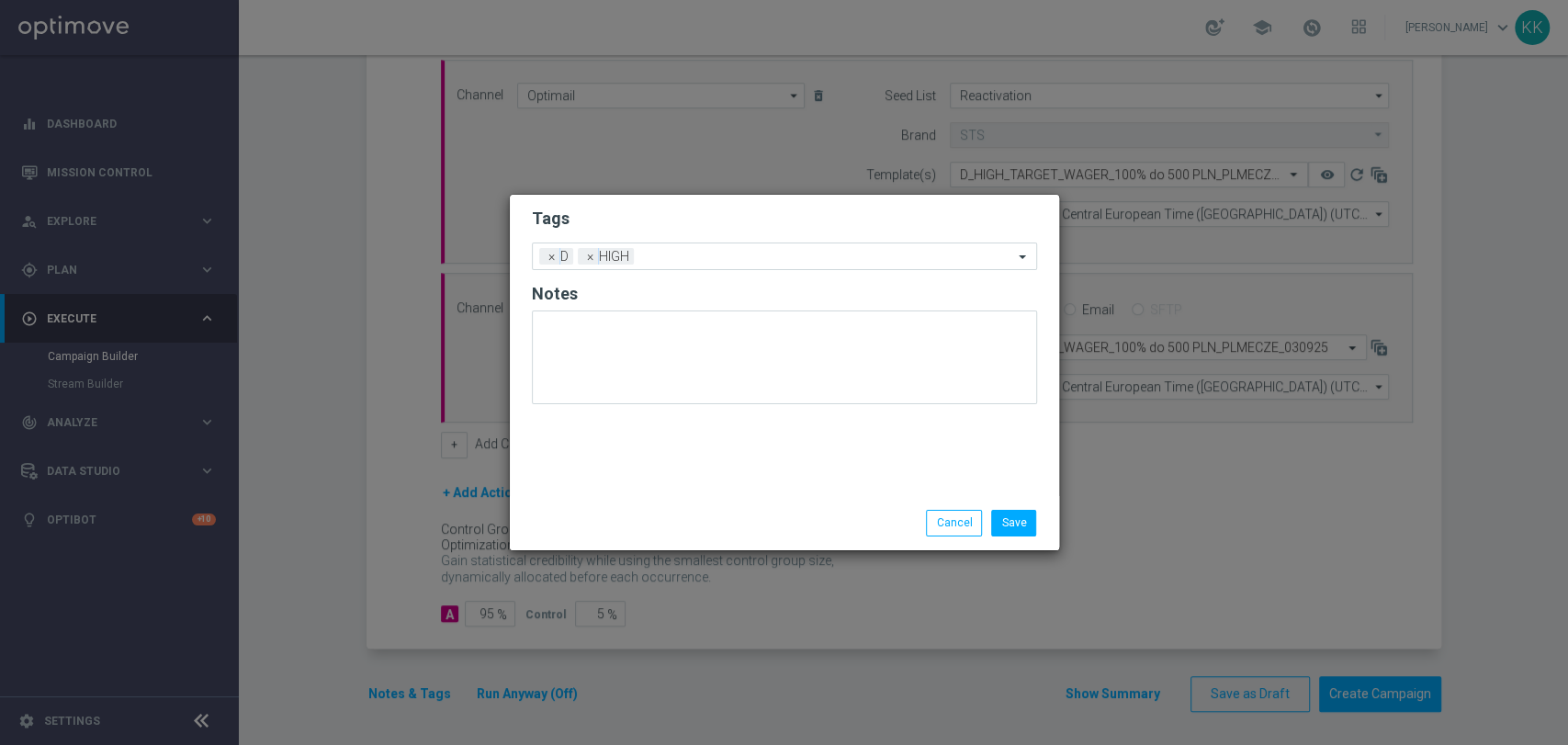
click at [694, 273] on form "Tags Add a new tag × D × HIGH Notes" at bounding box center [784, 310] width 505 height 215
click at [696, 262] on input "text" at bounding box center [827, 258] width 372 height 16
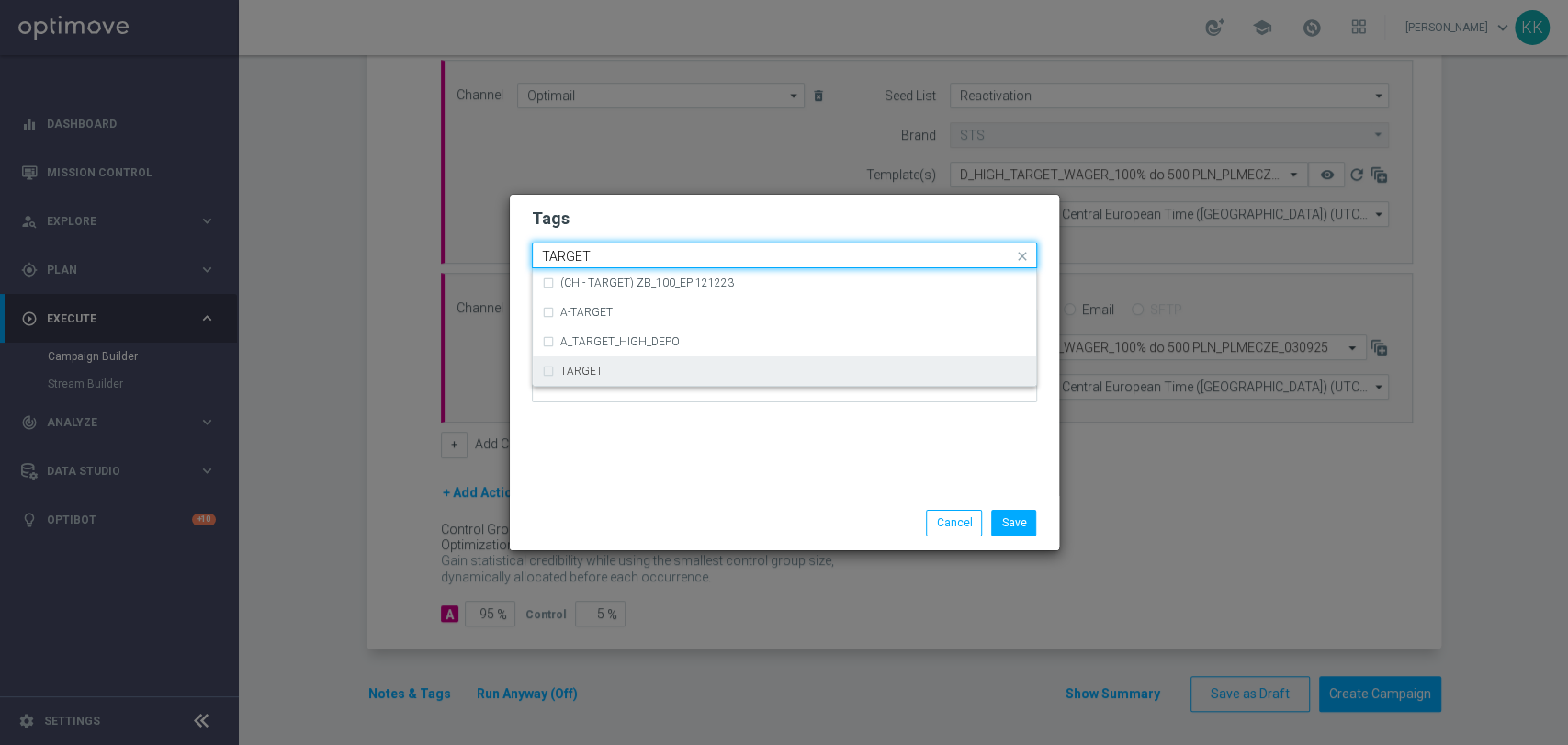
click at [724, 370] on div "TARGET" at bounding box center [793, 371] width 467 height 11
type input "TARGET"
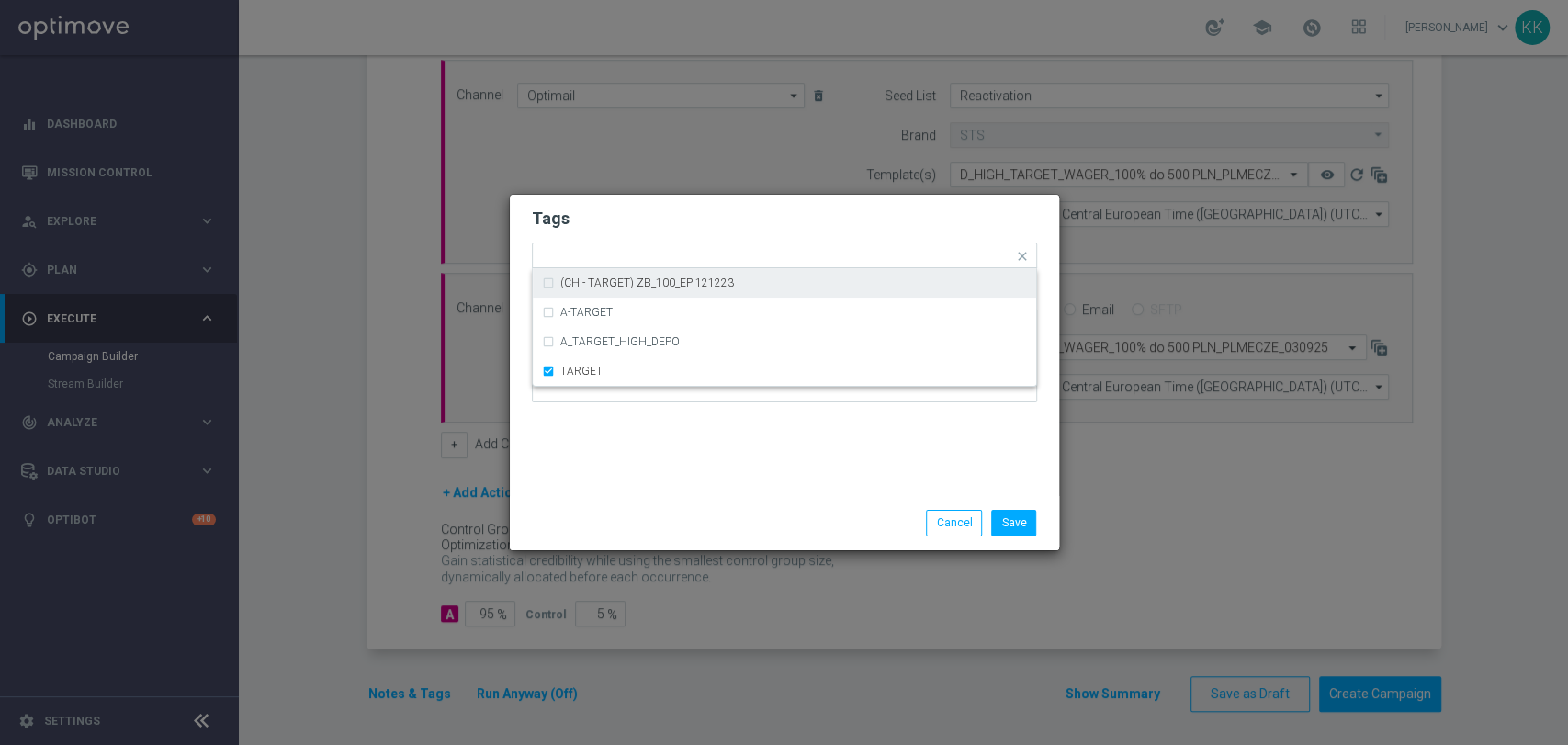
click at [726, 224] on h2 "Tags" at bounding box center [784, 219] width 505 height 22
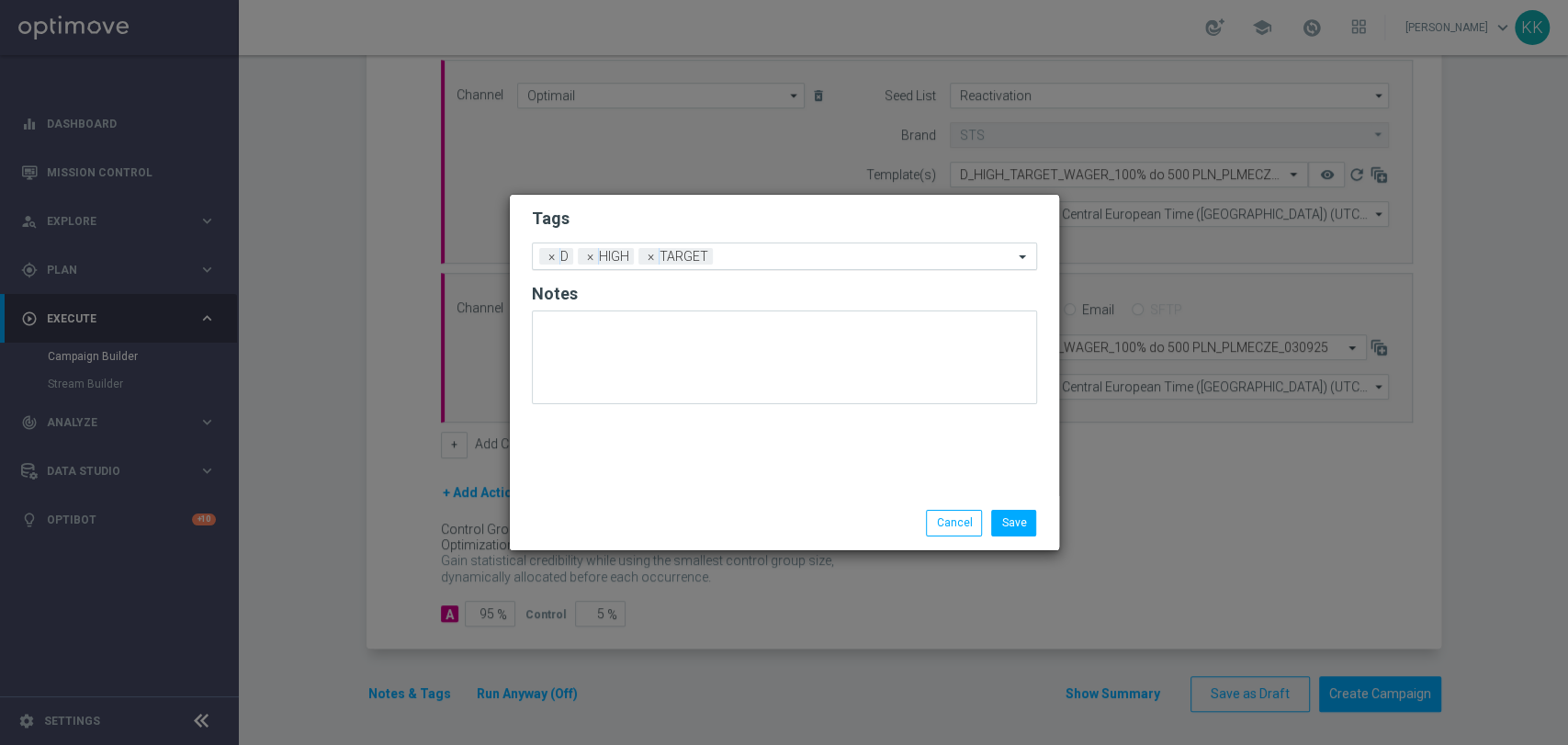
click at [819, 255] on input "text" at bounding box center [866, 258] width 293 height 16
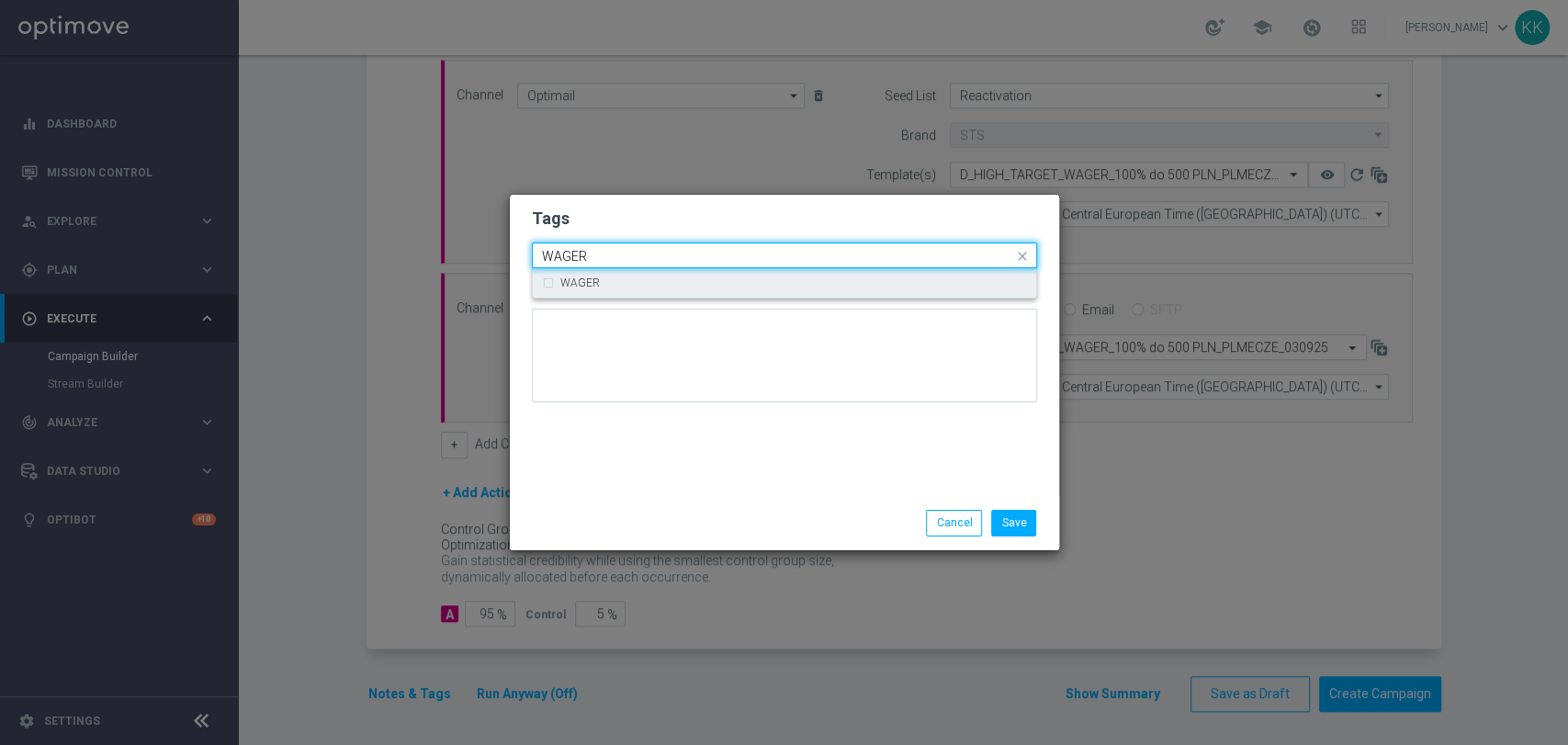
click at [819, 278] on div "WAGER" at bounding box center [793, 282] width 467 height 11
type input "WAGER"
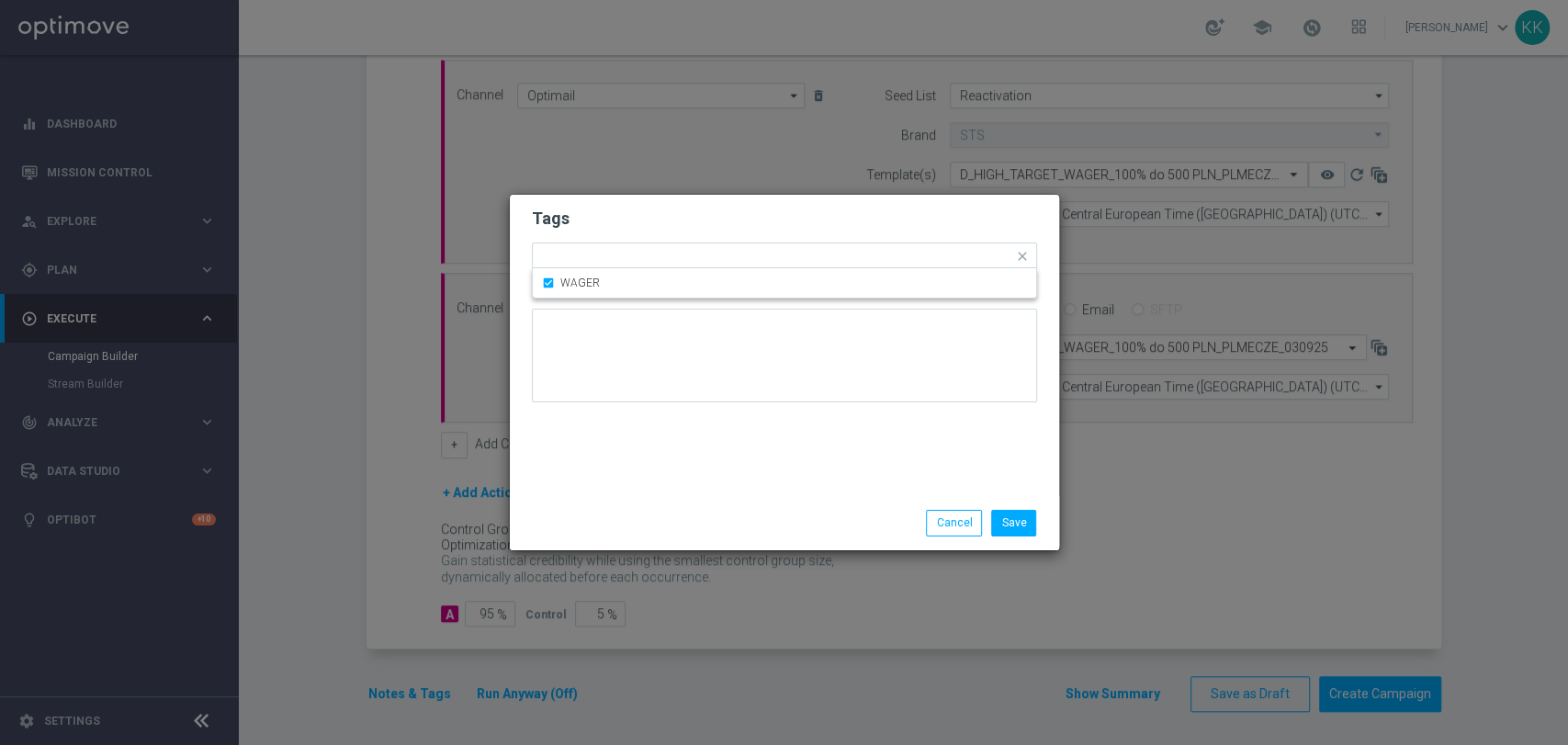
click at [826, 205] on form "Tags Quick find × D × HIGH × TARGET × WAGER WAGER Notes" at bounding box center [784, 309] width 505 height 213
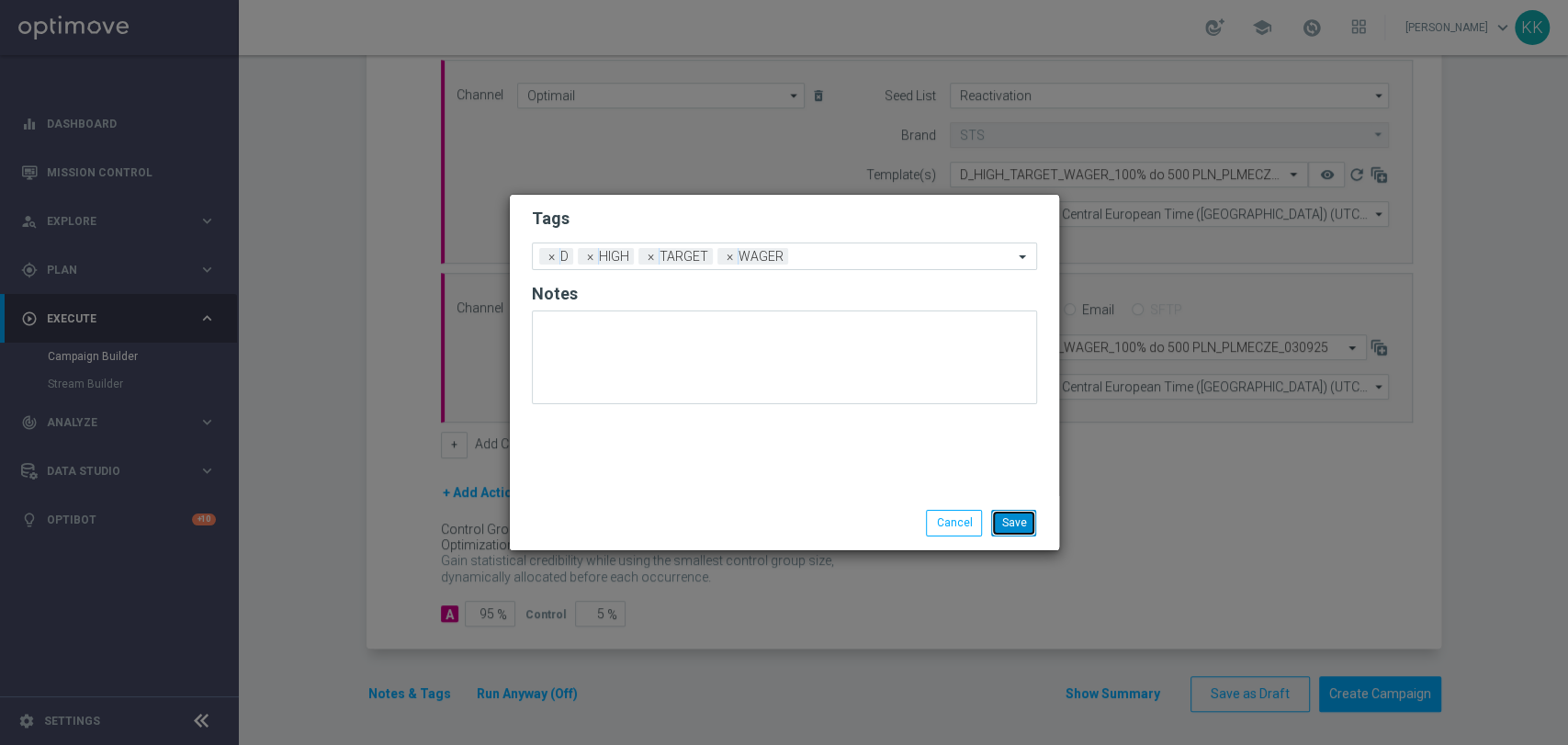
click at [1030, 523] on button "Save" at bounding box center [1014, 522] width 45 height 25
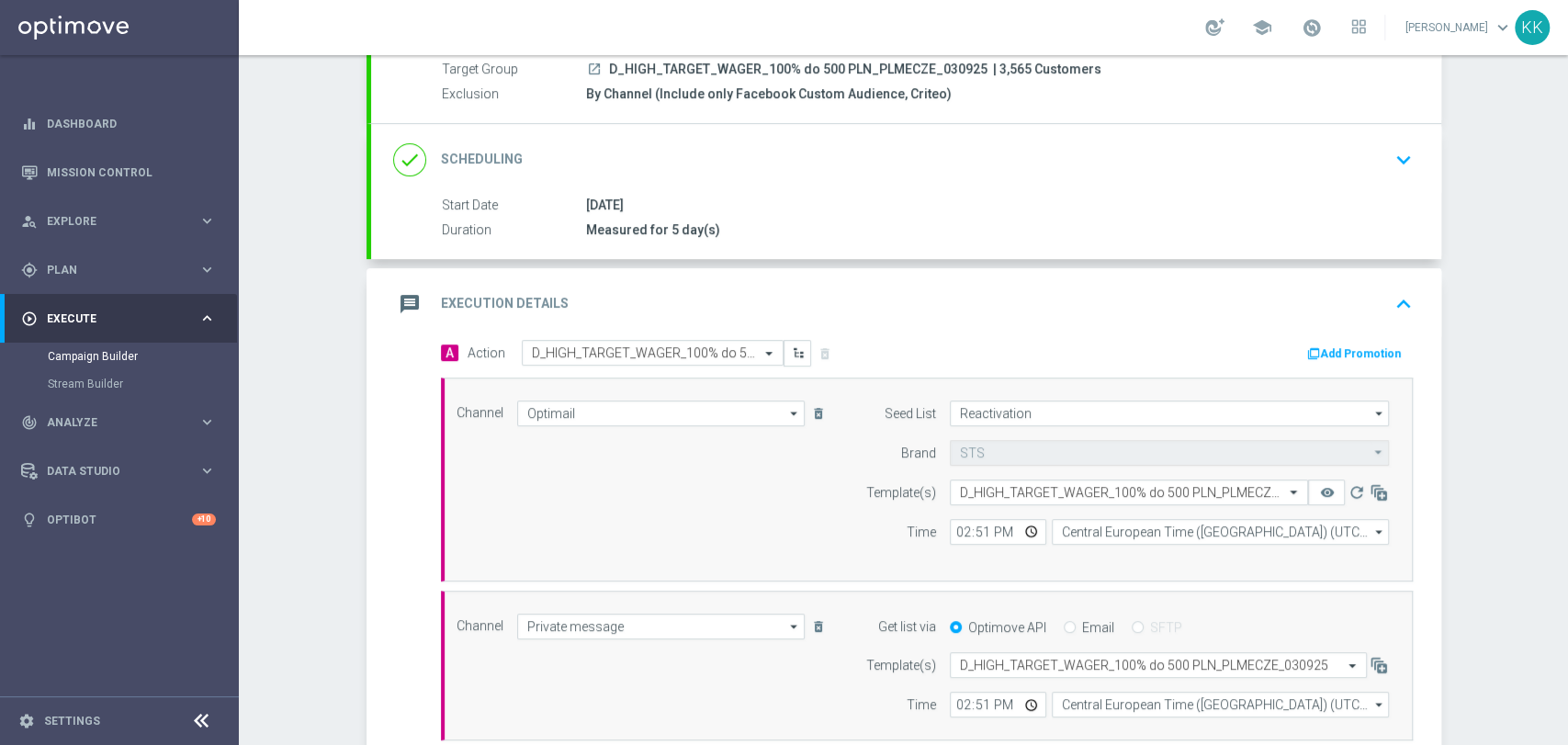
scroll to position [86, 0]
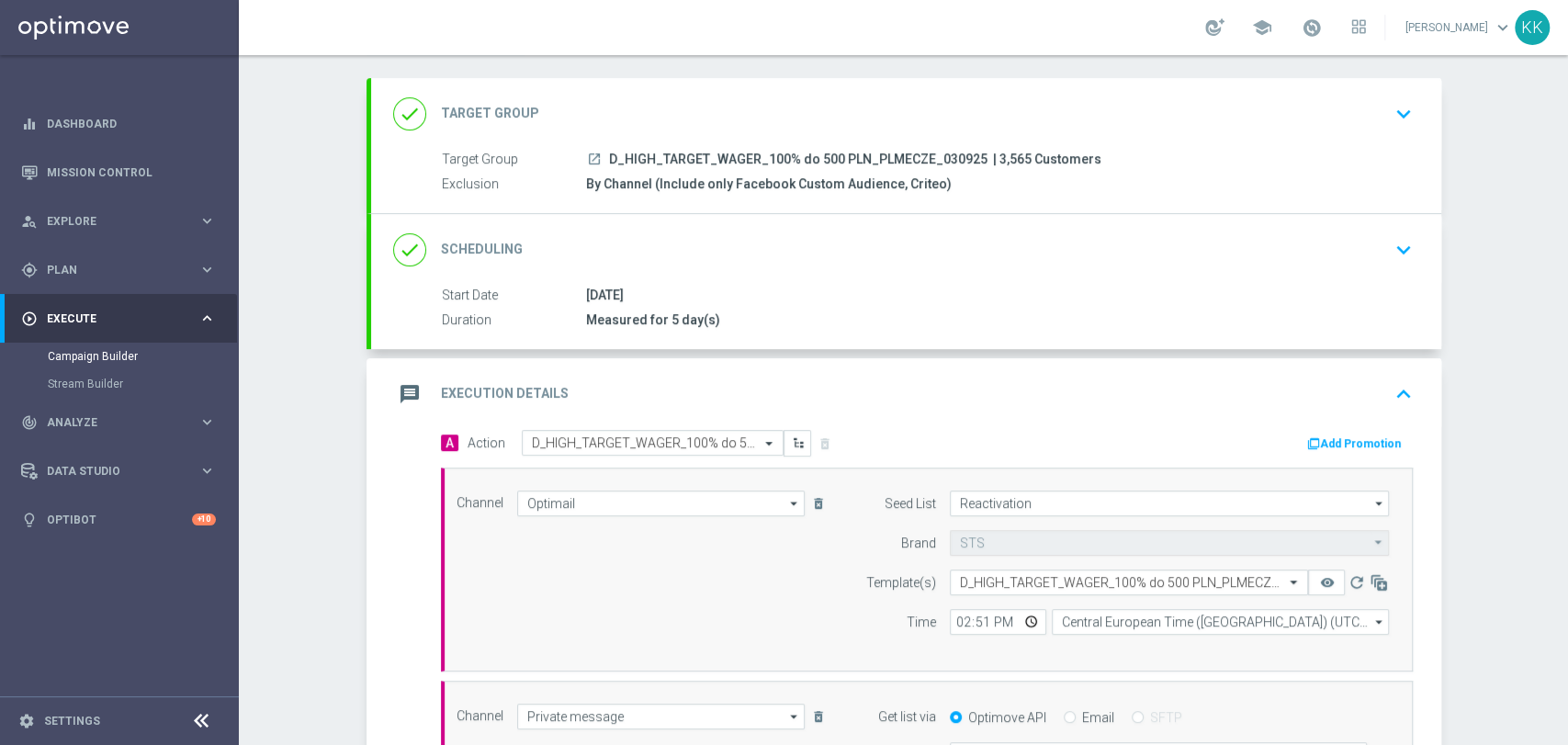
click at [1371, 127] on div "done Target Group keyboard_arrow_down" at bounding box center [906, 114] width 1026 height 35
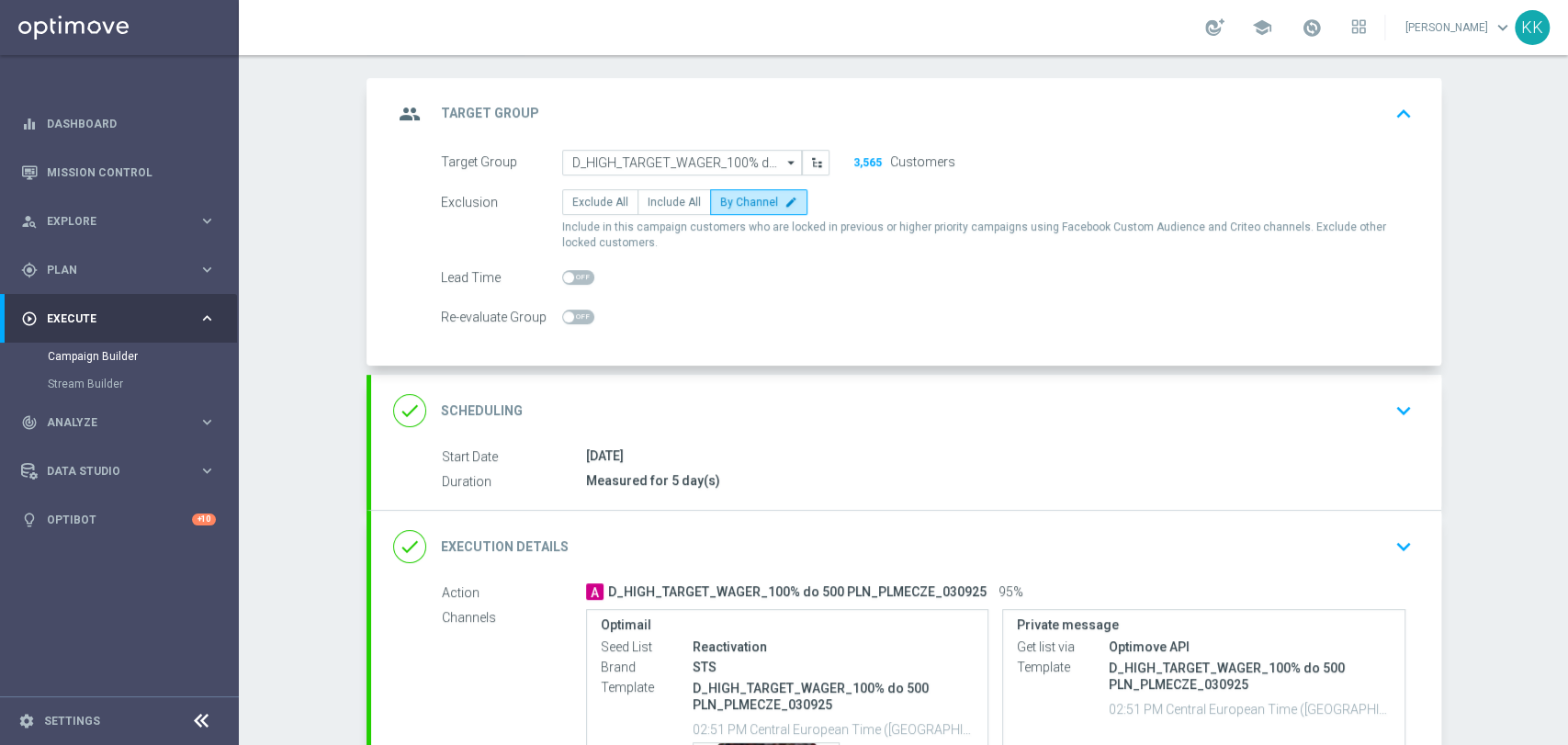
click at [1394, 397] on icon "keyboard_arrow_down" at bounding box center [1403, 411] width 27 height 27
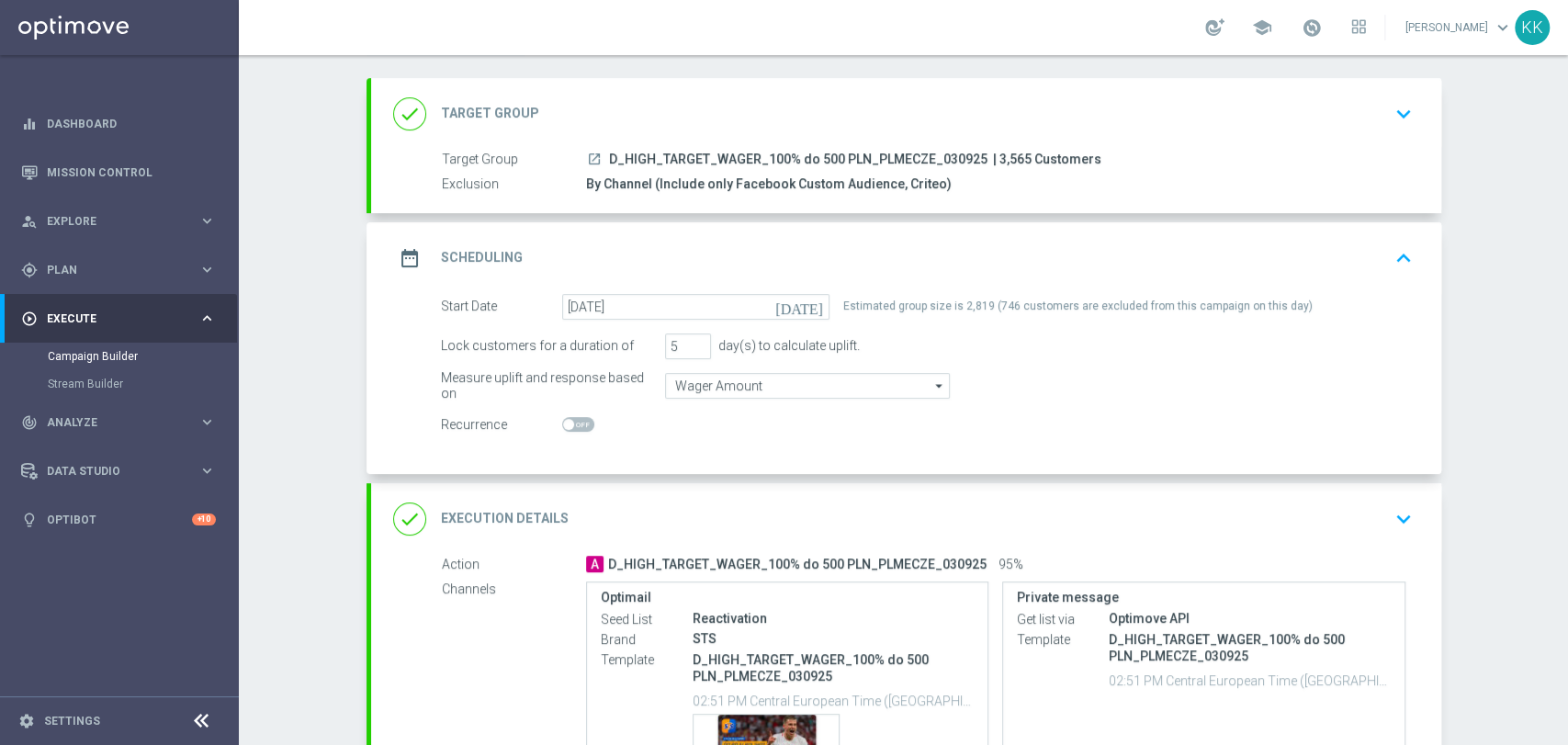
click at [1390, 518] on icon "keyboard_arrow_down" at bounding box center [1403, 519] width 27 height 27
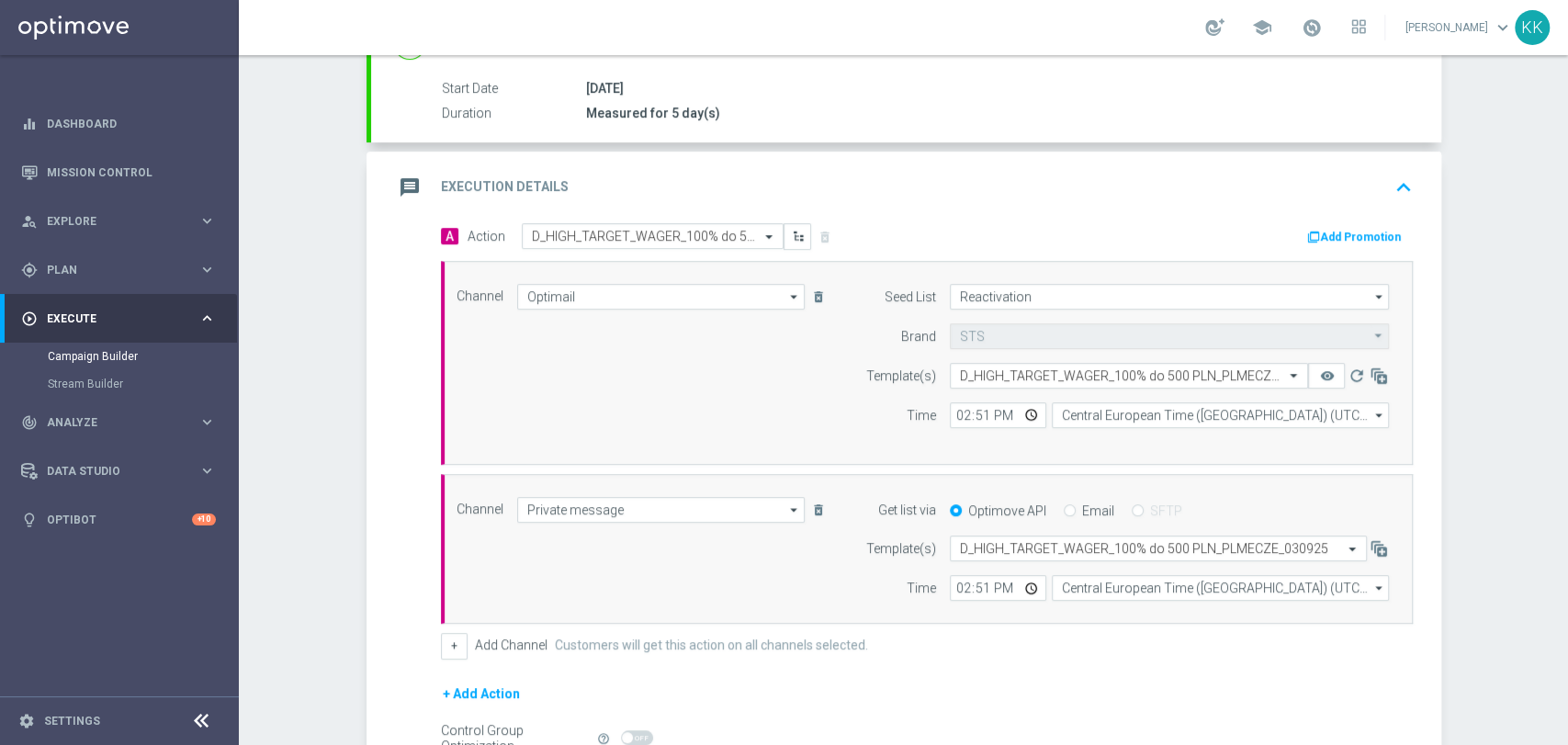
scroll to position [392, 0]
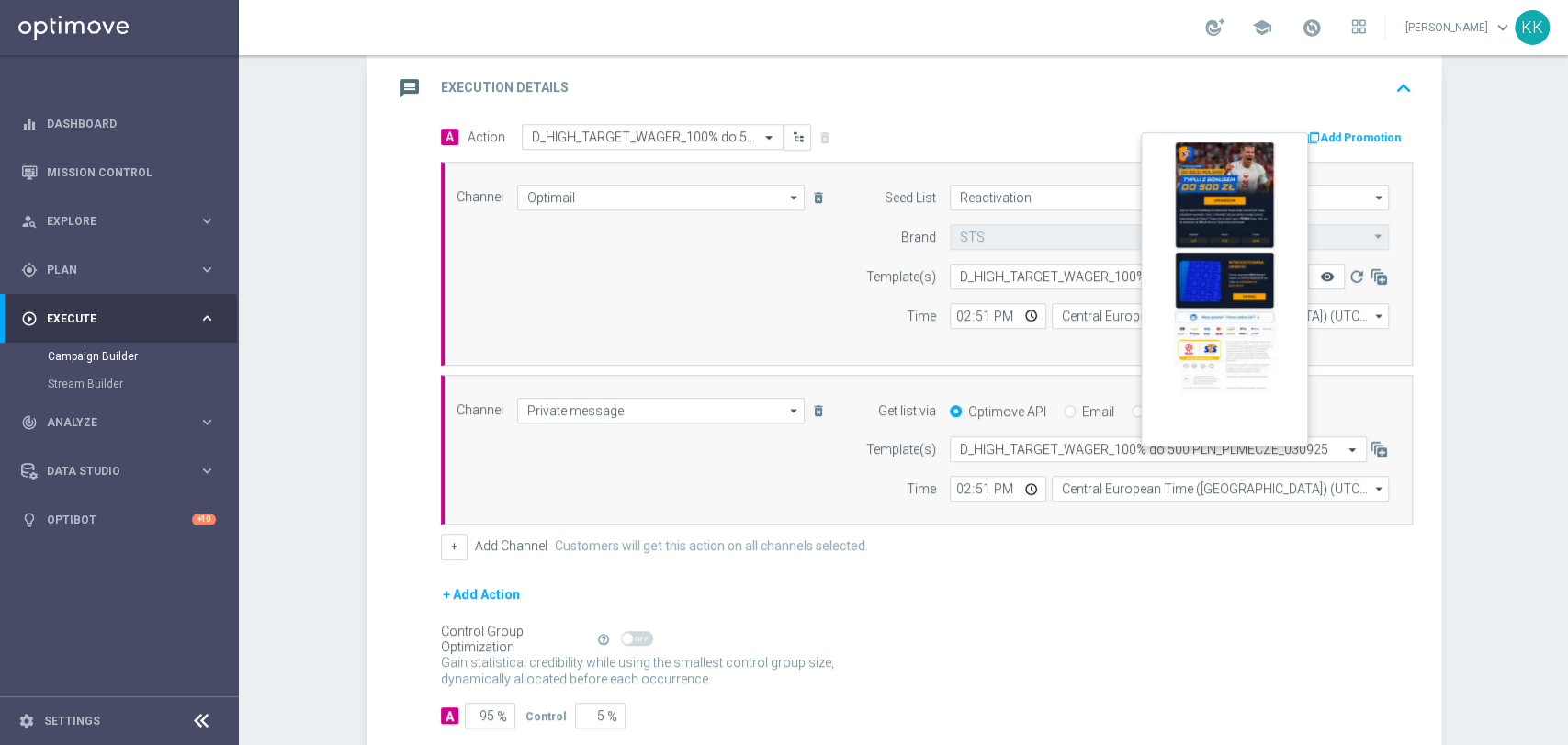
click at [1319, 277] on icon "remove_red_eye" at bounding box center [1326, 275] width 15 height 15
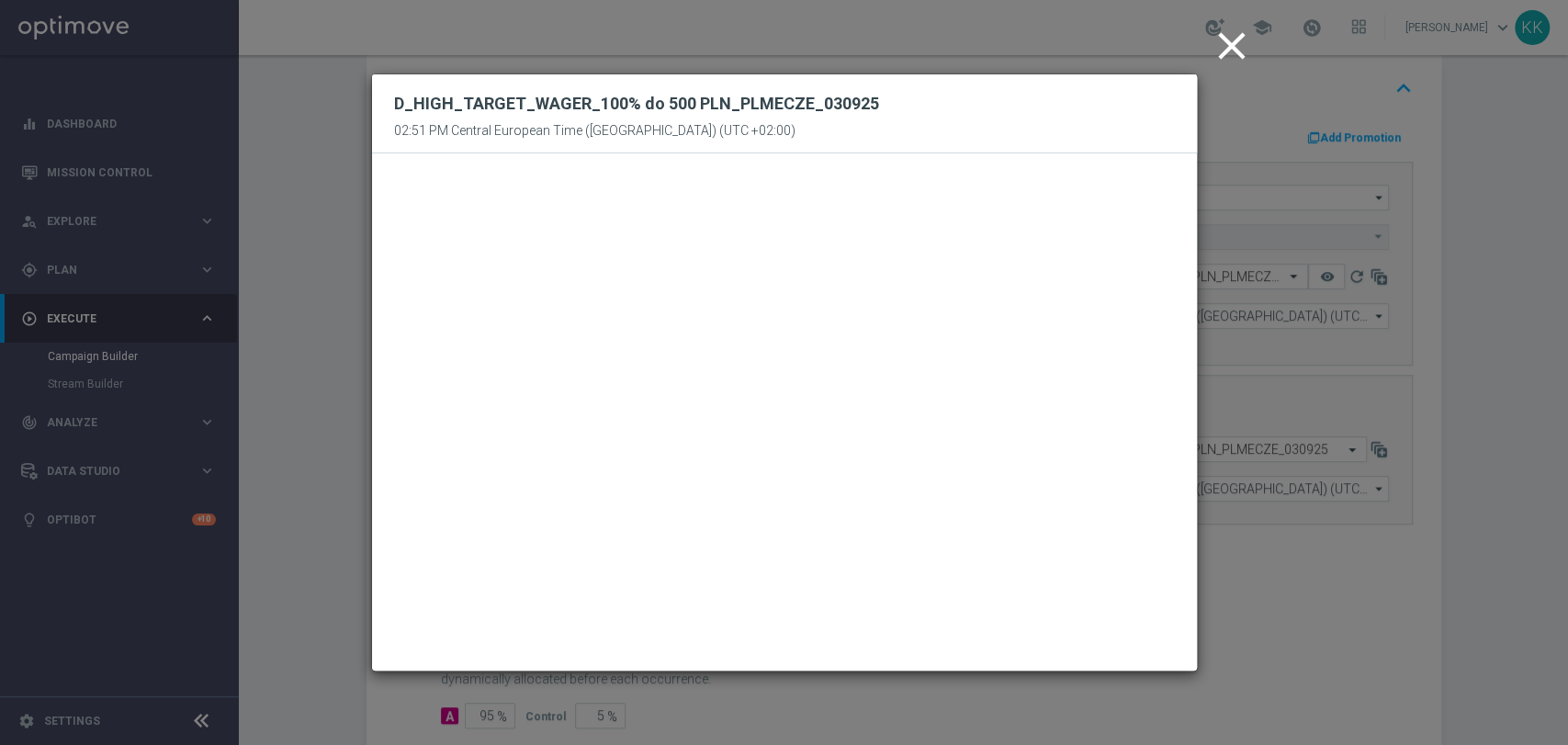
click at [1239, 49] on icon "close" at bounding box center [1232, 45] width 46 height 46
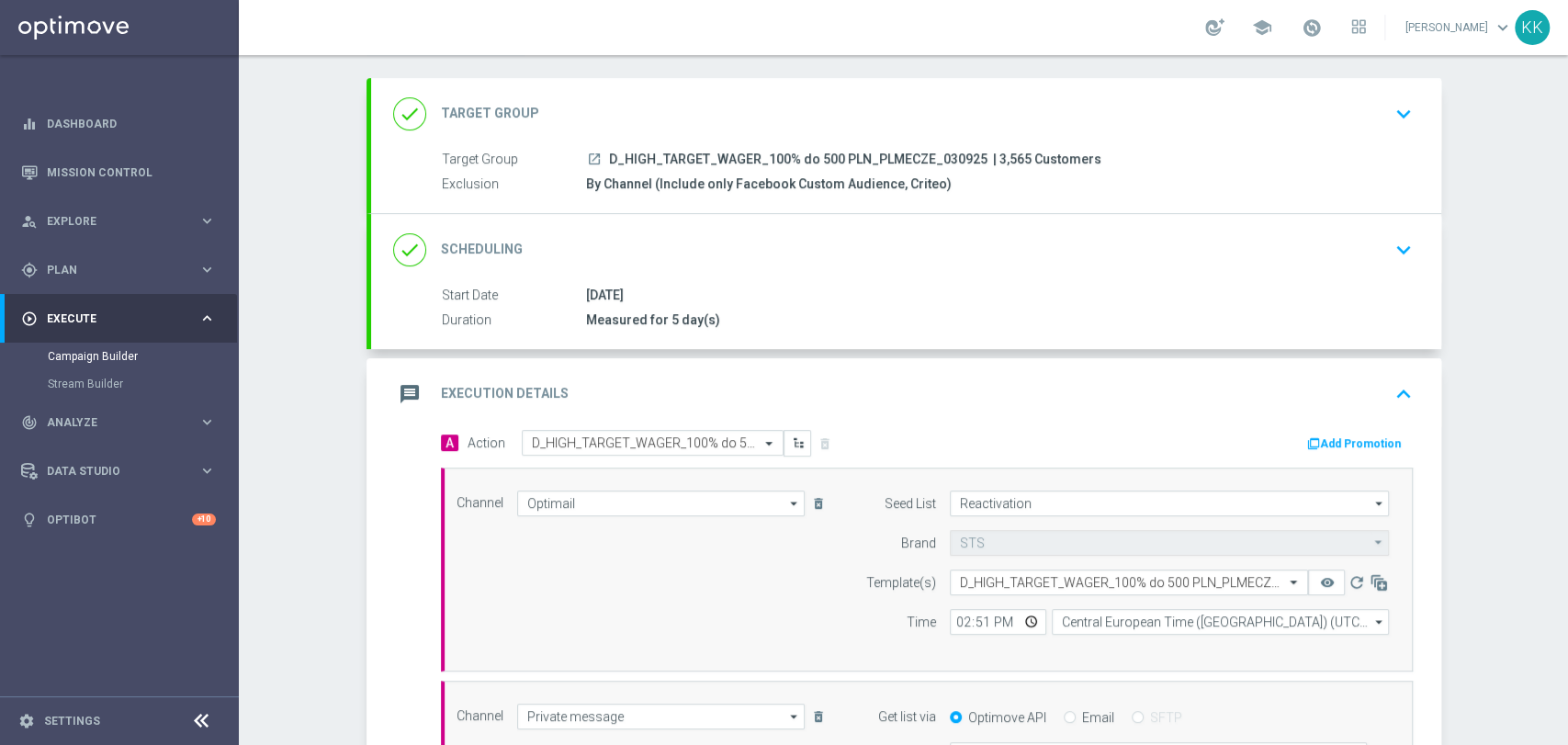
scroll to position [0, 0]
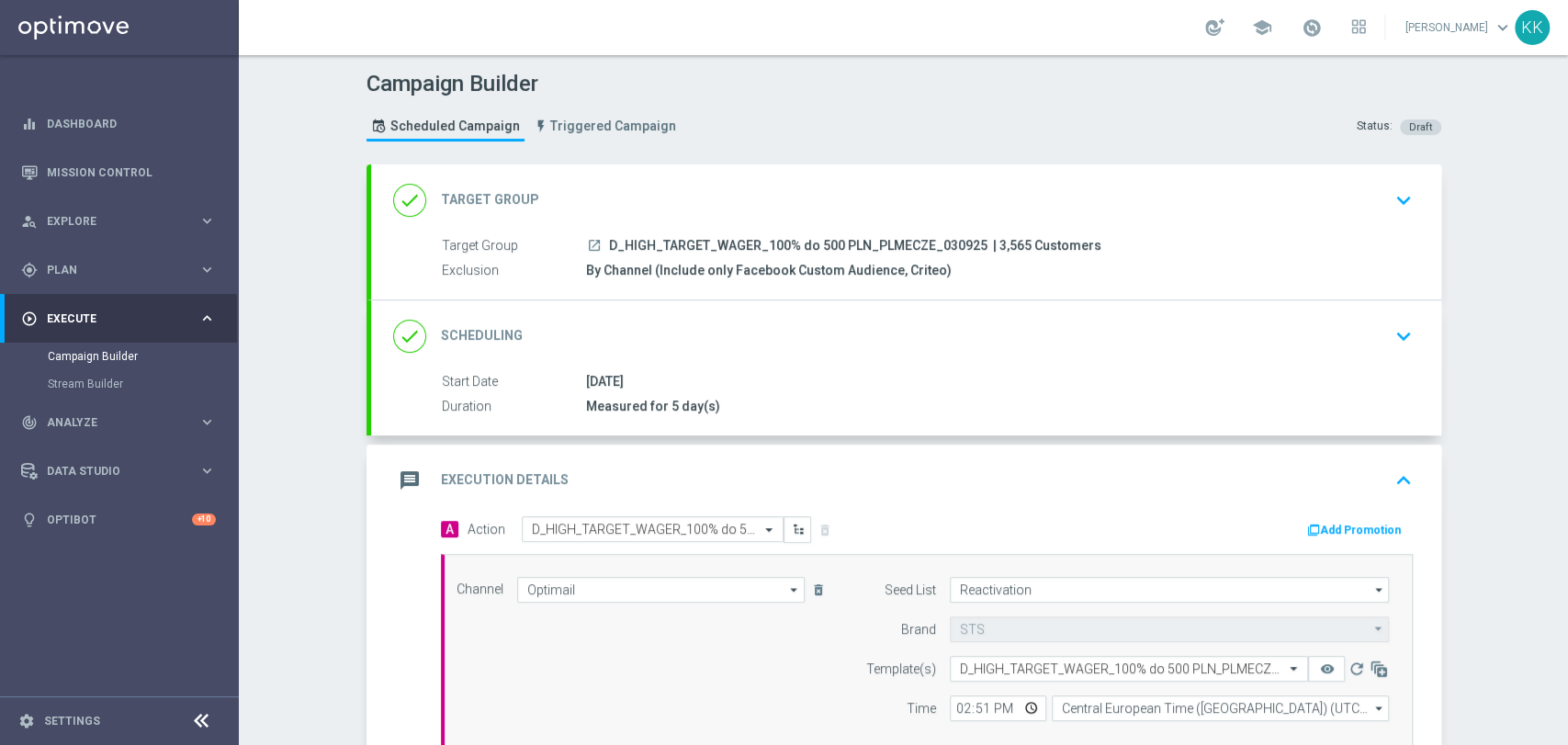
click at [1407, 215] on button "keyboard_arrow_down" at bounding box center [1403, 200] width 31 height 35
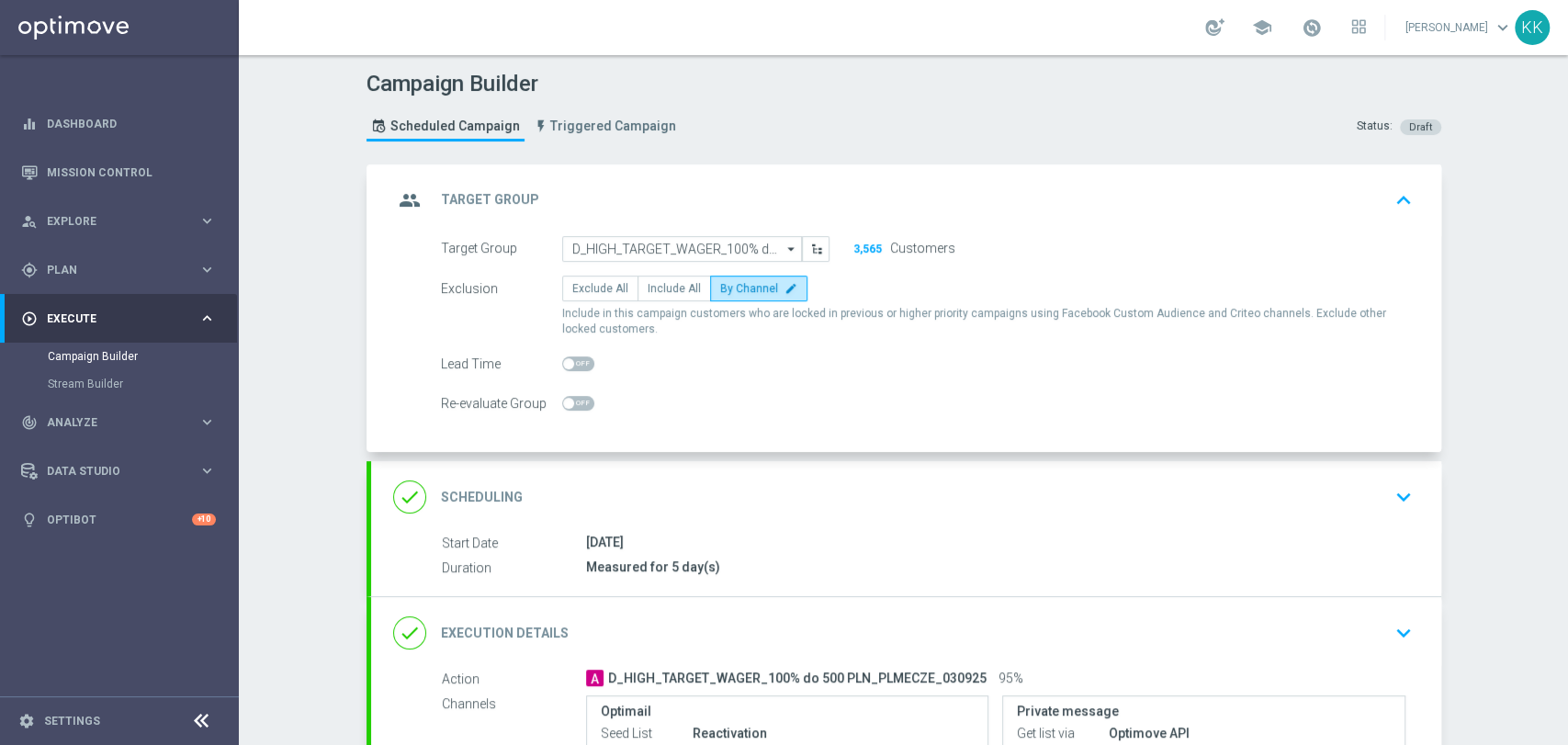
click at [1371, 493] on div "done Scheduling keyboard_arrow_down" at bounding box center [906, 497] width 1026 height 35
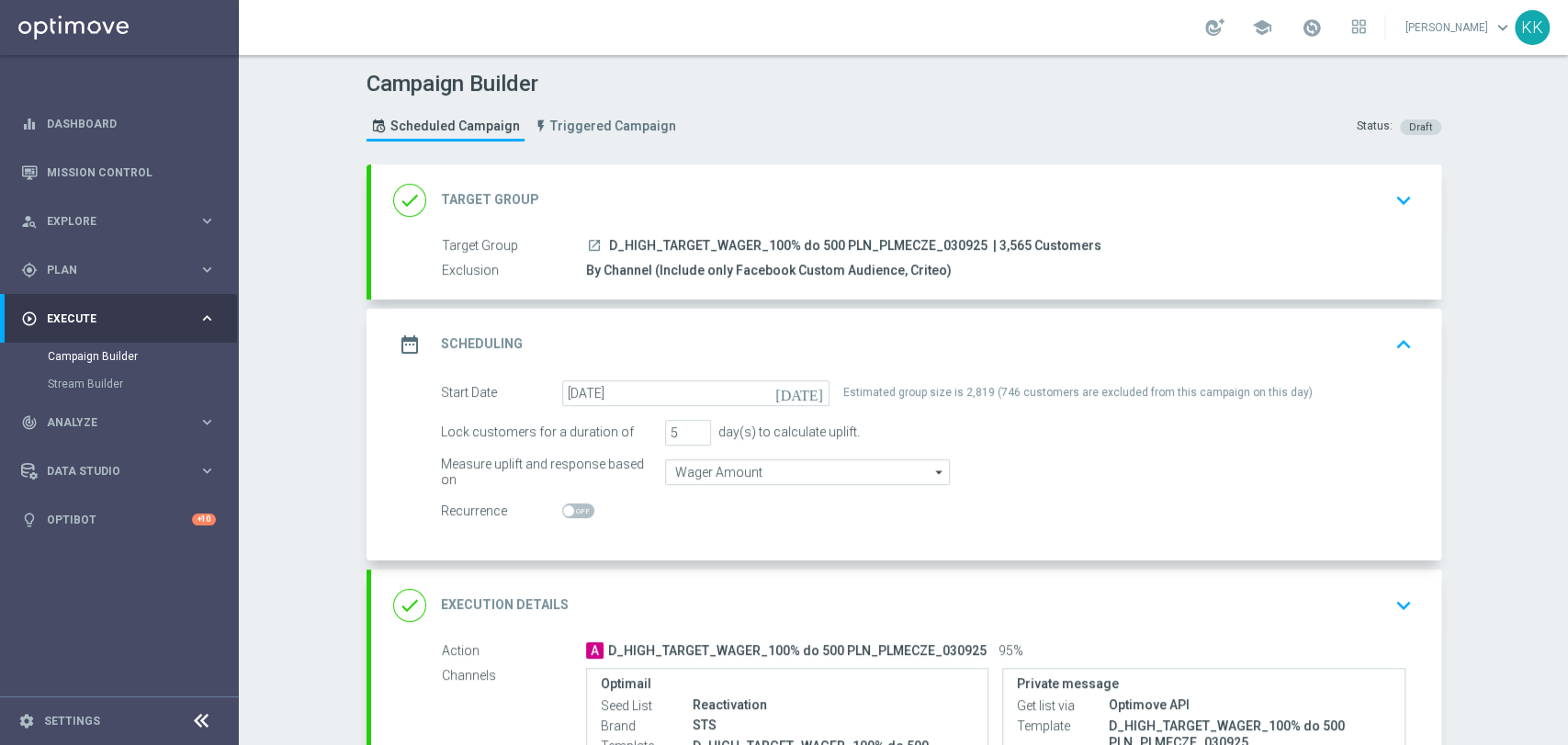
click at [1407, 226] on div "done Target Group keyboard_arrow_down" at bounding box center [905, 200] width 1070 height 72
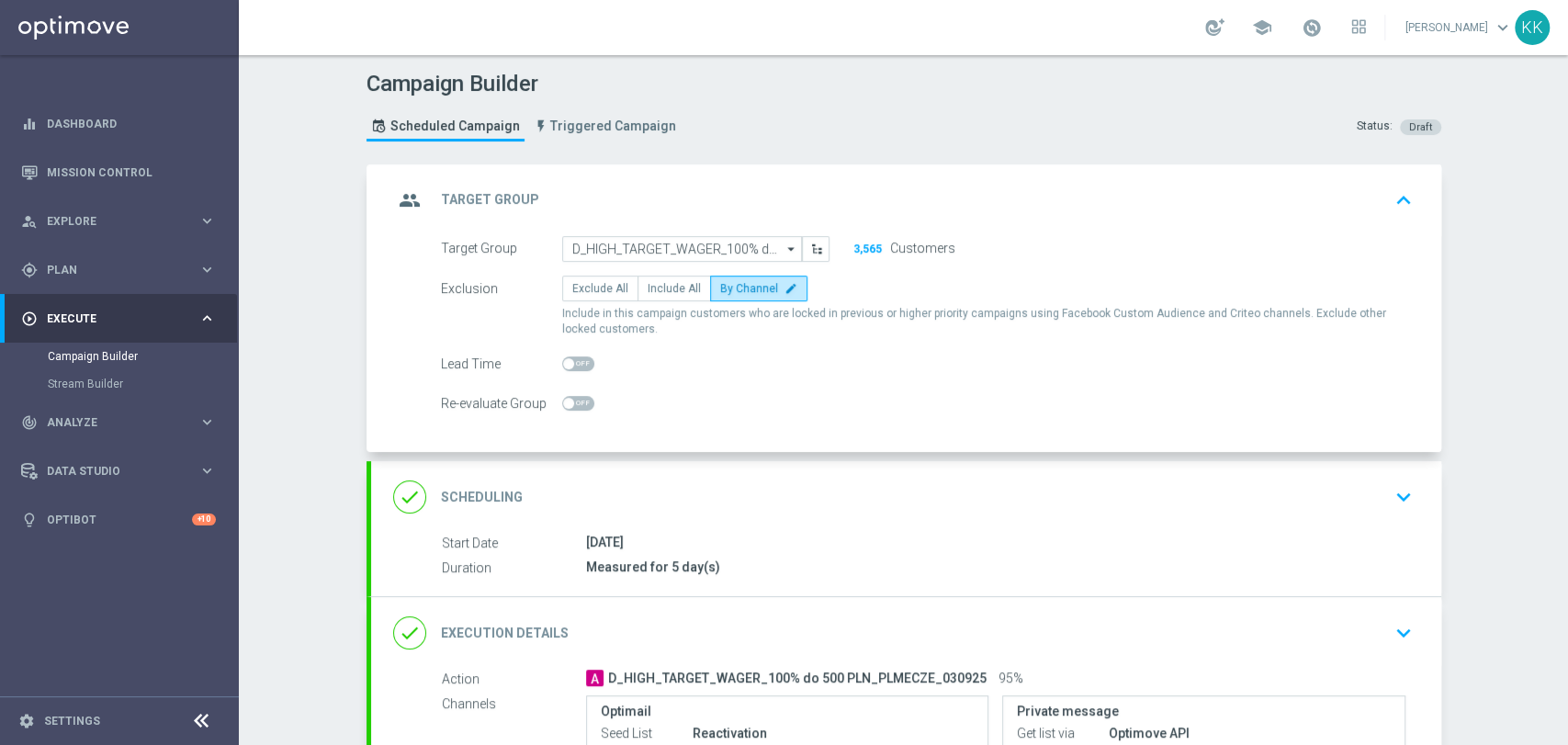
click at [1390, 501] on icon "keyboard_arrow_down" at bounding box center [1403, 497] width 27 height 27
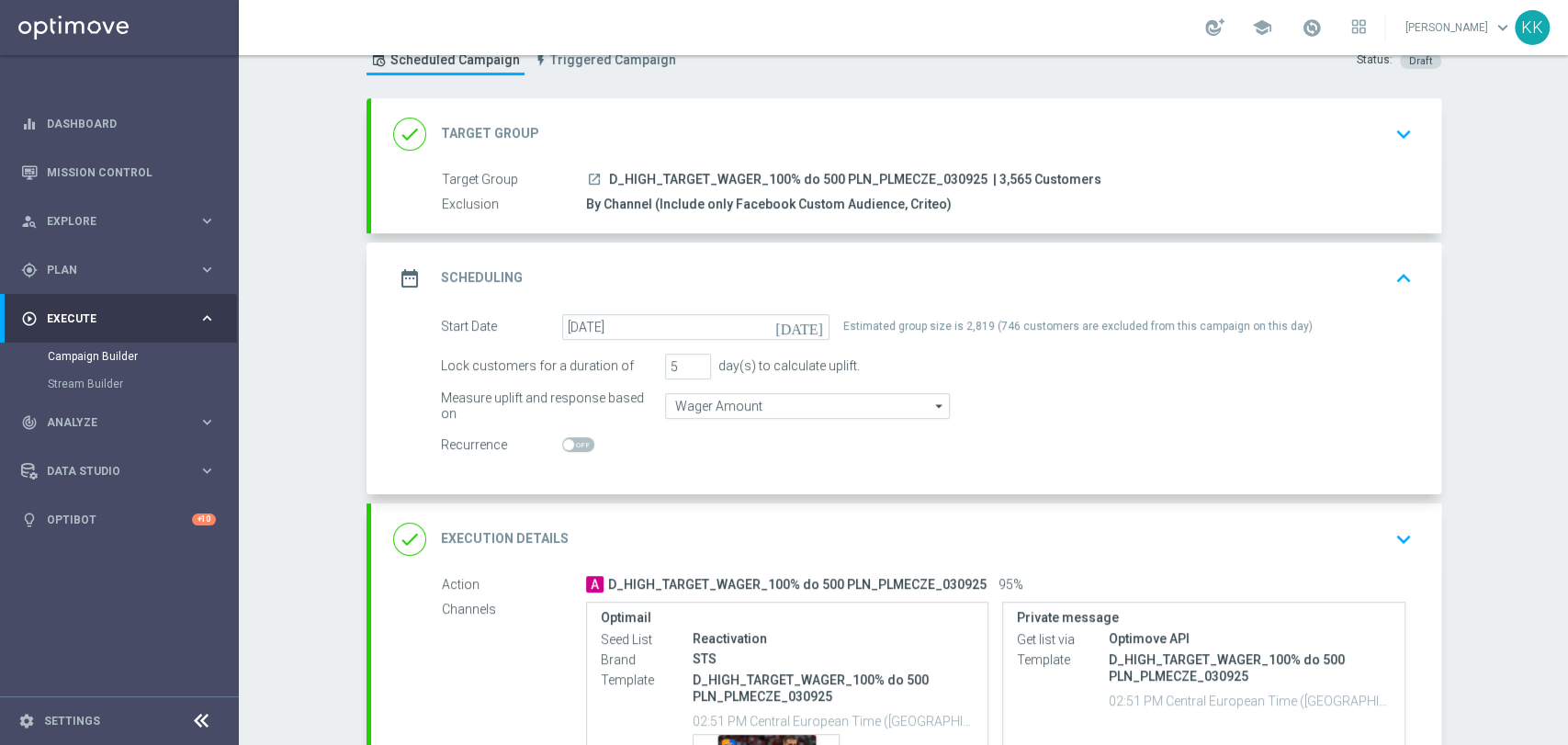
scroll to position [102, 0]
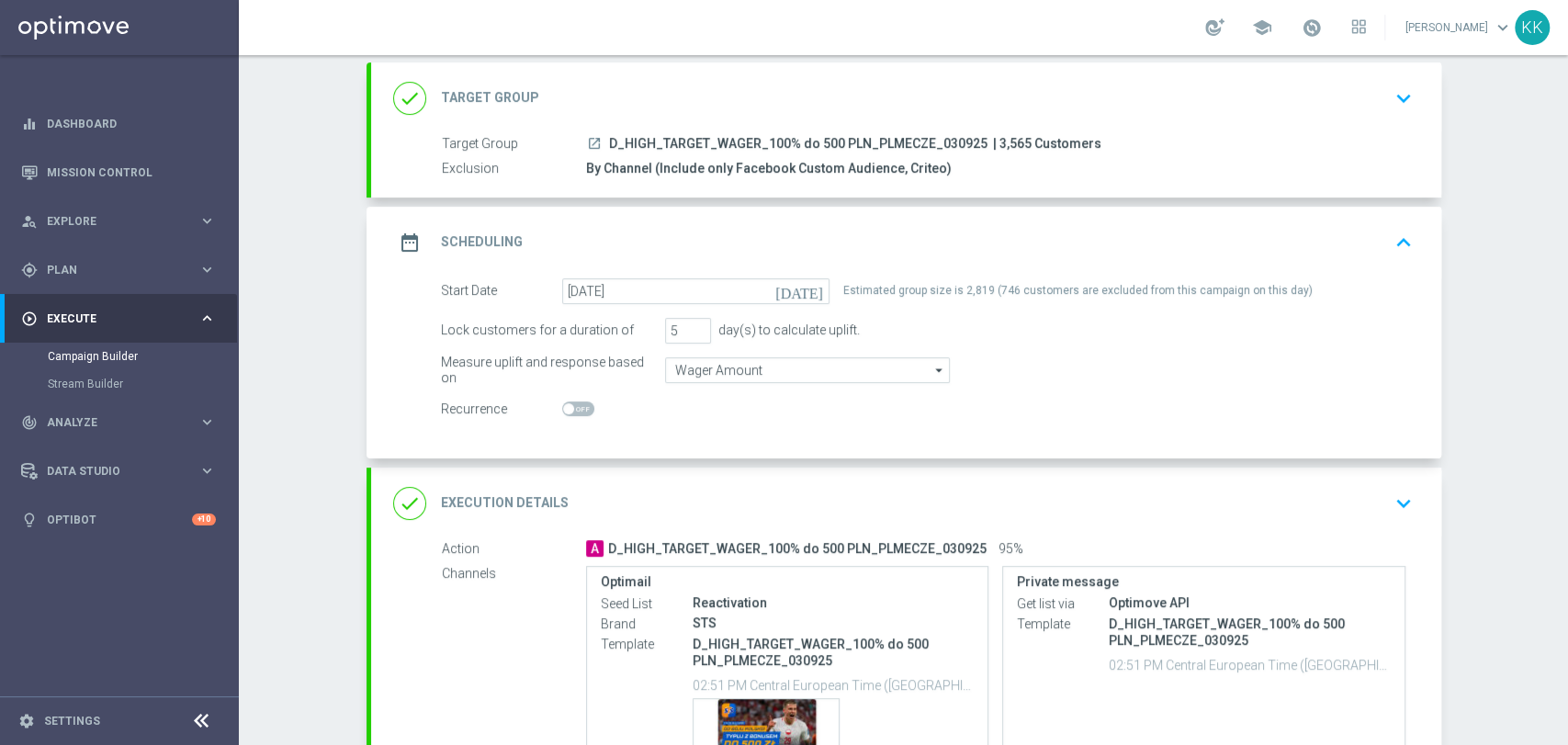
click at [1397, 499] on icon "keyboard_arrow_down" at bounding box center [1403, 503] width 27 height 27
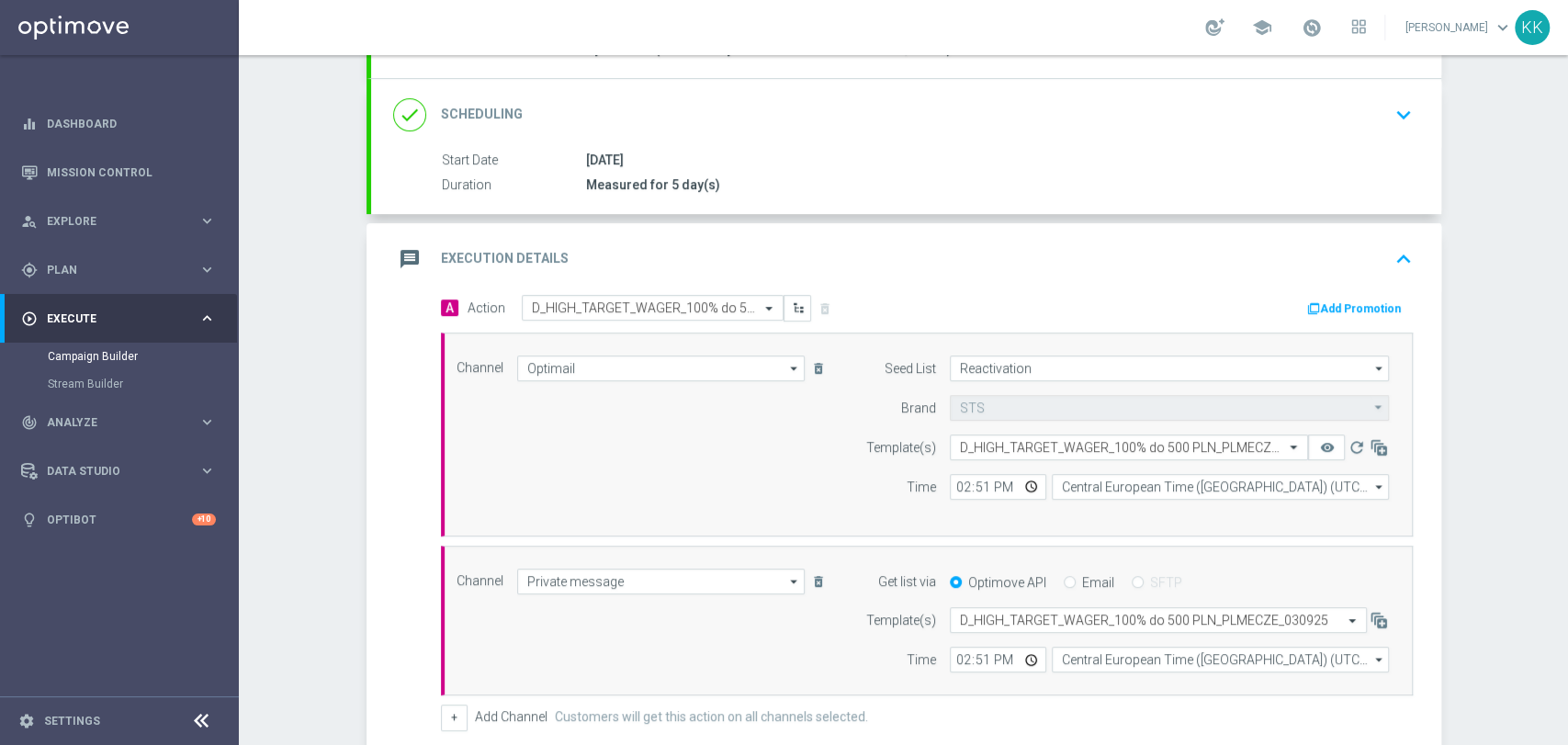
scroll to position [306, 0]
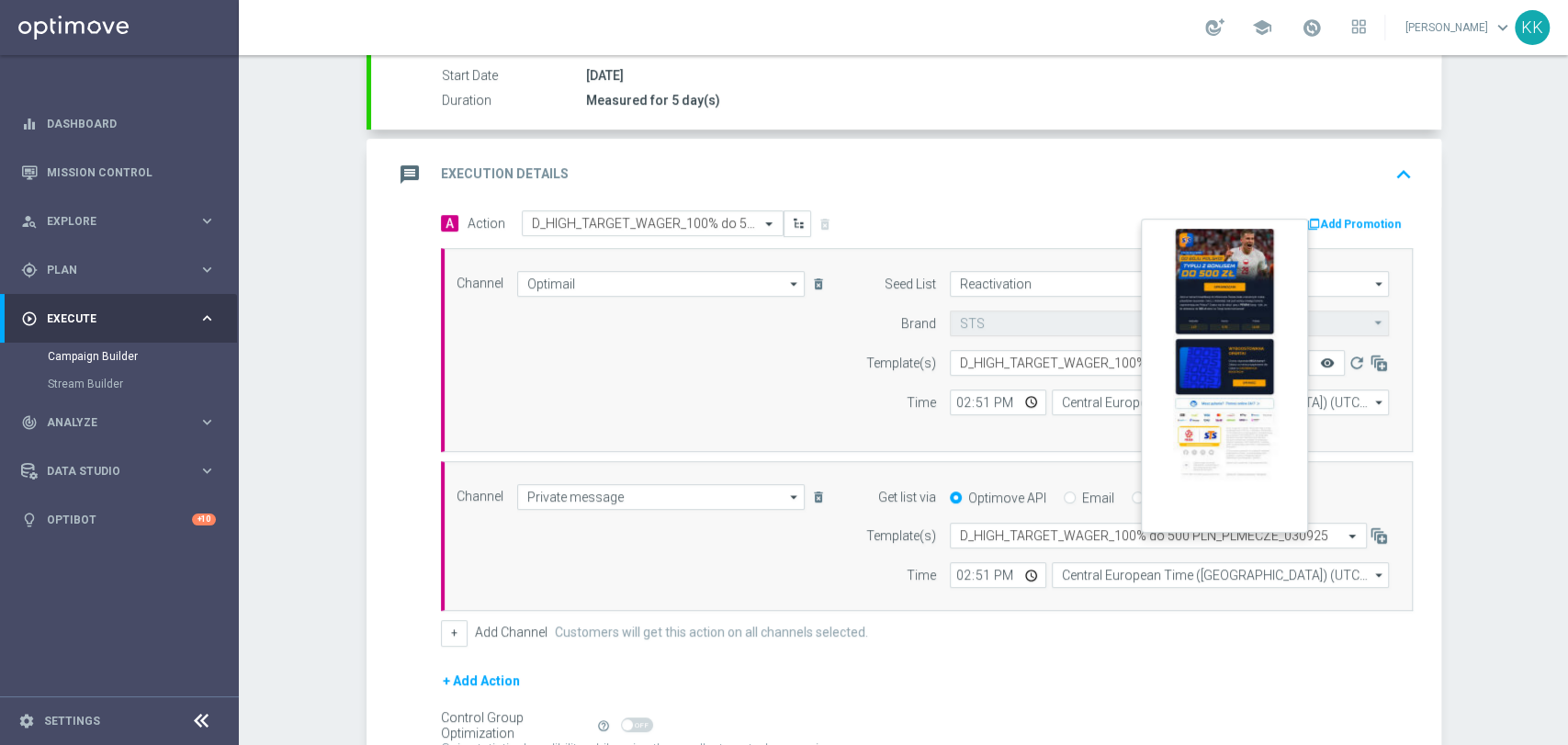
click at [1319, 355] on icon "remove_red_eye" at bounding box center [1326, 362] width 15 height 15
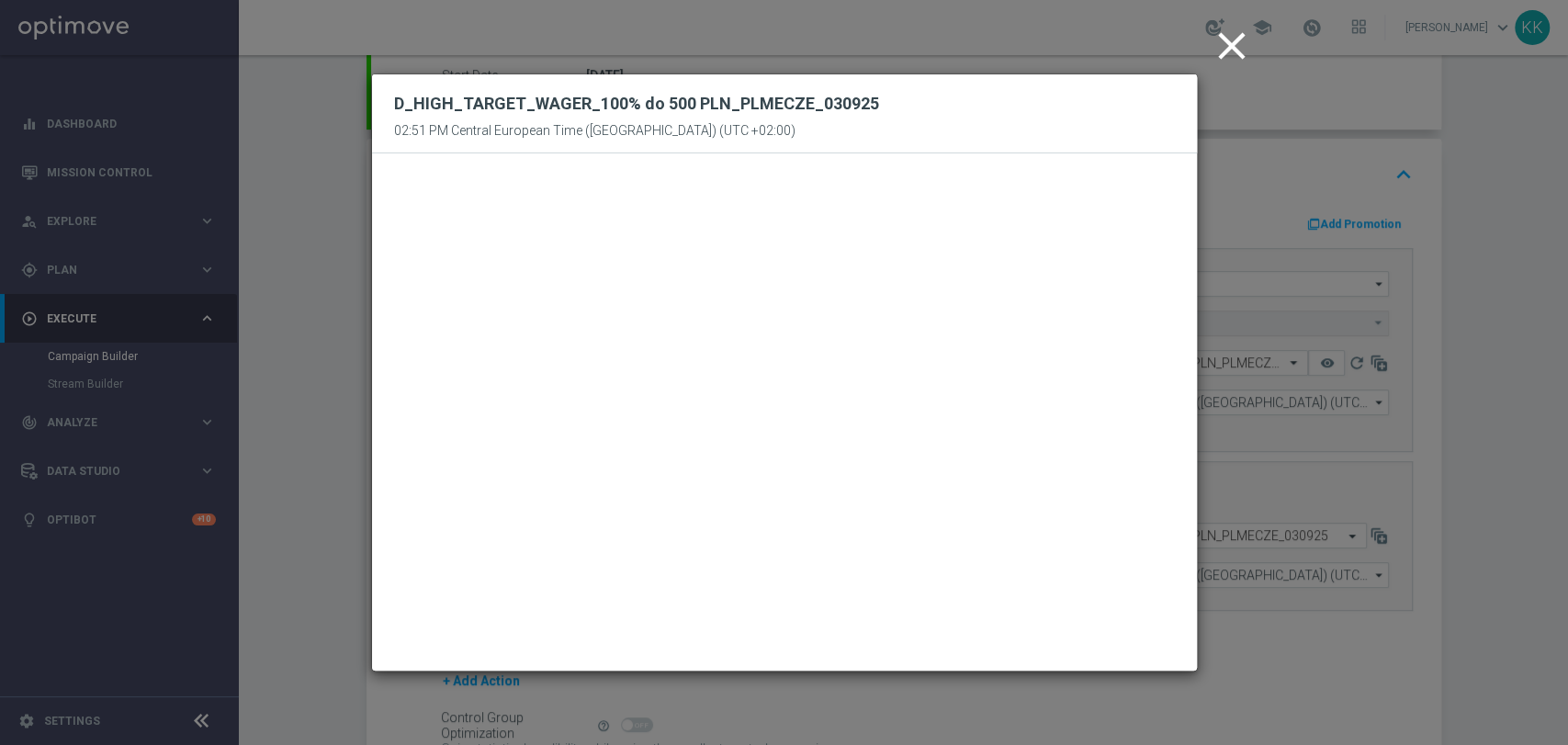
drag, startPoint x: 1234, startPoint y: 39, endPoint x: 1239, endPoint y: 48, distance: 10.3
click at [1233, 36] on icon "close" at bounding box center [1232, 45] width 46 height 46
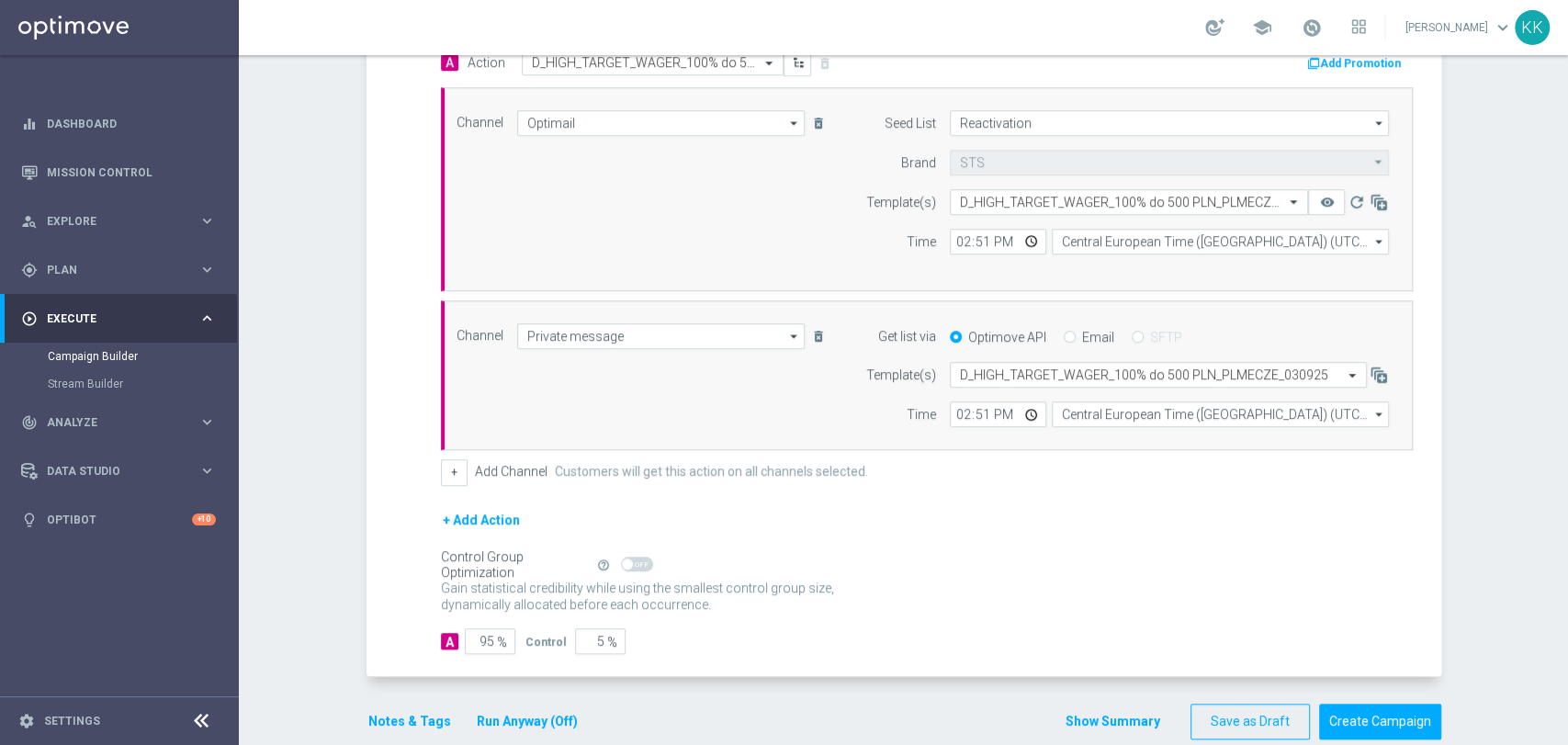
scroll to position [494, 0]
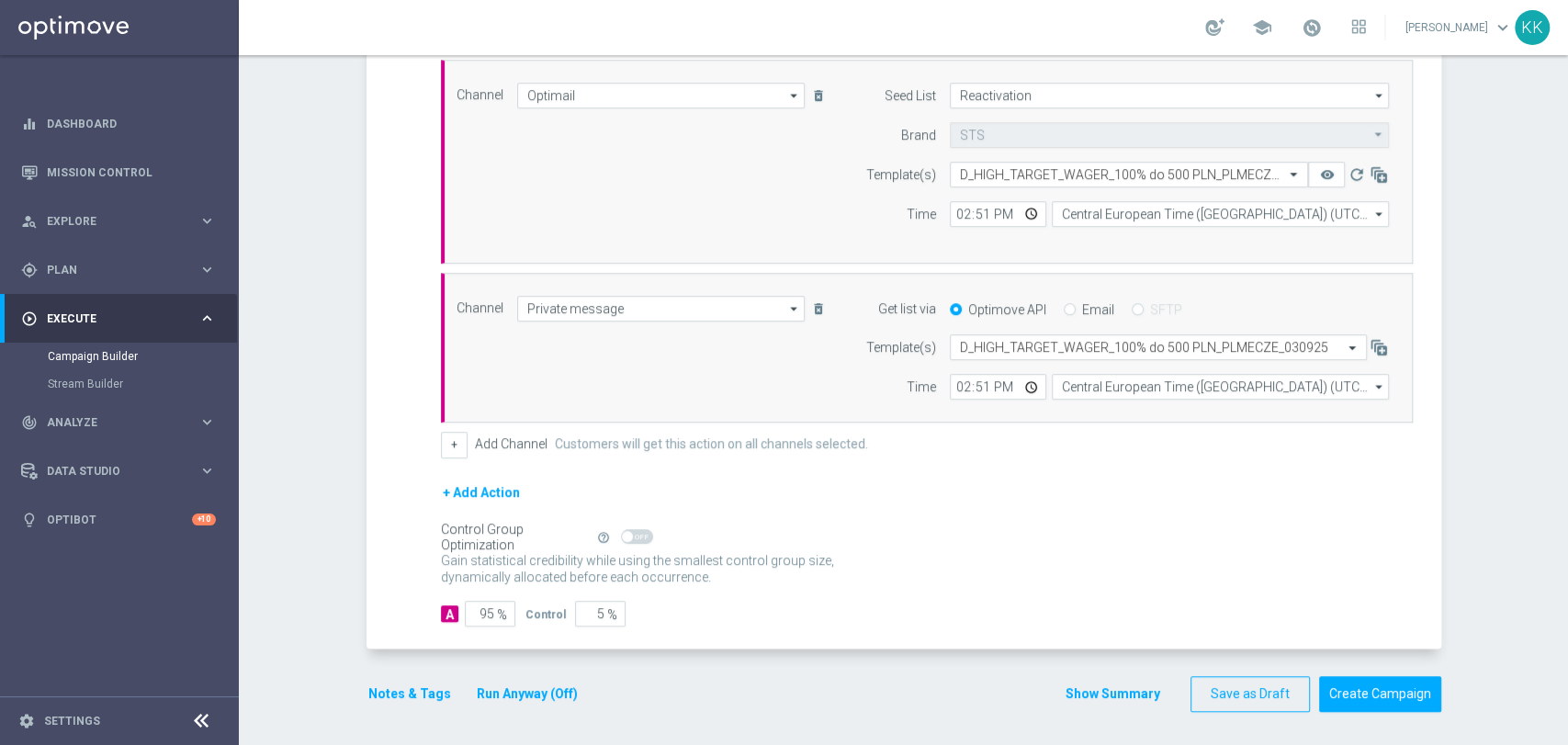
click at [422, 691] on button "Notes & Tags" at bounding box center [410, 693] width 86 height 23
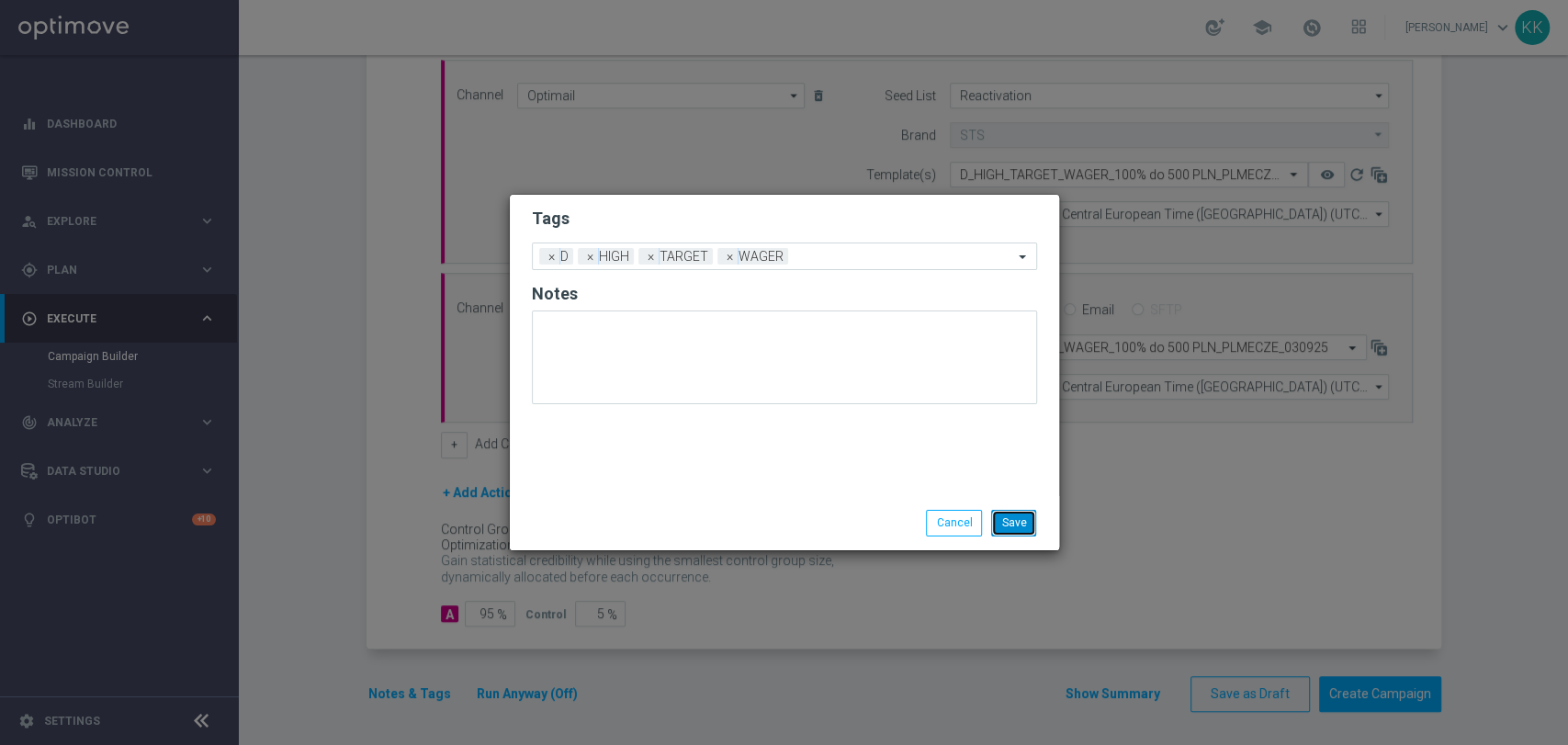
click at [1021, 513] on button "Save" at bounding box center [1014, 522] width 45 height 25
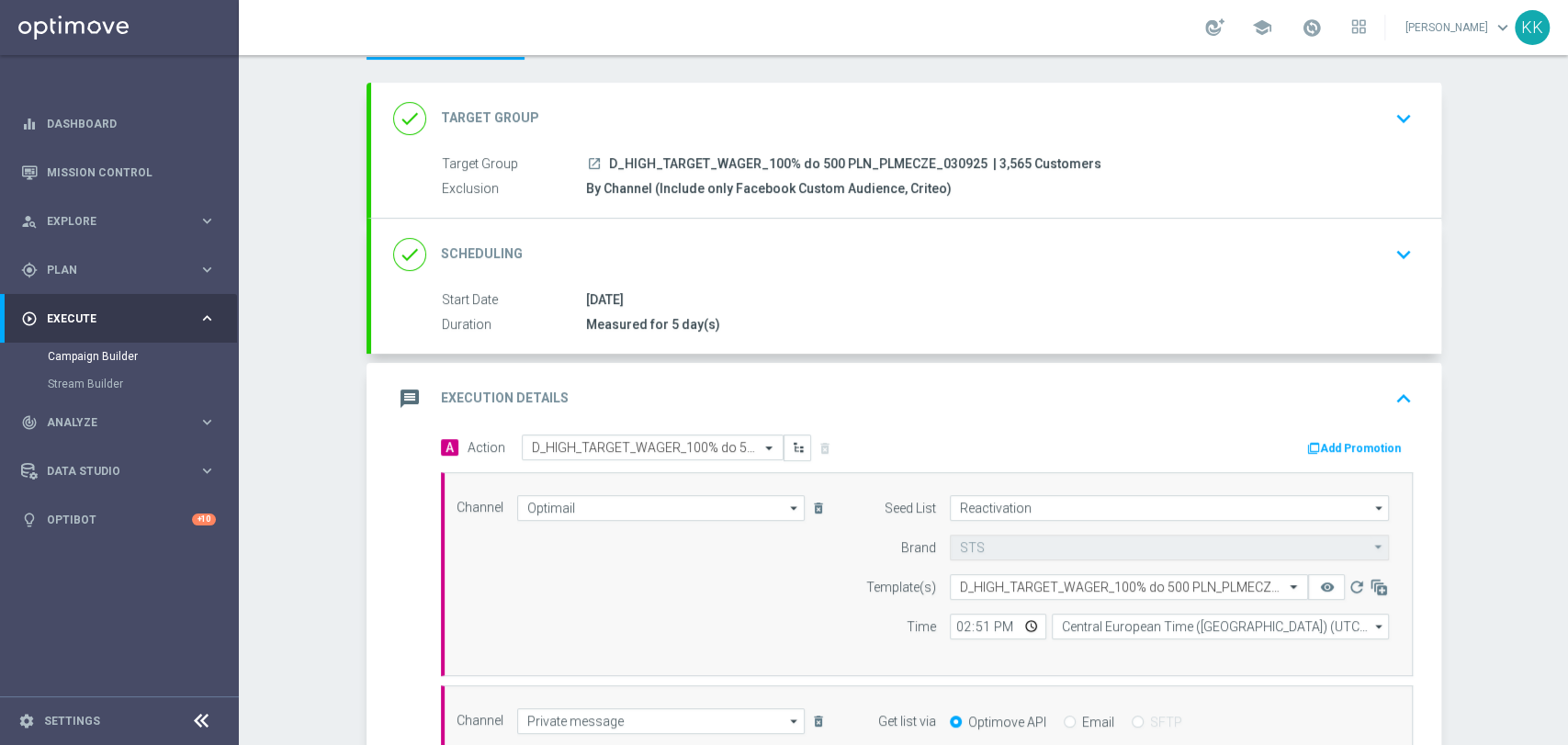
scroll to position [0, 0]
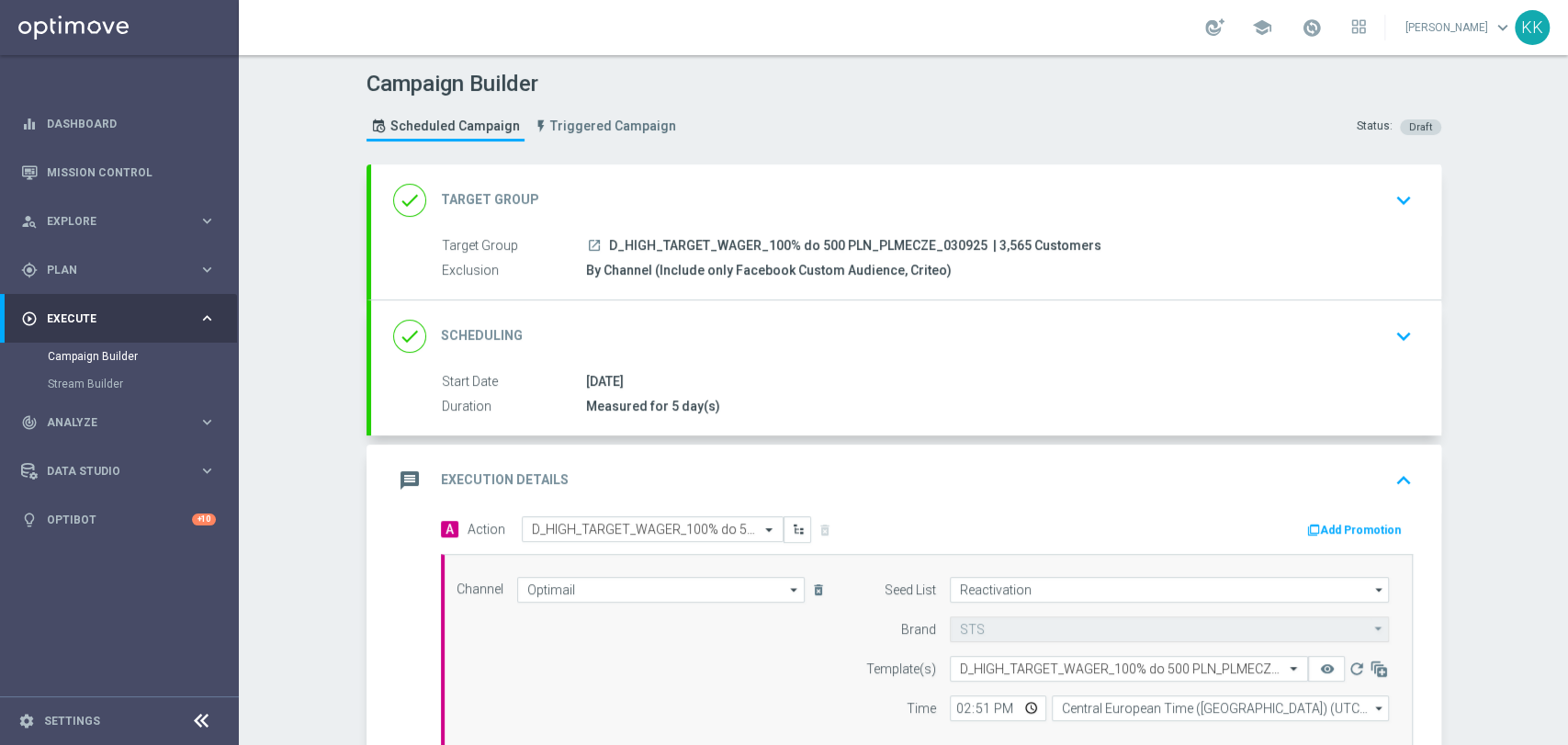
click at [1418, 213] on div "done Target Group keyboard_arrow_down" at bounding box center [905, 200] width 1070 height 72
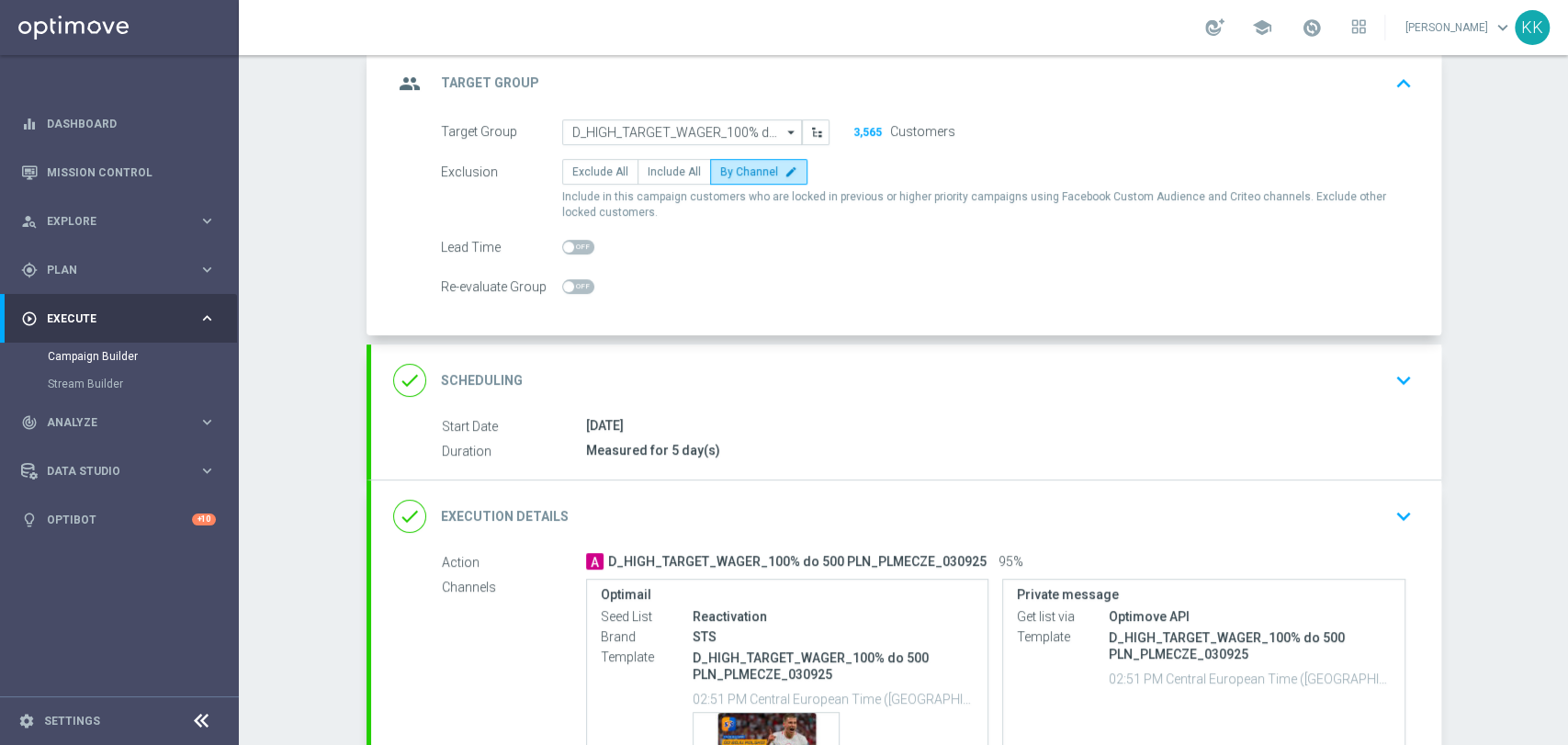
scroll to position [204, 0]
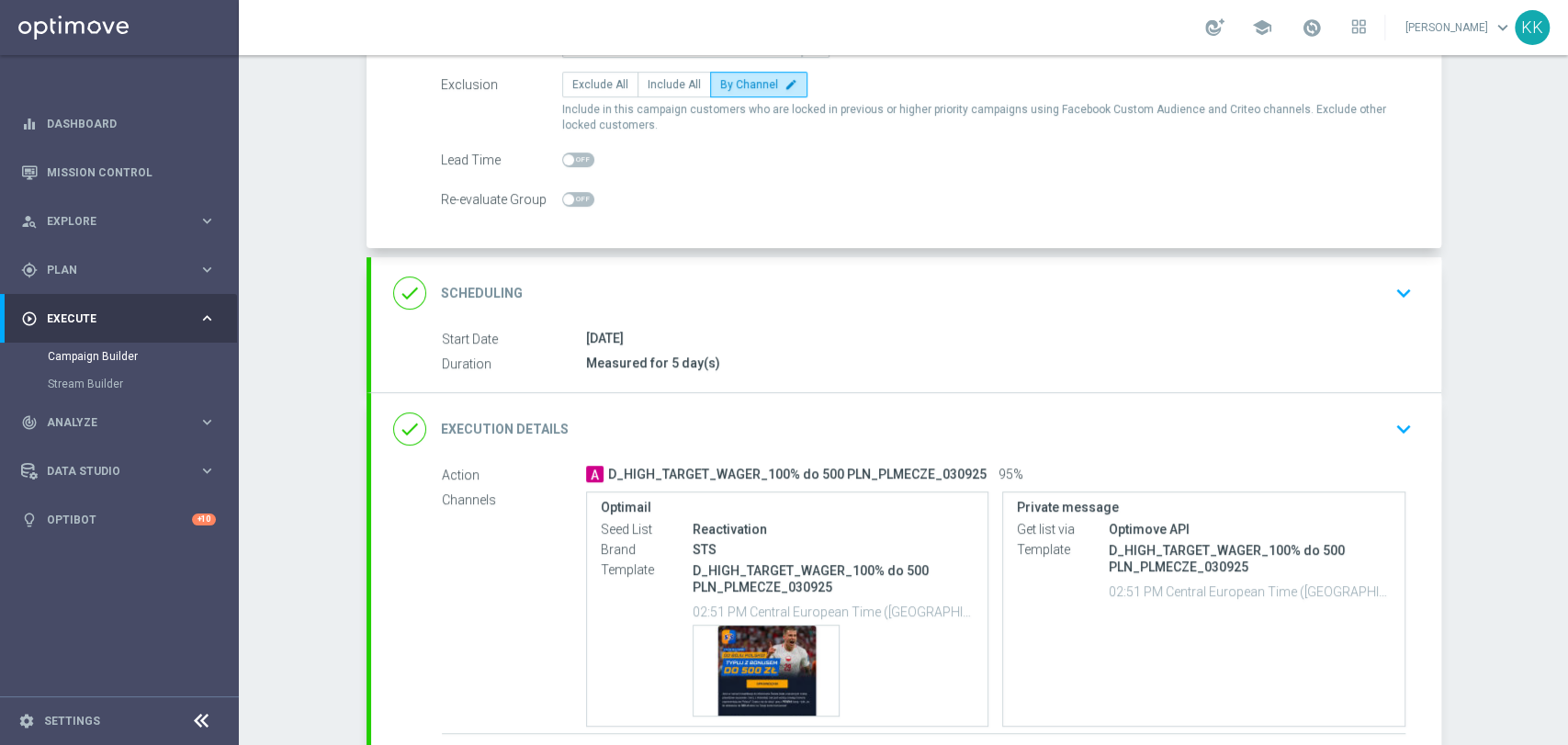
click at [1376, 291] on div "done Scheduling keyboard_arrow_down" at bounding box center [906, 293] width 1026 height 35
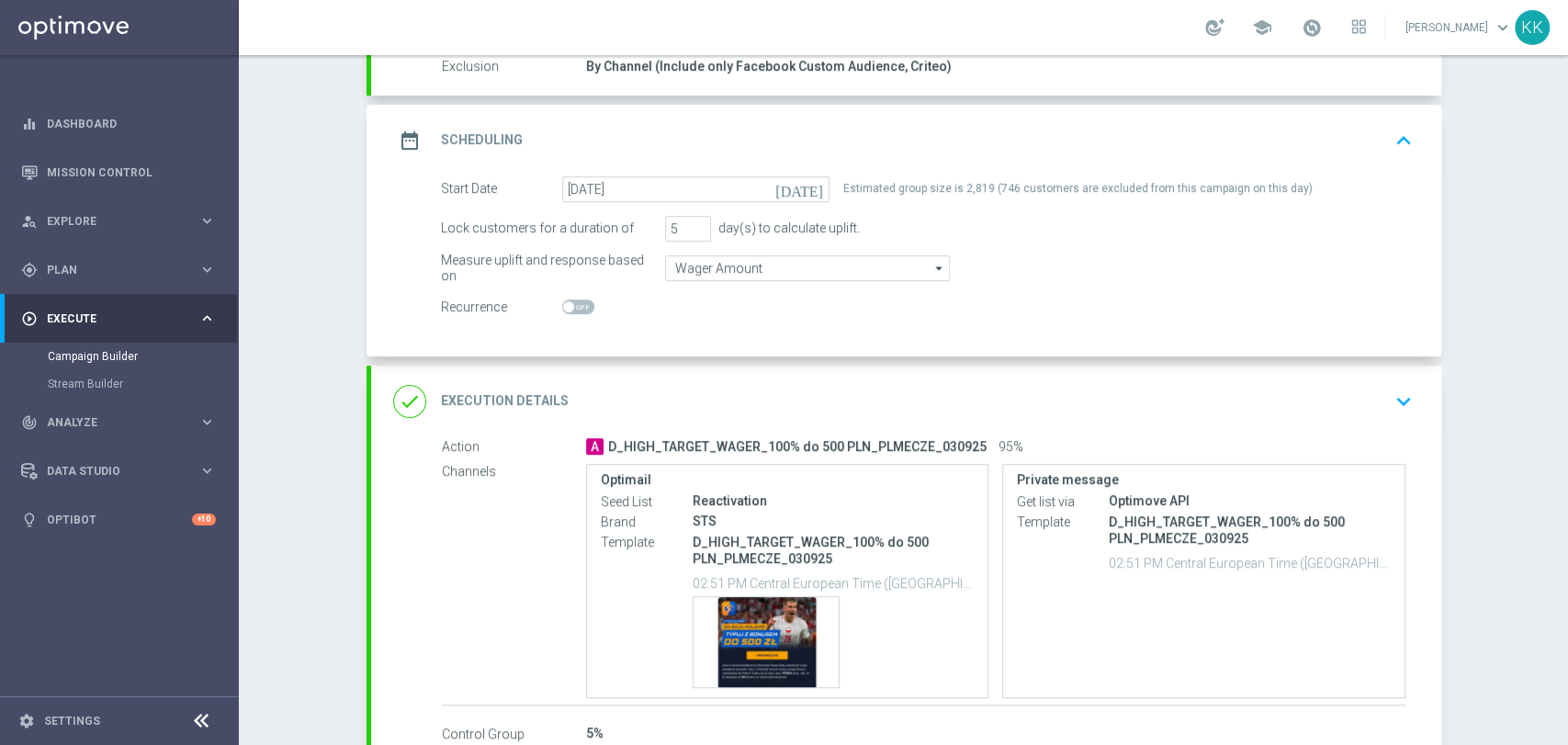
click at [1377, 415] on div "done Execution Details keyboard_arrow_down" at bounding box center [906, 402] width 1026 height 35
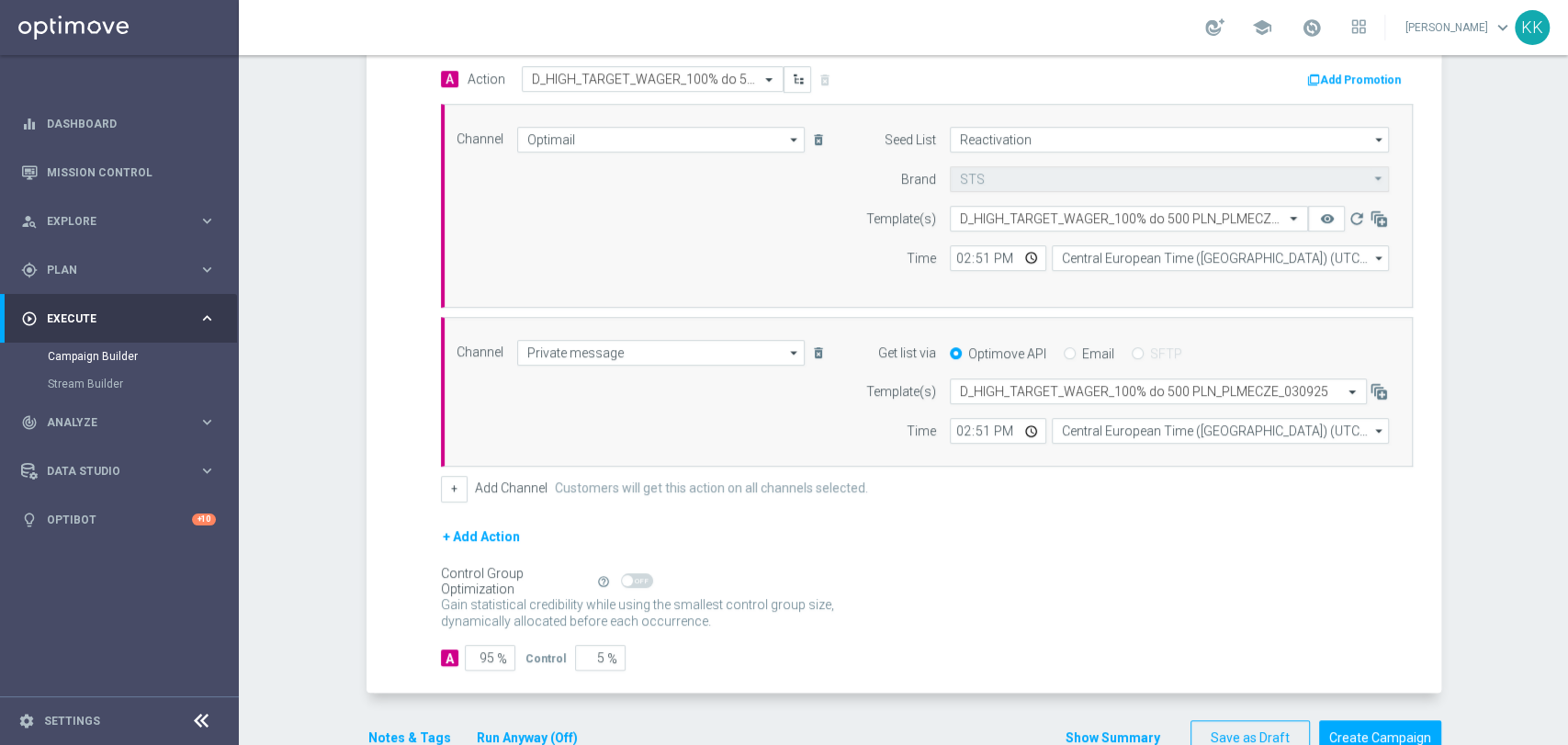
scroll to position [494, 0]
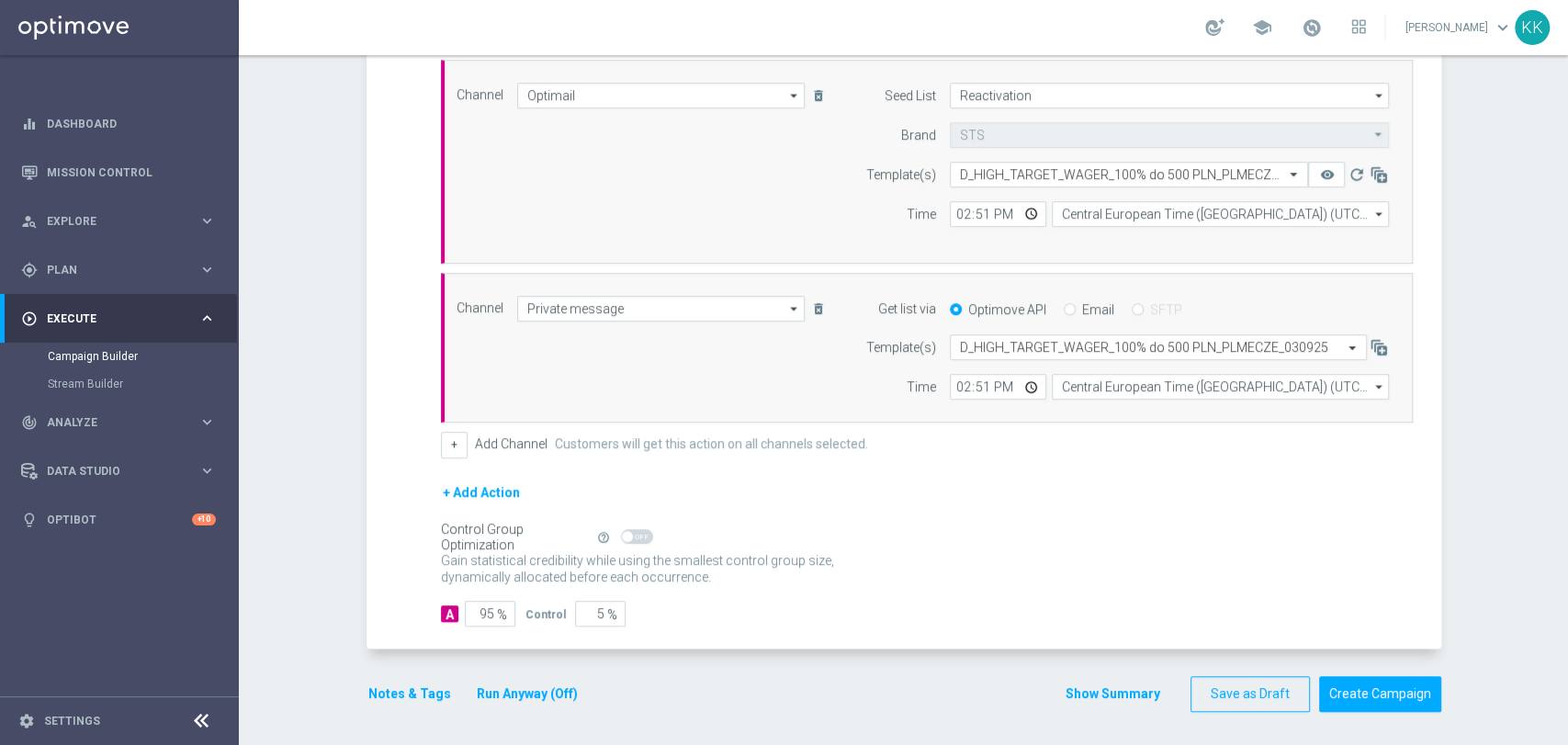
click at [405, 677] on div "Notes & Tags Run Anyway (Off)" at bounding box center [484, 693] width 235 height 36
click at [406, 677] on div "Notes & Tags Run Anyway (Off)" at bounding box center [484, 693] width 235 height 36
click at [412, 690] on button "Notes & Tags" at bounding box center [410, 693] width 86 height 23
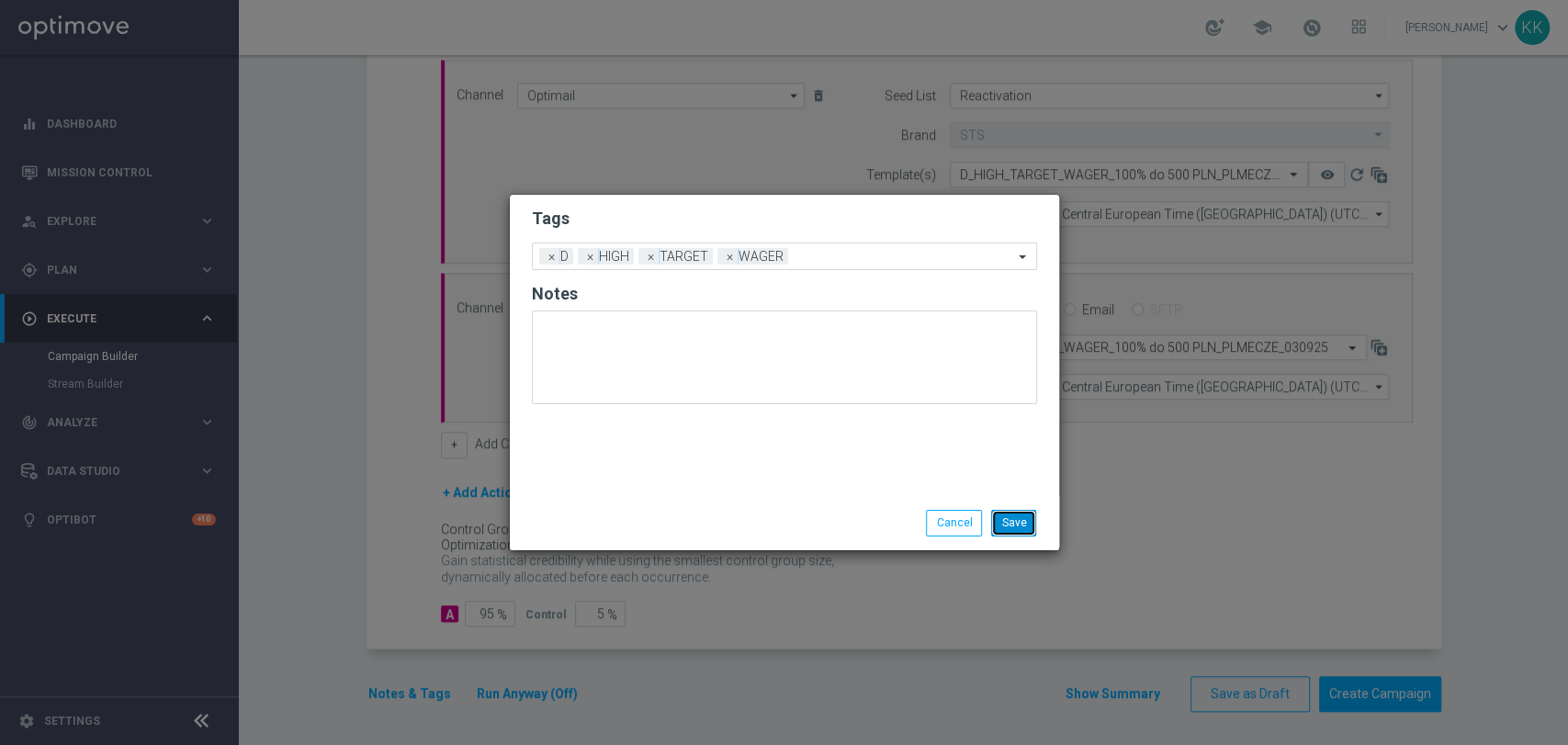
click at [1008, 523] on button "Save" at bounding box center [1014, 522] width 45 height 25
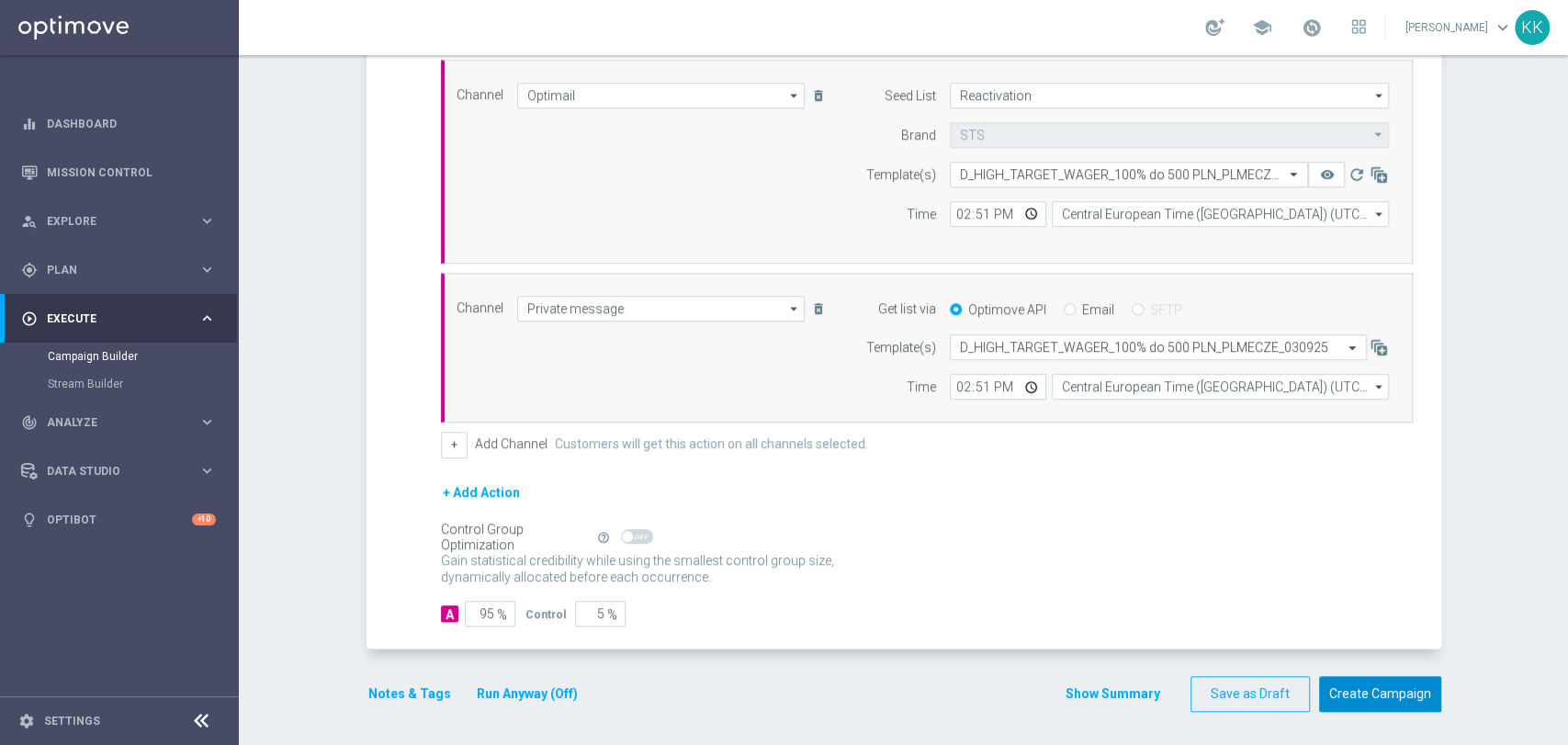
click at [1374, 696] on button "Create Campaign" at bounding box center [1380, 693] width 123 height 36
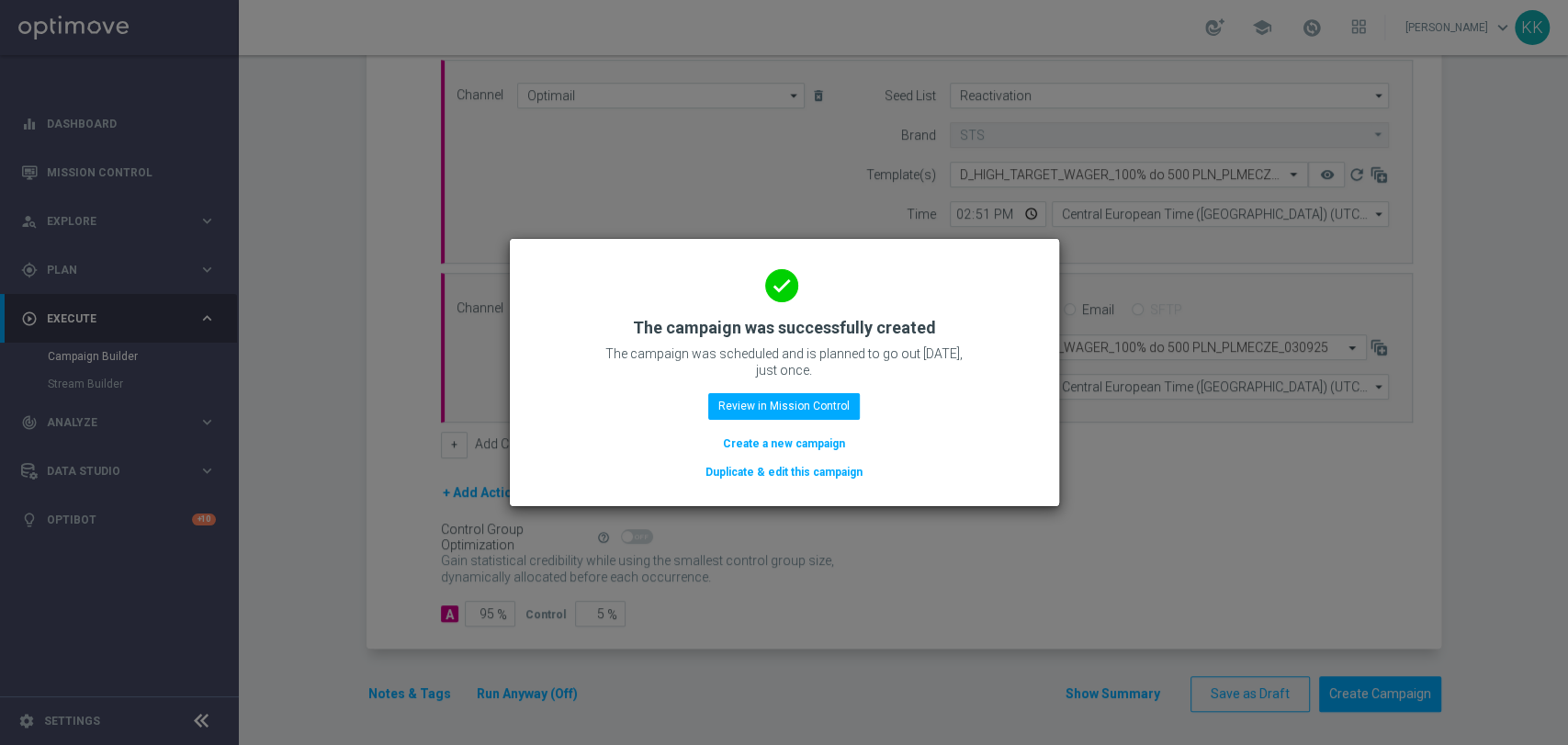
click at [819, 422] on div "done The campaign was successfully created The campaign was scheduled and is pl…" at bounding box center [784, 369] width 505 height 225
click at [815, 407] on button "Review in Mission Control" at bounding box center [784, 406] width 152 height 25
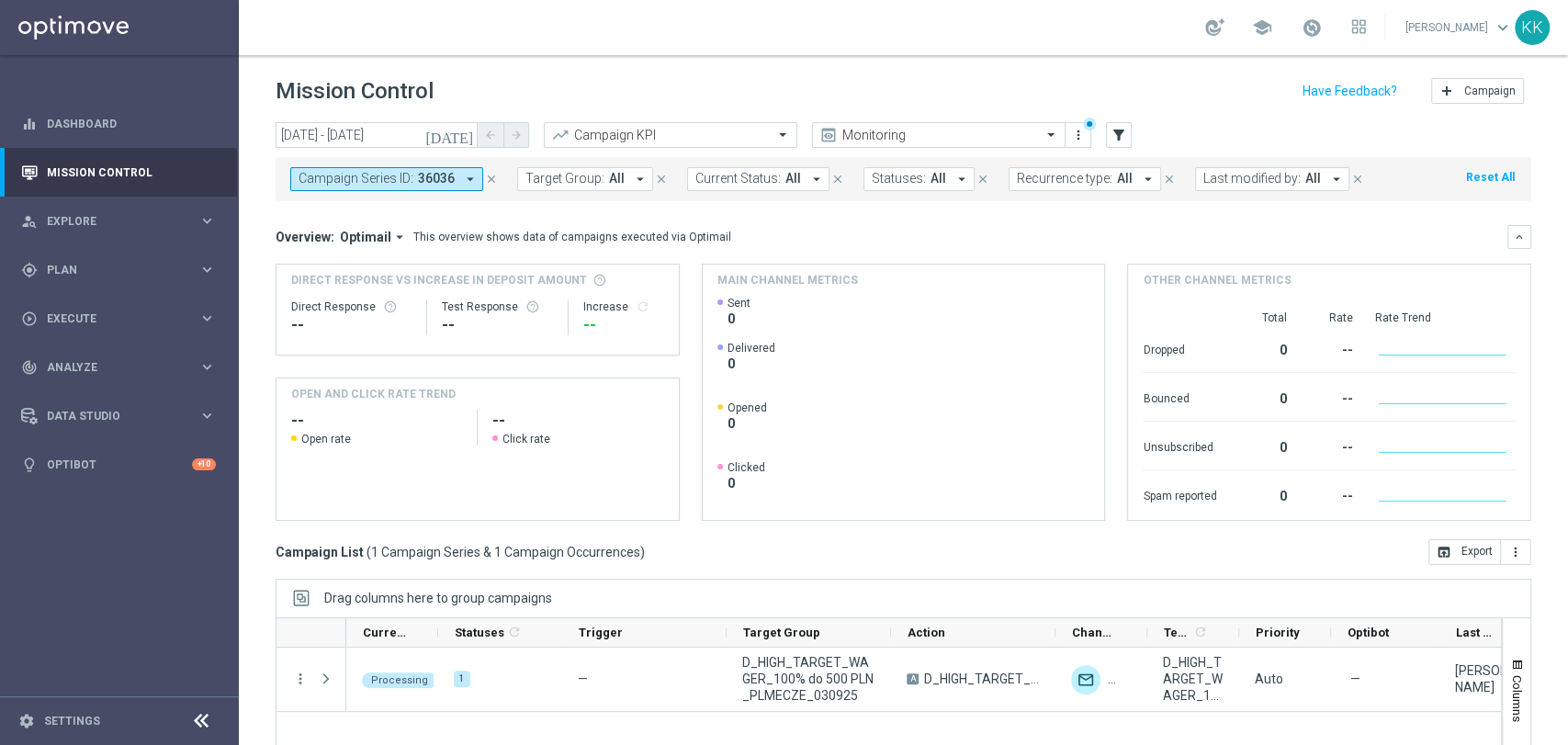
click at [489, 180] on icon "close" at bounding box center [491, 178] width 13 height 13
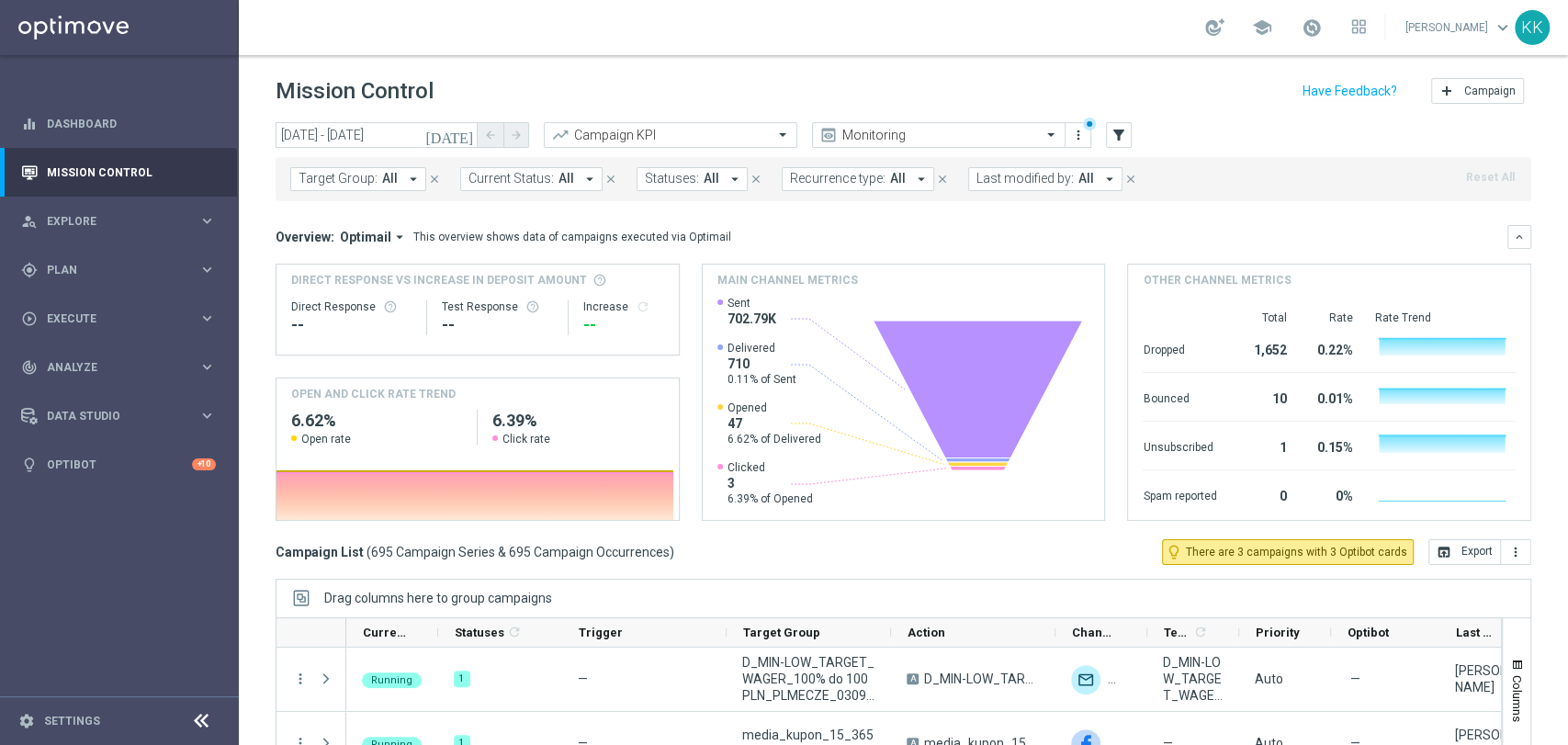
click at [400, 189] on button "Target Group: All arrow_drop_down" at bounding box center [358, 178] width 136 height 24
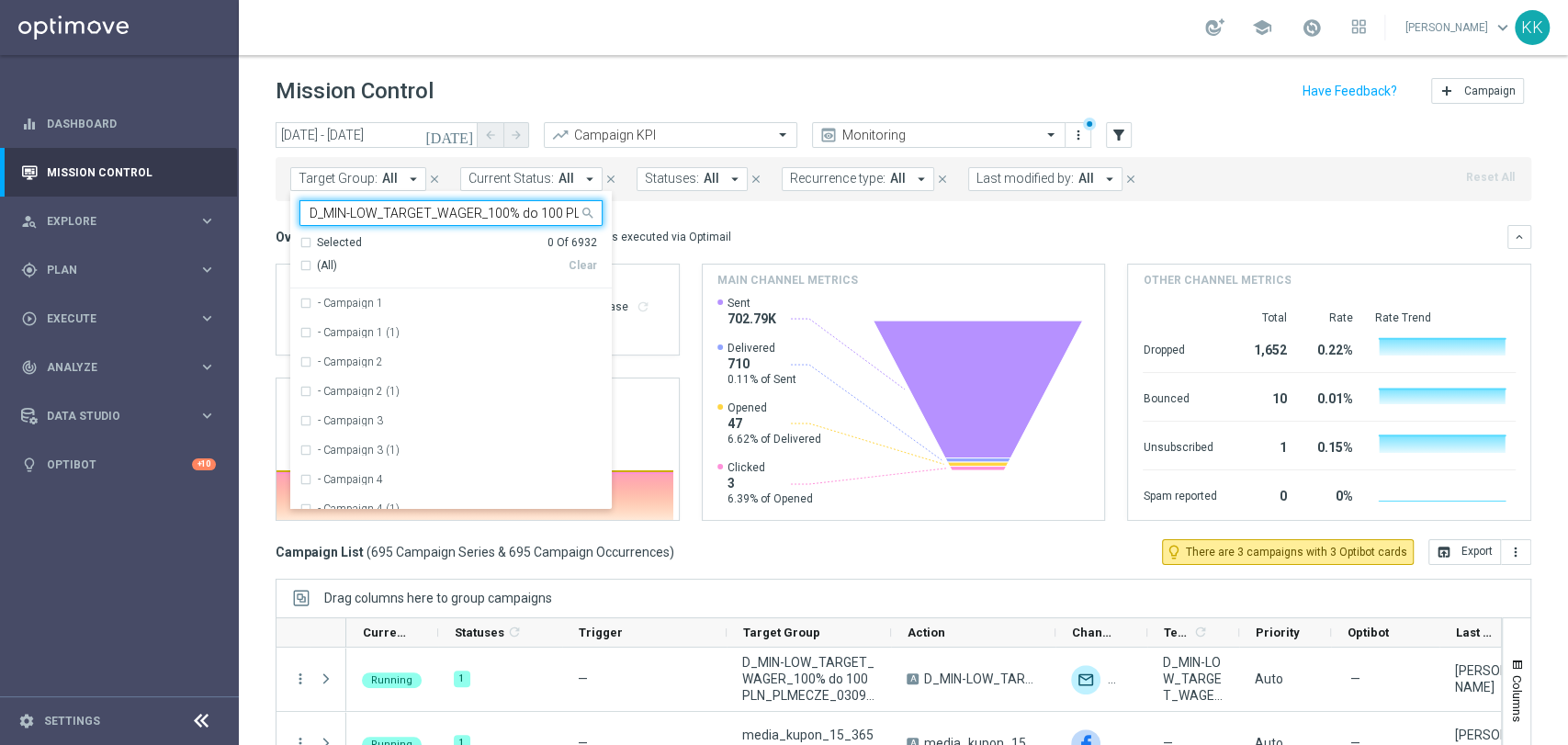
scroll to position [0, 116]
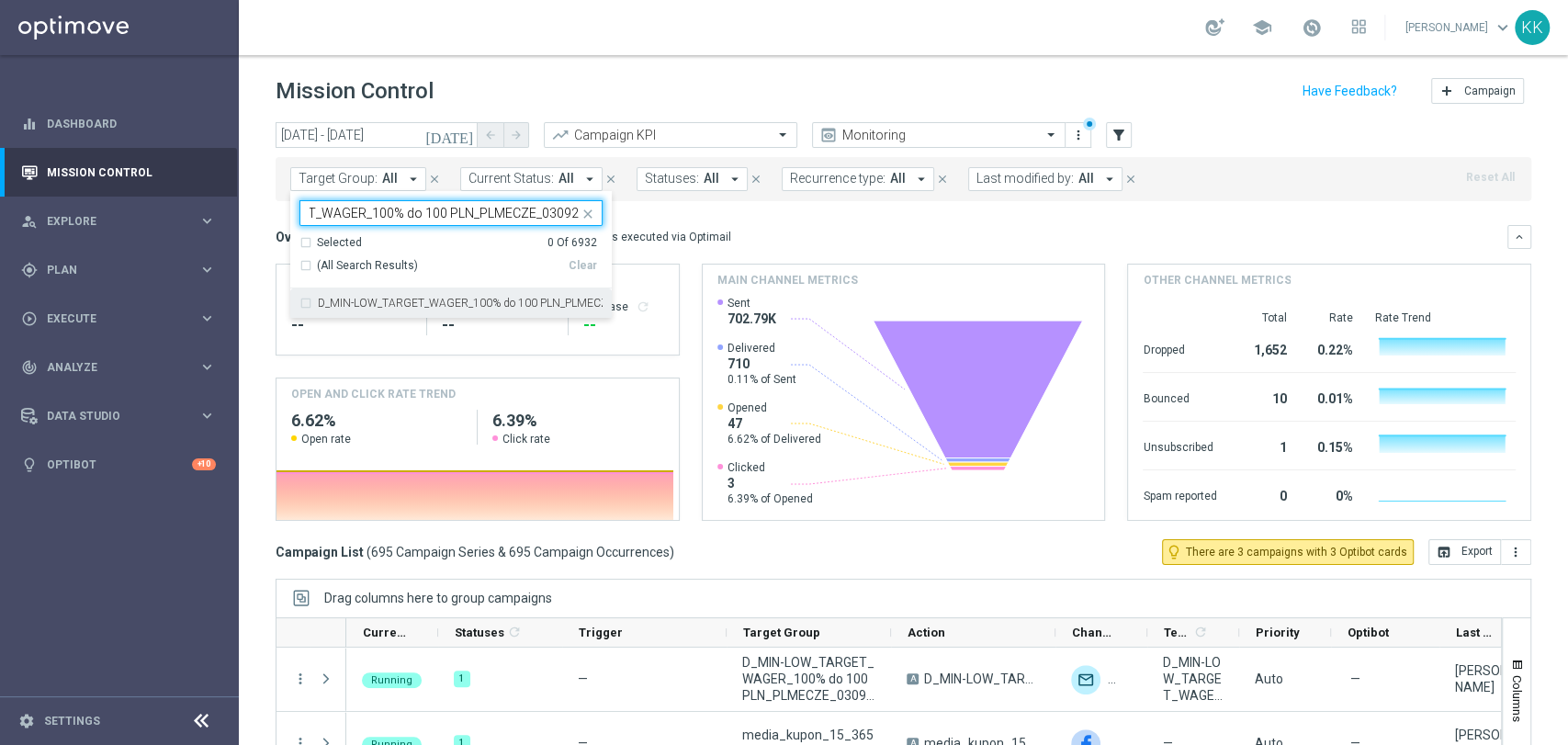
click at [440, 313] on div "D_MIN-LOW_TARGET_WAGER_100% do 100 PLN_PLMECZE_030925" at bounding box center [450, 303] width 303 height 29
type input "D_MIN-LOW_TARGET_WAGER_100% do 100 PLN_PLMECZE_030925"
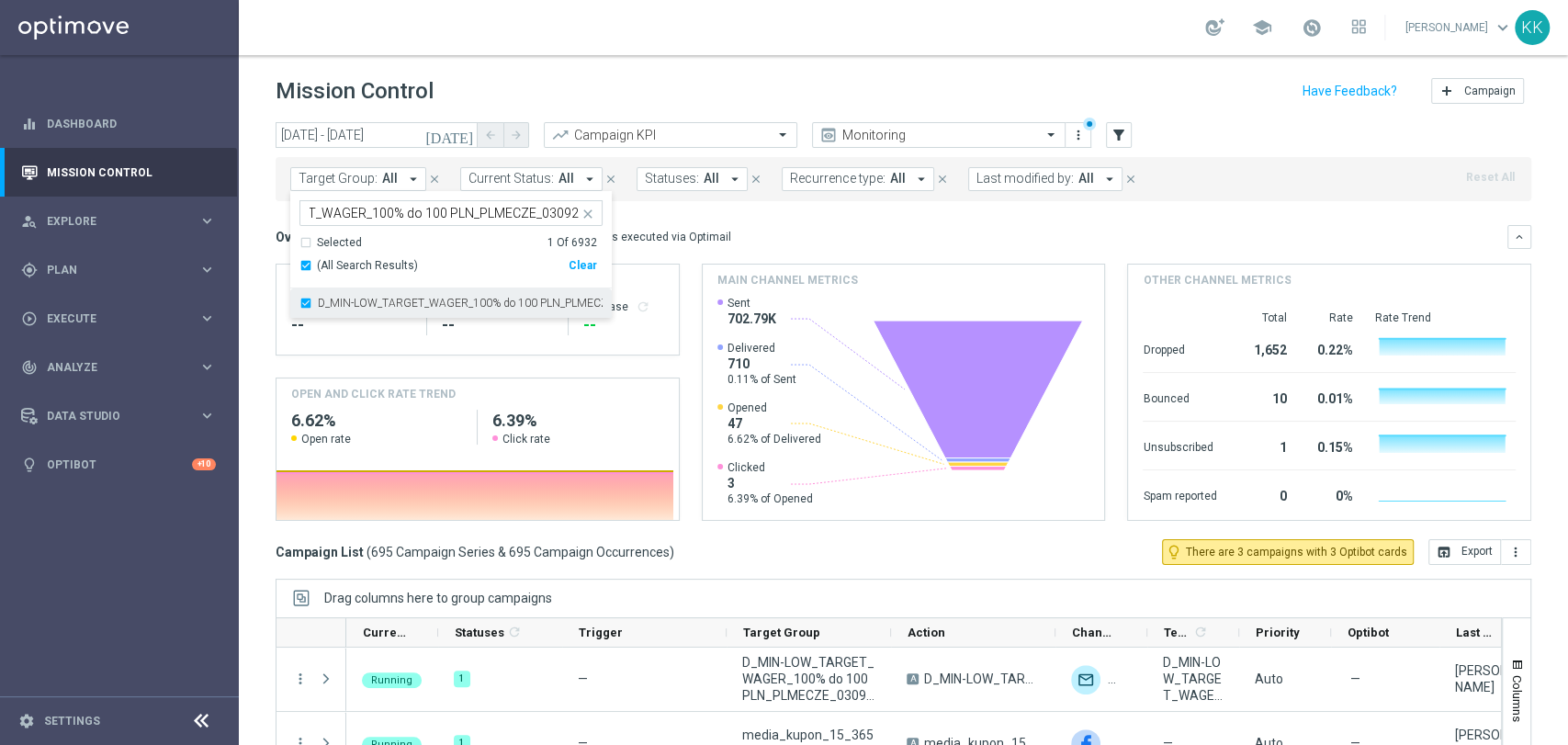
scroll to position [0, 0]
click at [606, 112] on header "Mission Control add Campaign" at bounding box center [903, 88] width 1329 height 67
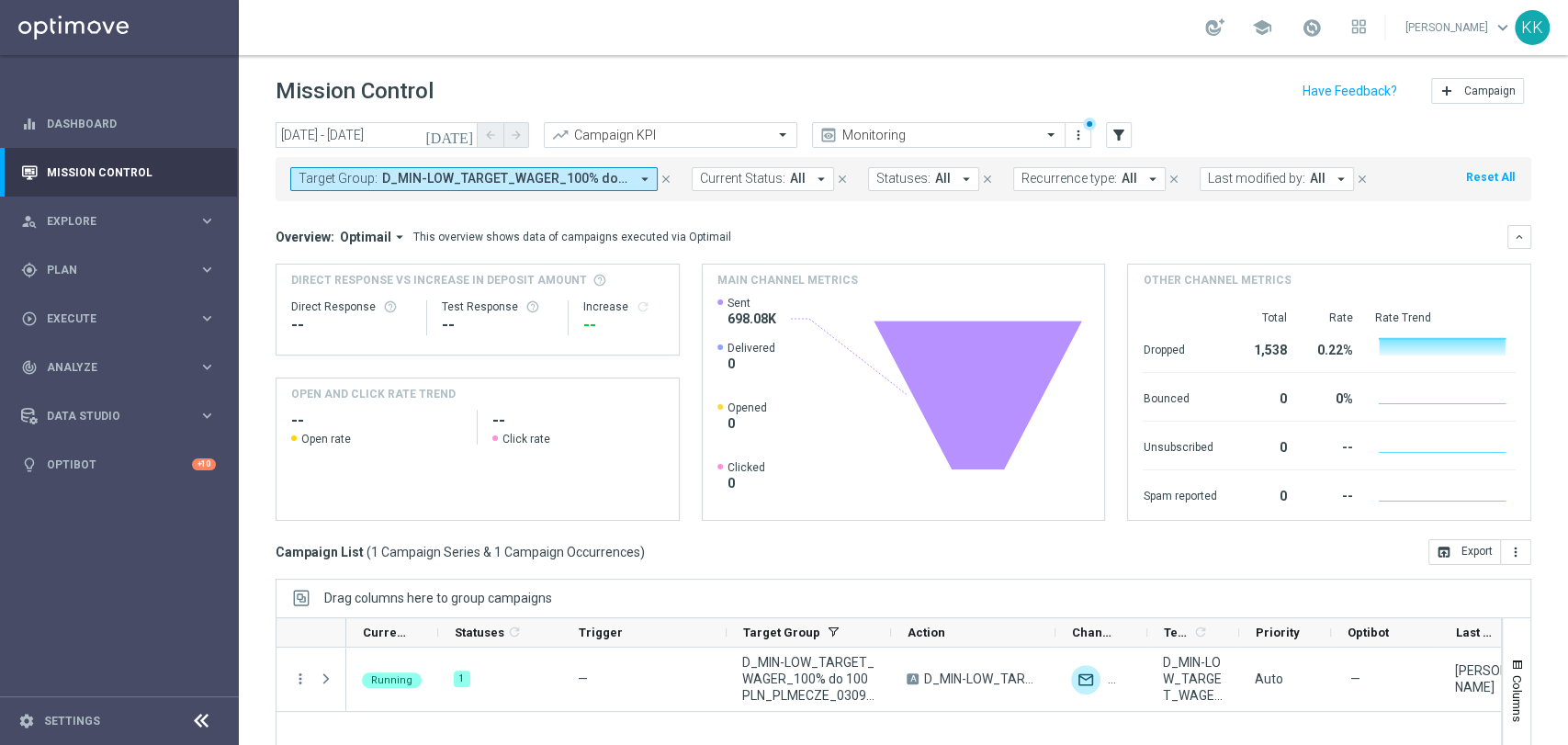
click at [439, 170] on button "Target Group: D_MIN-LOW_TARGET_WAGER_100% do 100 PLN_PLMECZE_030925 arrow_drop_…" at bounding box center [474, 178] width 368 height 24
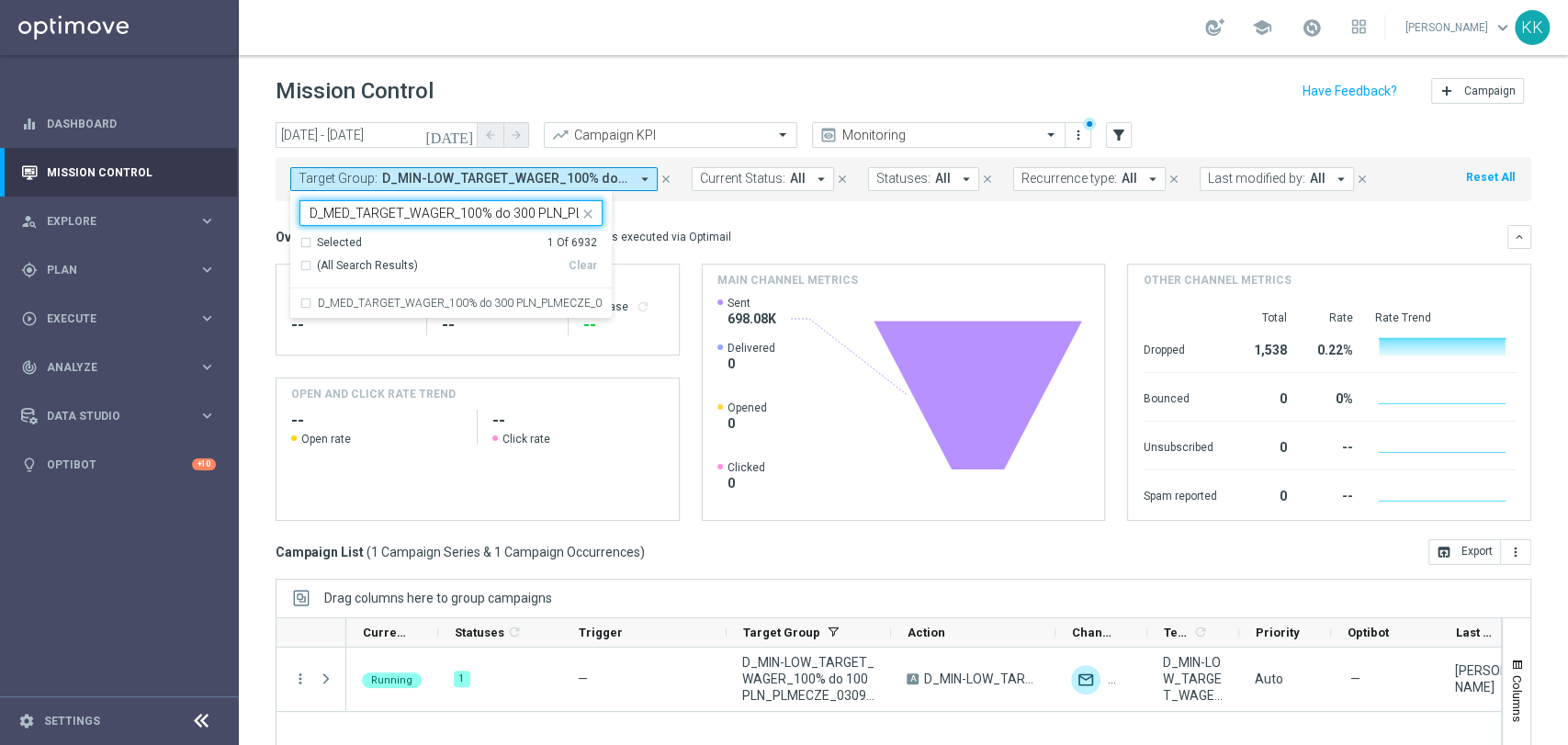
scroll to position [0, 88]
click at [442, 302] on label "D_MED_TARGET_WAGER_100% do 300 PLN_PLMECZE_030925" at bounding box center [460, 302] width 284 height 11
type input "D_MED_TARGET_WAGER_100% do 300 PLN_PLMECZE_030925"
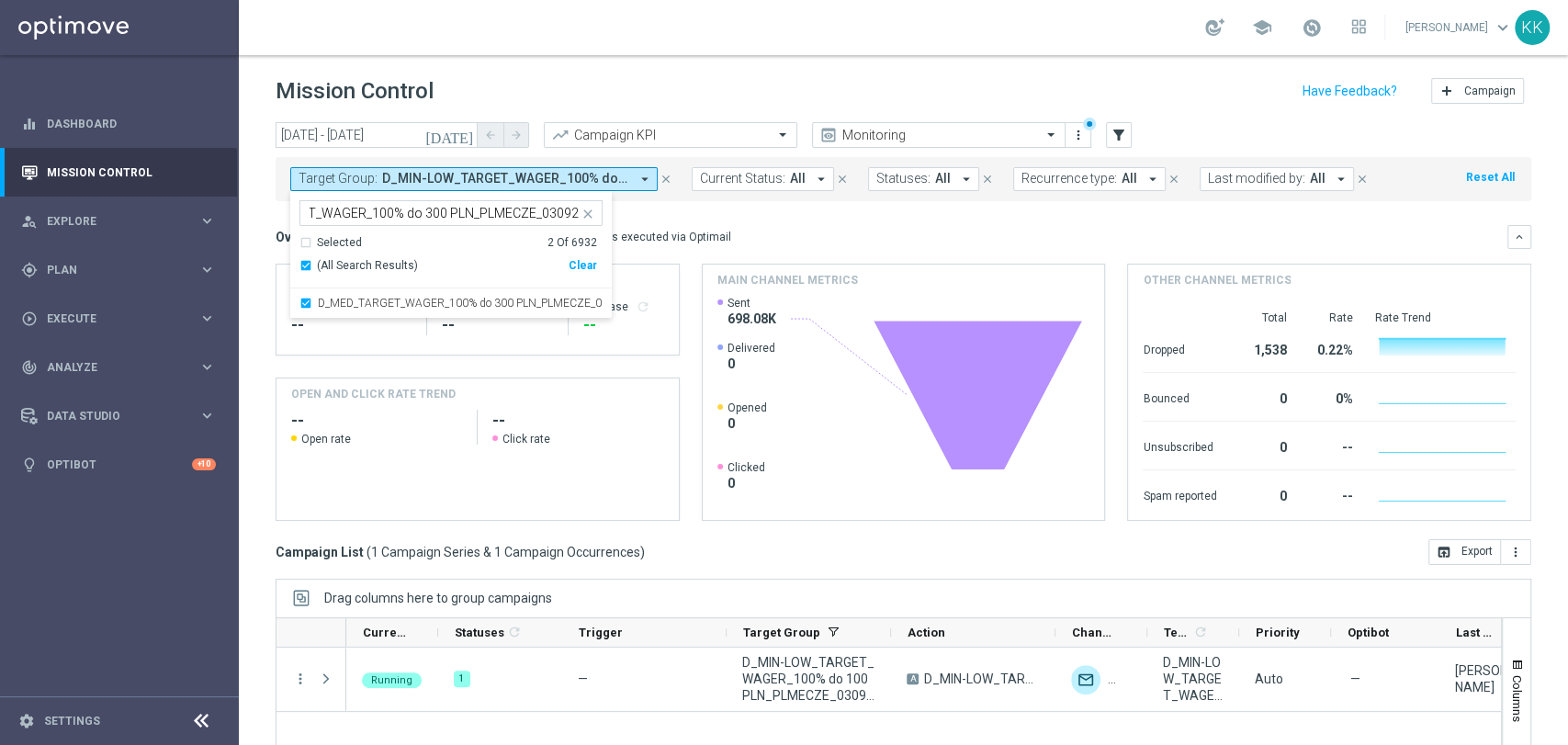
scroll to position [0, 0]
click at [448, 57] on header "Mission Control add Campaign" at bounding box center [903, 88] width 1329 height 67
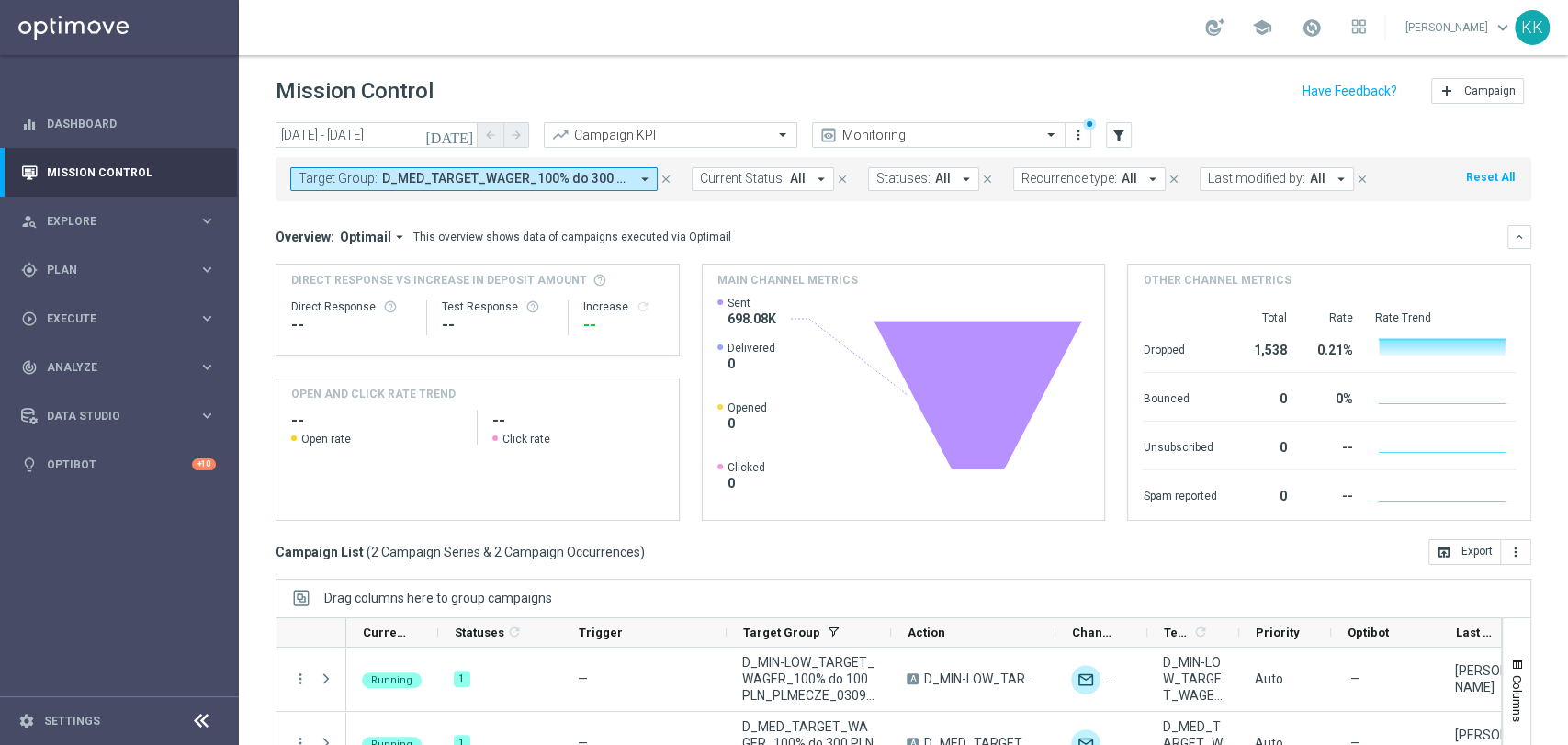
click at [436, 185] on span "D_MED_TARGET_WAGER_100% do 300 PLN_PLMECZE_030925, D_MIN-LOW_TARGET_WAGER_100% …" at bounding box center [506, 178] width 247 height 16
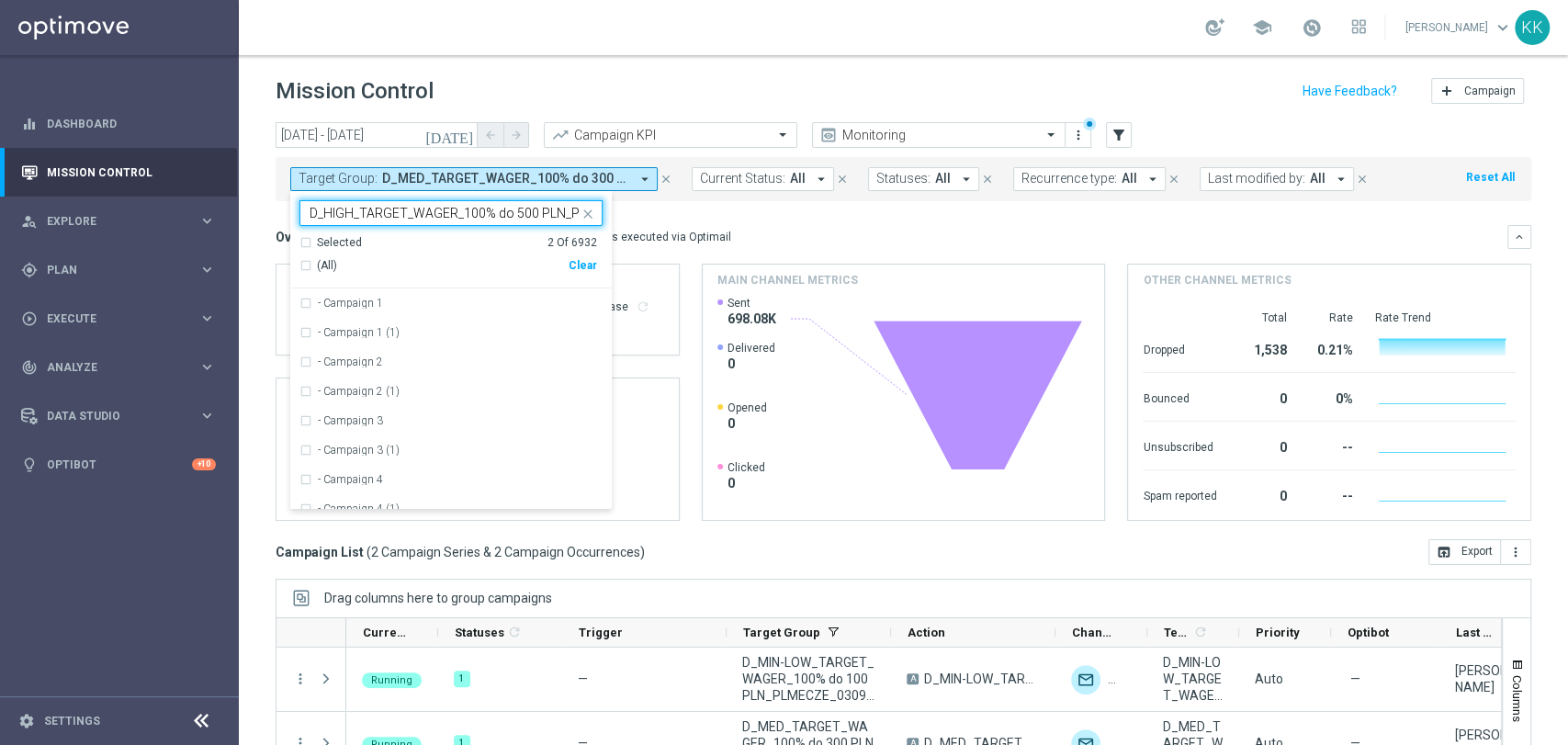
scroll to position [0, 93]
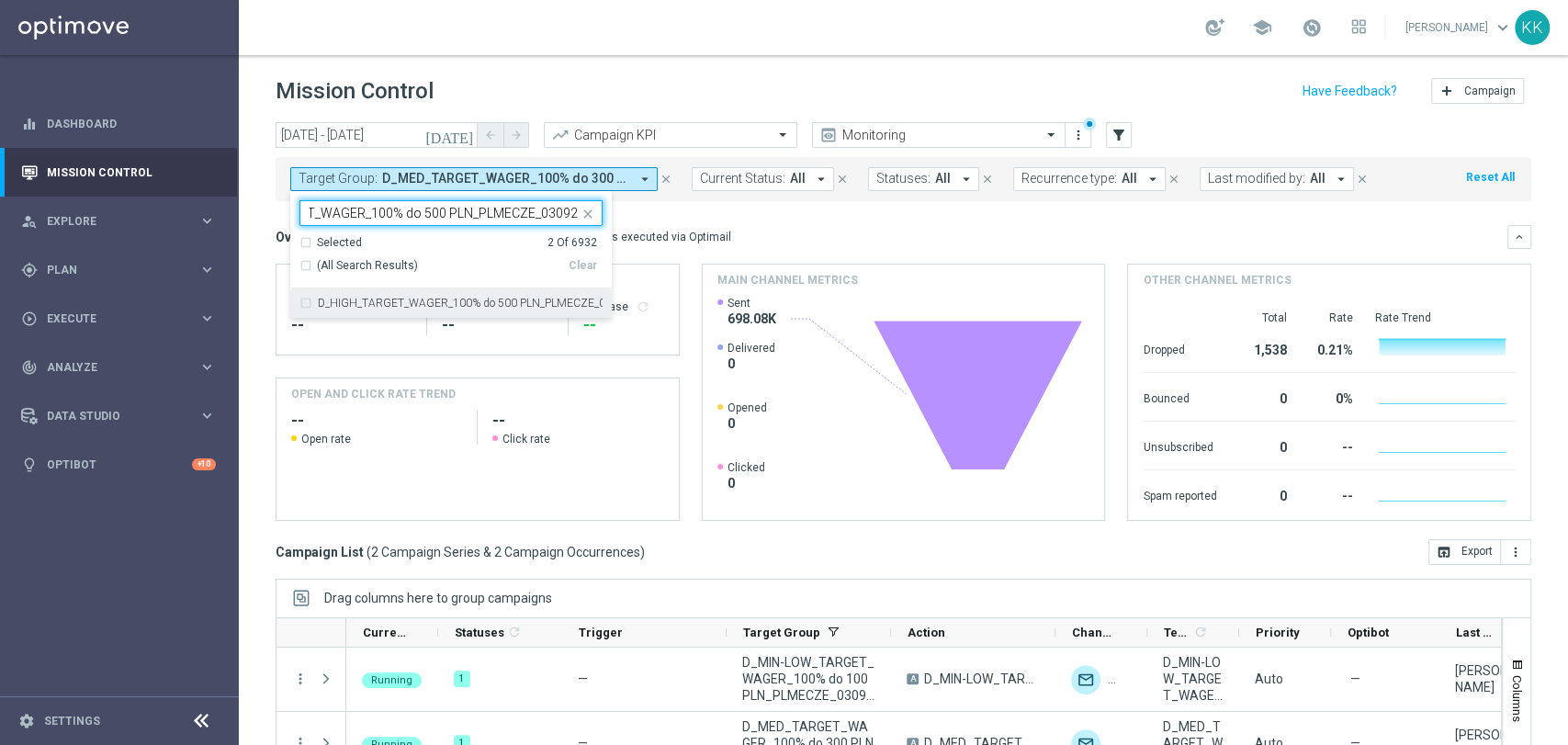
click at [453, 301] on label "D_HIGH_TARGET_WAGER_100% do 500 PLN_PLMECZE_030925" at bounding box center [460, 302] width 284 height 11
type input "D_HIGH_TARGET_WAGER_100% do 500 PLN_PLMECZE_030925"
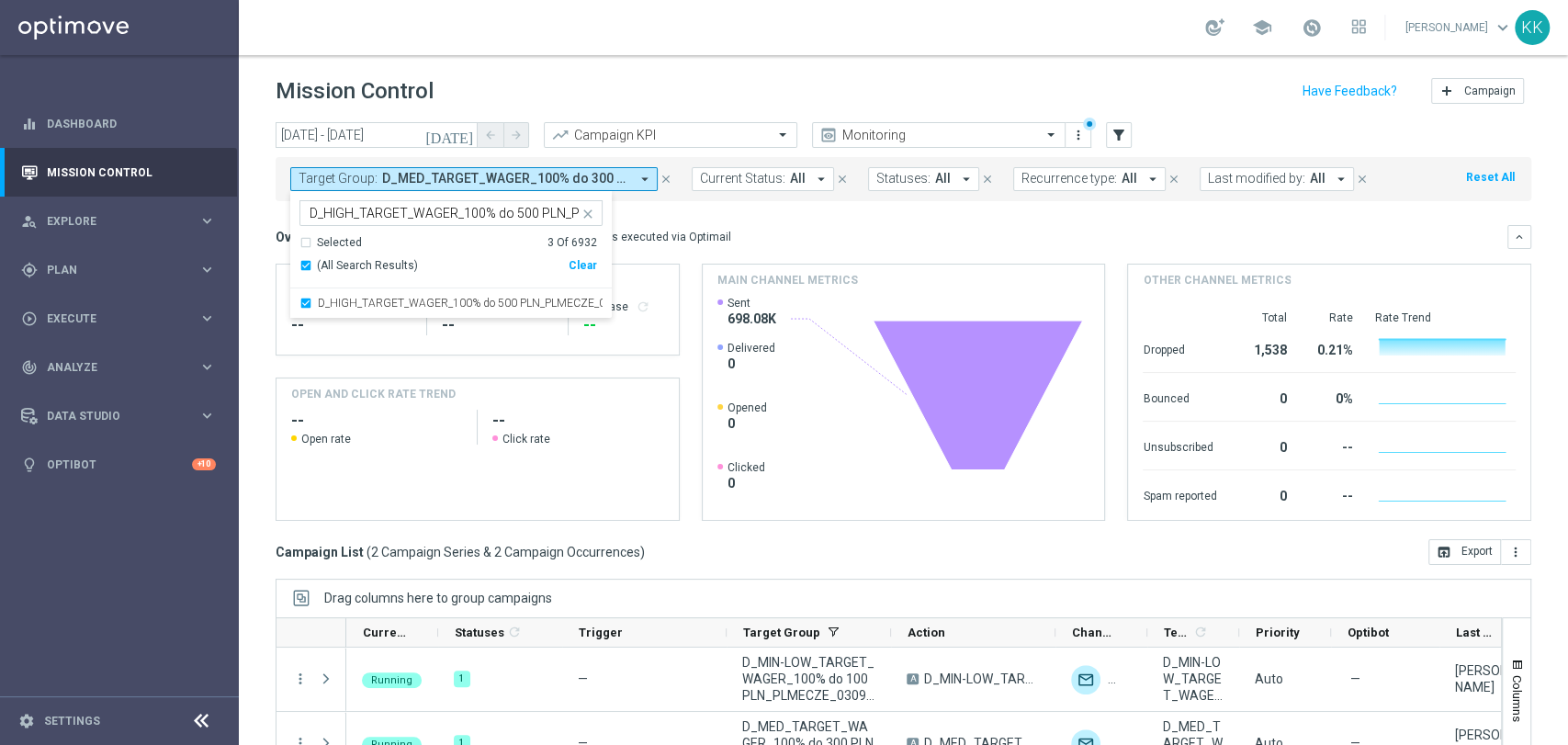
drag, startPoint x: 586, startPoint y: 68, endPoint x: 539, endPoint y: 132, distance: 79.4
click at [584, 69] on header "Mission Control add Campaign" at bounding box center [903, 88] width 1329 height 67
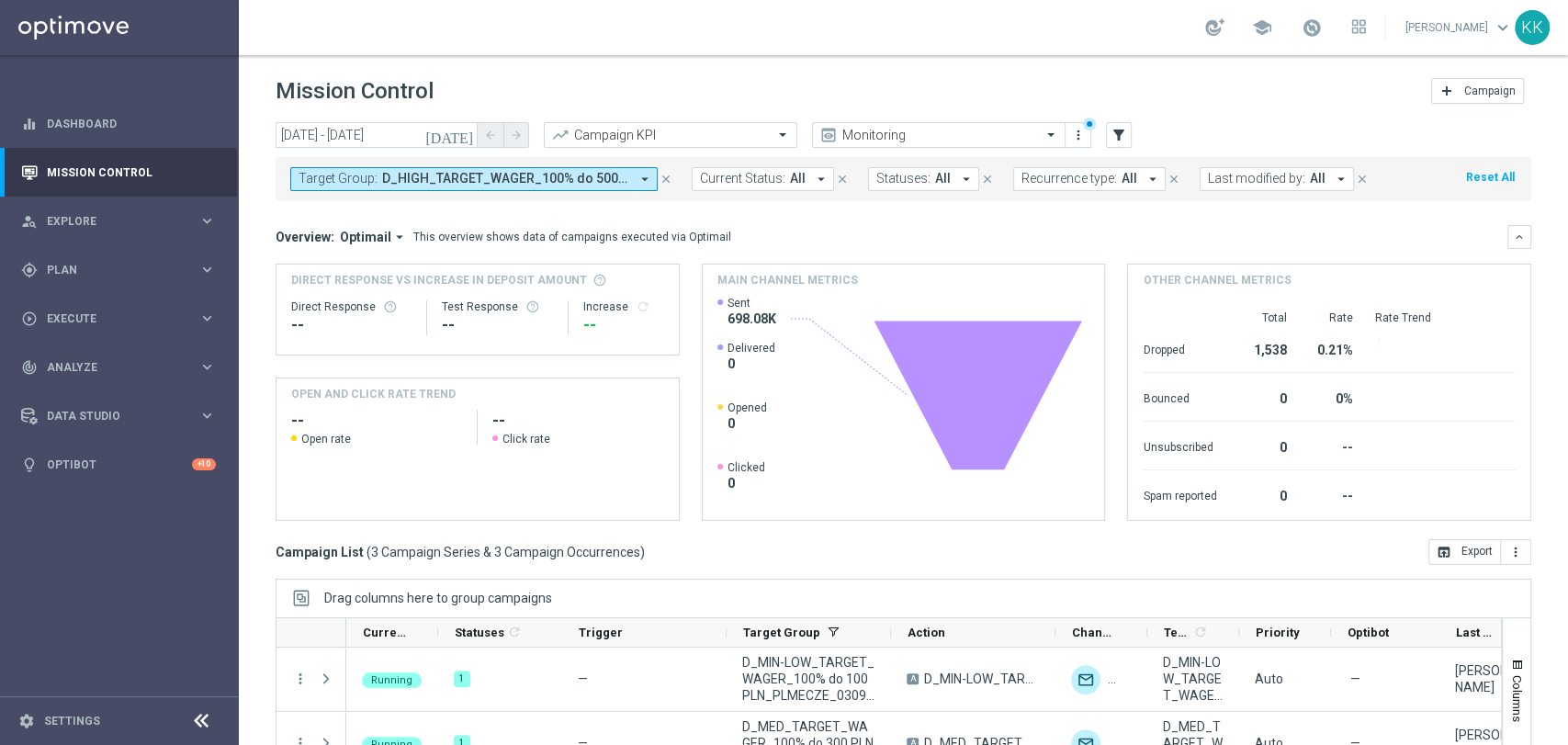
scroll to position [173, 0]
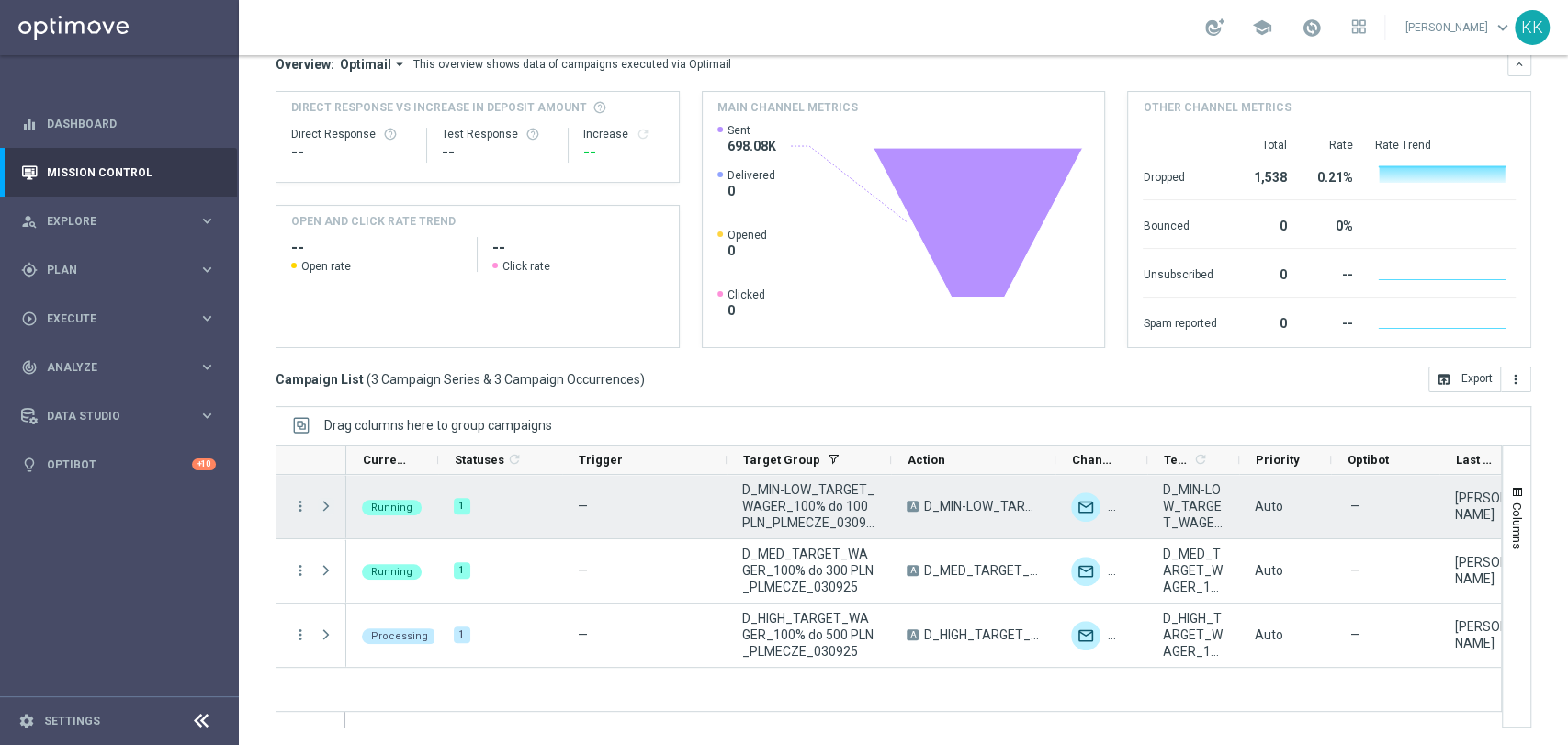
click at [326, 499] on span at bounding box center [326, 506] width 17 height 15
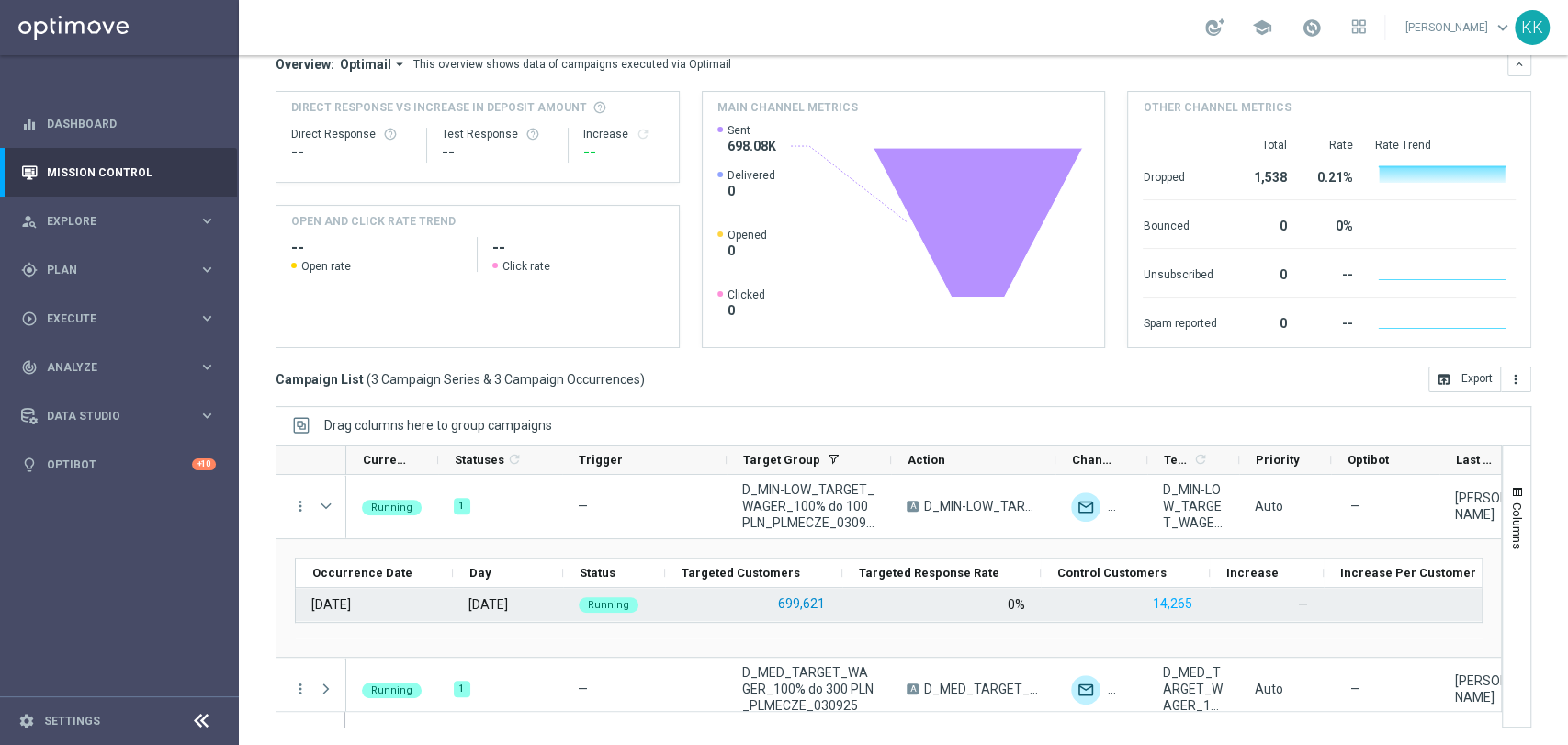
click at [817, 604] on button "699,621" at bounding box center [801, 603] width 51 height 23
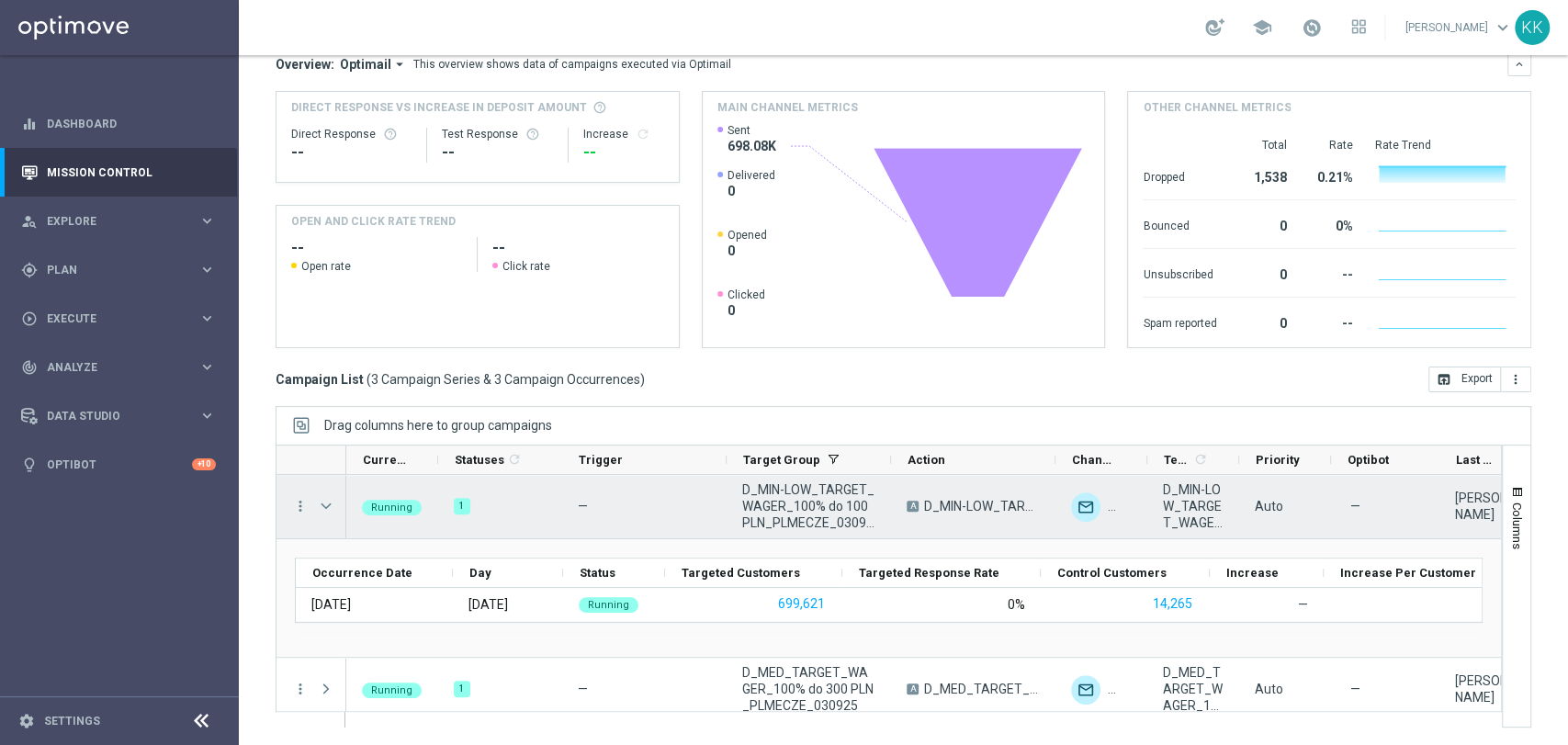
click at [335, 500] on span at bounding box center [328, 505] width 21 height 36
click at [329, 506] on span at bounding box center [326, 506] width 17 height 15
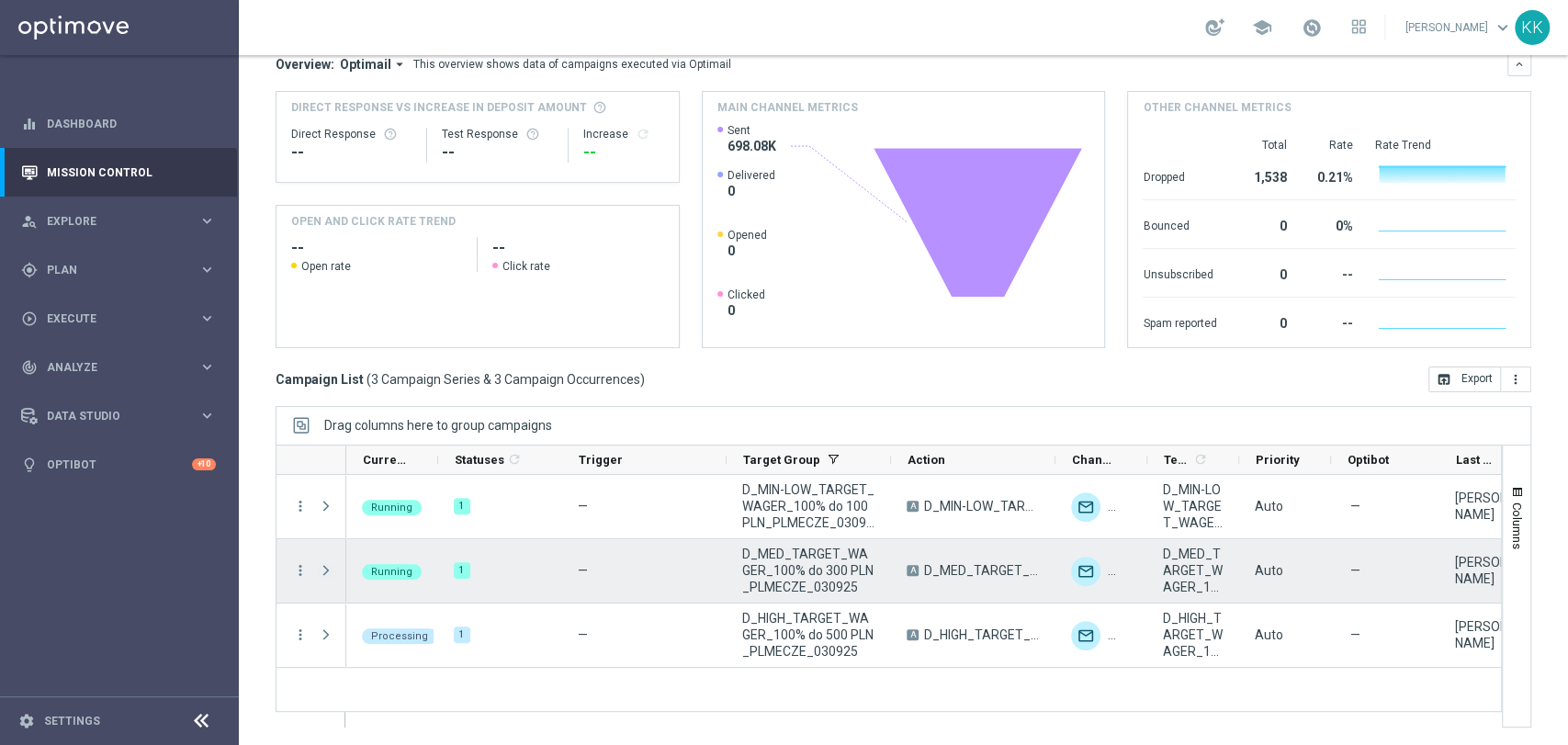
click at [330, 570] on span at bounding box center [326, 570] width 17 height 15
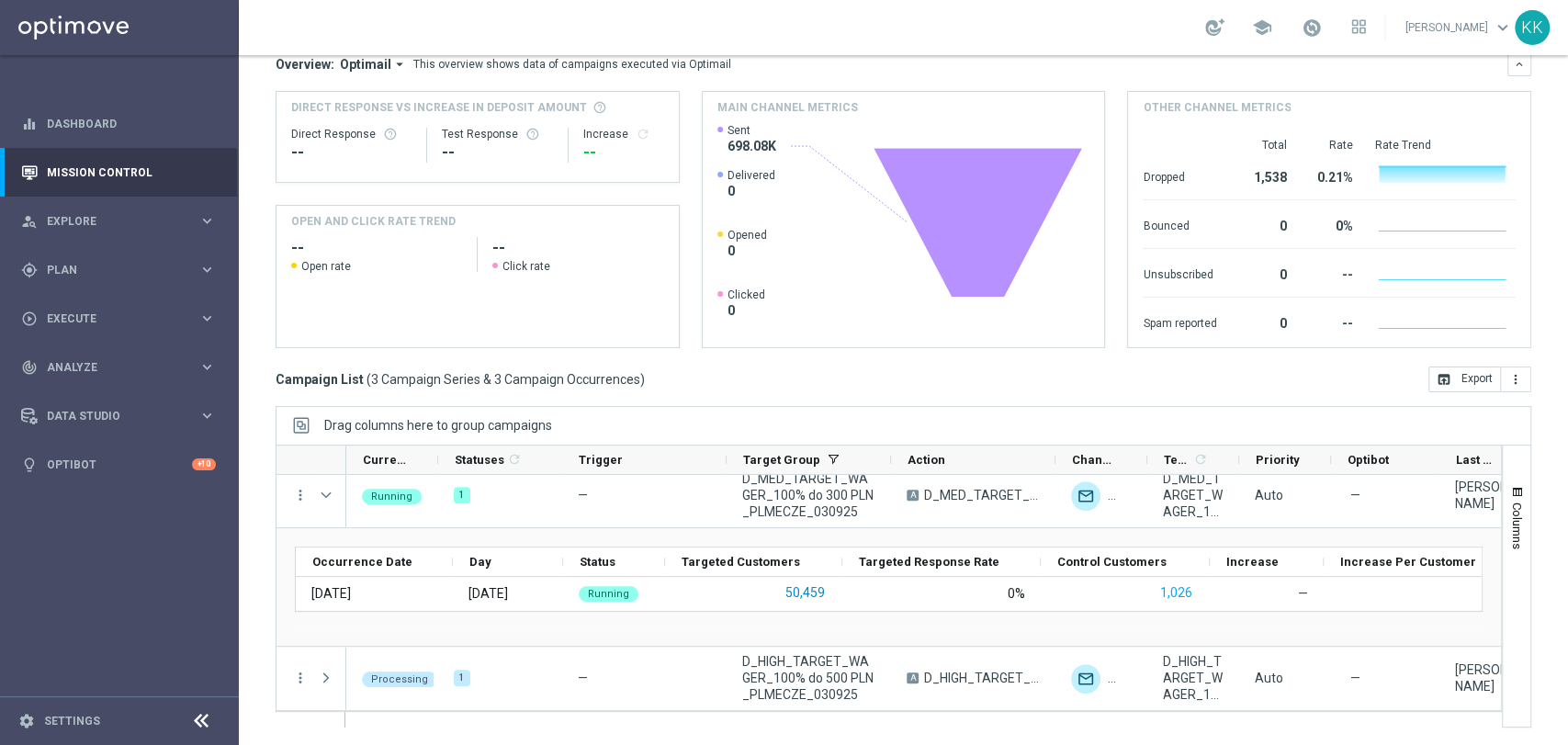
scroll to position [74, 0]
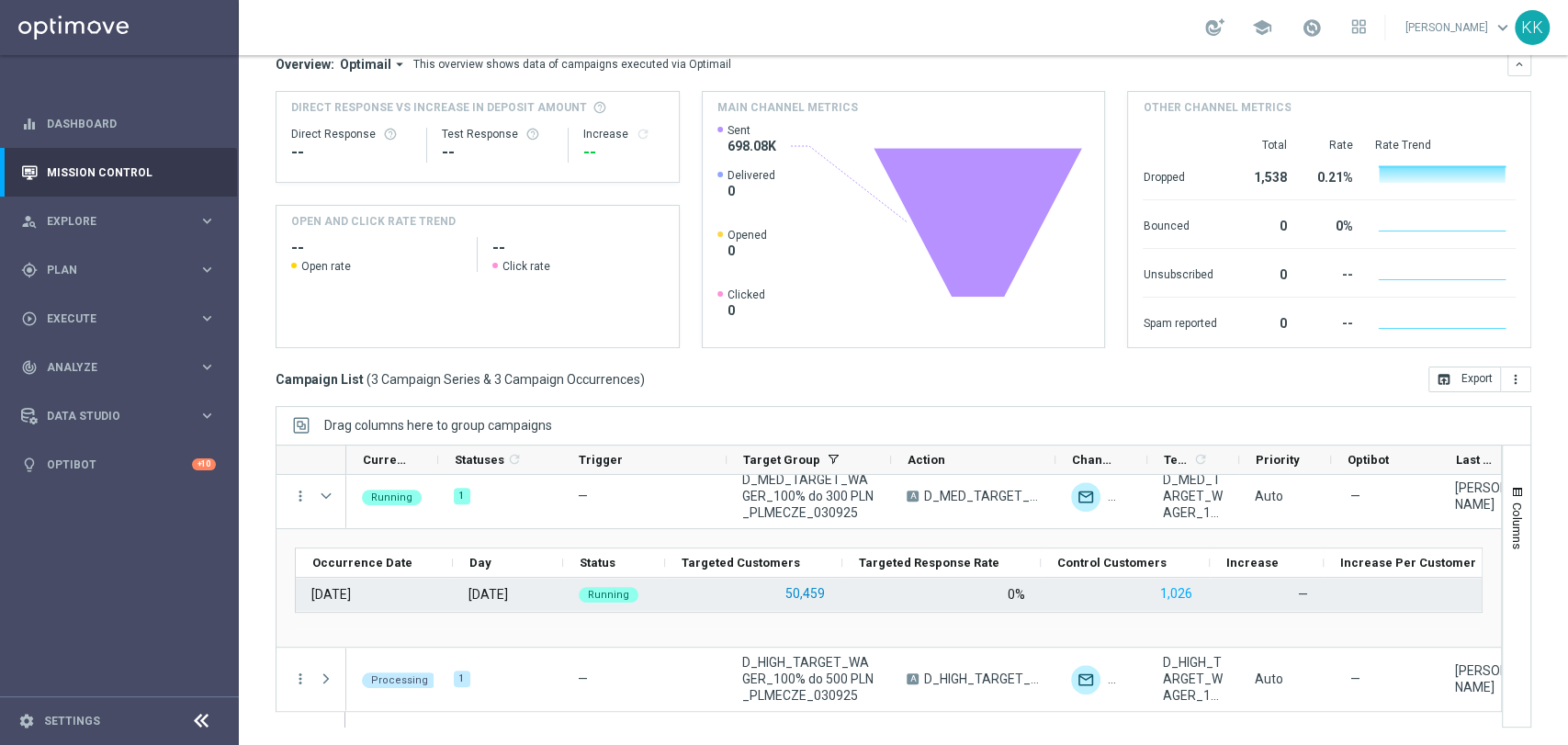
click at [803, 590] on button "50,459" at bounding box center [805, 593] width 43 height 23
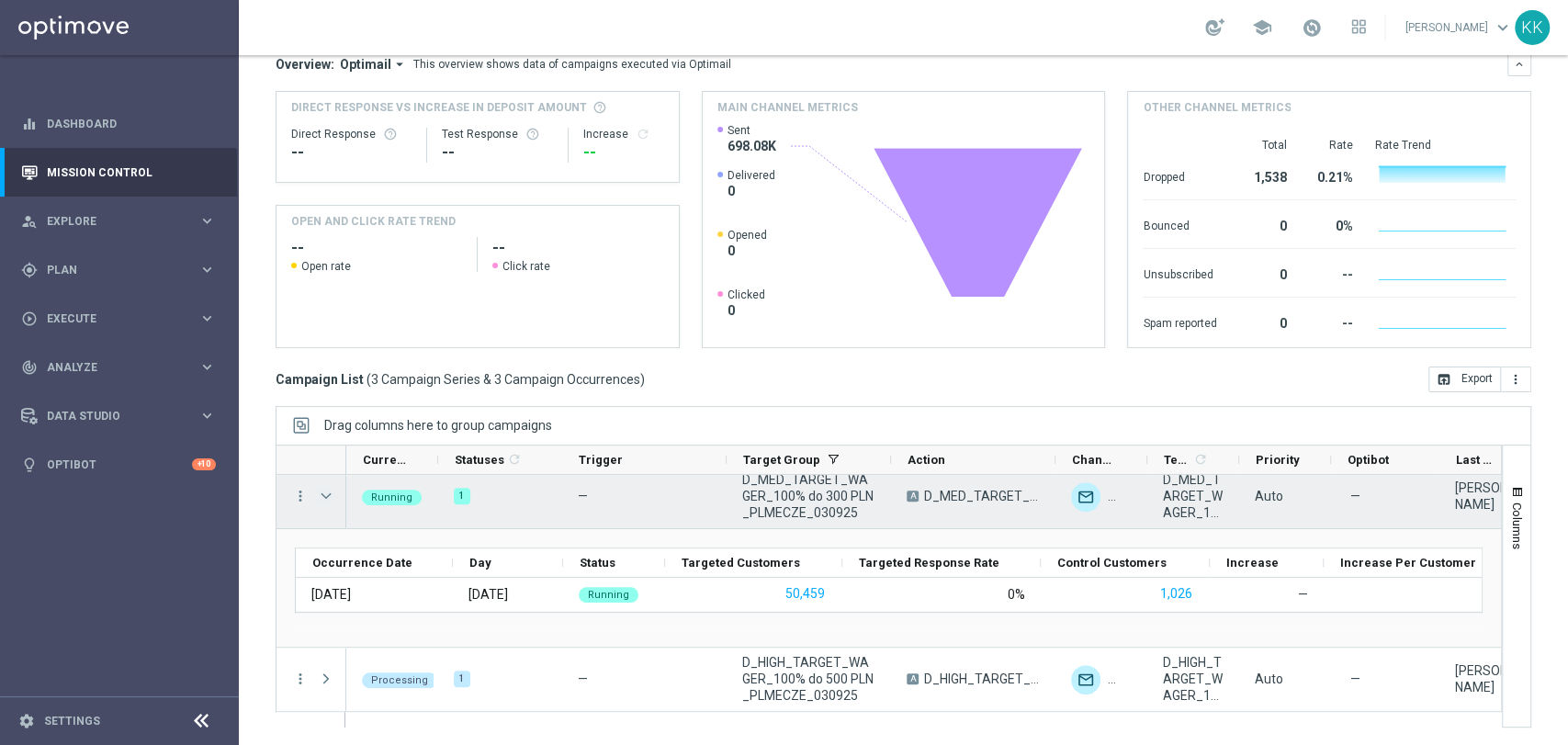
click at [329, 500] on span at bounding box center [326, 495] width 17 height 15
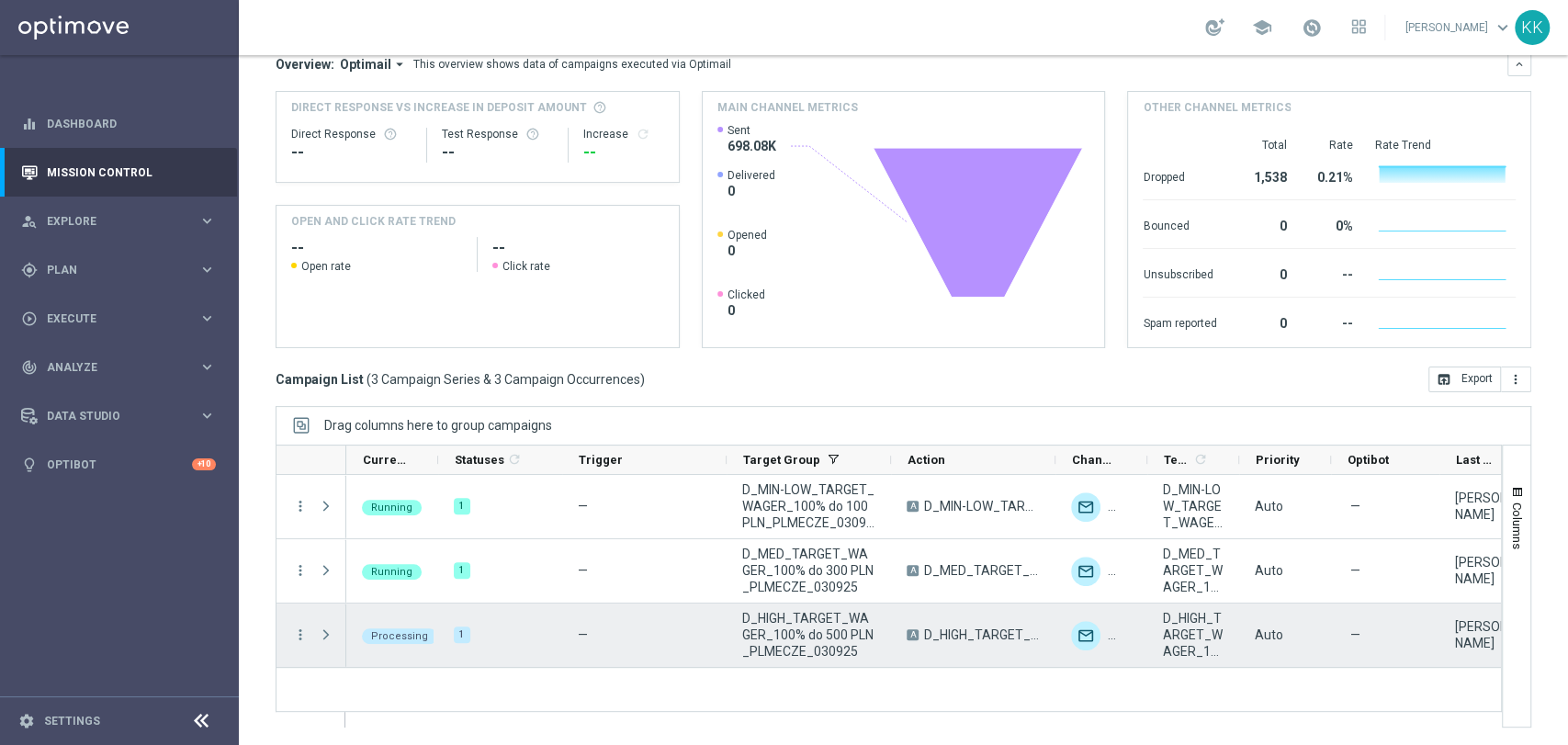
scroll to position [0, 0]
click at [325, 633] on span at bounding box center [326, 634] width 17 height 15
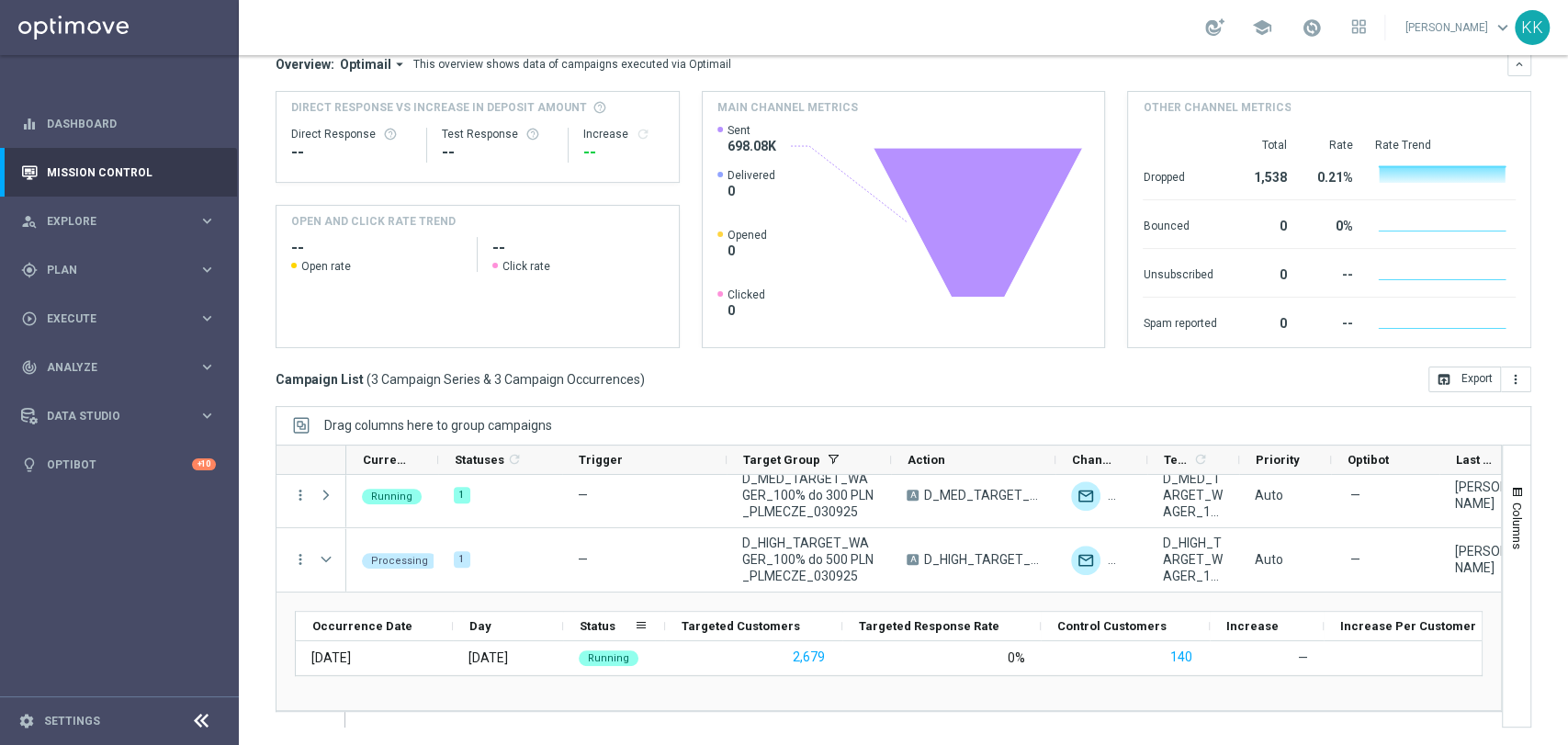
scroll to position [74, 0]
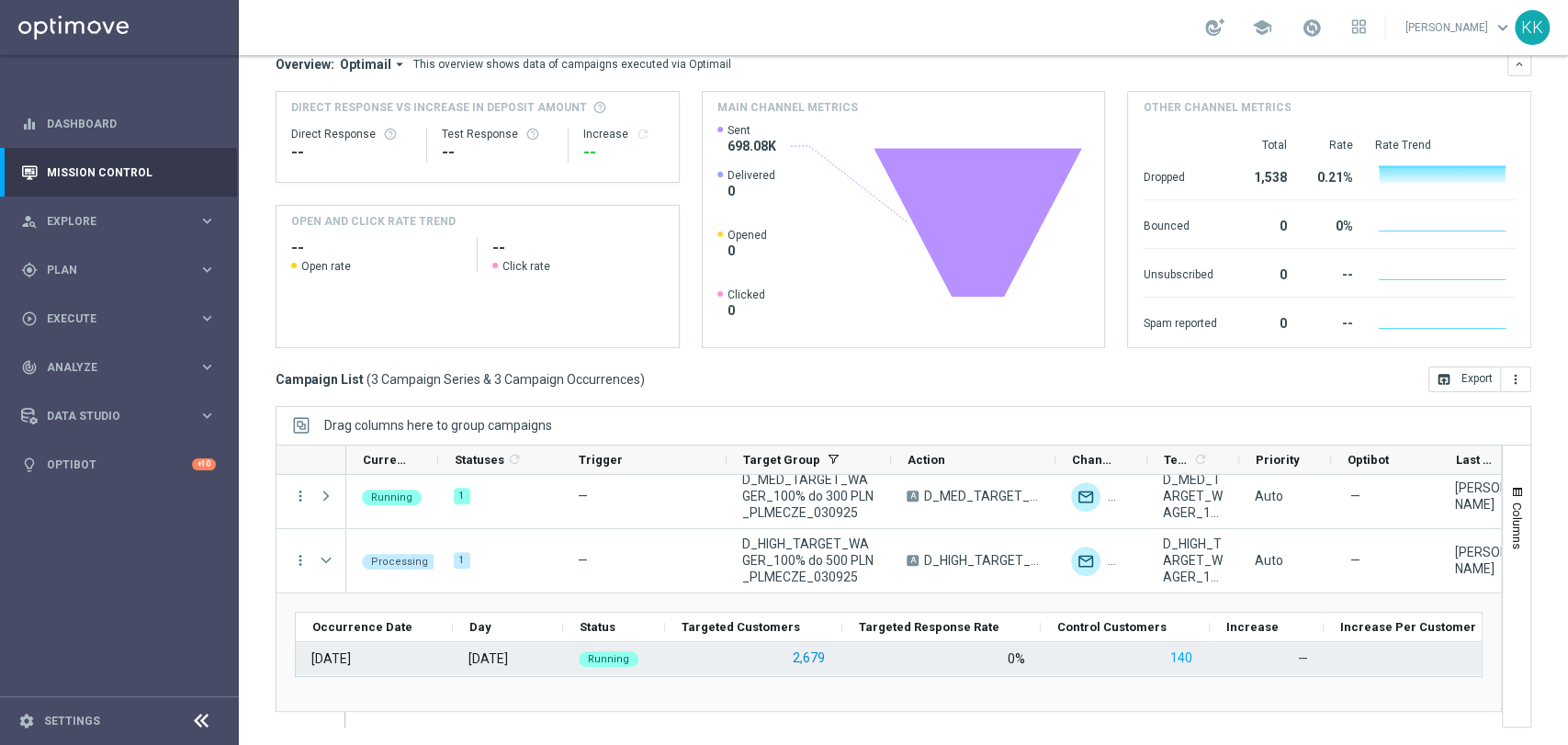
click at [810, 659] on button "2,679" at bounding box center [808, 657] width 36 height 23
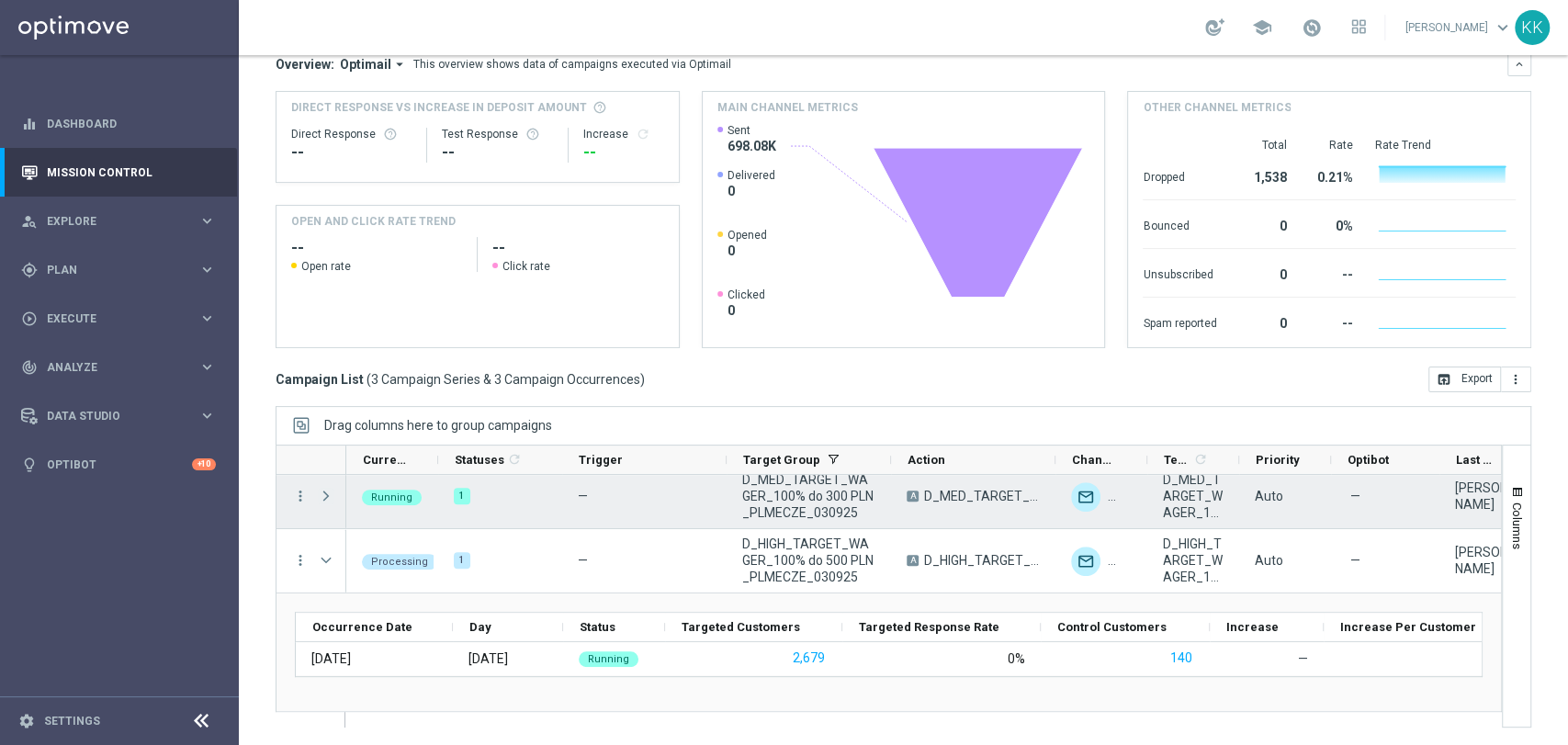
click at [318, 498] on span at bounding box center [326, 495] width 17 height 15
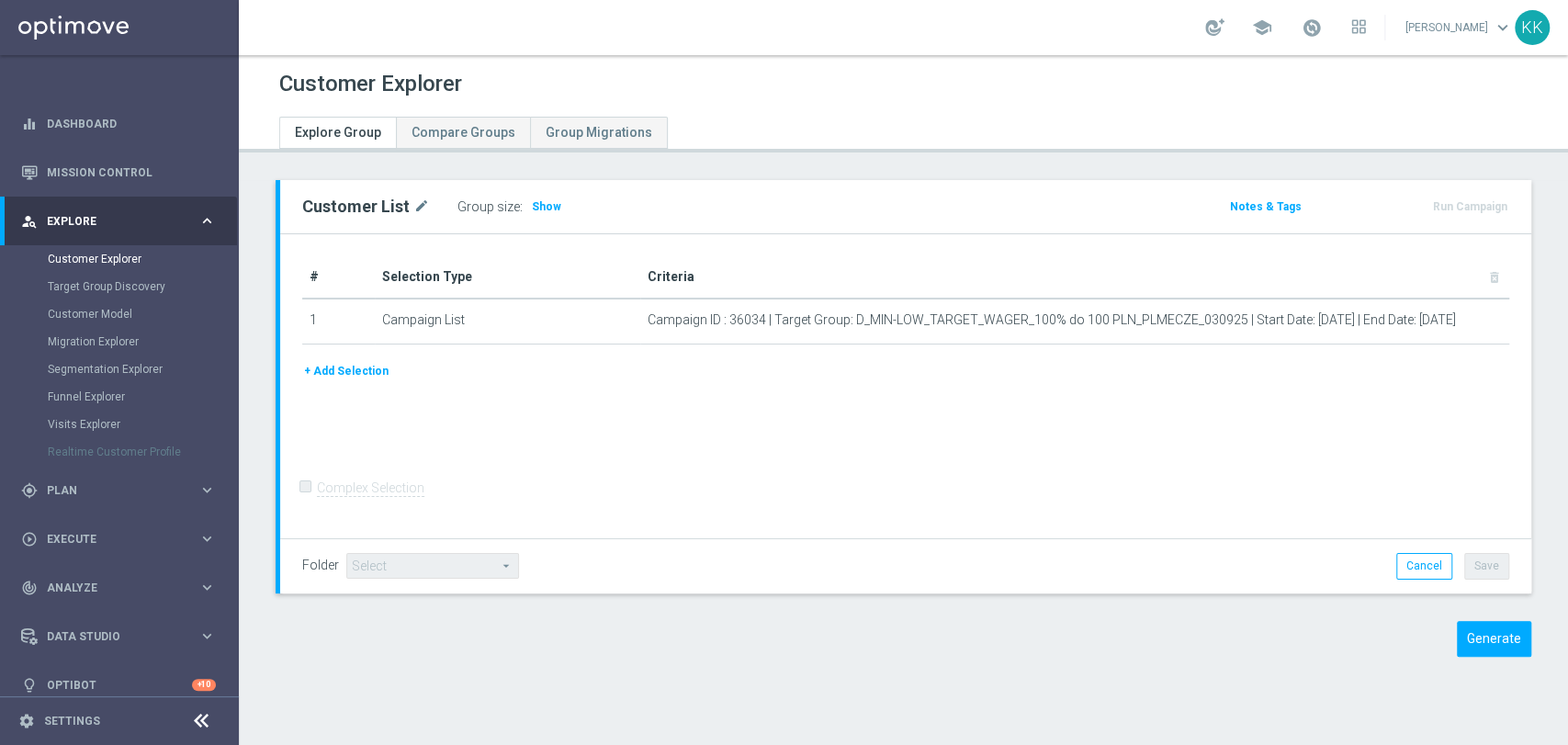
click at [539, 212] on span "Show" at bounding box center [546, 206] width 29 height 13
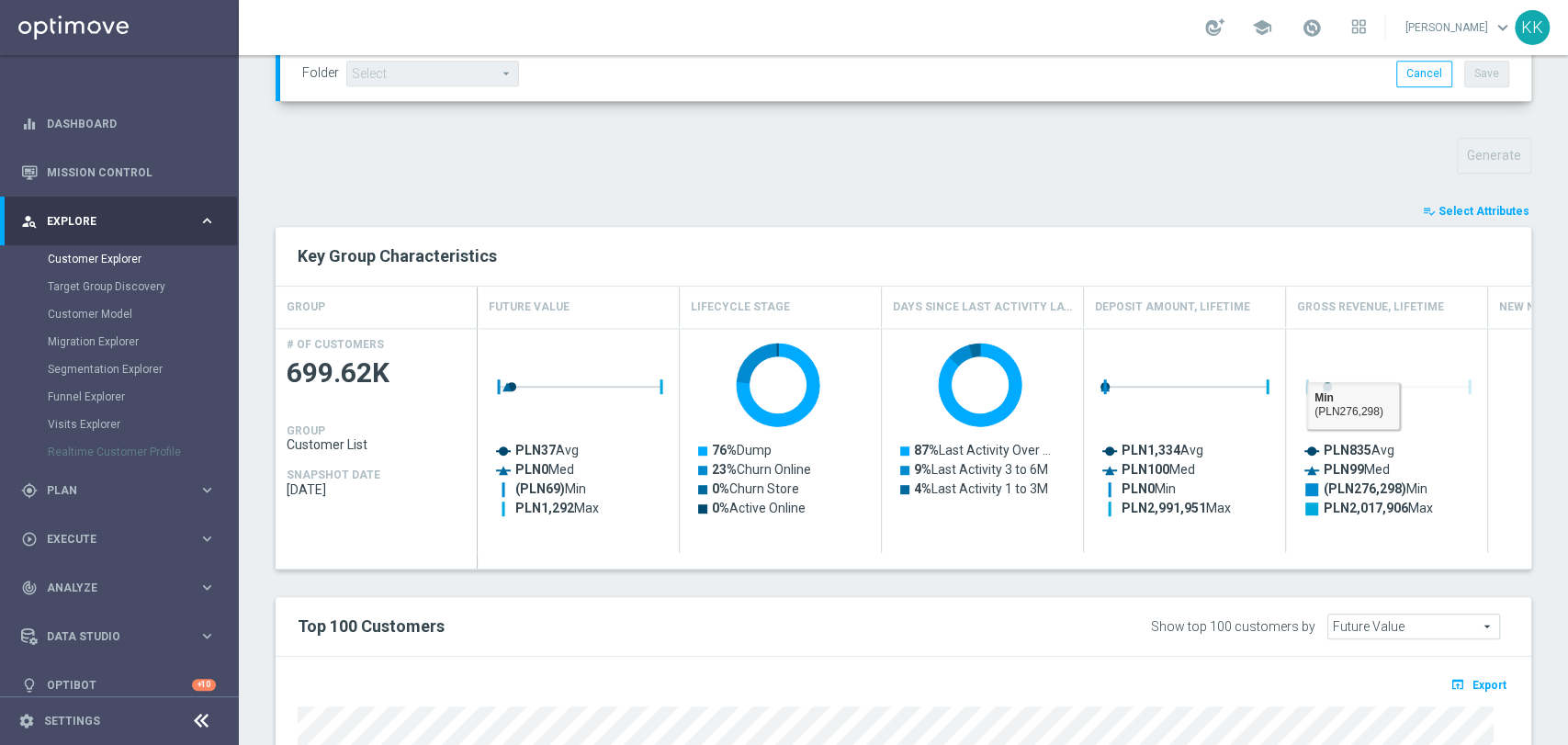
scroll to position [986, 0]
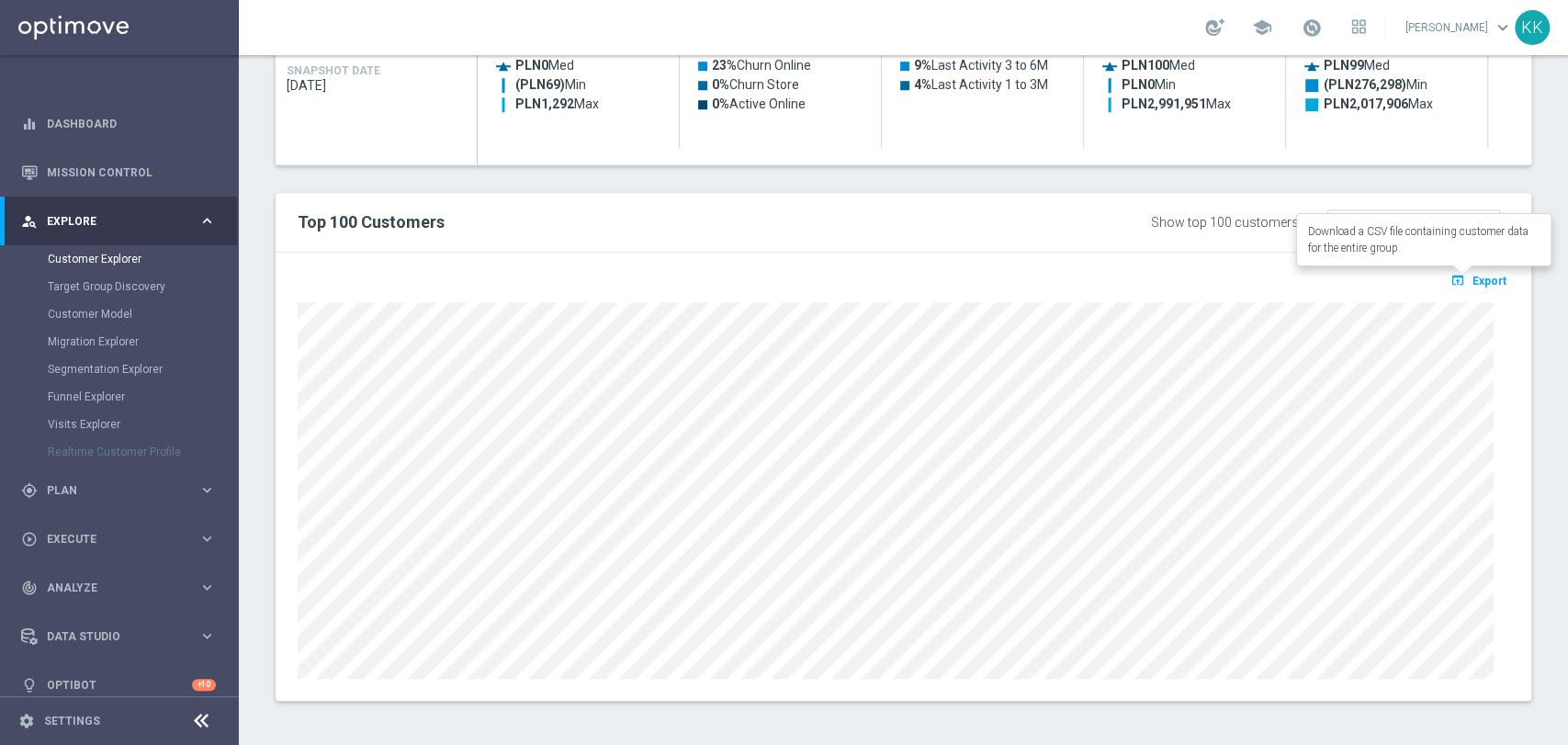
click at [1479, 276] on span "Export" at bounding box center [1489, 280] width 34 height 13
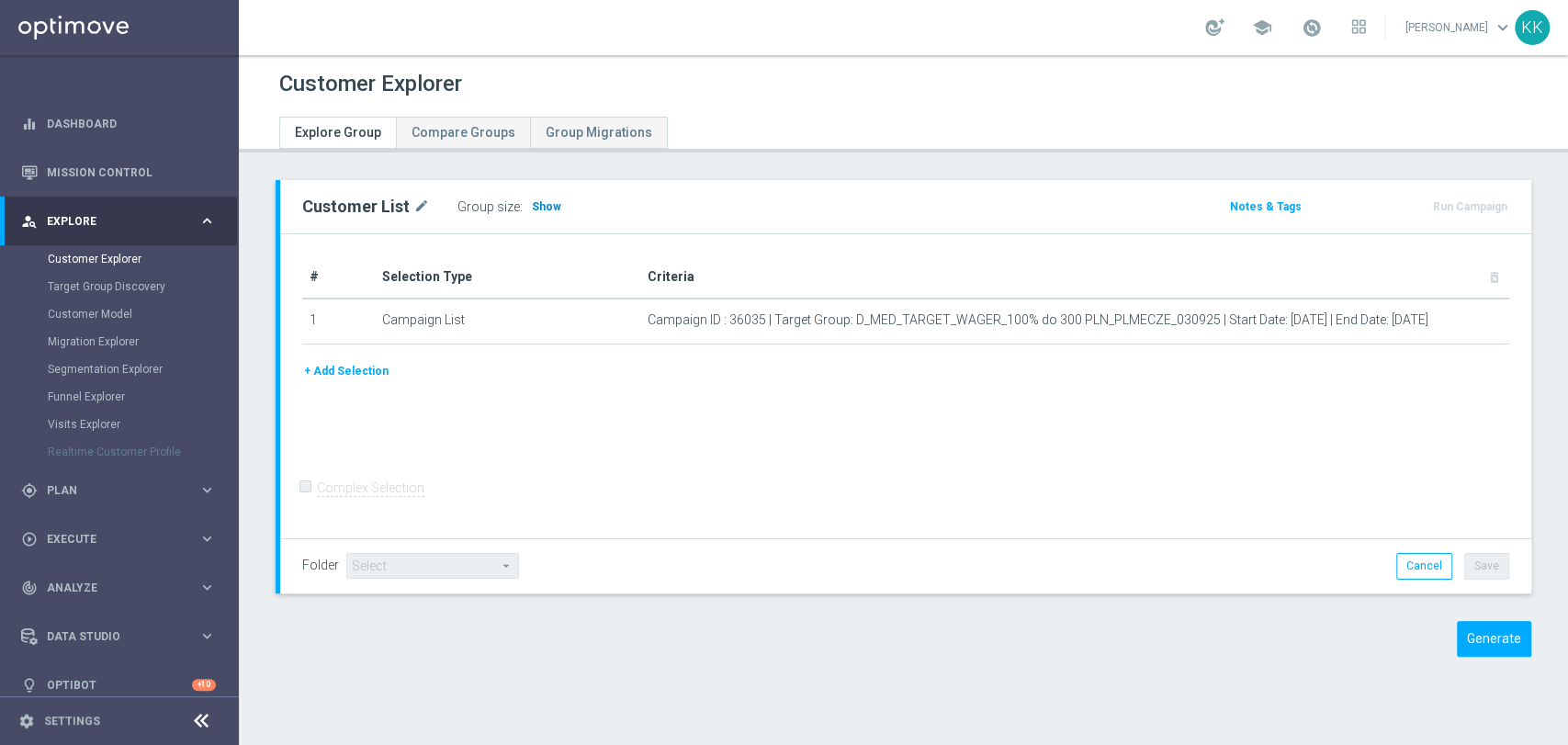
click at [537, 197] on h3 "Show" at bounding box center [546, 206] width 33 height 21
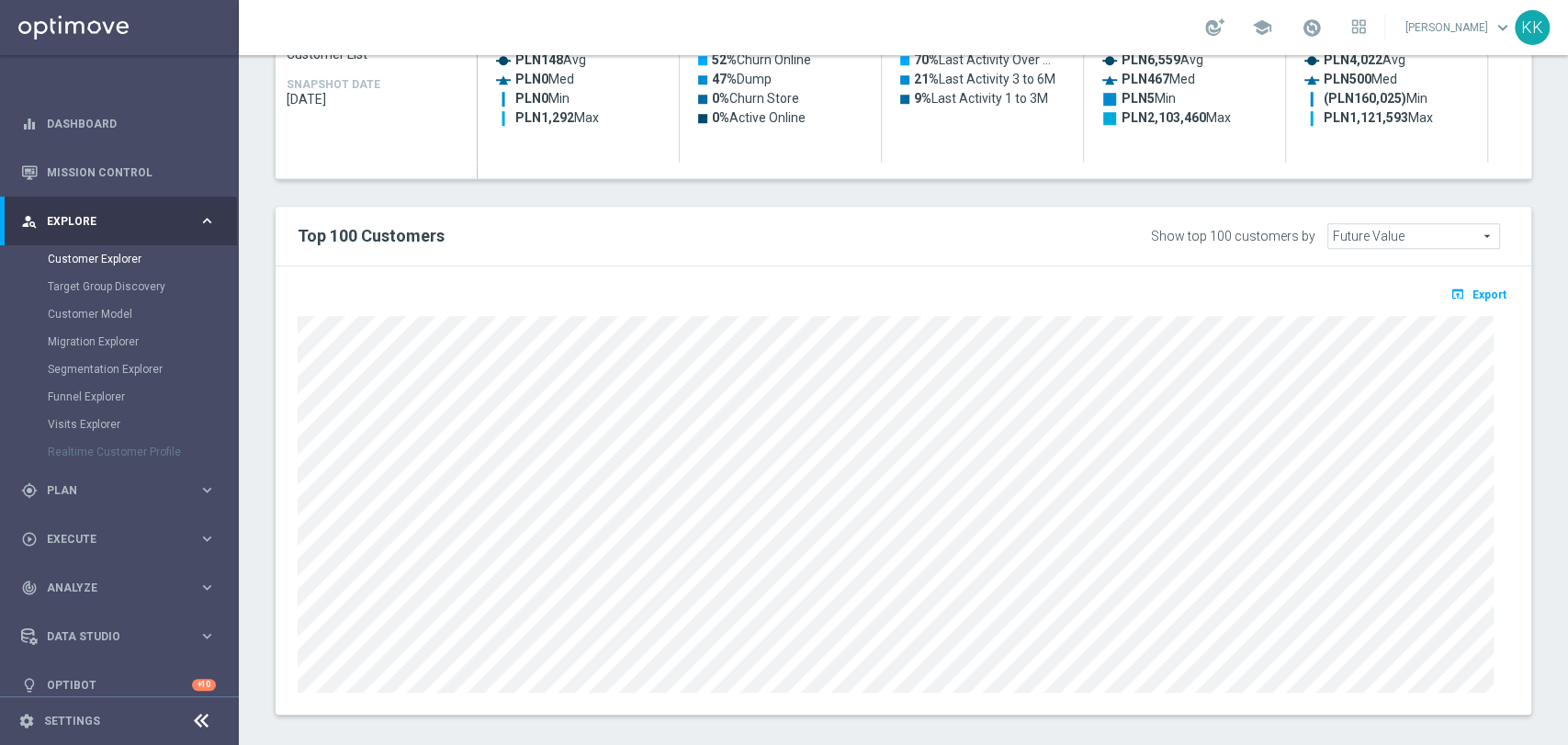
scroll to position [986, 0]
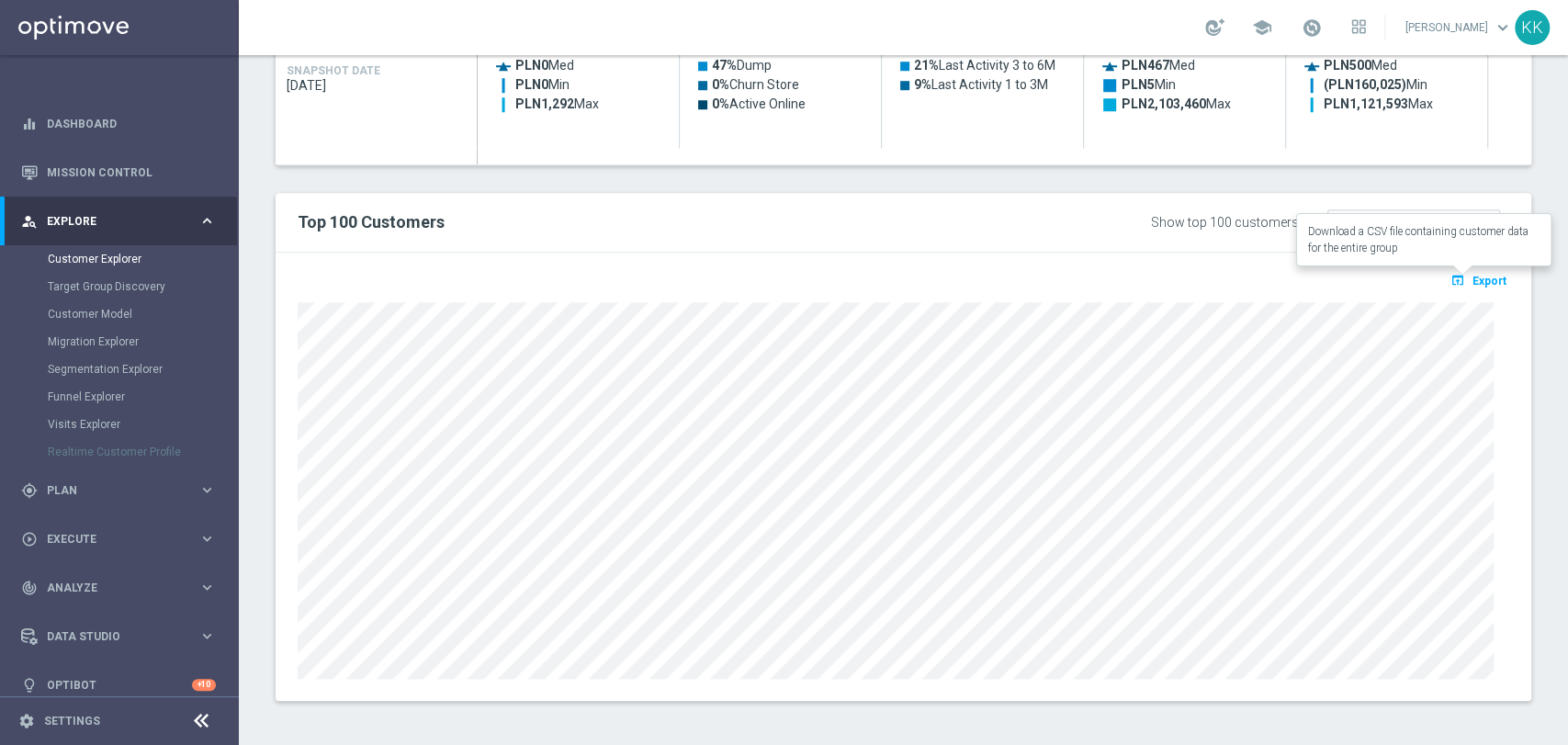
click at [1479, 269] on button "open_in_browser Export" at bounding box center [1478, 280] width 62 height 24
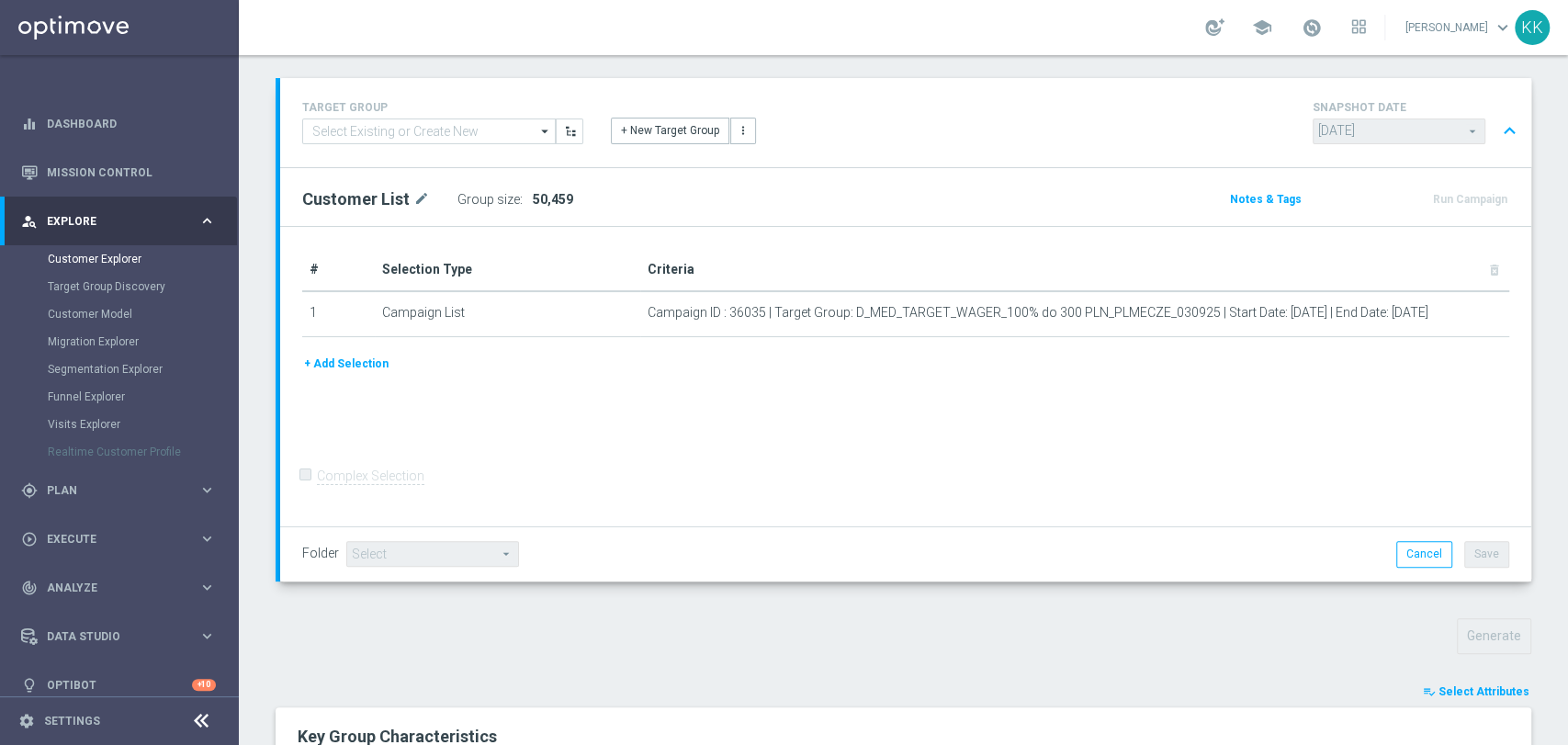
scroll to position [0, 0]
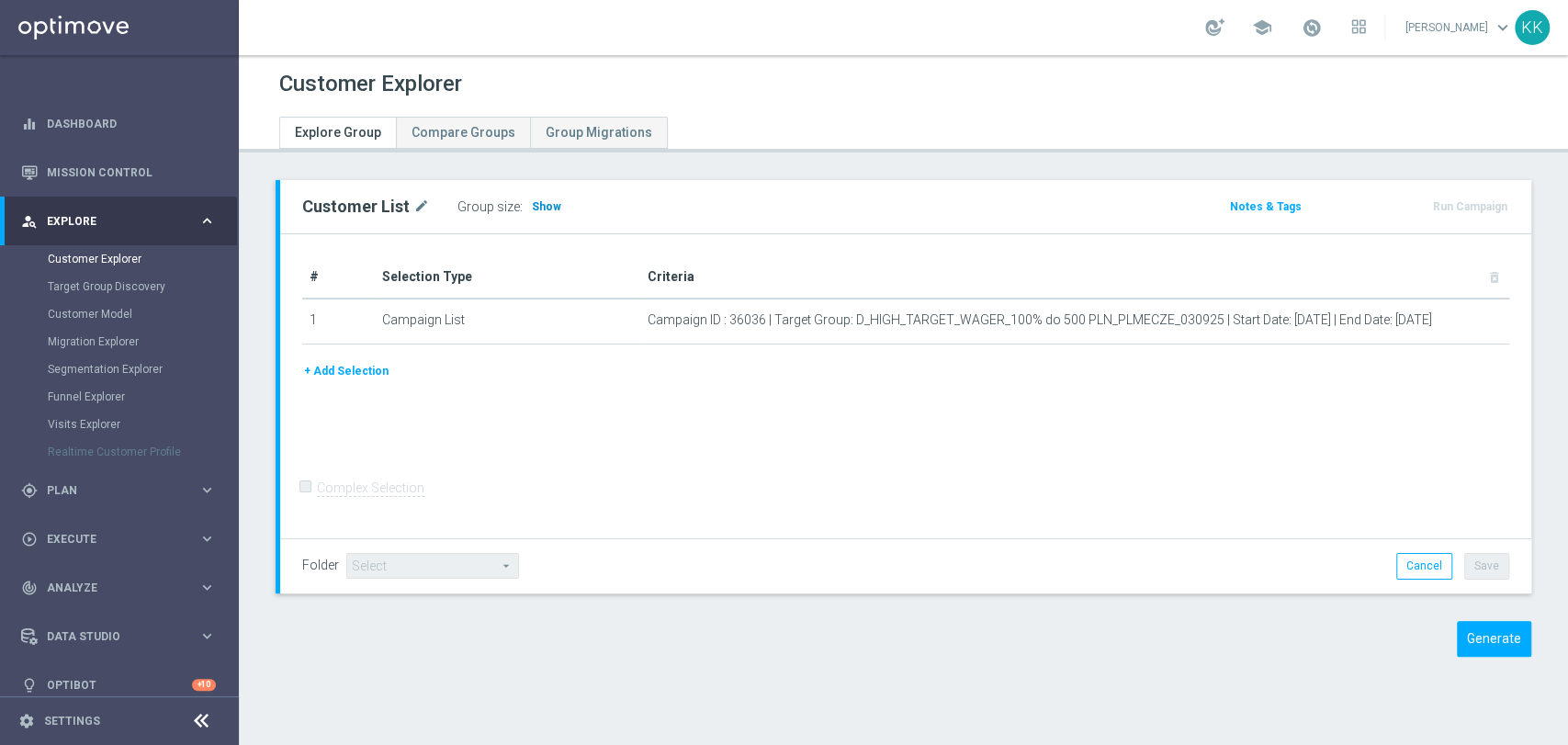
click at [532, 210] on span "Show" at bounding box center [546, 206] width 29 height 13
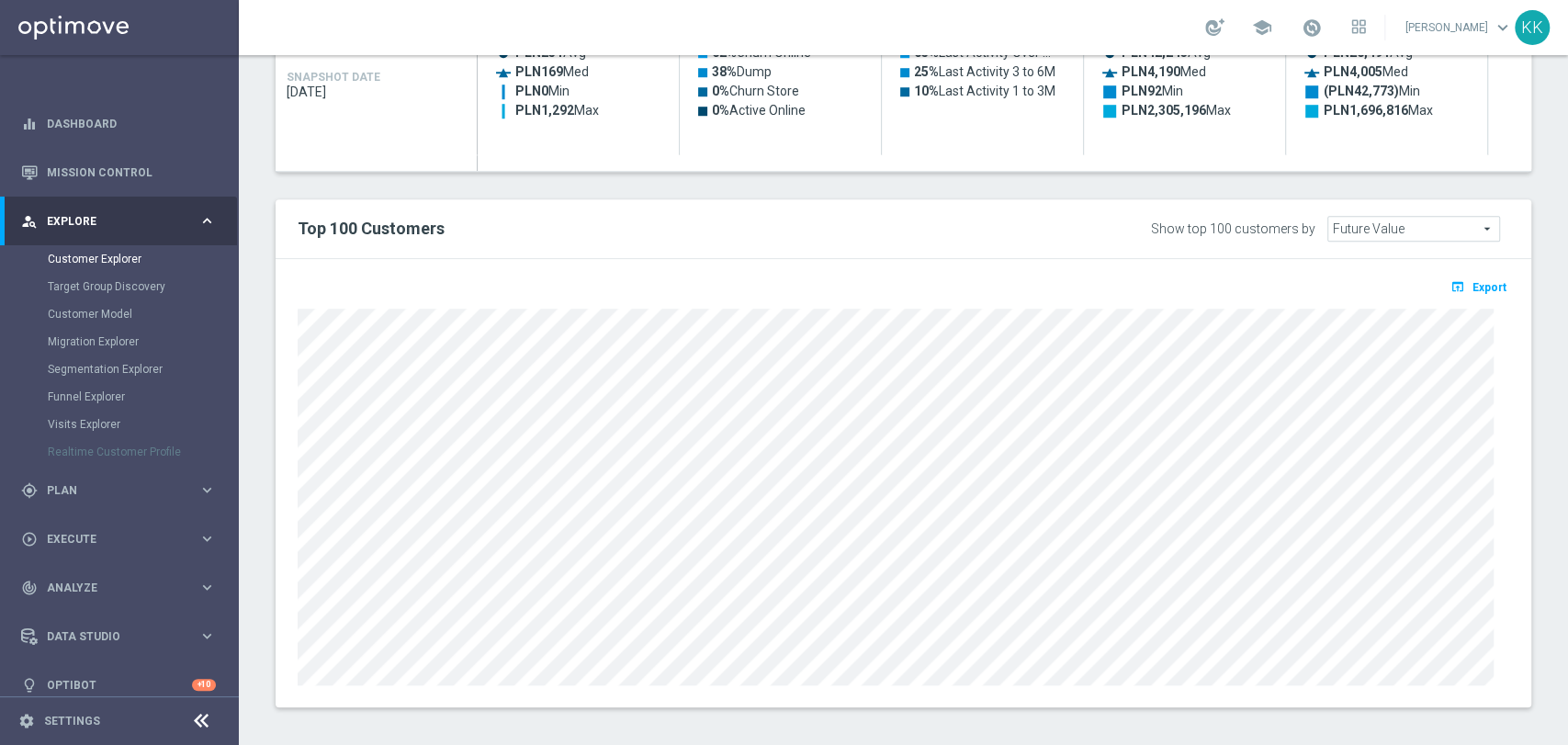
scroll to position [986, 0]
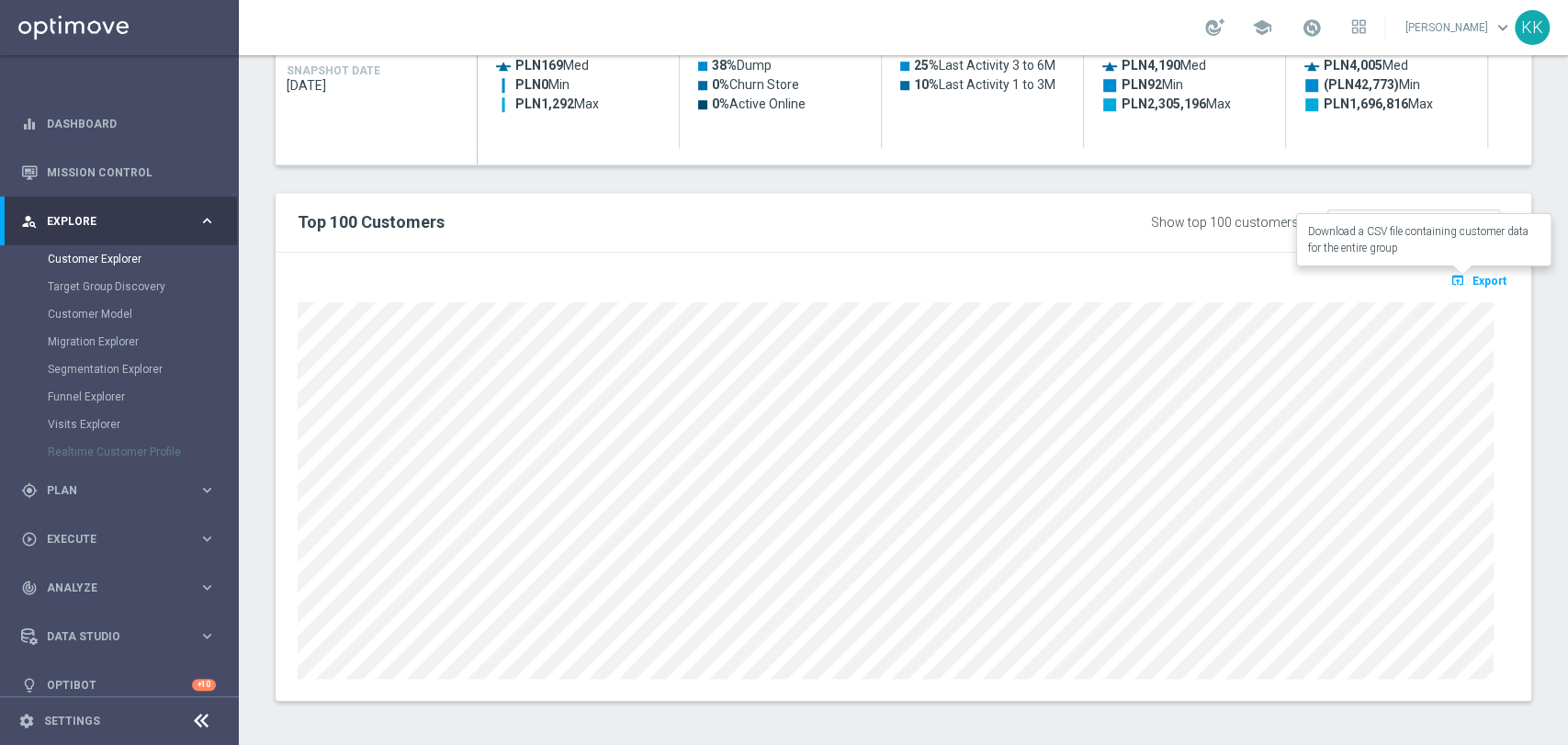
click at [1469, 270] on button "open_in_browser Export" at bounding box center [1478, 280] width 62 height 24
